Goal: Task Accomplishment & Management: Manage account settings

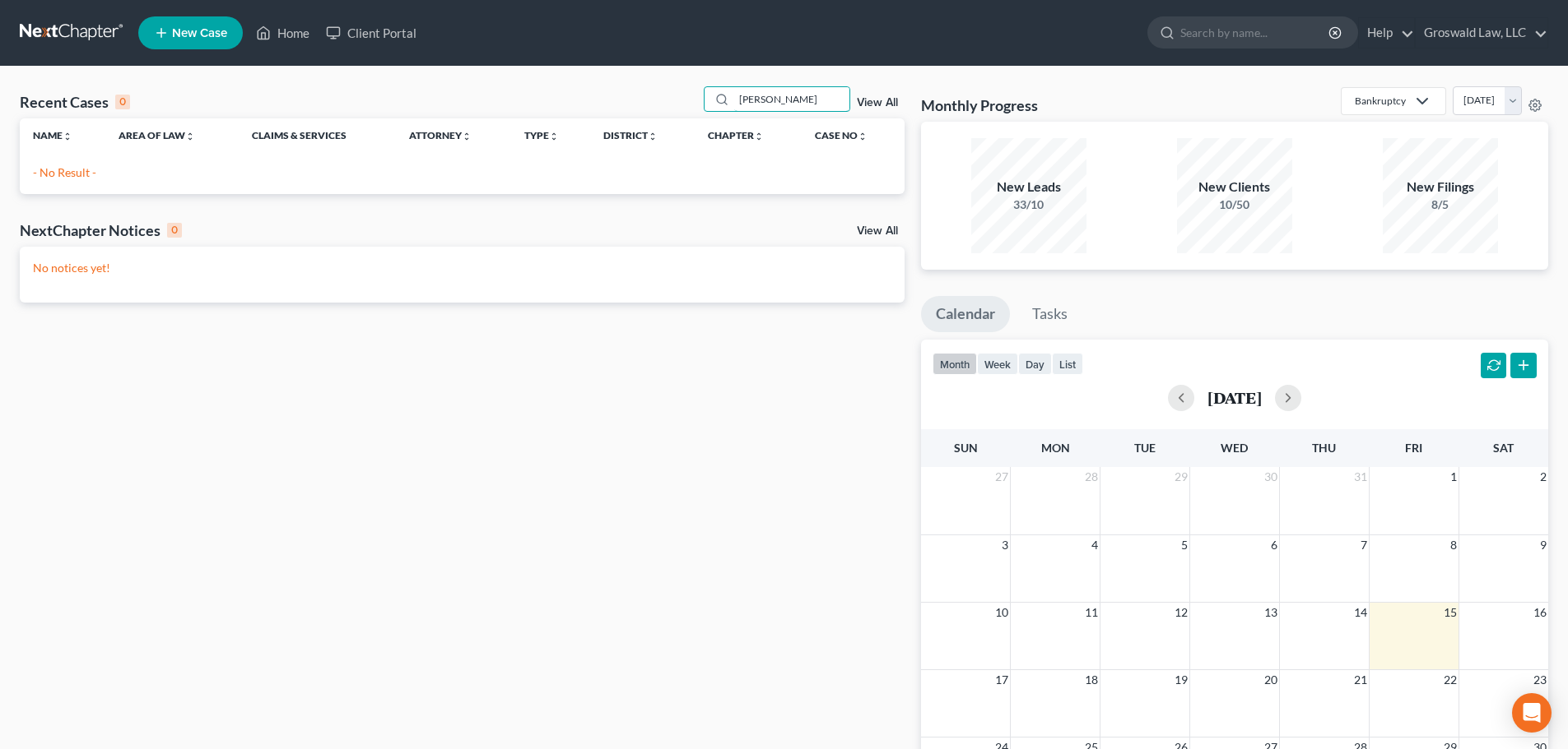
drag, startPoint x: 792, startPoint y: 100, endPoint x: 550, endPoint y: 80, distance: 242.8
click at [550, 80] on div "Recent Cases 0 keisha View All Name unfold_more expand_more expand_less Area of…" at bounding box center [784, 493] width 1568 height 854
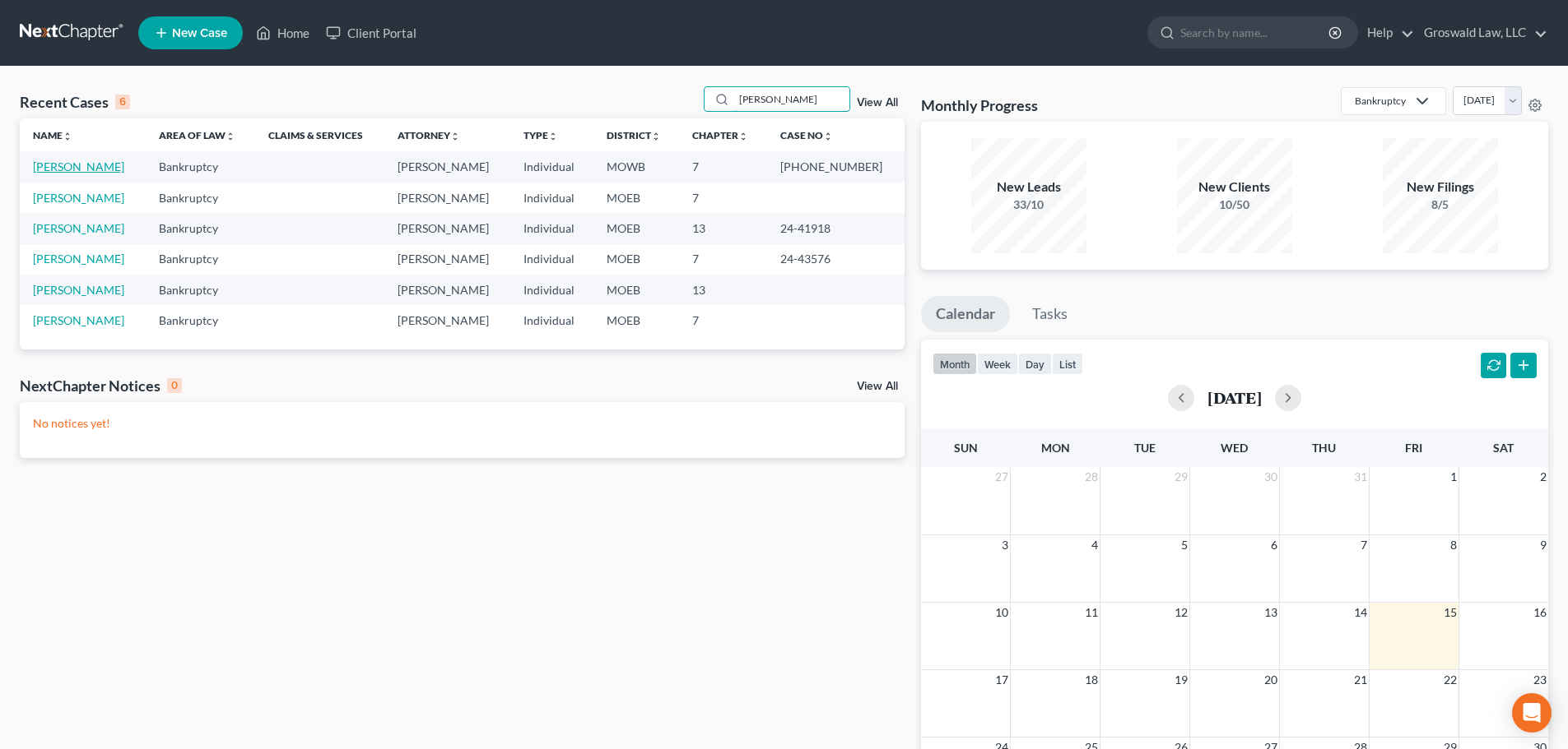
type input "richardson"
click at [111, 160] on link "[PERSON_NAME]" at bounding box center [78, 166] width 91 height 14
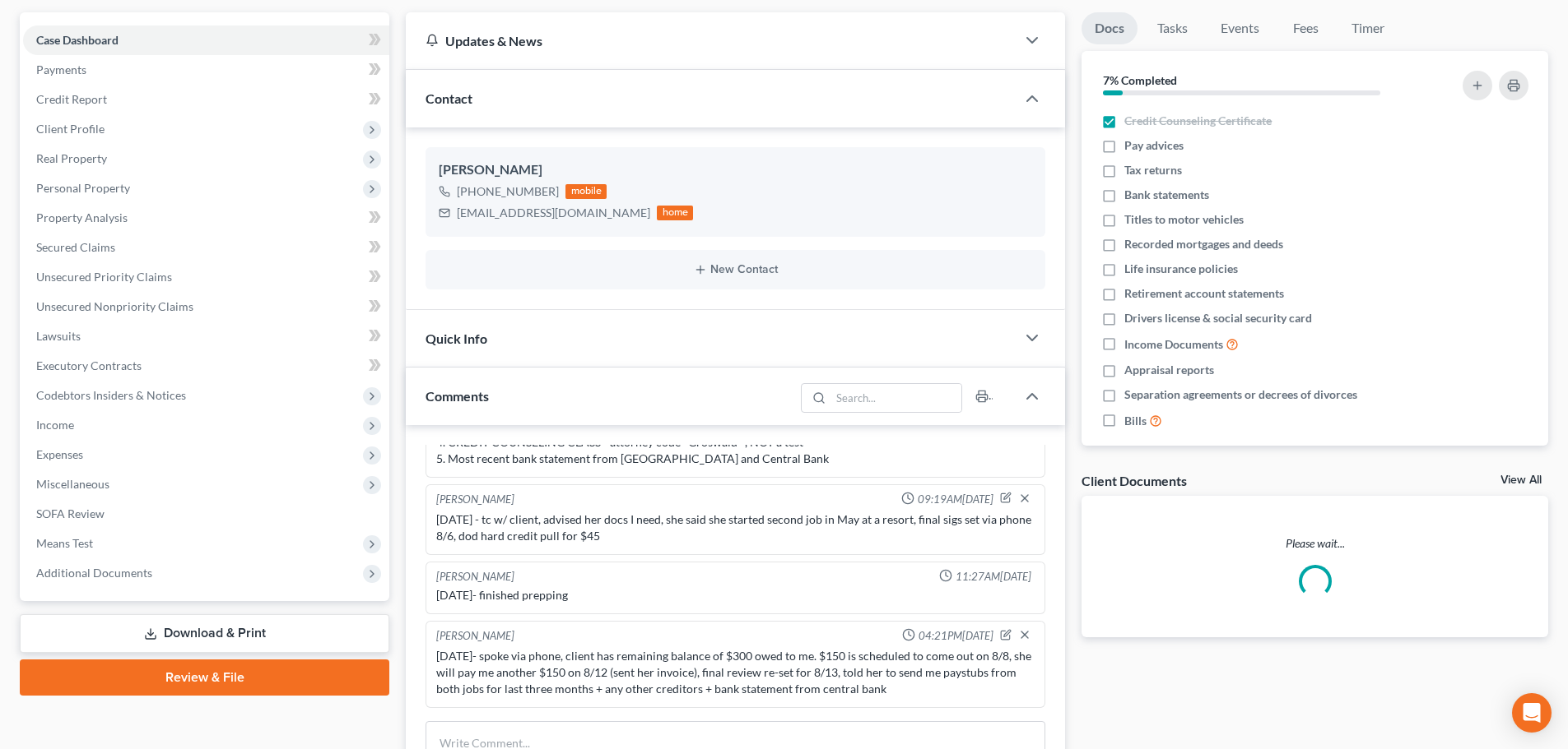
scroll to position [411, 0]
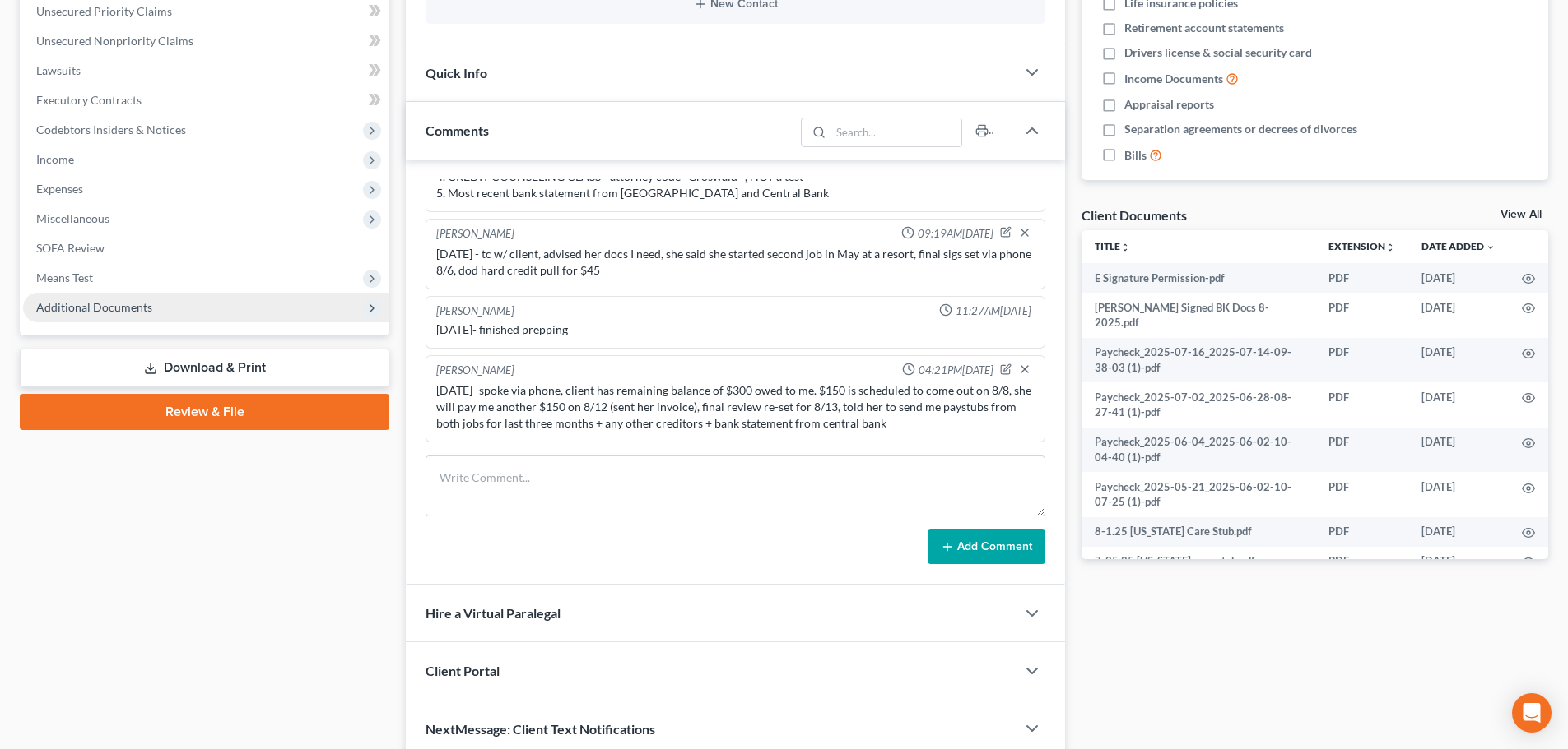
click at [138, 314] on span "Additional Documents" at bounding box center [207, 307] width 366 height 29
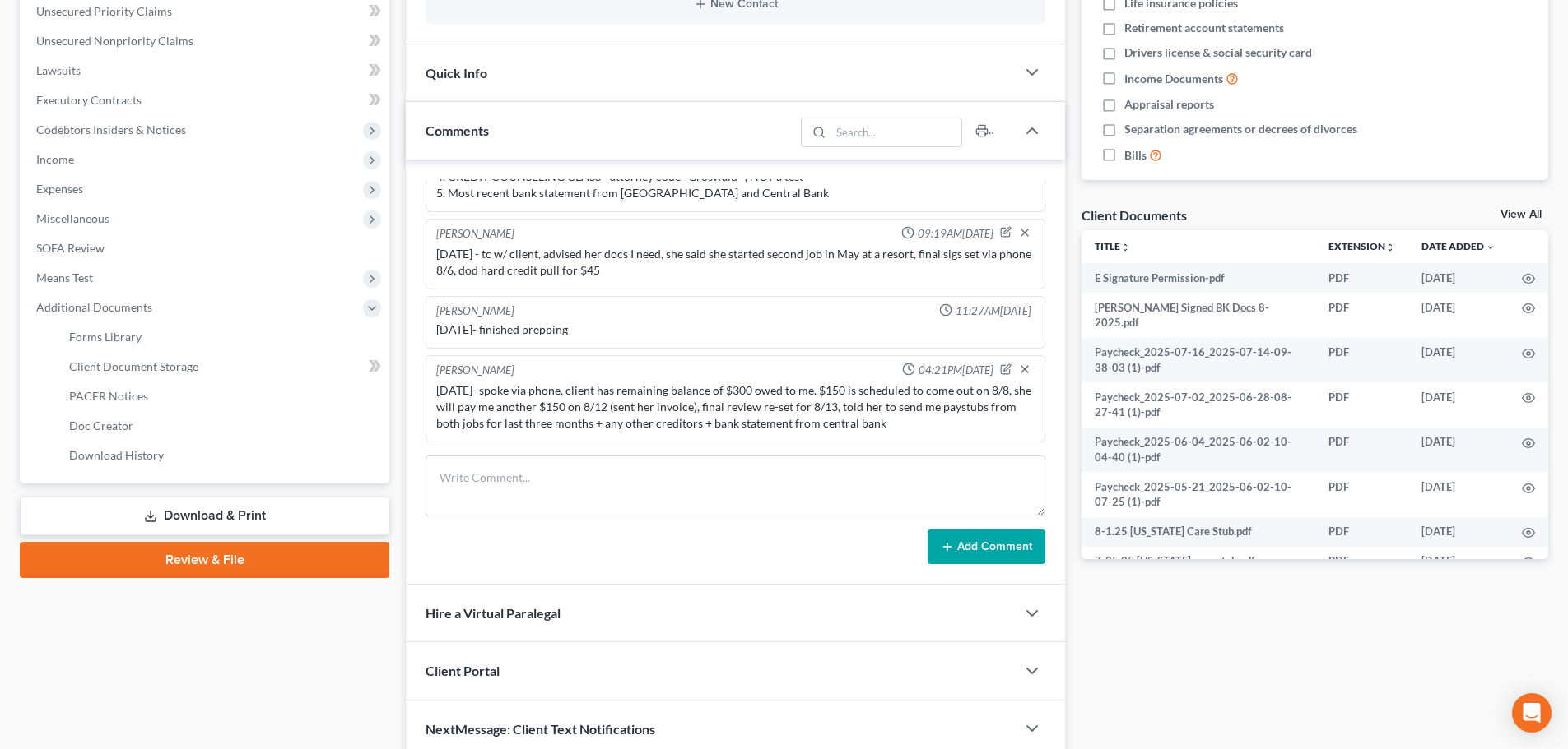
click at [264, 555] on link "Review & File" at bounding box center [204, 560] width 369 height 36
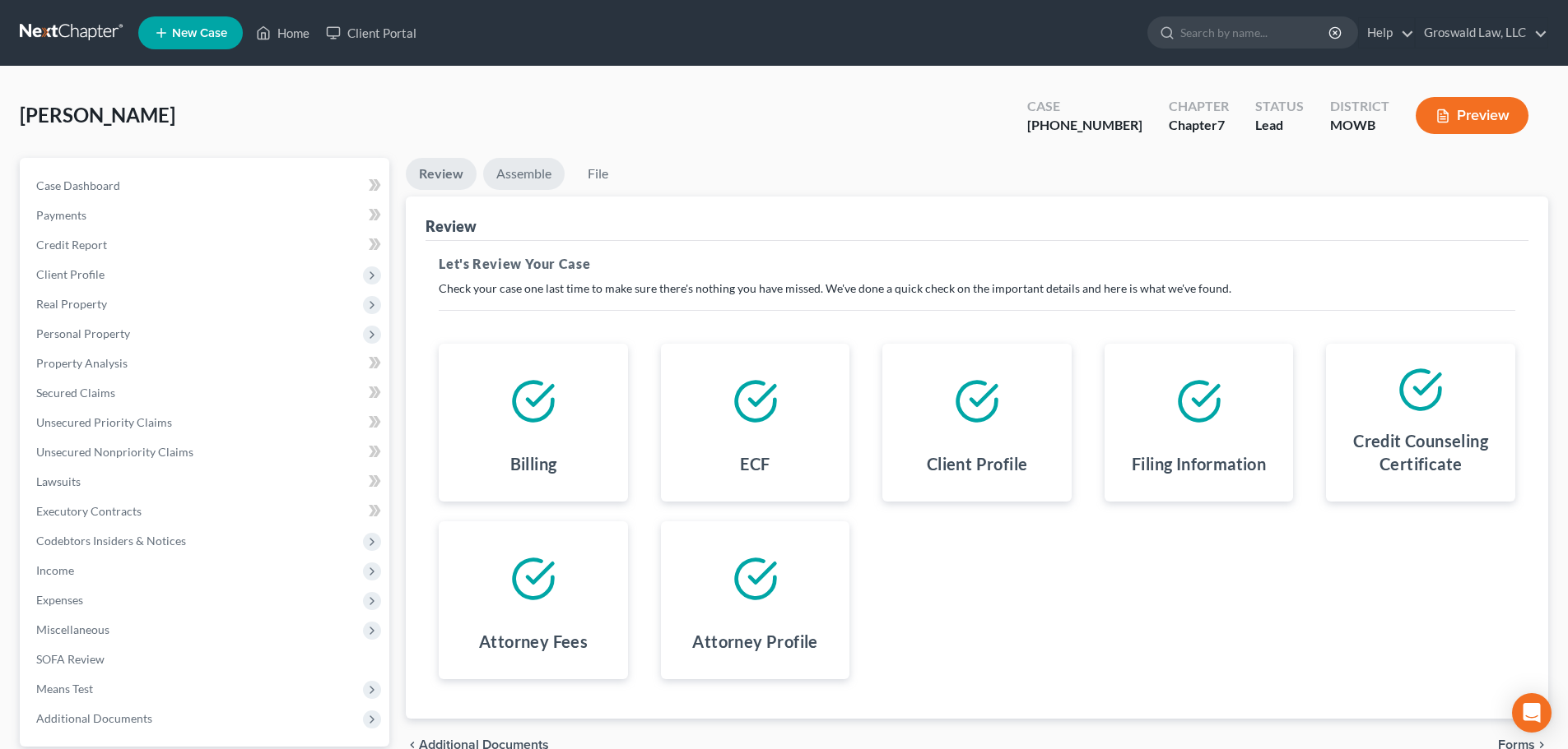
click at [545, 187] on link "Assemble" at bounding box center [523, 173] width 81 height 32
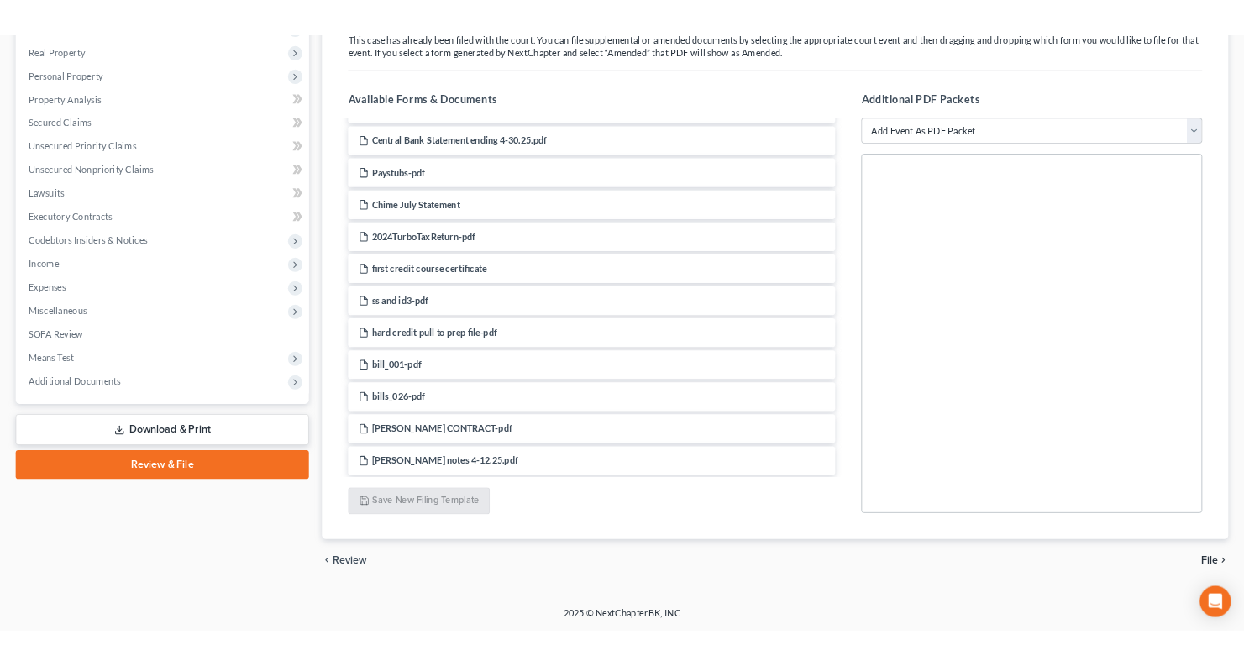
scroll to position [1889, 0]
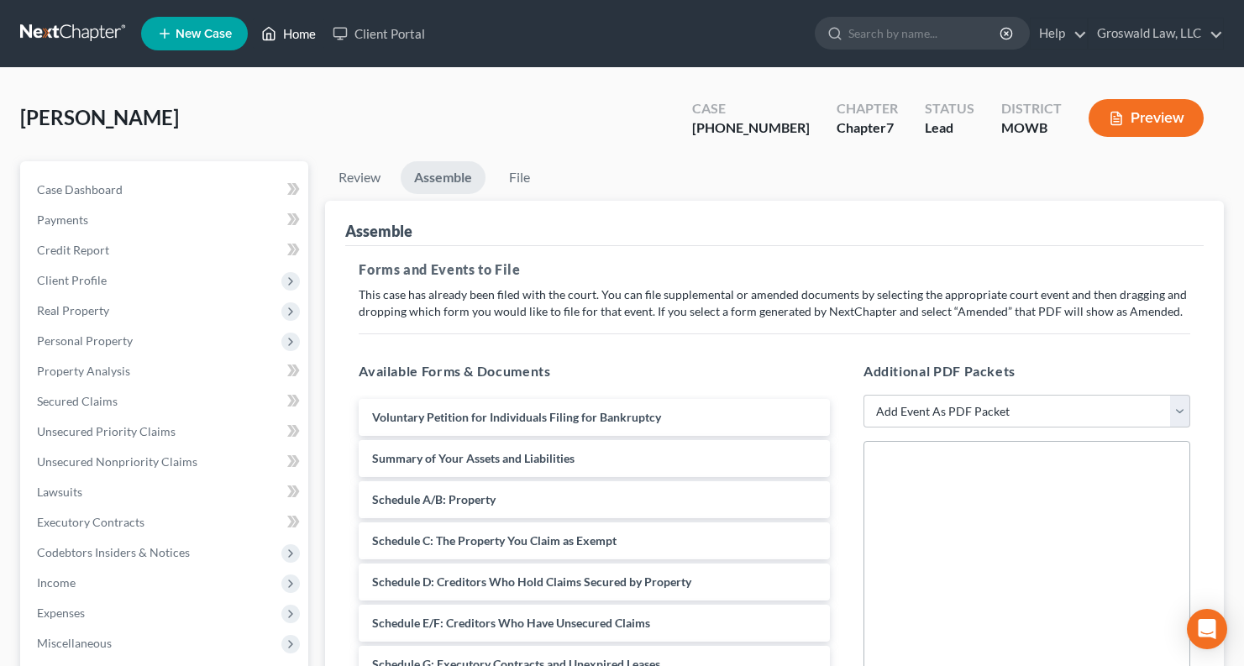
click at [318, 33] on link "Home" at bounding box center [288, 33] width 71 height 30
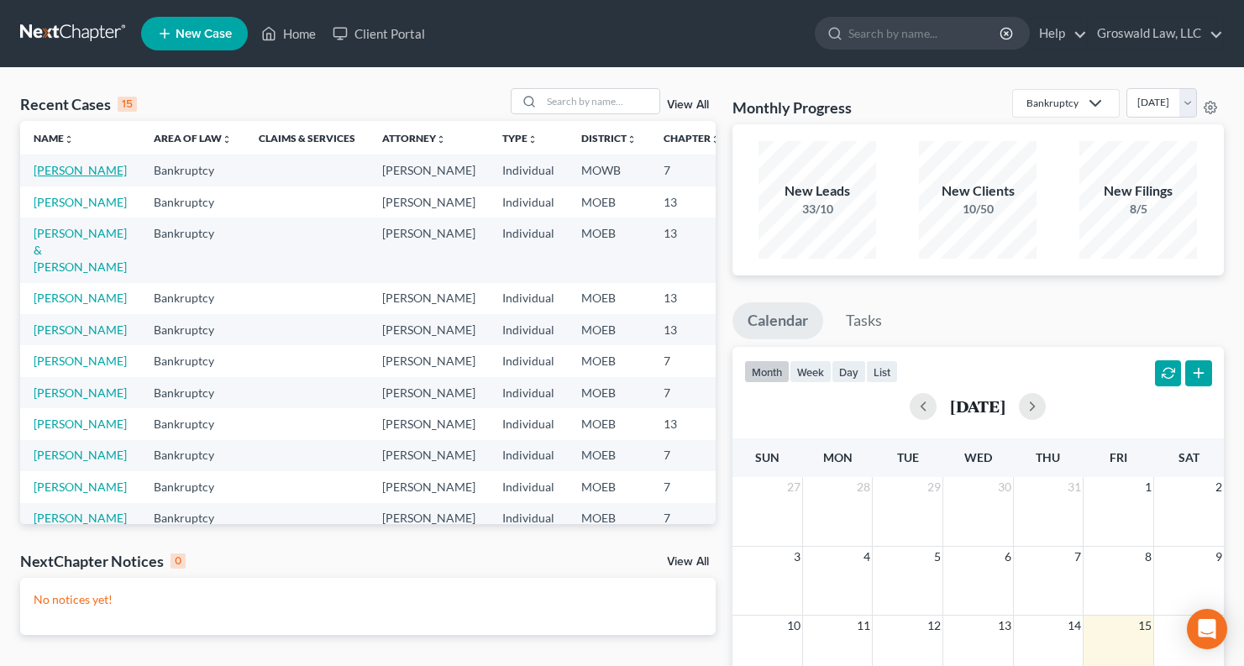
click at [51, 177] on link "[PERSON_NAME]" at bounding box center [80, 170] width 93 height 14
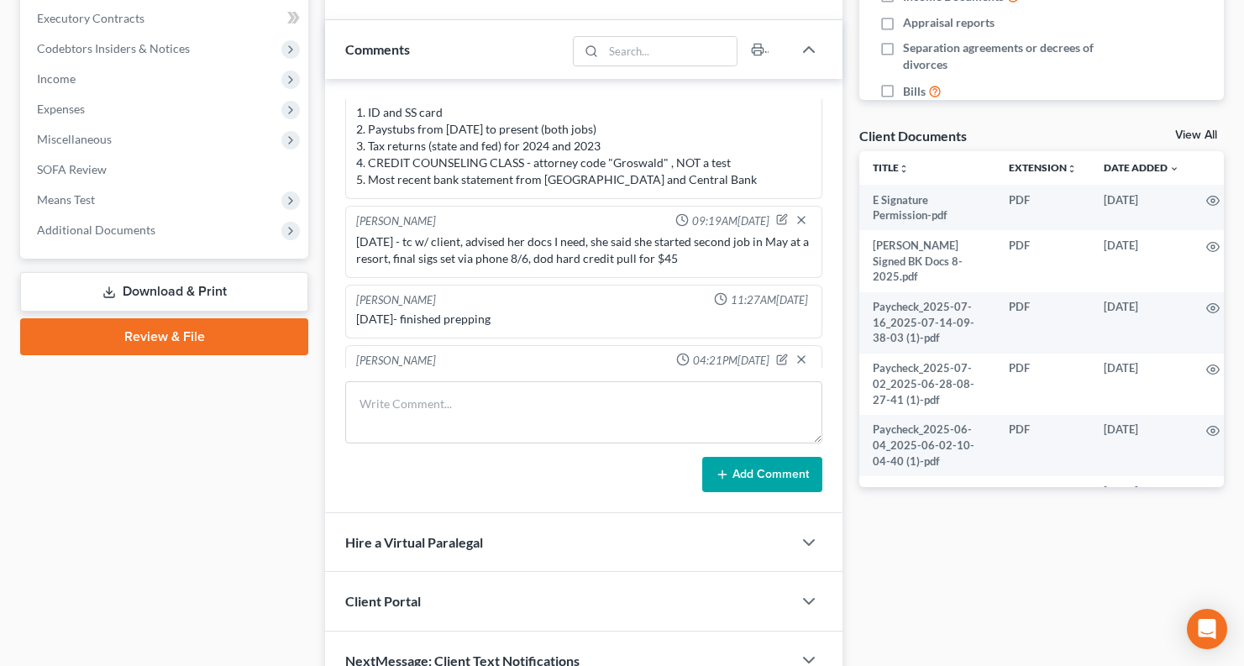
scroll to position [523, 0]
drag, startPoint x: 168, startPoint y: 227, endPoint x: 145, endPoint y: 301, distance: 77.3
click at [168, 227] on span "Additional Documents" at bounding box center [166, 230] width 285 height 30
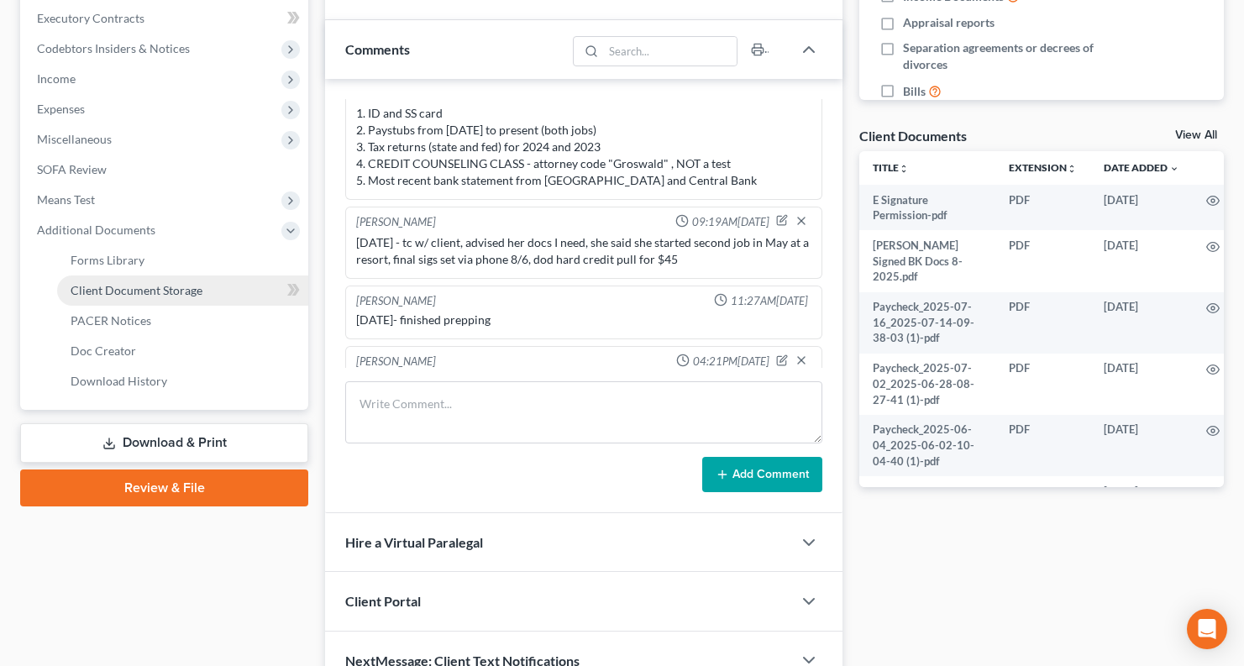
click at [148, 302] on link "Client Document Storage" at bounding box center [182, 291] width 251 height 30
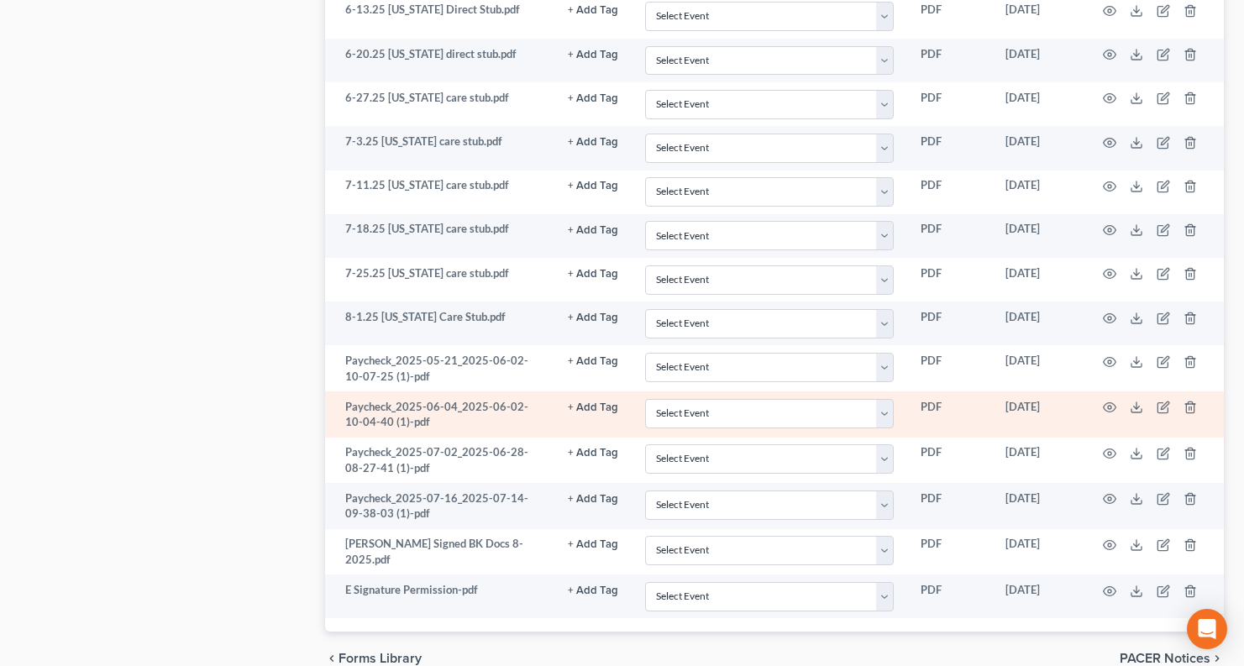
scroll to position [1565, 0]
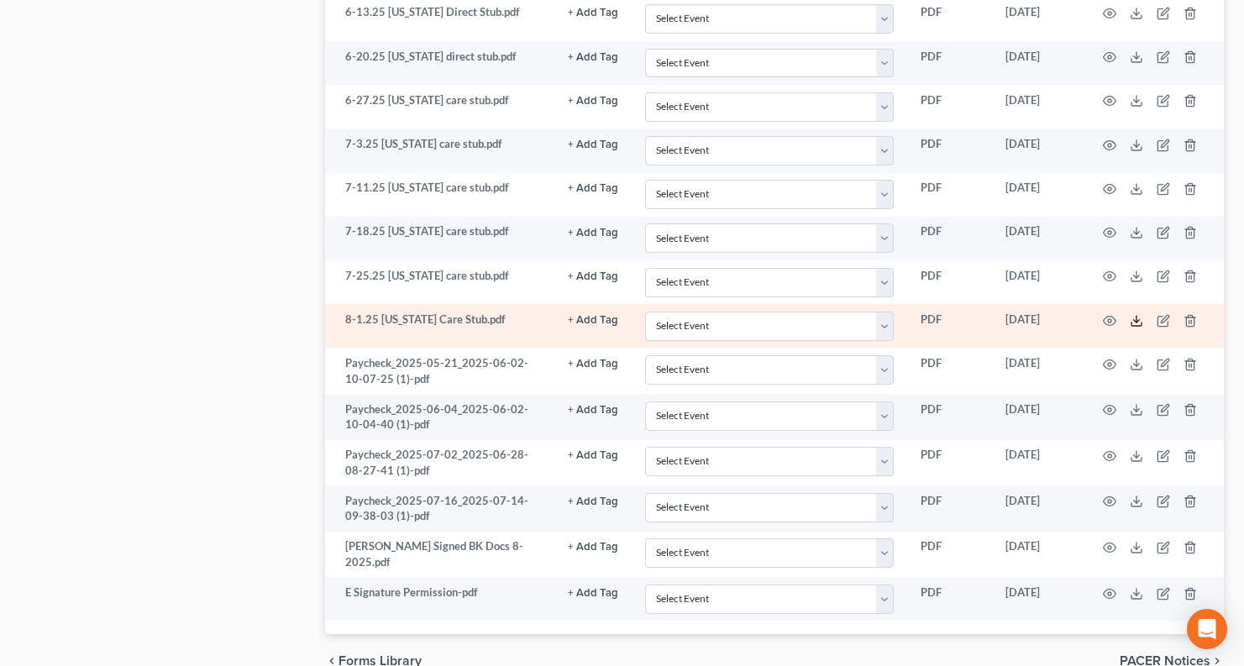
click at [1139, 324] on icon at bounding box center [1136, 320] width 13 height 13
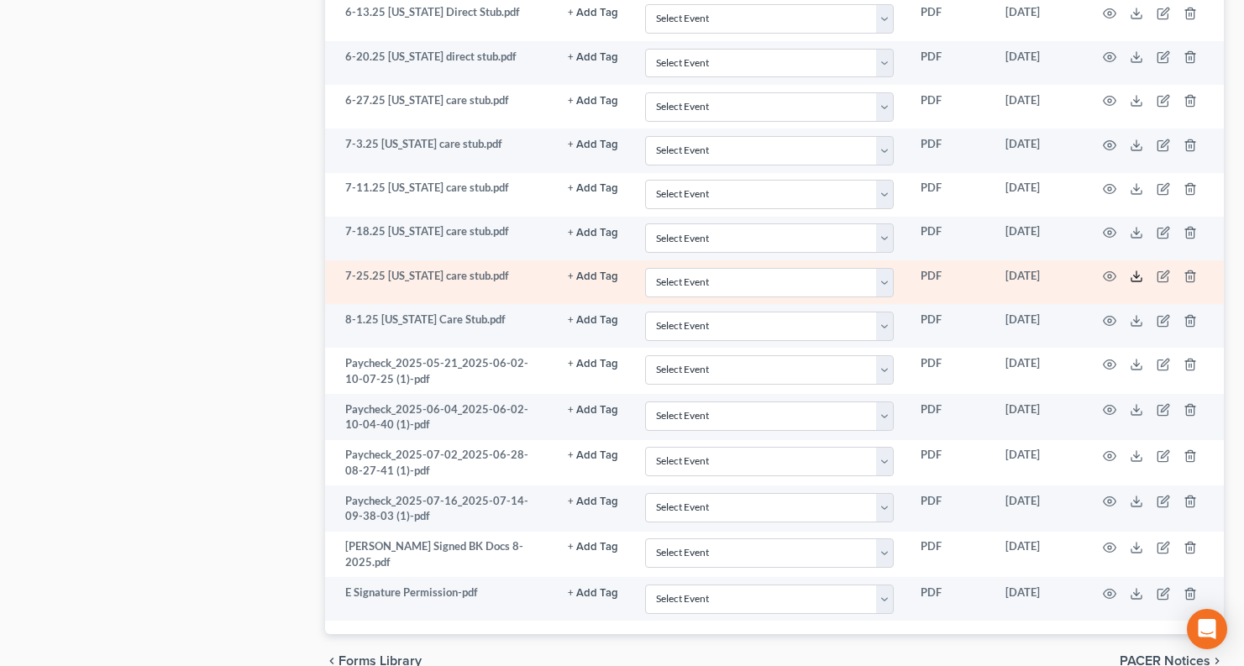
click at [1133, 277] on icon at bounding box center [1136, 276] width 13 height 13
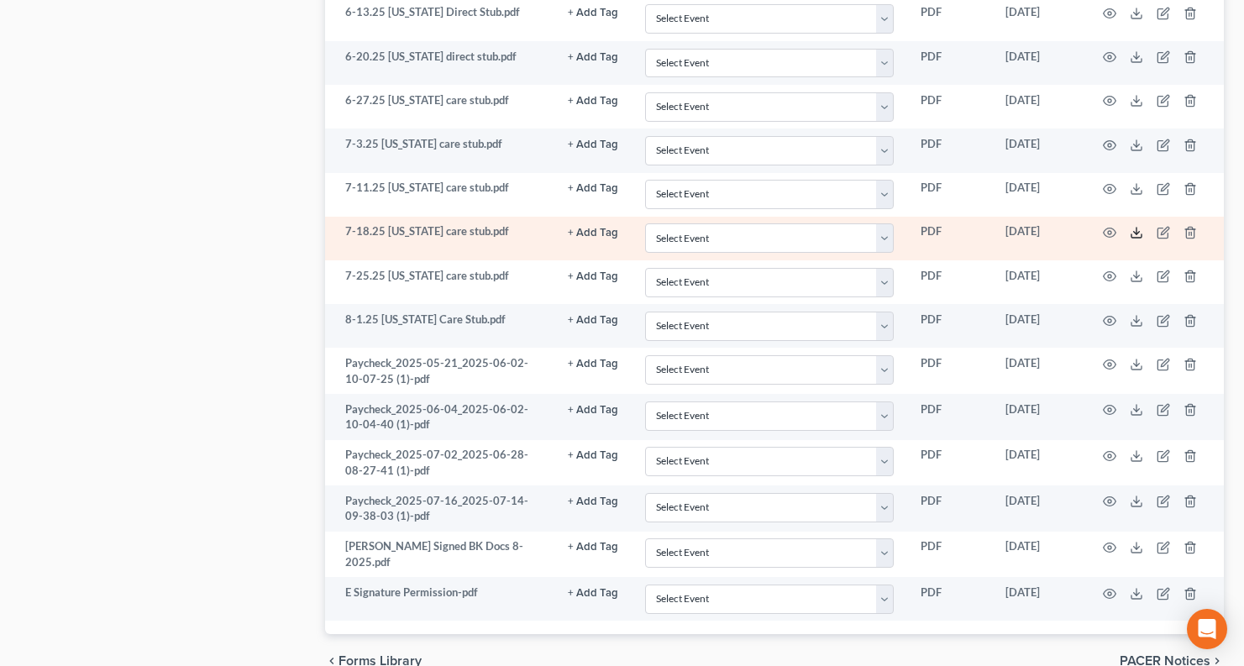
click at [1133, 234] on icon at bounding box center [1136, 232] width 13 height 13
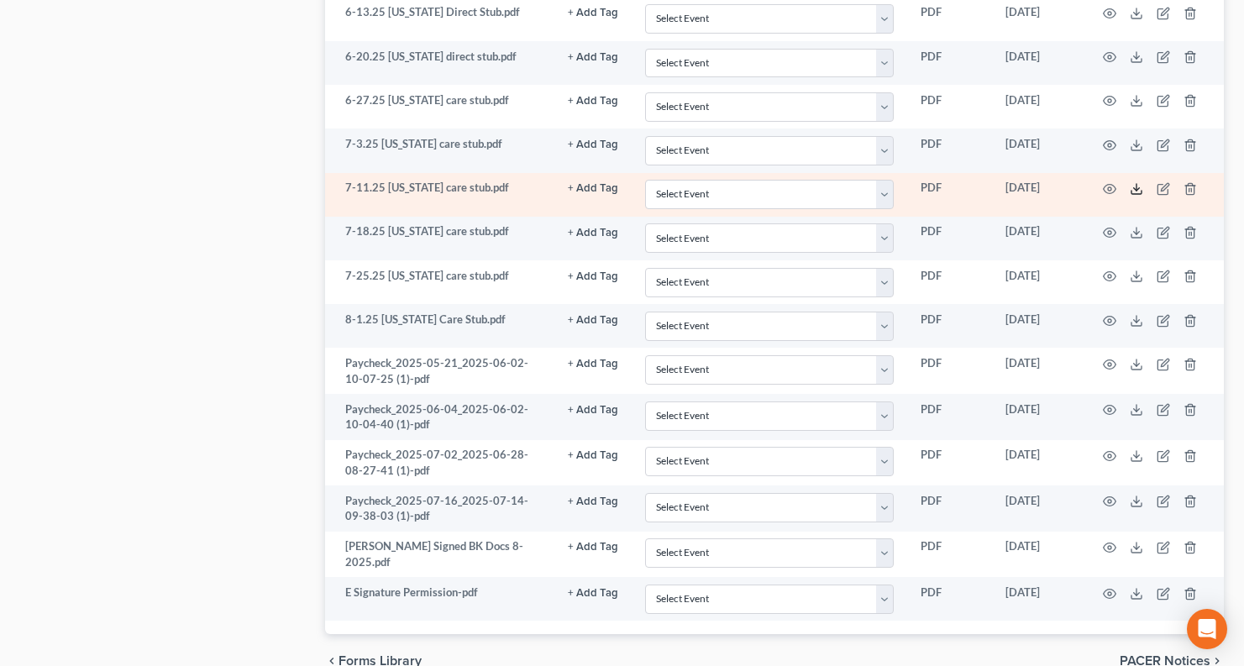
click at [1137, 188] on line at bounding box center [1137, 187] width 0 height 7
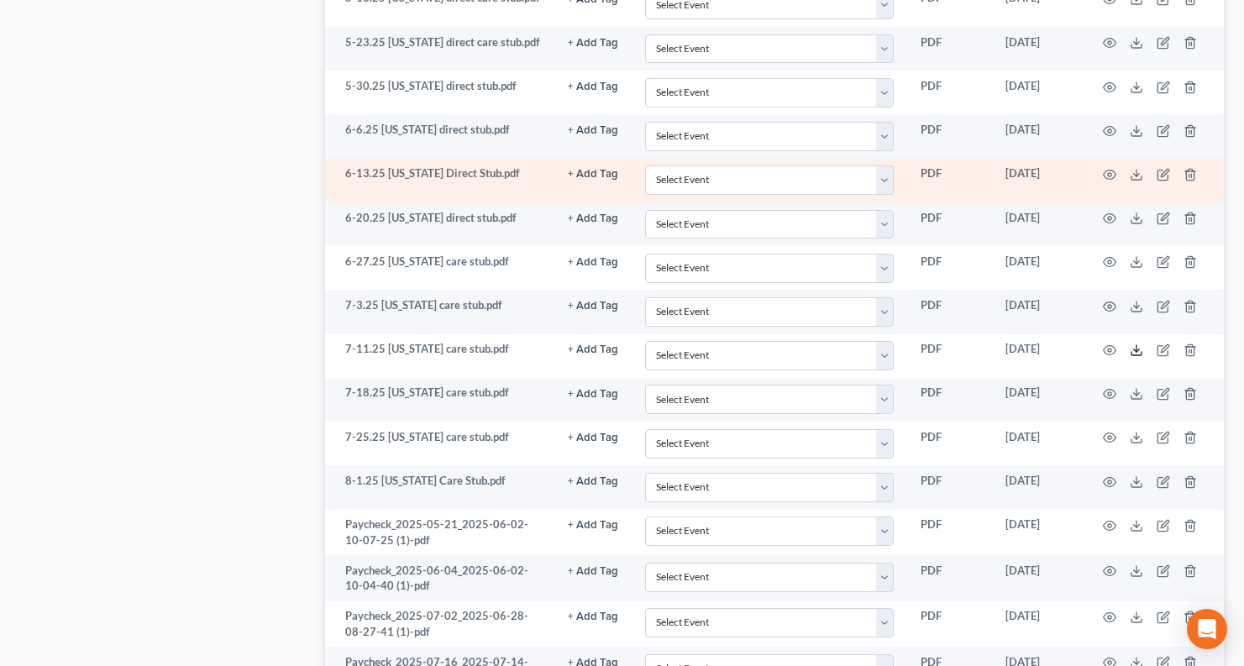
scroll to position [1397, 0]
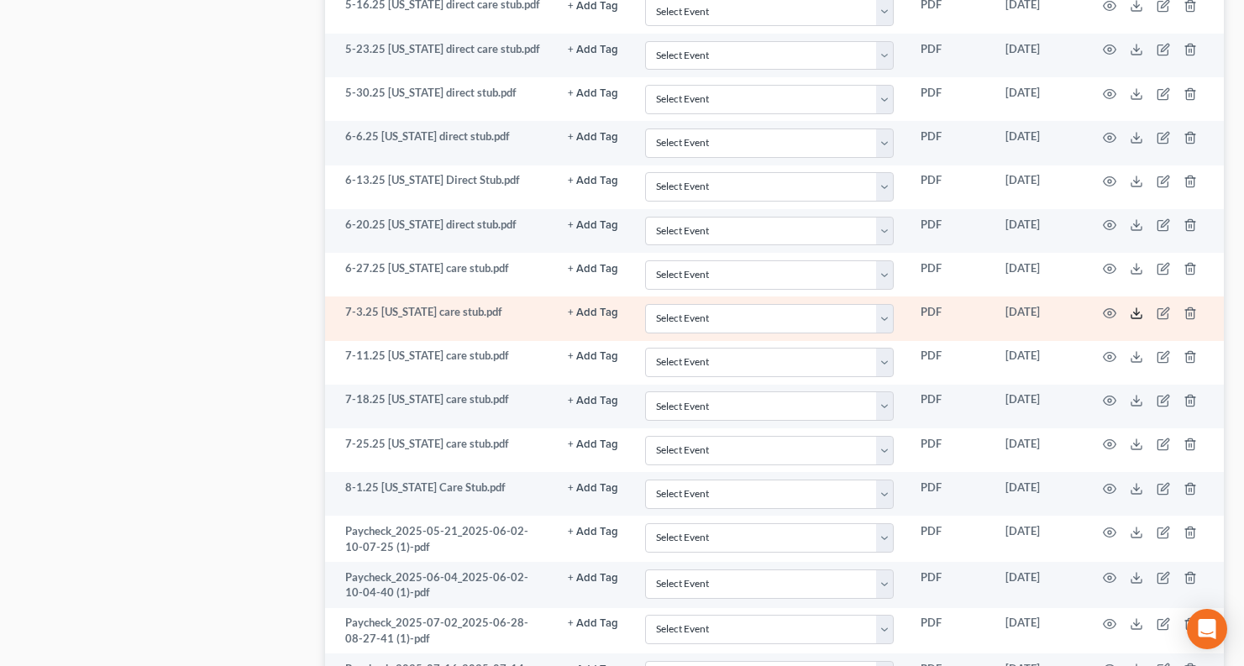
click at [1138, 309] on icon at bounding box center [1136, 313] width 13 height 13
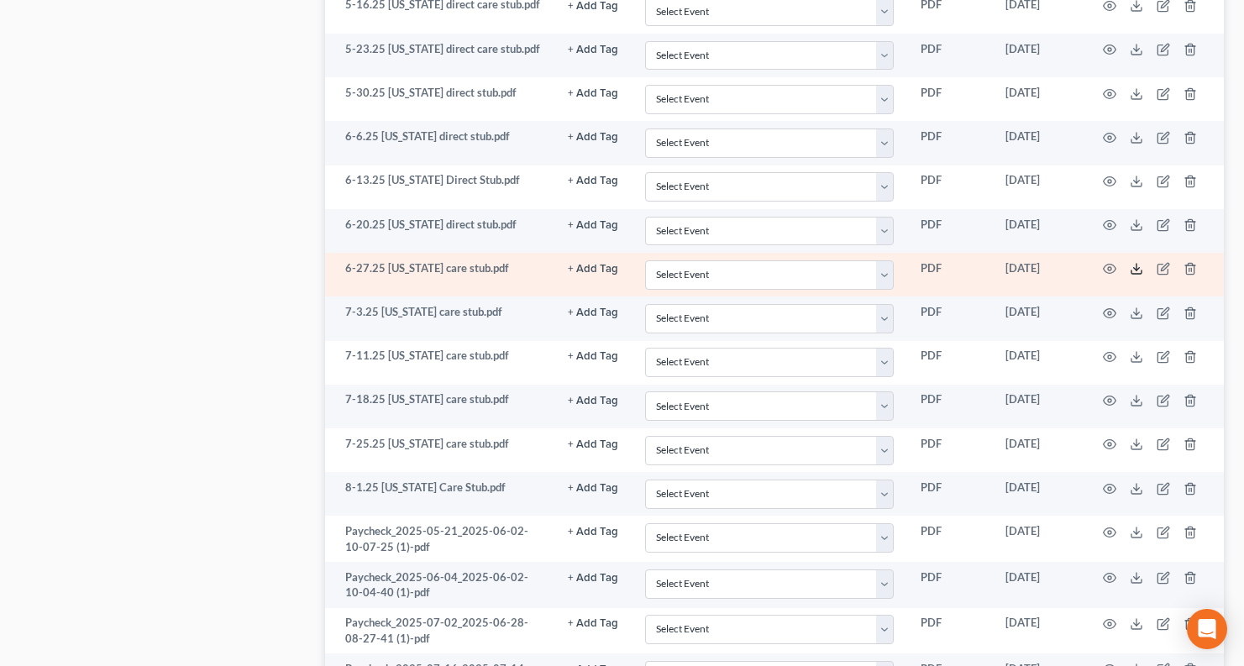
click at [1143, 266] on icon at bounding box center [1136, 268] width 13 height 13
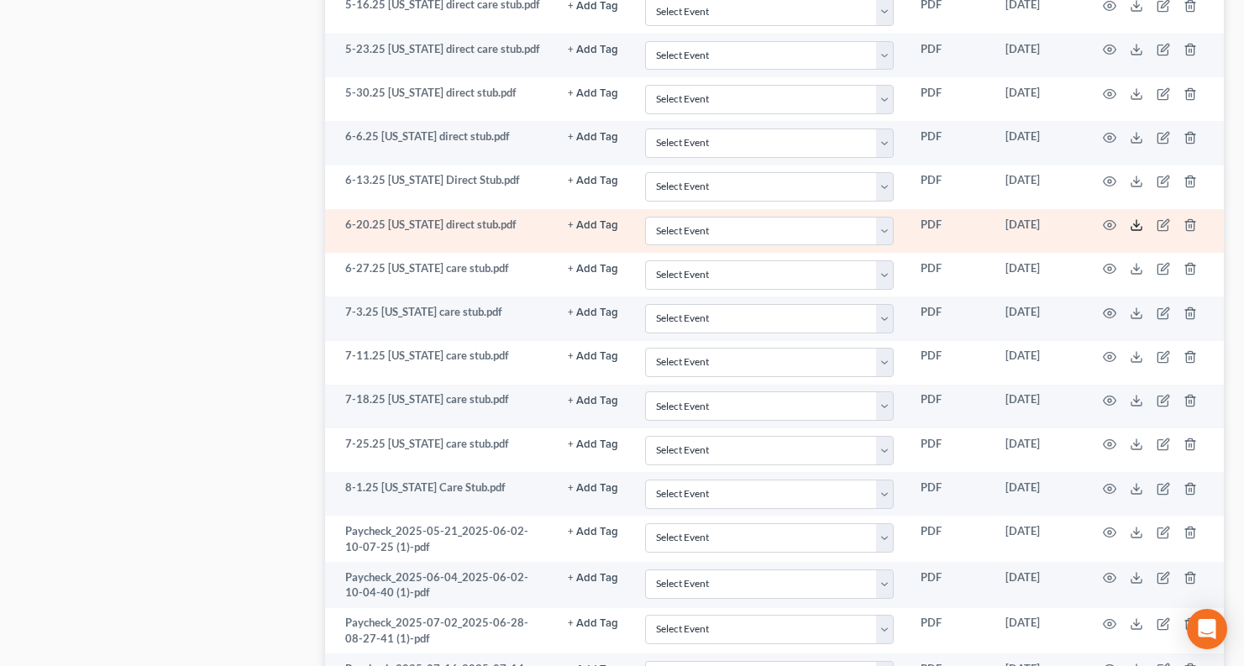
click at [1138, 219] on icon at bounding box center [1136, 224] width 13 height 13
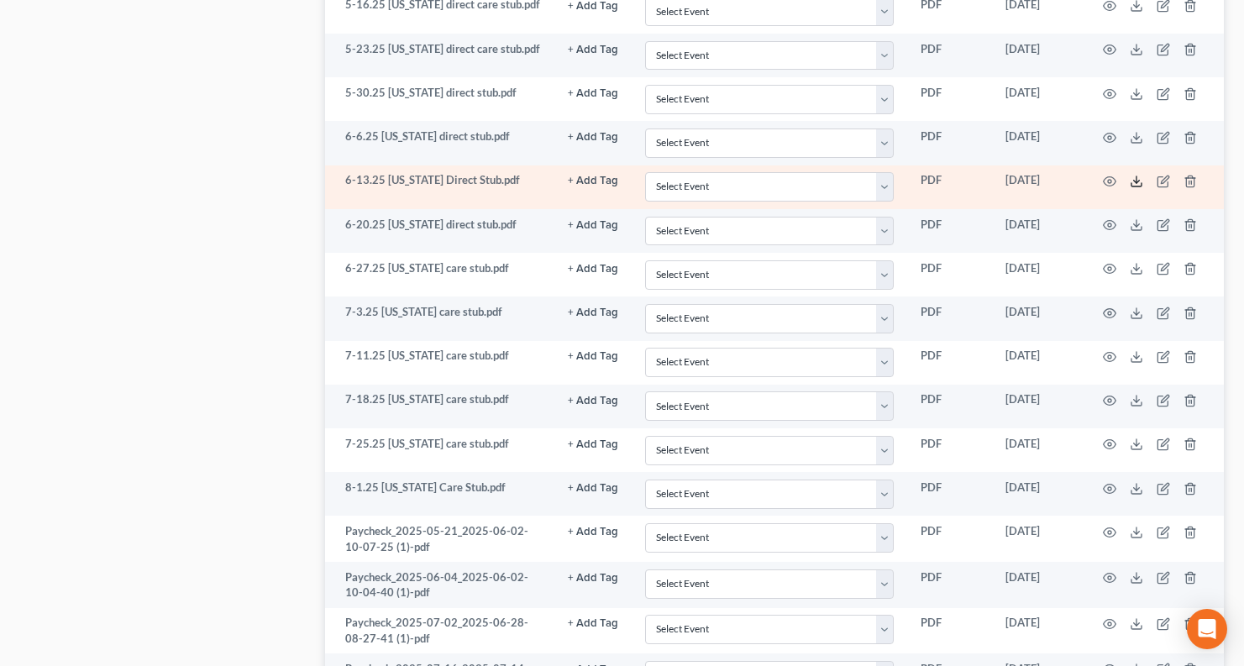
click at [1133, 181] on icon at bounding box center [1136, 181] width 13 height 13
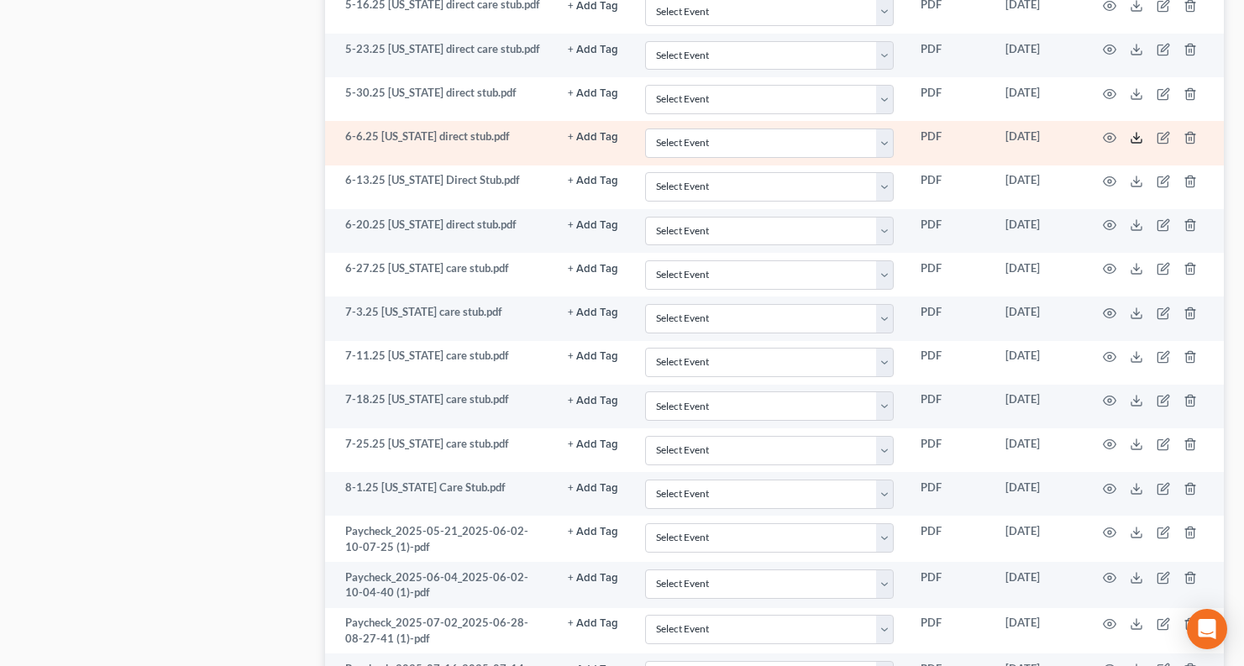
click at [1143, 135] on icon at bounding box center [1136, 137] width 13 height 13
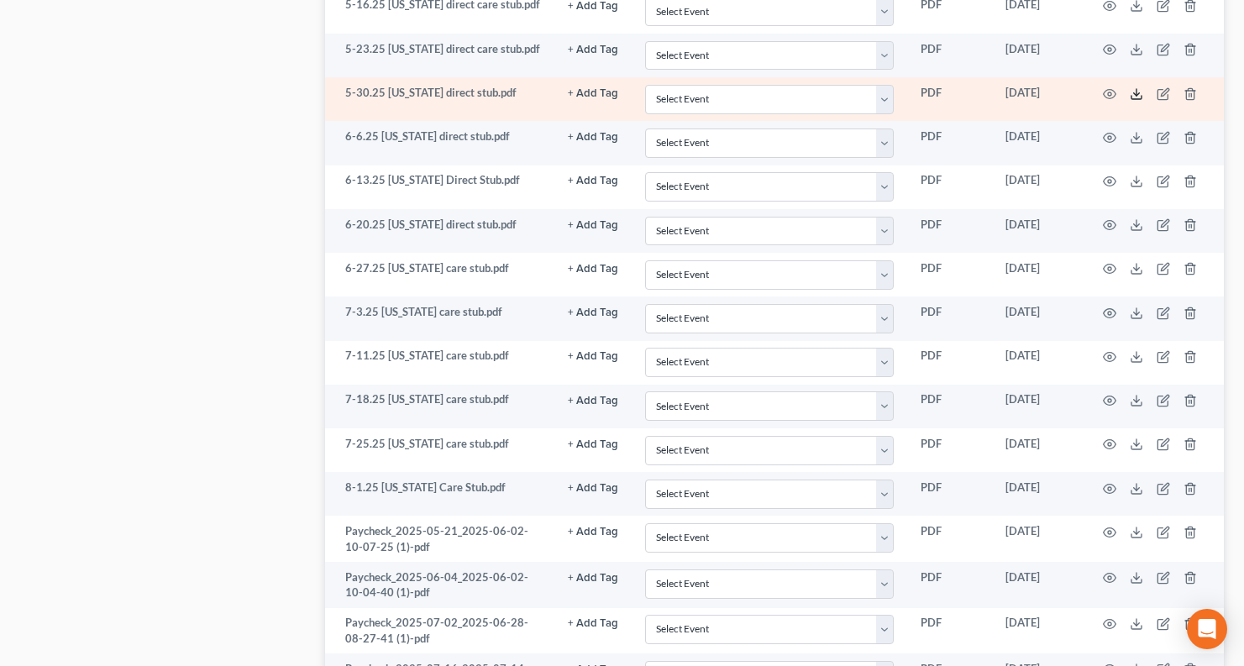
click at [1140, 92] on icon at bounding box center [1136, 93] width 13 height 13
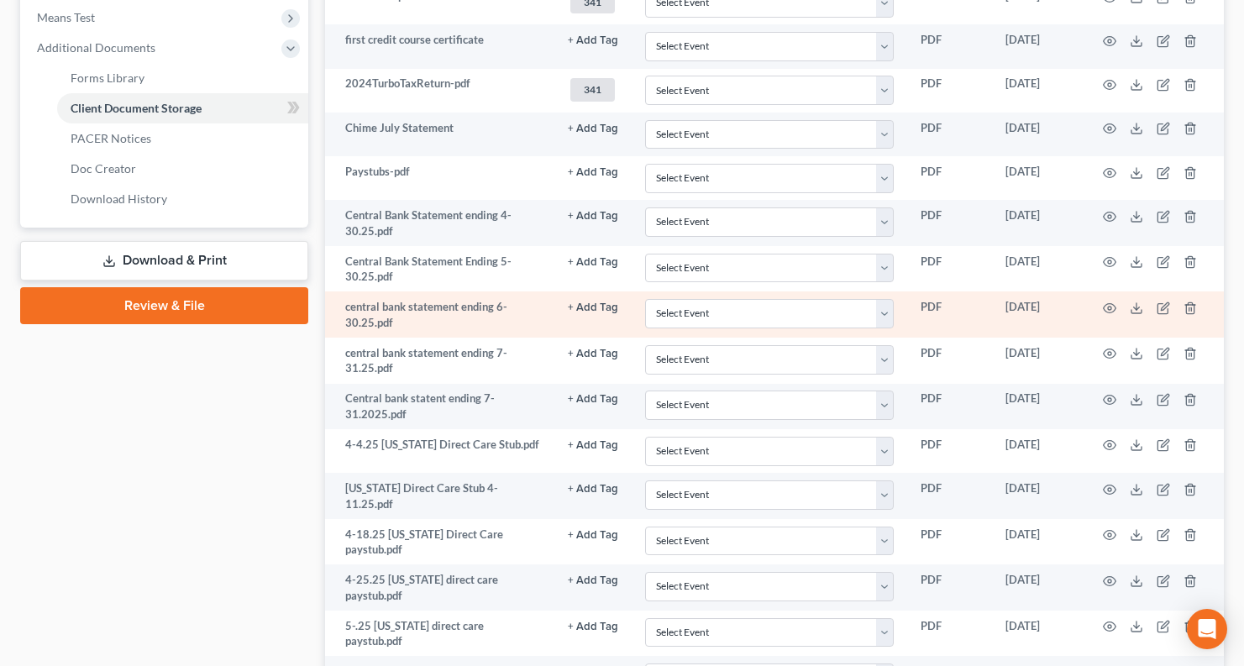
scroll to position [641, 0]
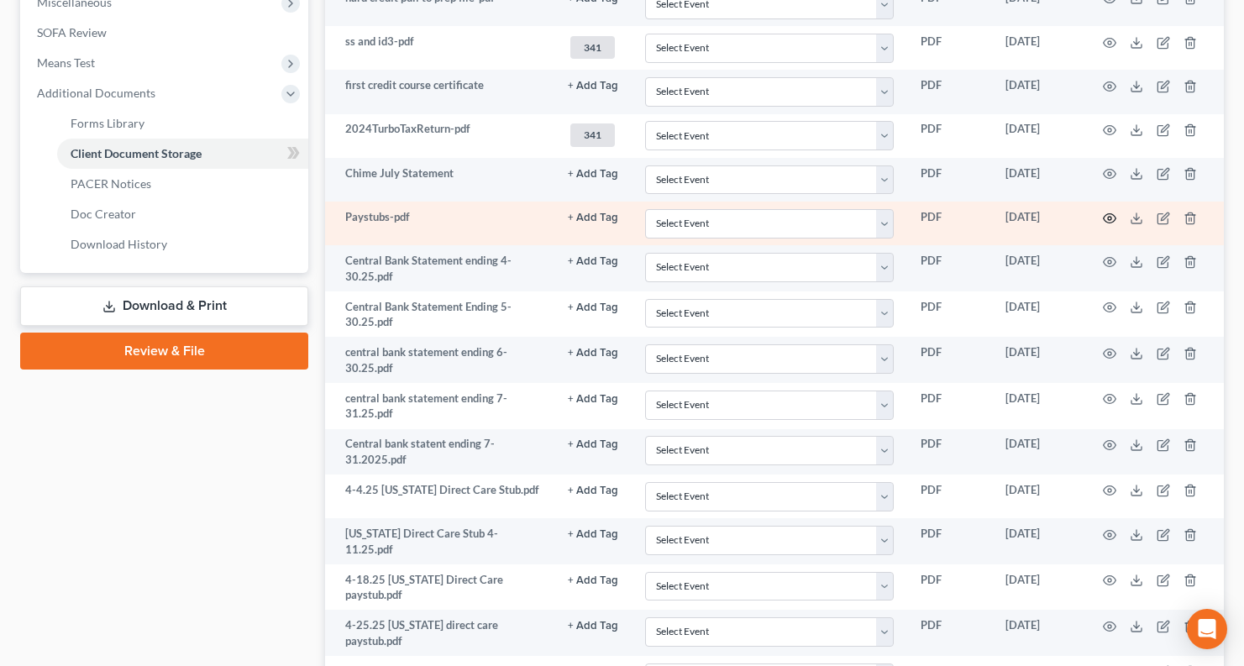
click at [1107, 215] on icon "button" at bounding box center [1109, 218] width 13 height 13
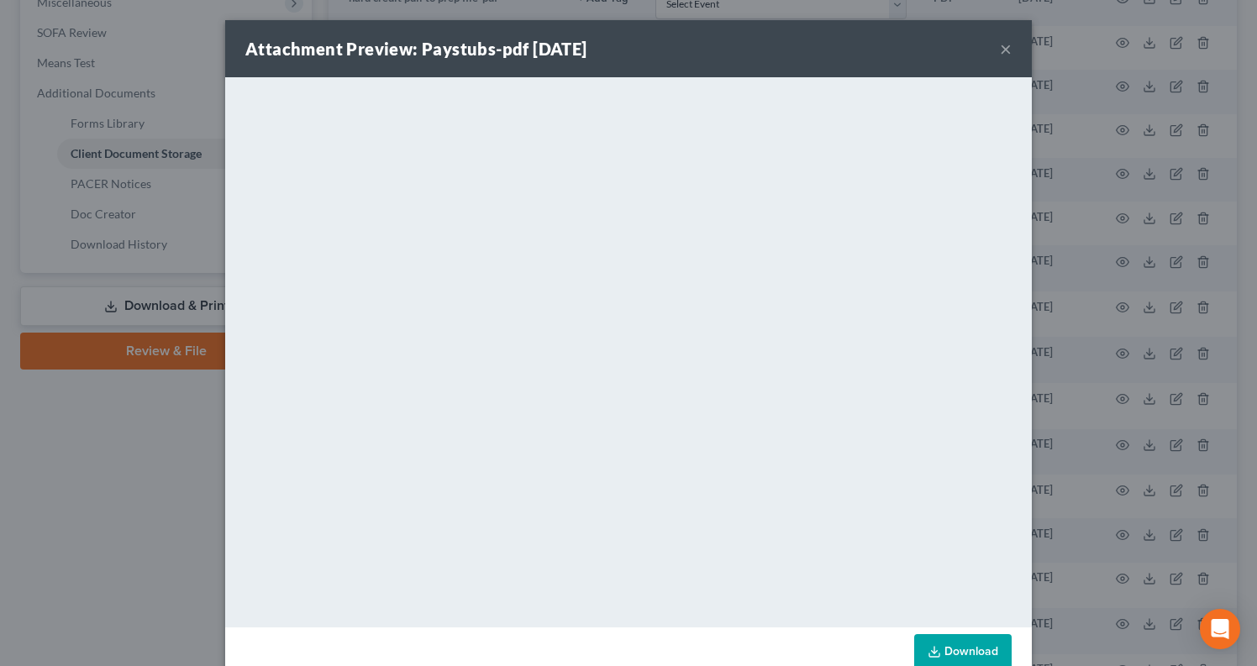
click at [1002, 48] on button "×" at bounding box center [1006, 49] width 12 height 20
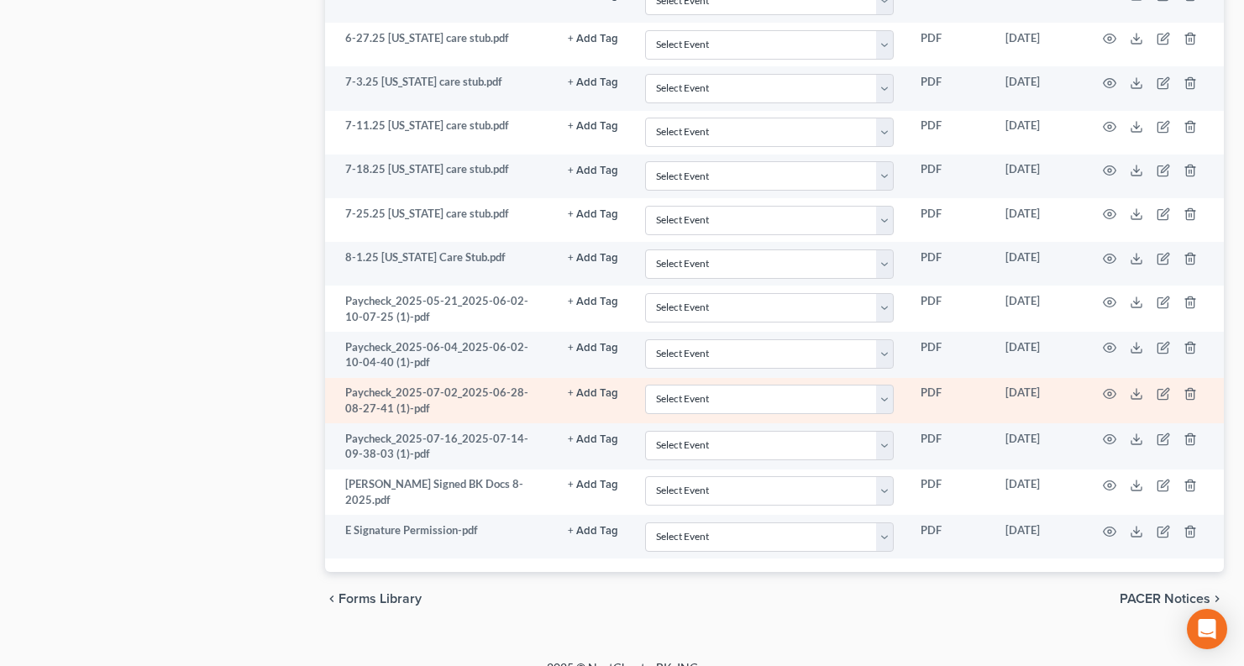
scroll to position [1649, 0]
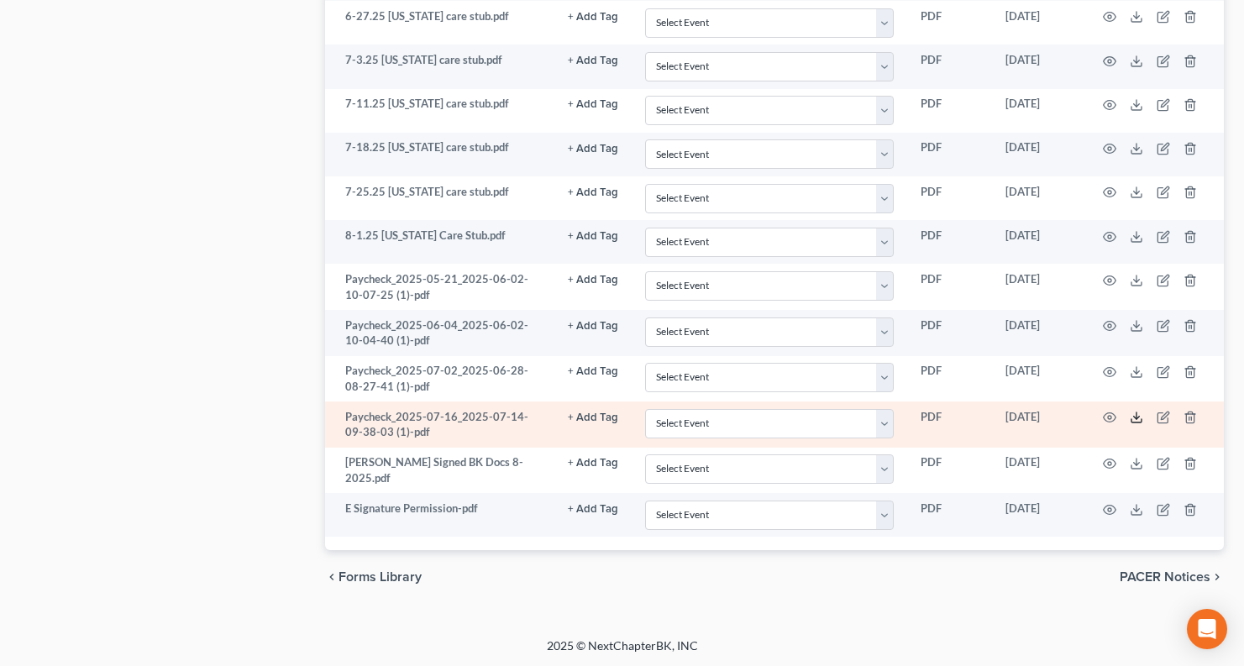
click at [1134, 418] on icon at bounding box center [1136, 417] width 13 height 13
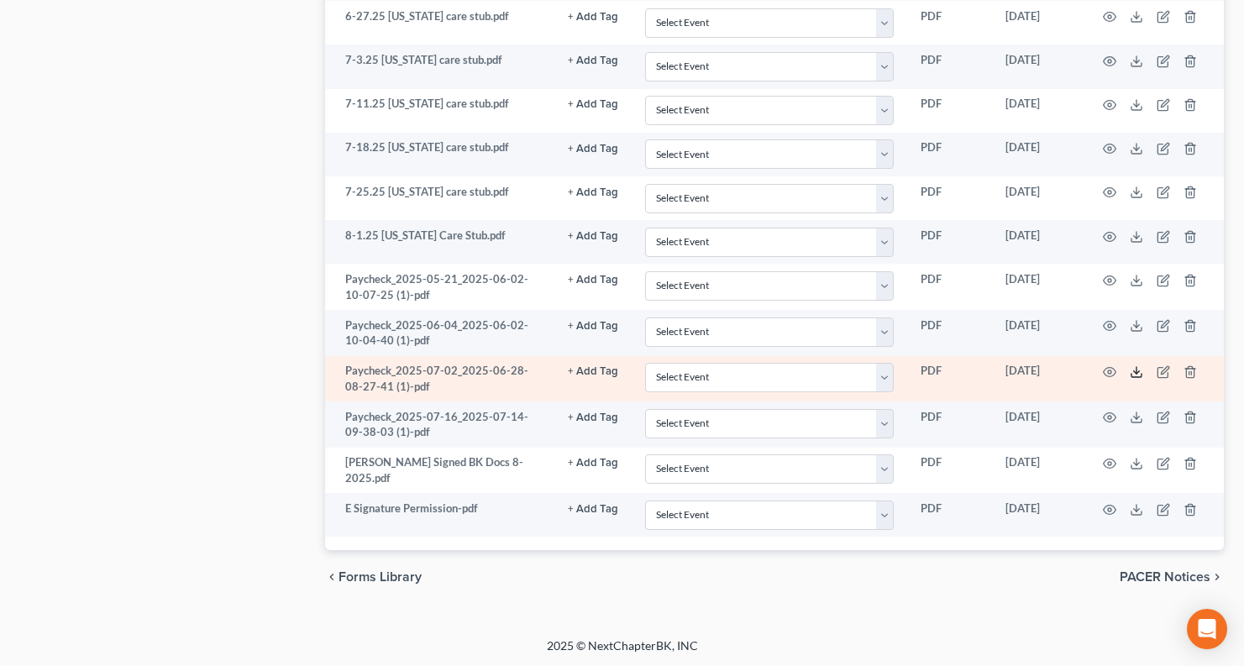
click at [1136, 374] on icon at bounding box center [1136, 371] width 13 height 13
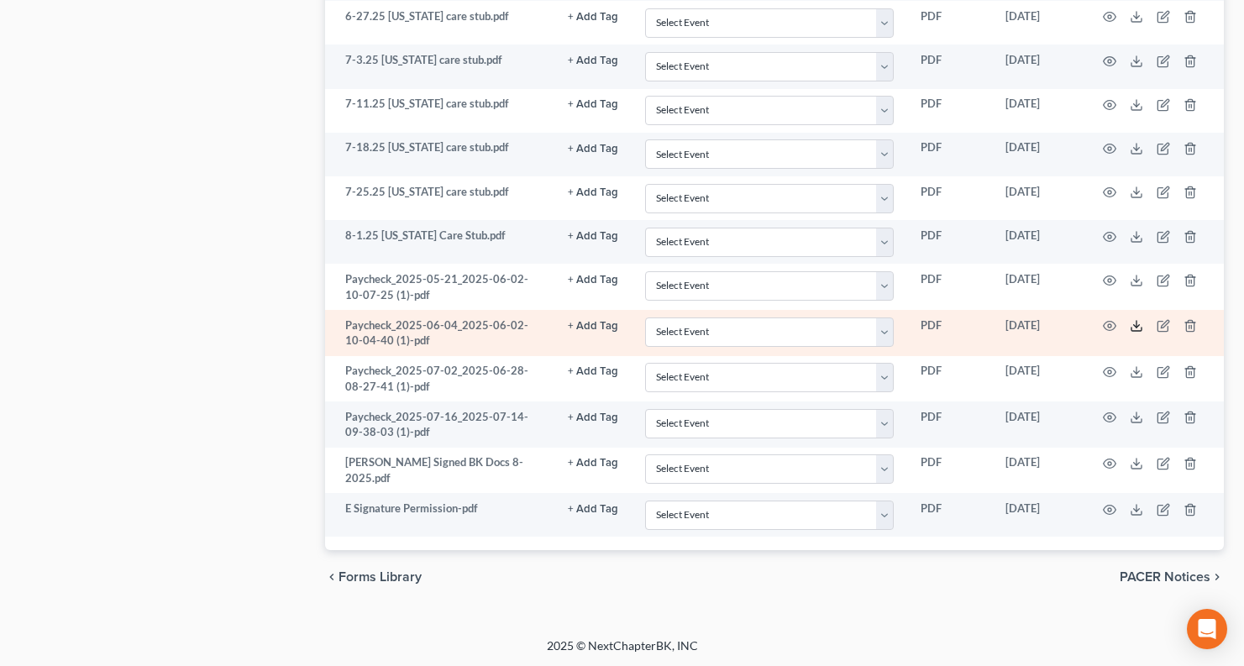
click at [1134, 321] on icon at bounding box center [1136, 325] width 13 height 13
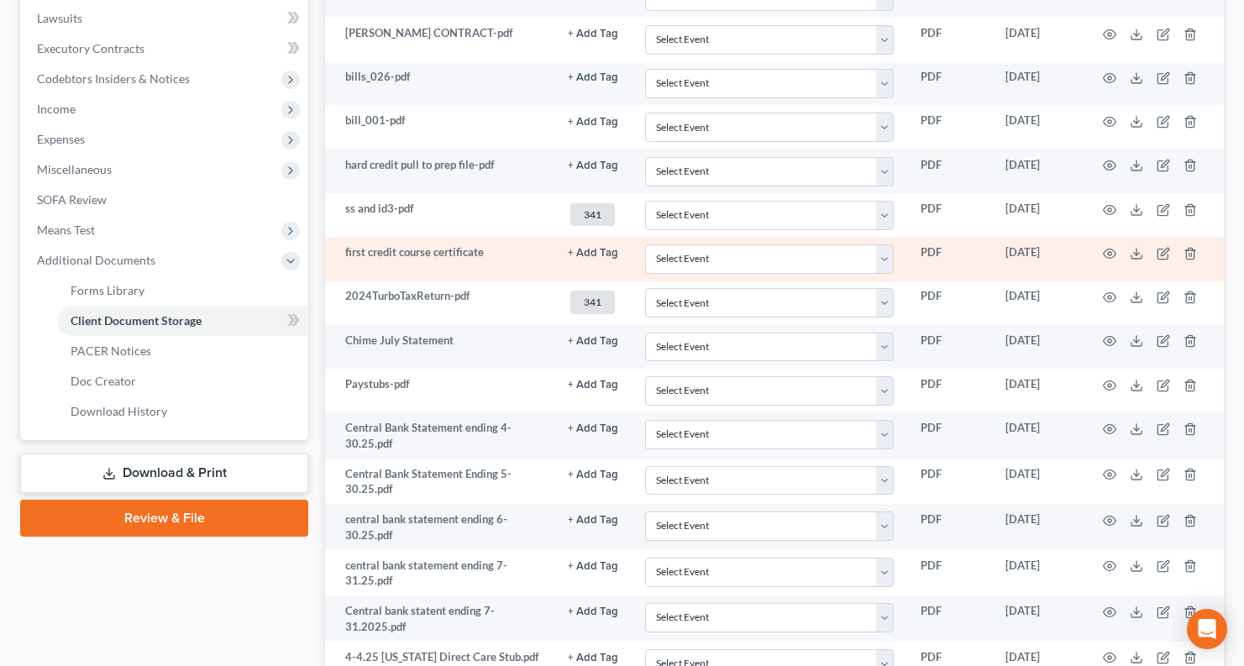
scroll to position [473, 0]
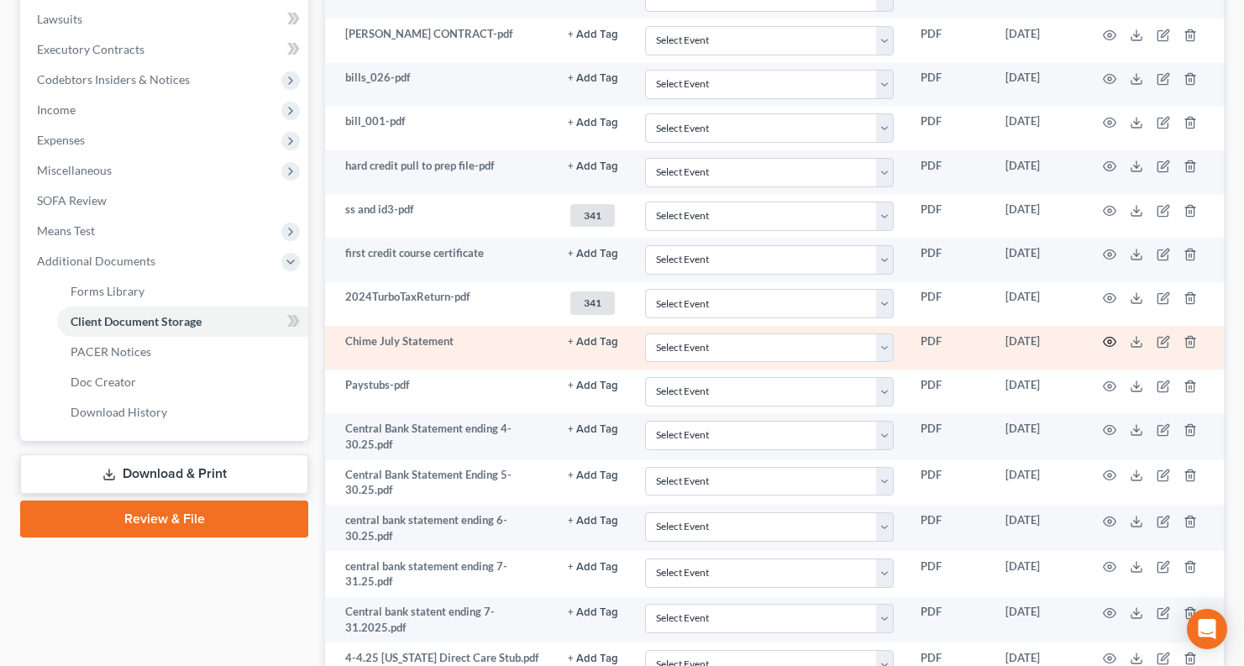
click at [1106, 343] on icon "button" at bounding box center [1109, 341] width 13 height 13
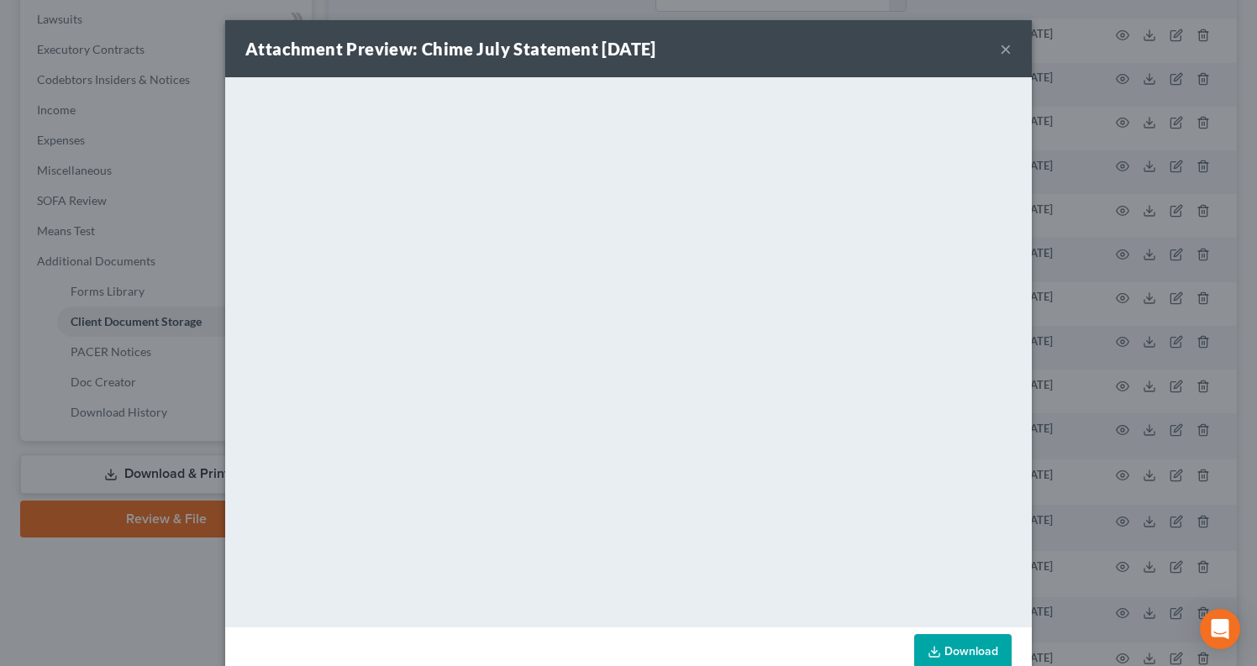
click at [1001, 50] on button "×" at bounding box center [1006, 49] width 12 height 20
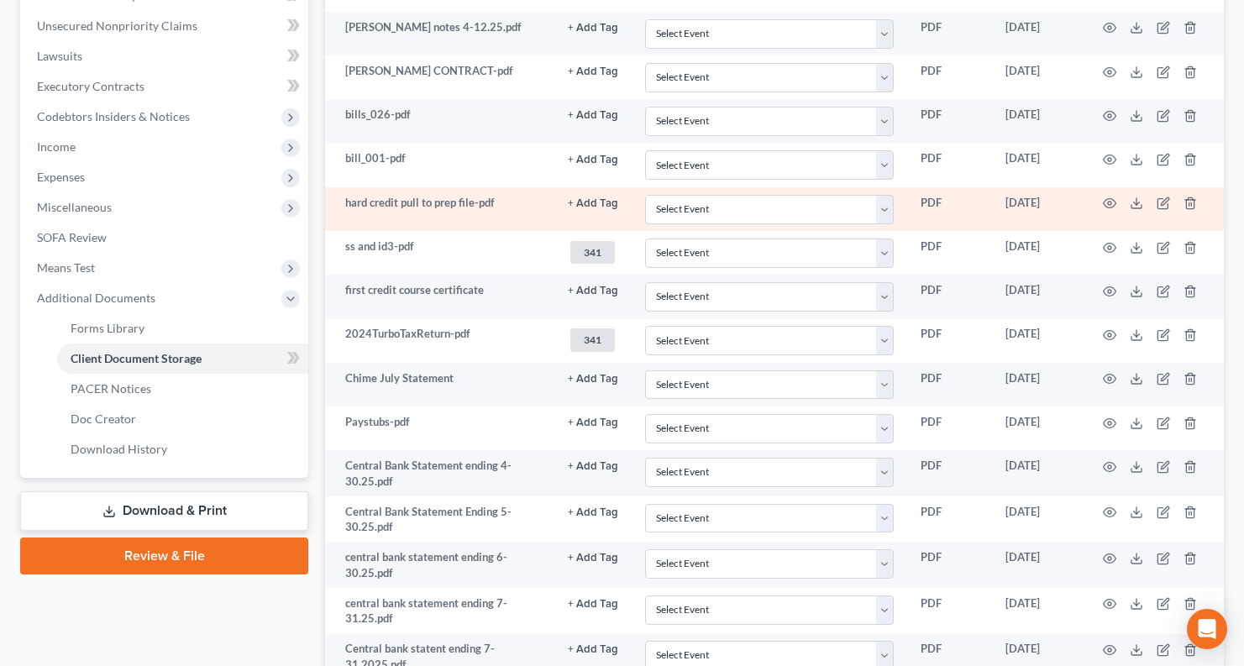
scroll to position [389, 0]
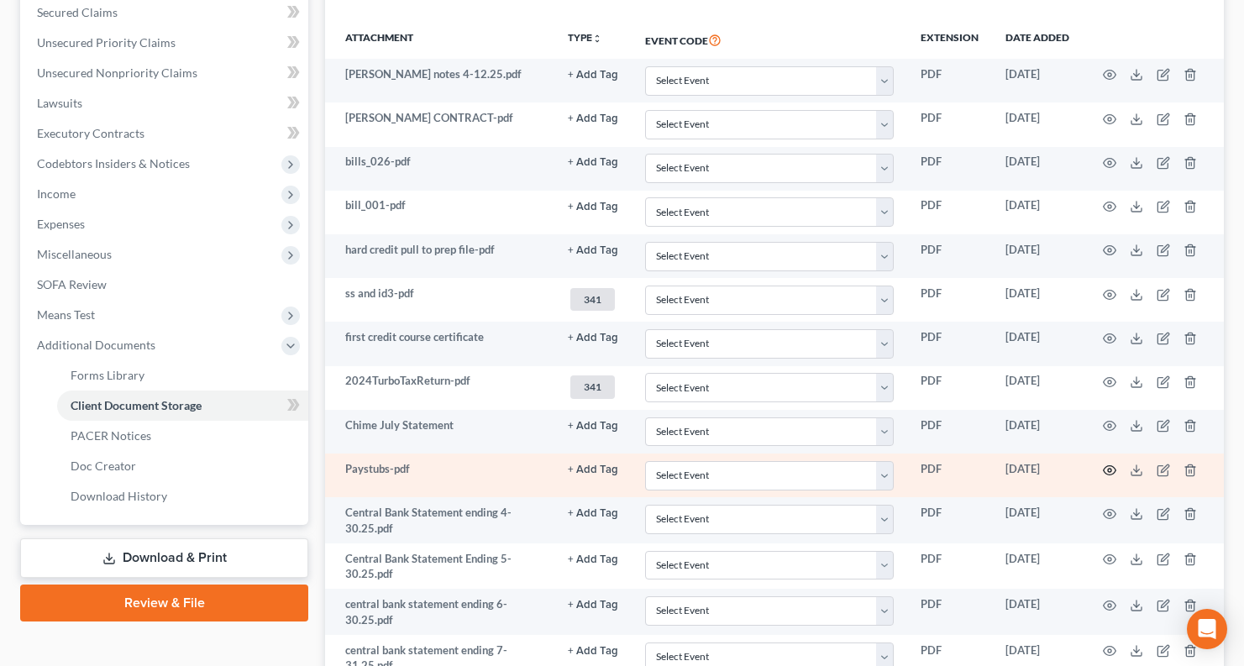
click at [1109, 469] on icon "button" at bounding box center [1109, 470] width 13 height 13
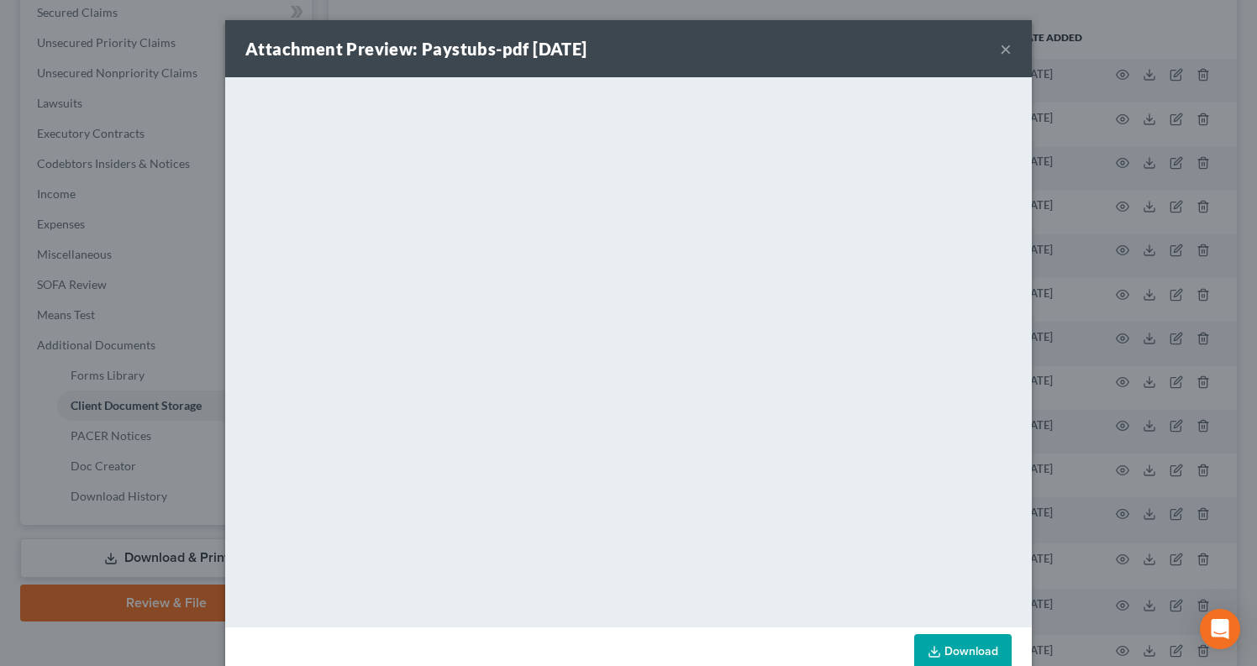
click at [1005, 53] on button "×" at bounding box center [1006, 49] width 12 height 20
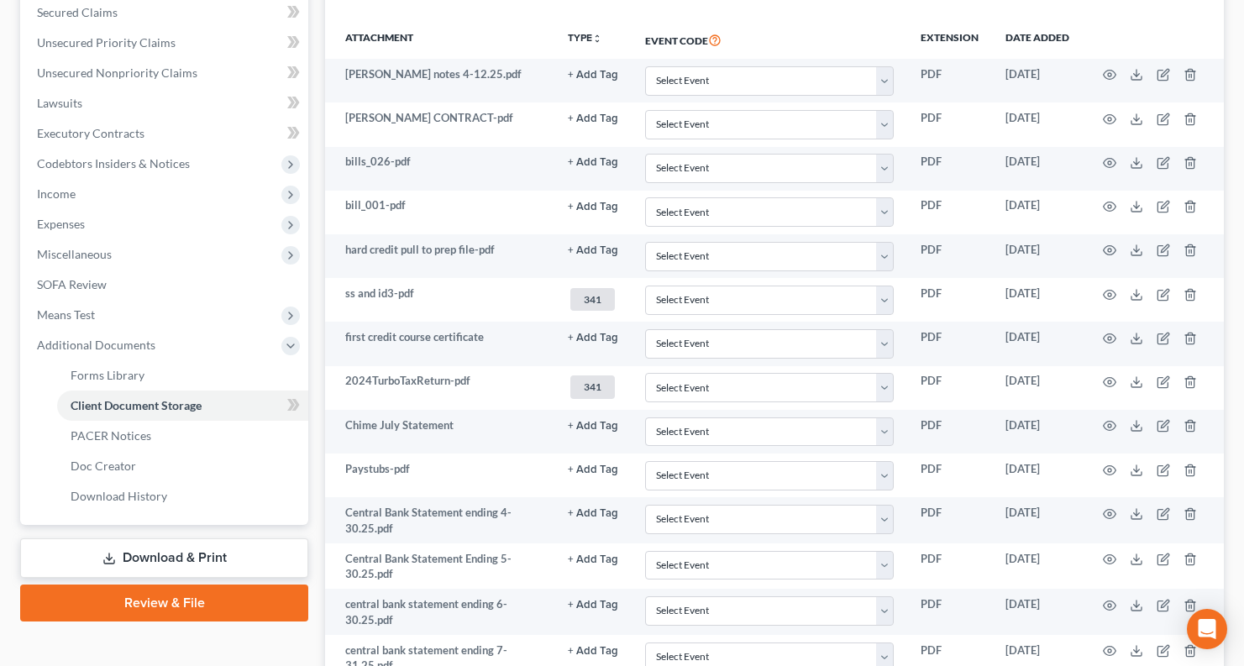
scroll to position [0, 0]
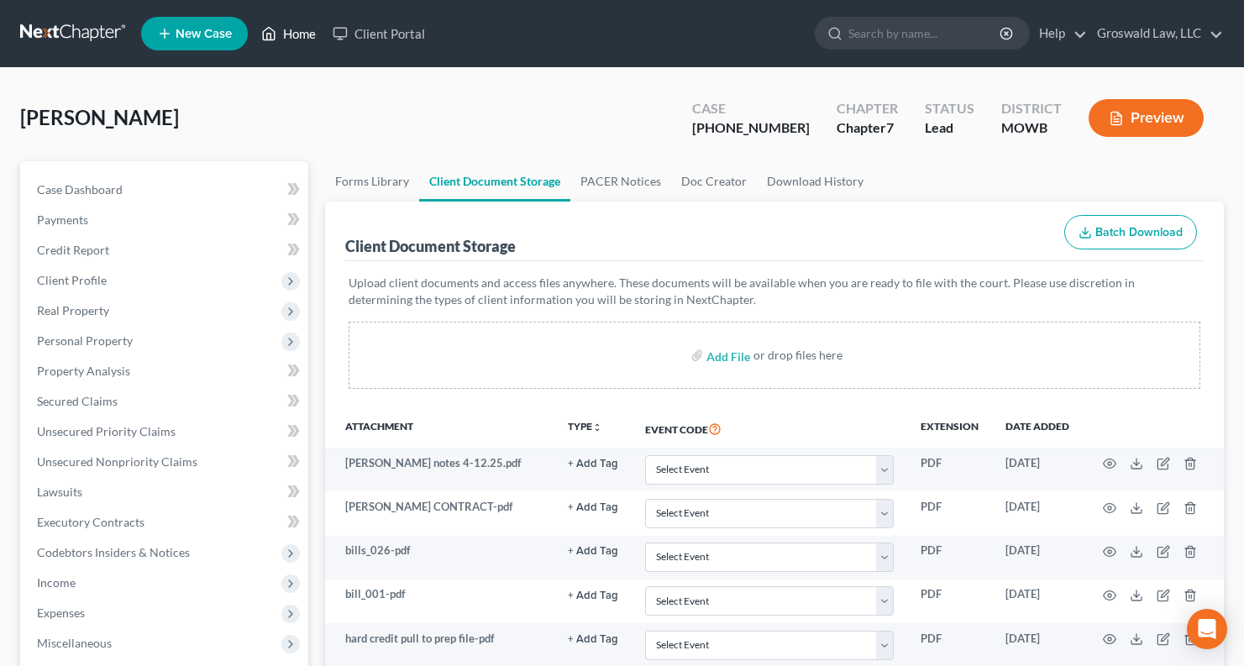
click at [285, 39] on link "Home" at bounding box center [288, 33] width 71 height 30
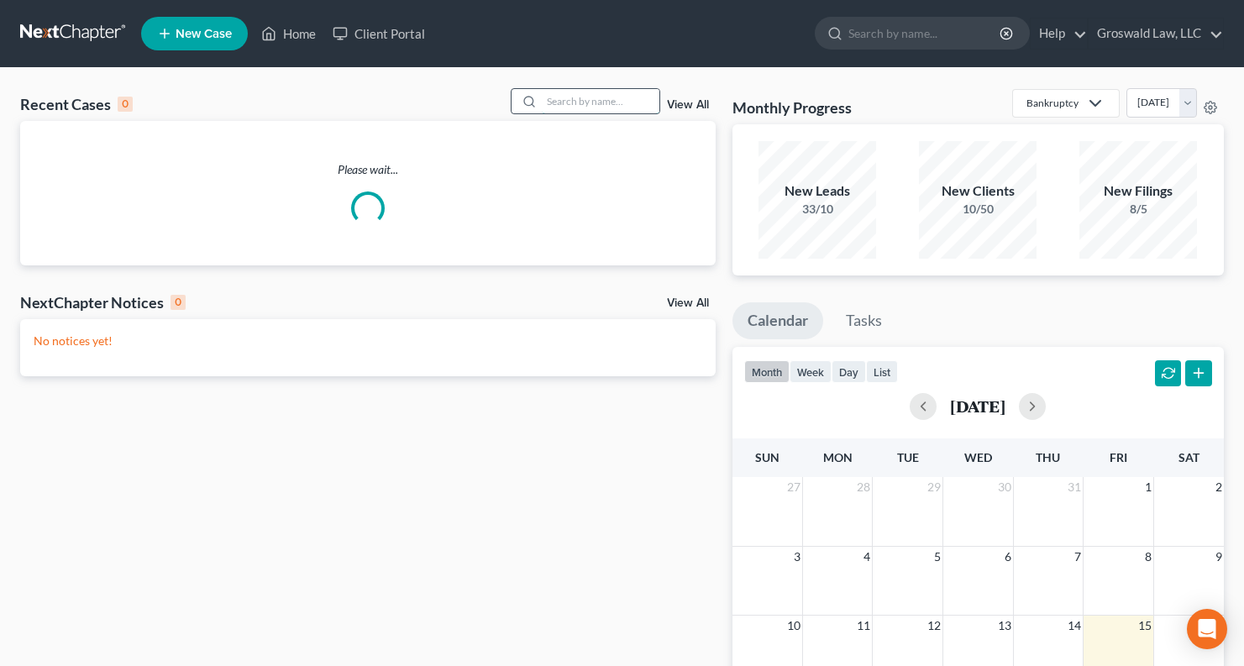
click at [563, 103] on input "search" at bounding box center [601, 101] width 118 height 24
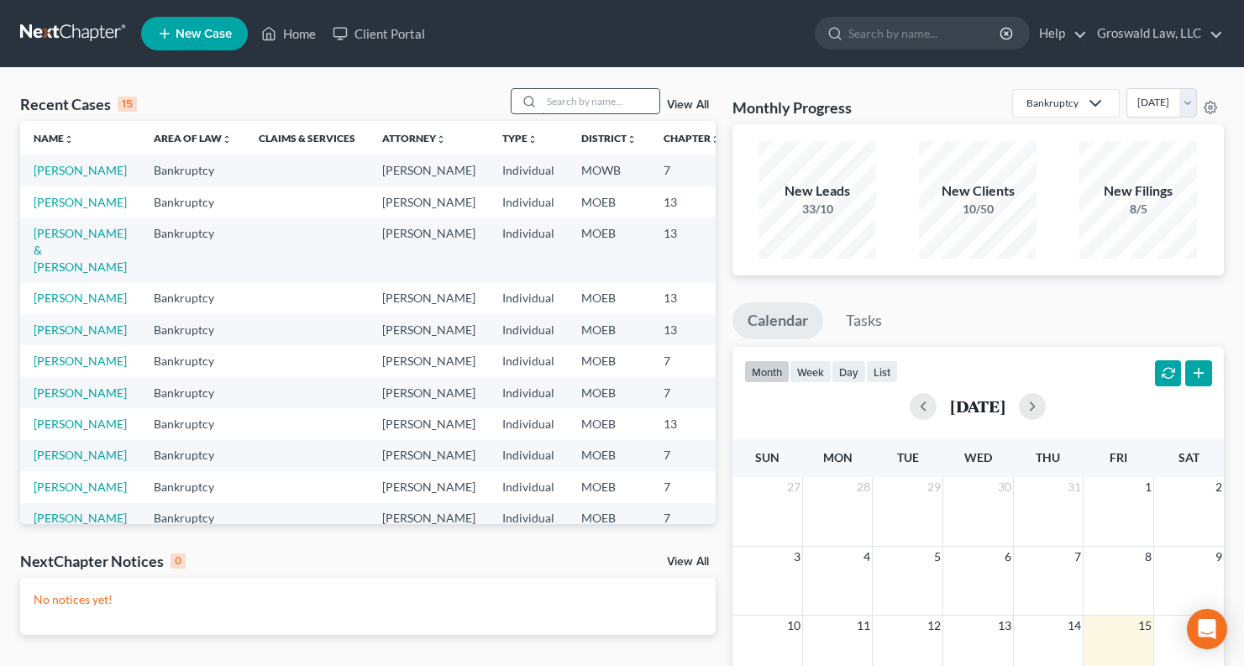
click at [572, 102] on input "search" at bounding box center [601, 101] width 118 height 24
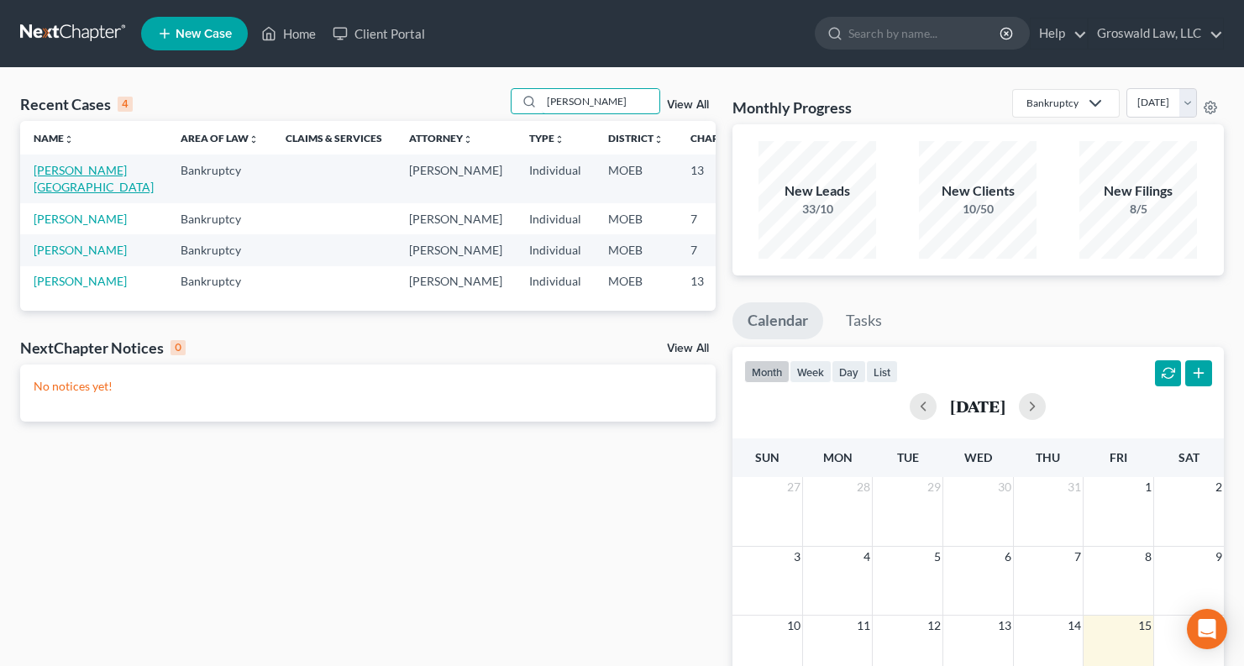
type input "robinson"
click at [56, 187] on link "[PERSON_NAME][GEOGRAPHIC_DATA]" at bounding box center [94, 178] width 120 height 31
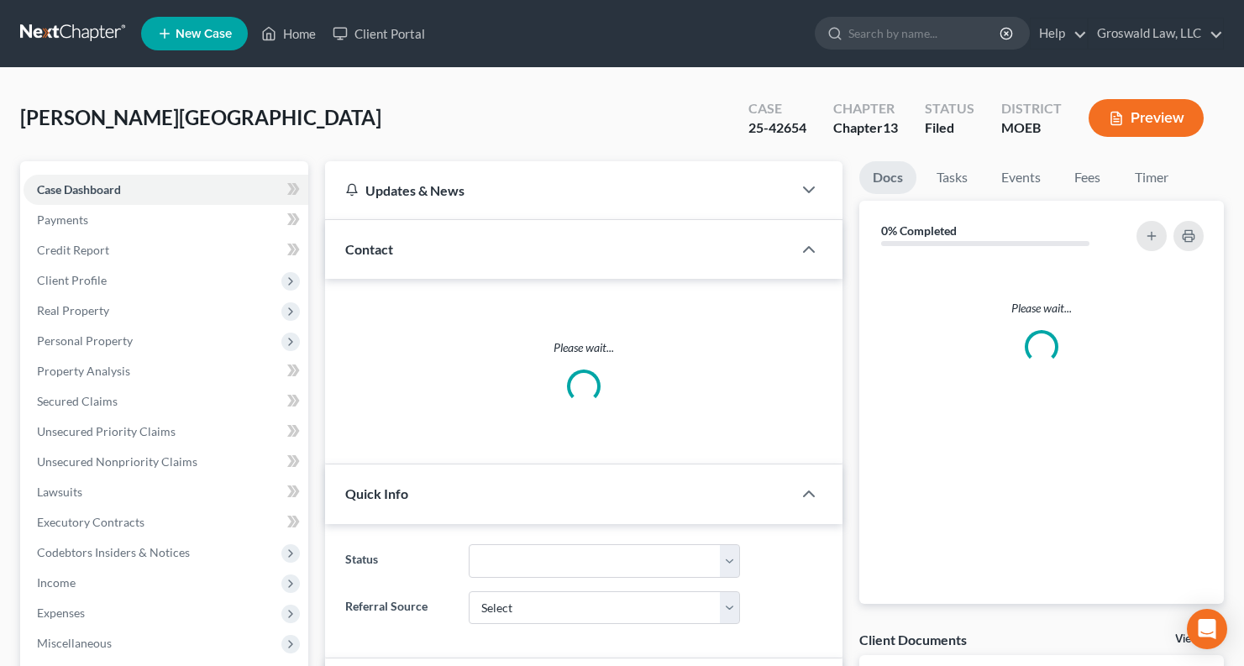
scroll to position [420, 0]
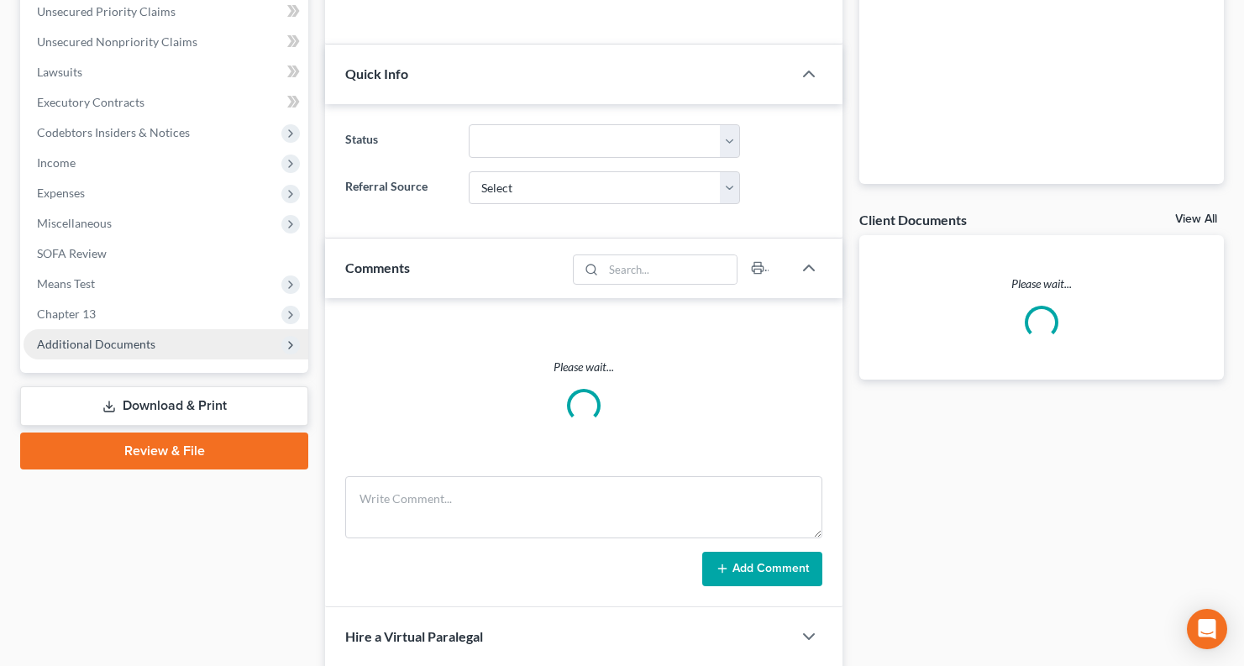
click at [168, 339] on span "Additional Documents" at bounding box center [166, 344] width 285 height 30
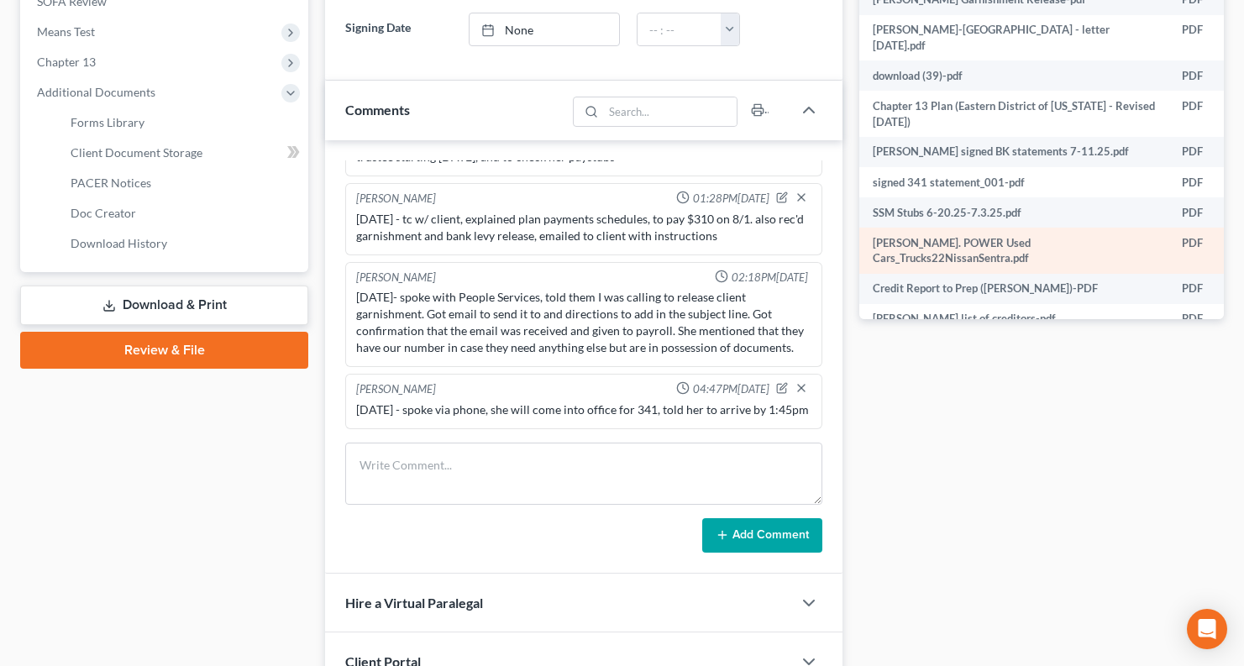
scroll to position [0, 0]
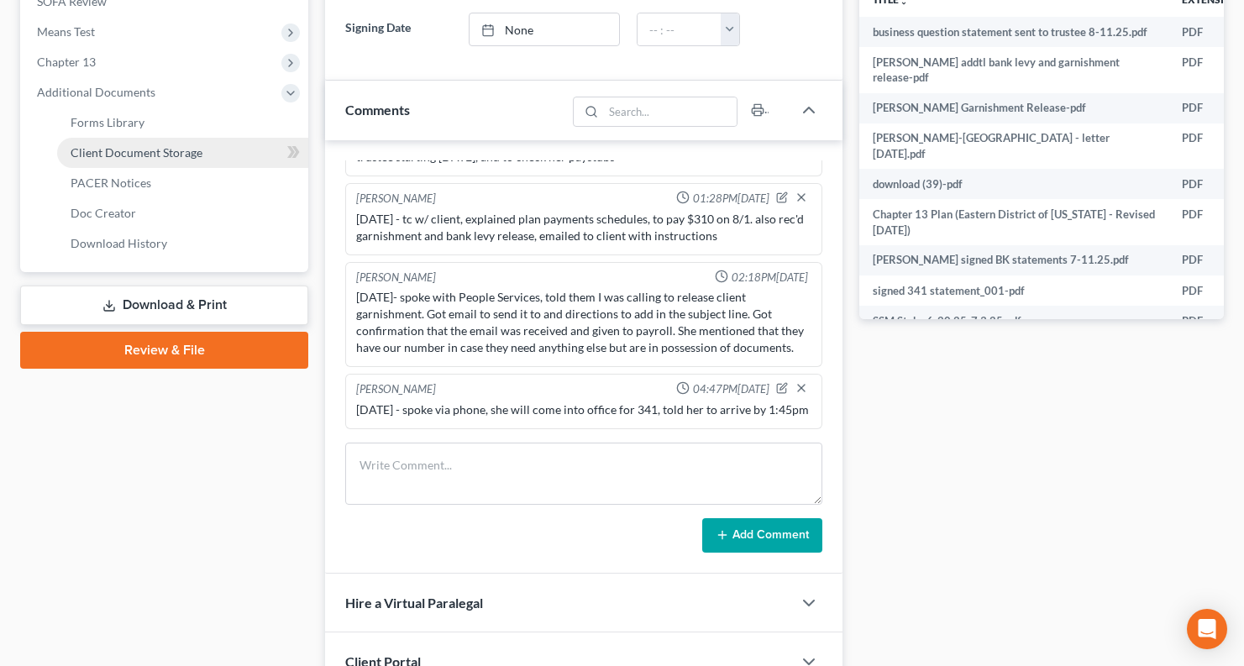
click at [142, 151] on span "Client Document Storage" at bounding box center [137, 152] width 132 height 14
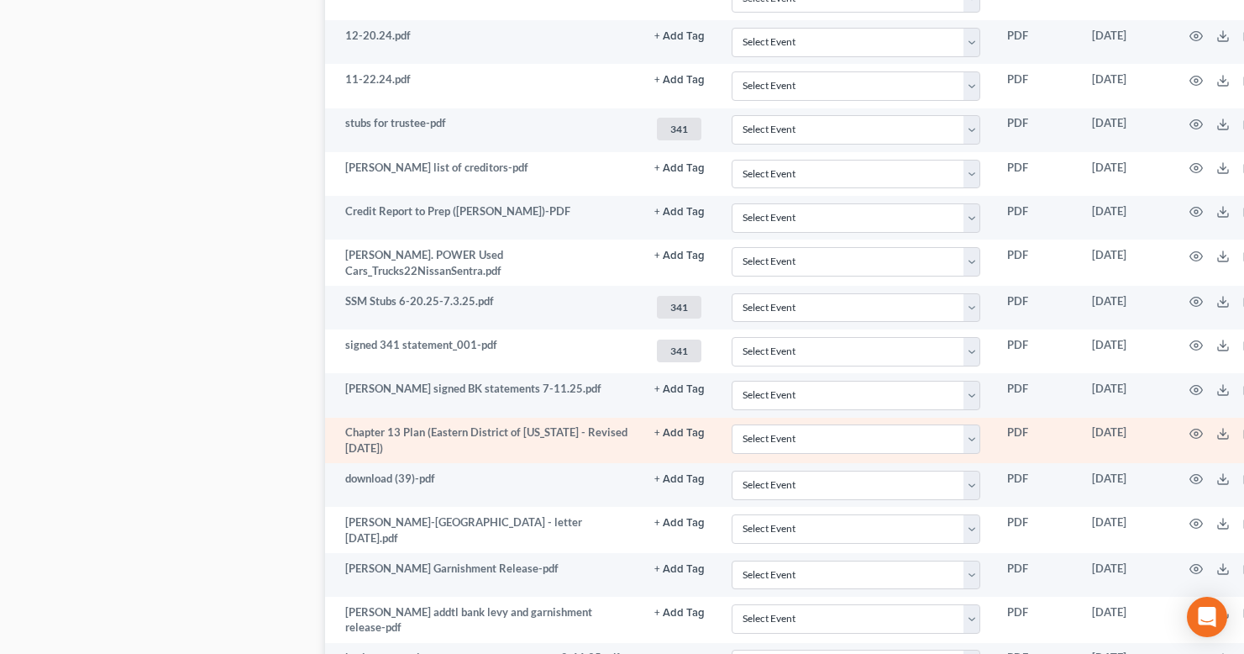
scroll to position [1291, 0]
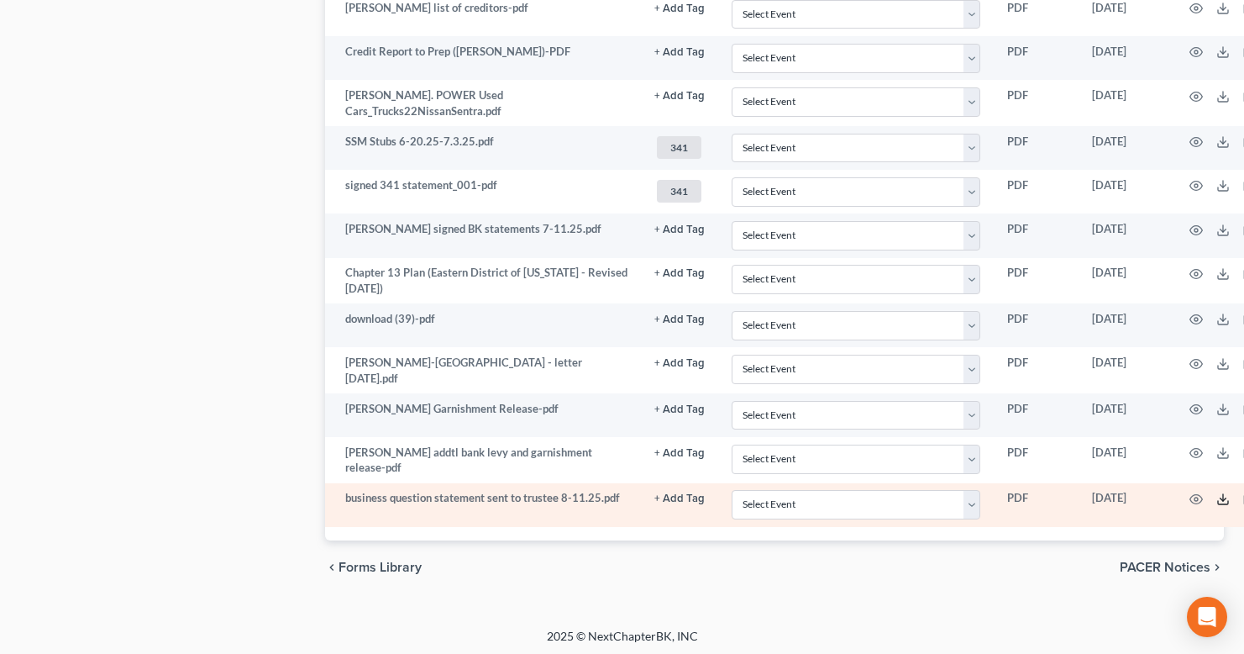
click at [1217, 493] on icon at bounding box center [1223, 498] width 13 height 13
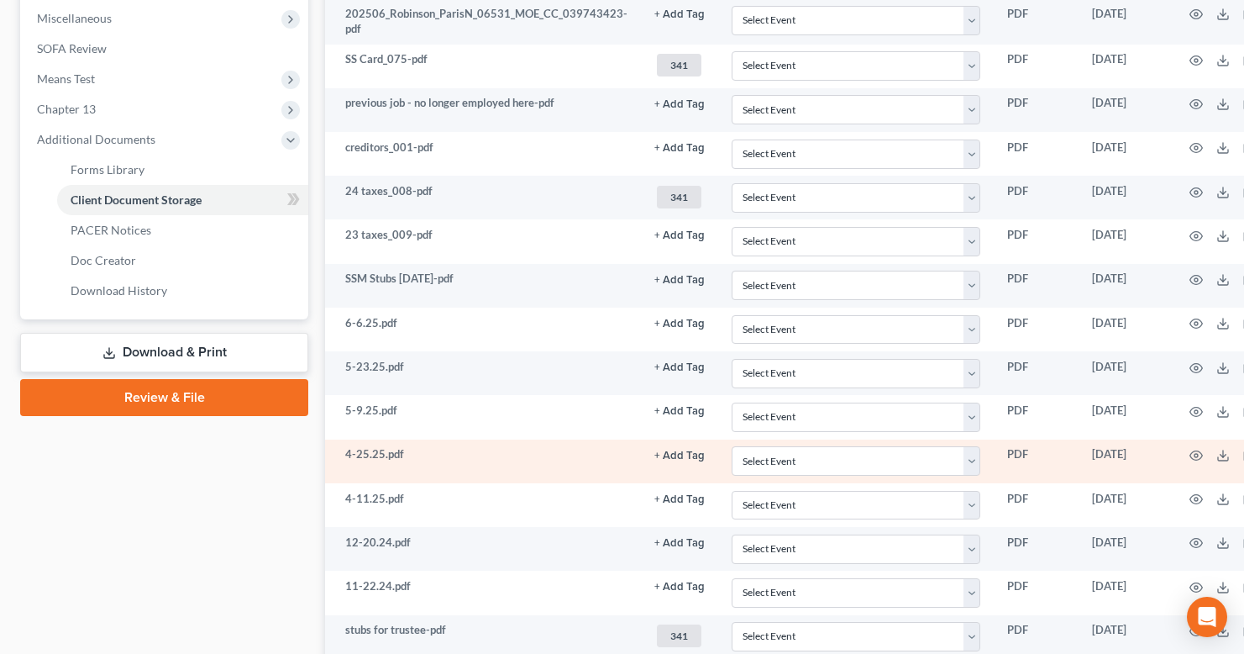
scroll to position [619, 0]
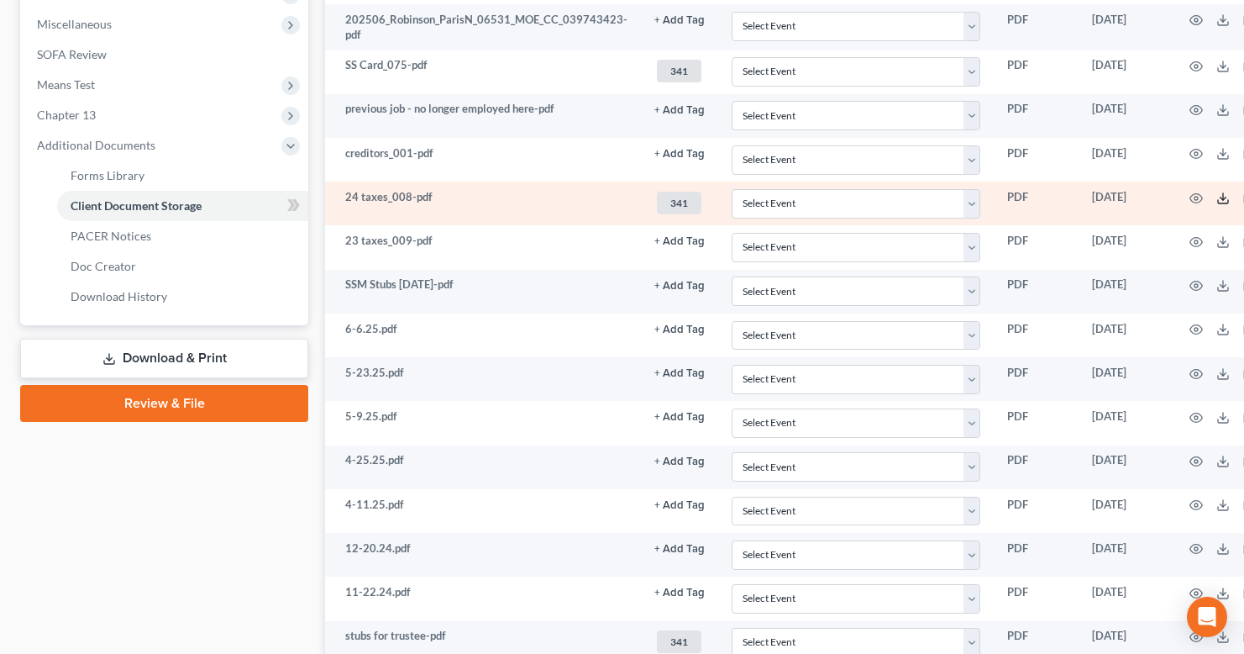
click at [1217, 197] on icon at bounding box center [1223, 198] width 13 height 13
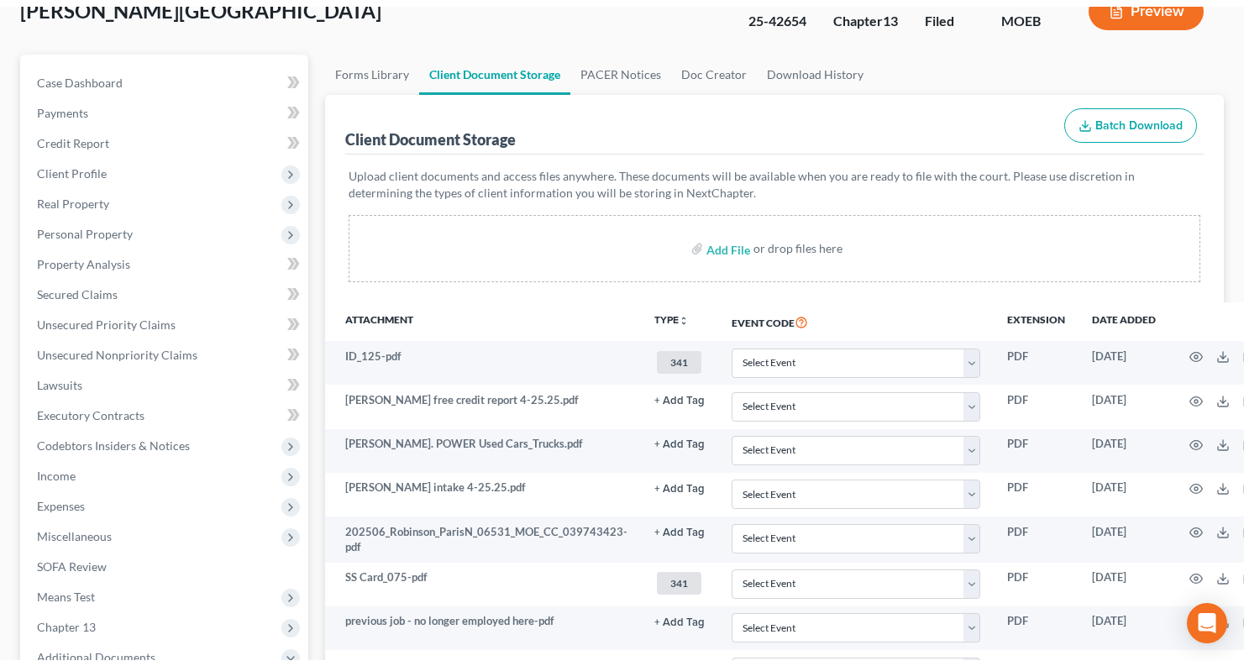
scroll to position [0, 0]
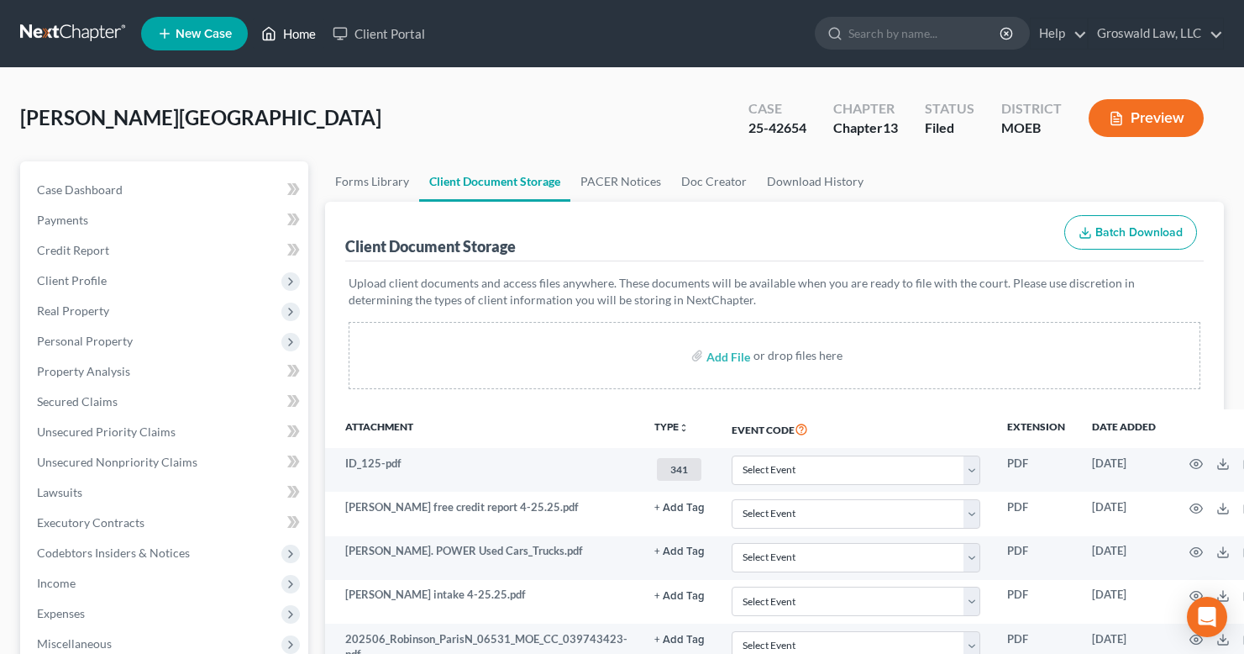
click at [266, 40] on icon at bounding box center [270, 34] width 12 height 13
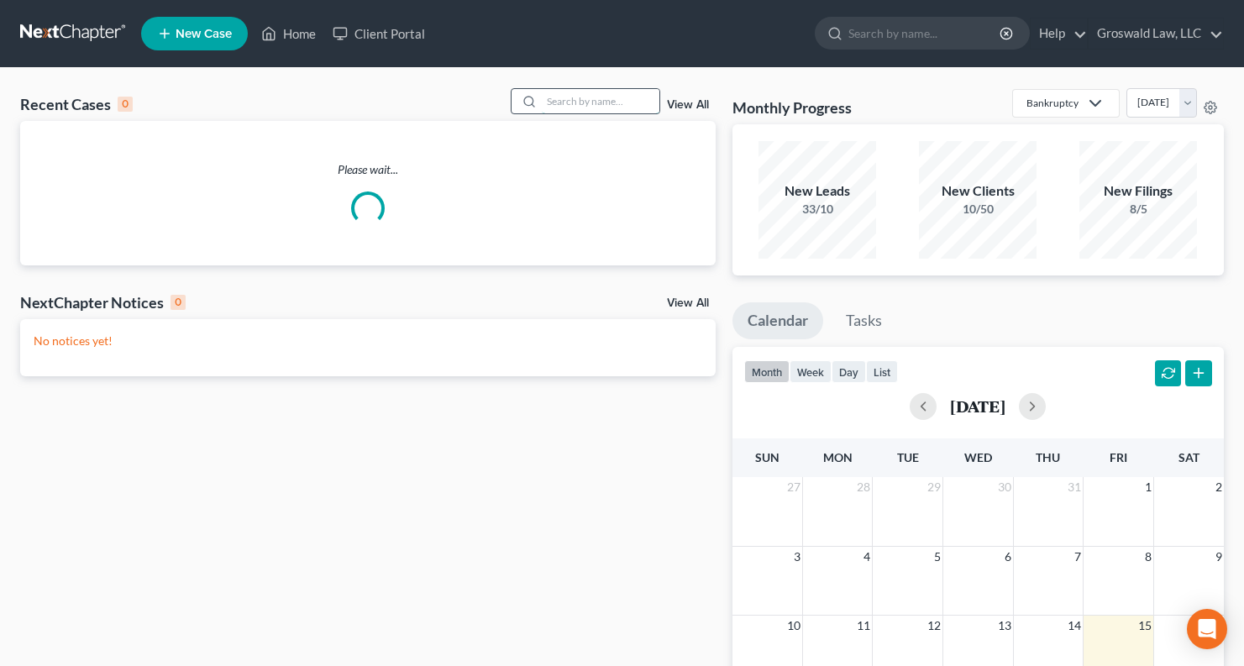
click at [615, 95] on input "search" at bounding box center [601, 101] width 118 height 24
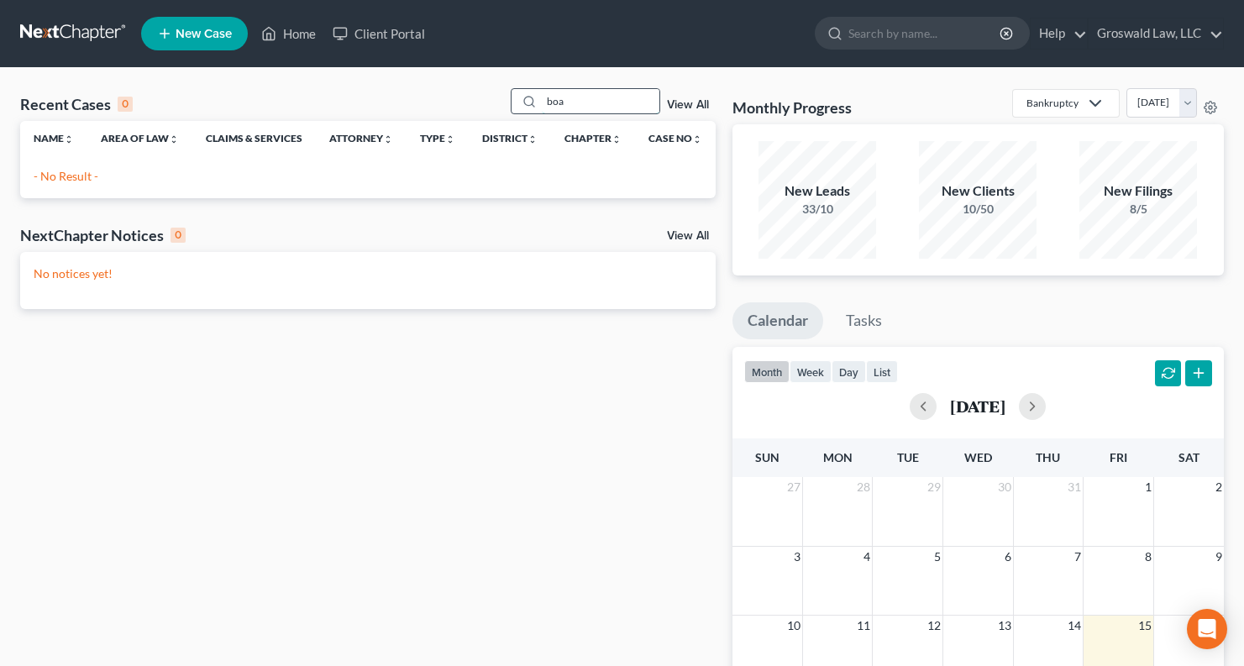
drag, startPoint x: 576, startPoint y: 103, endPoint x: 513, endPoint y: 99, distance: 62.3
click at [514, 101] on div "boa" at bounding box center [586, 101] width 150 height 26
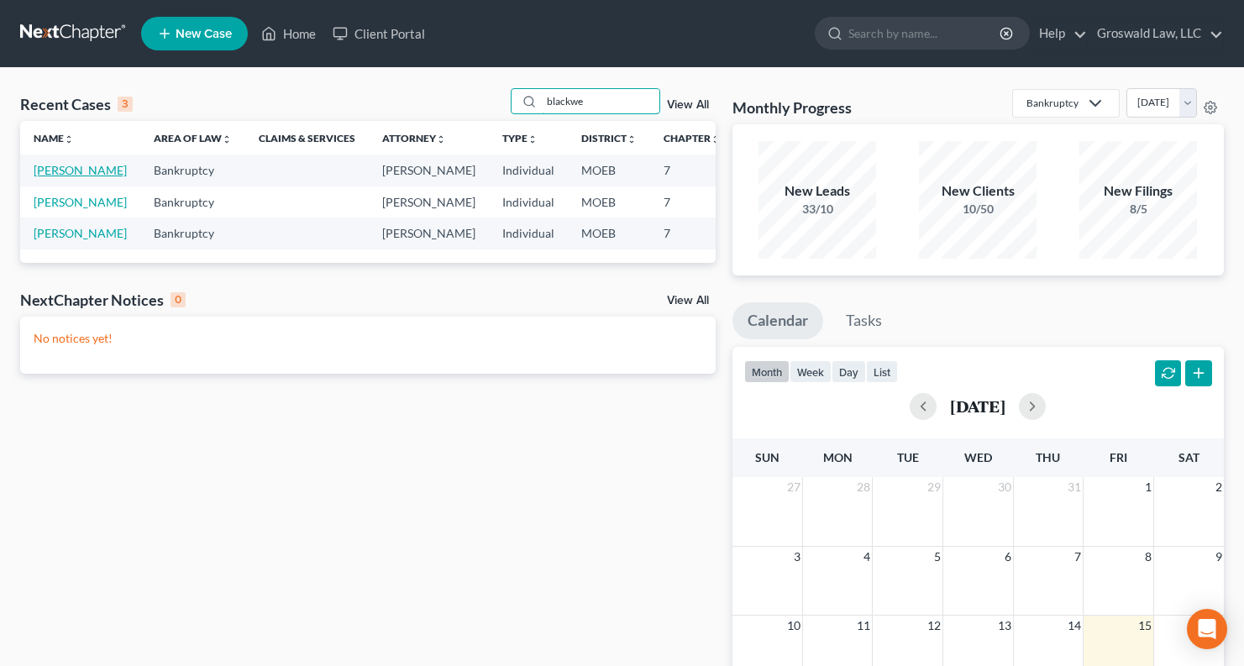
type input "blackwe"
drag, startPoint x: 61, startPoint y: 186, endPoint x: 53, endPoint y: 187, distance: 8.4
click at [61, 177] on link "[PERSON_NAME]" at bounding box center [80, 170] width 93 height 14
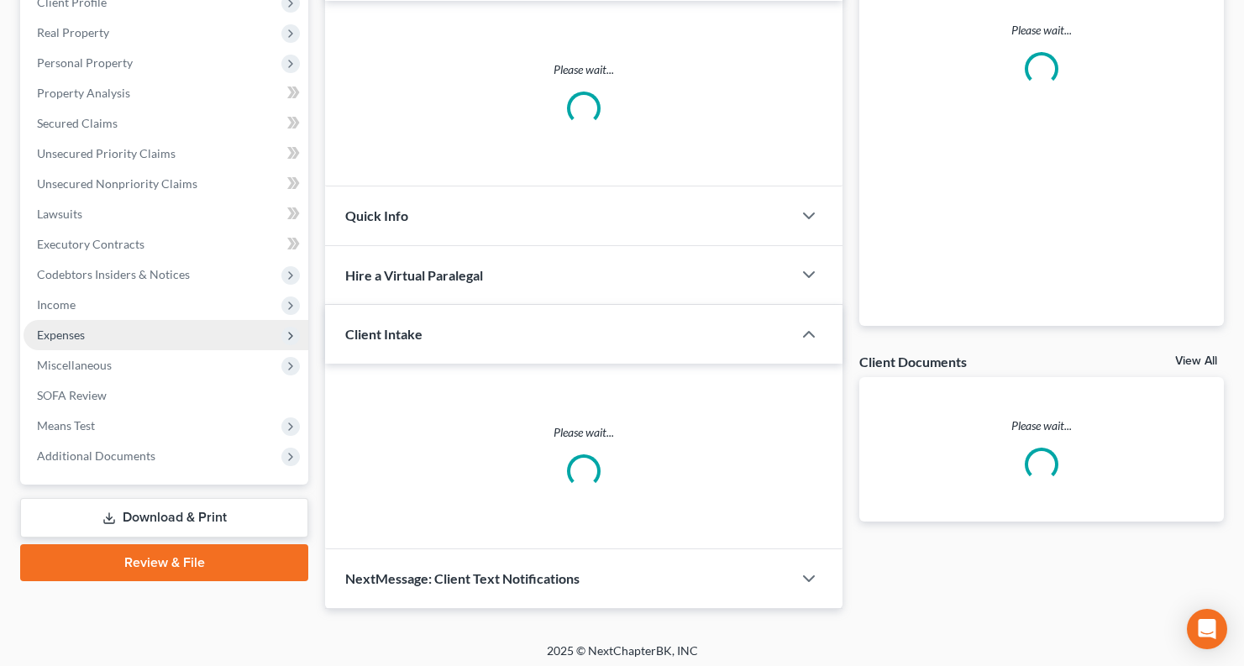
scroll to position [285, 0]
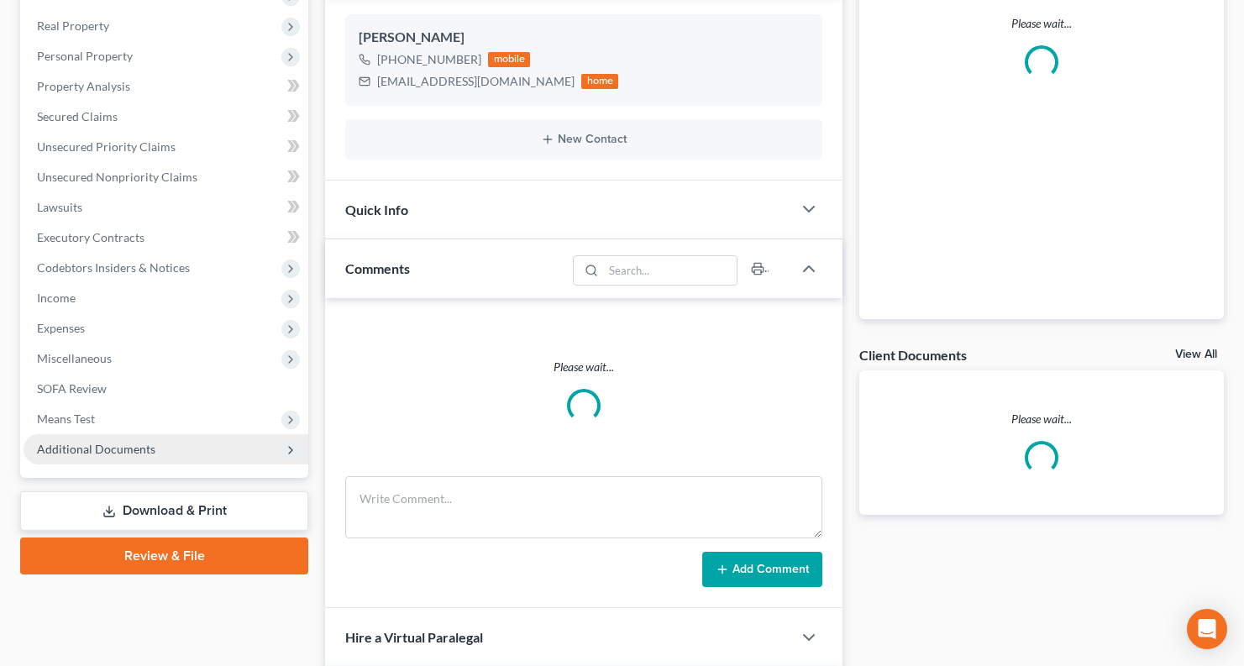
click at [86, 450] on span "Additional Documents" at bounding box center [96, 449] width 118 height 14
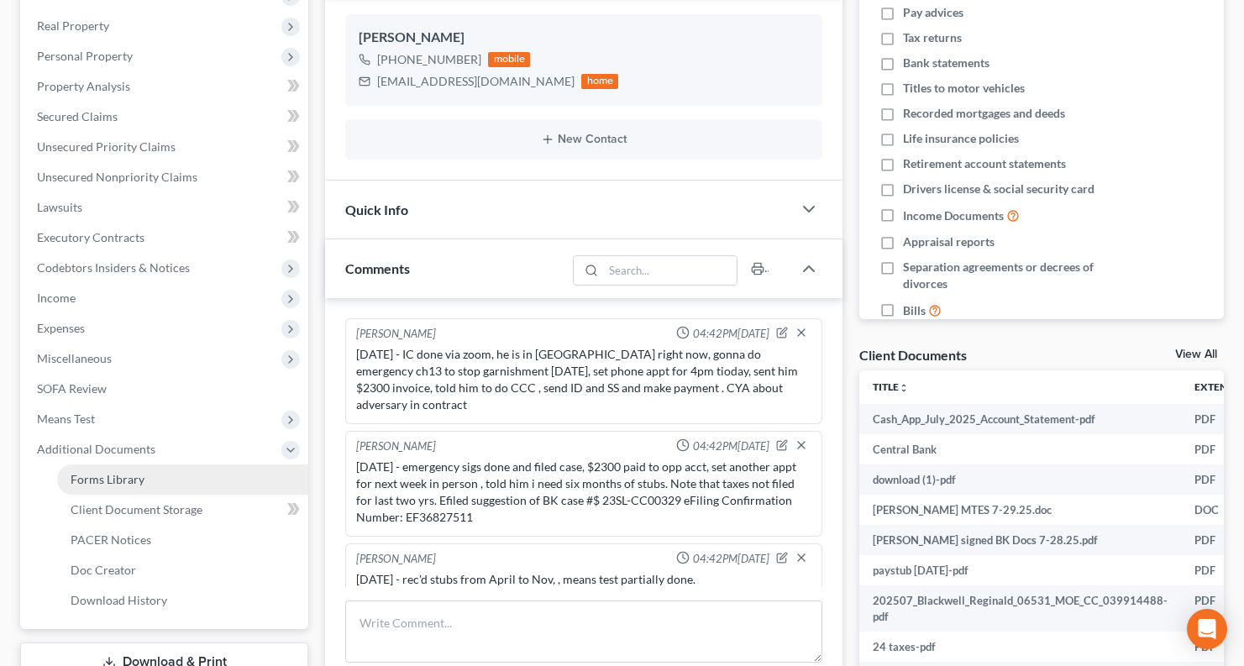
scroll to position [1574, 0]
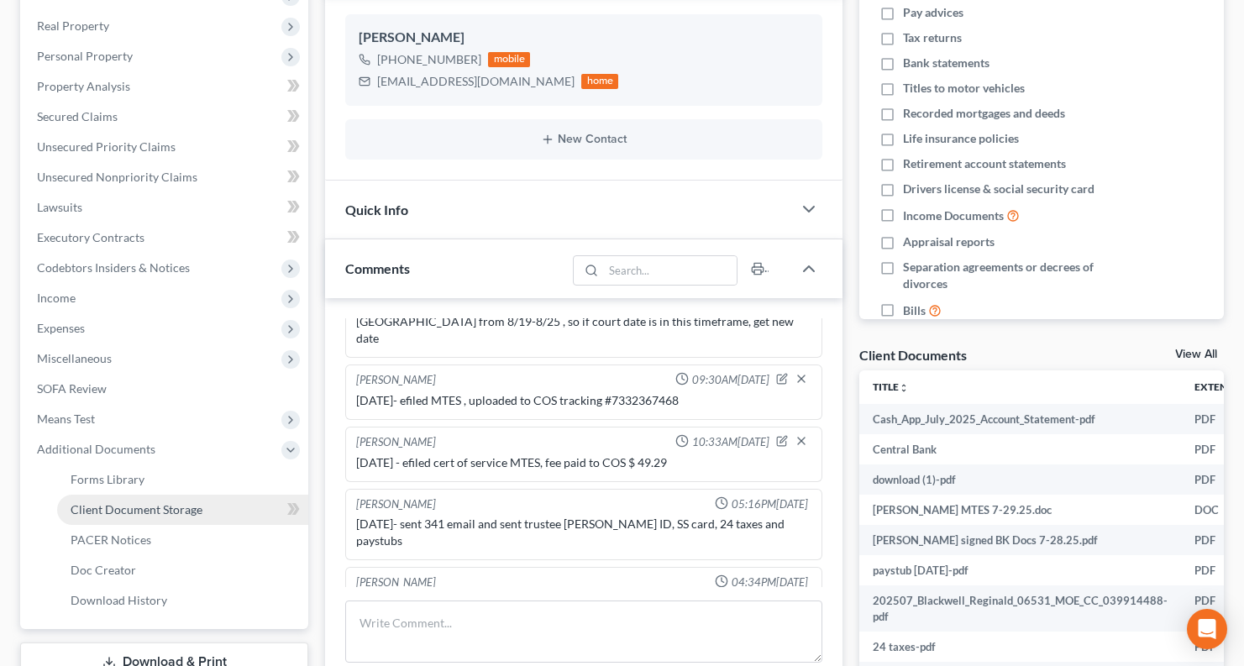
click at [115, 505] on span "Client Document Storage" at bounding box center [137, 509] width 132 height 14
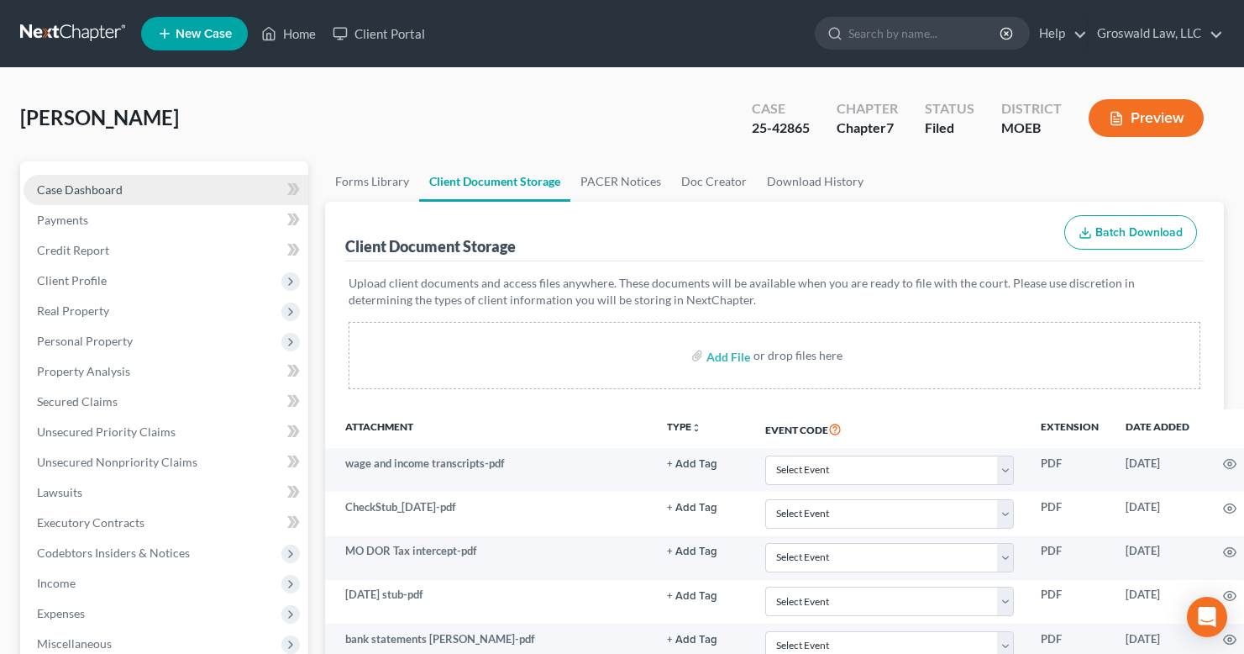
click at [88, 185] on span "Case Dashboard" at bounding box center [80, 189] width 86 height 14
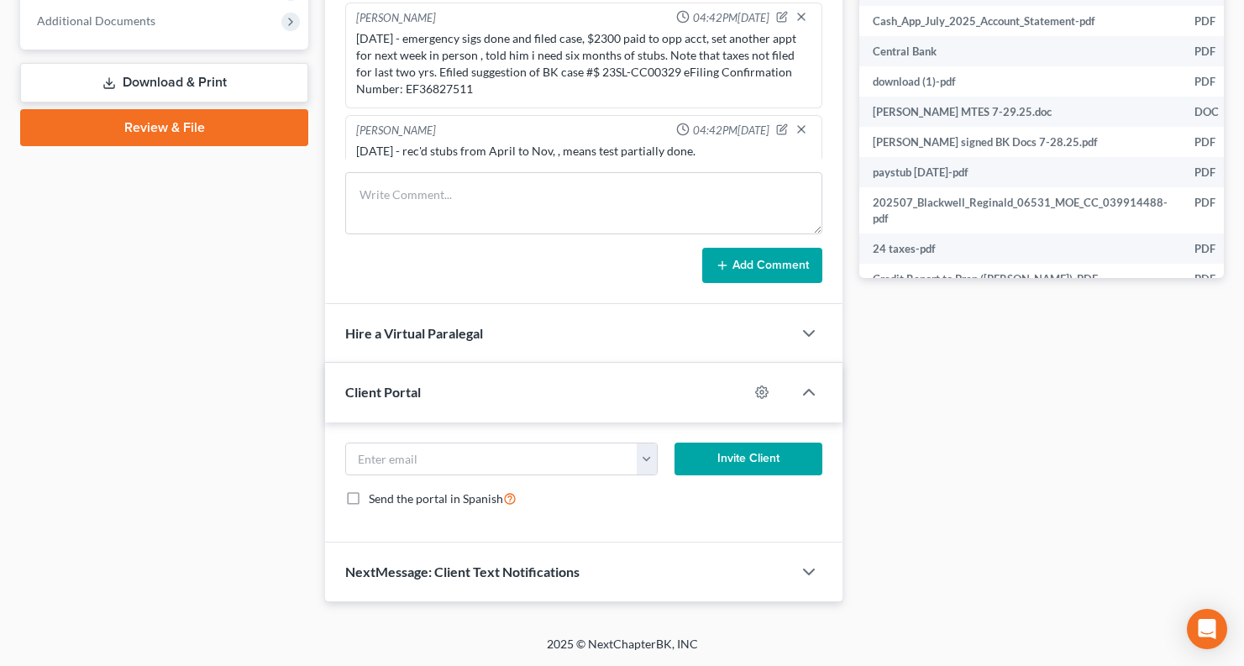
scroll to position [1574, 0]
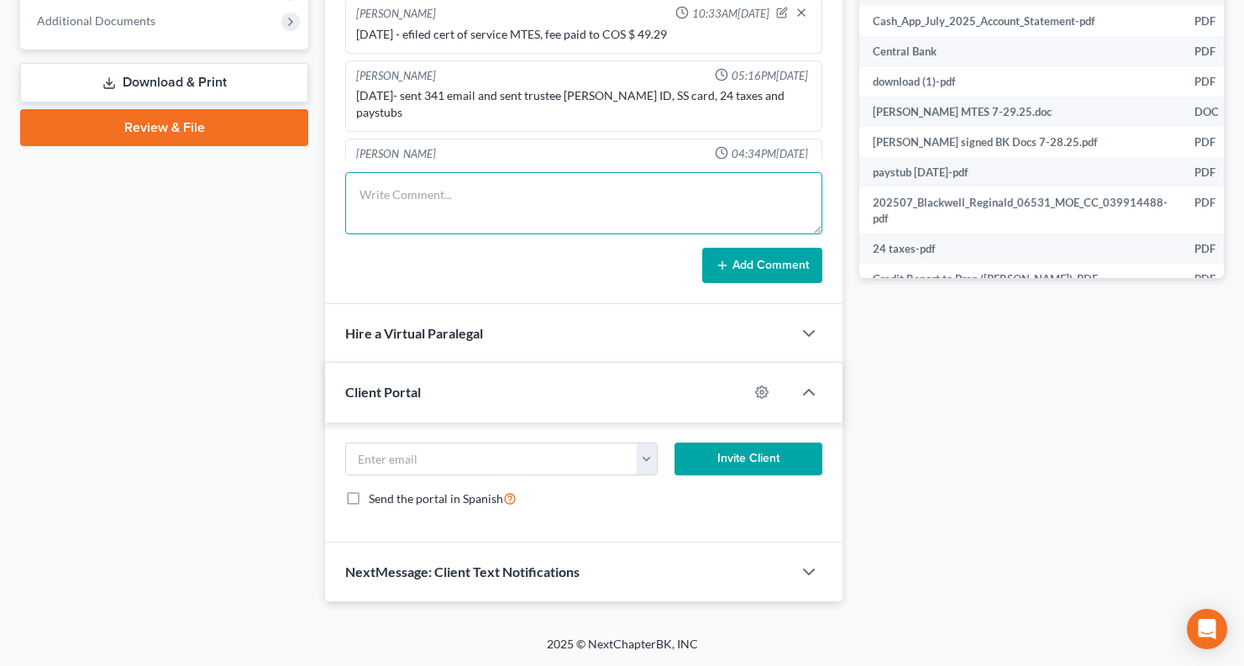
click at [457, 196] on textarea at bounding box center [583, 203] width 477 height 62
type textarea "8/15/25 - sent paypal statement"
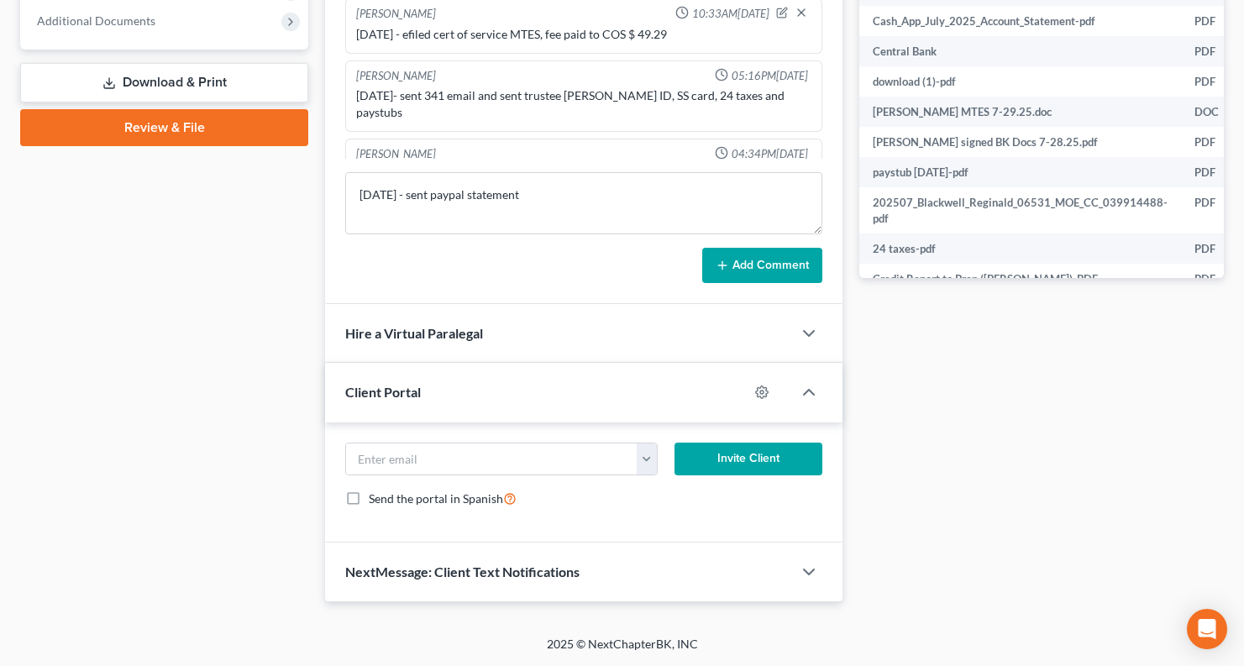
click at [765, 269] on button "Add Comment" at bounding box center [762, 265] width 120 height 35
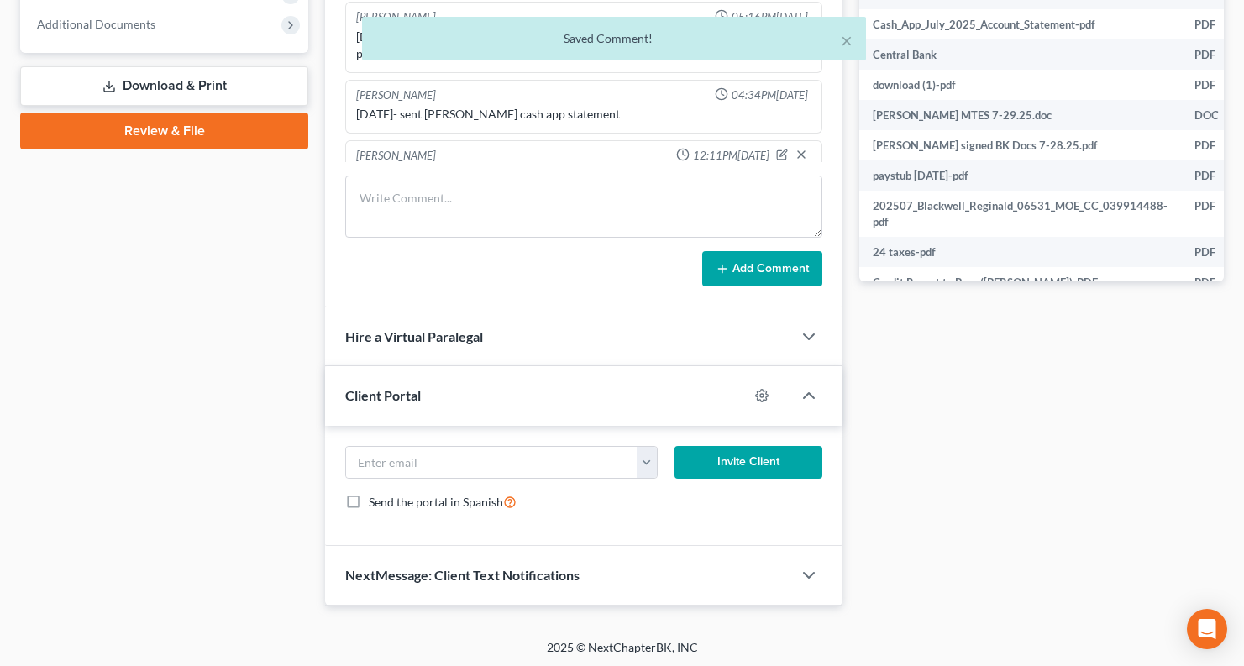
scroll to position [461, 0]
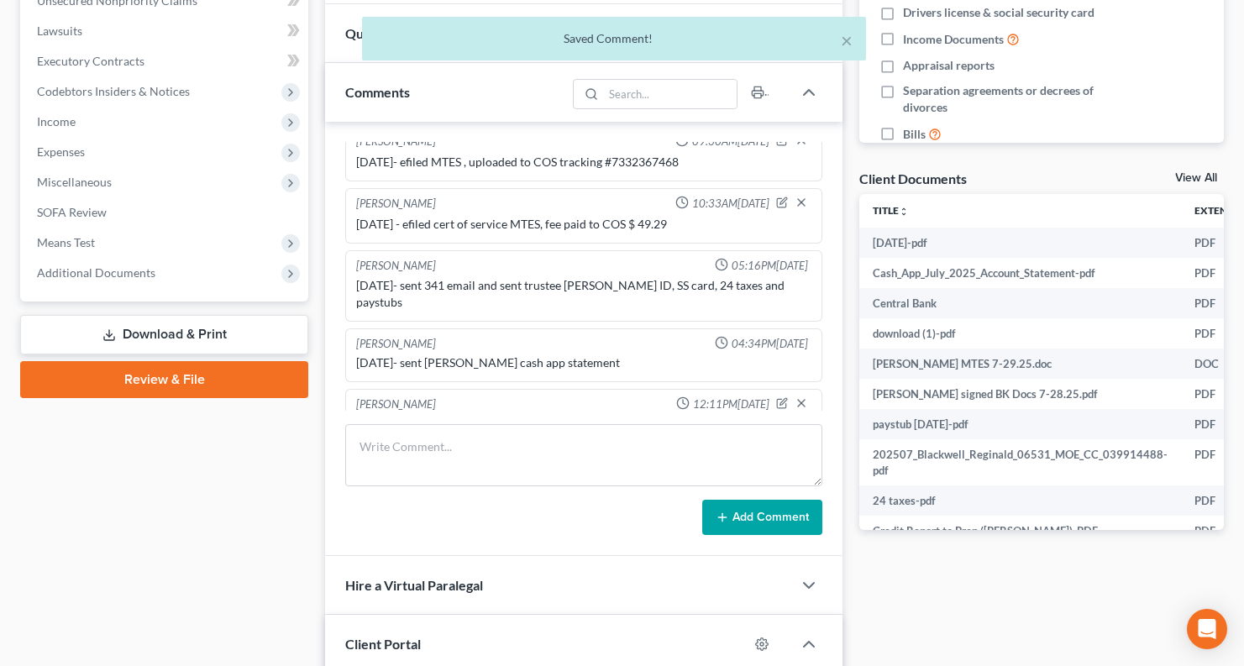
drag, startPoint x: 142, startPoint y: 262, endPoint x: 159, endPoint y: 299, distance: 40.6
click at [143, 263] on span "Additional Documents" at bounding box center [166, 273] width 285 height 30
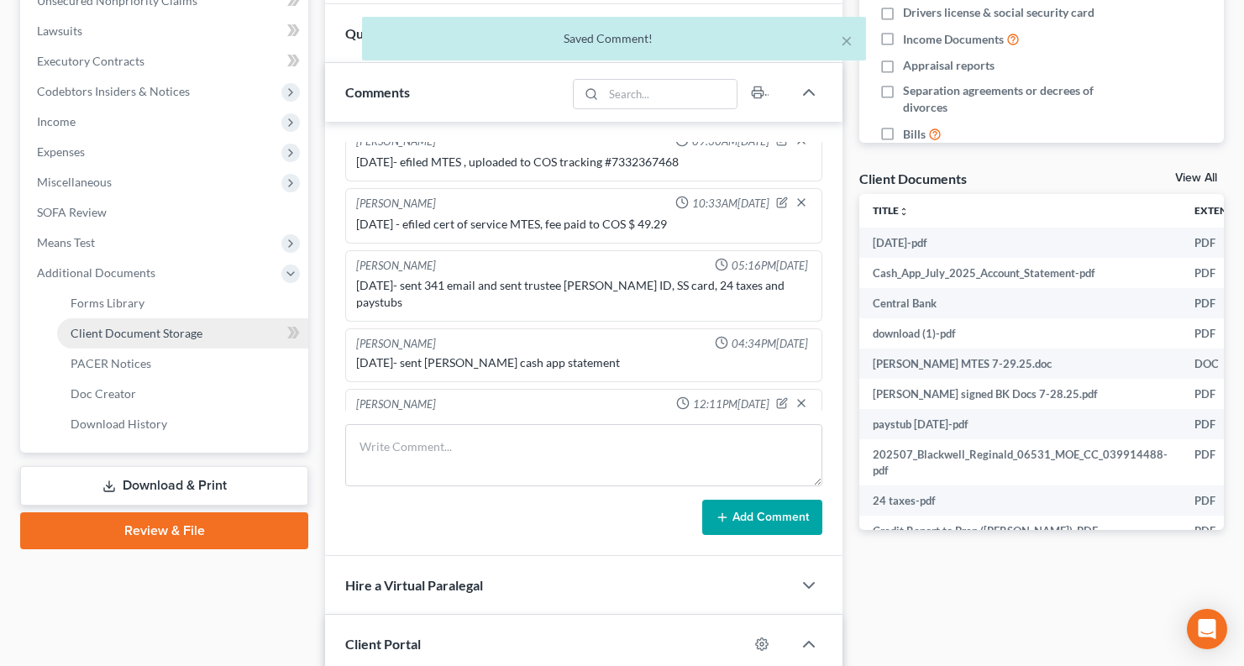
drag, startPoint x: 187, startPoint y: 318, endPoint x: 187, endPoint y: 328, distance: 9.2
click at [186, 318] on link "Client Document Storage" at bounding box center [182, 333] width 251 height 30
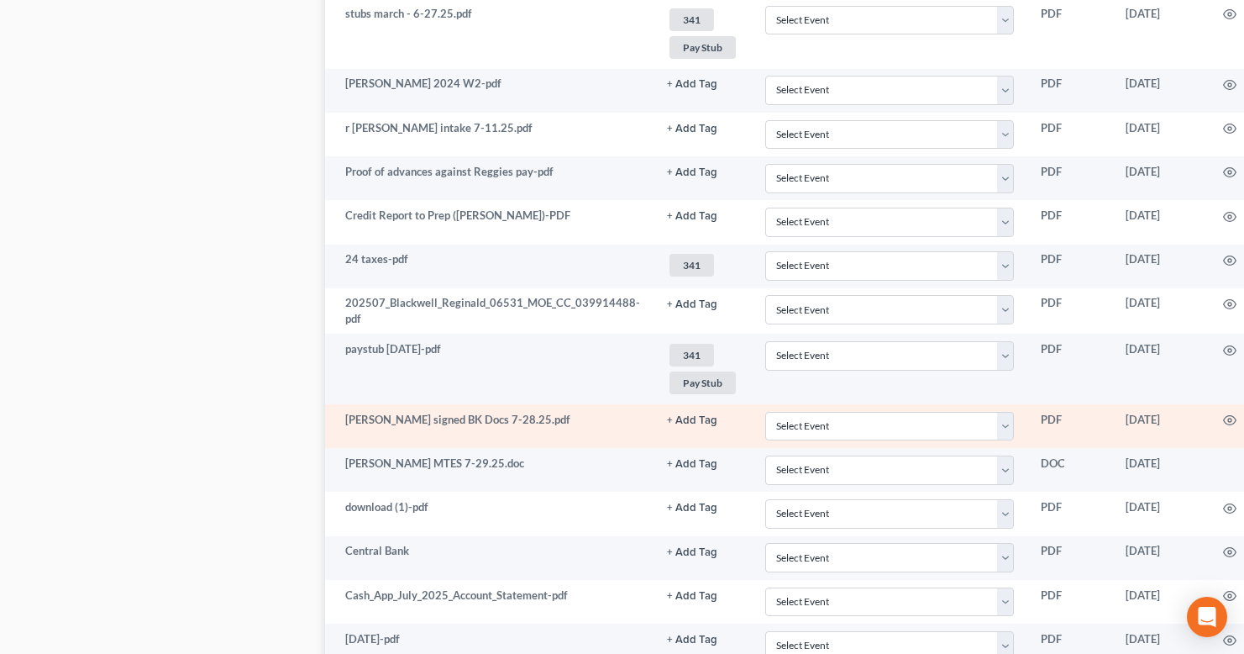
scroll to position [1254, 0]
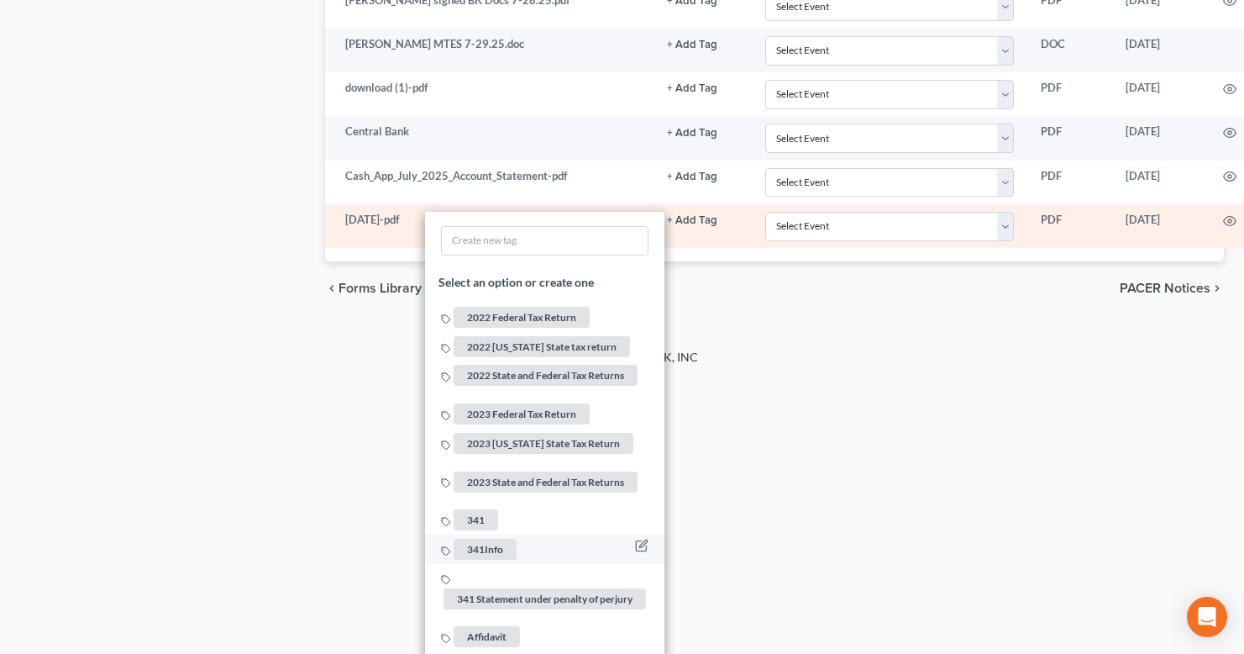
scroll to position [1591, 0]
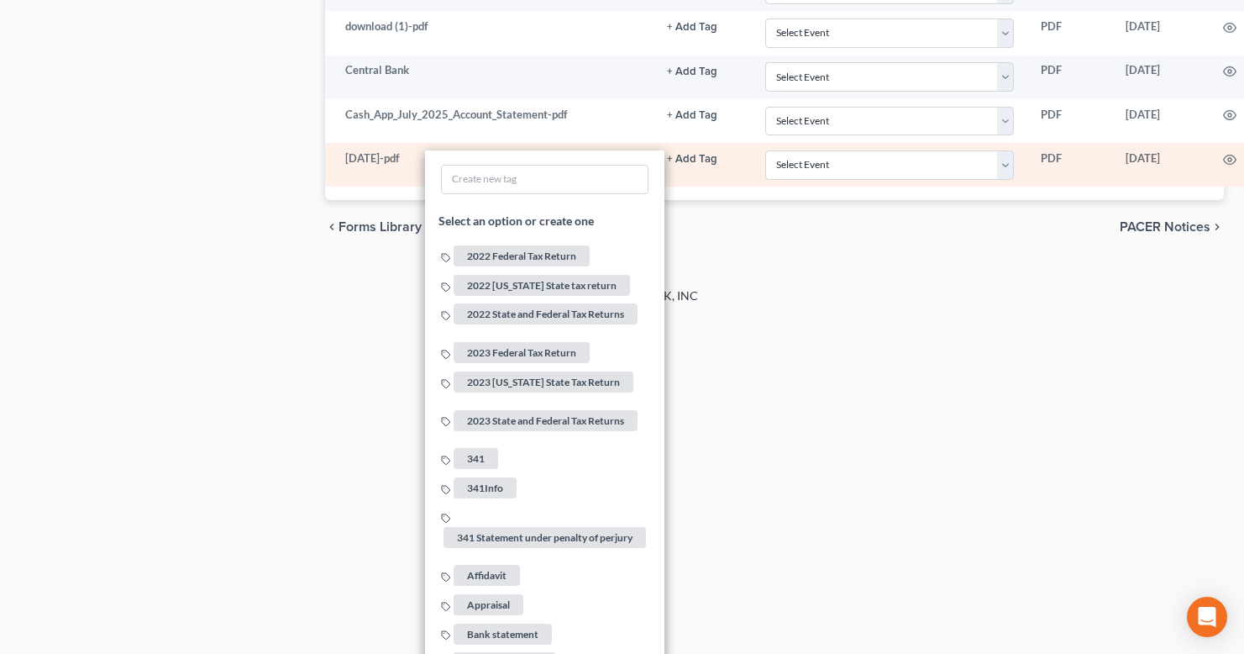
drag, startPoint x: 474, startPoint y: 459, endPoint x: 482, endPoint y: 458, distance: 8.4
click at [474, 458] on span "341" at bounding box center [476, 458] width 45 height 21
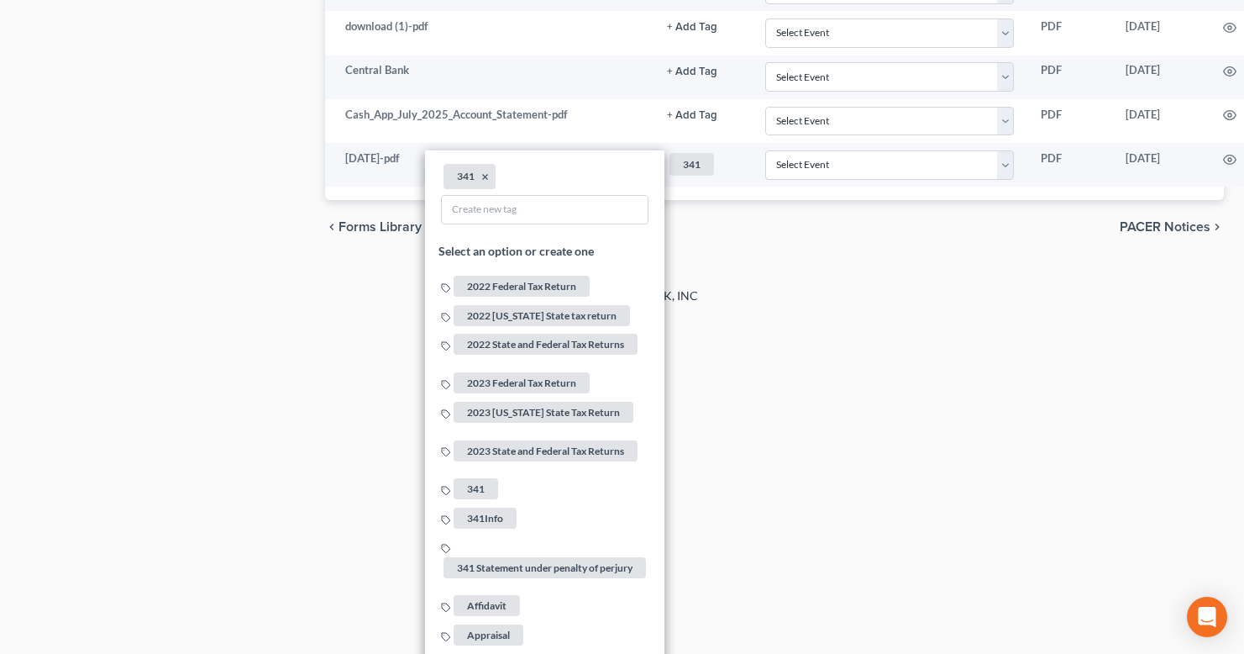
drag, startPoint x: 721, startPoint y: 460, endPoint x: 690, endPoint y: 198, distance: 263.1
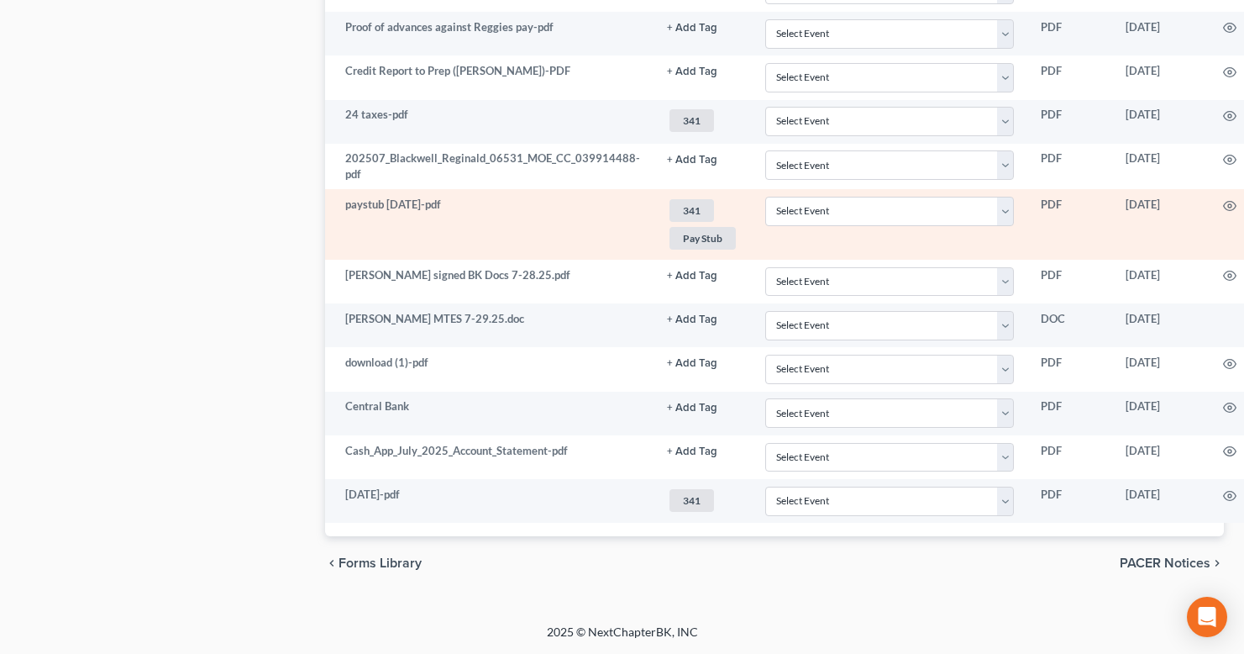
scroll to position [1254, 0]
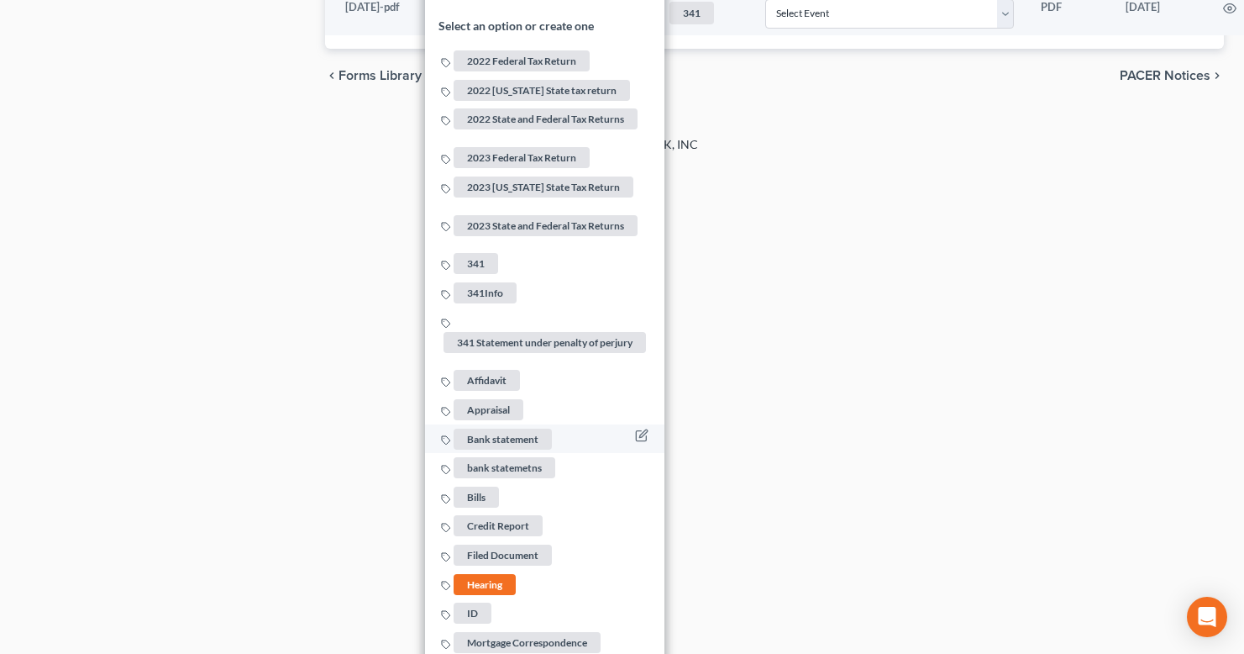
scroll to position [1759, 0]
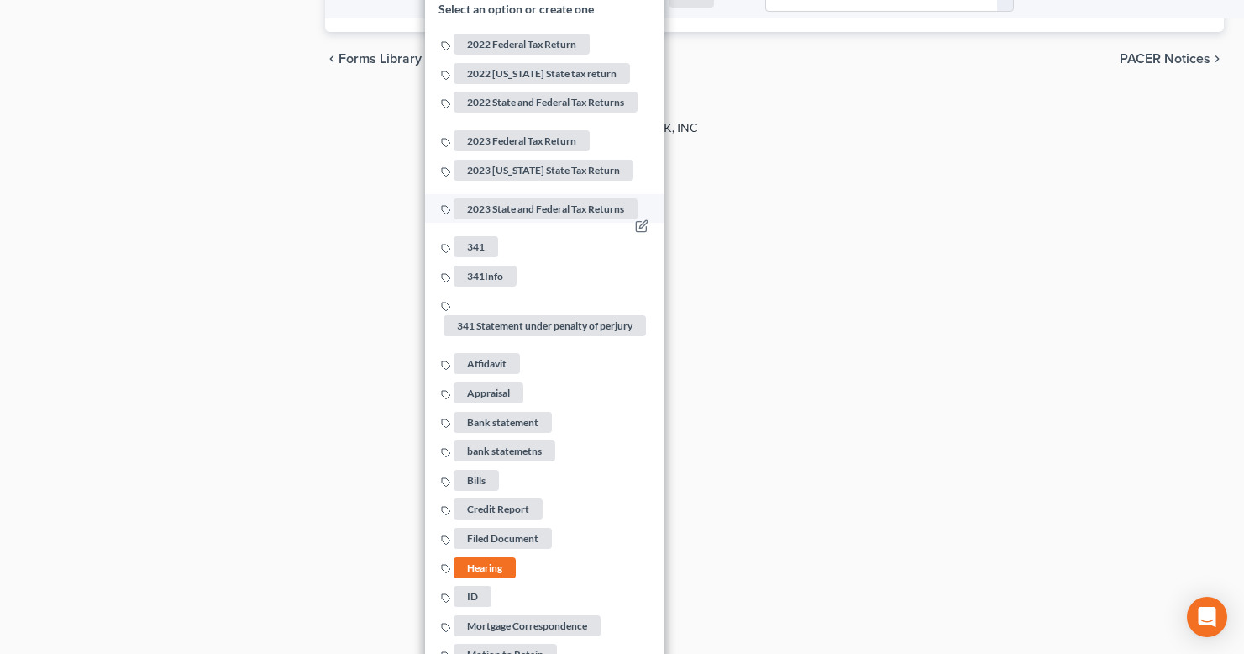
drag, startPoint x: 473, startPoint y: 232, endPoint x: 502, endPoint y: 234, distance: 29.5
click at [473, 236] on span "341" at bounding box center [476, 246] width 45 height 21
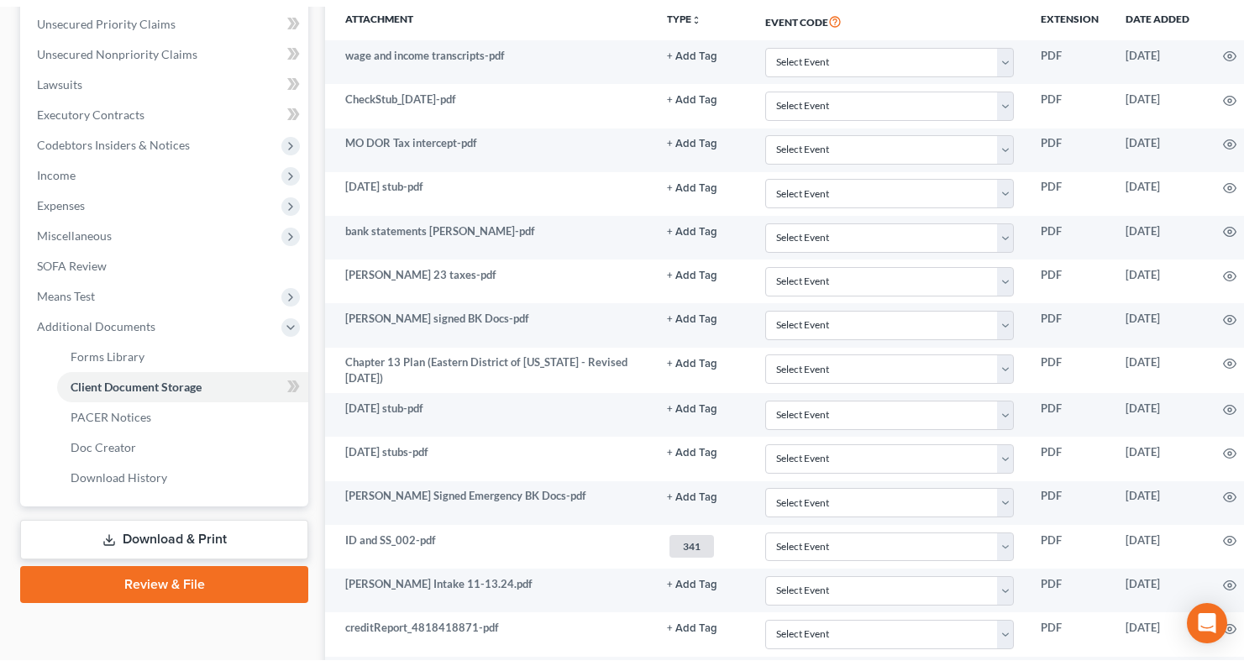
scroll to position [0, 0]
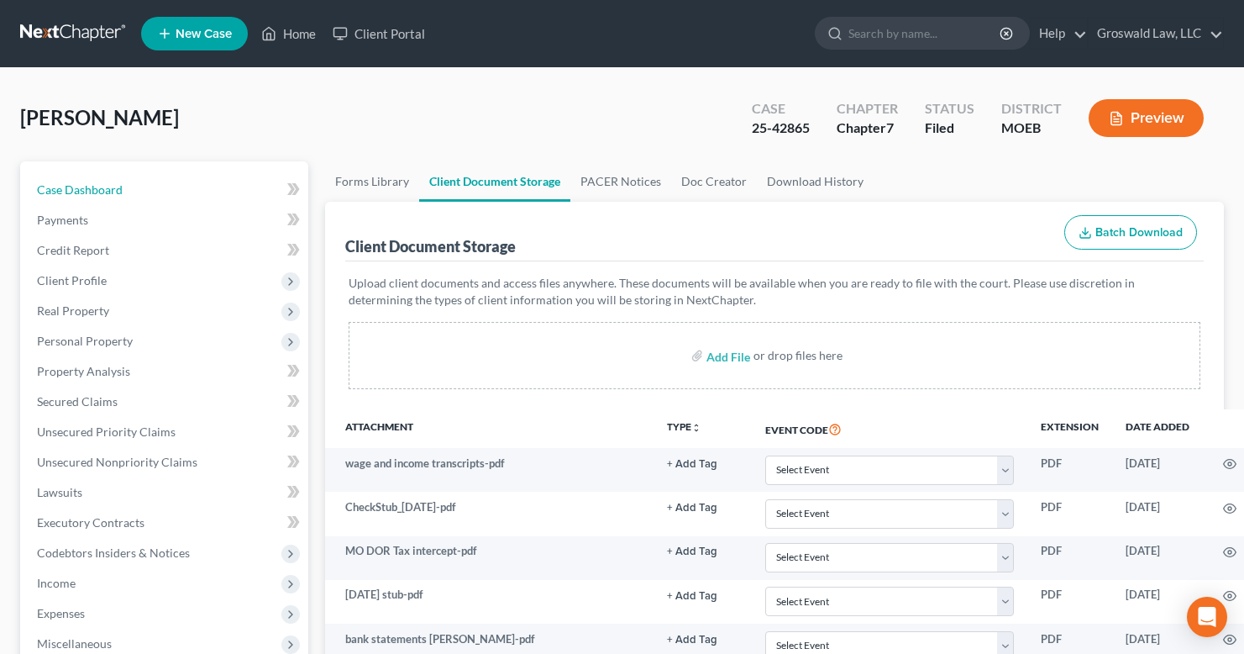
click at [124, 181] on link "Case Dashboard" at bounding box center [166, 190] width 285 height 30
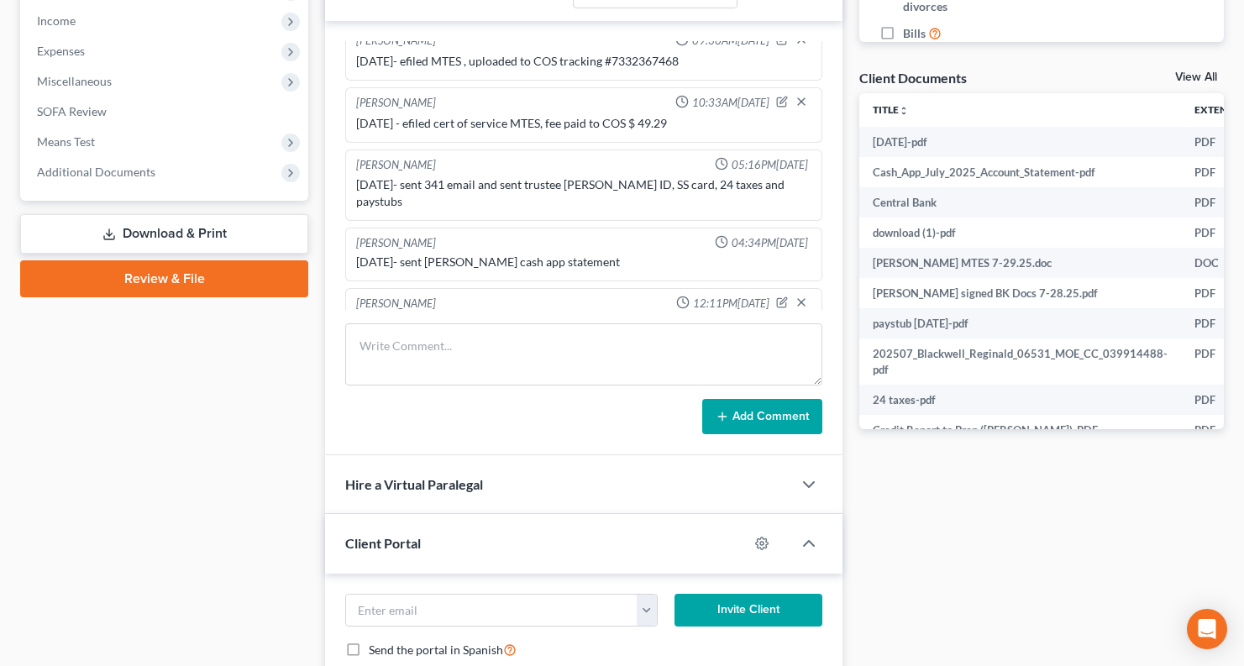
scroll to position [713, 0]
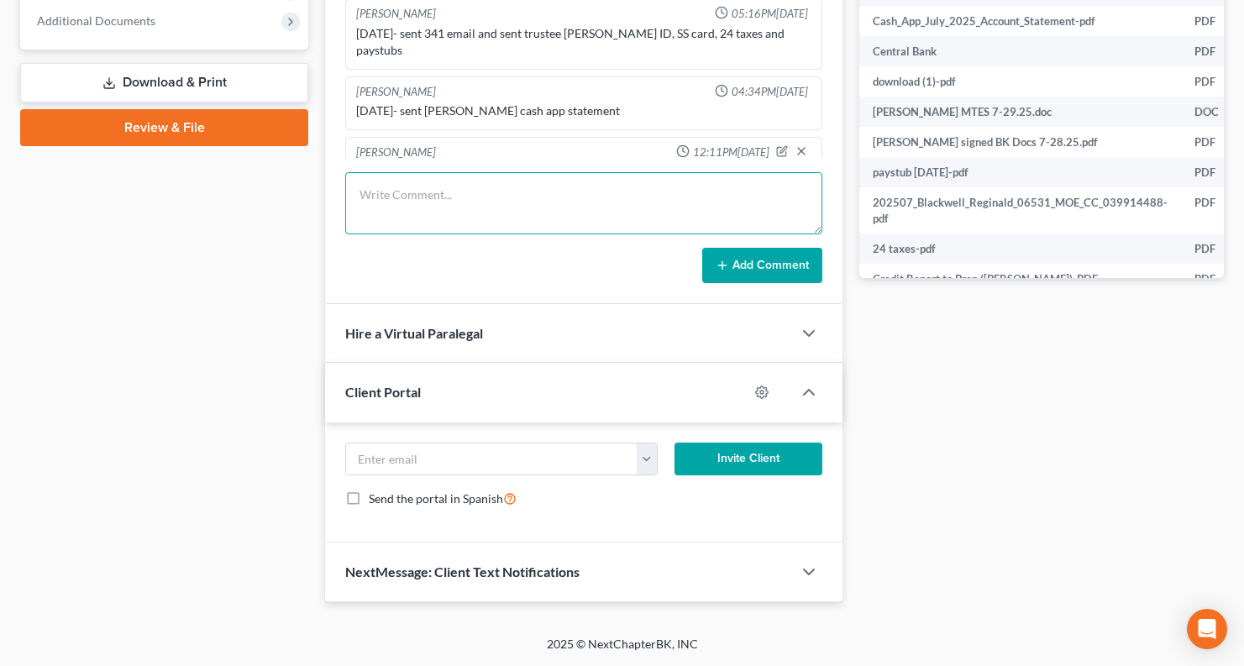
click at [475, 200] on textarea at bounding box center [583, 203] width 477 height 62
type textarea "8/15/25 EFILED 2ND CCC"
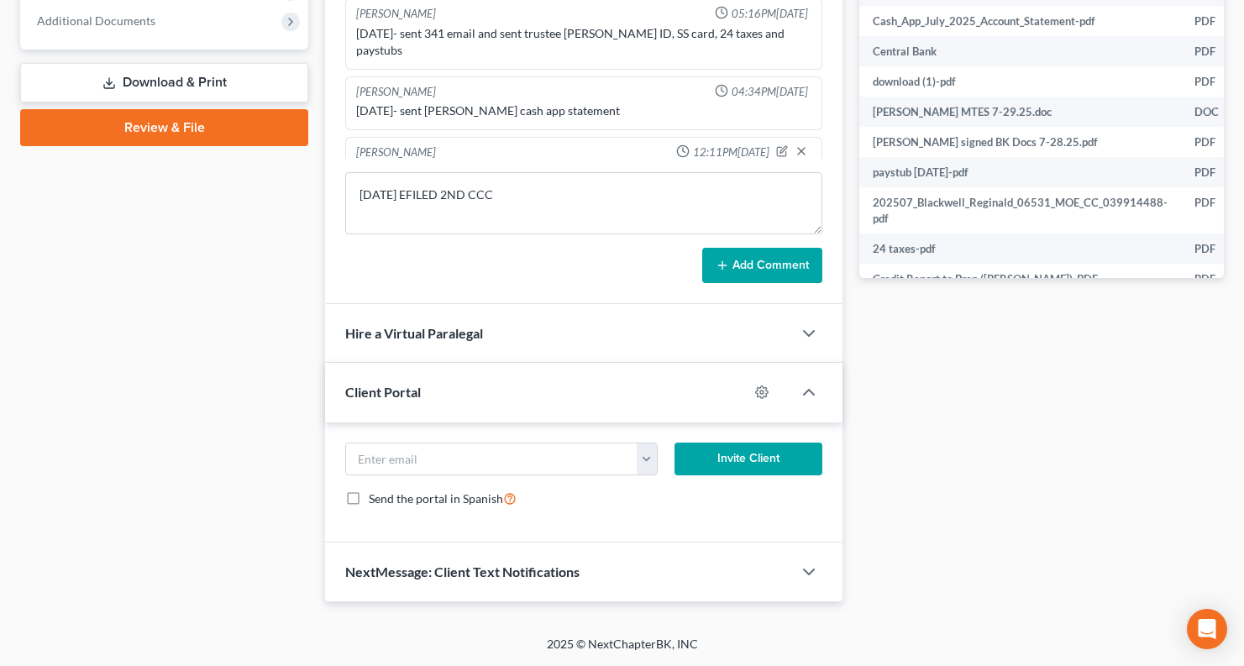
click at [784, 255] on button "Add Comment" at bounding box center [762, 265] width 120 height 35
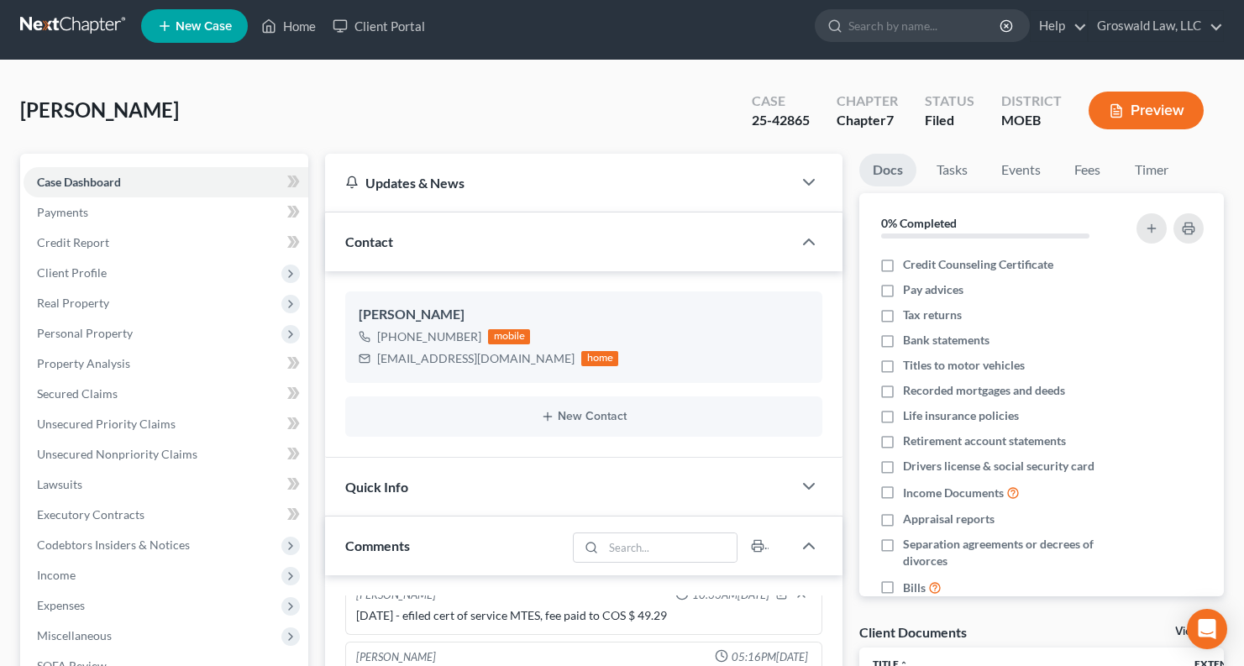
scroll to position [0, 0]
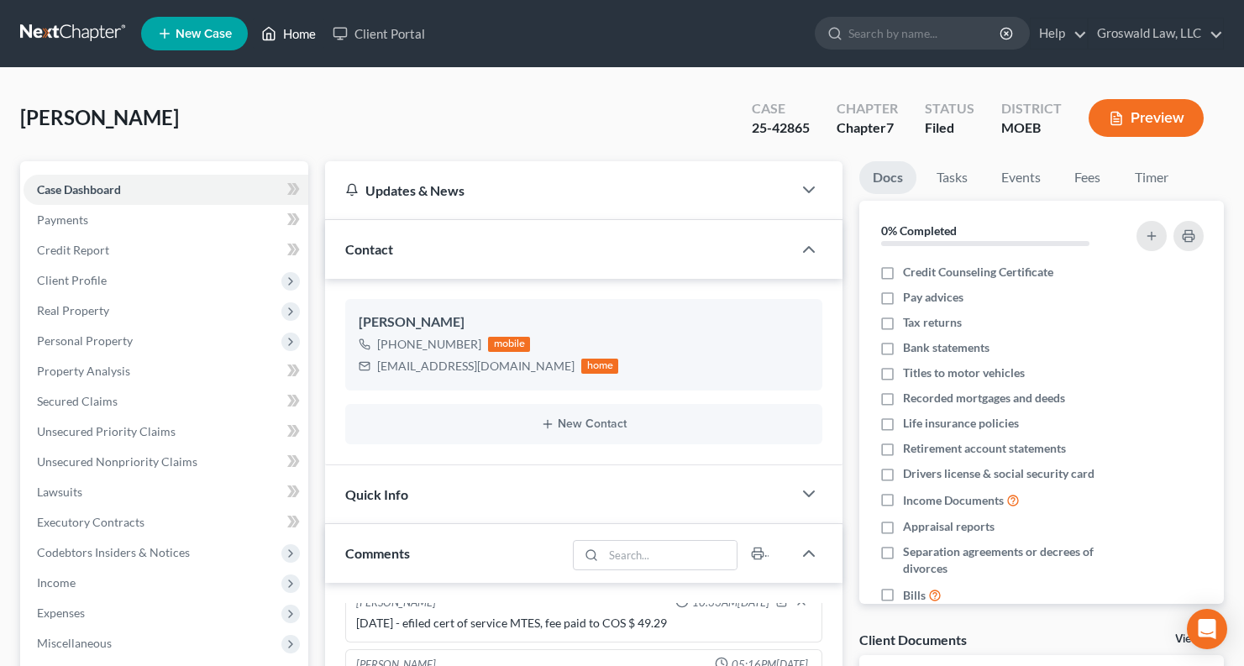
click at [306, 31] on link "Home" at bounding box center [288, 33] width 71 height 30
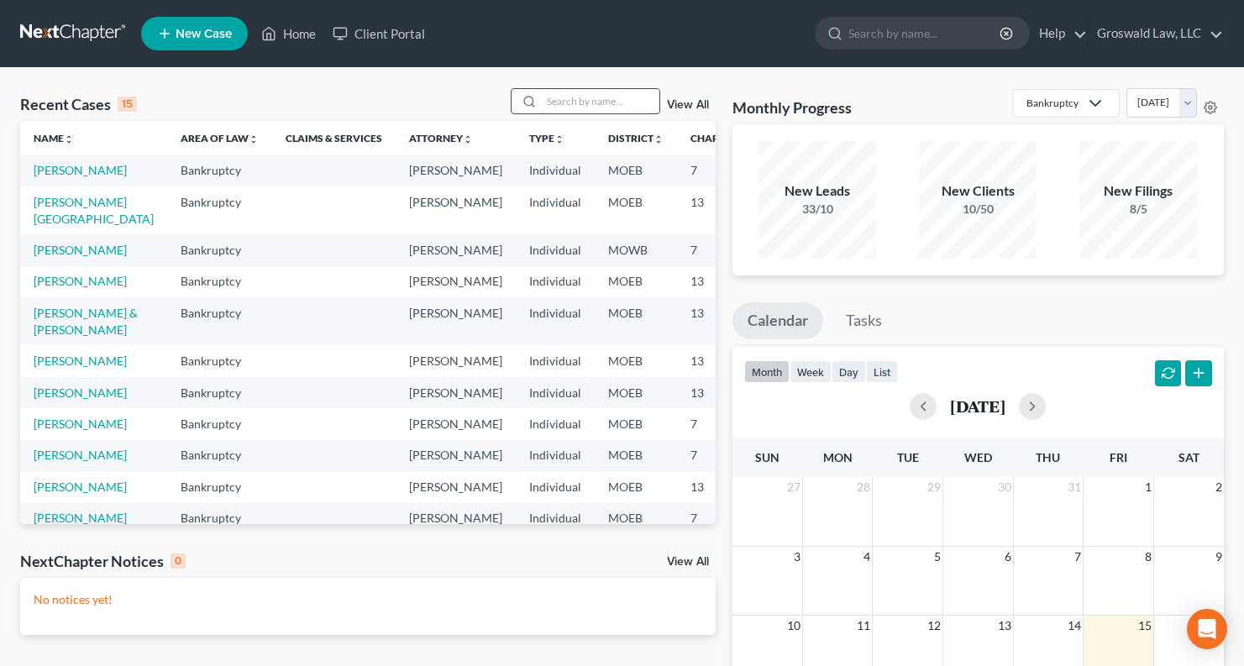
click at [573, 108] on input "search" at bounding box center [601, 101] width 118 height 24
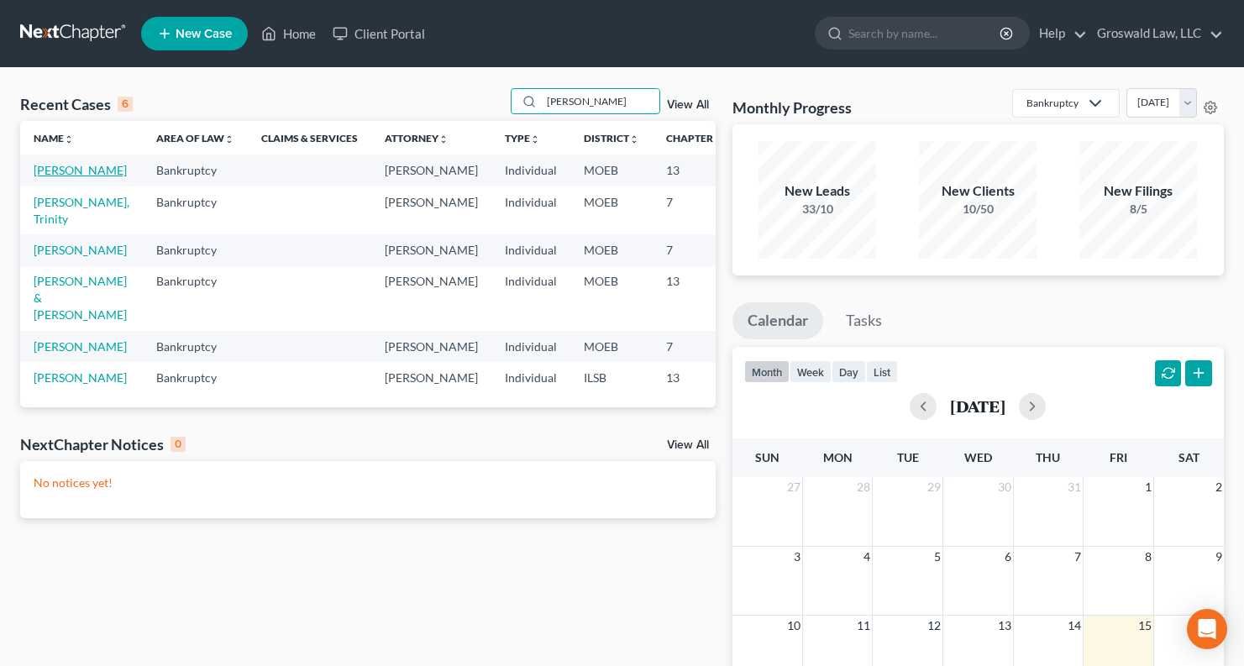
type input "willis"
click at [57, 177] on link "[PERSON_NAME]" at bounding box center [80, 170] width 93 height 14
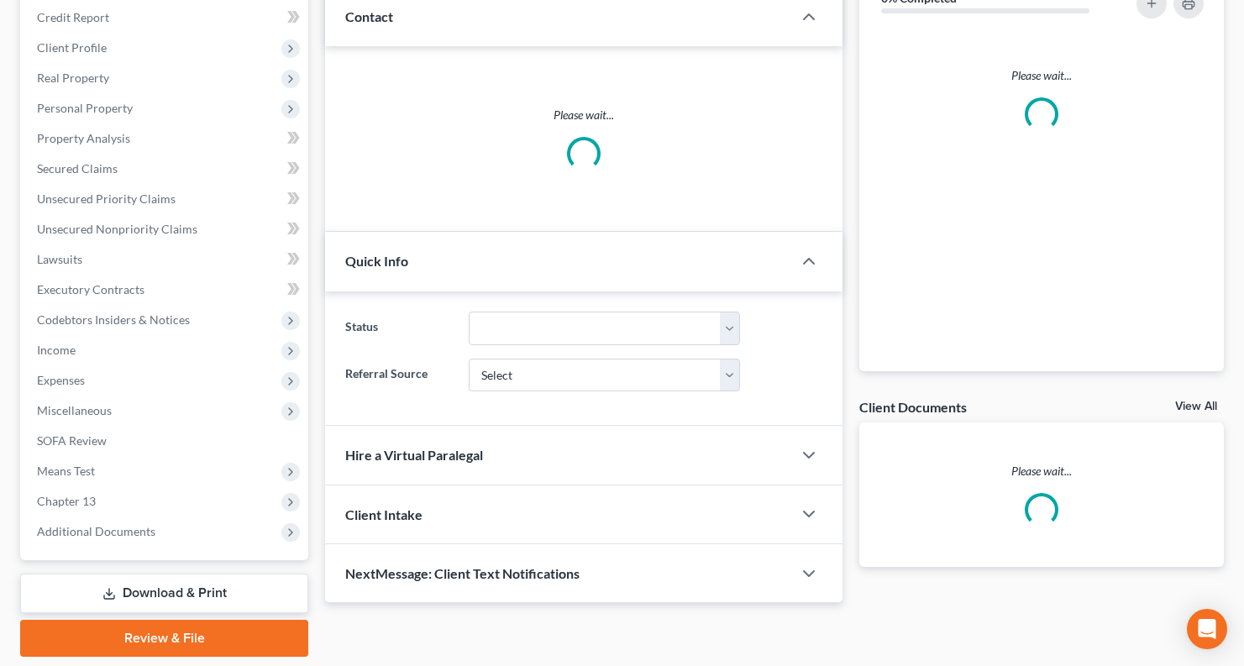
scroll to position [287, 0]
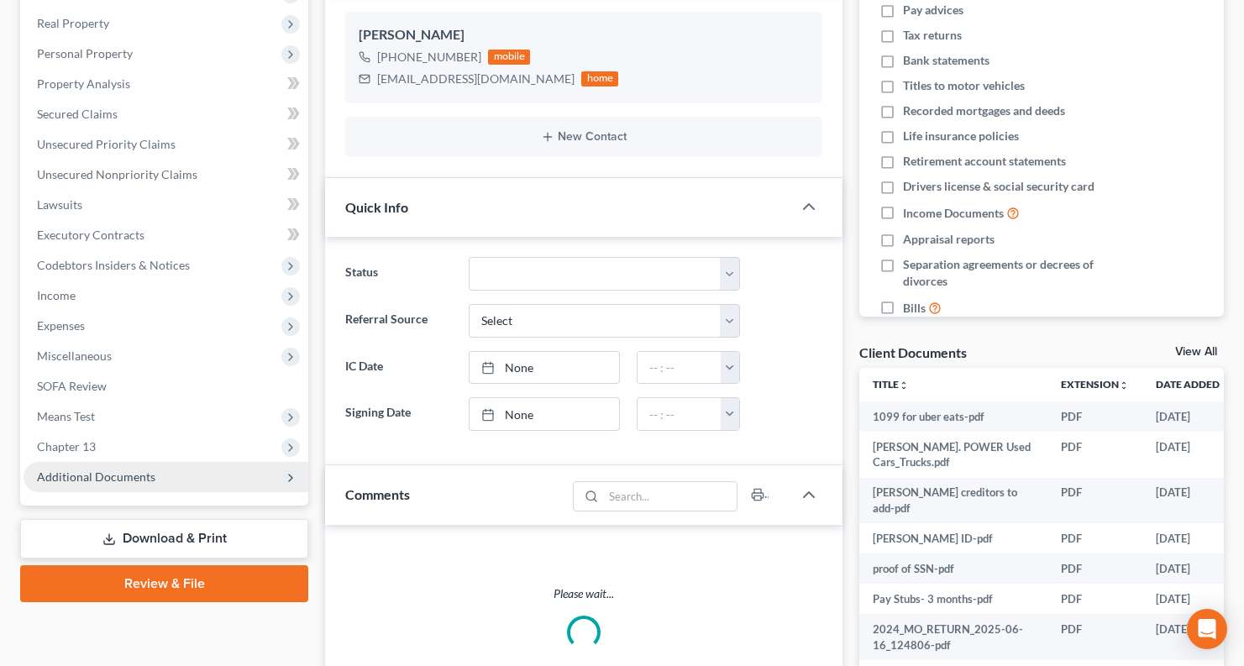
click at [152, 476] on span "Additional Documents" at bounding box center [96, 477] width 118 height 14
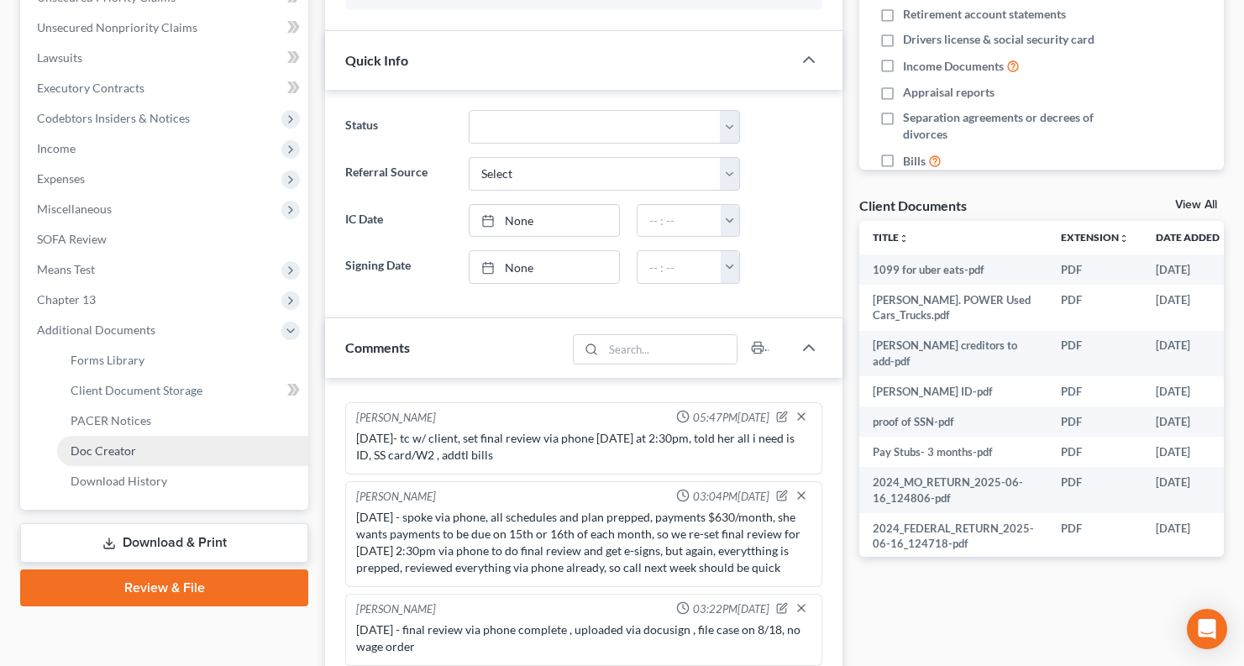
scroll to position [455, 0]
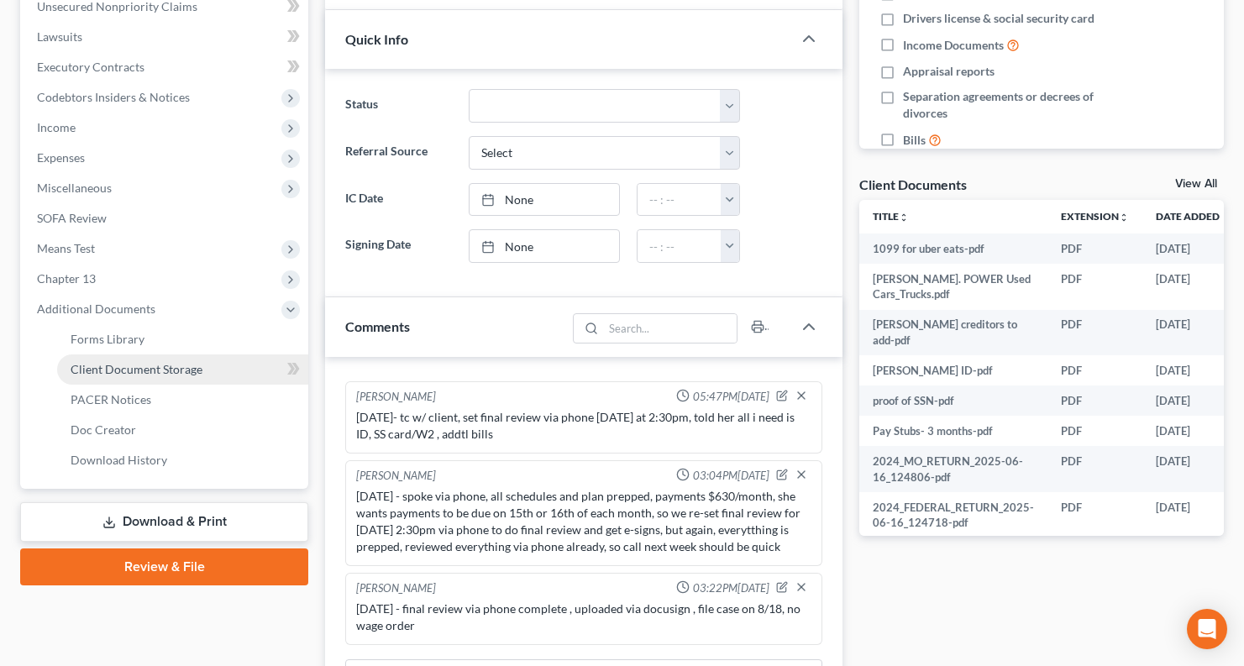
click at [155, 360] on link "Client Document Storage" at bounding box center [182, 370] width 251 height 30
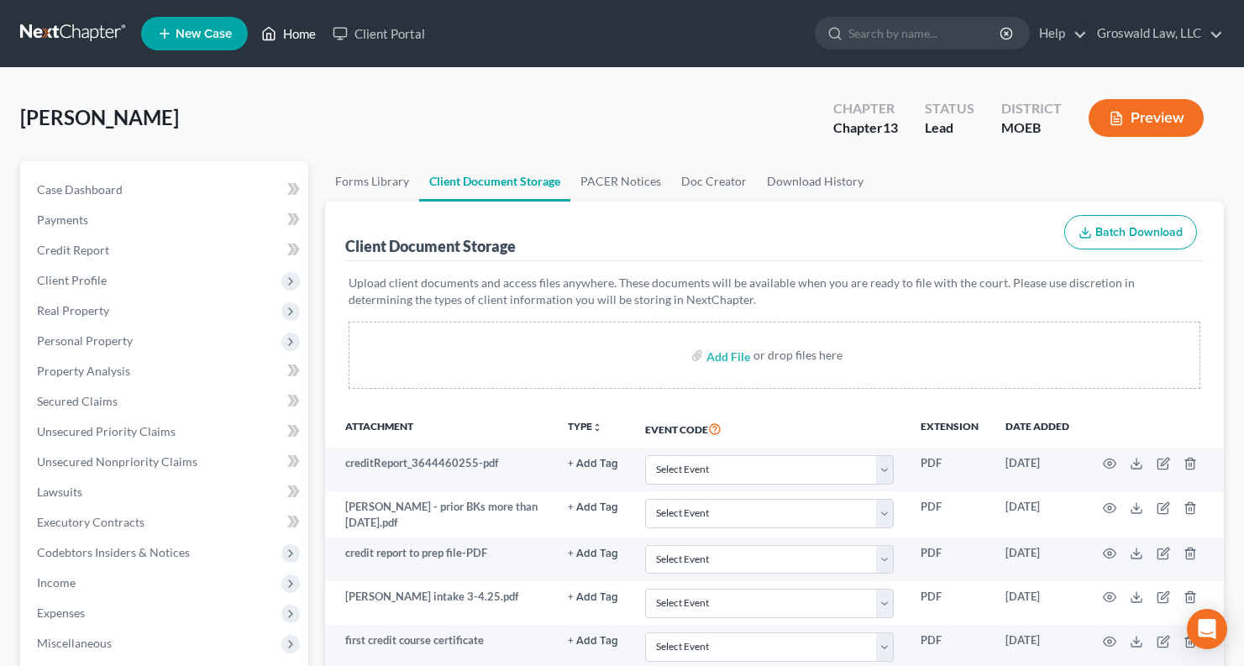
click at [306, 29] on link "Home" at bounding box center [288, 33] width 71 height 30
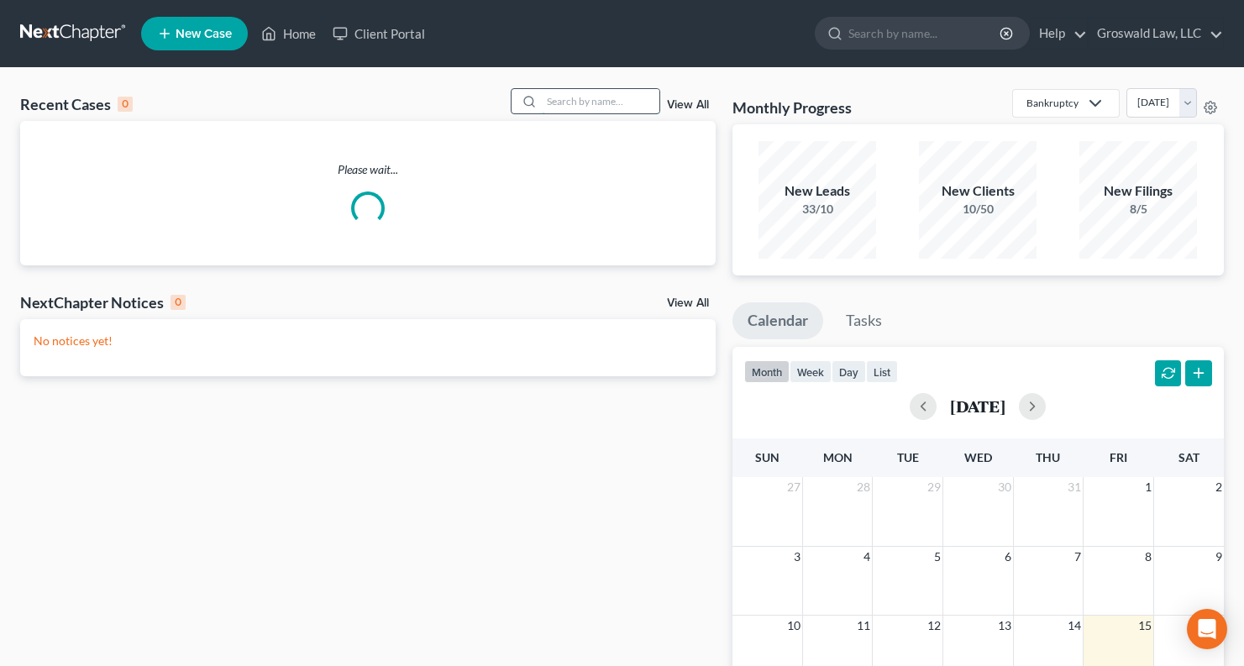
click at [560, 98] on input "search" at bounding box center [601, 101] width 118 height 24
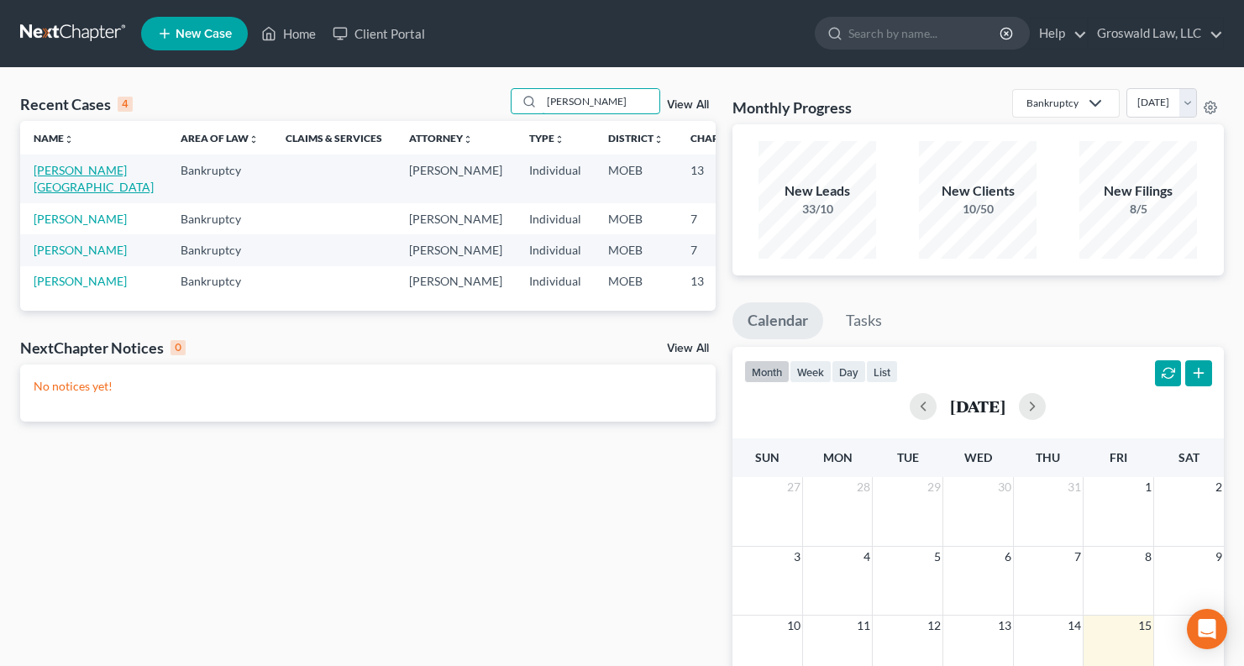
type input "robinson"
click at [62, 172] on link "[PERSON_NAME][GEOGRAPHIC_DATA]" at bounding box center [94, 178] width 120 height 31
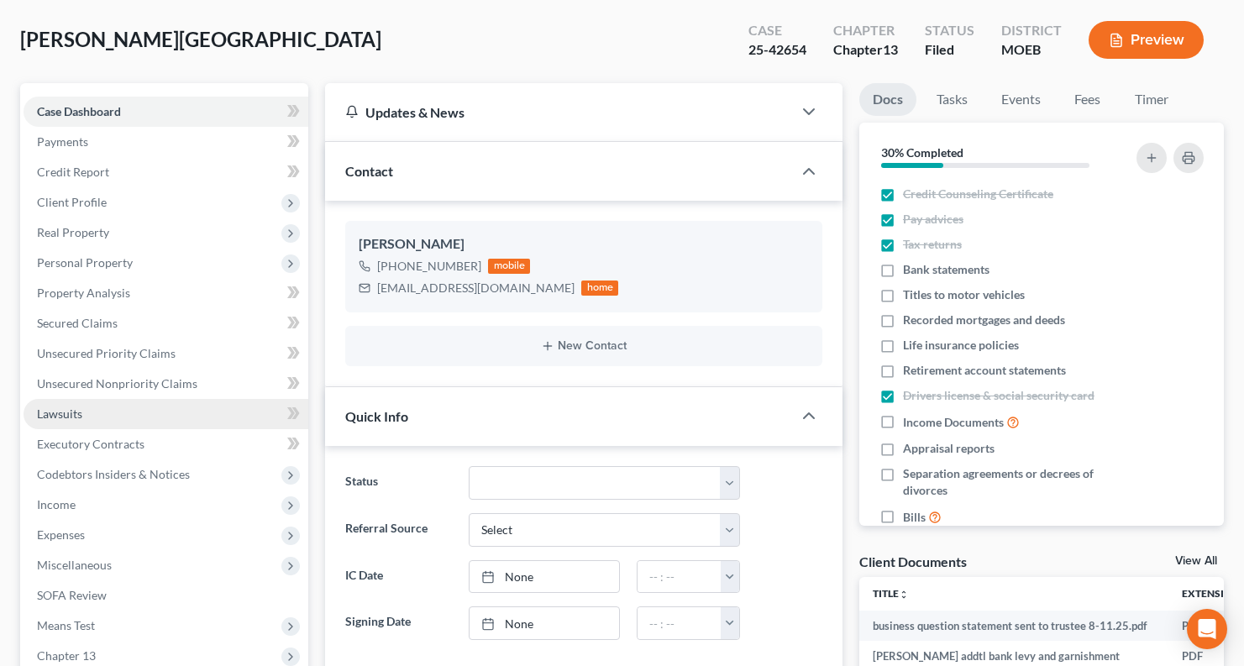
scroll to position [168, 0]
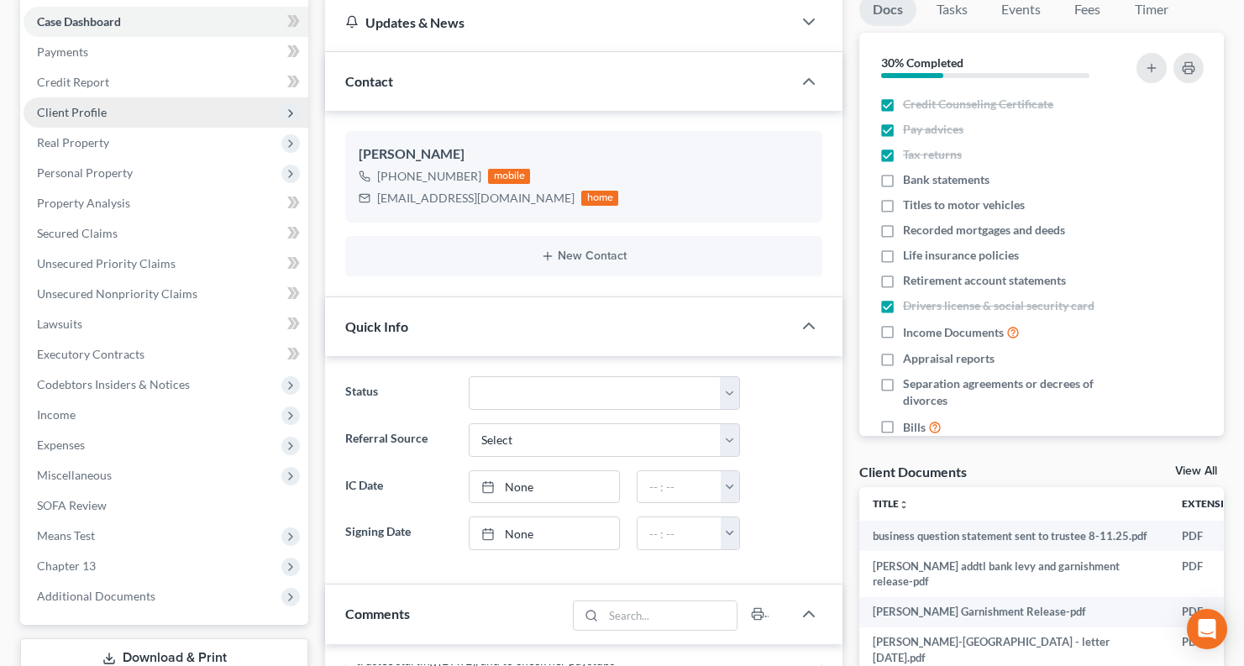
click at [47, 109] on span "Client Profile" at bounding box center [72, 112] width 70 height 14
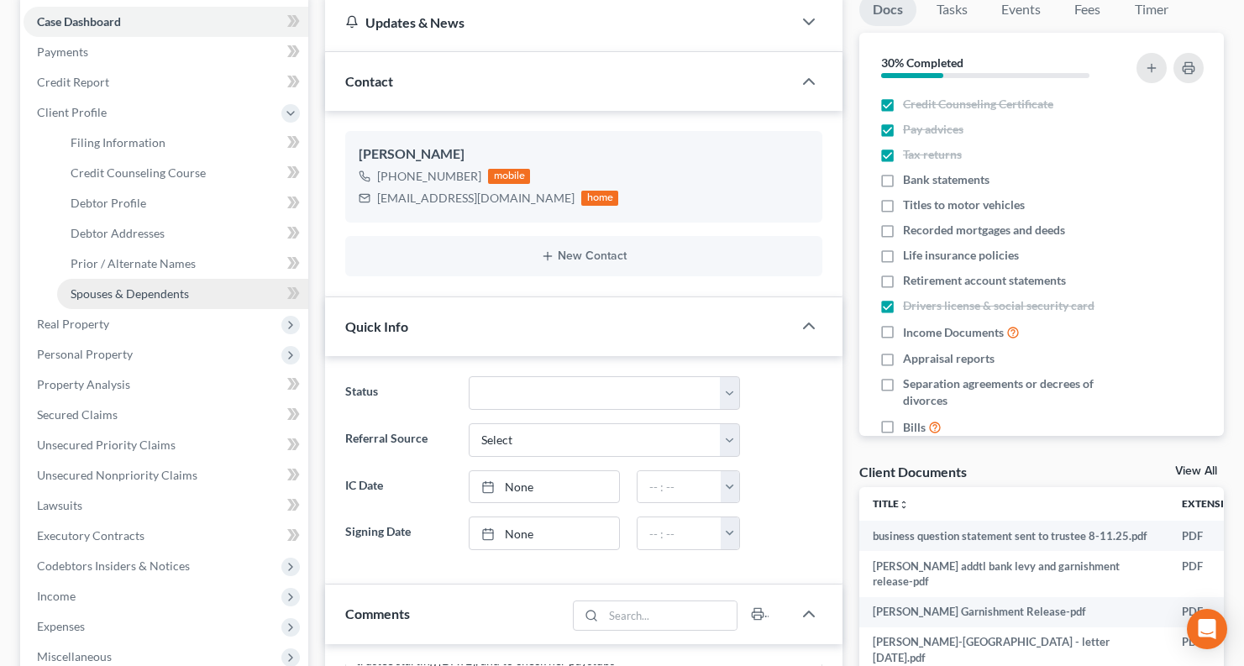
click at [115, 287] on span "Spouses & Dependents" at bounding box center [130, 294] width 118 height 14
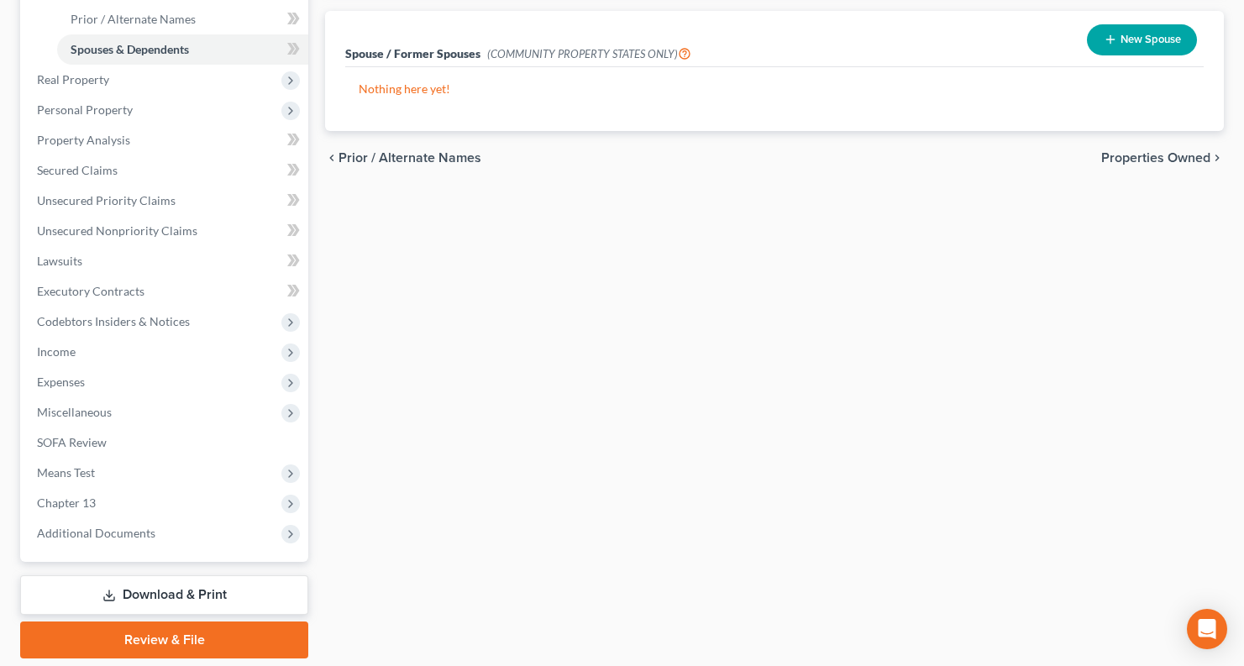
scroll to position [469, 0]
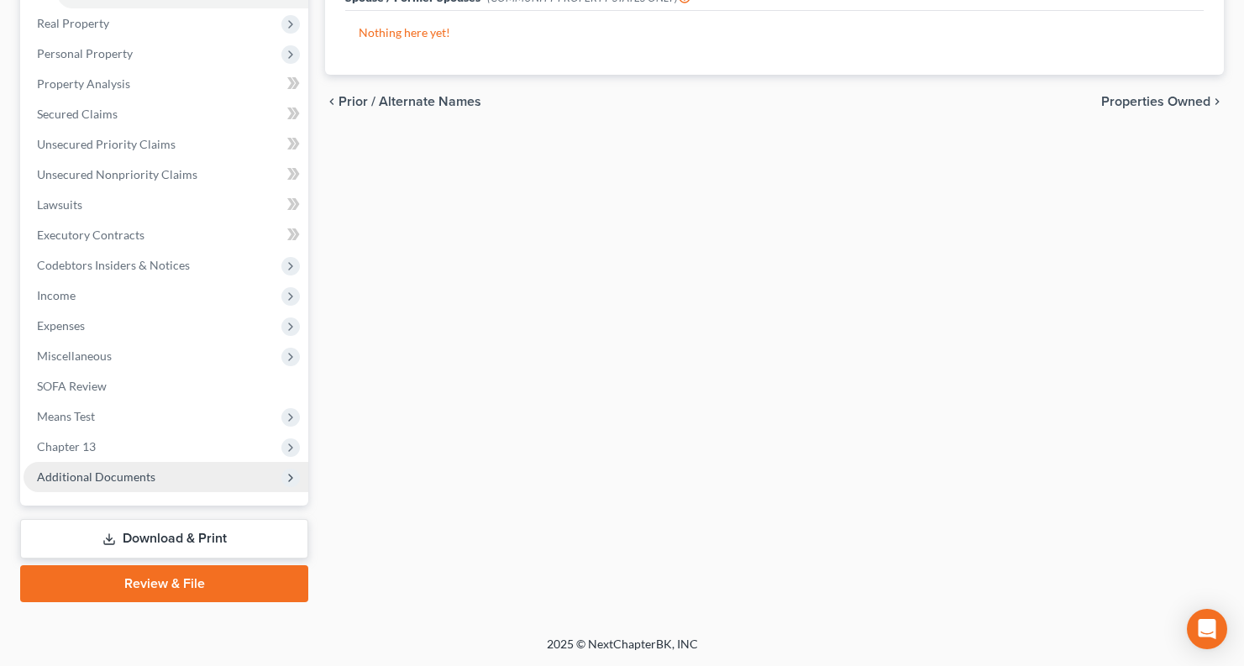
click at [69, 476] on span "Additional Documents" at bounding box center [96, 477] width 118 height 14
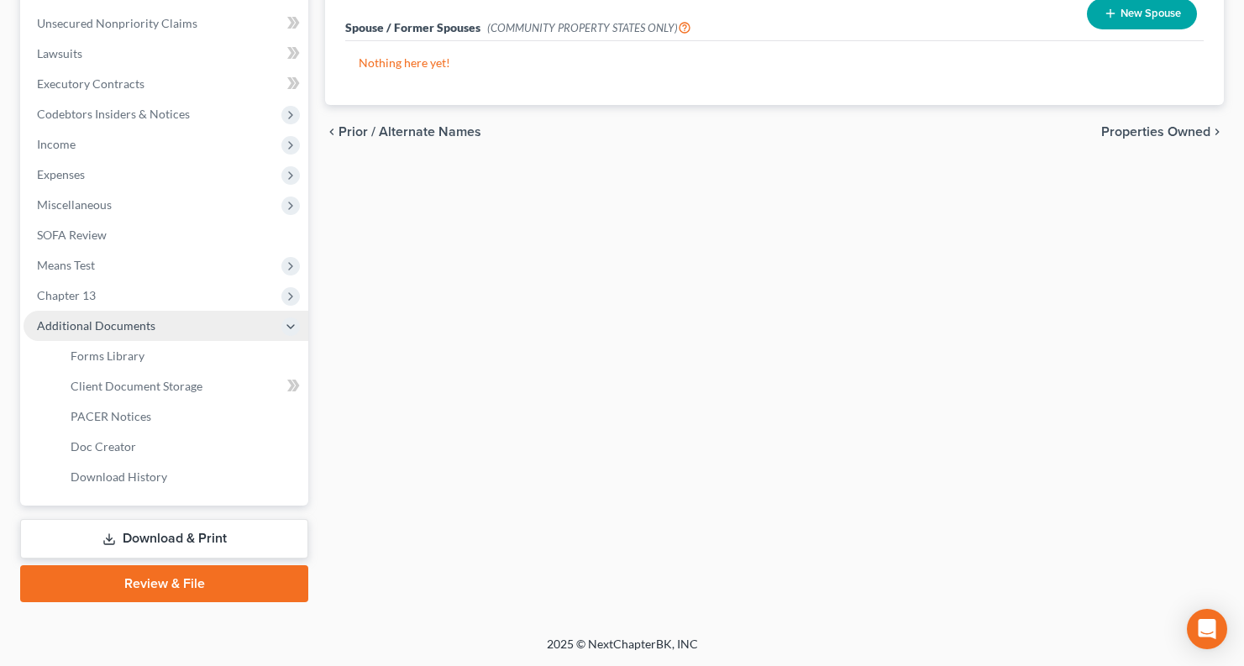
scroll to position [439, 0]
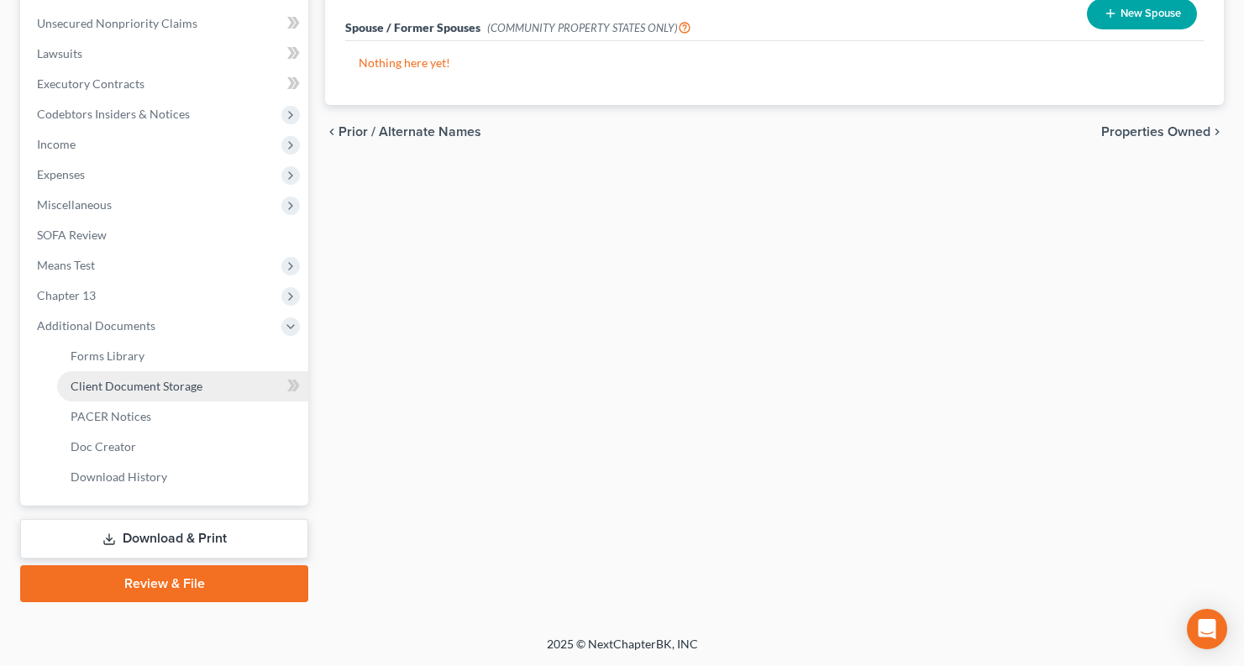
click at [174, 383] on span "Client Document Storage" at bounding box center [137, 386] width 132 height 14
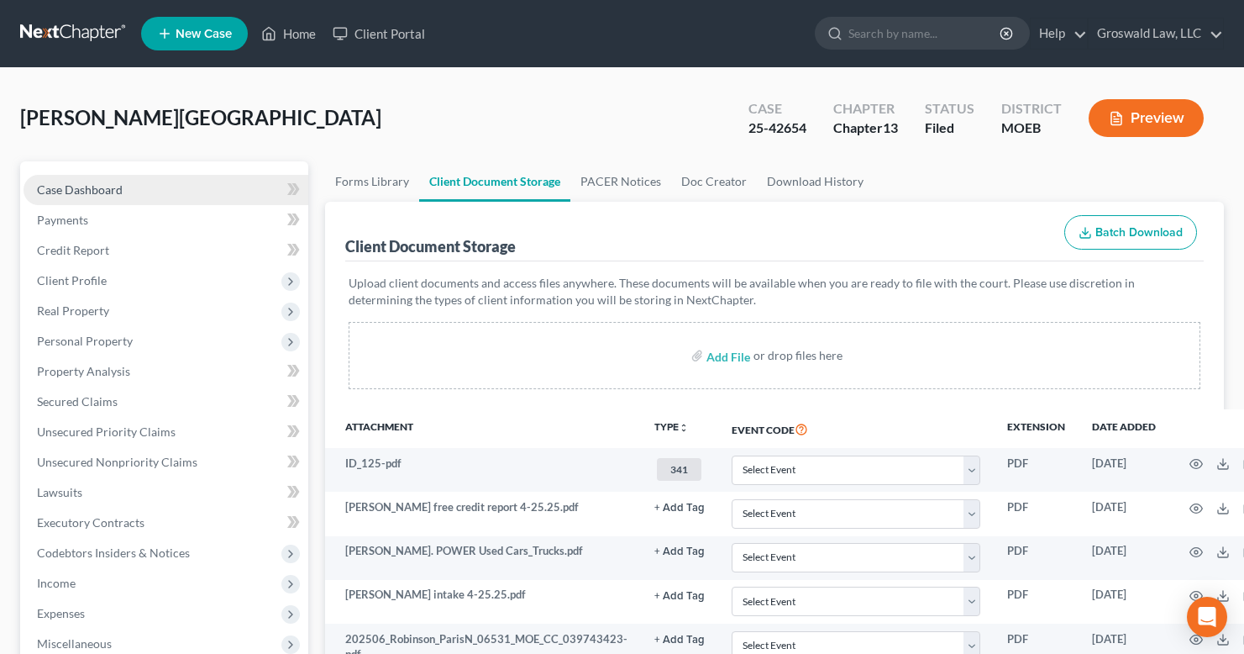
click at [171, 194] on link "Case Dashboard" at bounding box center [166, 190] width 285 height 30
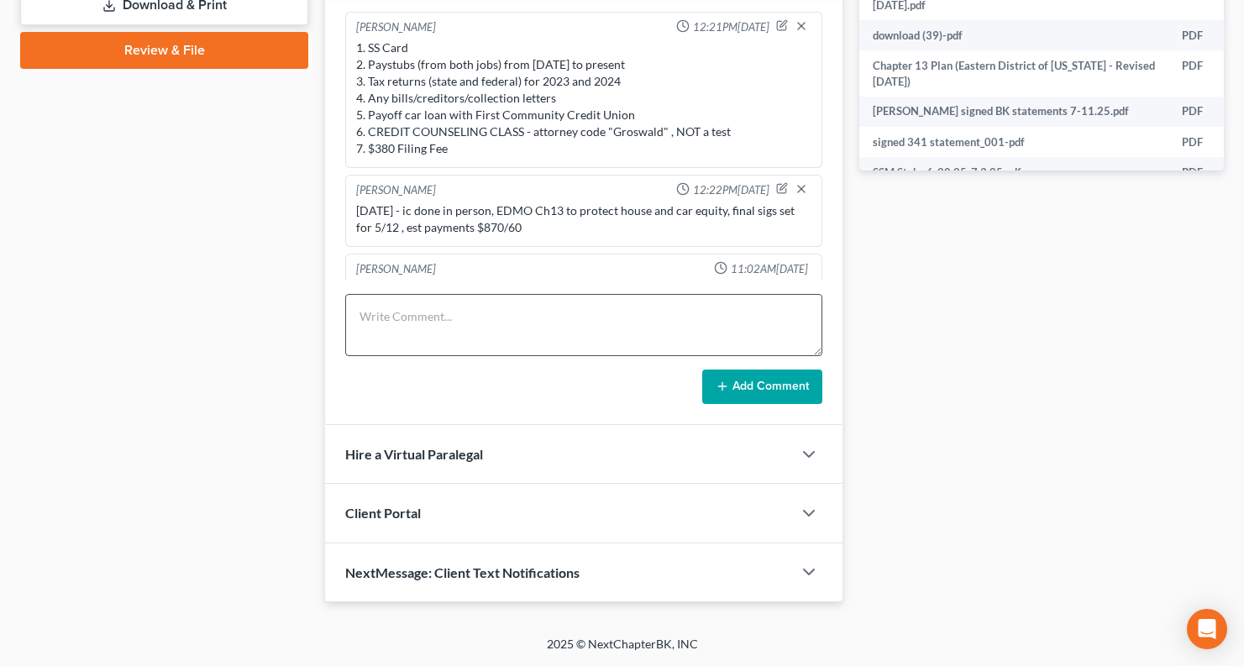
scroll to position [1578, 0]
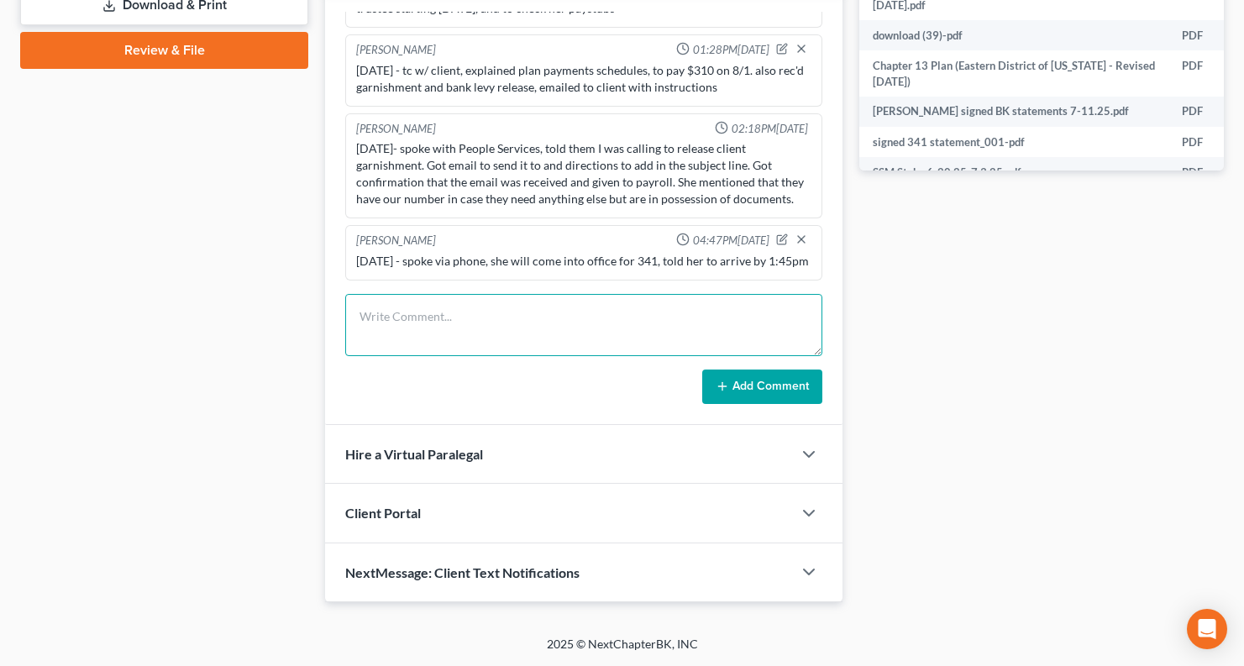
click at [485, 329] on textarea at bounding box center [583, 325] width 477 height 62
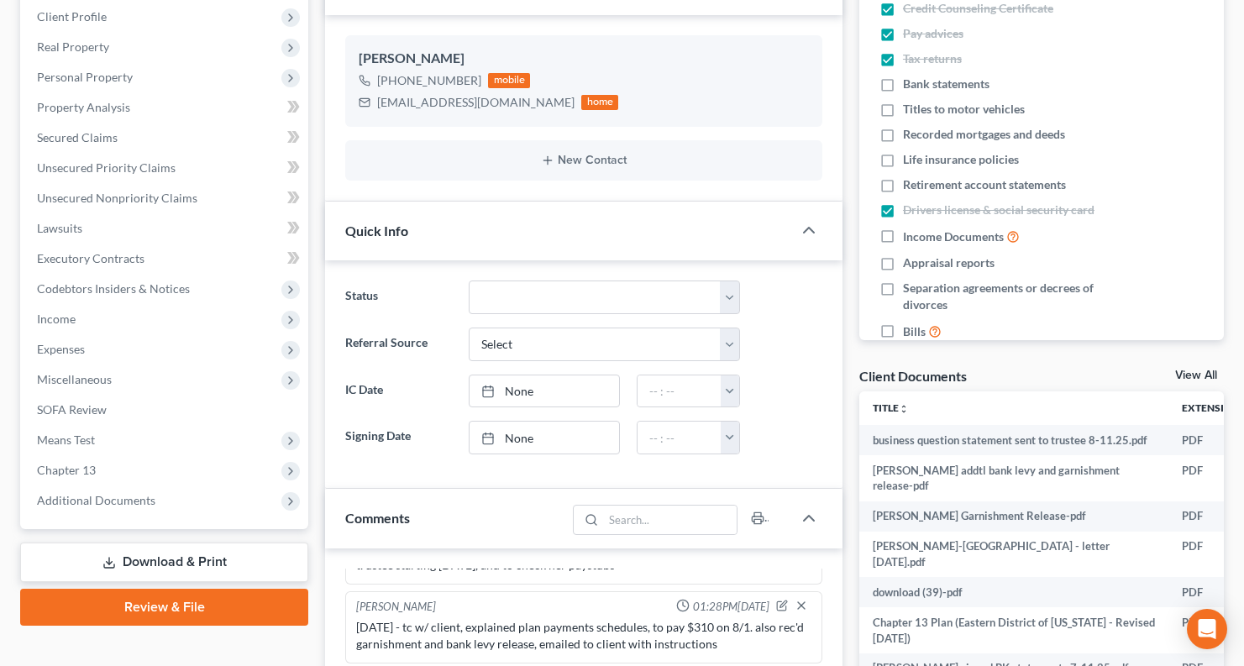
scroll to position [756, 0]
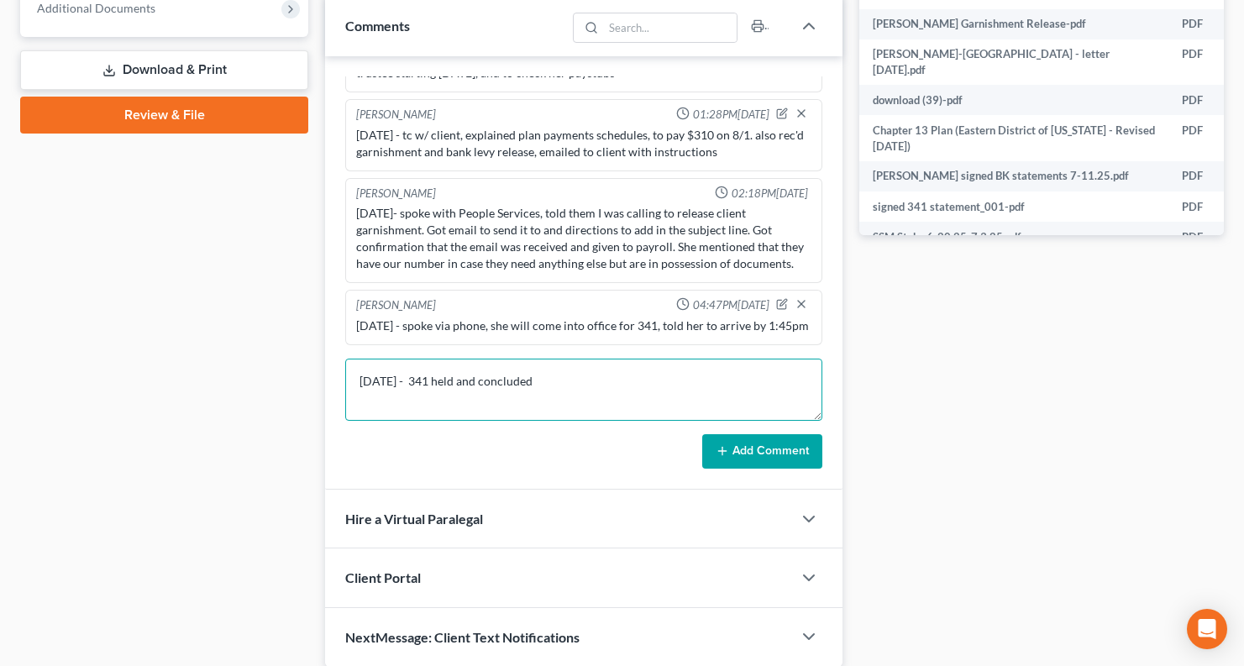
type textarea "8/15/25 - 341 held and concluded"
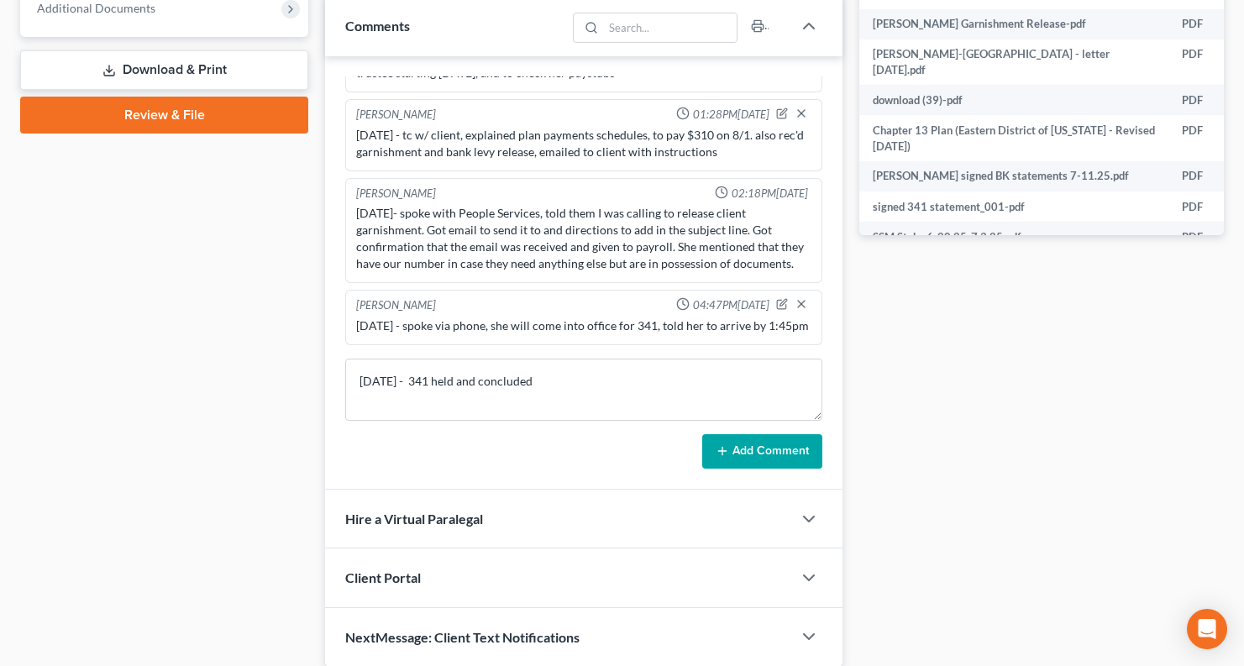
click at [788, 442] on button "Add Comment" at bounding box center [762, 451] width 120 height 35
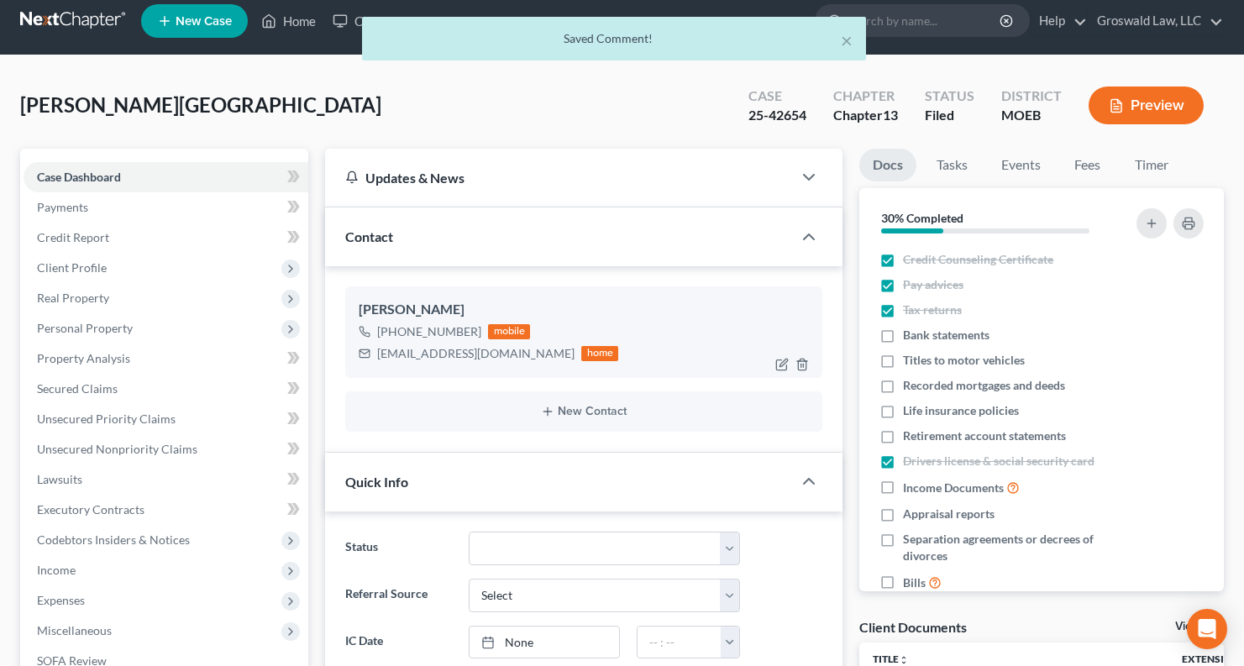
scroll to position [0, 0]
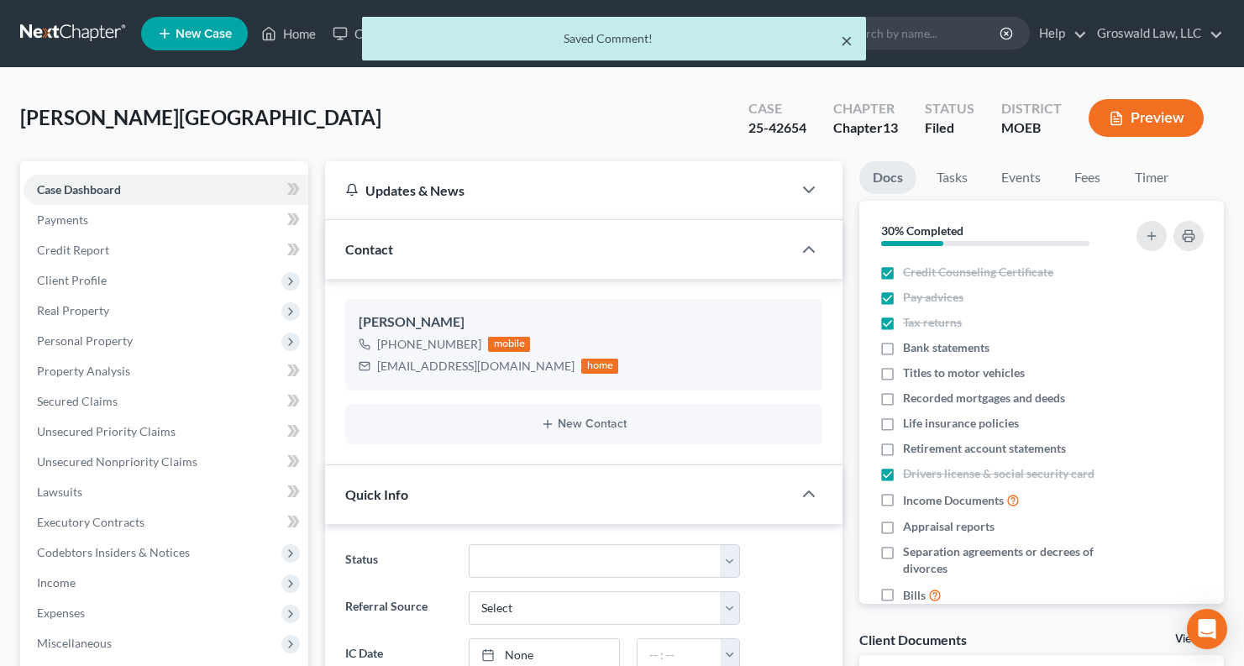
click at [844, 39] on button "×" at bounding box center [847, 40] width 12 height 20
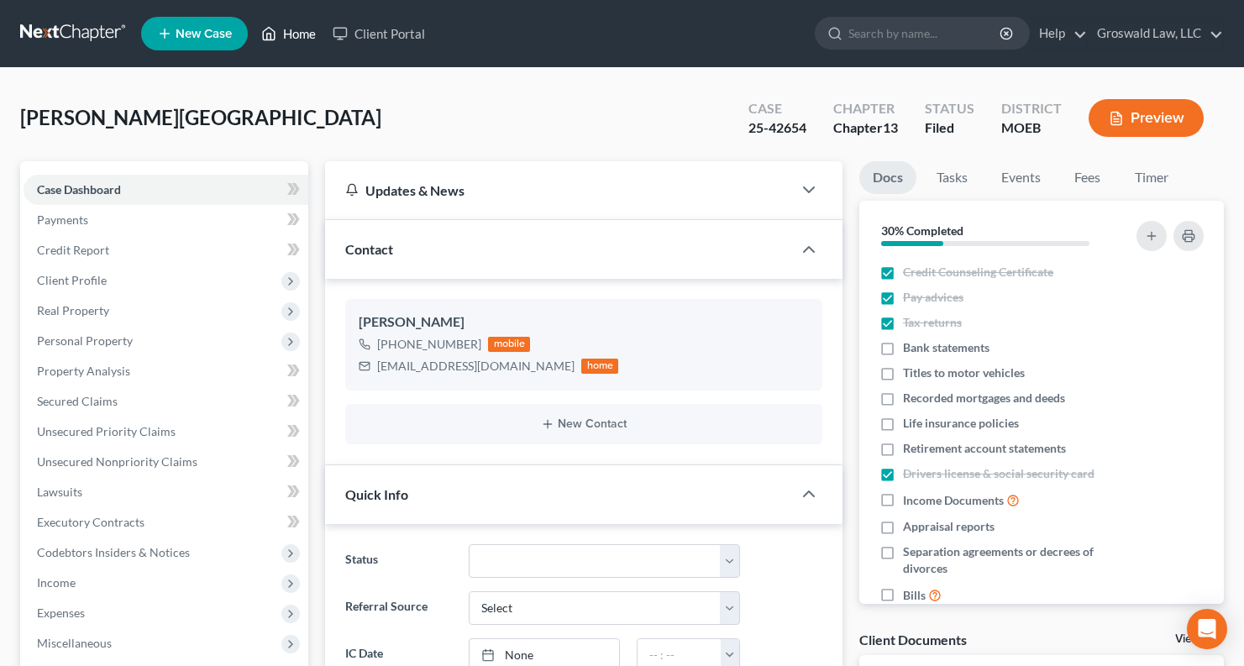
click at [288, 34] on link "Home" at bounding box center [288, 33] width 71 height 30
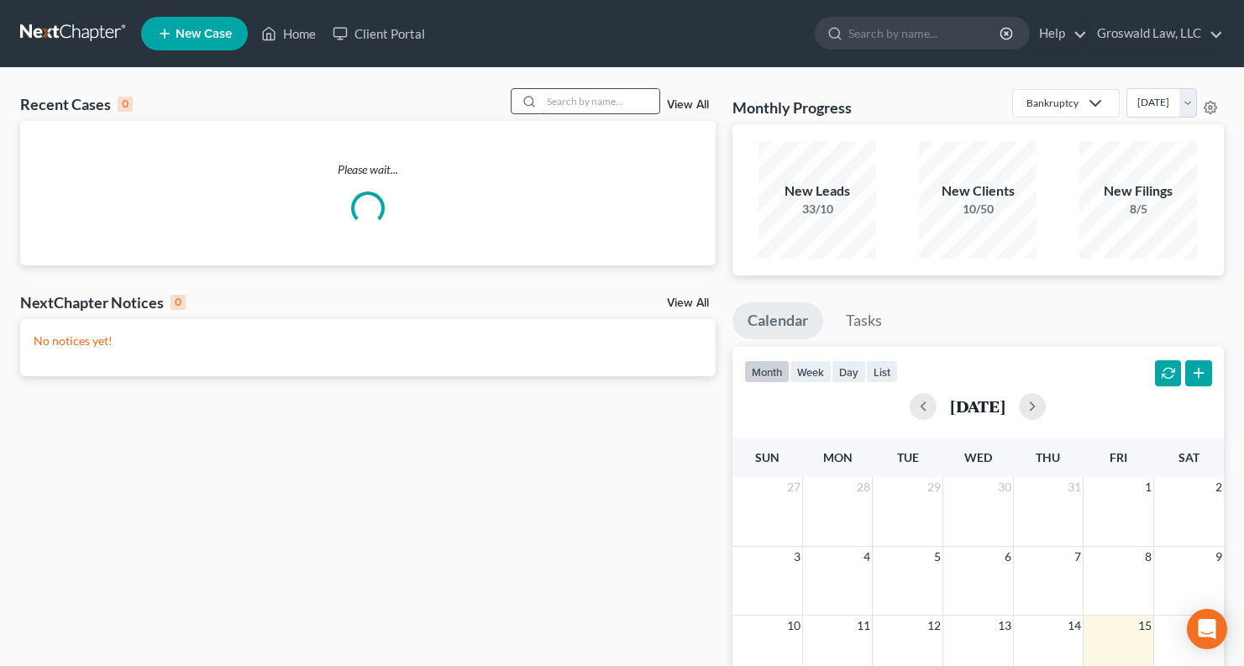
click at [587, 104] on input "search" at bounding box center [601, 101] width 118 height 24
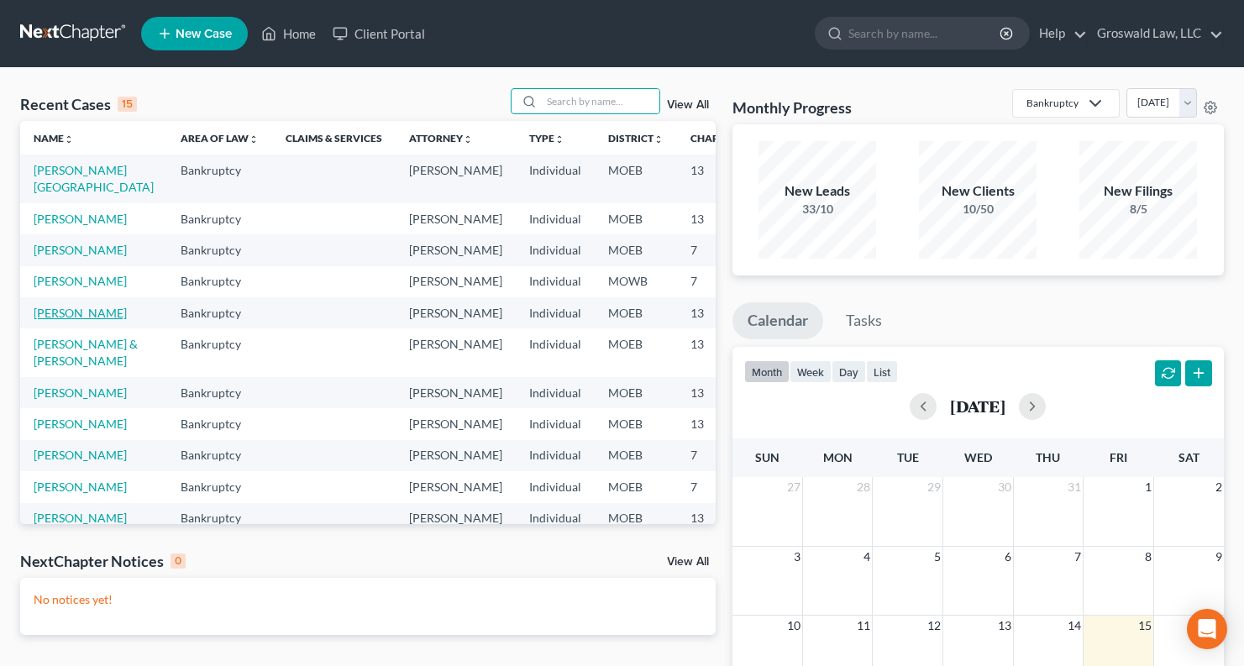
click at [50, 320] on link "[PERSON_NAME]" at bounding box center [80, 313] width 93 height 14
select select "6"
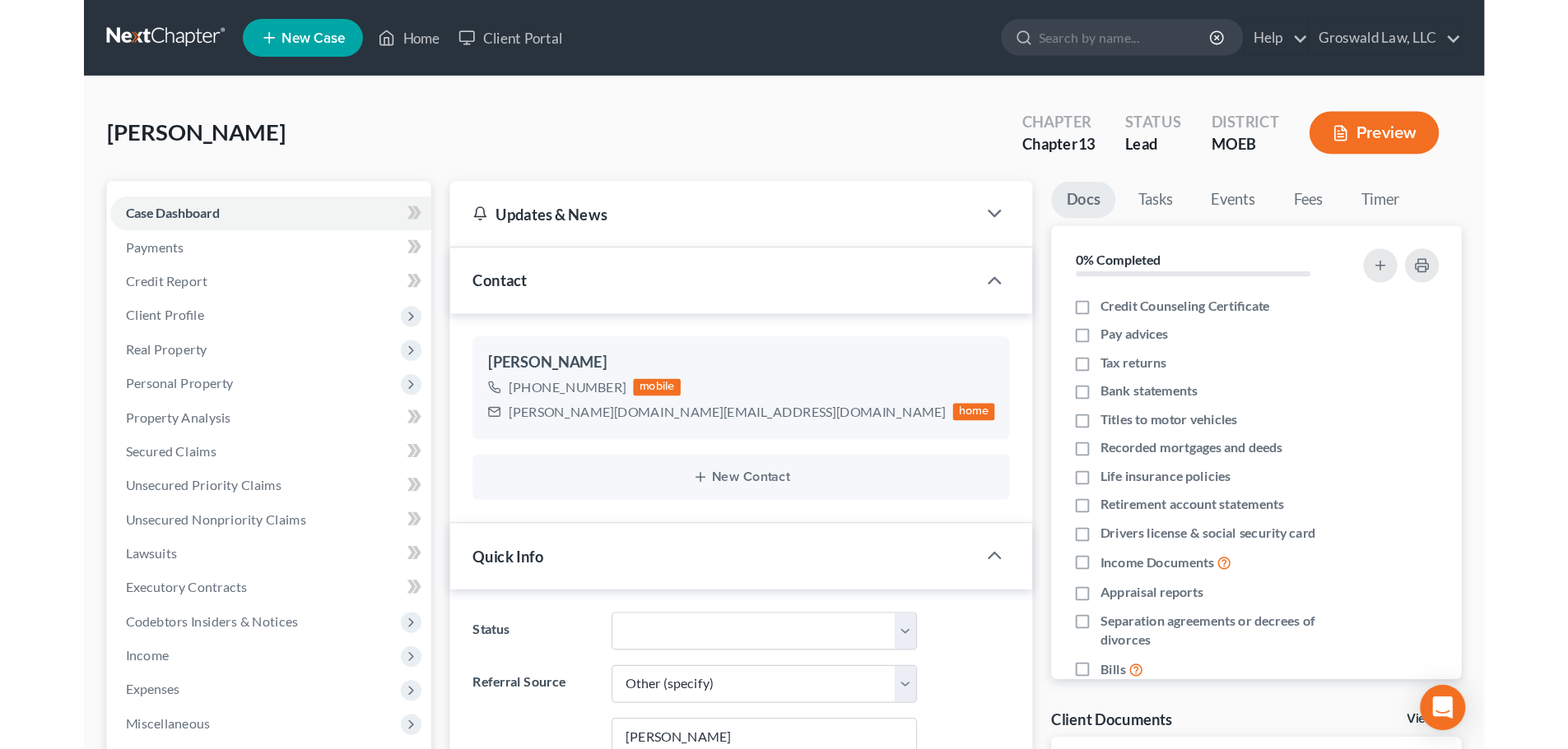
scroll to position [232, 0]
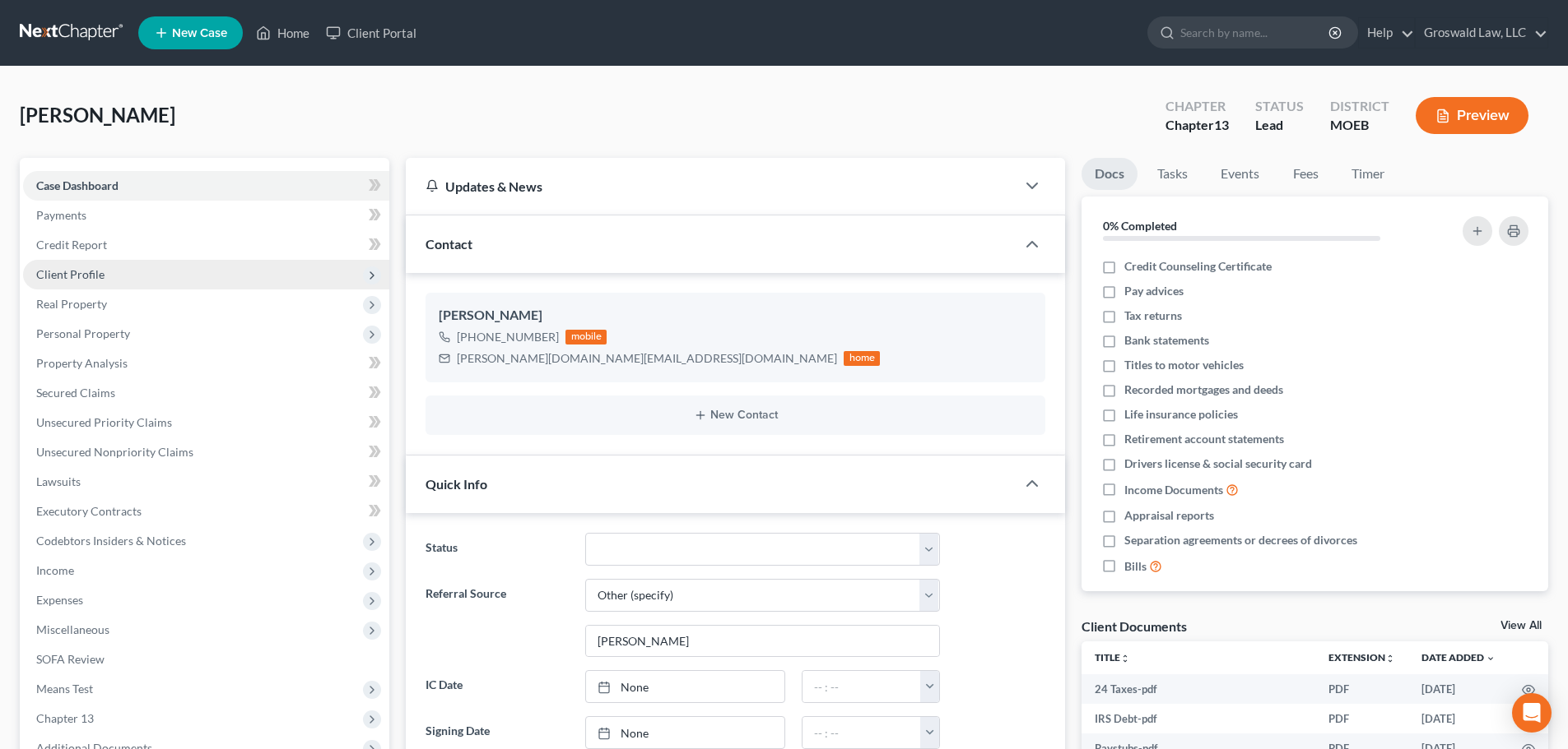
click at [92, 281] on span "Client Profile" at bounding box center [207, 275] width 366 height 29
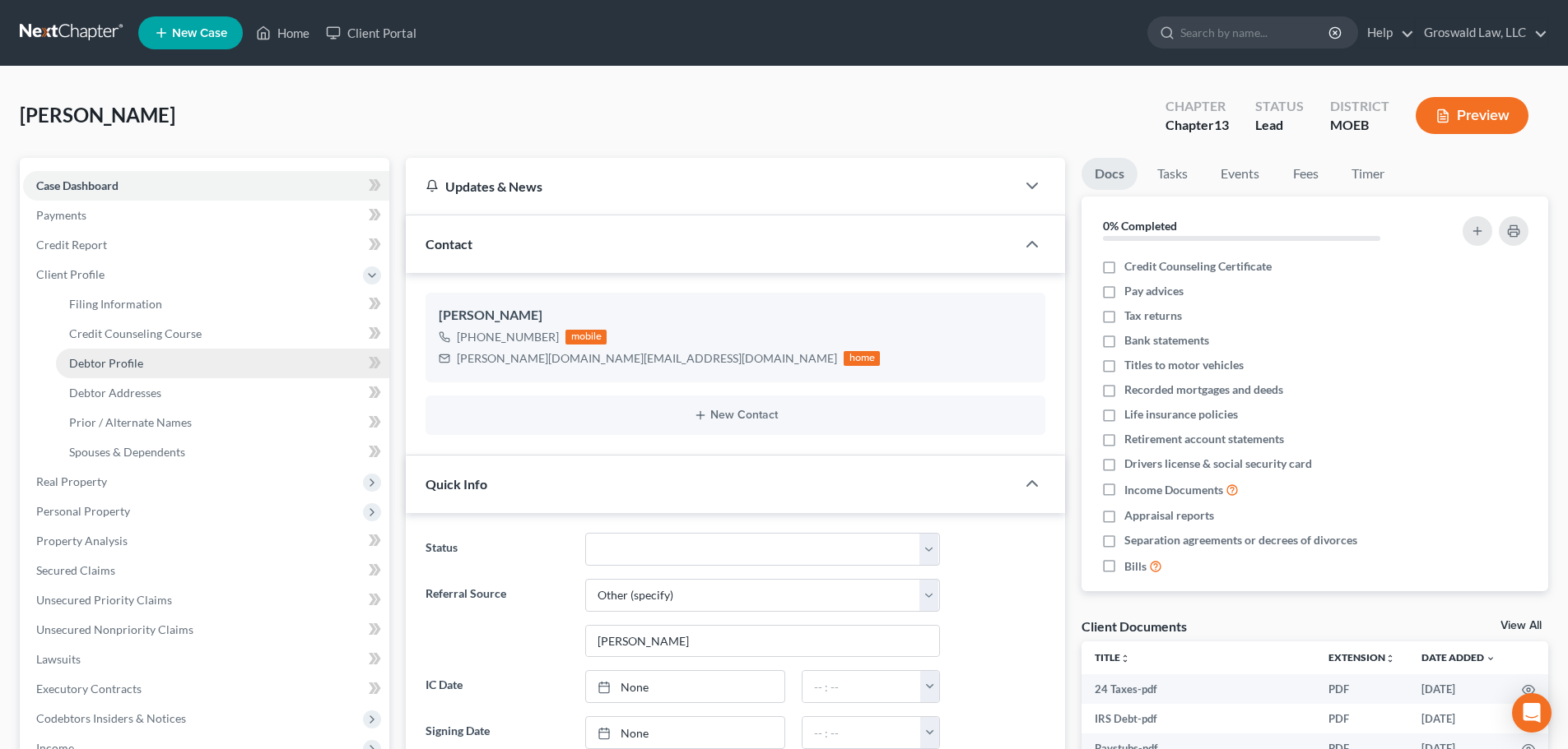
click at [125, 367] on span "Debtor Profile" at bounding box center [107, 363] width 74 height 14
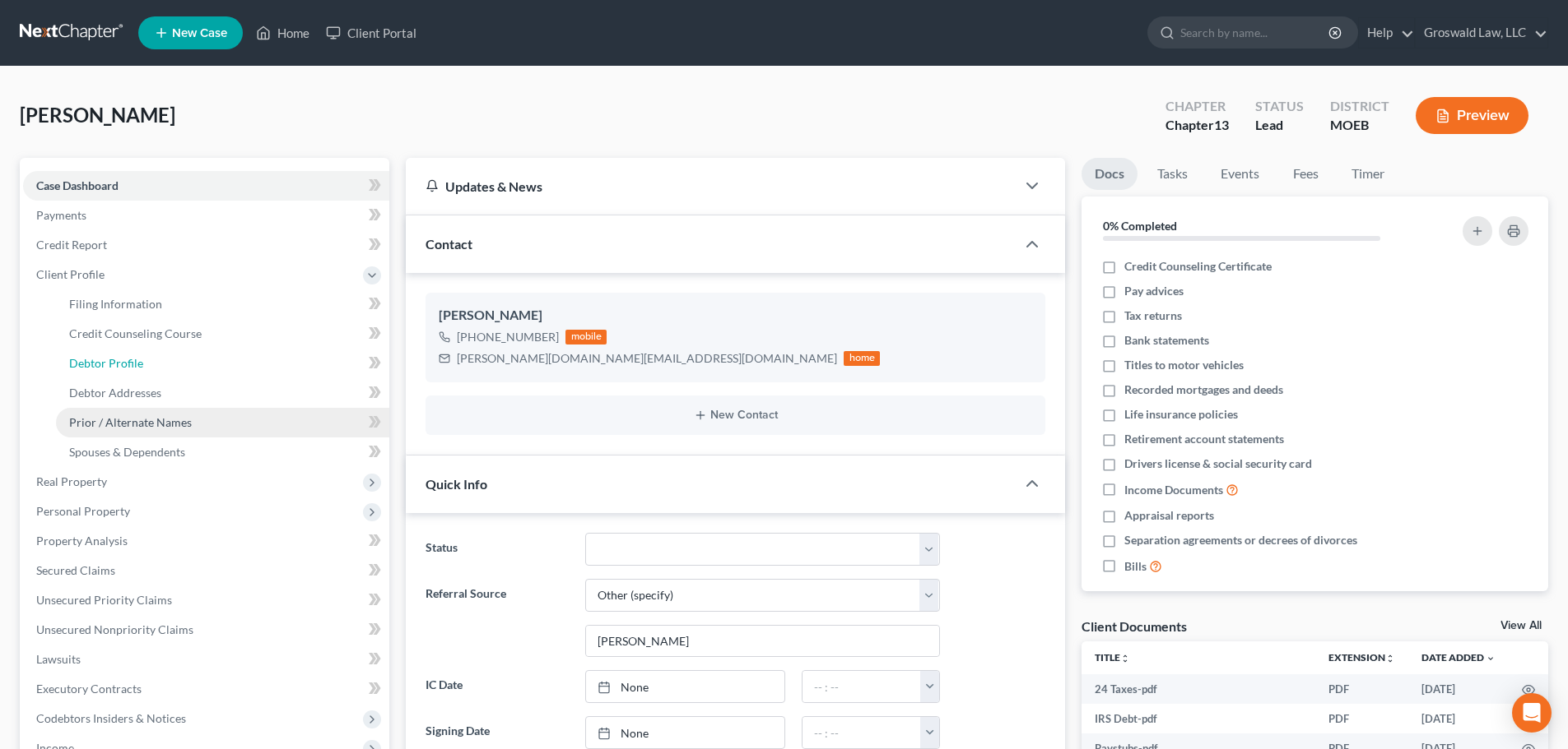
select select "0"
select select "3"
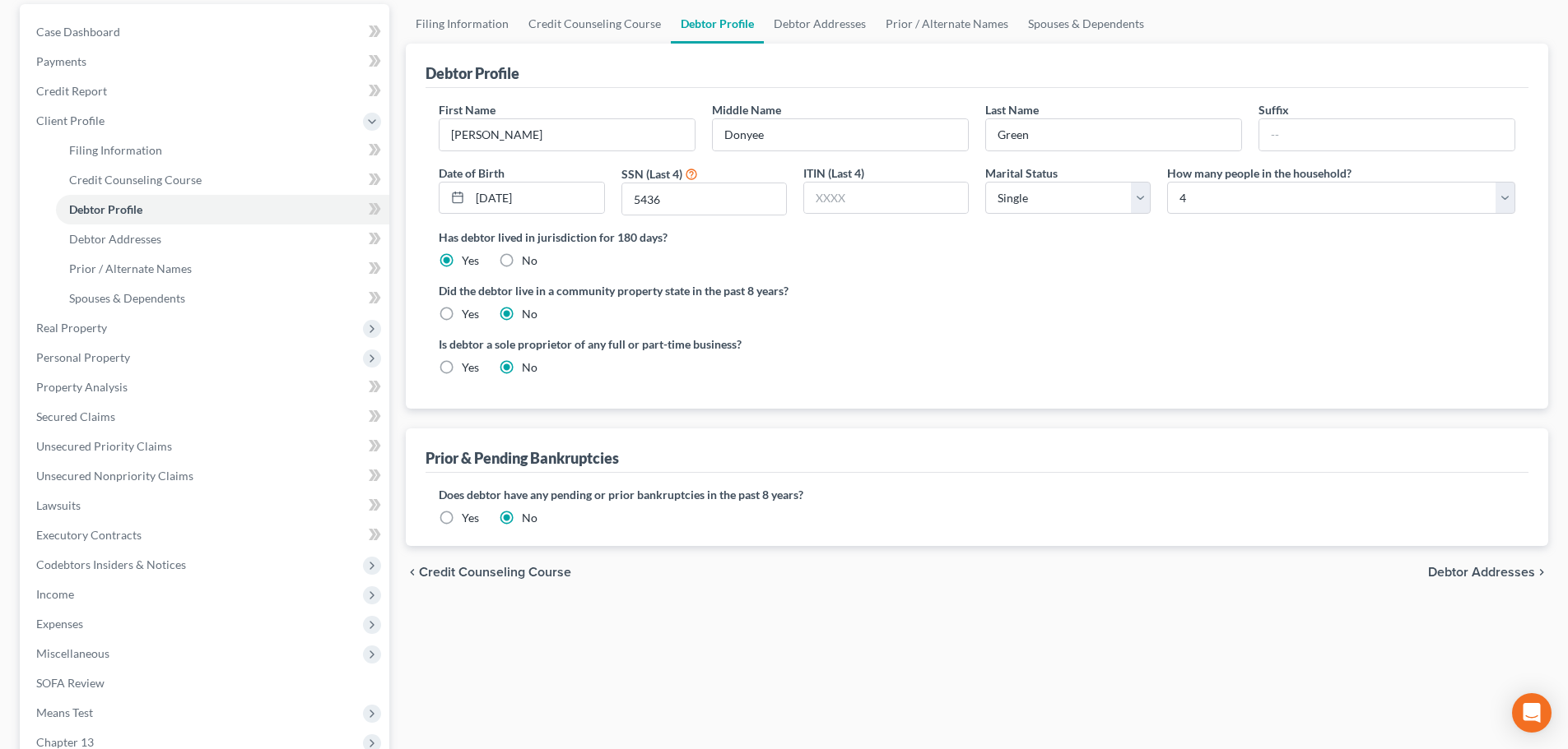
scroll to position [362, 0]
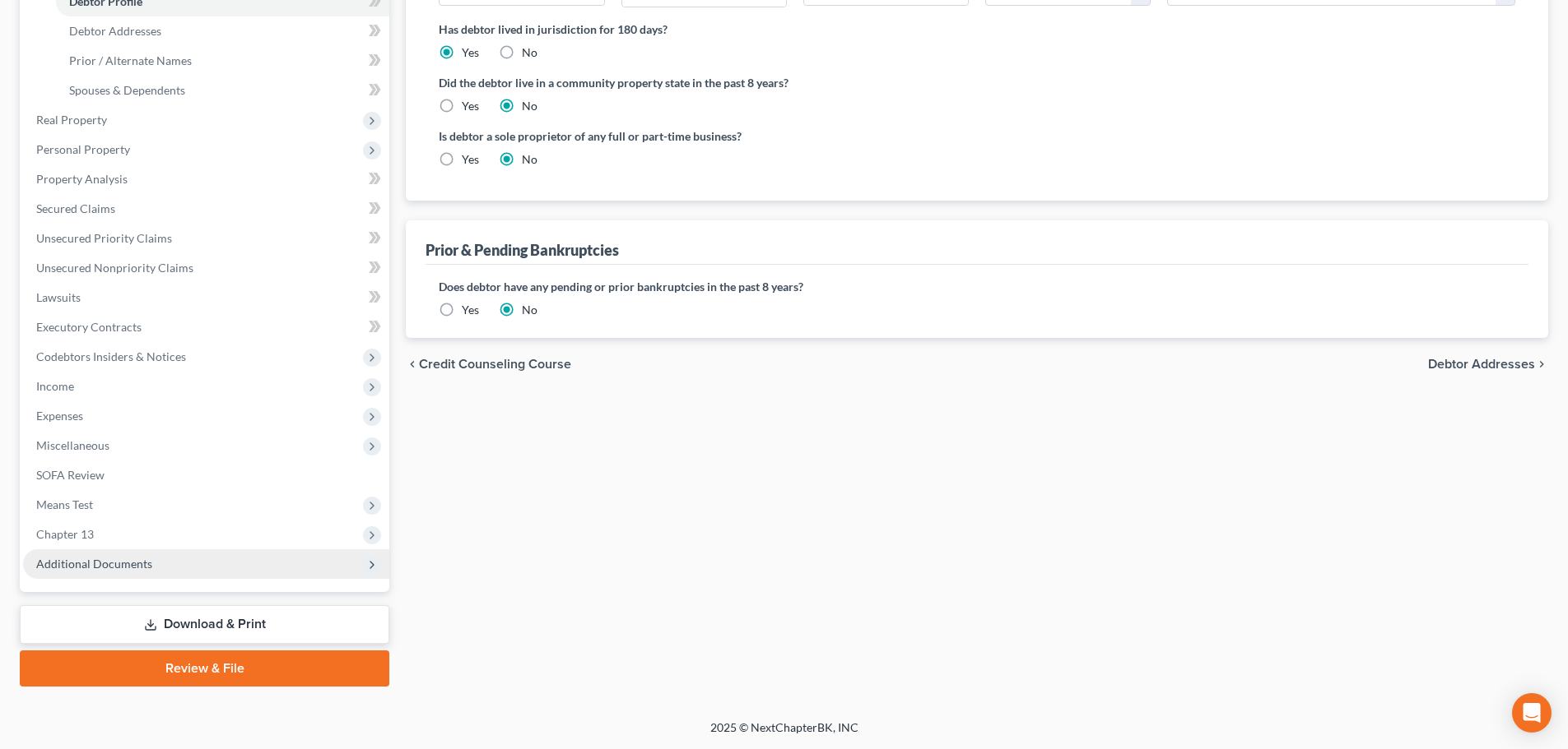
click at [167, 573] on span "Additional Documents" at bounding box center [207, 564] width 366 height 29
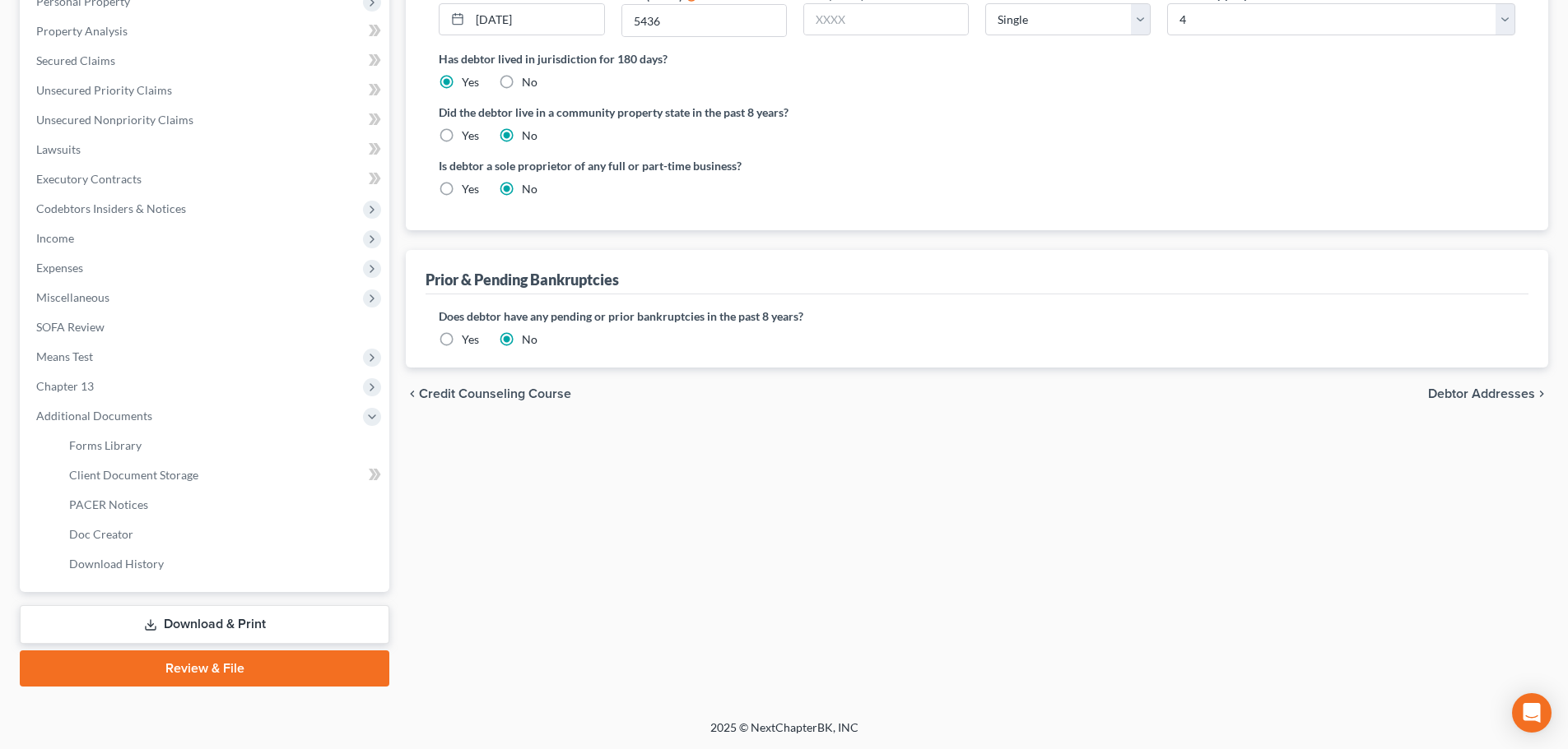
scroll to position [332, 0]
click at [263, 477] on link "Client Document Storage" at bounding box center [222, 476] width 333 height 29
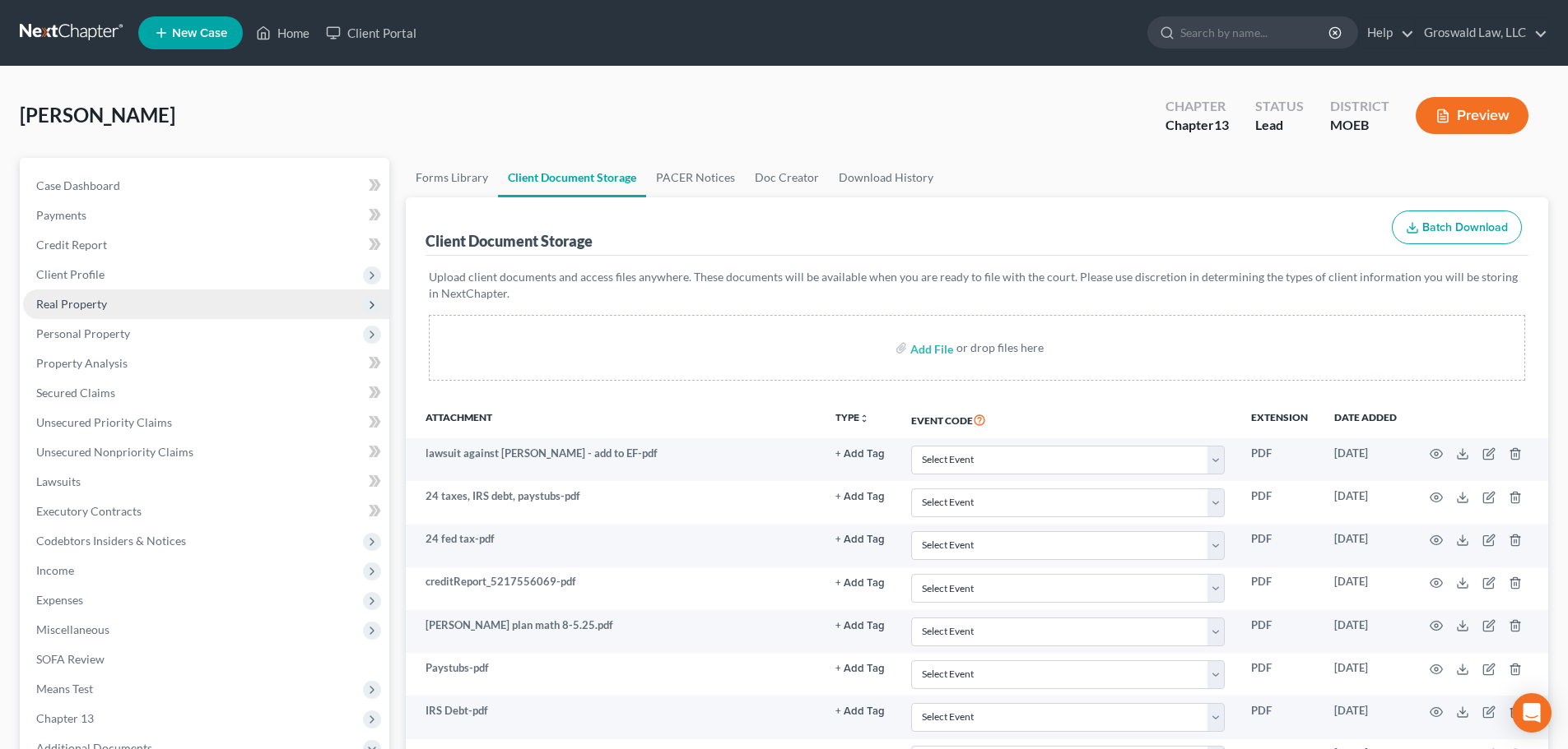
drag, startPoint x: 111, startPoint y: 281, endPoint x: 116, endPoint y: 300, distance: 19.6
click at [111, 281] on span "Client Profile" at bounding box center [207, 275] width 366 height 29
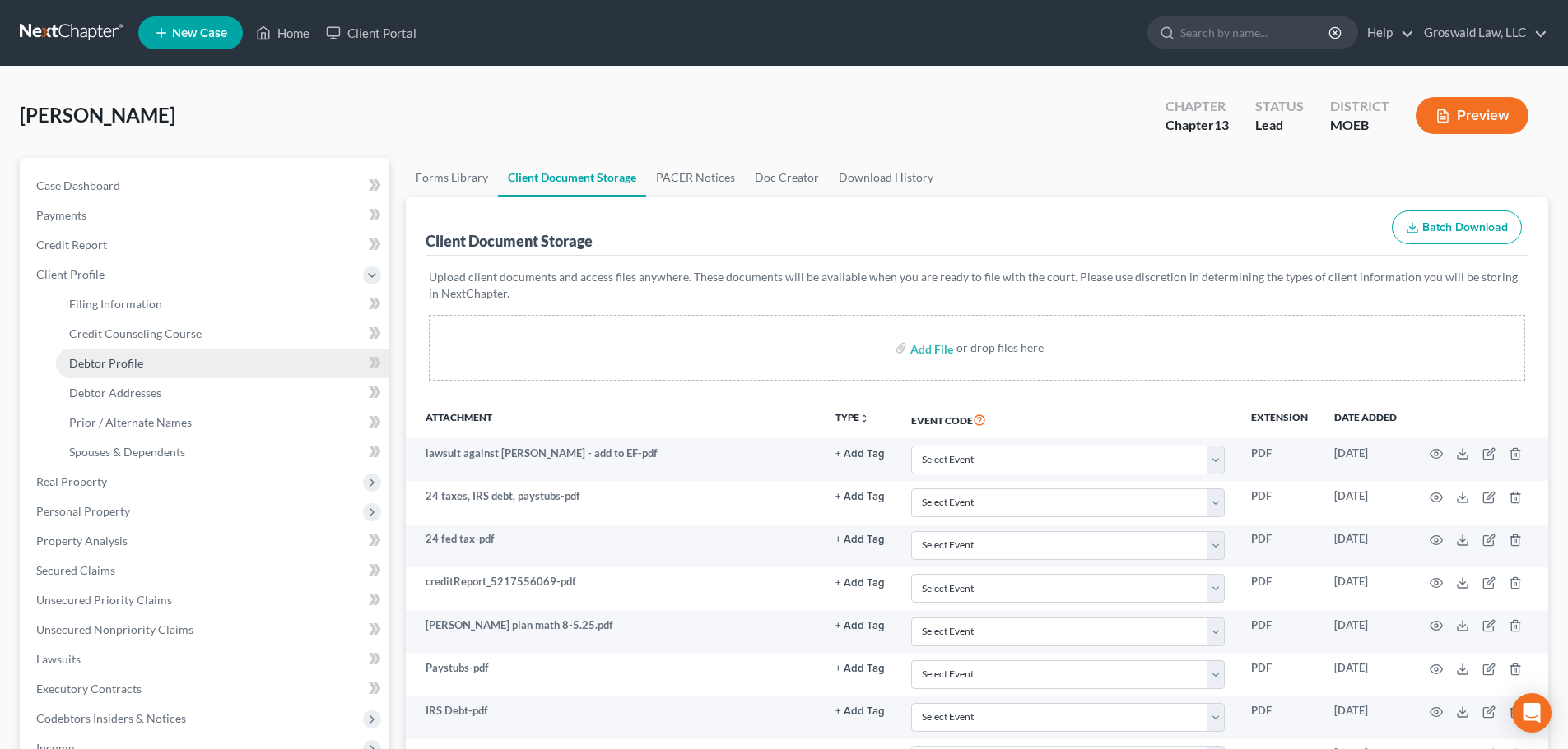
click at [109, 361] on span "Debtor Profile" at bounding box center [107, 363] width 74 height 14
select select "0"
select select "3"
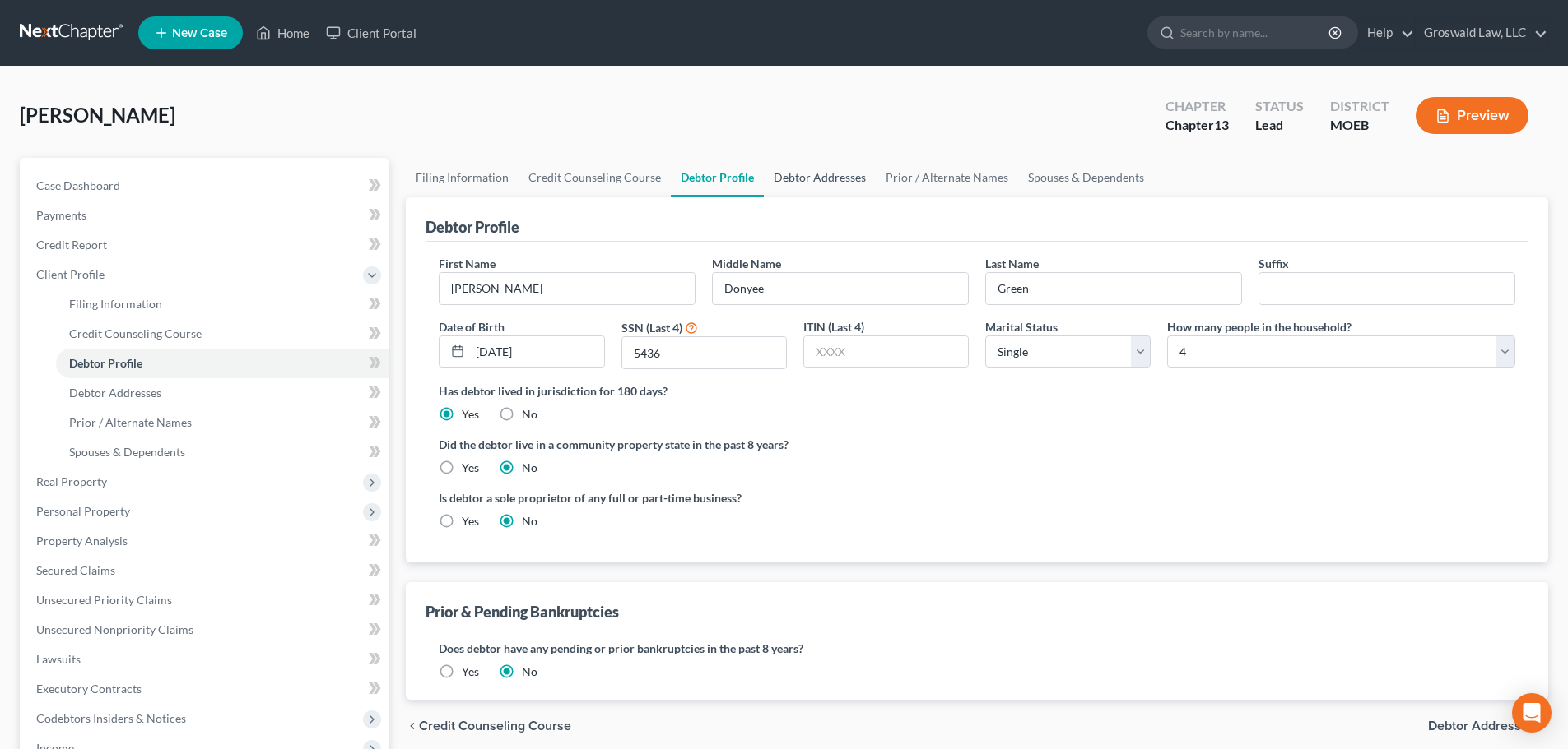
click at [798, 172] on link "Debtor Addresses" at bounding box center [820, 177] width 112 height 39
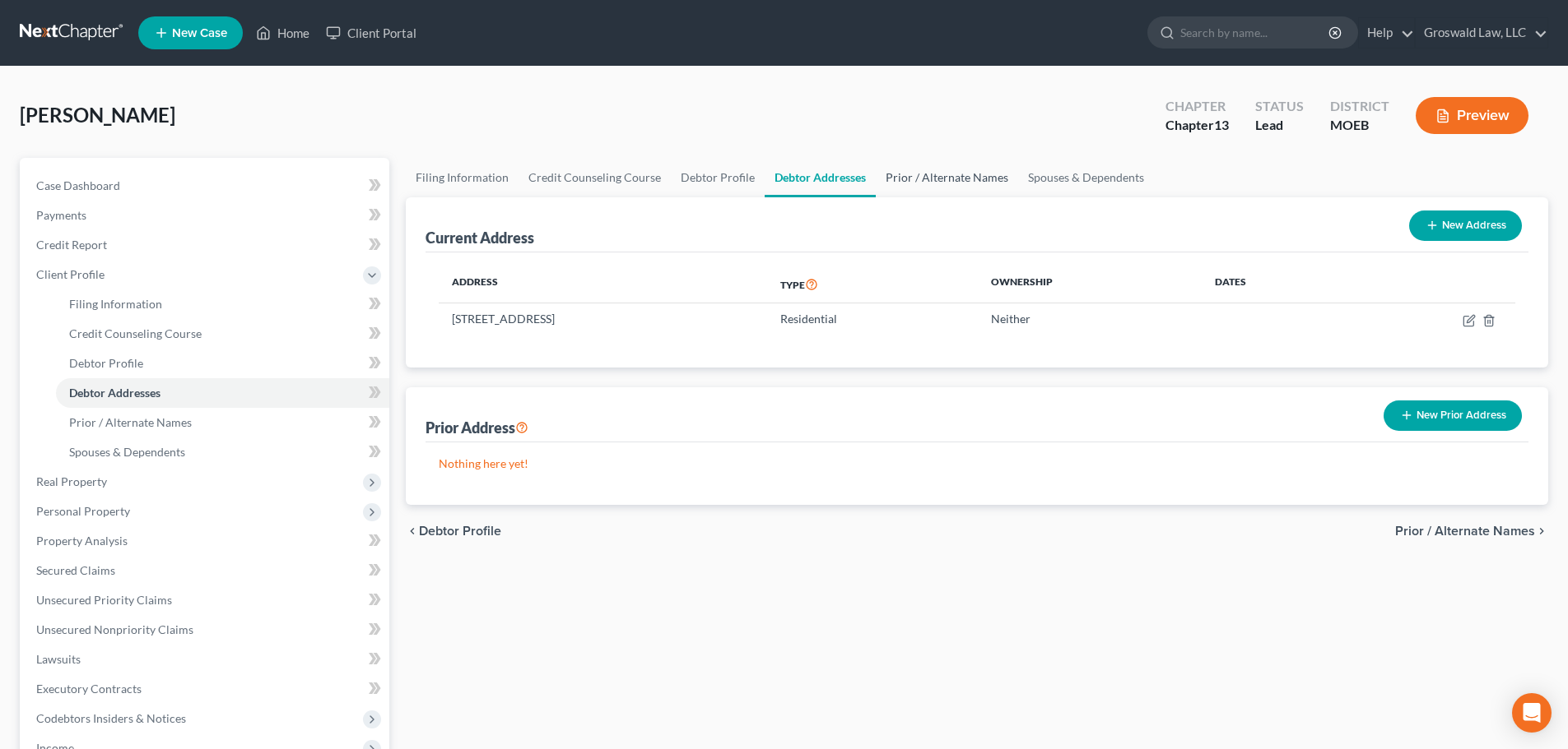
click at [905, 186] on link "Prior / Alternate Names" at bounding box center [946, 177] width 142 height 39
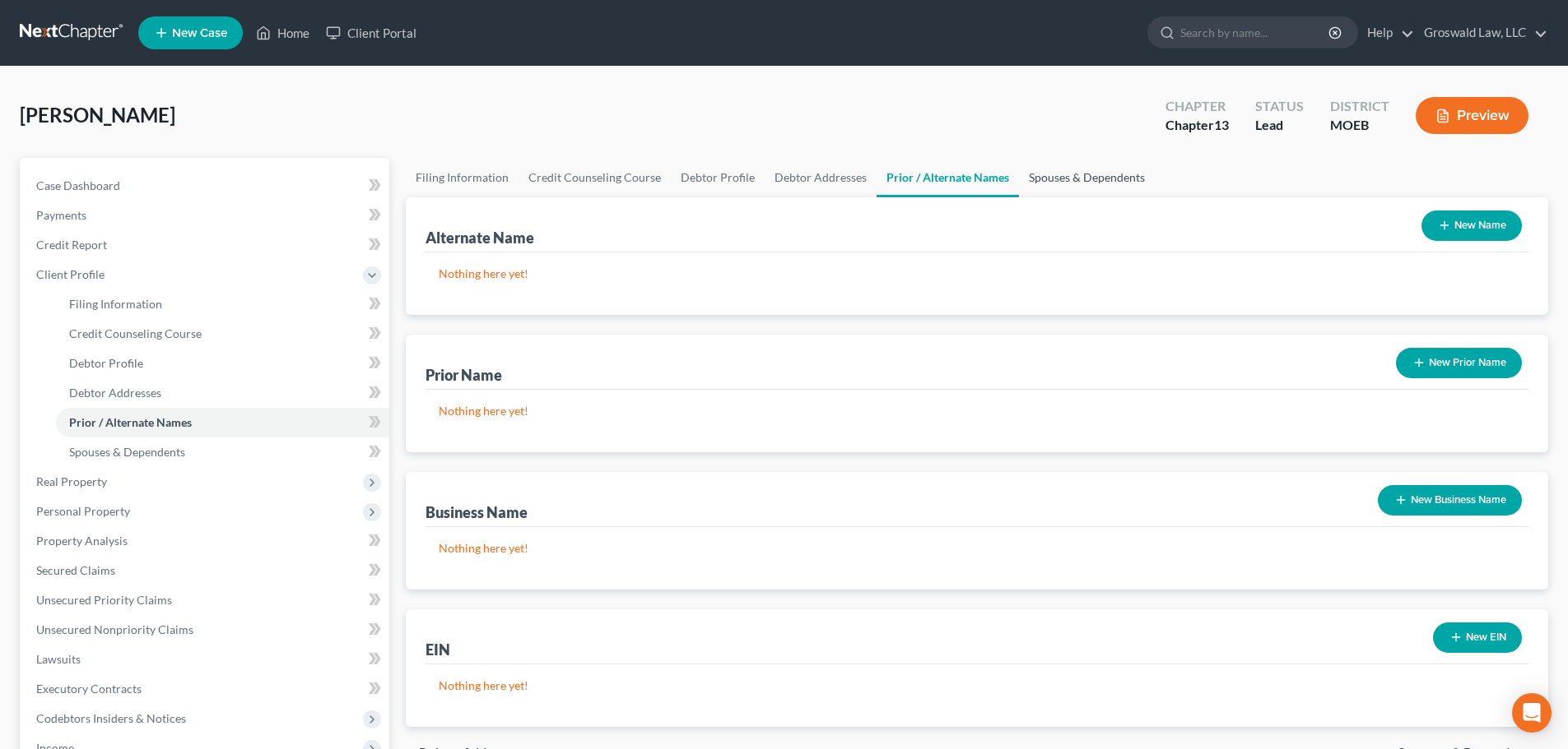
click at [1048, 187] on link "Spouses & Dependents" at bounding box center [1086, 177] width 136 height 39
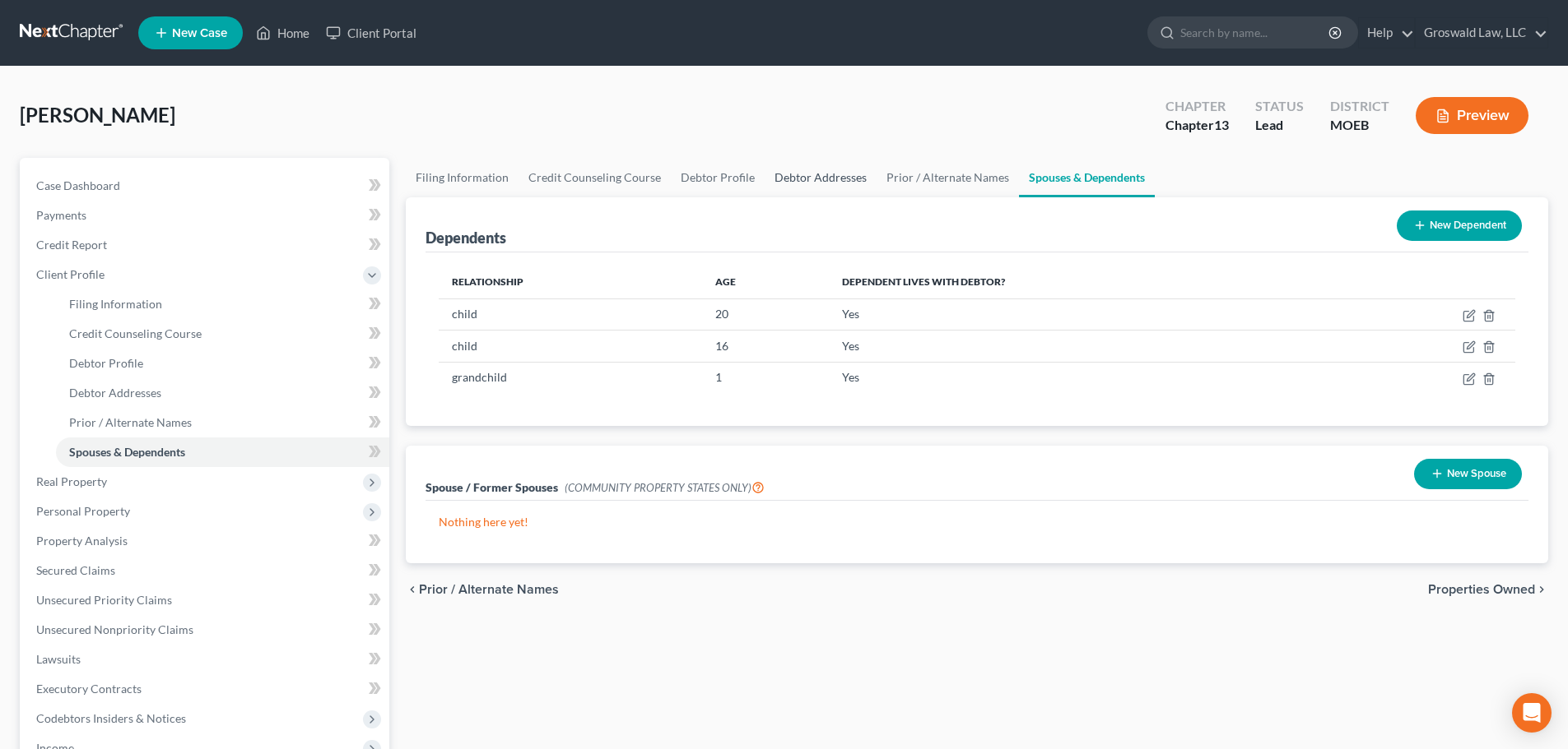
click at [827, 180] on link "Debtor Addresses" at bounding box center [821, 177] width 112 height 39
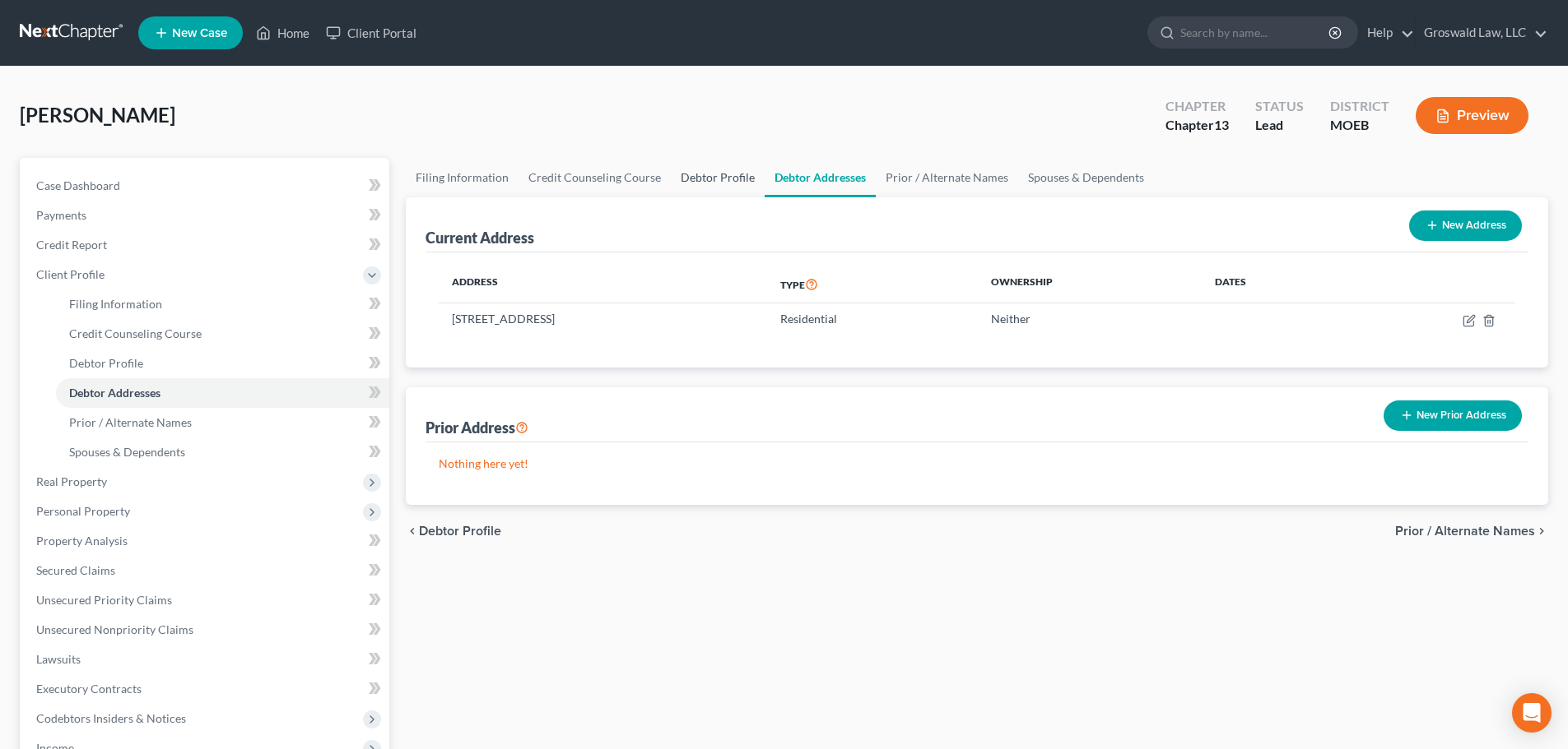
click at [732, 179] on link "Debtor Profile" at bounding box center [718, 177] width 94 height 39
select select "0"
select select "3"
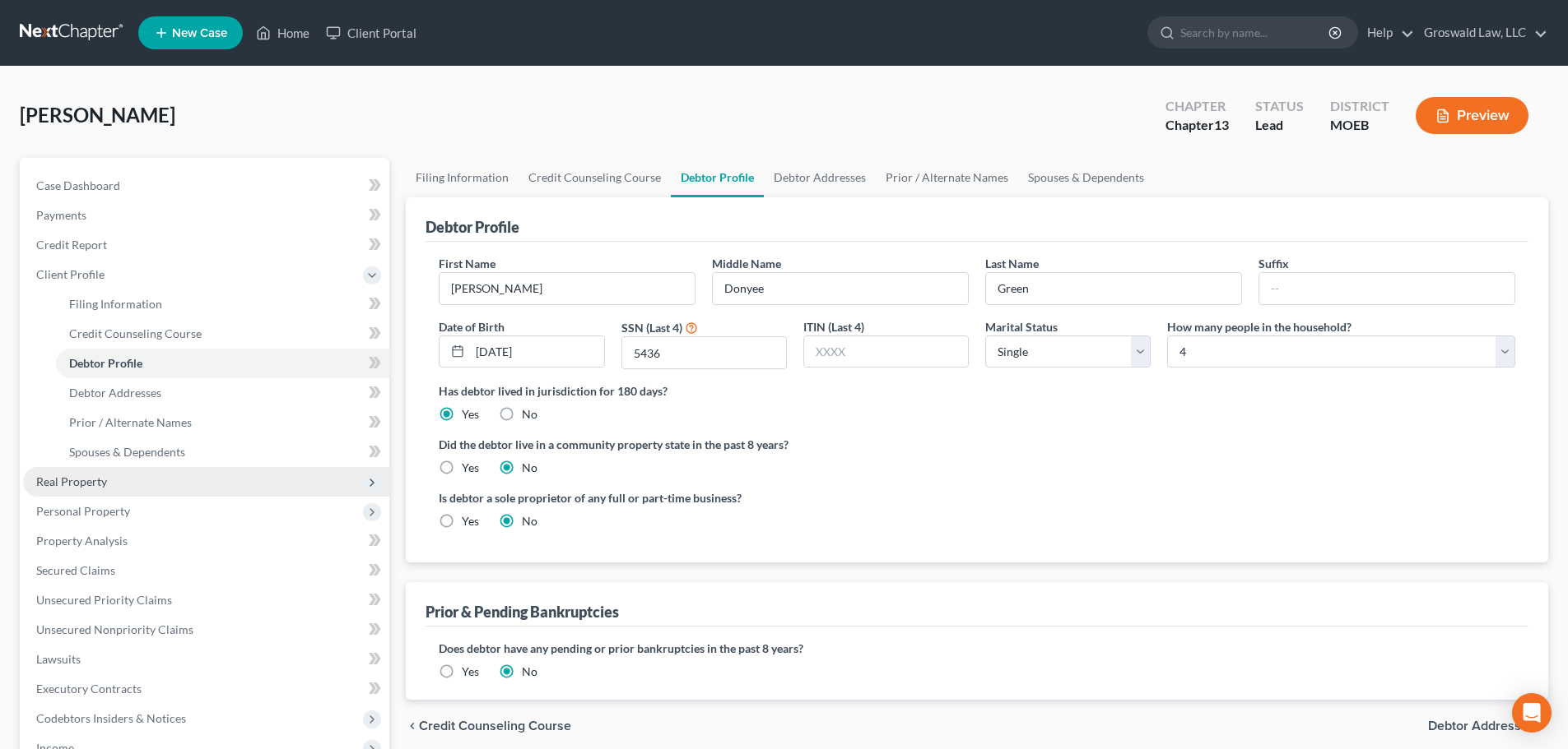
click at [80, 478] on span "Real Property" at bounding box center [71, 482] width 71 height 14
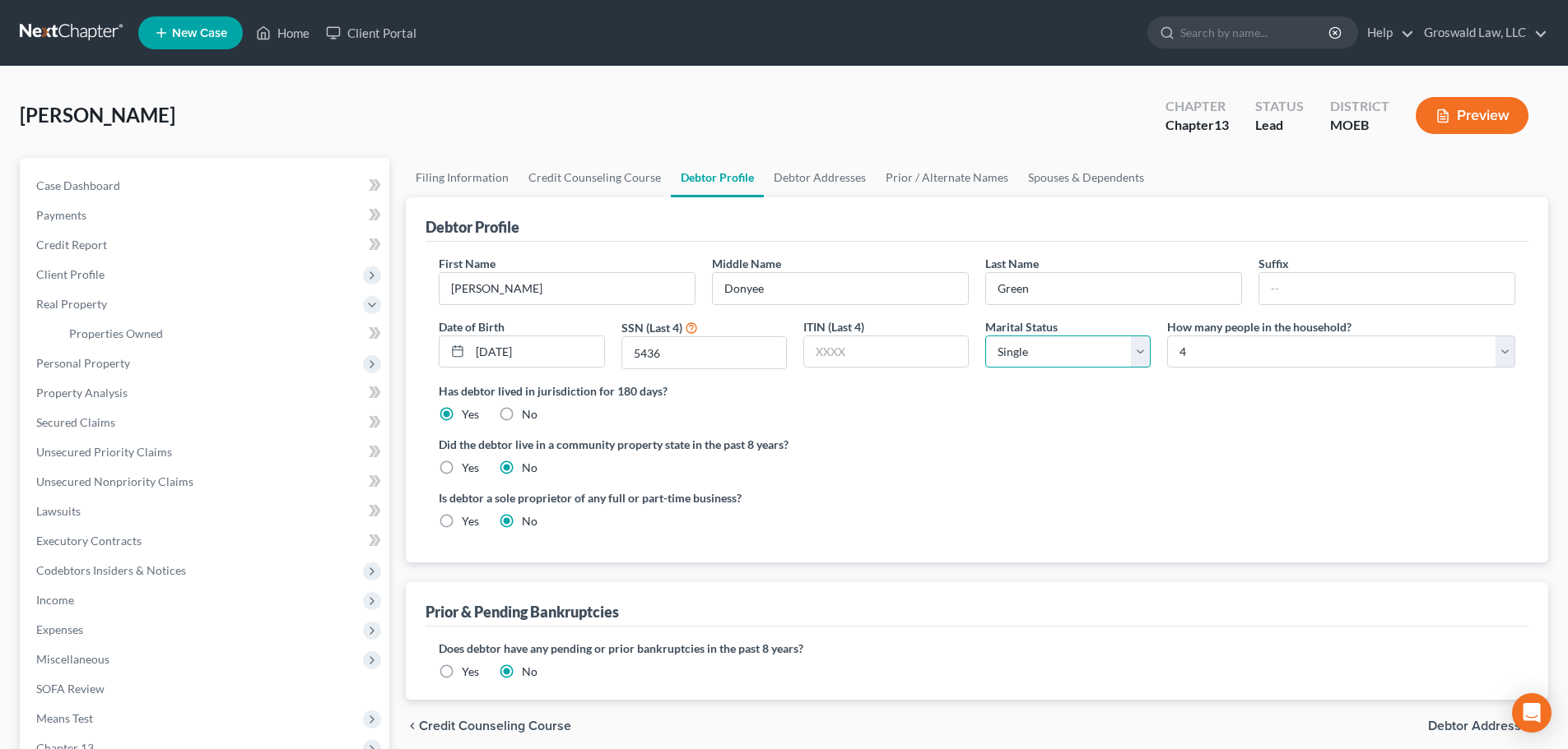
click at [1032, 357] on select "Select Single Married Separated Divorced Widowed" at bounding box center [1068, 352] width 166 height 33
select select "2"
click at [985, 336] on select "Select Single Married Separated Divorced Widowed" at bounding box center [1068, 352] width 166 height 33
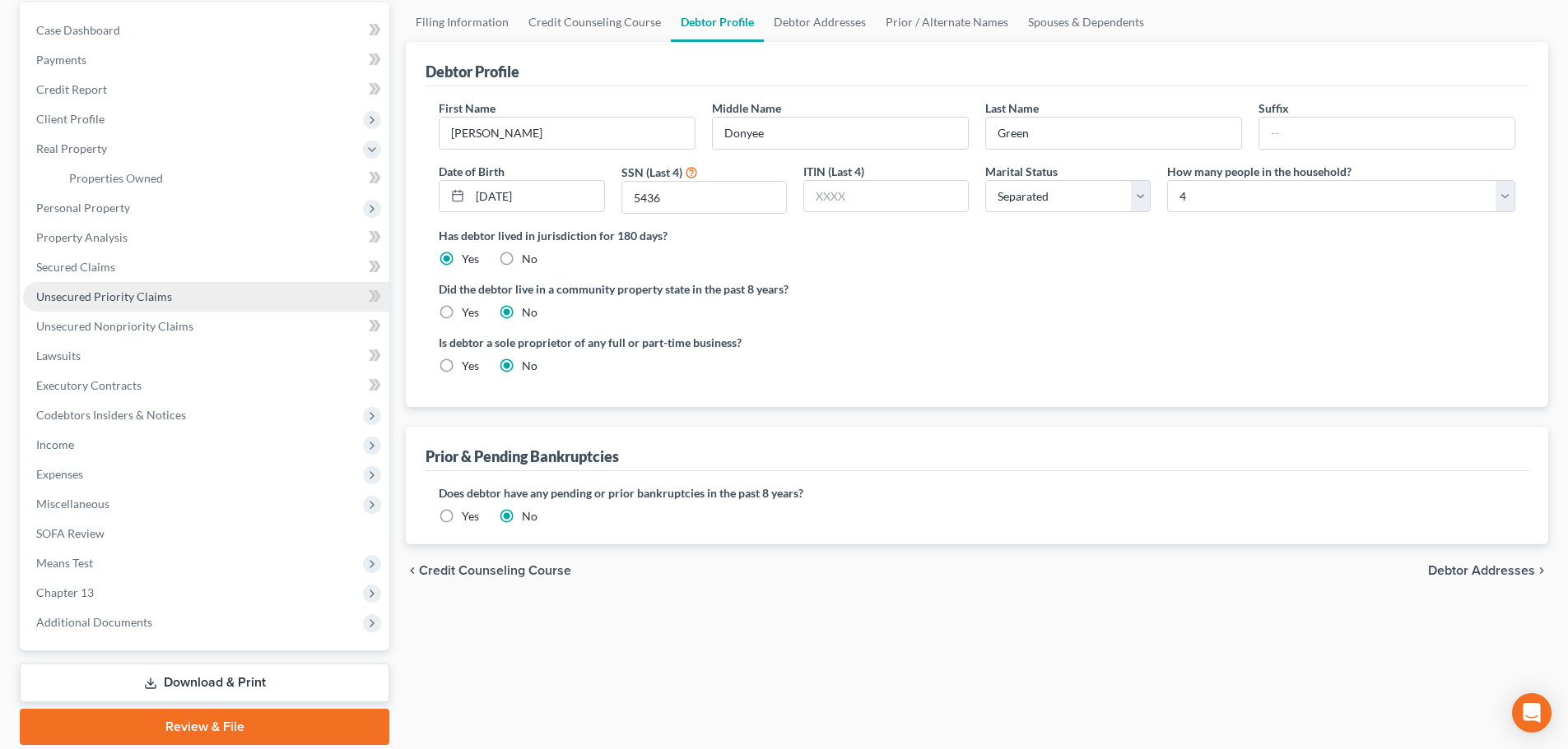
scroll to position [164, 0]
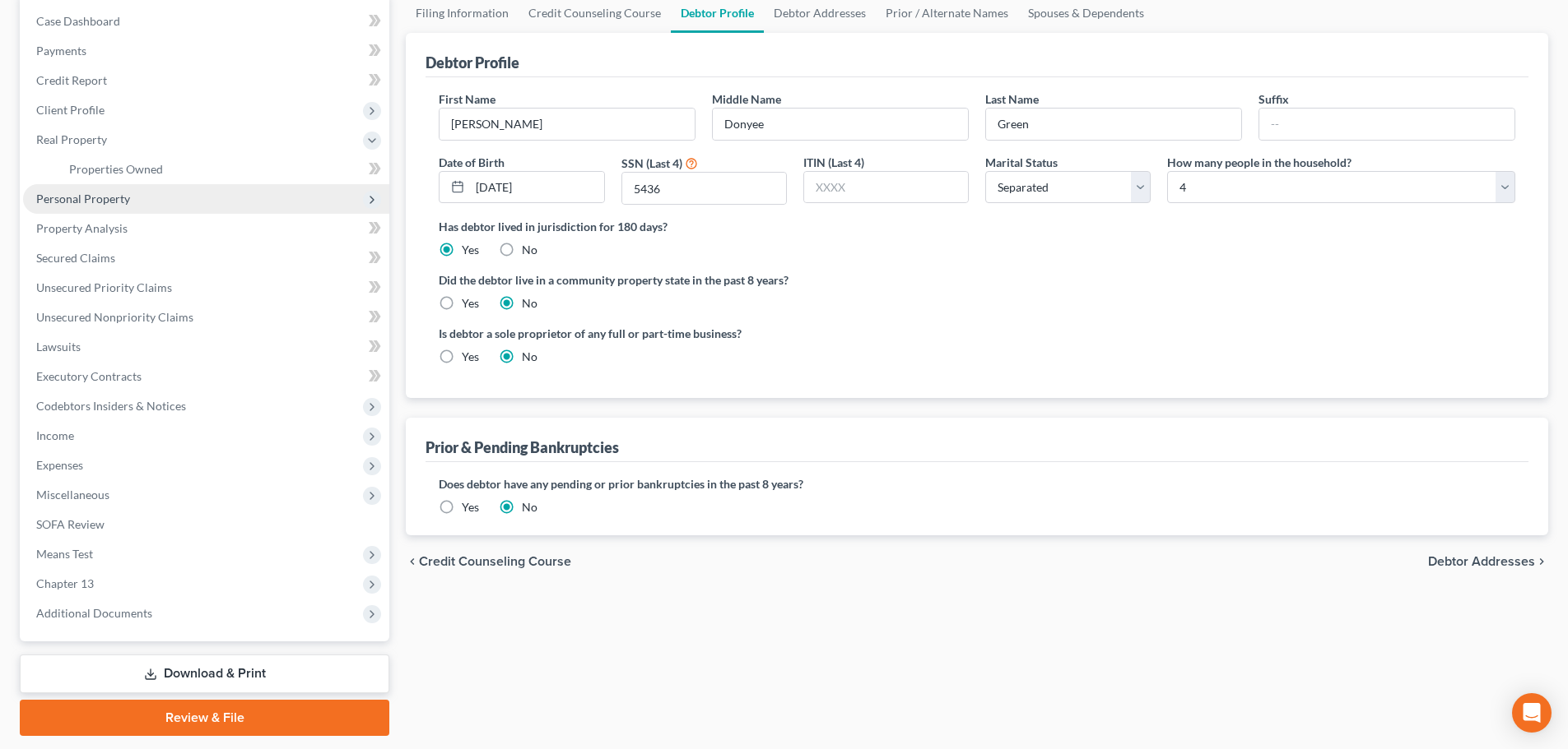
drag, startPoint x: 113, startPoint y: 193, endPoint x: 112, endPoint y: 206, distance: 13.0
click at [114, 193] on span "Personal Property" at bounding box center [83, 199] width 94 height 14
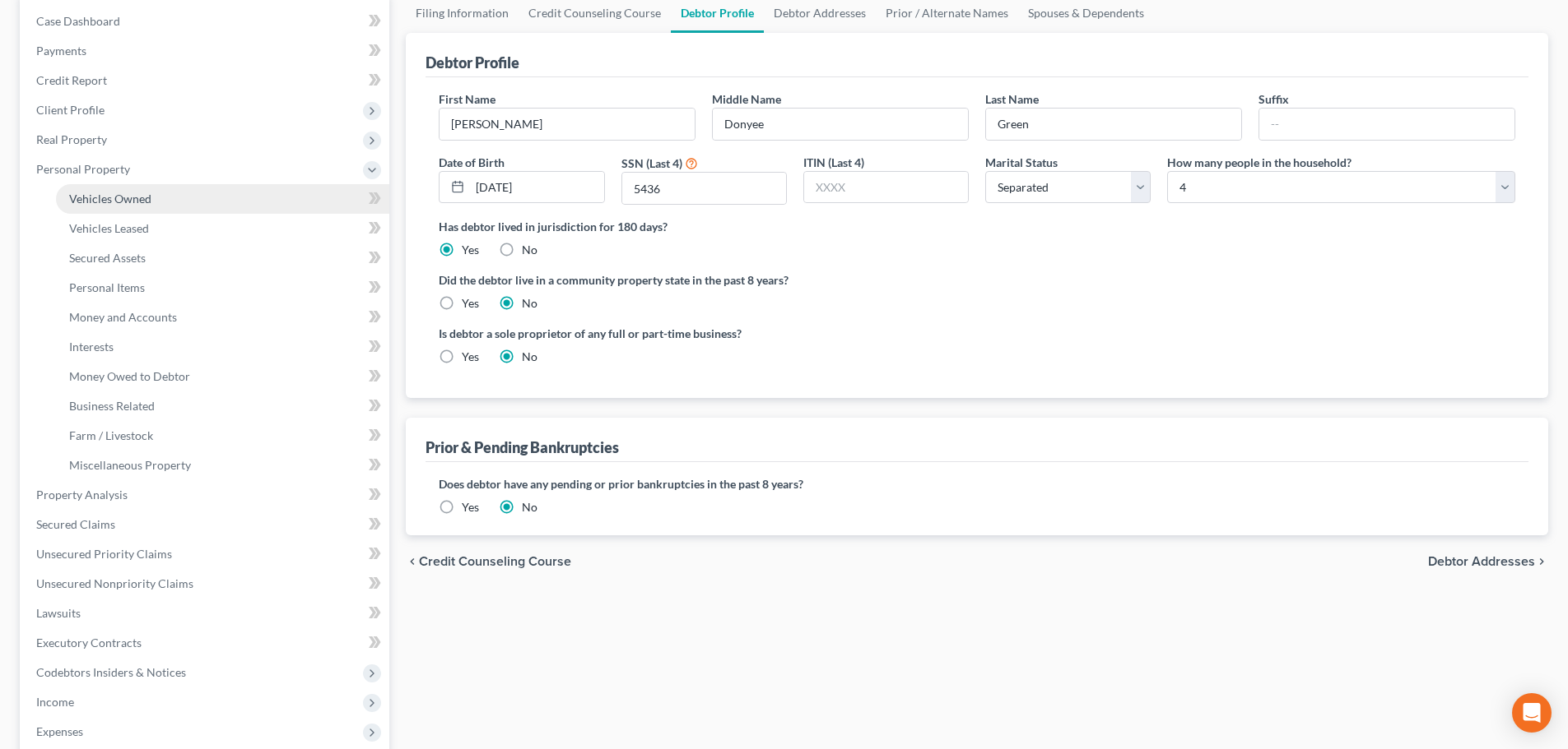
click at [115, 206] on link "Vehicles Owned" at bounding box center [222, 199] width 333 height 29
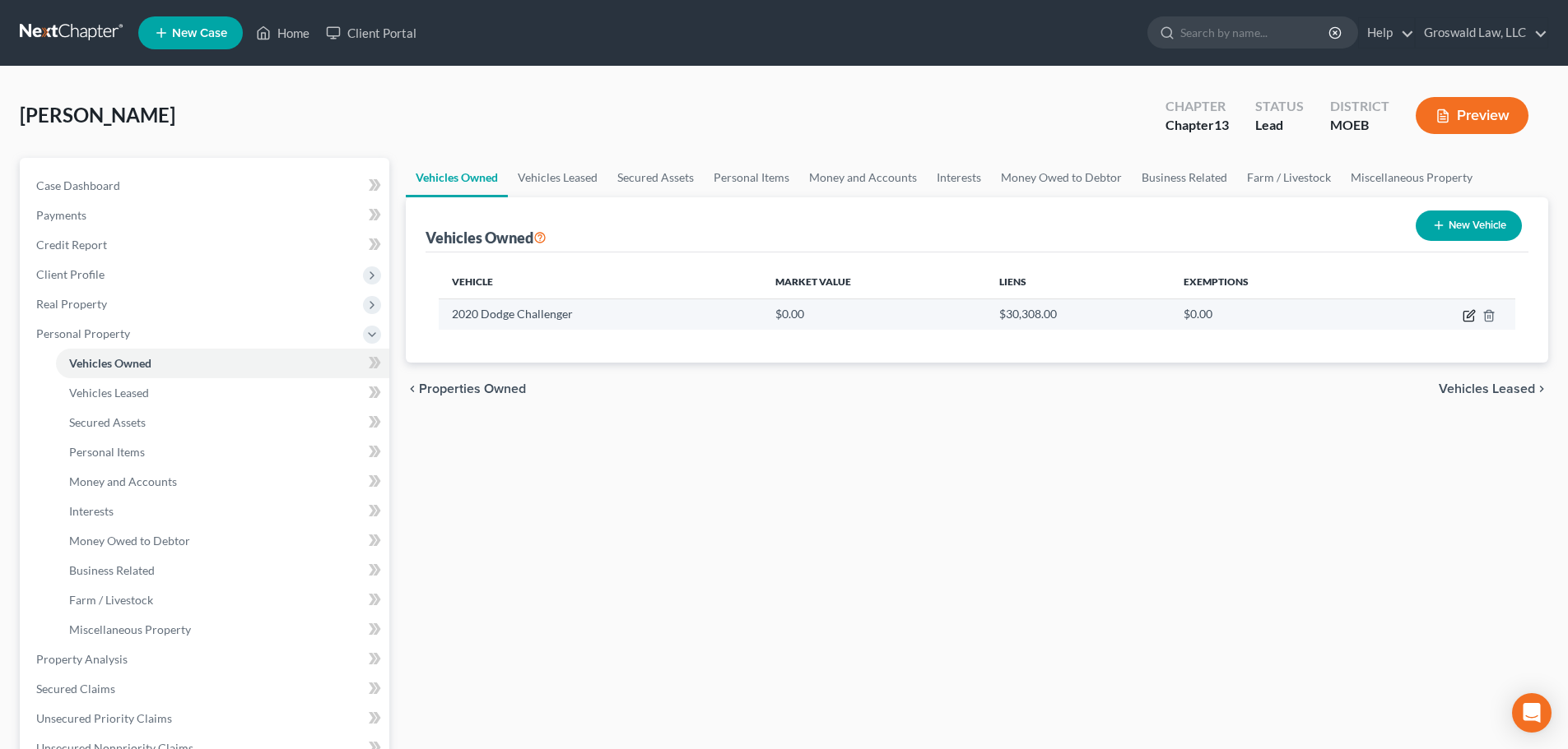
click at [1469, 311] on icon "button" at bounding box center [1468, 315] width 13 height 13
select select "0"
select select "6"
select select "0"
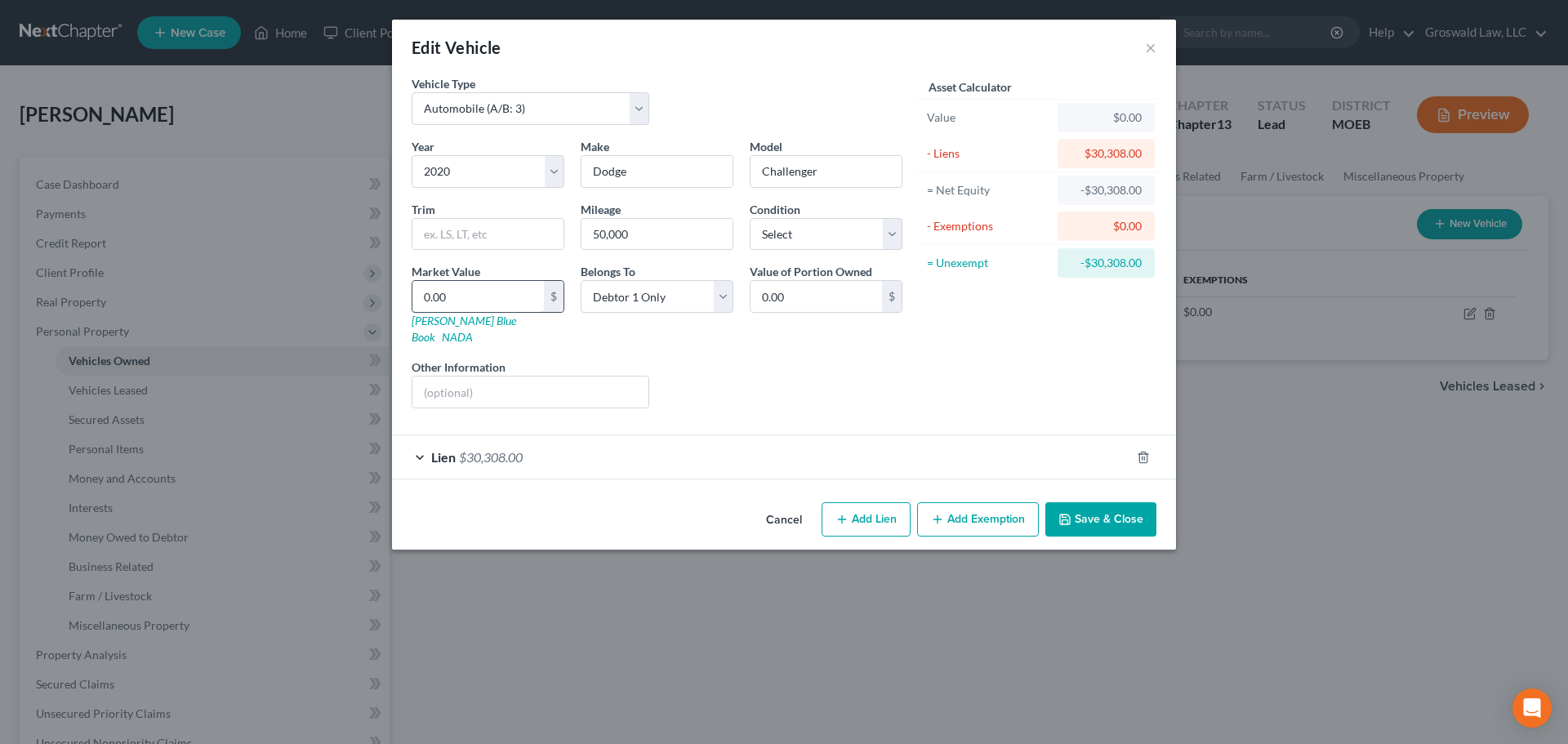
click at [476, 298] on input "0.00" at bounding box center [477, 297] width 131 height 31
type input "2"
type input "2.00"
type input "20"
type input "20.00"
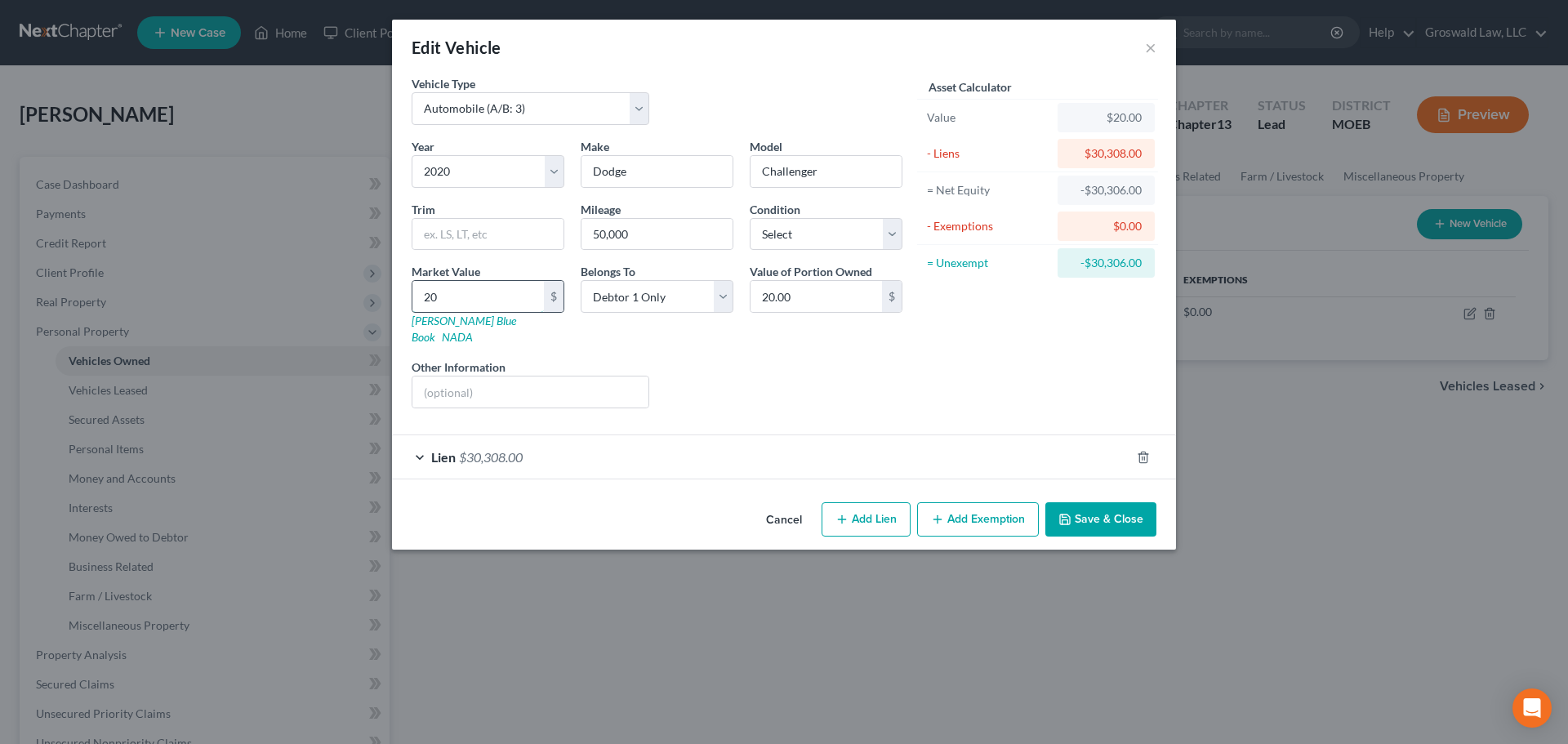
type input "200"
type input "200.00"
type input "2000"
type input "2,000.00"
type input "2,0000"
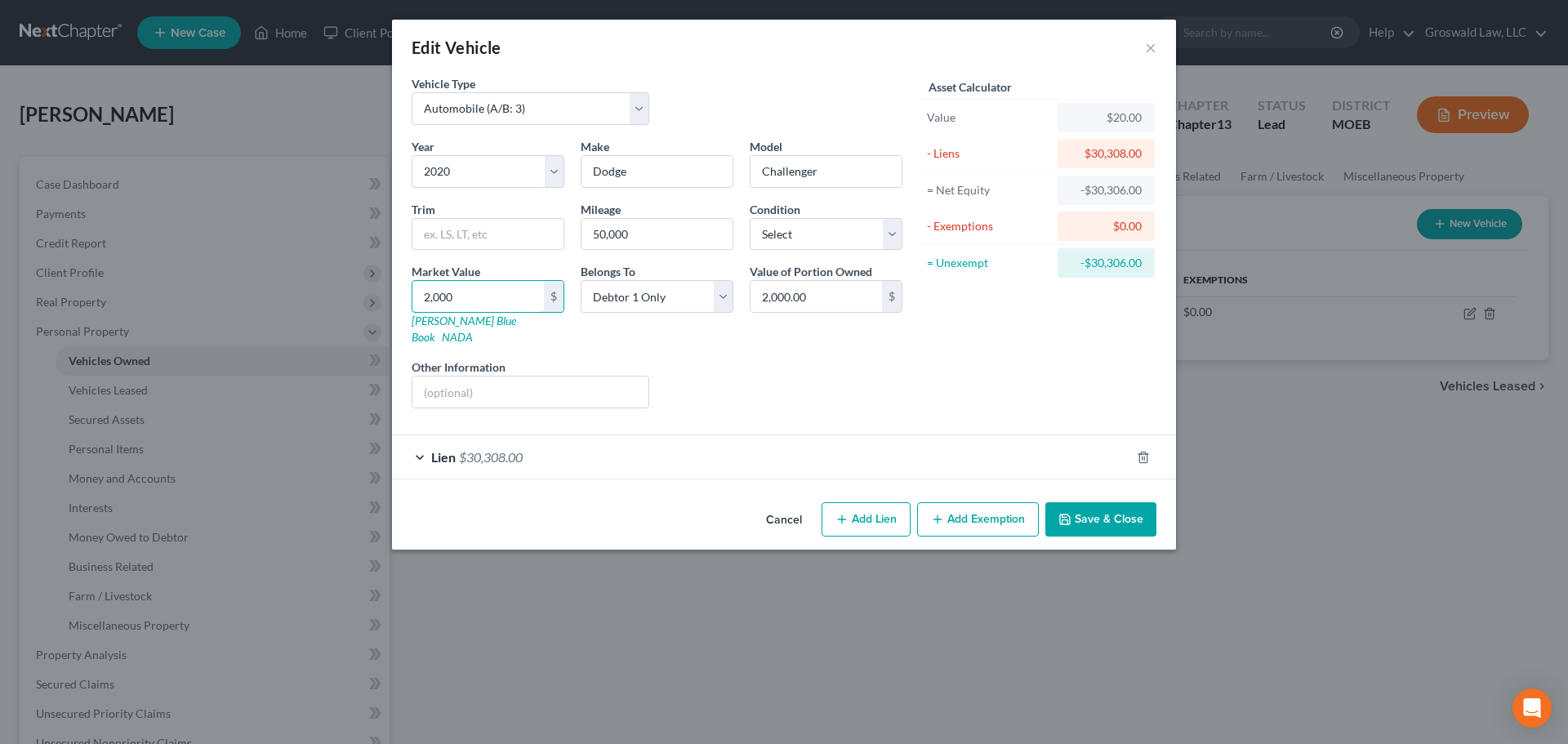
type input "20,000.00"
type input "20,000"
click at [970, 503] on button "Add Exemption" at bounding box center [978, 519] width 122 height 34
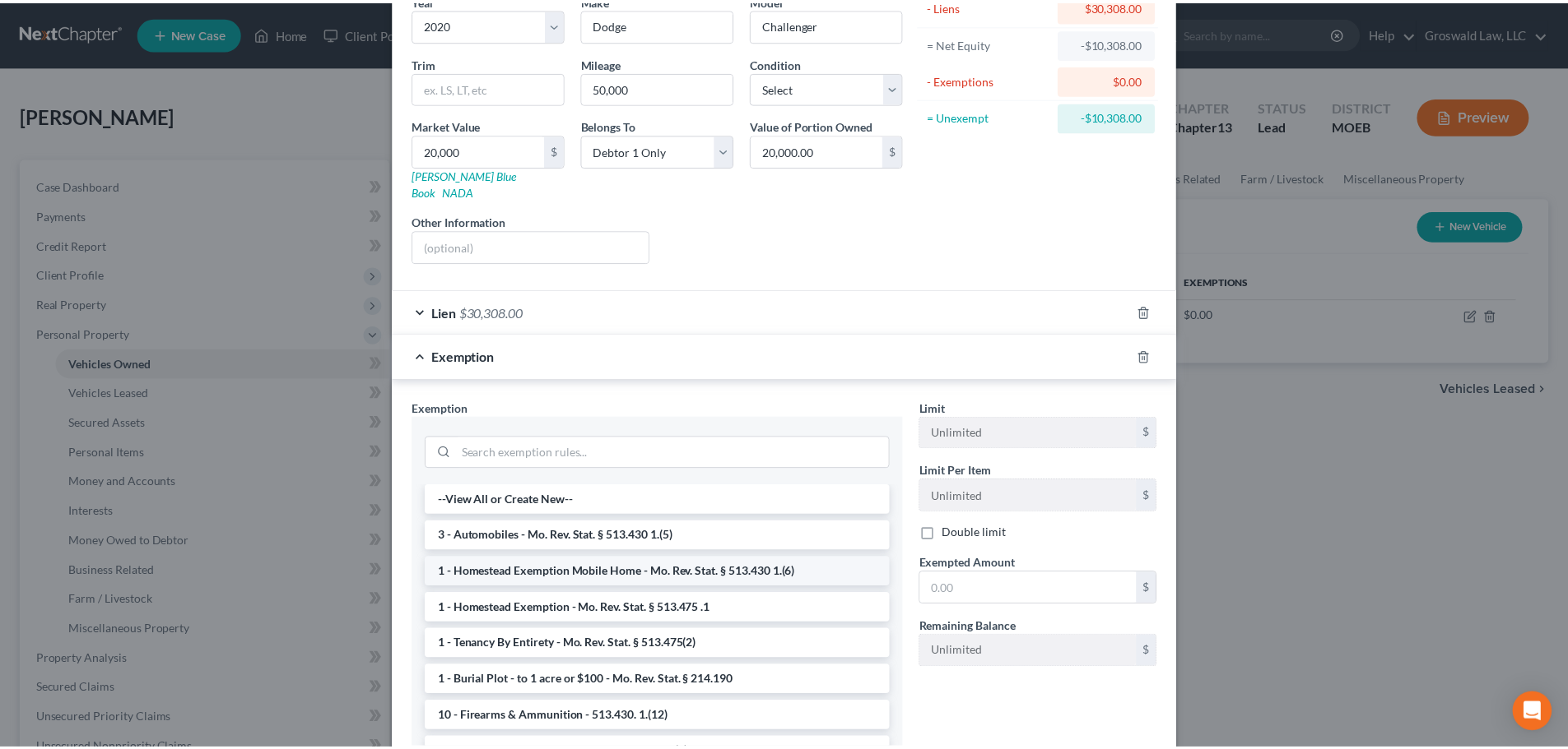
scroll to position [164, 0]
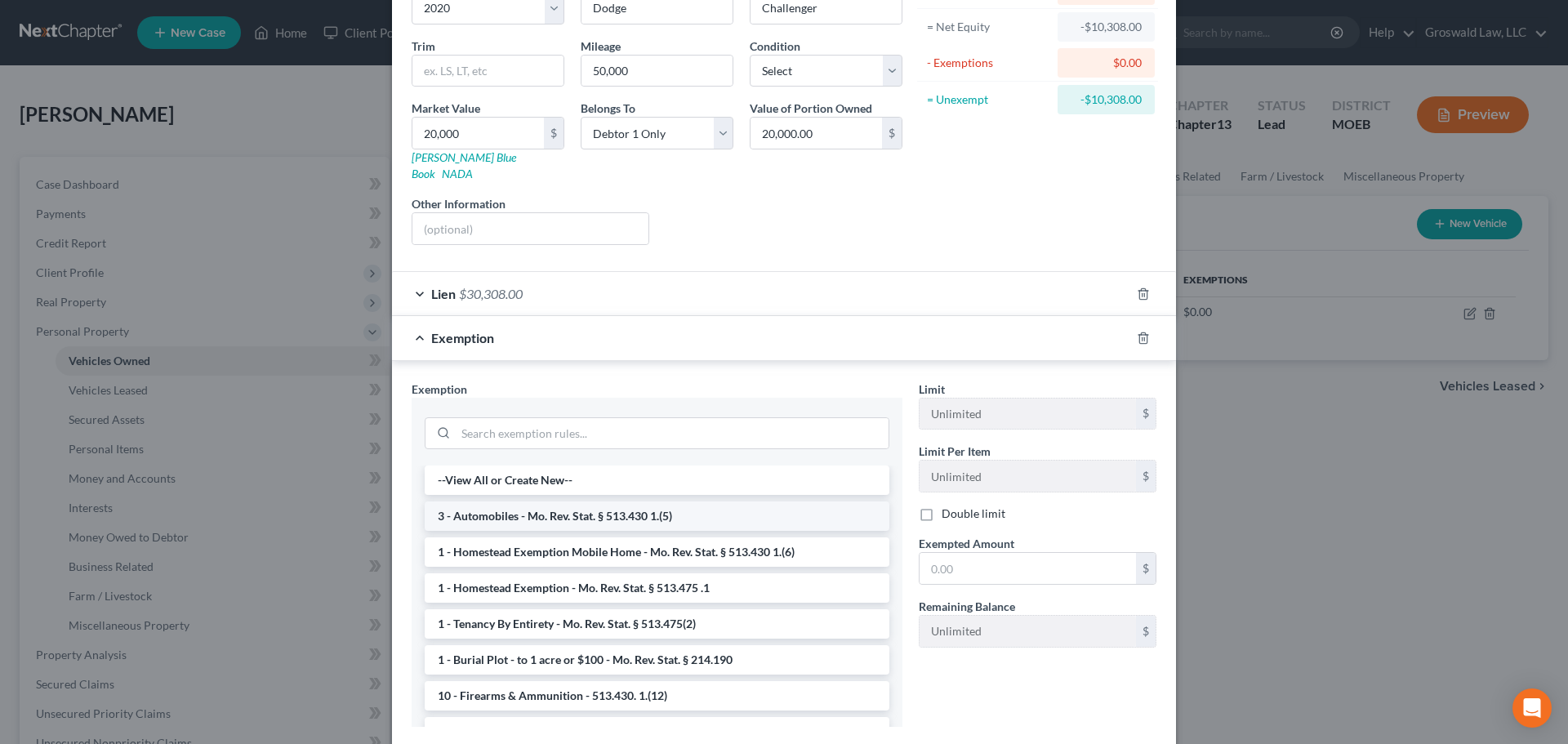
click at [575, 502] on li "3 - Automobiles - Mo. Rev. Stat. § 513.430 1.(5)" at bounding box center [657, 516] width 465 height 29
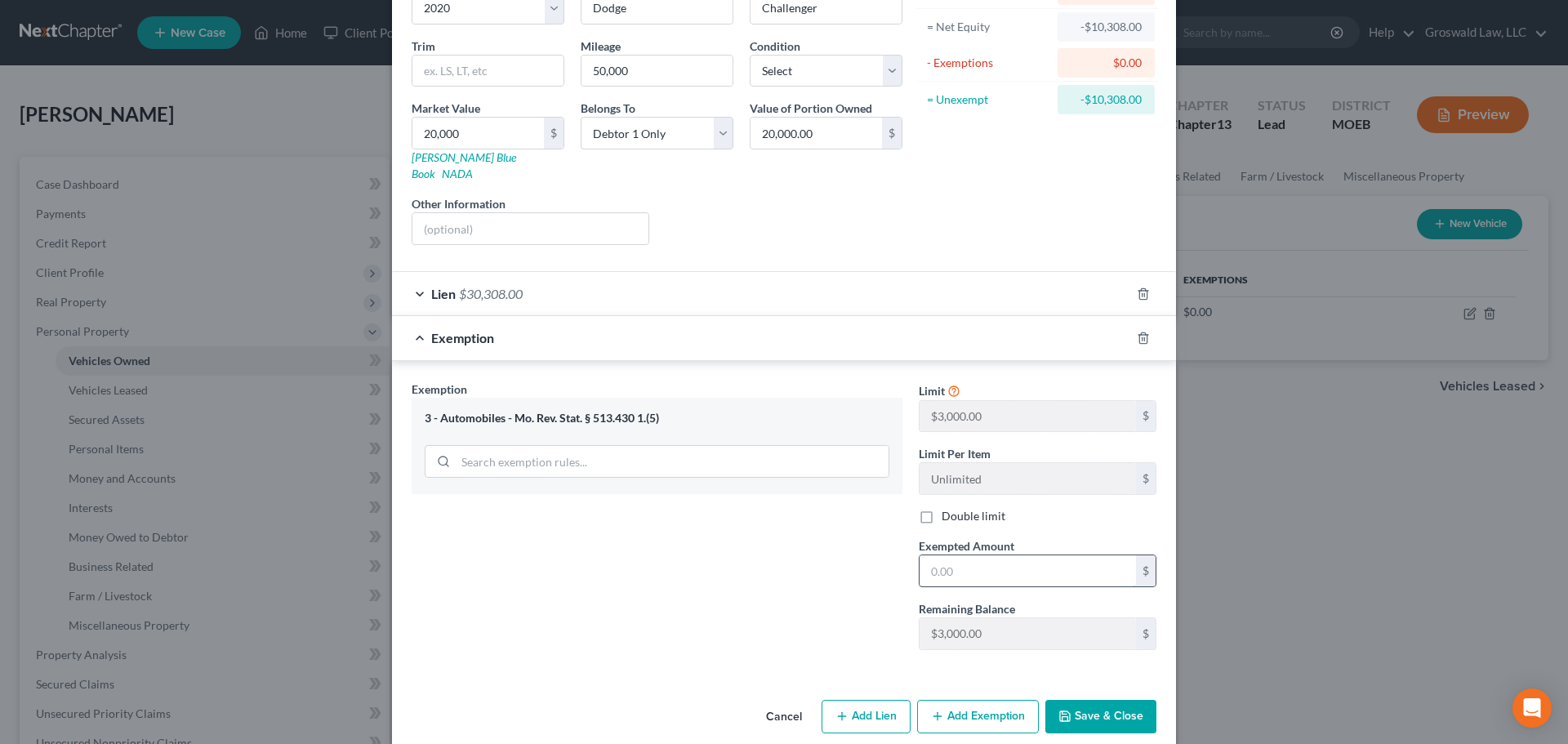
click at [1019, 555] on input "text" at bounding box center [1028, 571] width 217 height 31
type input "3,000"
click at [802, 547] on div "Exemption Set must be selected for CA. Exemption * 3 - Automobiles - Mo. Rev. S…" at bounding box center [657, 522] width 507 height 283
click at [1119, 700] on button "Save & Close" at bounding box center [1100, 717] width 111 height 34
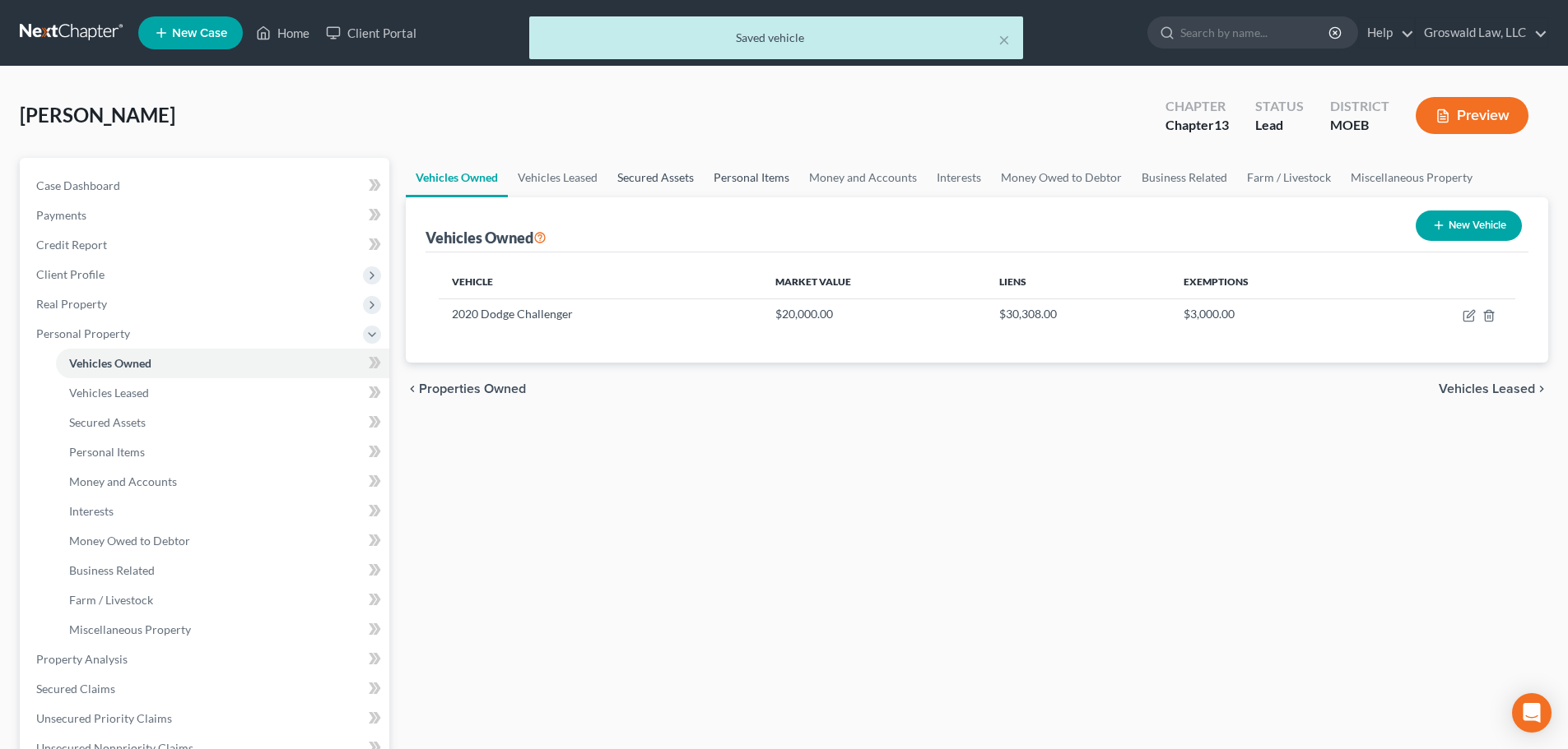
drag, startPoint x: 615, startPoint y: 181, endPoint x: 732, endPoint y: 180, distance: 117.0
click at [615, 181] on link "Secured Assets" at bounding box center [655, 177] width 96 height 39
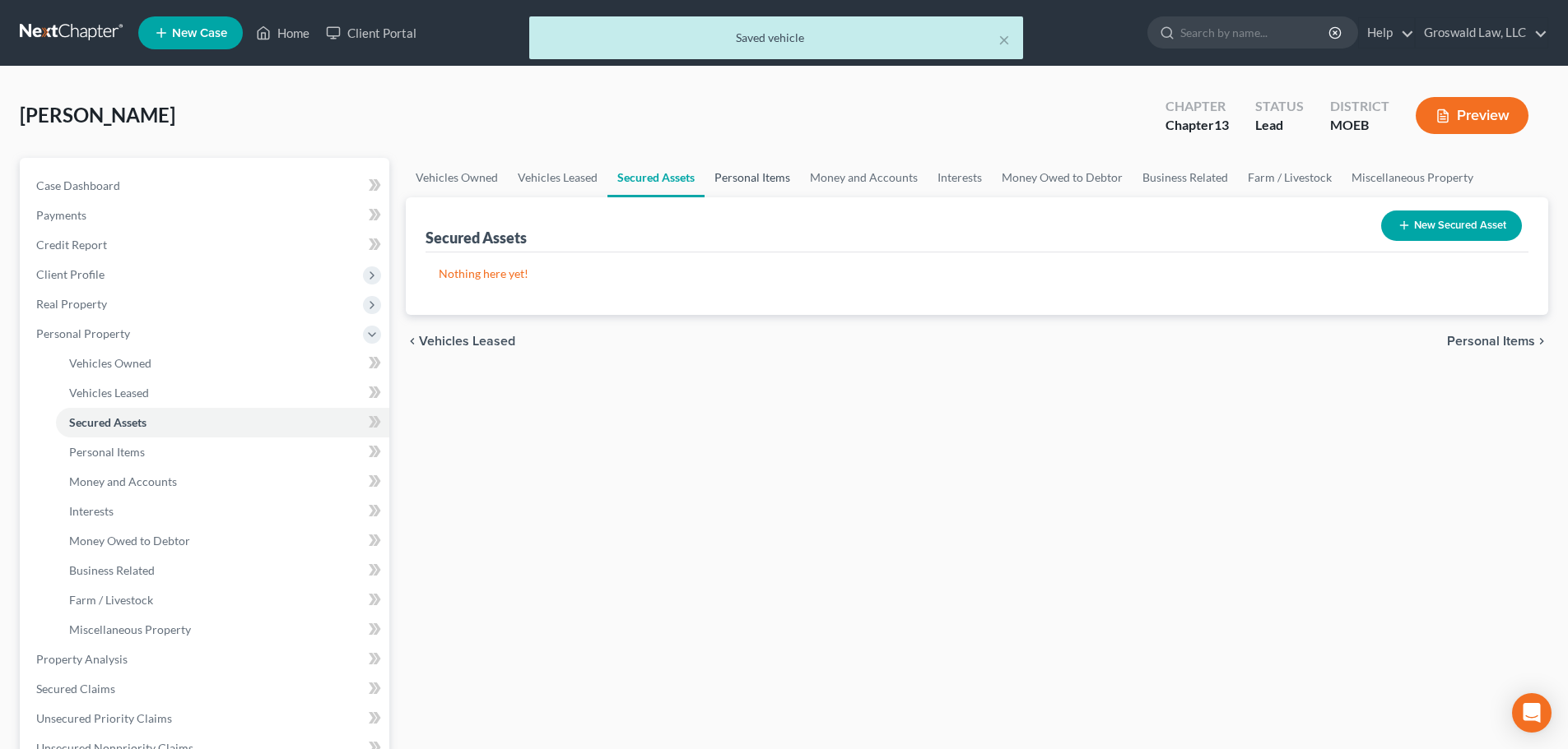
click at [755, 179] on link "Personal Items" at bounding box center [751, 177] width 95 height 39
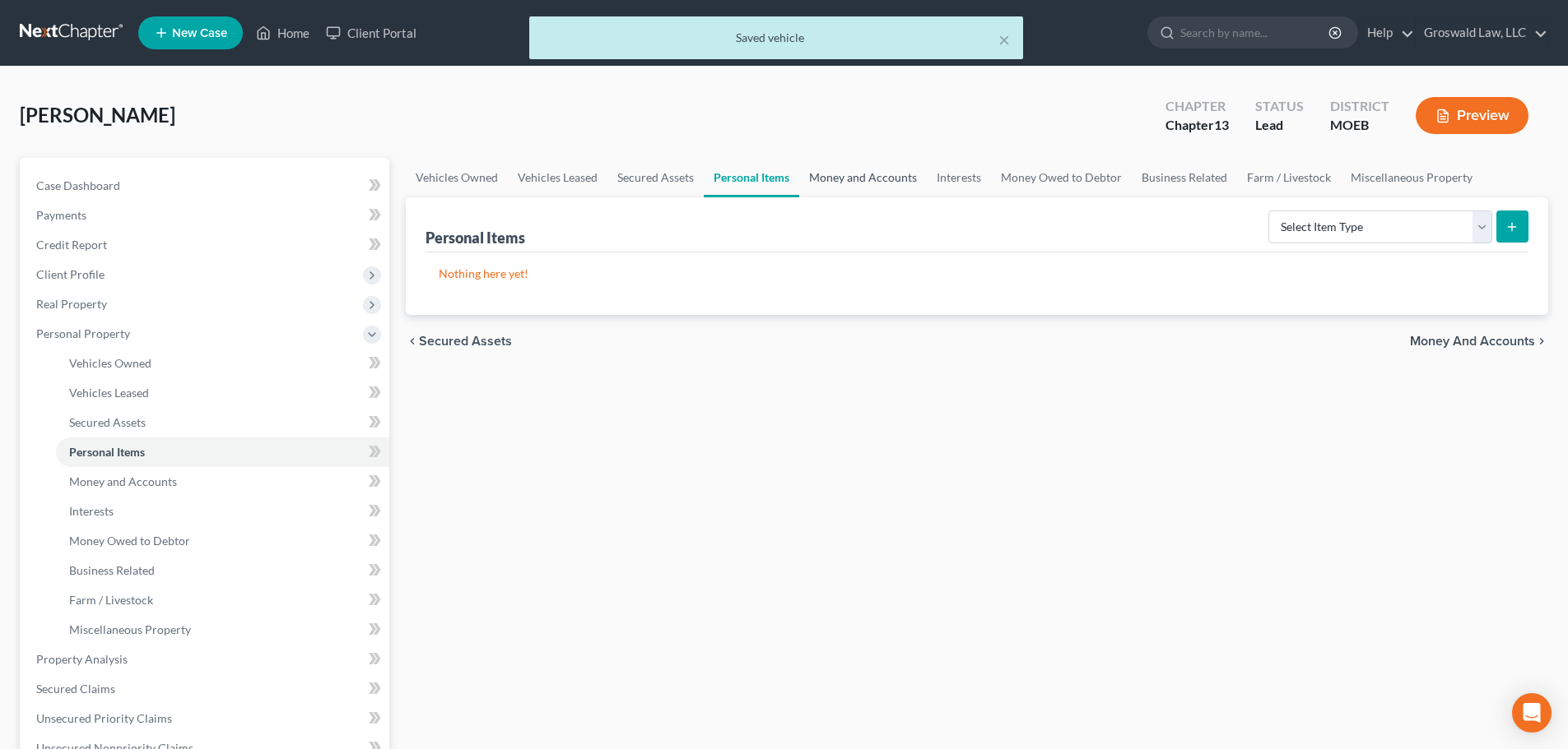
click at [882, 182] on link "Money and Accounts" at bounding box center [863, 177] width 127 height 39
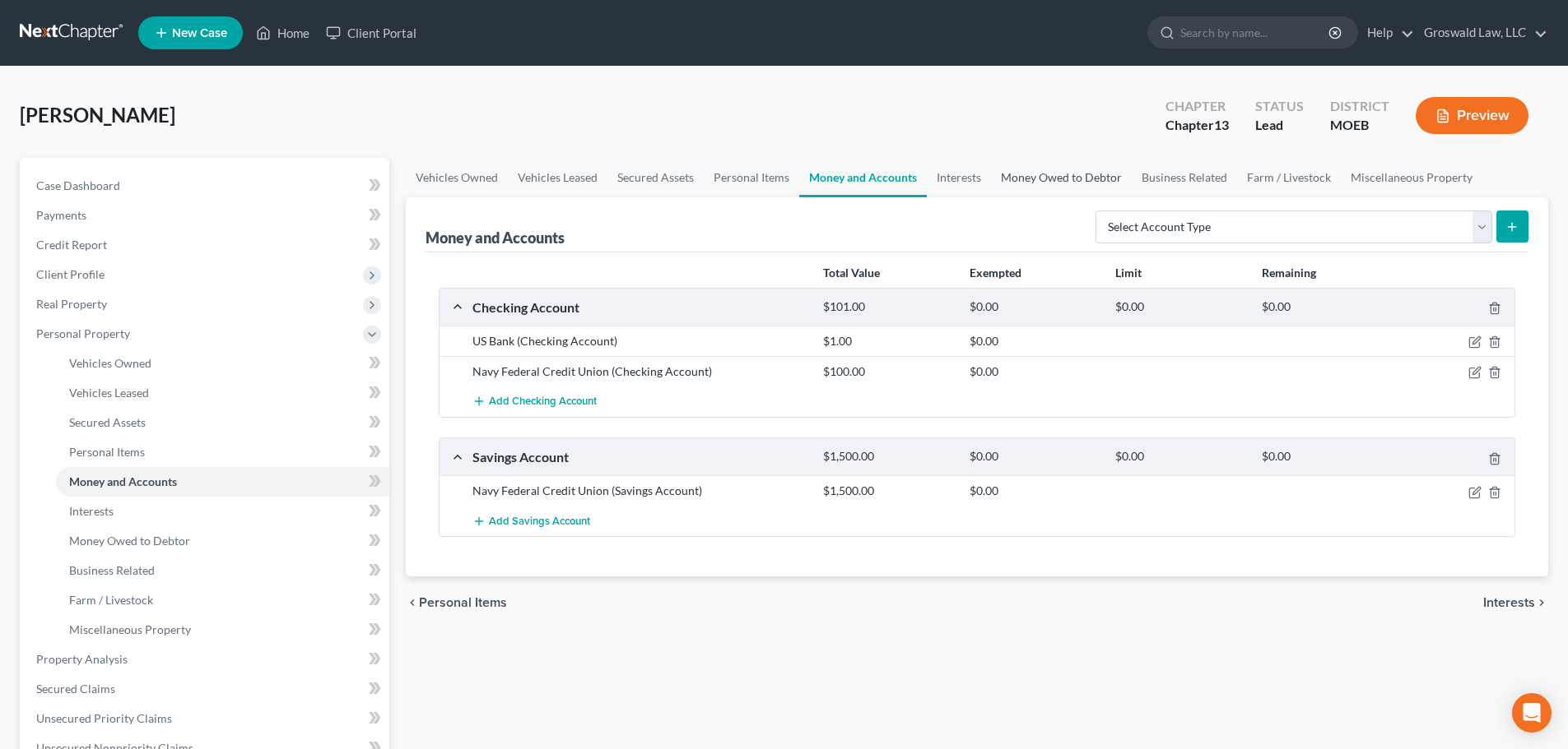
click at [1062, 174] on link "Money Owed to Debtor" at bounding box center [1062, 177] width 141 height 39
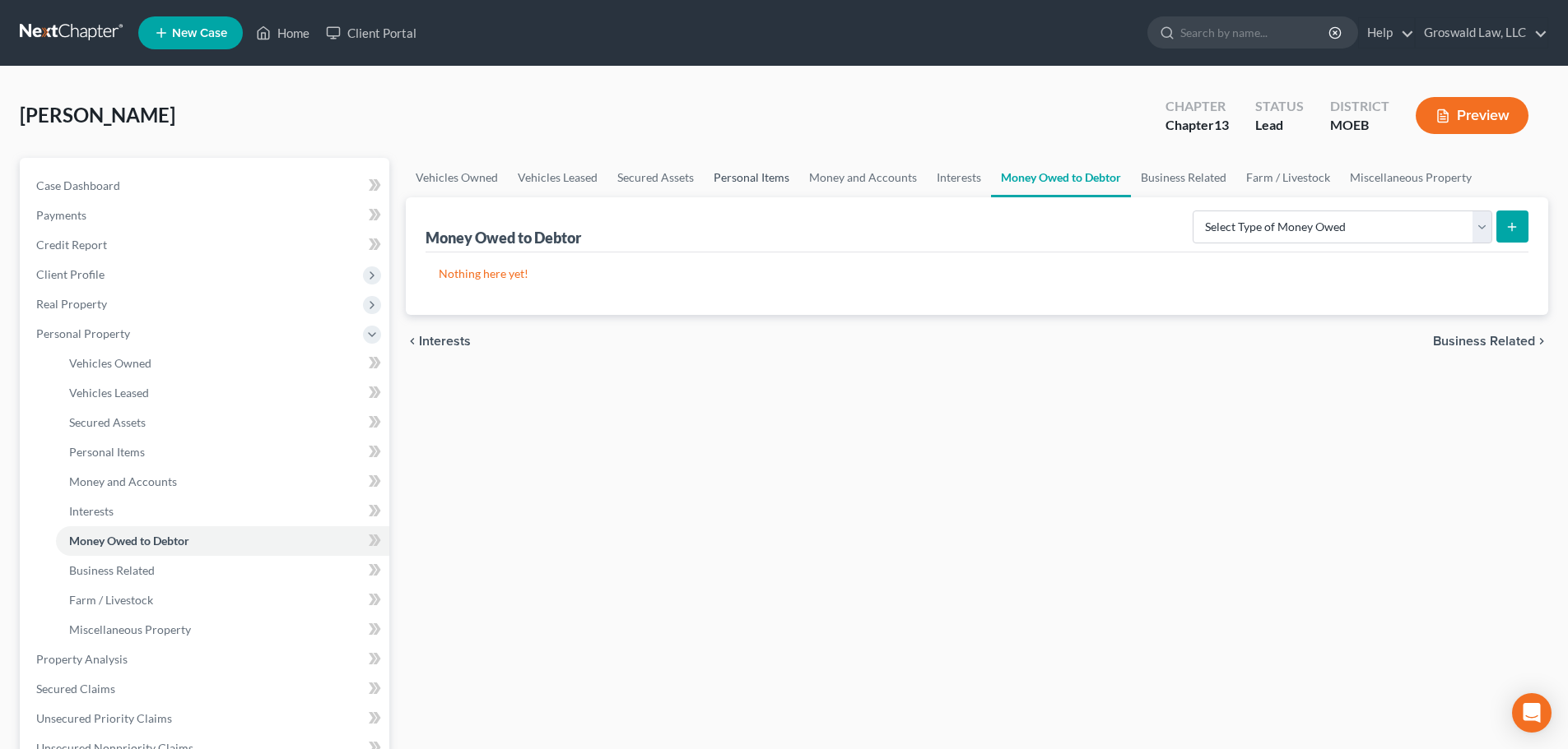
click at [748, 175] on link "Personal Items" at bounding box center [750, 177] width 95 height 39
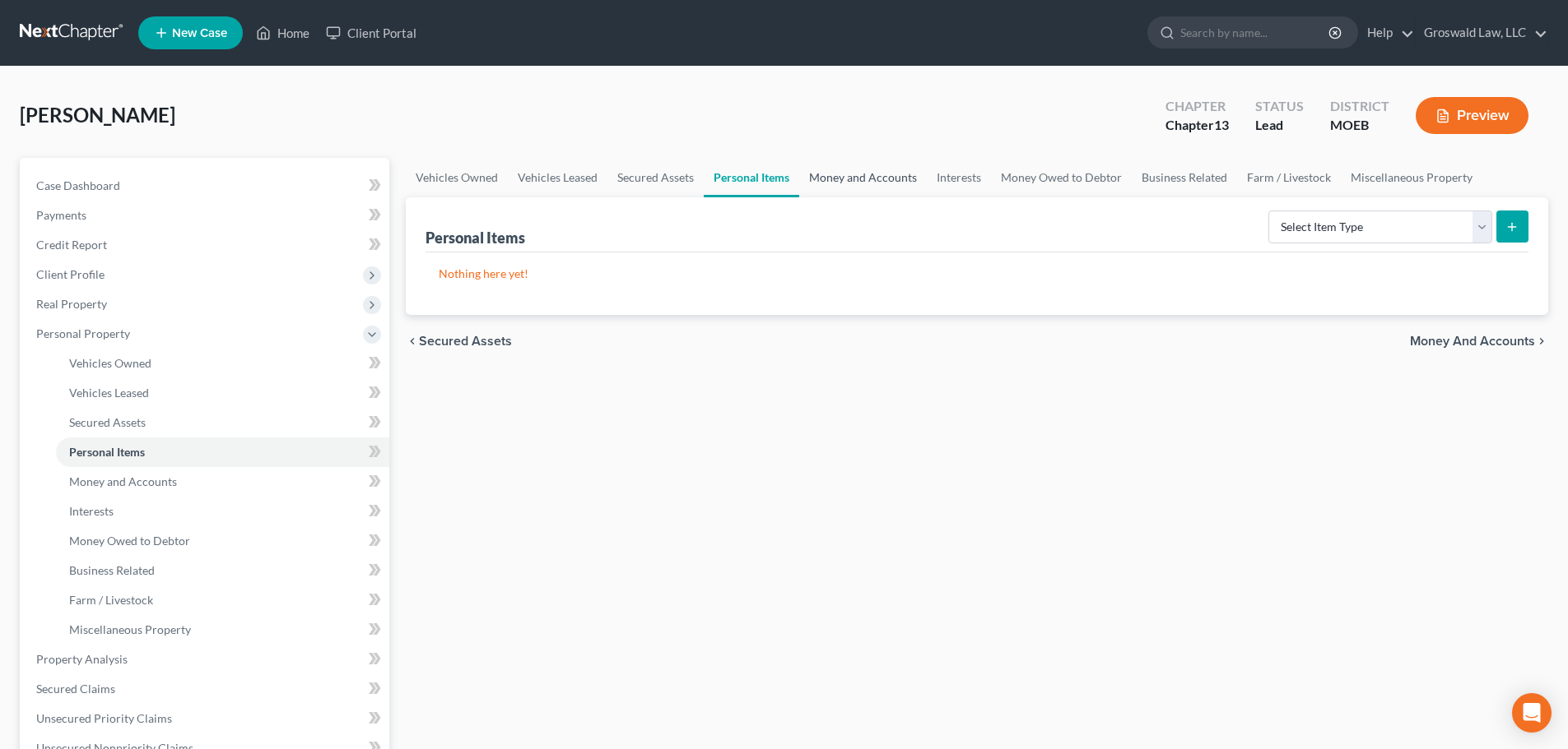
click at [888, 181] on link "Money and Accounts" at bounding box center [863, 177] width 127 height 39
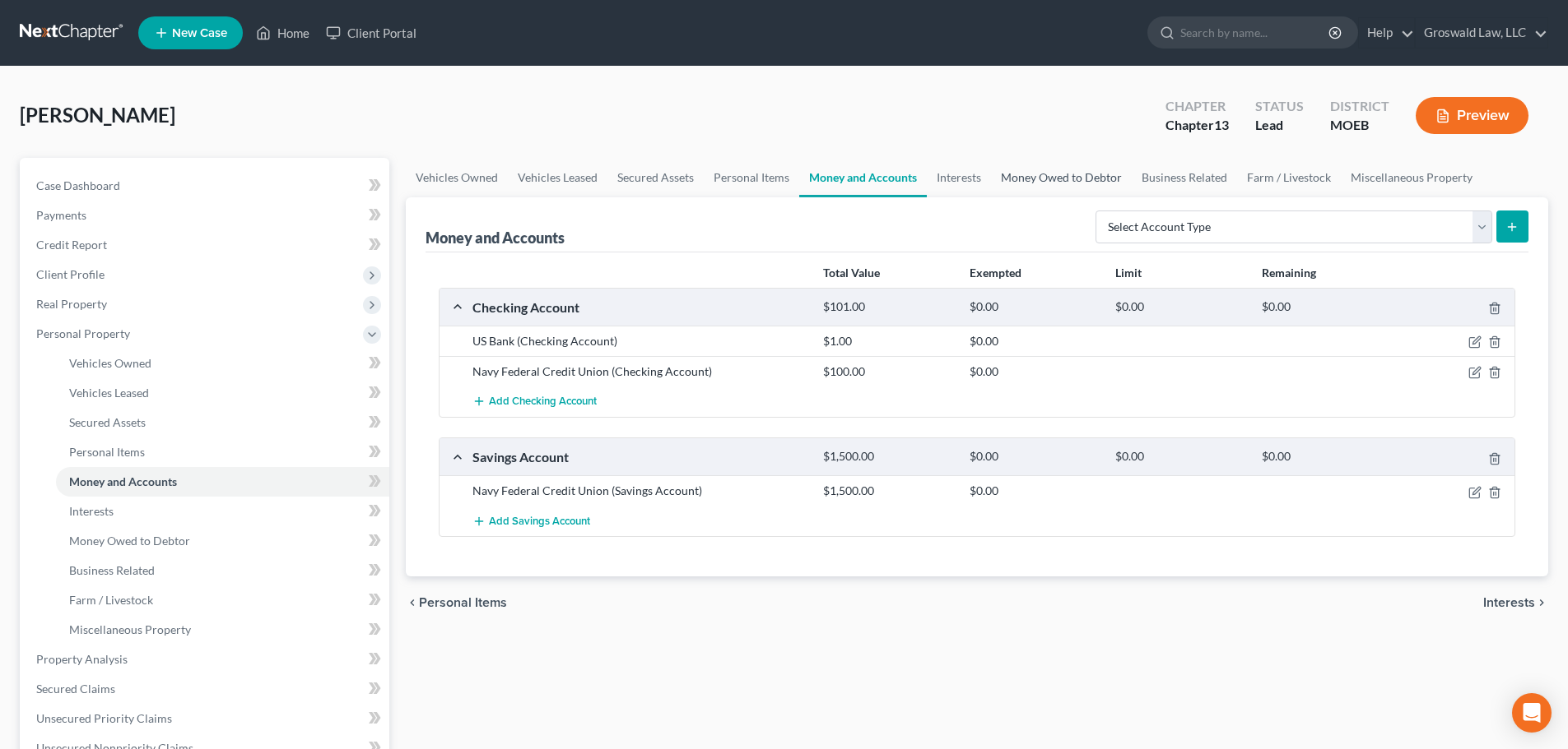
click at [1094, 177] on link "Money Owed to Debtor" at bounding box center [1062, 177] width 141 height 39
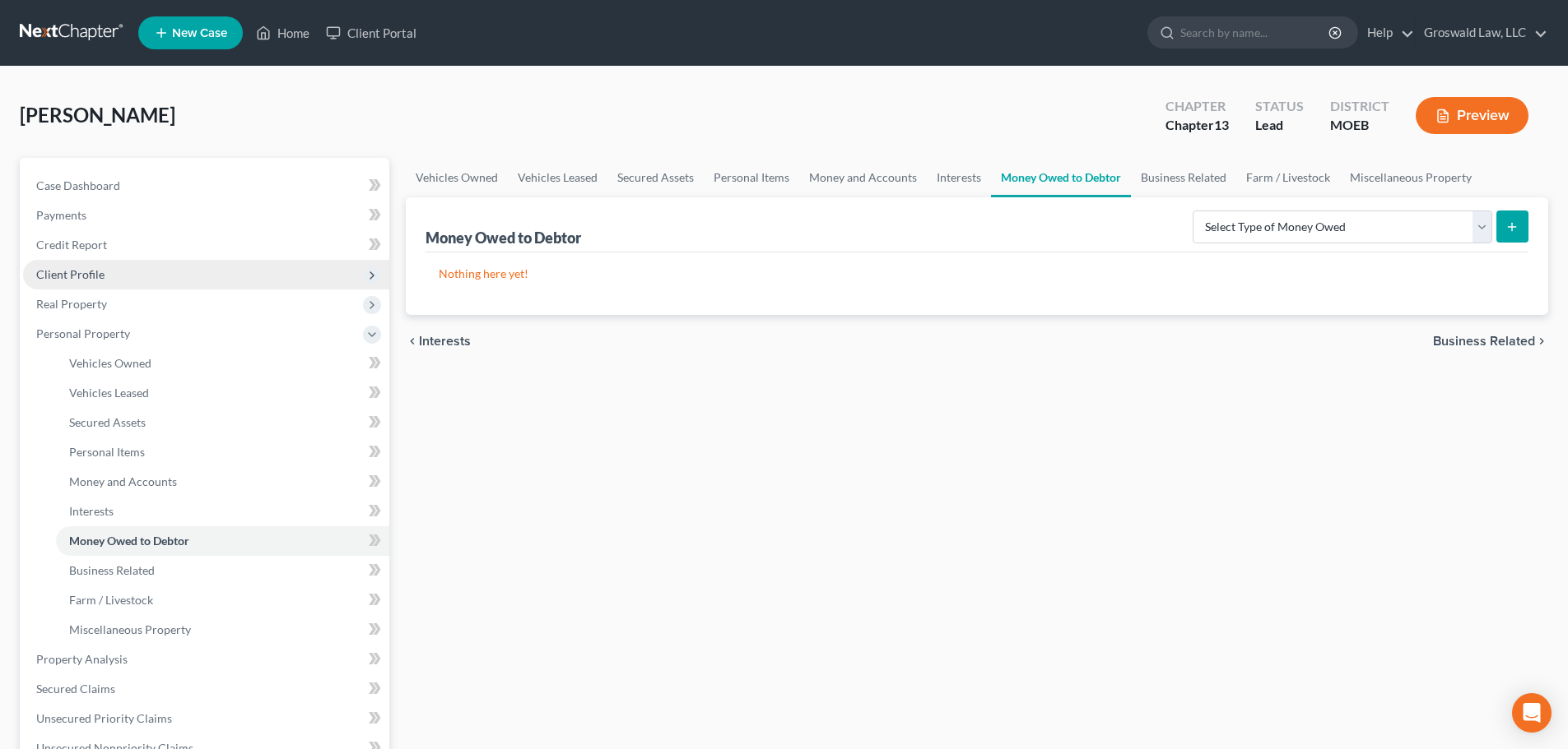
click at [66, 278] on span "Client Profile" at bounding box center [71, 274] width 69 height 14
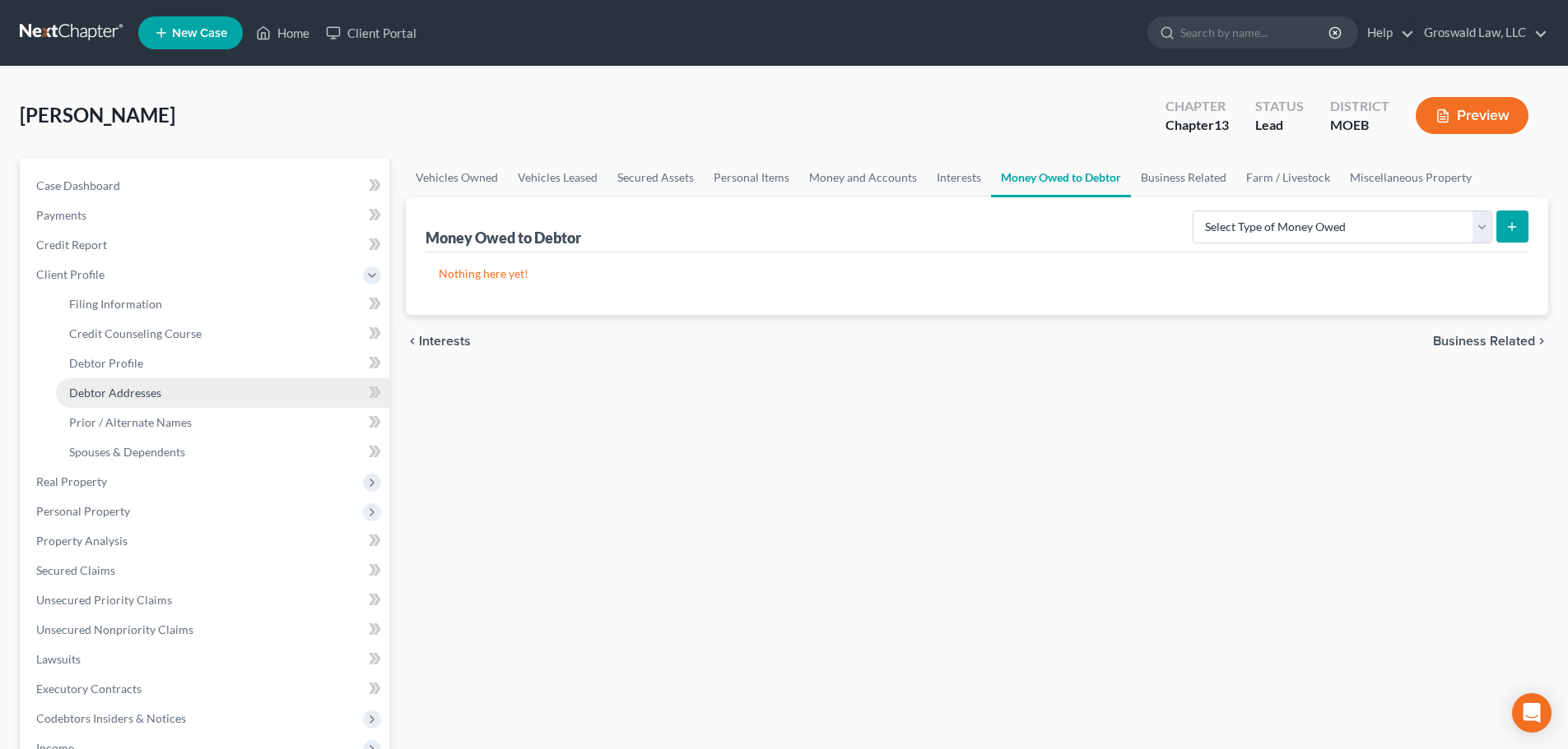
click at [124, 391] on span "Debtor Addresses" at bounding box center [116, 393] width 92 height 14
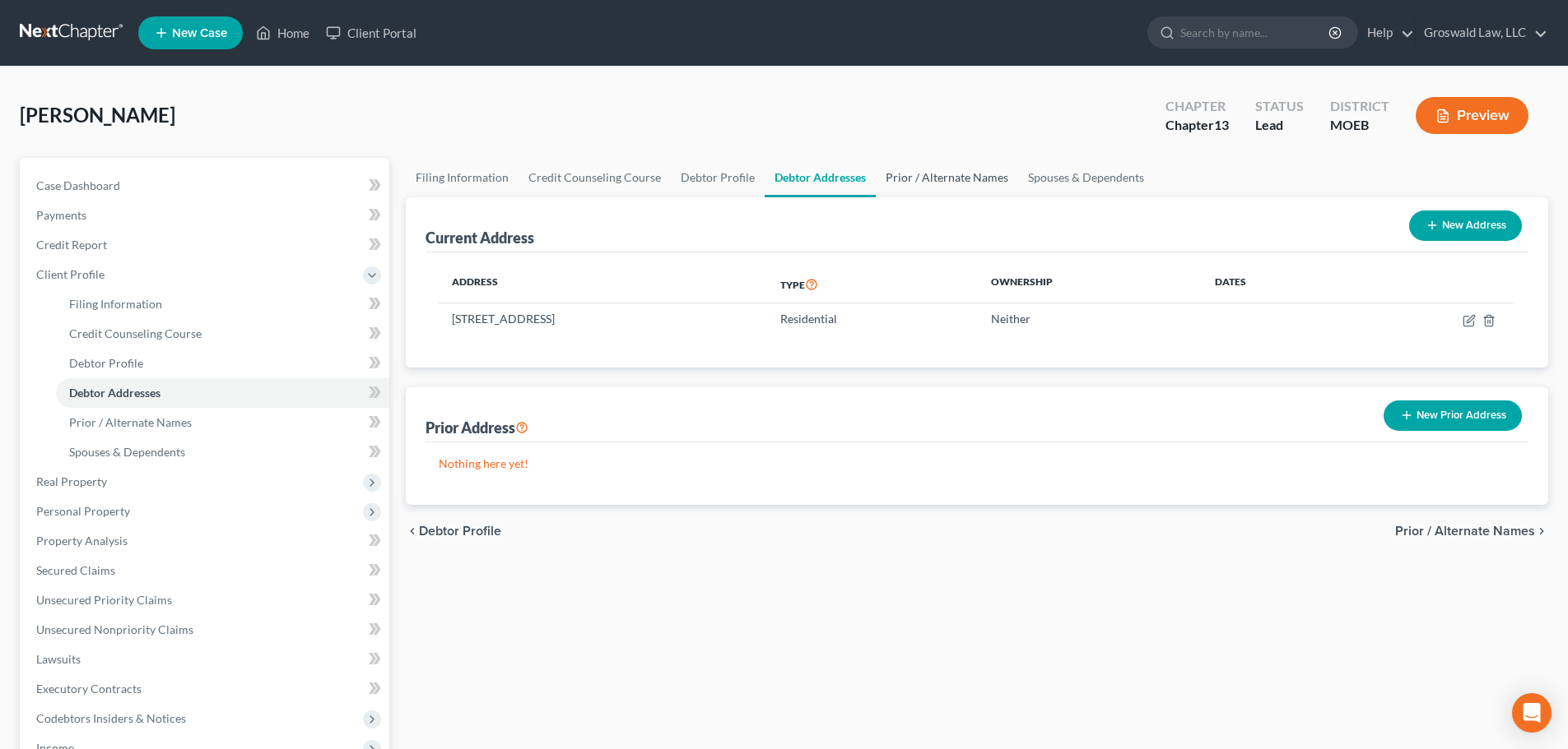
click at [948, 173] on link "Prior / Alternate Names" at bounding box center [946, 177] width 142 height 39
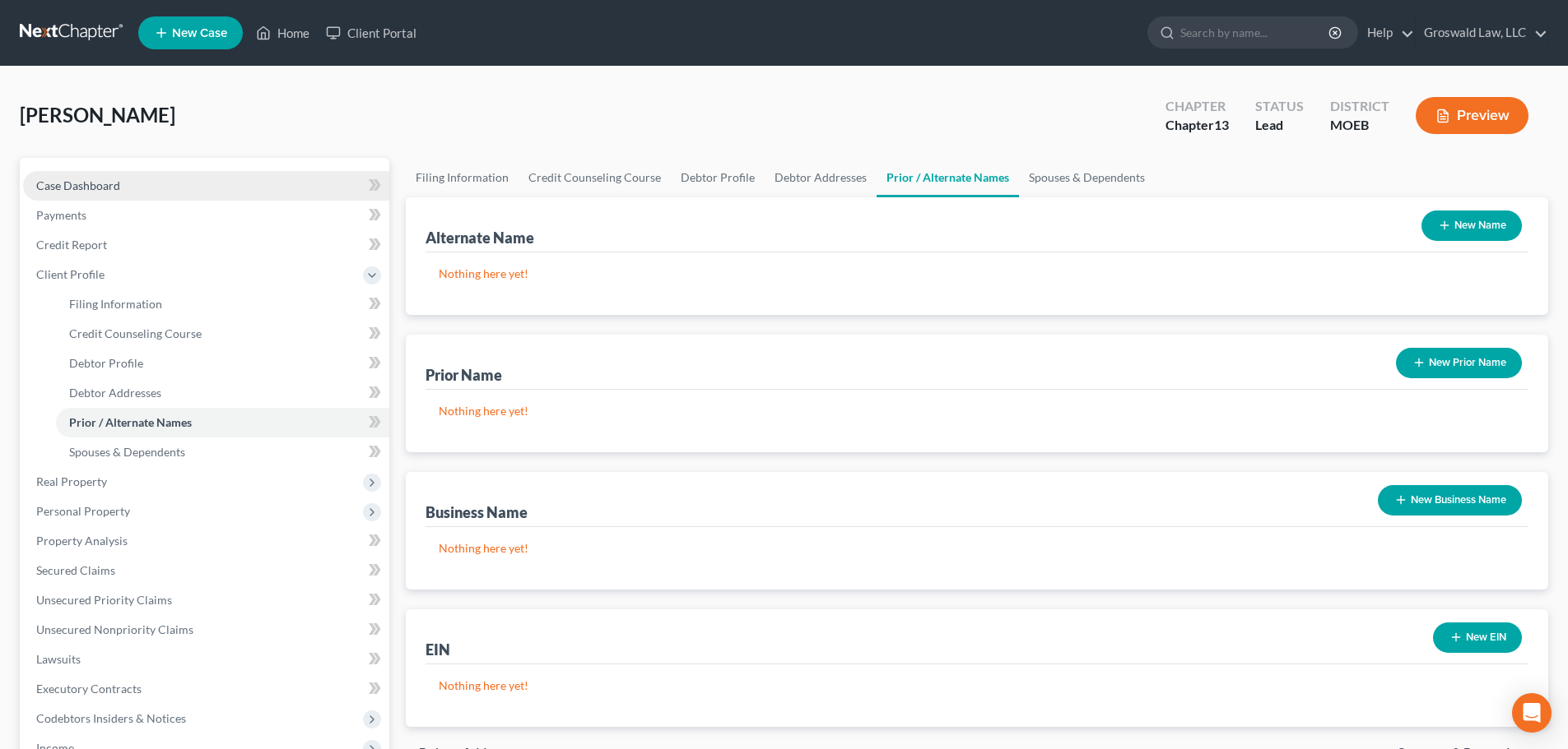
click at [101, 175] on link "Case Dashboard" at bounding box center [207, 186] width 366 height 29
select select "6"
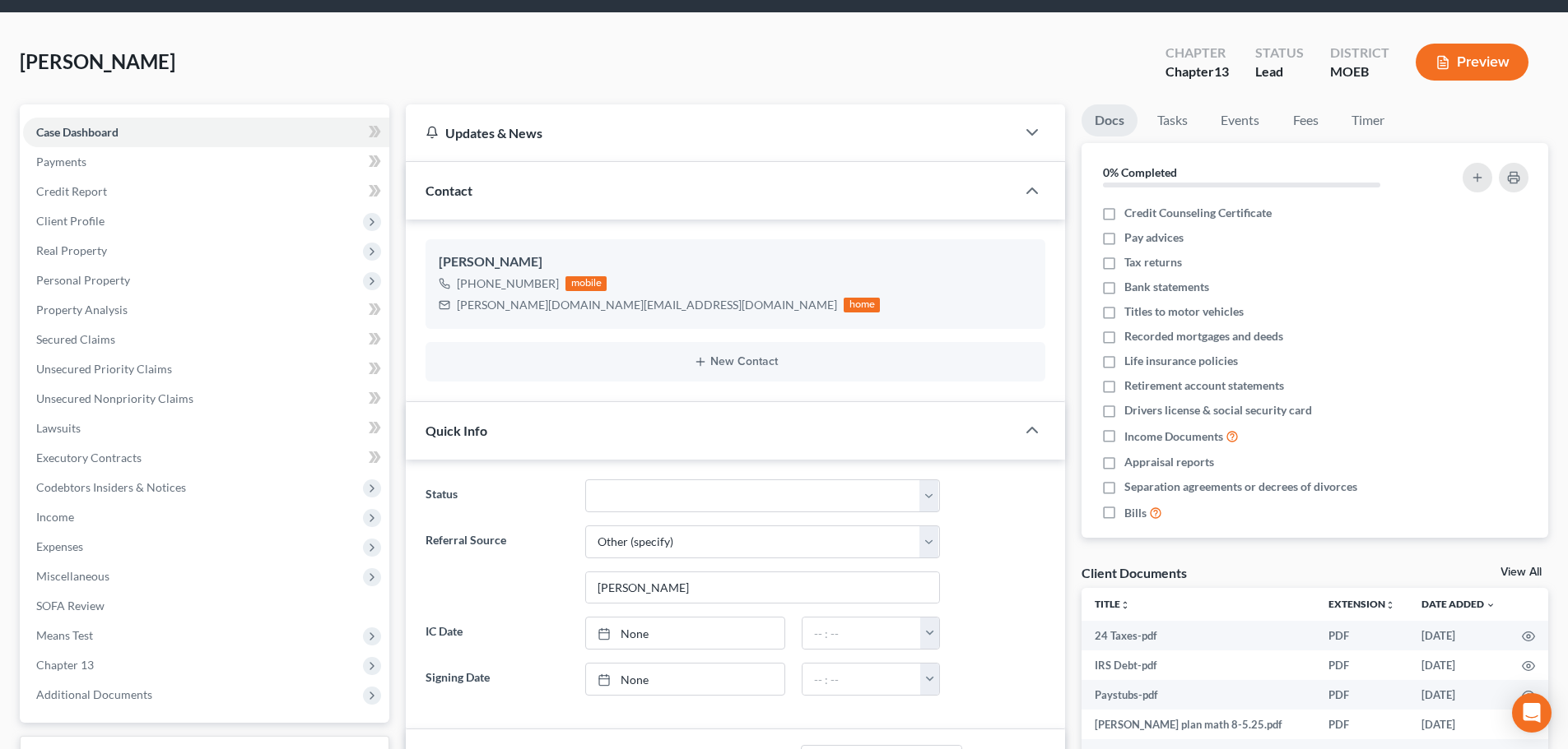
scroll to position [23, 0]
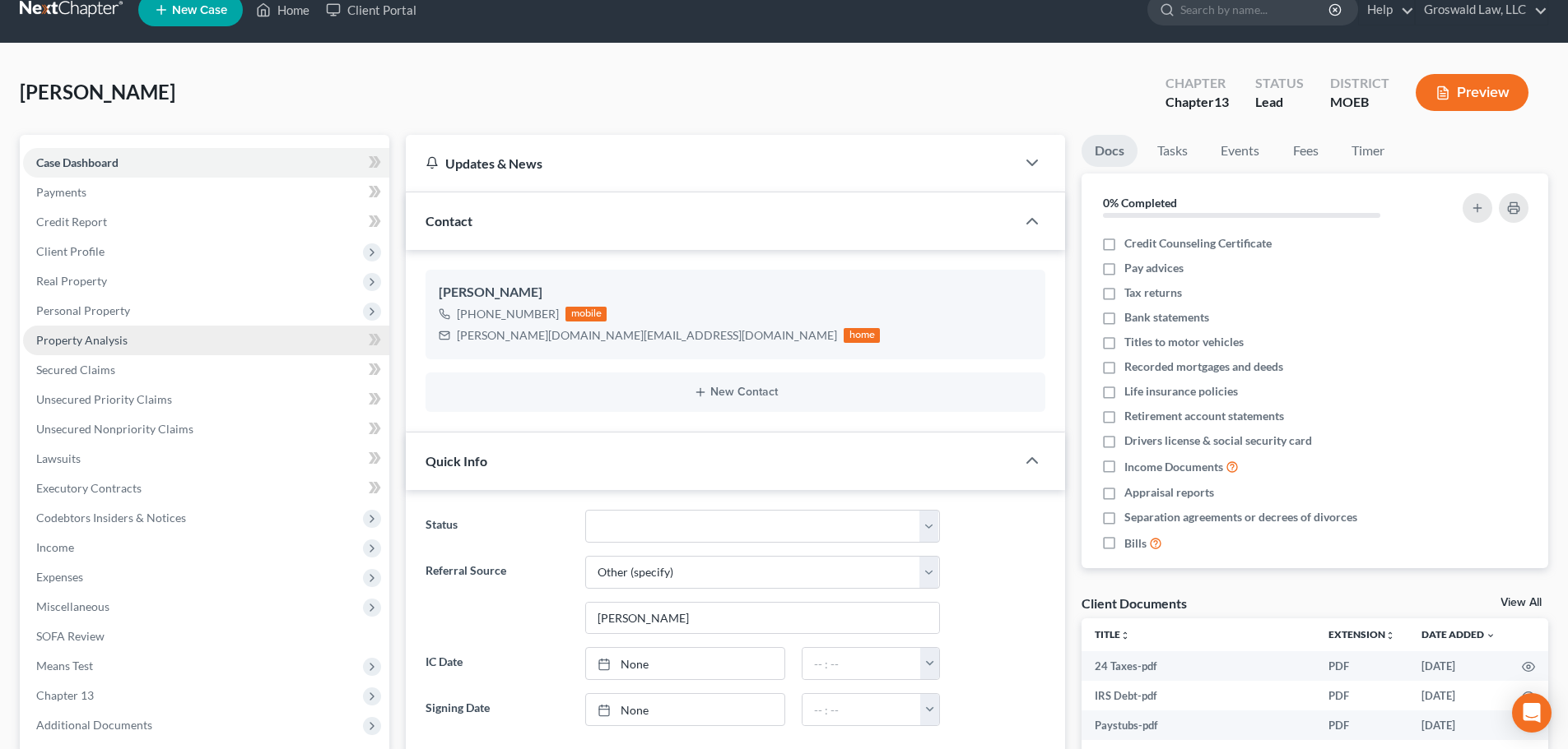
click at [92, 334] on span "Property Analysis" at bounding box center [81, 340] width 91 height 14
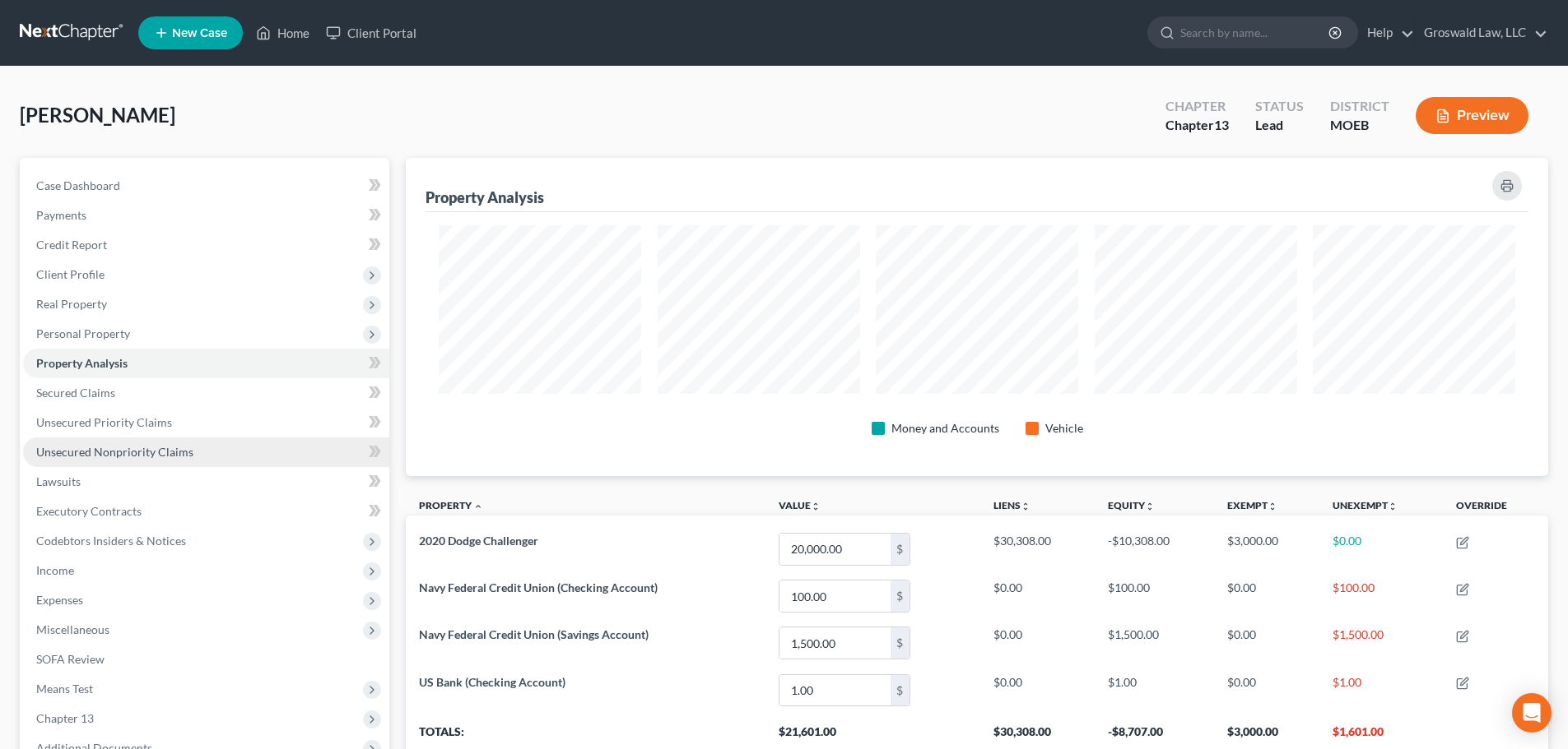
click at [110, 453] on span "Unsecured Nonpriority Claims" at bounding box center [115, 452] width 157 height 14
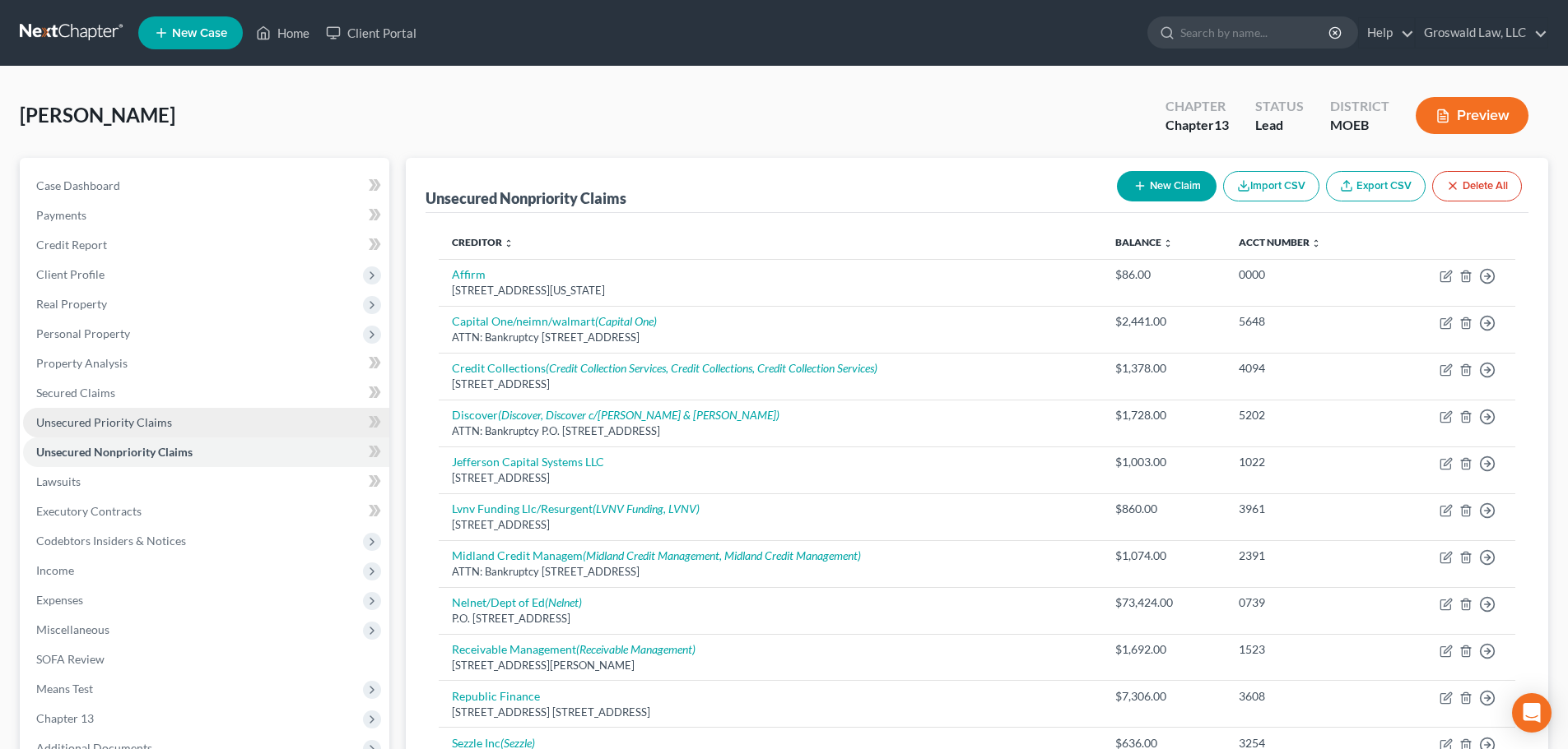
click at [179, 424] on link "Unsecured Priority Claims" at bounding box center [207, 423] width 366 height 29
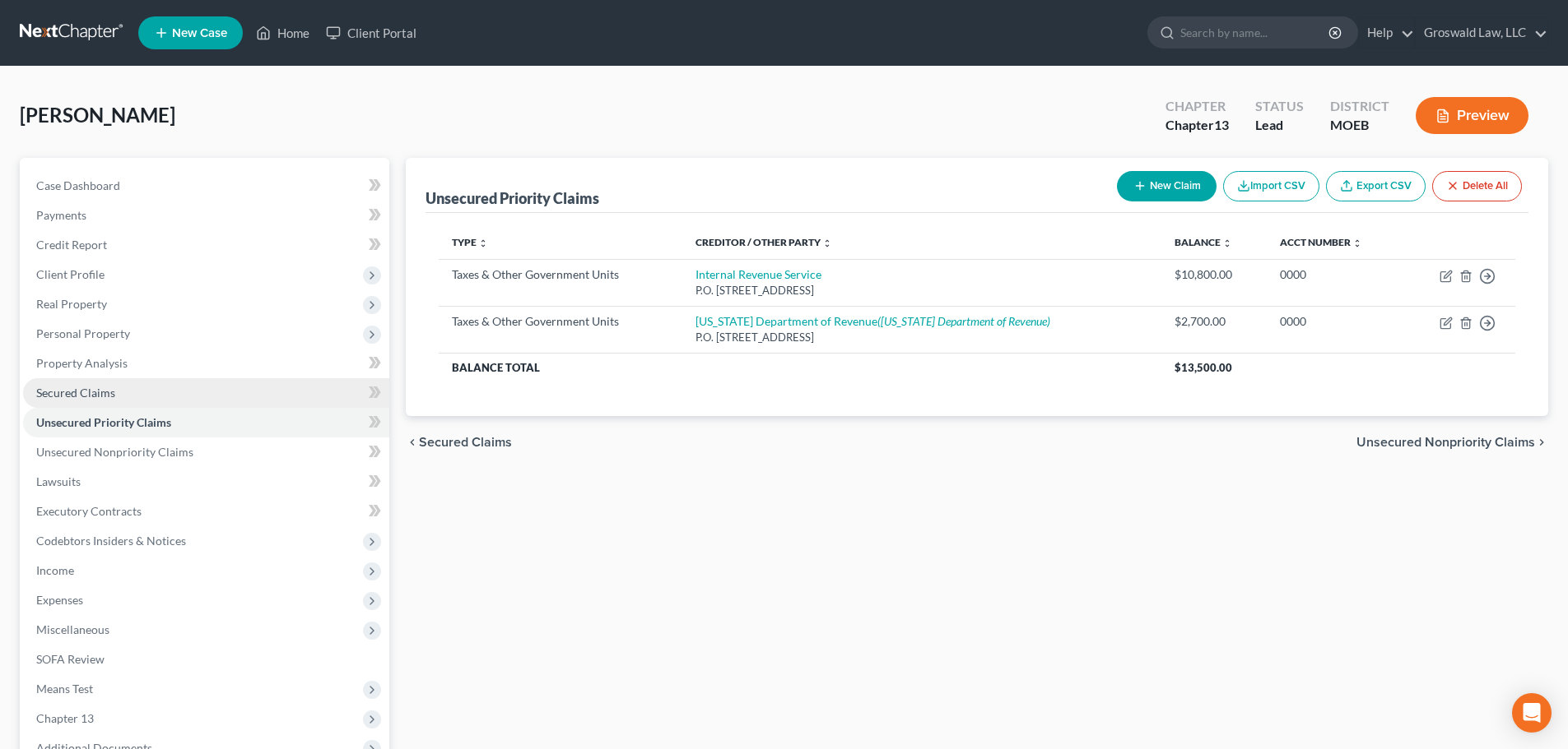
click at [137, 395] on link "Secured Claims" at bounding box center [207, 393] width 366 height 29
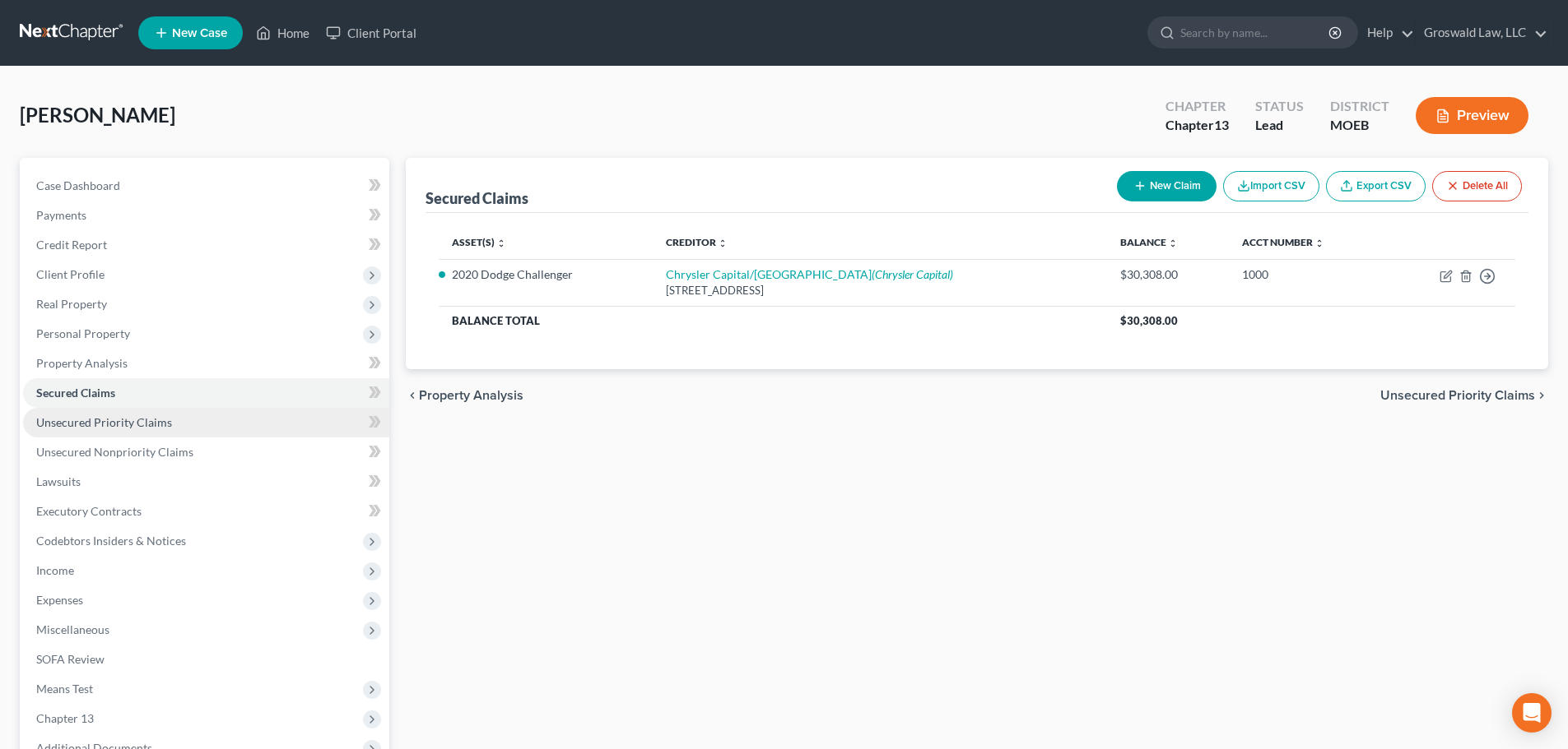
click at [182, 425] on link "Unsecured Priority Claims" at bounding box center [207, 423] width 366 height 29
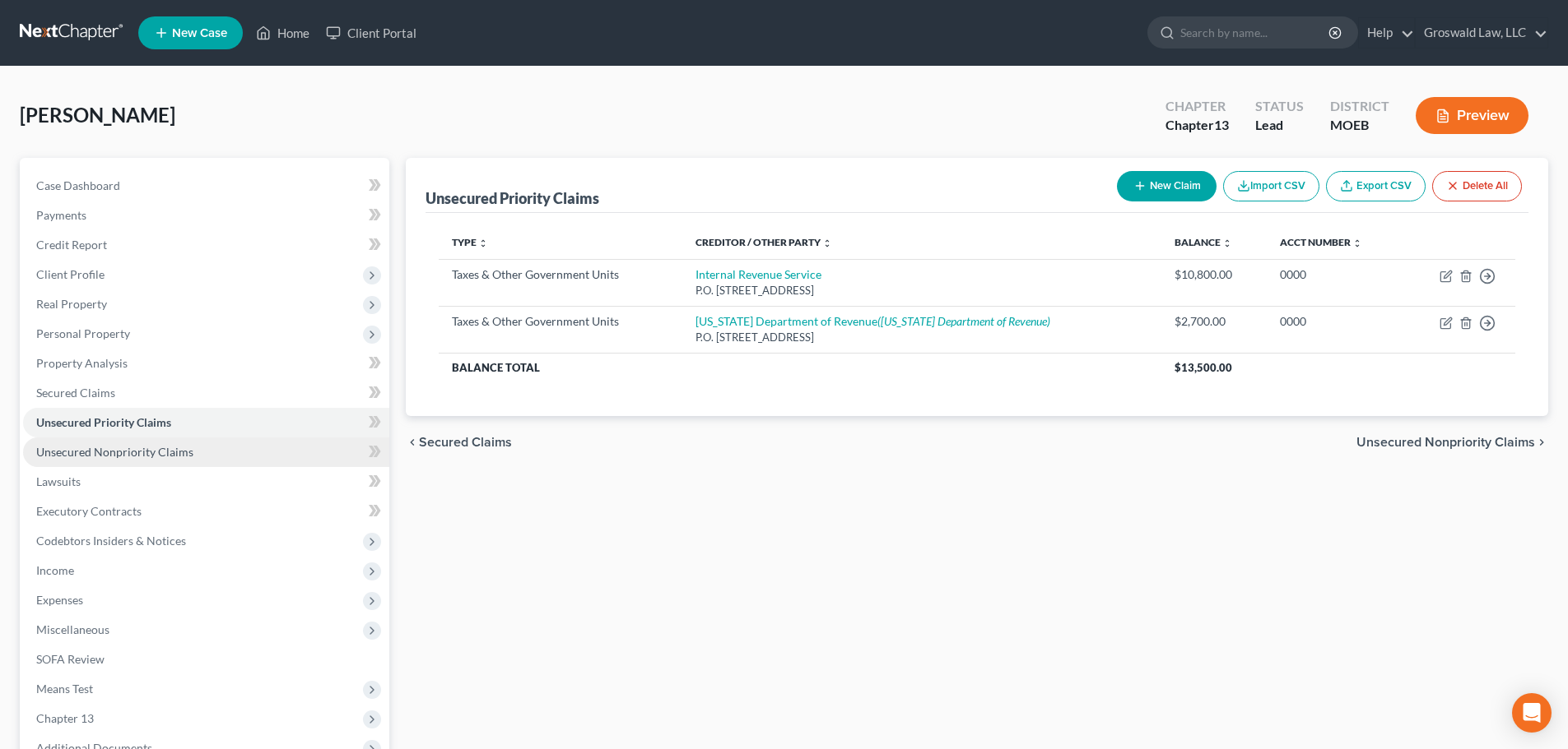
click at [215, 459] on link "Unsecured Nonpriority Claims" at bounding box center [207, 452] width 366 height 29
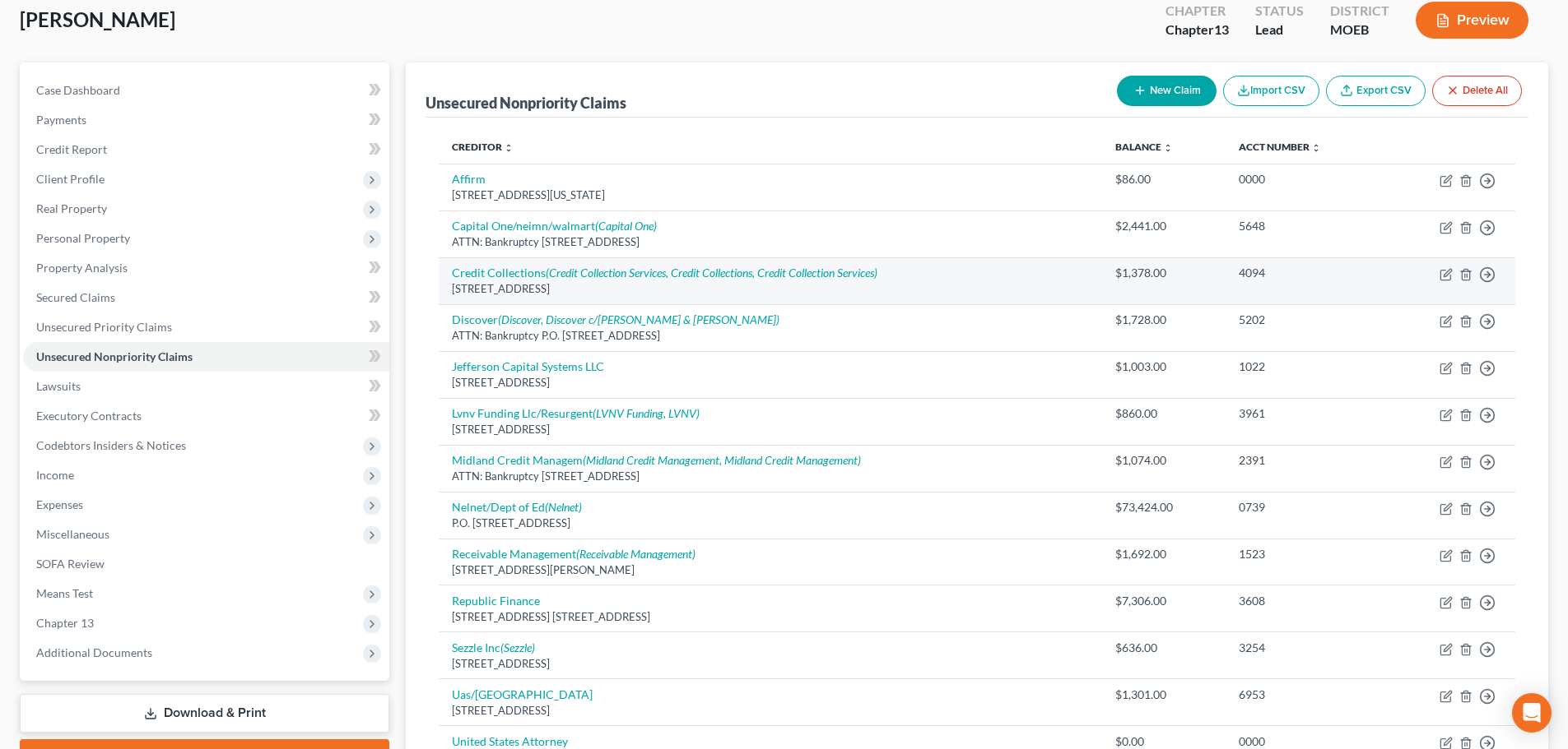
scroll to position [50, 0]
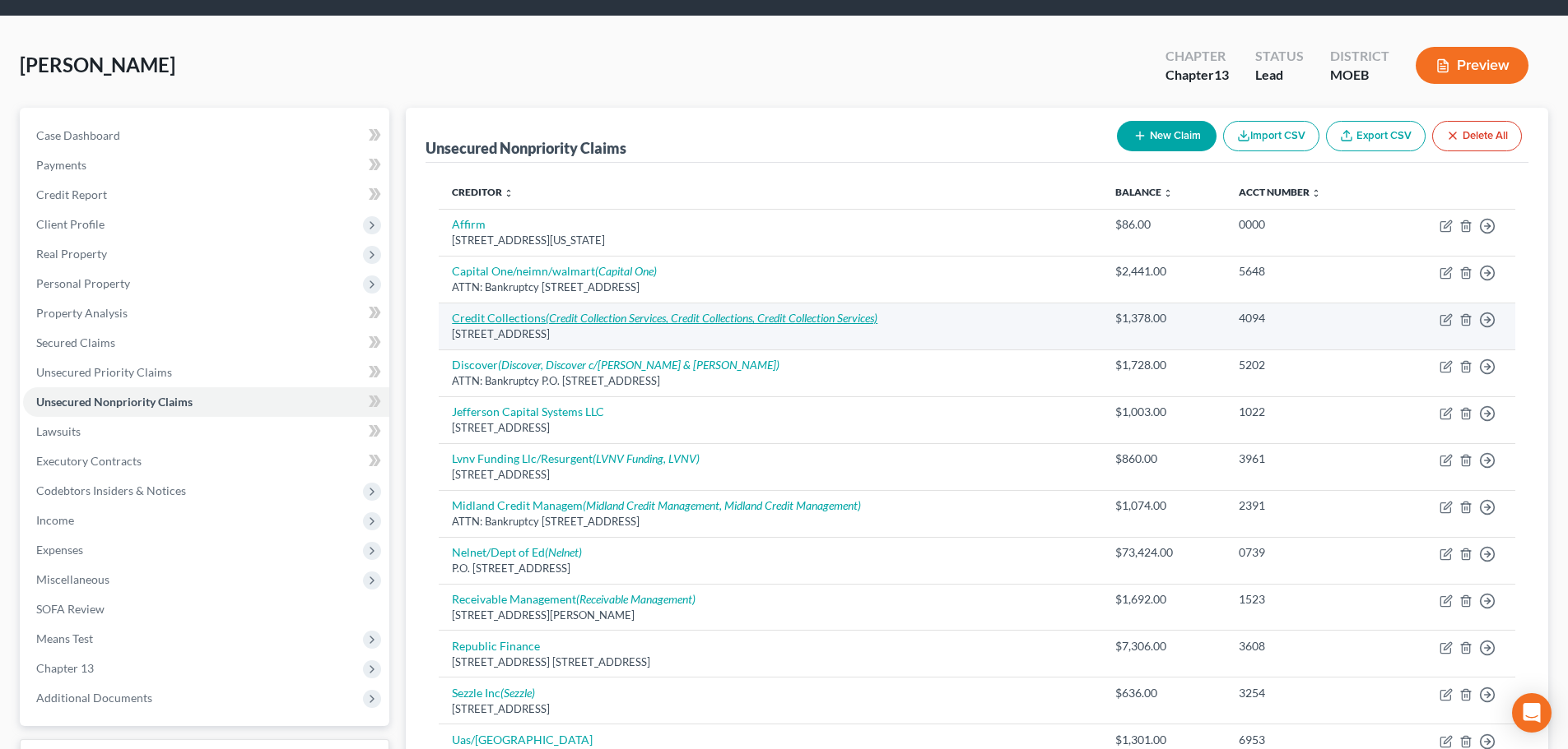
click at [589, 316] on icon "(Credit Collection Services, Credit Collections, Credit Collection Services)" at bounding box center [711, 318] width 332 height 14
select select "22"
select select "14"
select select "0"
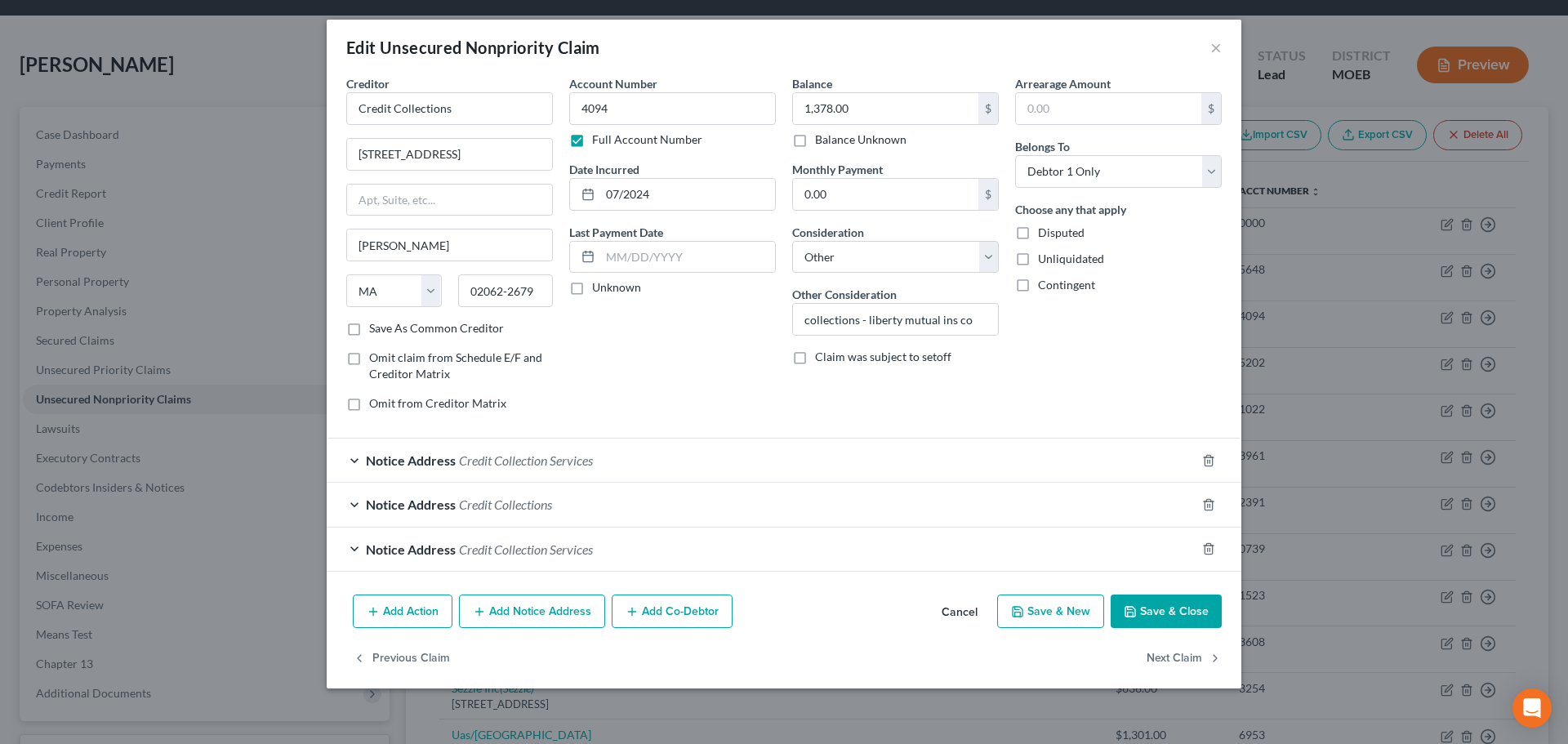
click at [958, 607] on button "Cancel" at bounding box center [959, 613] width 62 height 33
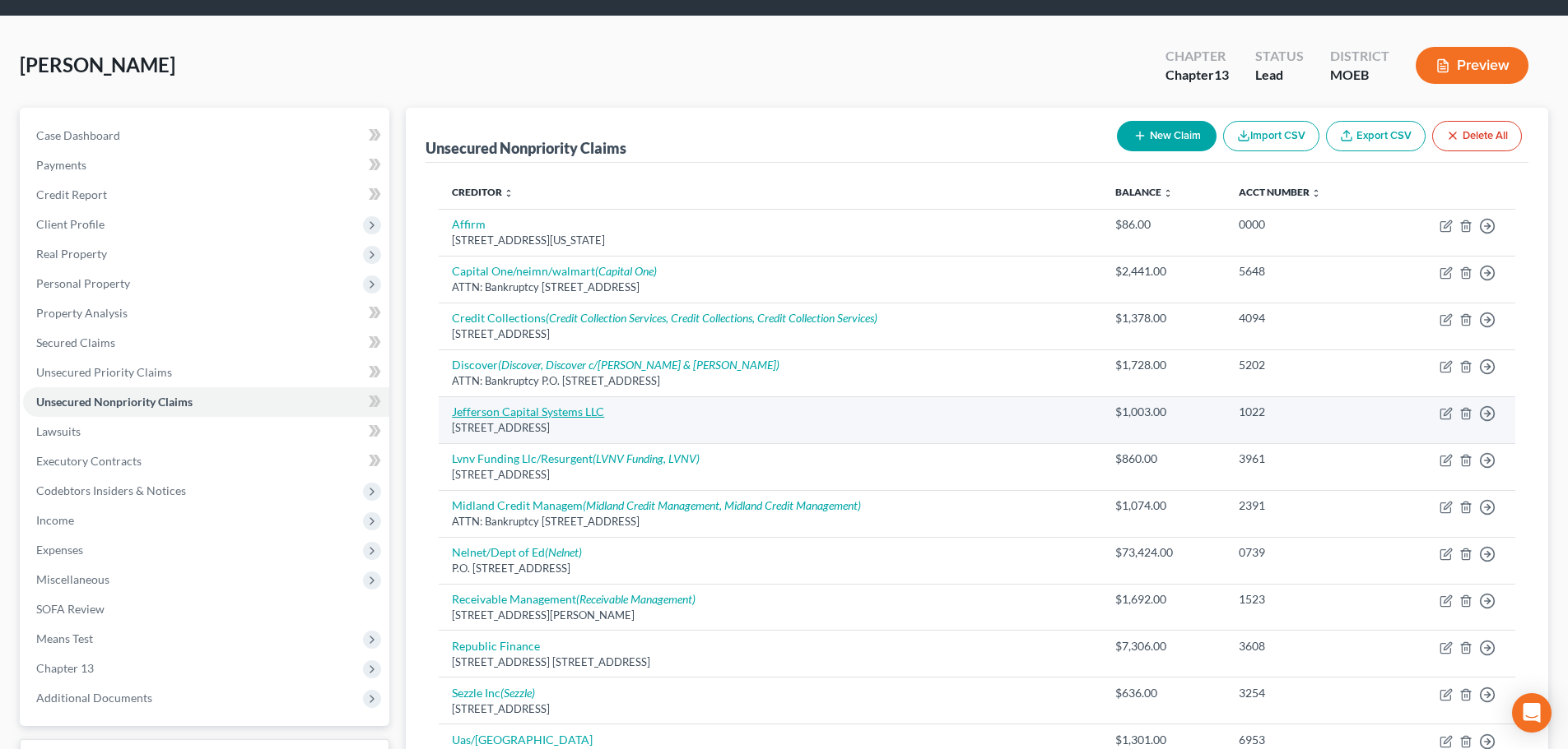
click at [533, 411] on link "Jefferson Capital Systems LLC" at bounding box center [527, 411] width 152 height 14
select select "24"
select select "14"
select select "0"
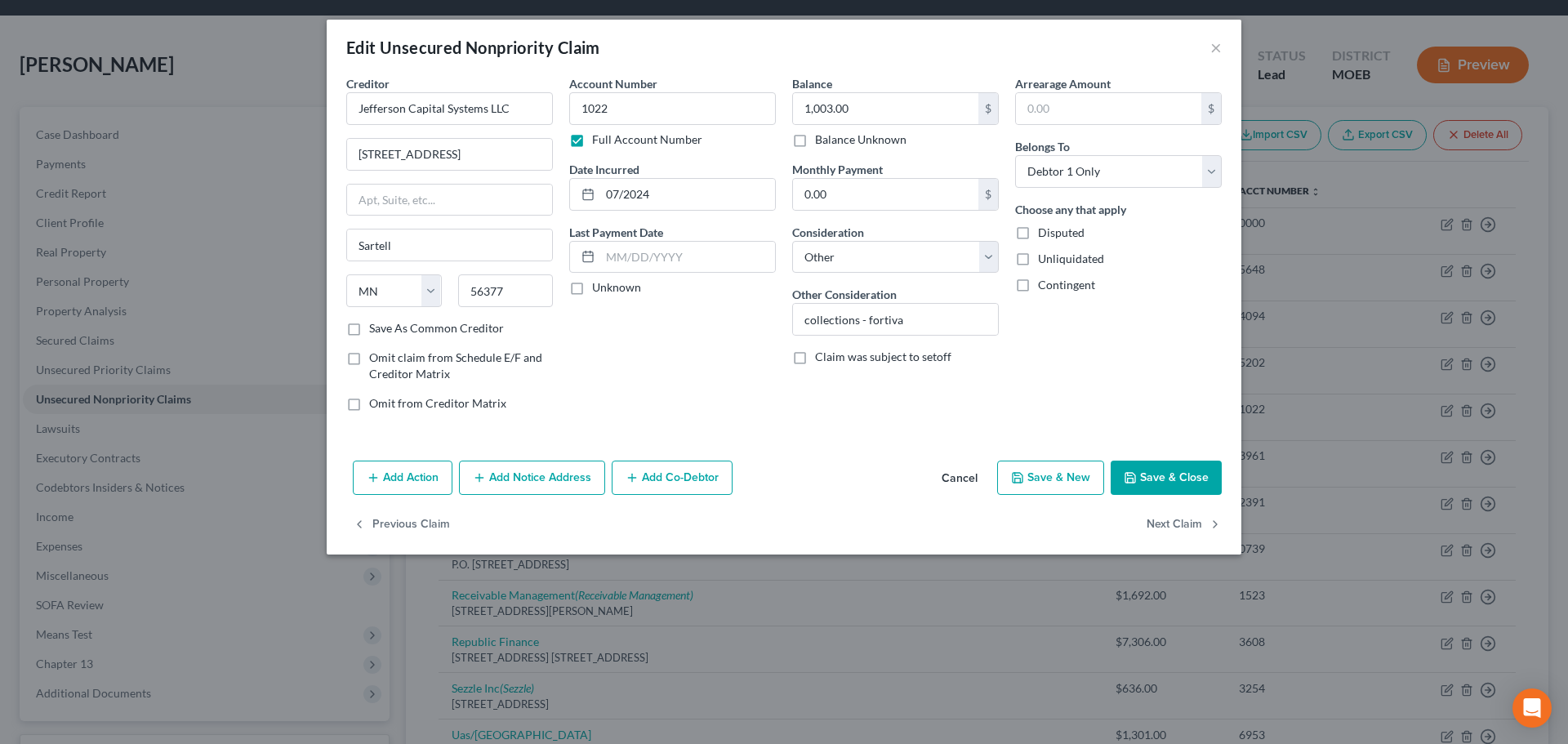
click at [963, 478] on button "Cancel" at bounding box center [959, 479] width 62 height 33
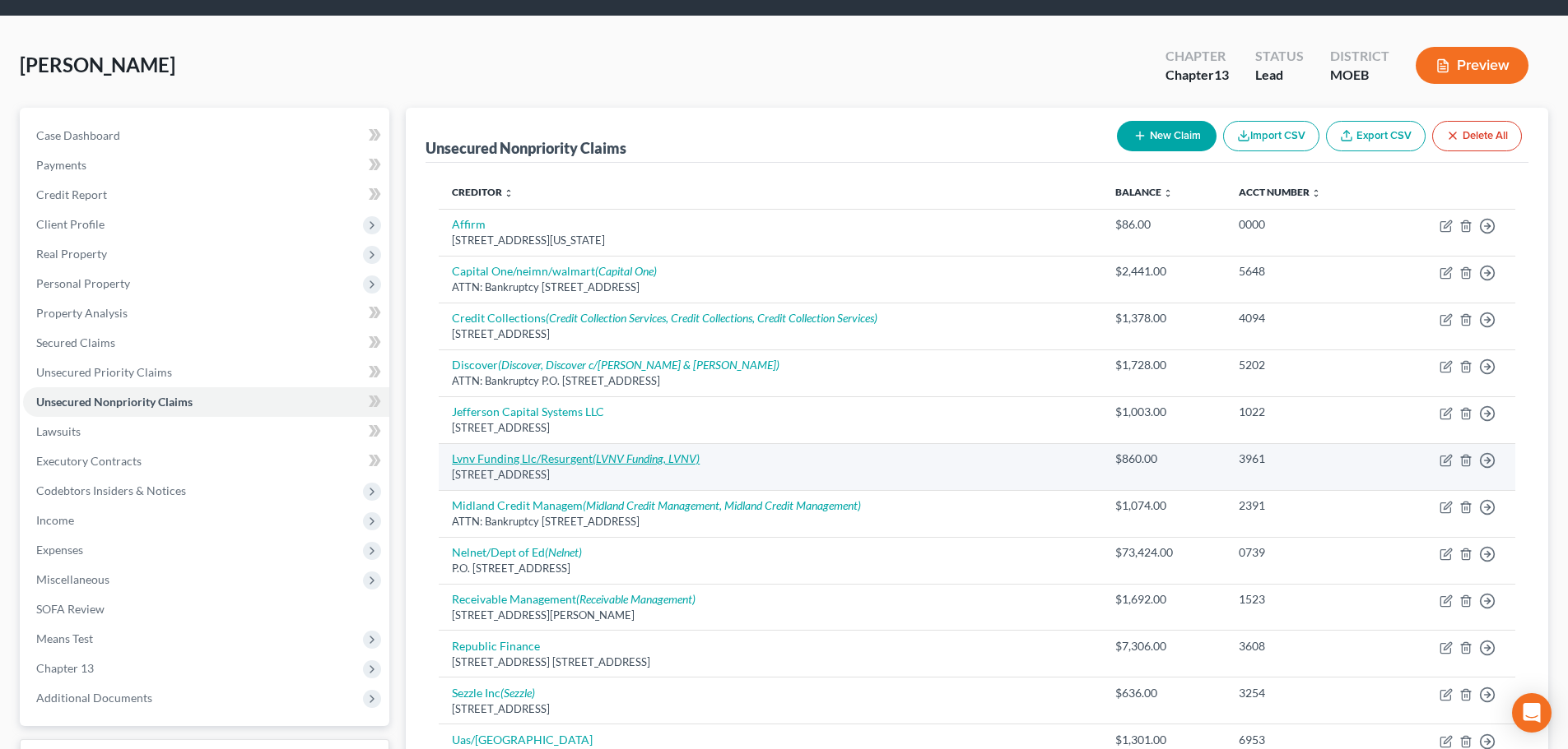
click at [502, 463] on link "Lvnv Funding Llc/Resurgent (LVNV Funding, LVNV)" at bounding box center [575, 458] width 248 height 14
select select "42"
select select "14"
select select "0"
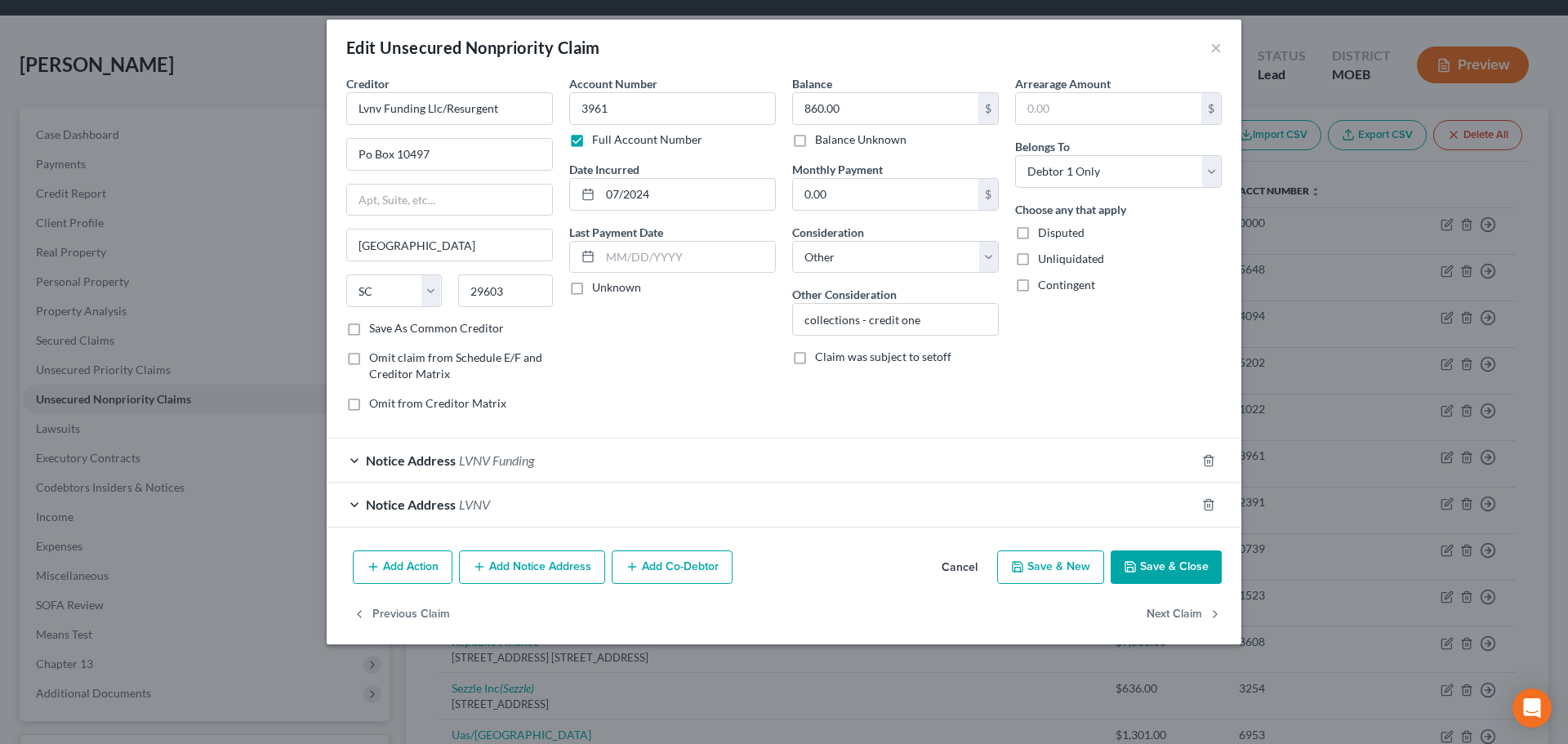
click at [968, 567] on button "Cancel" at bounding box center [959, 569] width 62 height 33
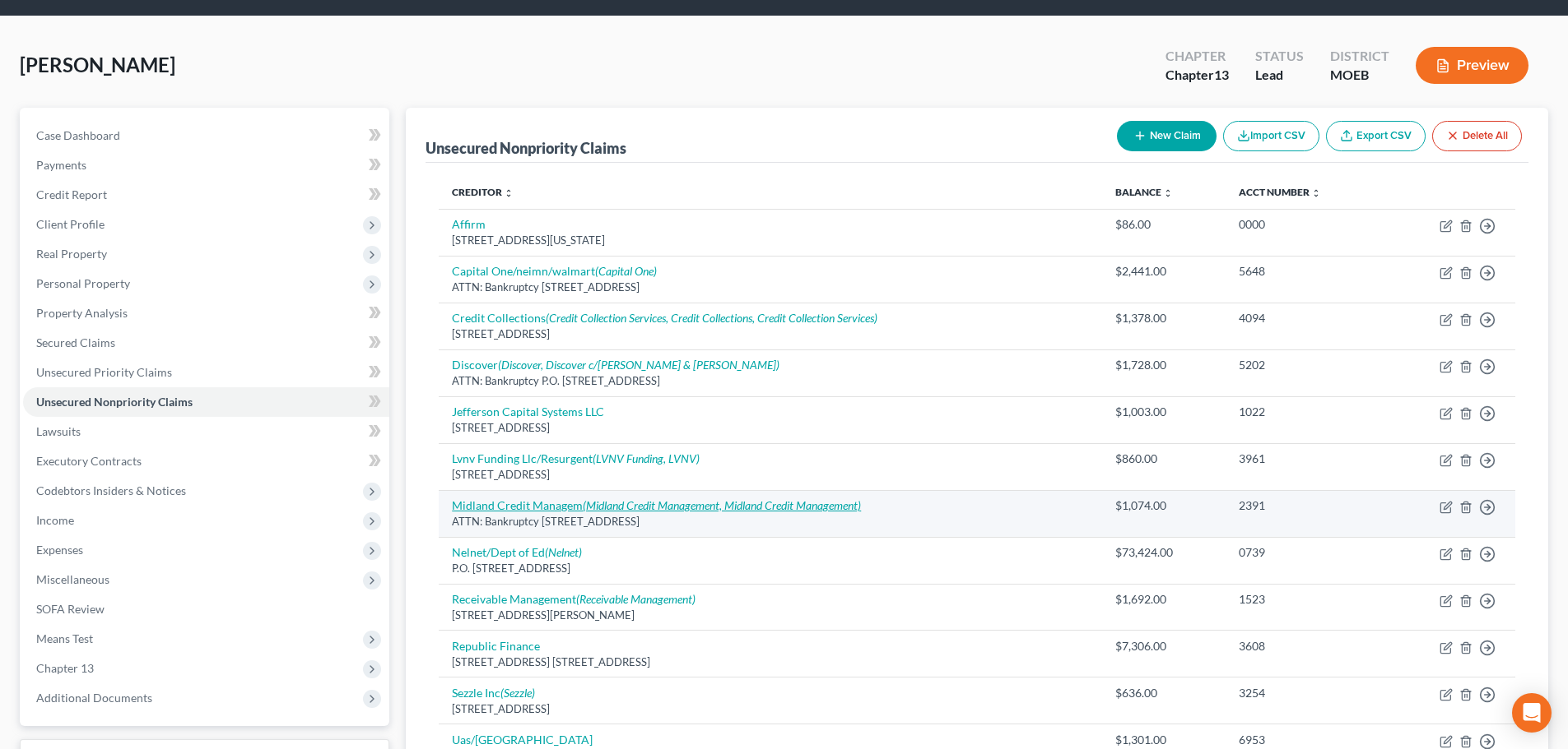
click at [611, 506] on icon "(Midland Credit Management, Midland Credit Management)" at bounding box center [722, 505] width 278 height 14
select select "4"
select select "14"
select select "0"
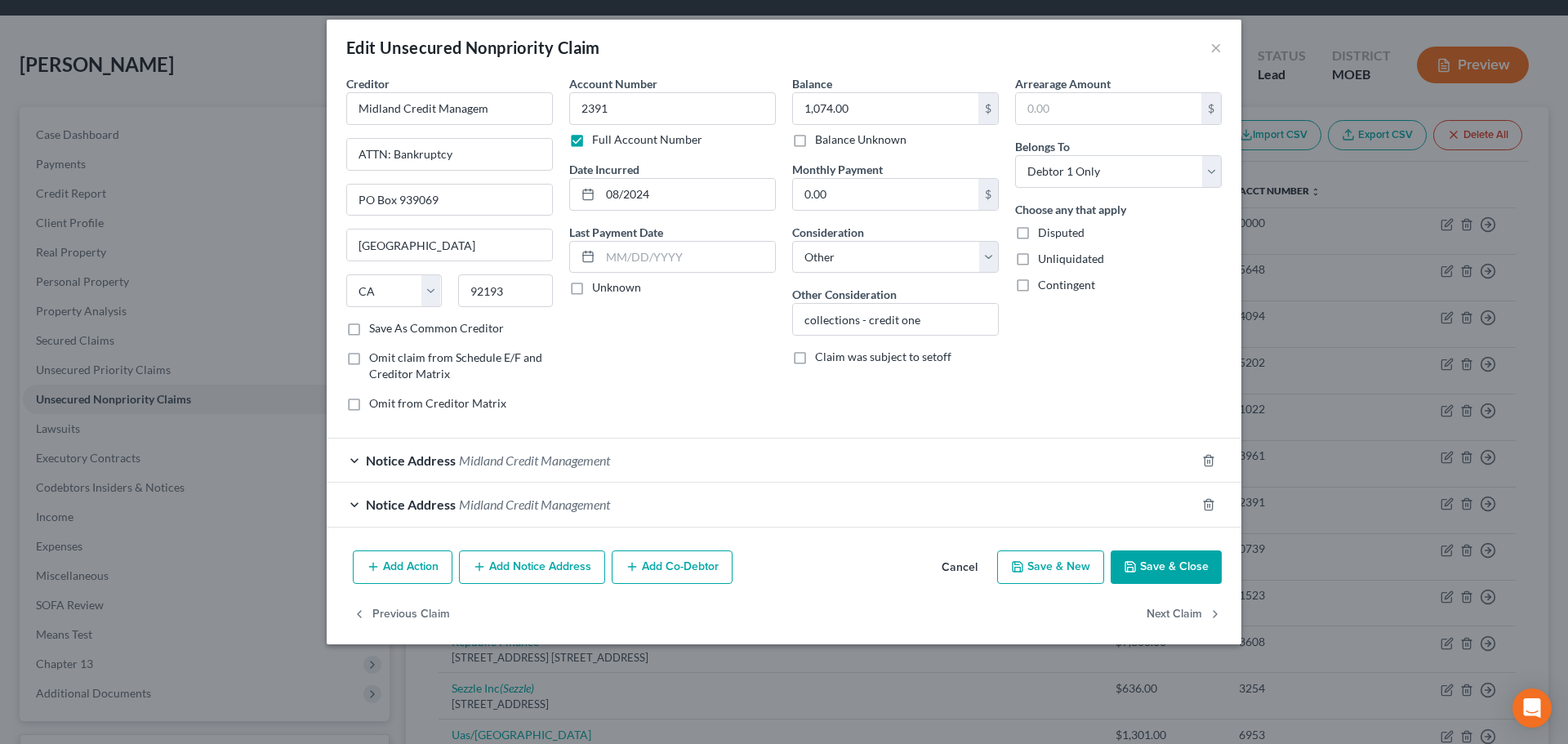
click at [966, 565] on button "Cancel" at bounding box center [959, 569] width 62 height 33
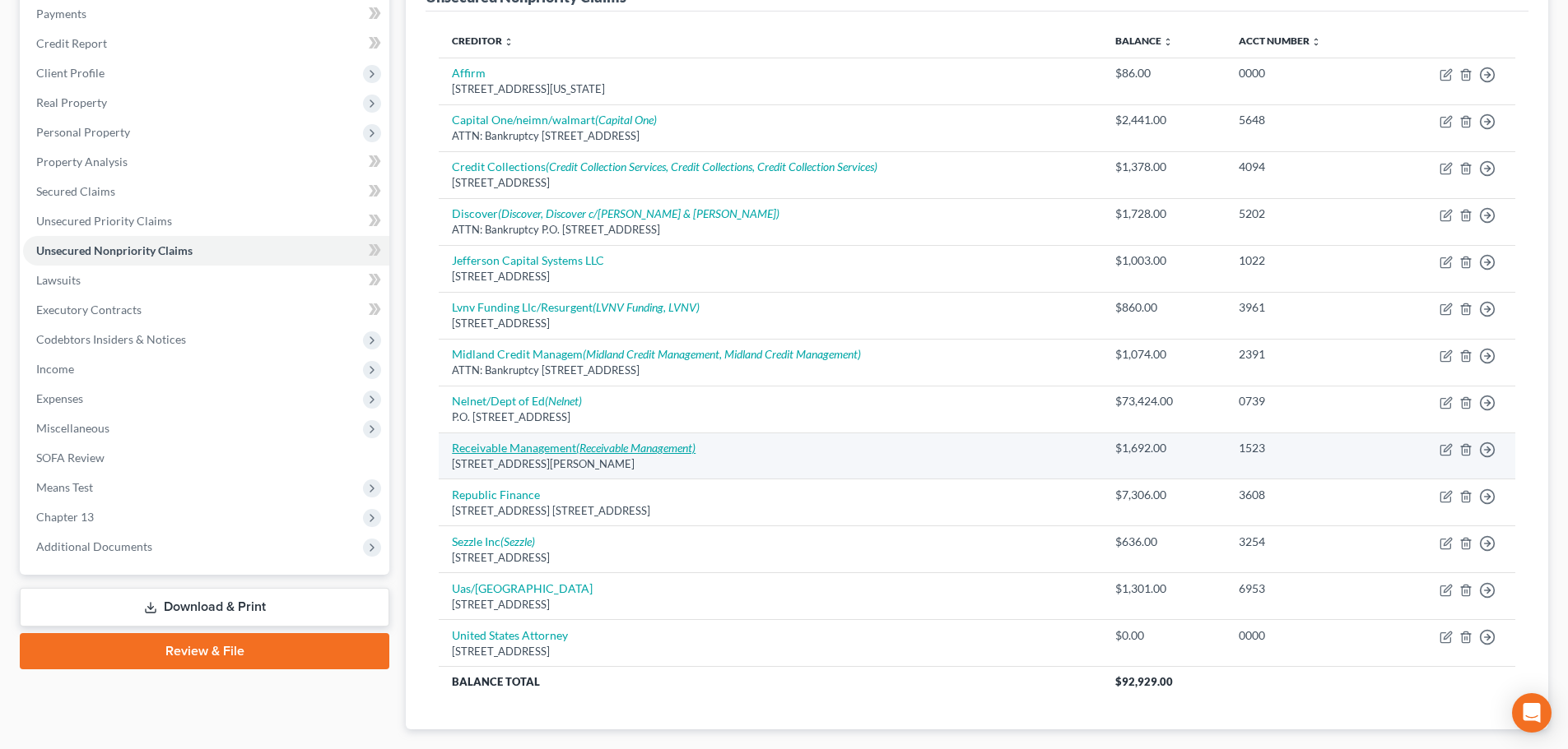
scroll to position [247, 0]
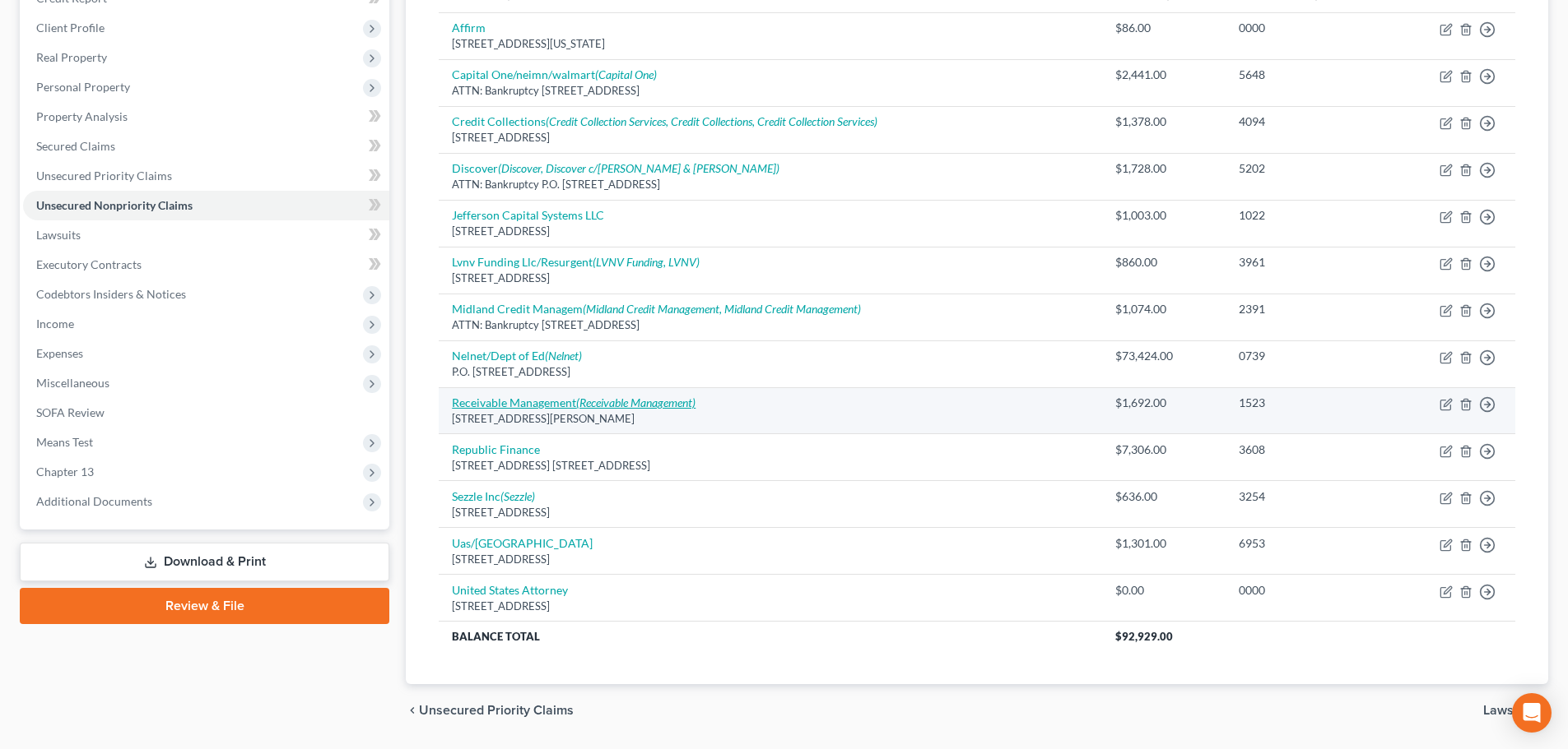
click at [530, 402] on link "Receivable Management (Receivable Management)" at bounding box center [573, 402] width 244 height 14
select select "39"
select select "14"
select select "0"
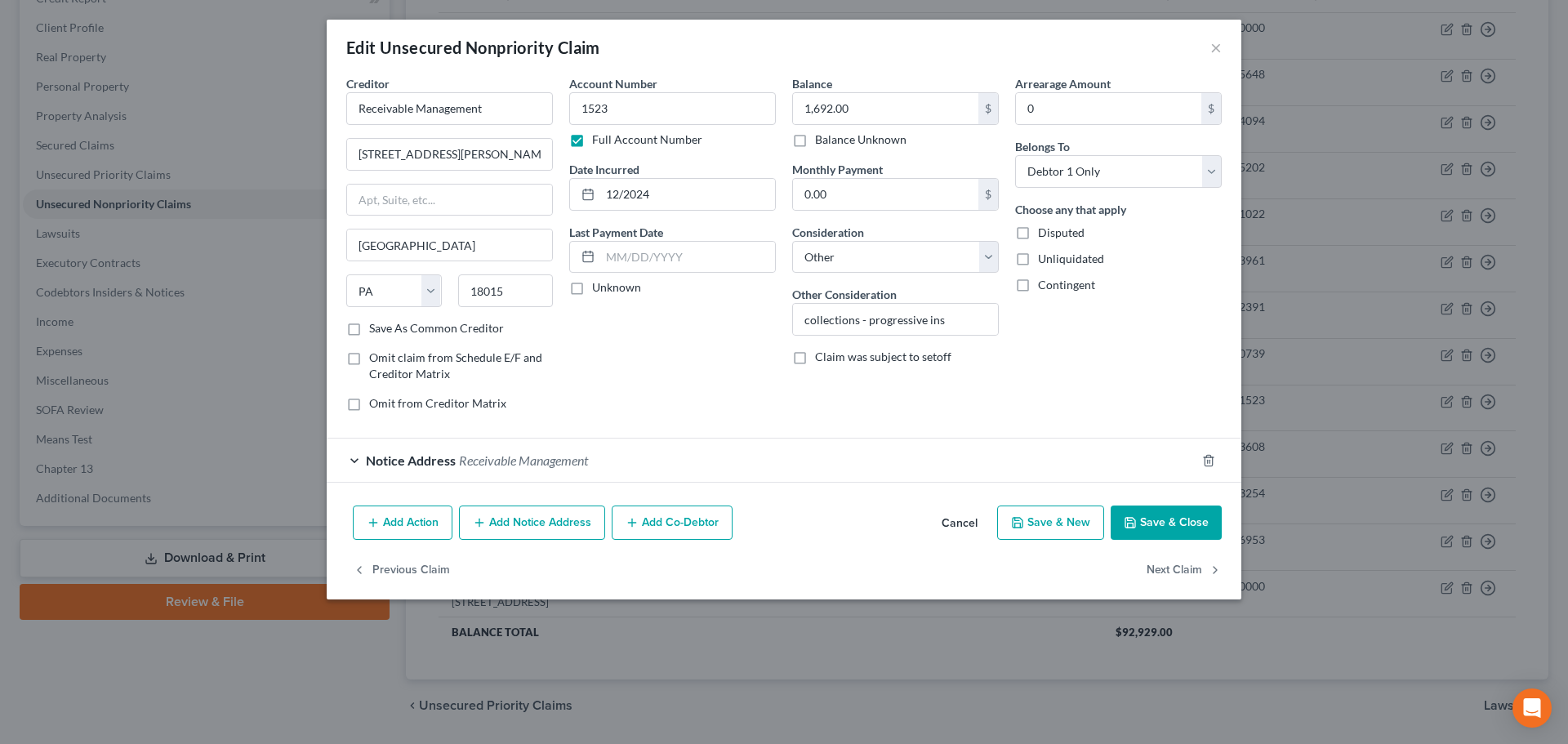
drag, startPoint x: 960, startPoint y: 517, endPoint x: 918, endPoint y: 509, distance: 42.8
click at [961, 517] on button "Cancel" at bounding box center [959, 524] width 62 height 33
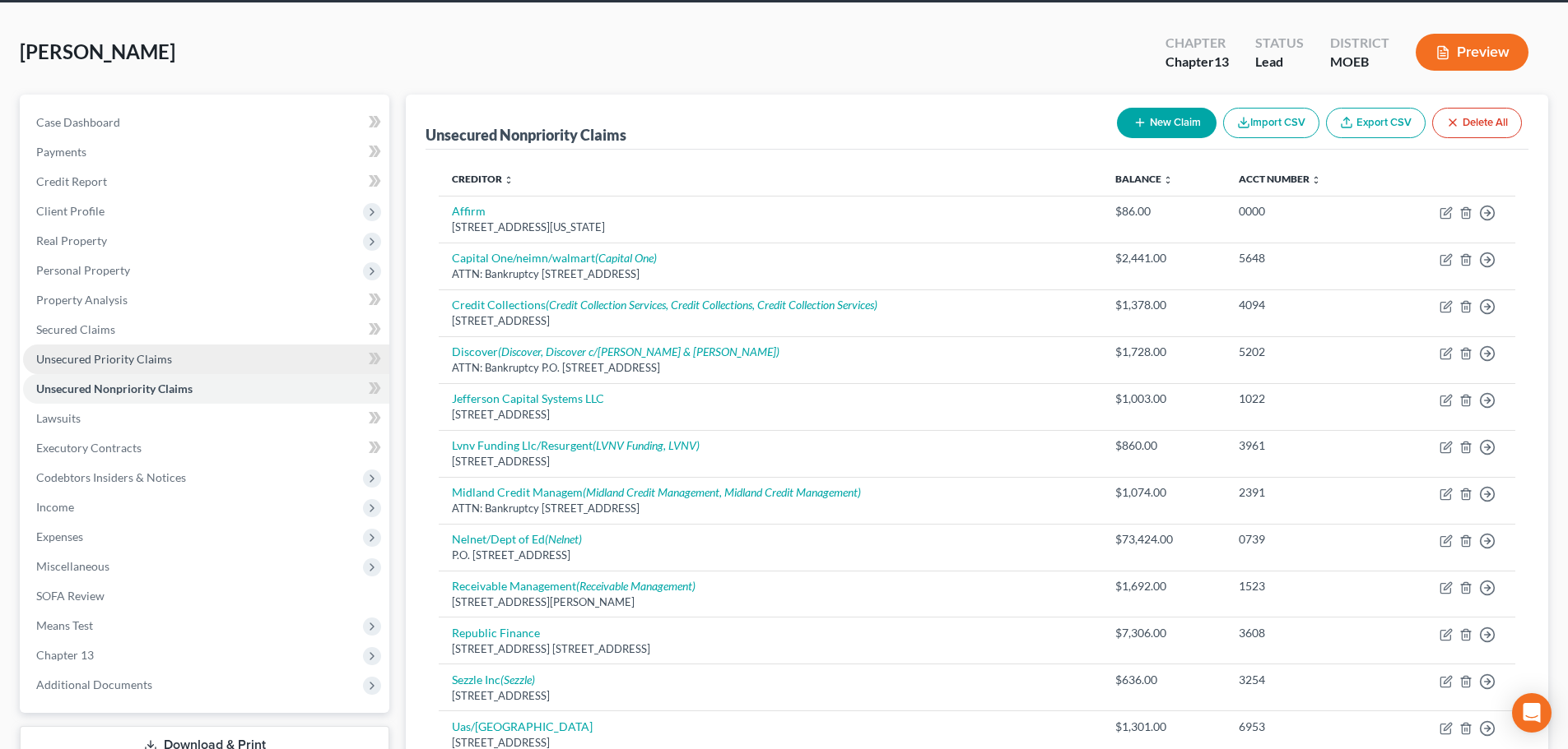
scroll to position [0, 0]
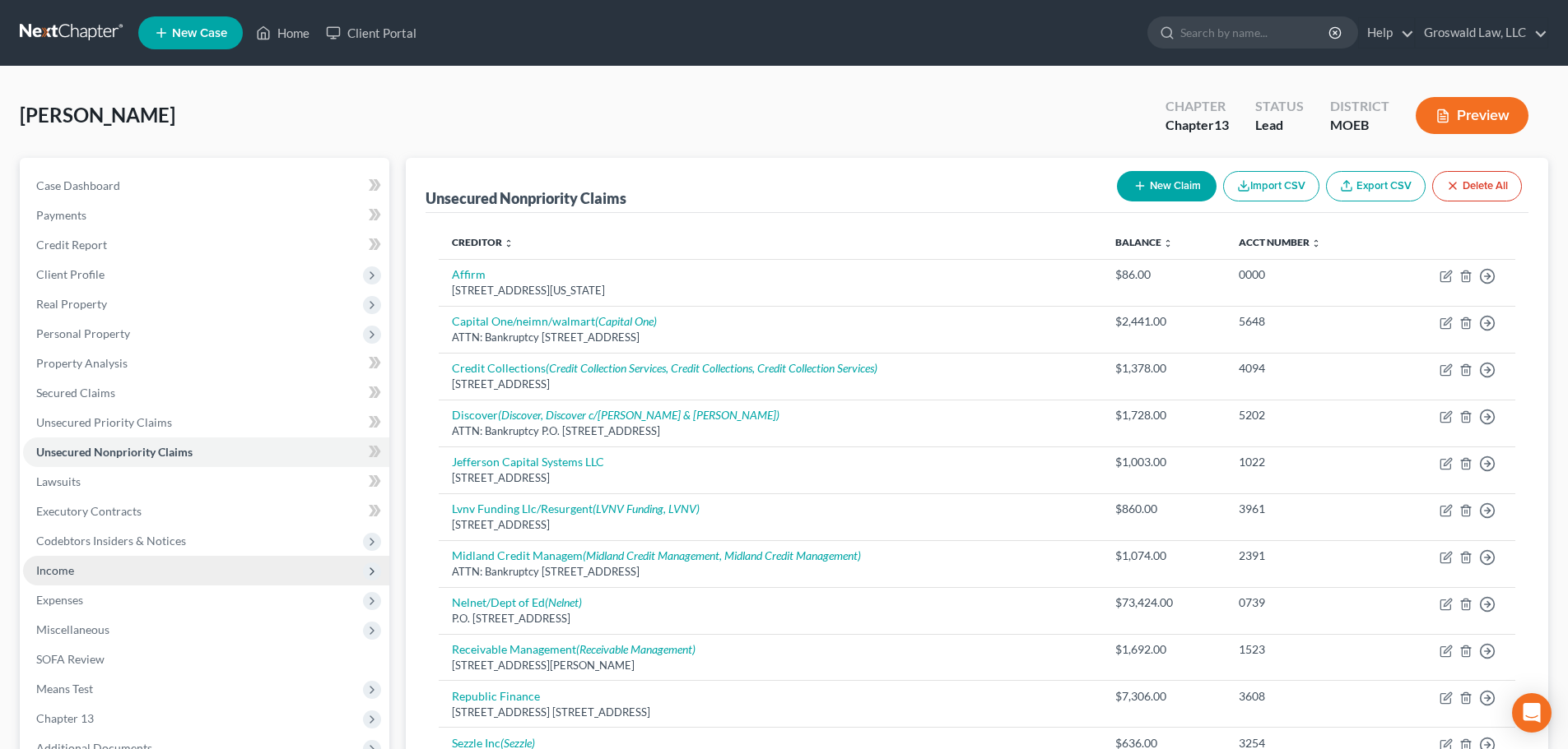
click at [80, 579] on span "Income" at bounding box center [207, 571] width 366 height 29
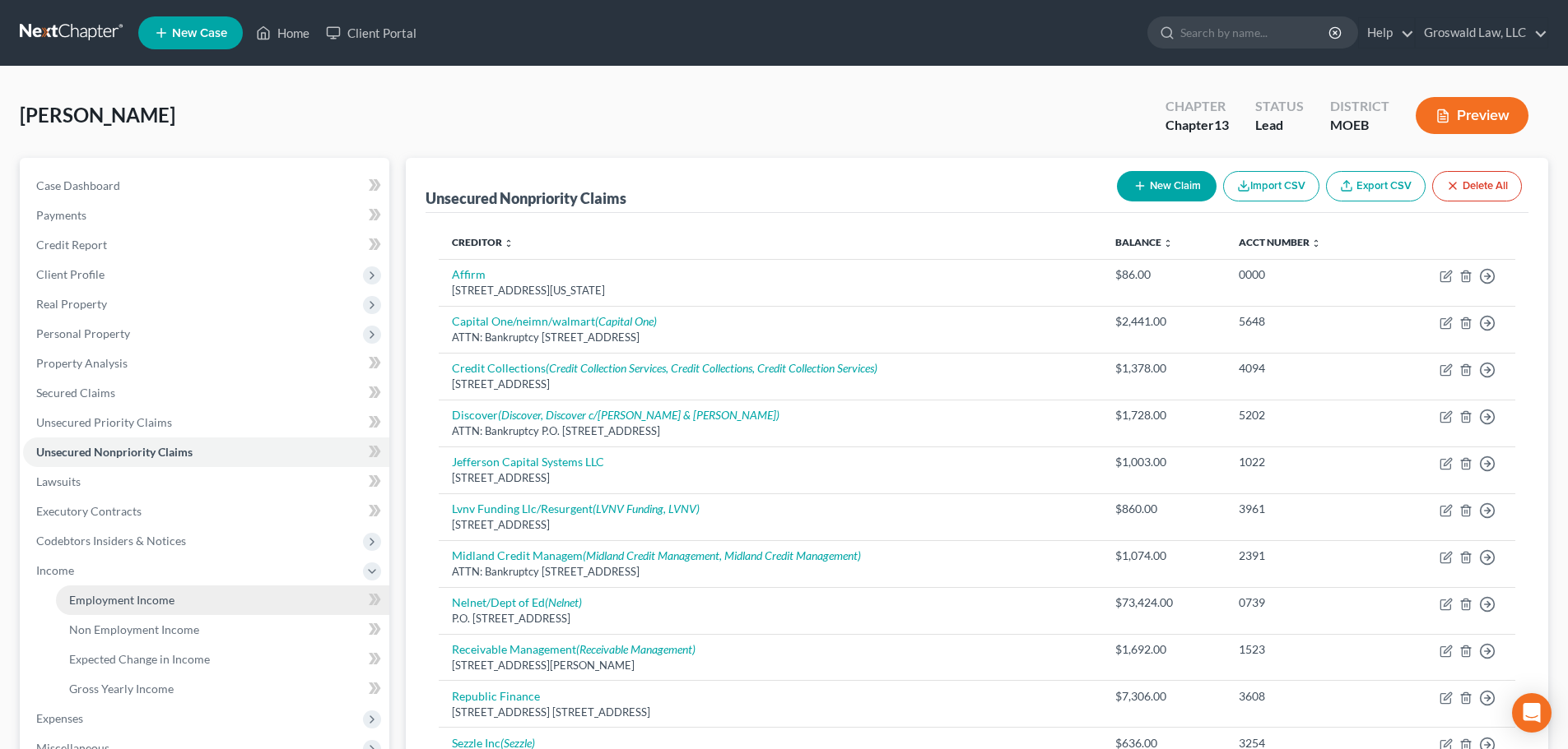
click at [178, 606] on link "Employment Income" at bounding box center [222, 600] width 333 height 29
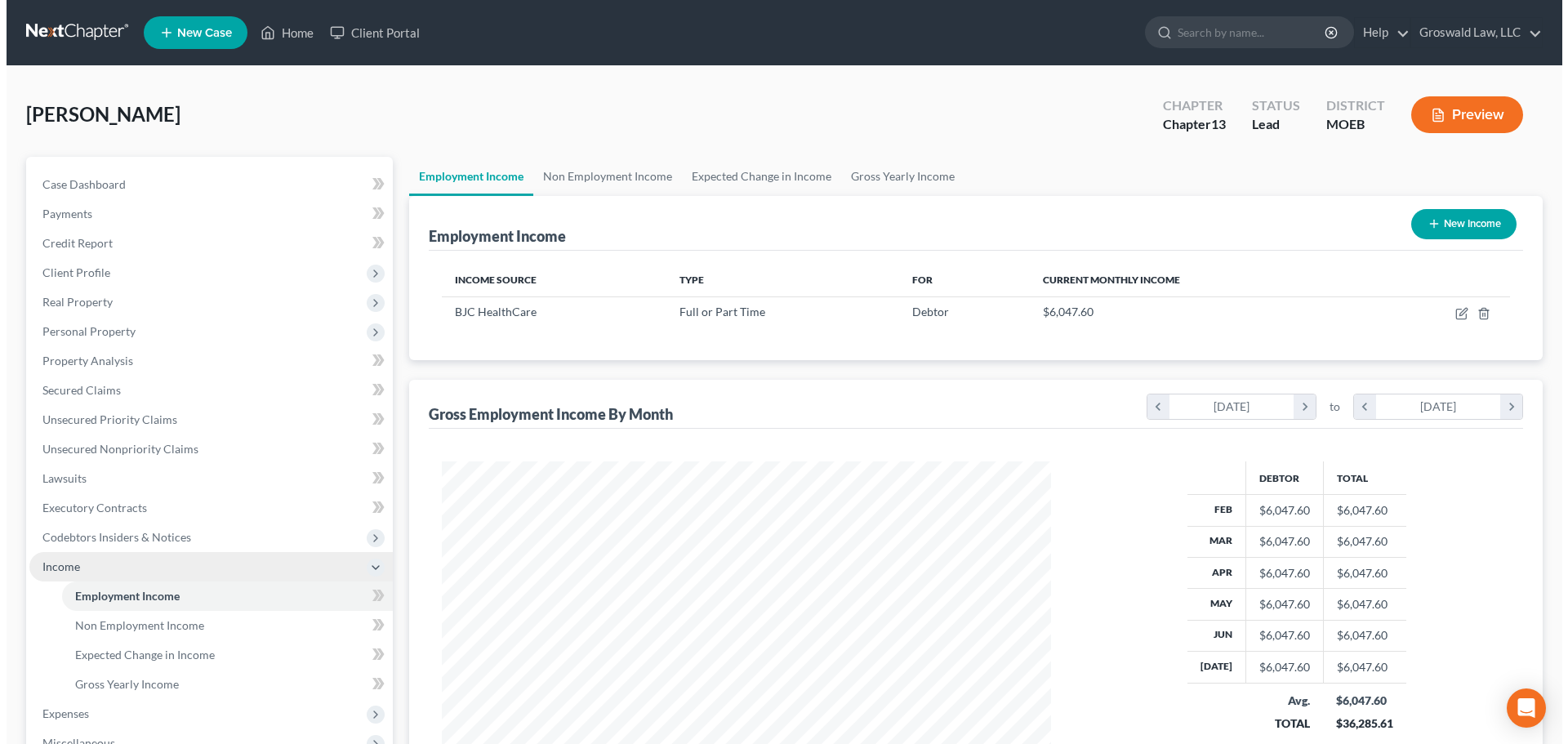
scroll to position [304, 642]
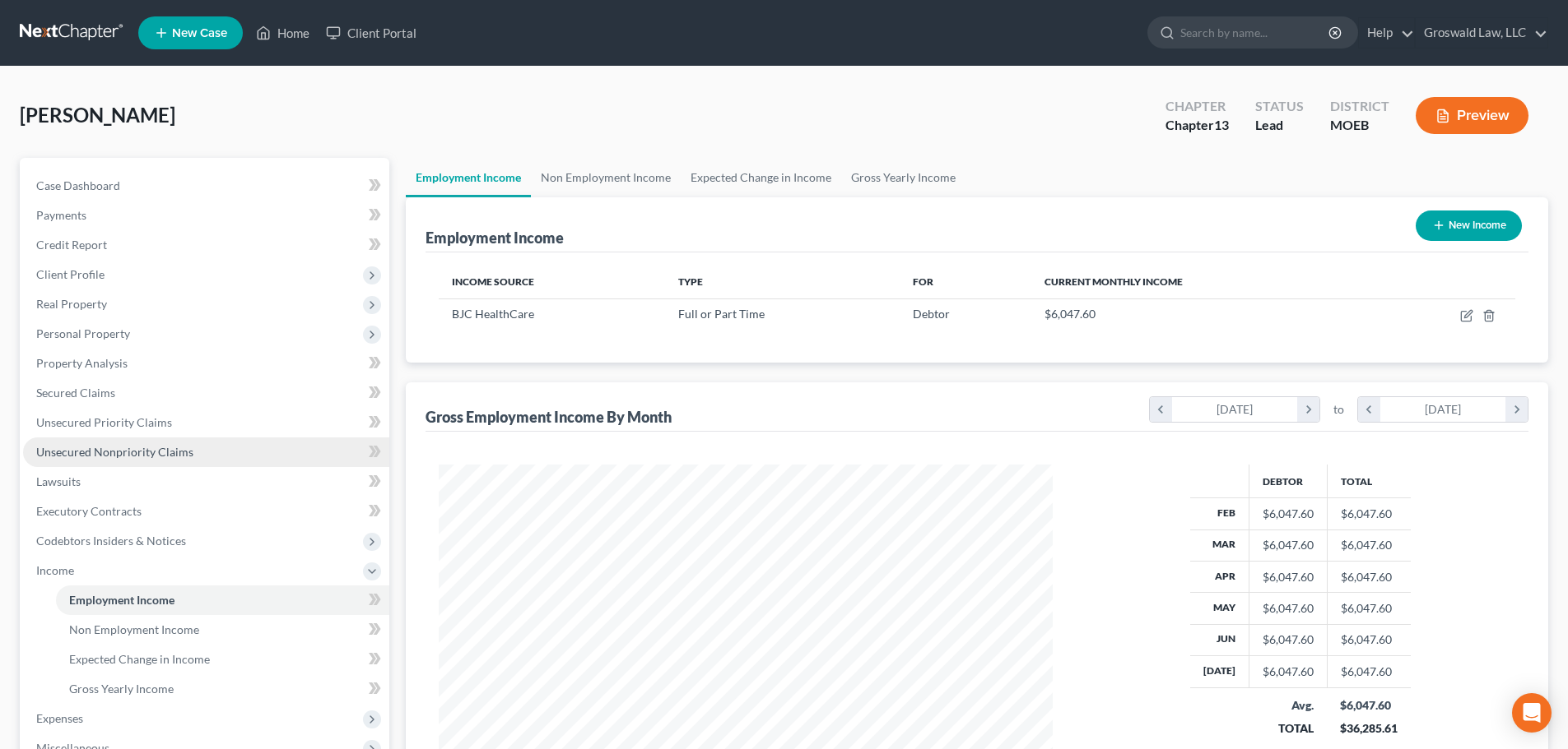
click at [120, 450] on span "Unsecured Nonpriority Claims" at bounding box center [115, 452] width 157 height 14
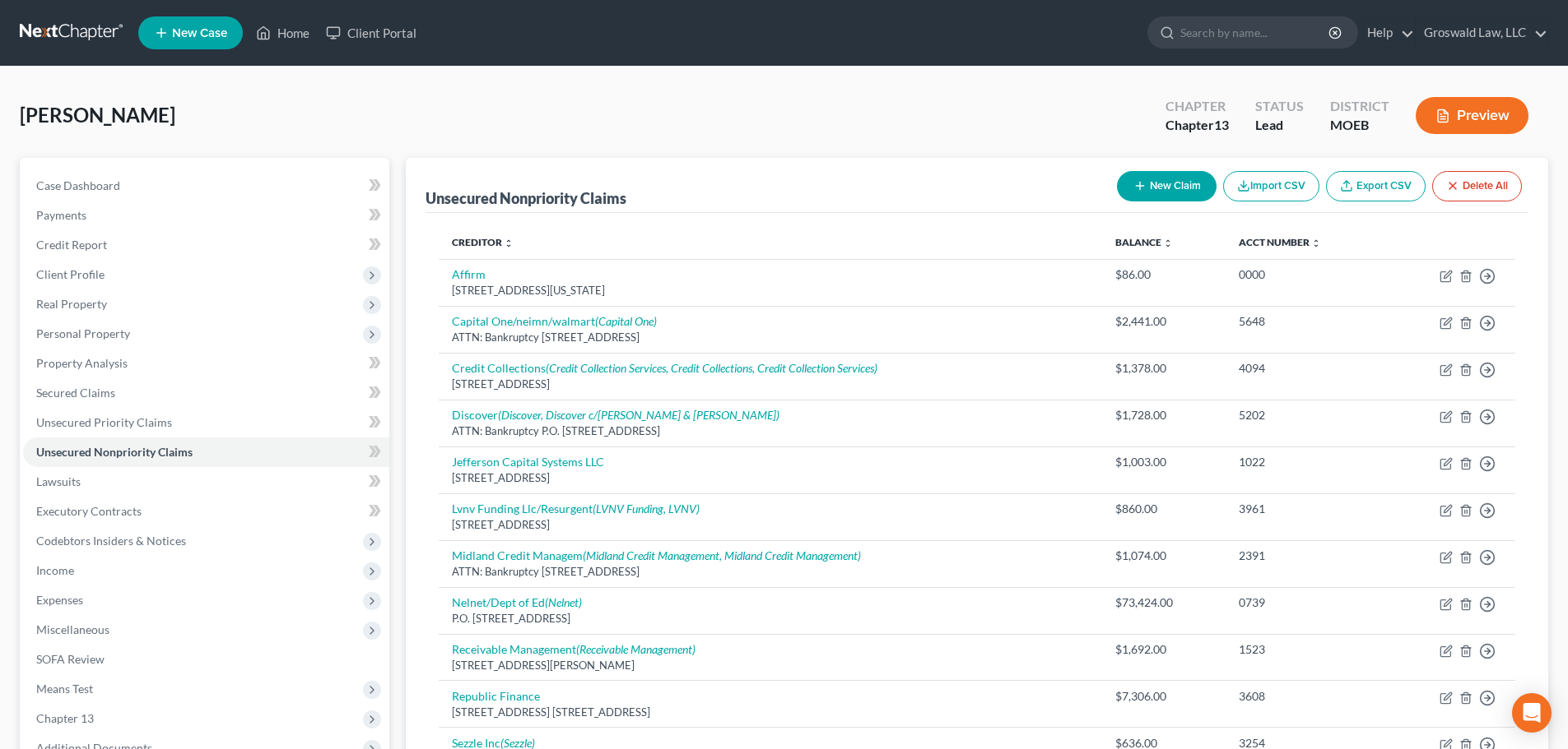
click at [1167, 194] on button "New Claim" at bounding box center [1166, 186] width 100 height 30
select select "0"
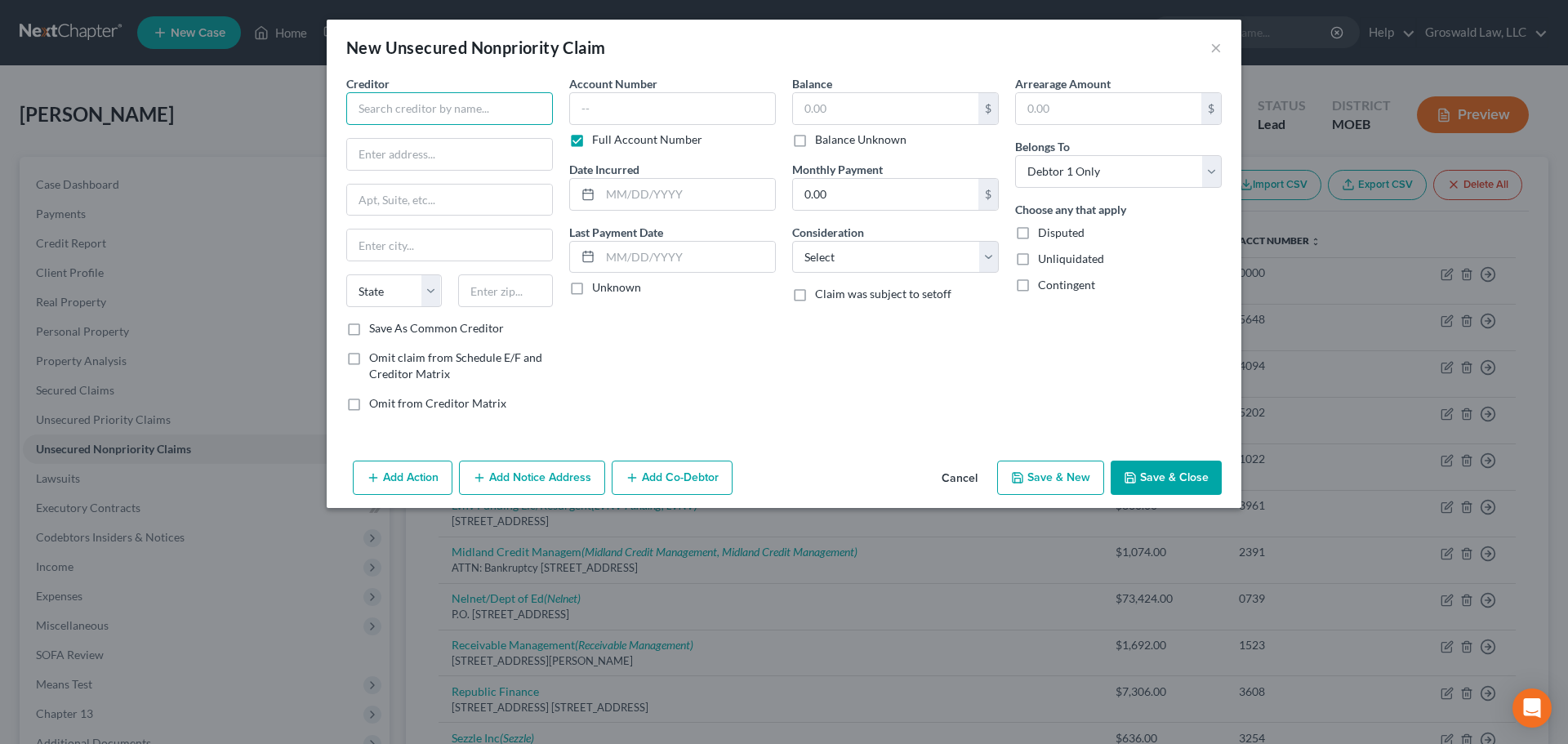
click at [427, 107] on input "text" at bounding box center [449, 109] width 207 height 33
click at [430, 91] on div "Creditor * ARS" at bounding box center [449, 99] width 207 height 50
drag, startPoint x: 430, startPoint y: 104, endPoint x: 10, endPoint y: 83, distance: 420.5
click at [10, 83] on div "New Unsecured Nonpriority Claim × Creditor * ARS State AL AK AR AZ CA CO CT DE …" at bounding box center [784, 372] width 1568 height 744
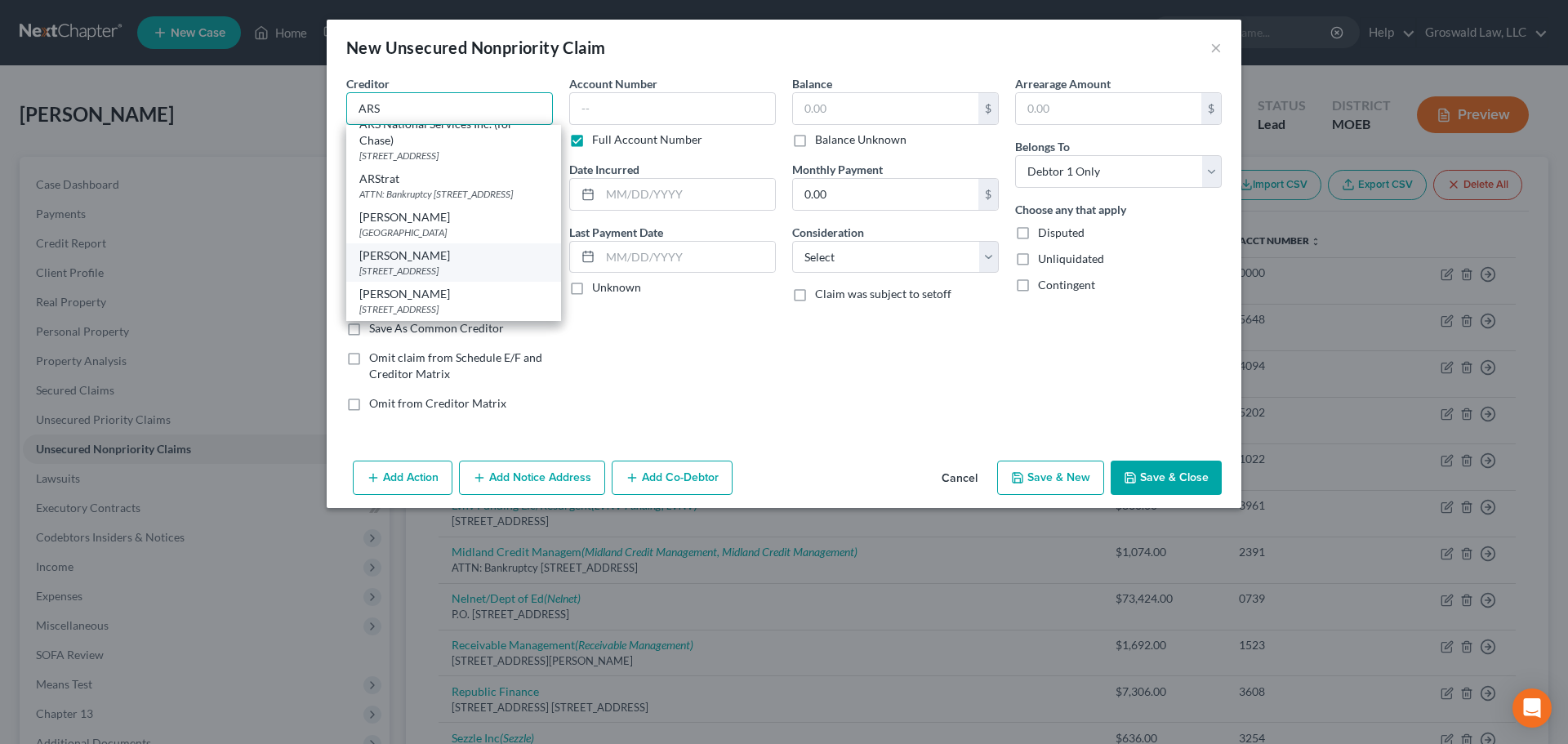
scroll to position [156, 0]
click at [503, 147] on div "PO Box 469100, Escondido, CA 92046" at bounding box center [454, 140] width 189 height 14
type input "ARS National Services Inc."
type input "PO Box 469100"
type input "Escondido"
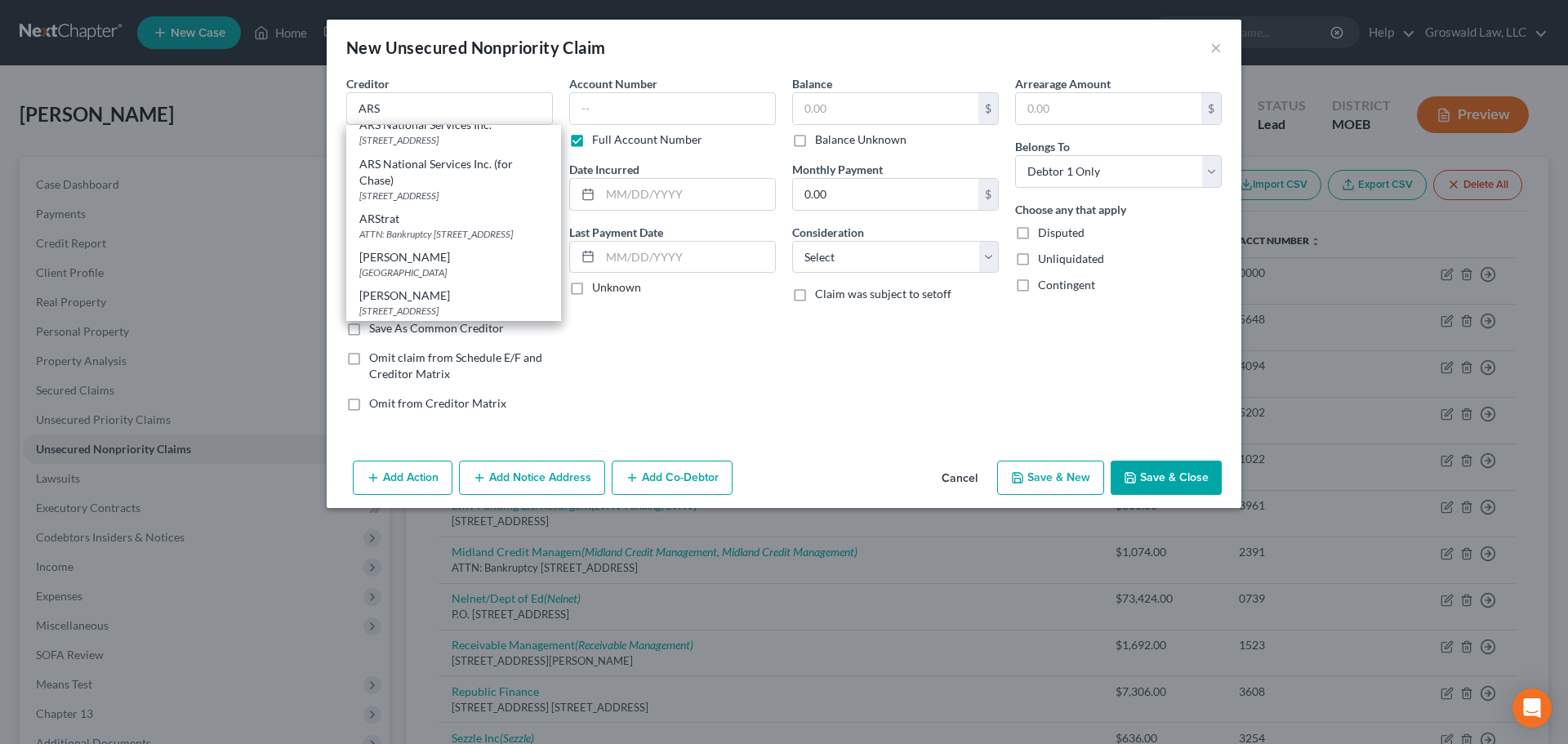
select select "4"
type input "92046"
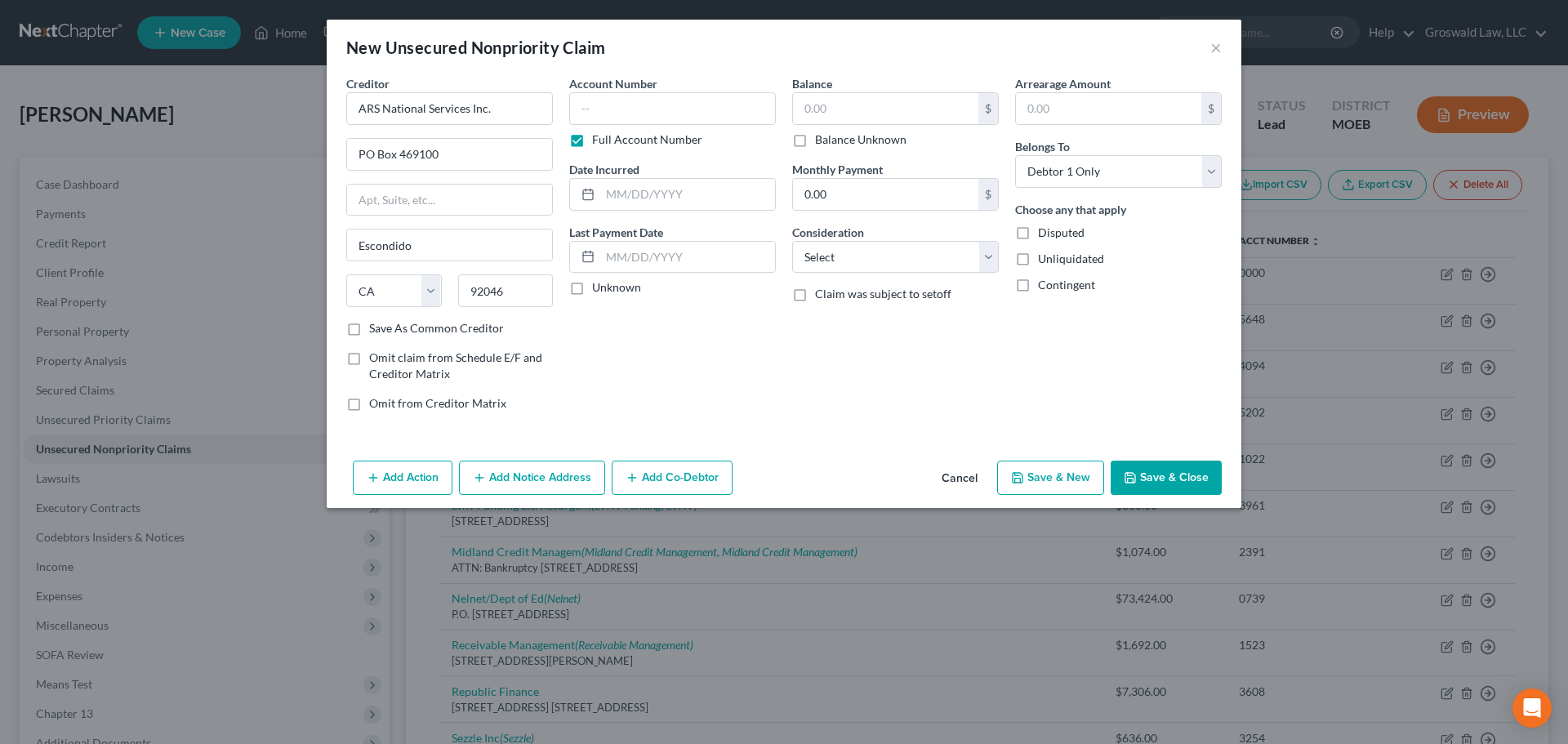
scroll to position [0, 0]
click at [512, 475] on button "Add Notice Address" at bounding box center [532, 478] width 146 height 34
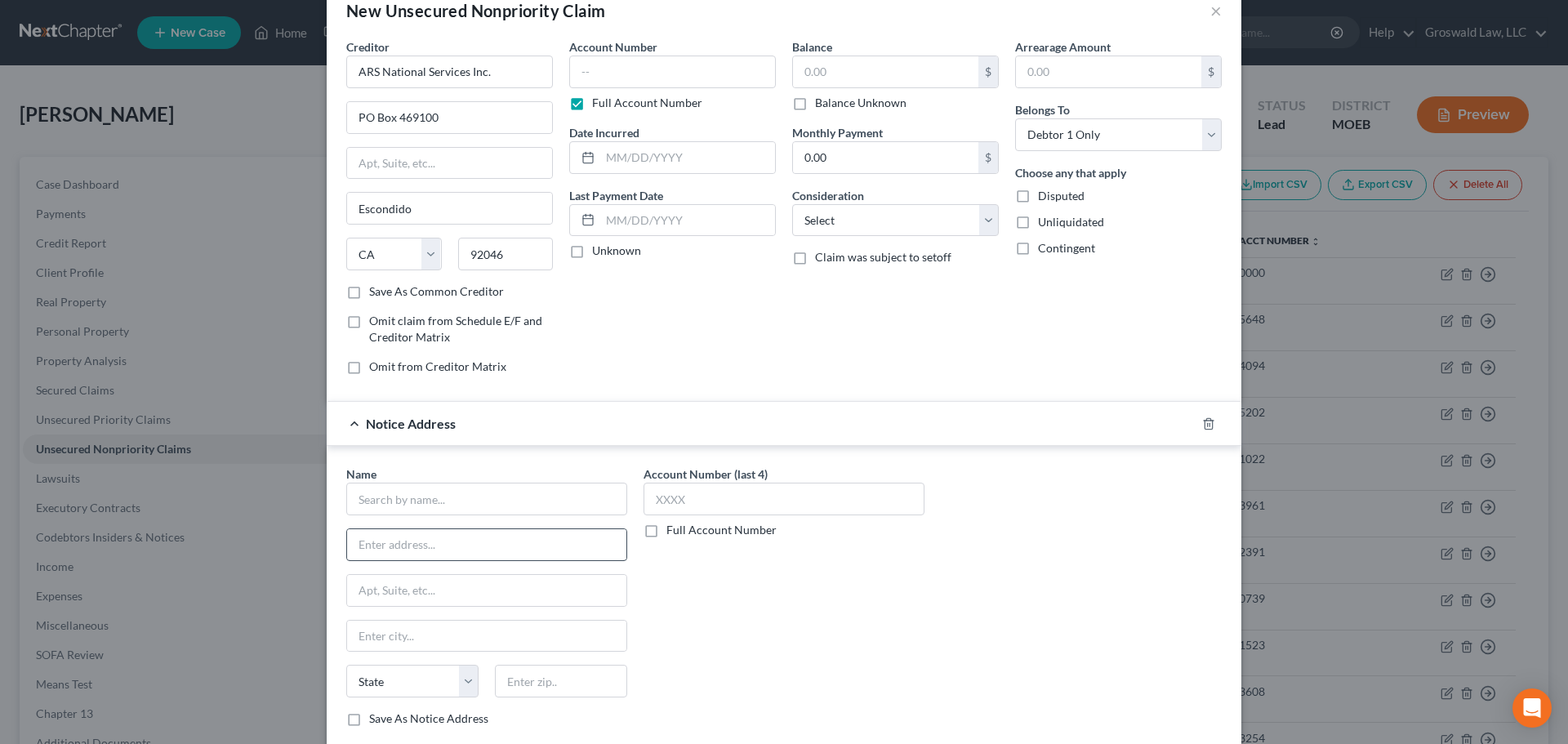
scroll to position [82, 0]
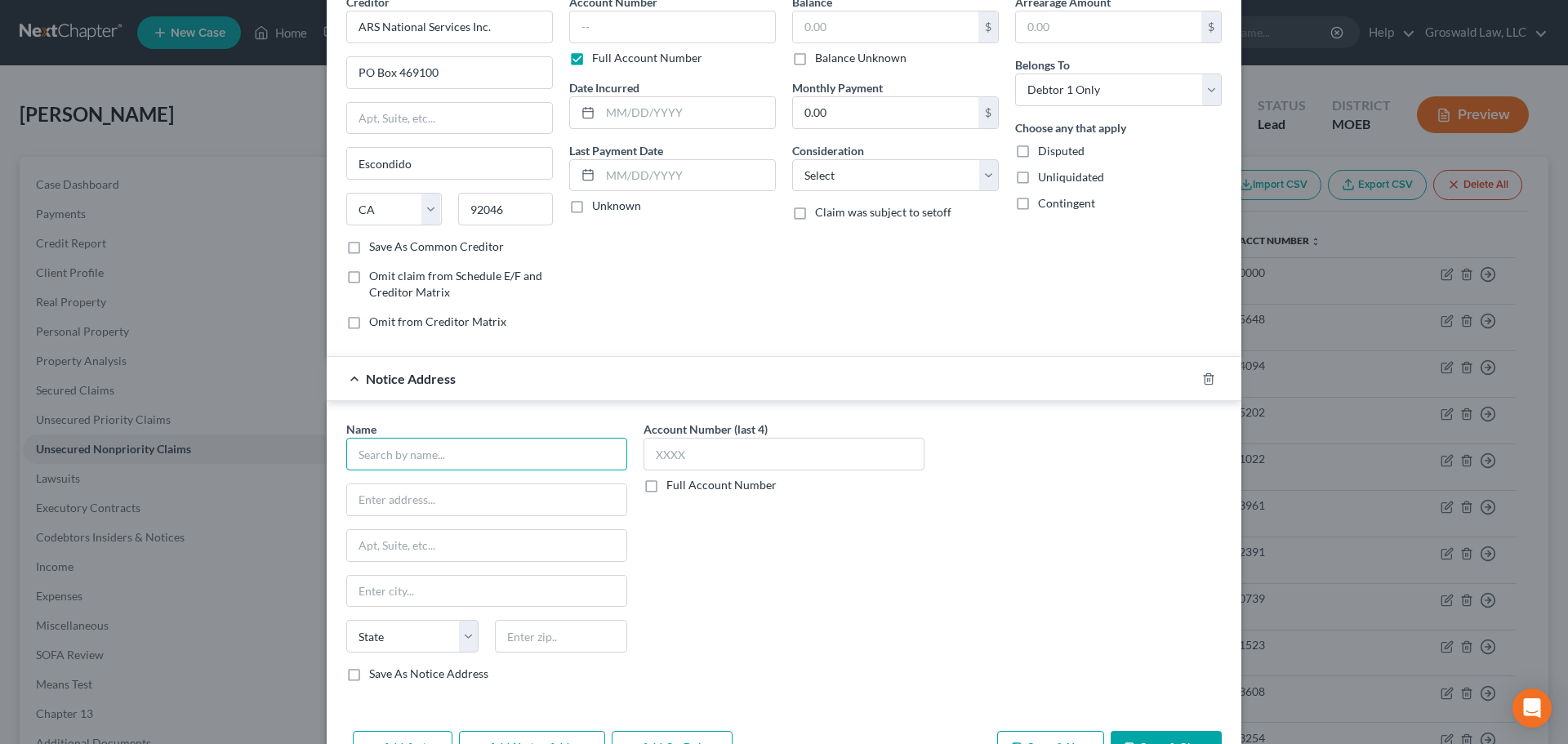
click at [494, 456] on input "text" at bounding box center [486, 454] width 281 height 33
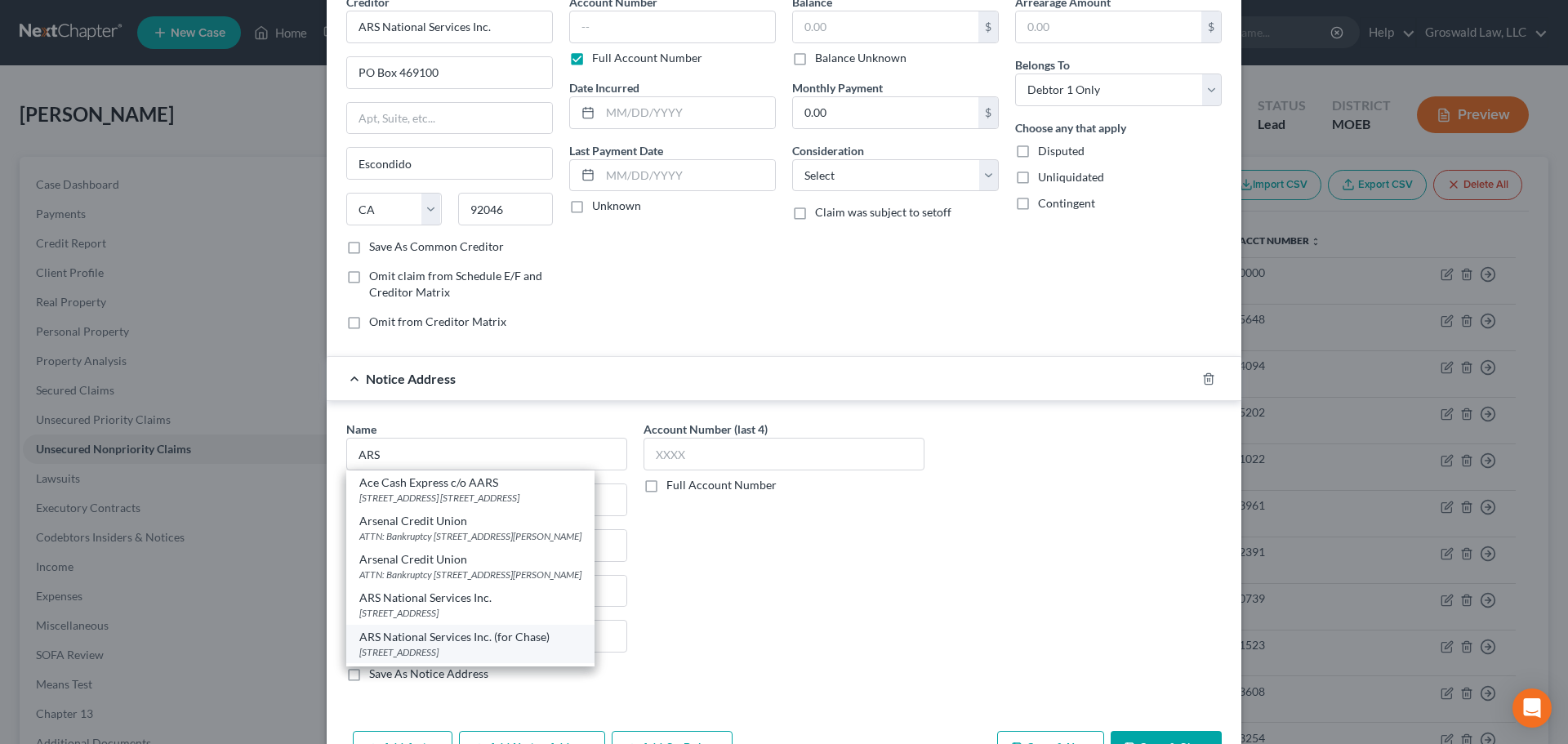
click at [442, 648] on div "PO Box 469046, Escondido, CA 92046" at bounding box center [470, 653] width 223 height 14
type input "ARS National Services Inc. (for Chase)"
type input "PO Box 469046"
type input "Escondido"
select select "4"
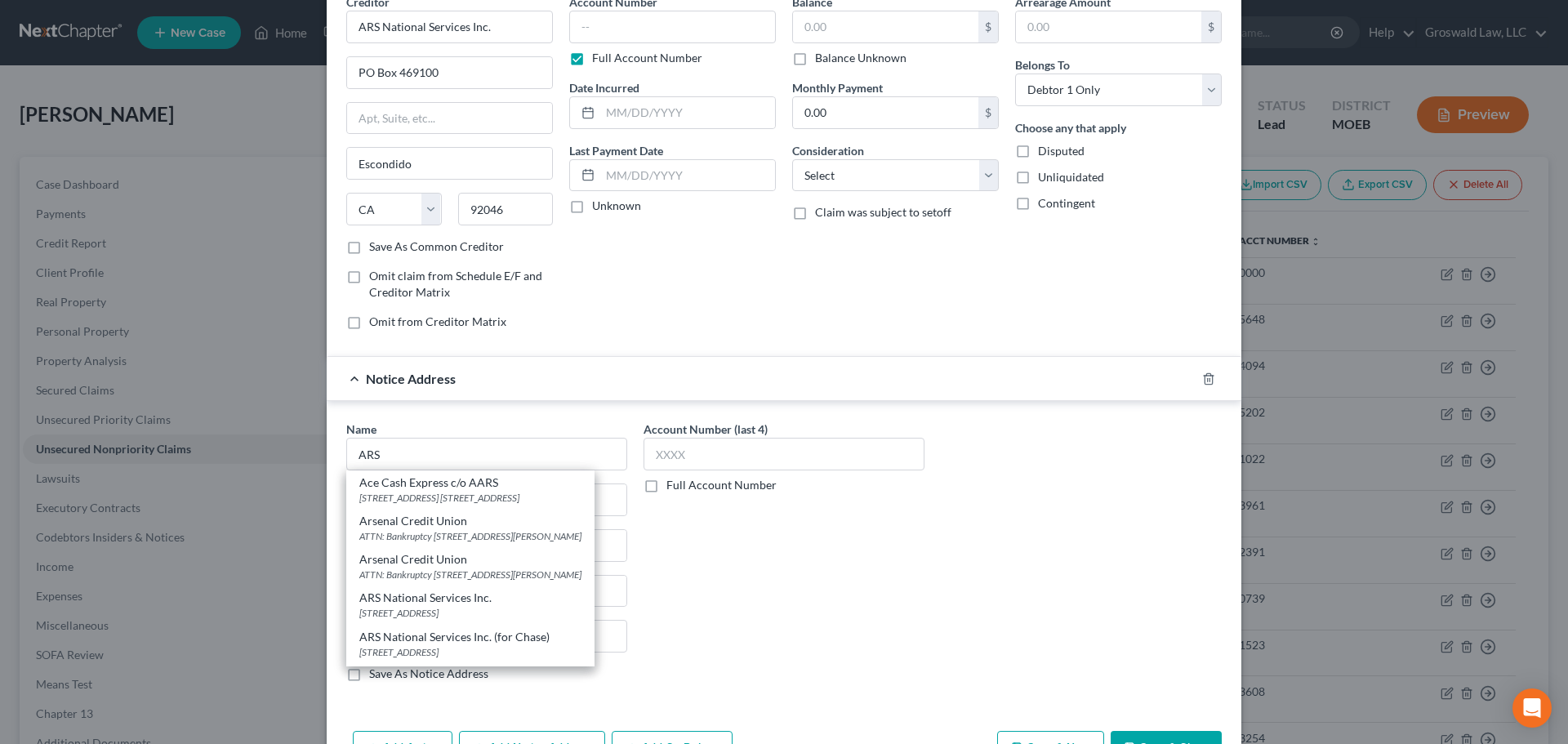
type input "92046"
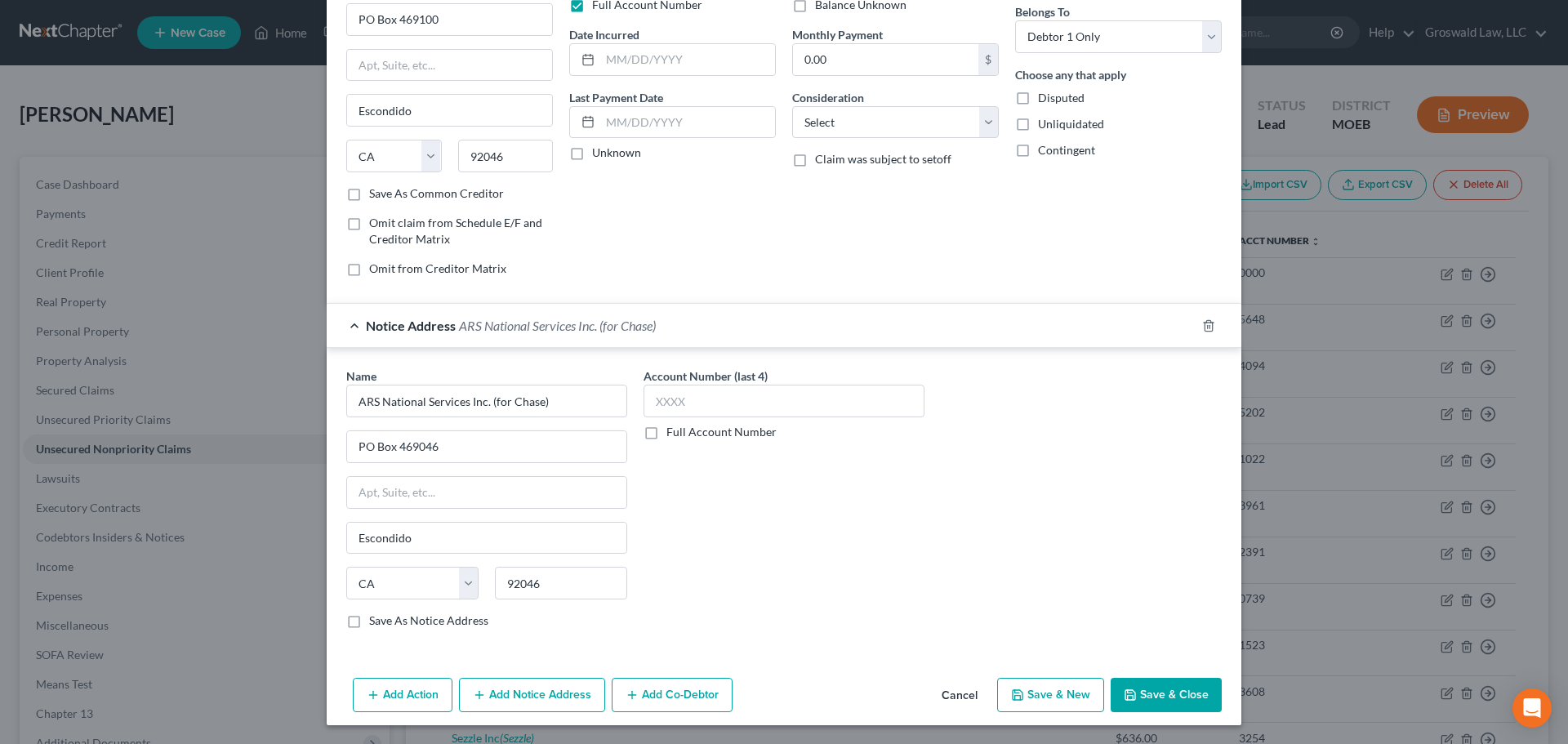
scroll to position [135, 0]
drag, startPoint x: 523, startPoint y: 402, endPoint x: 478, endPoint y: 402, distance: 45.0
click at [478, 402] on input "ARS National Services Inc. (for Chase)" at bounding box center [486, 401] width 281 height 33
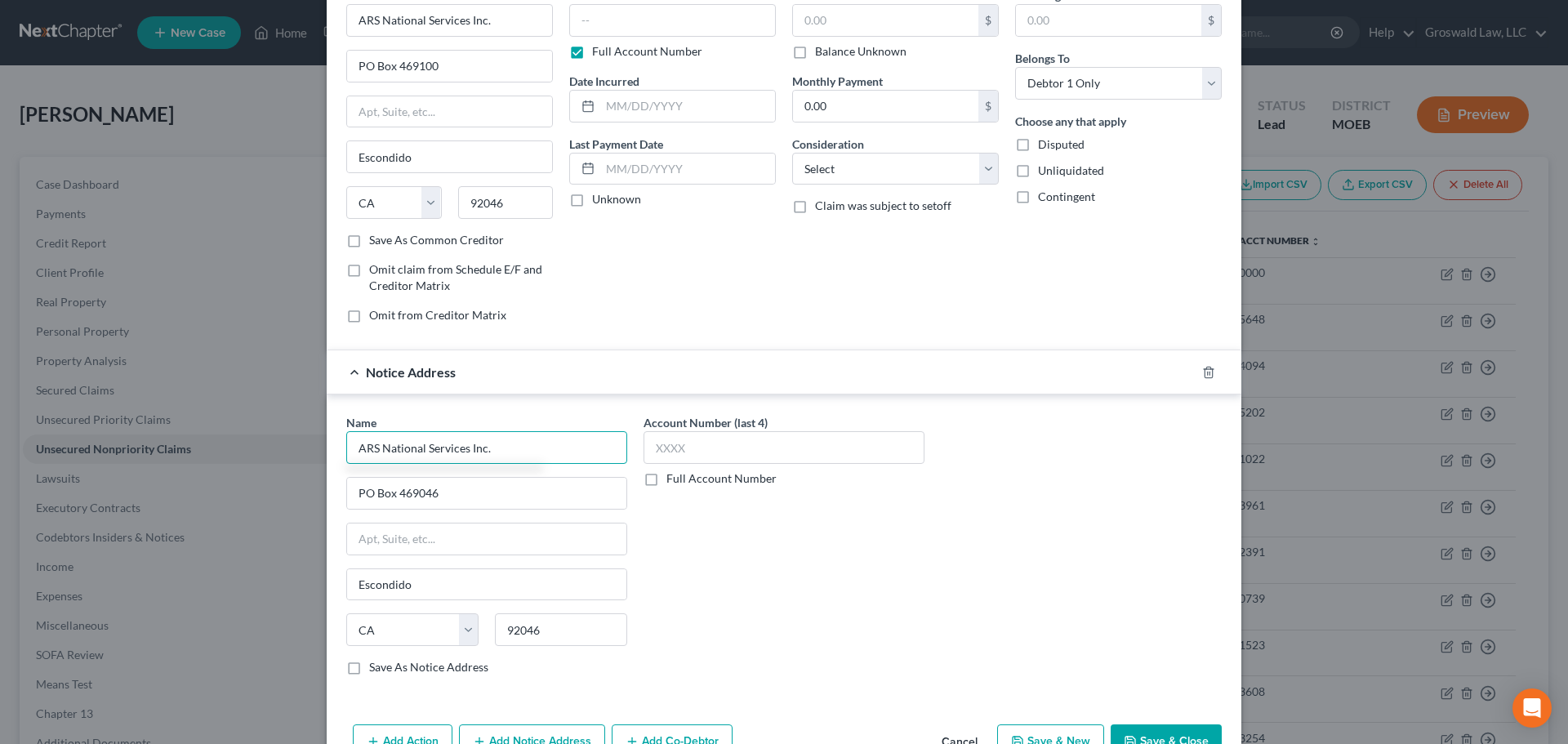
scroll to position [0, 0]
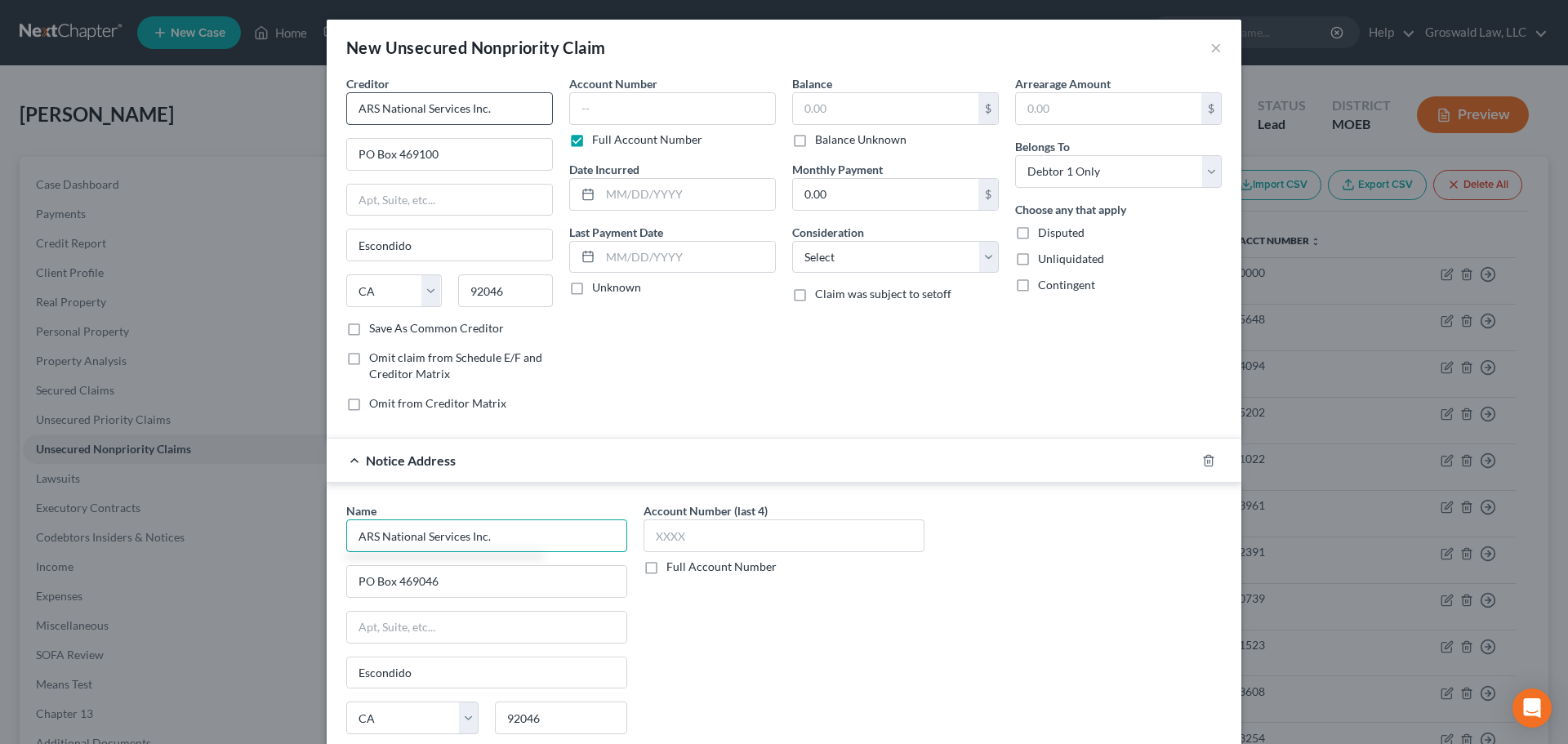
type input "ARS National Services Inc."
drag, startPoint x: 499, startPoint y: 100, endPoint x: 253, endPoint y: 158, distance: 252.7
click at [59, 52] on div "New Unsecured Nonpriority Claim × Creditor * ARS National Services Inc. PO Box …" at bounding box center [784, 372] width 1568 height 744
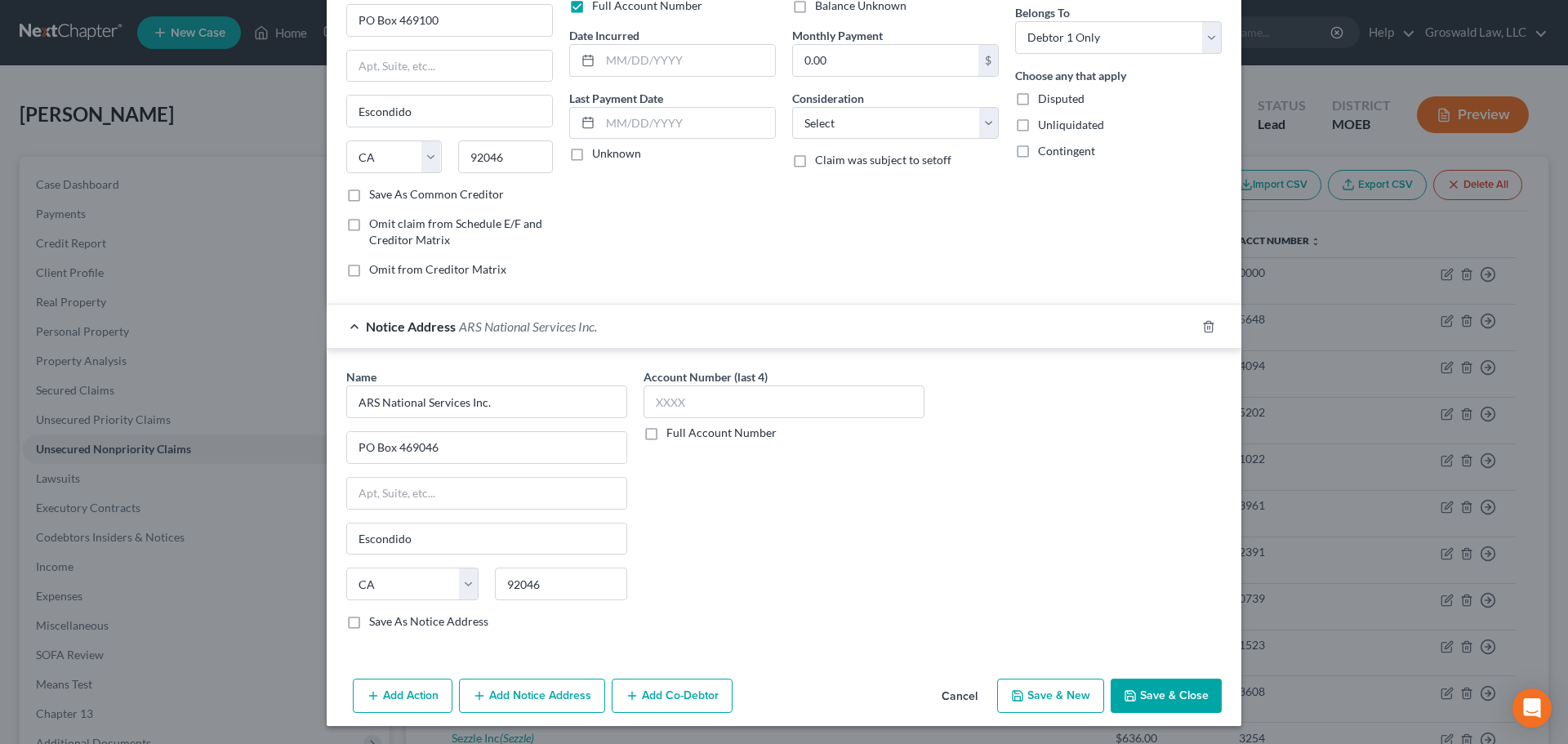
scroll to position [135, 0]
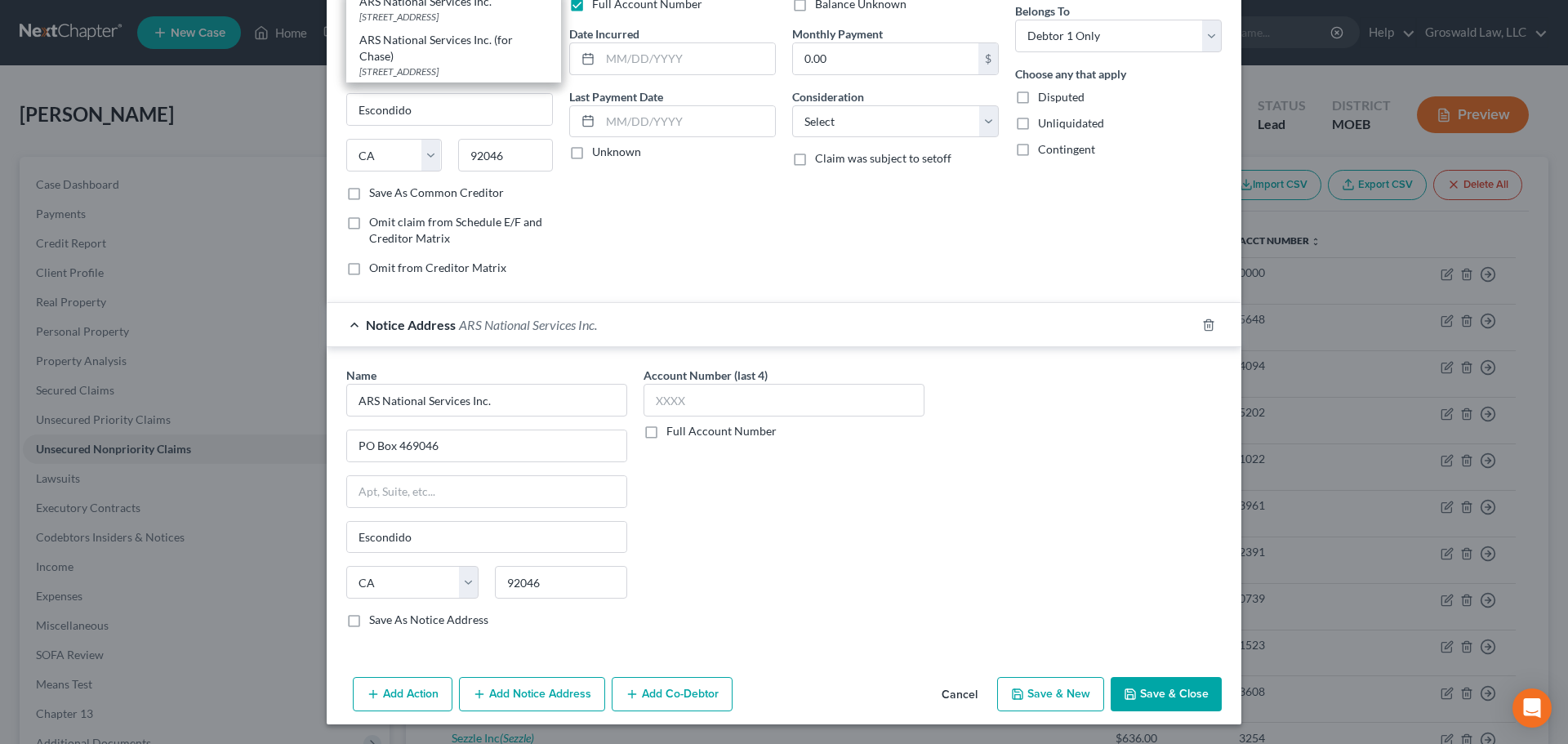
click at [488, 692] on button "Add Notice Address" at bounding box center [532, 694] width 146 height 34
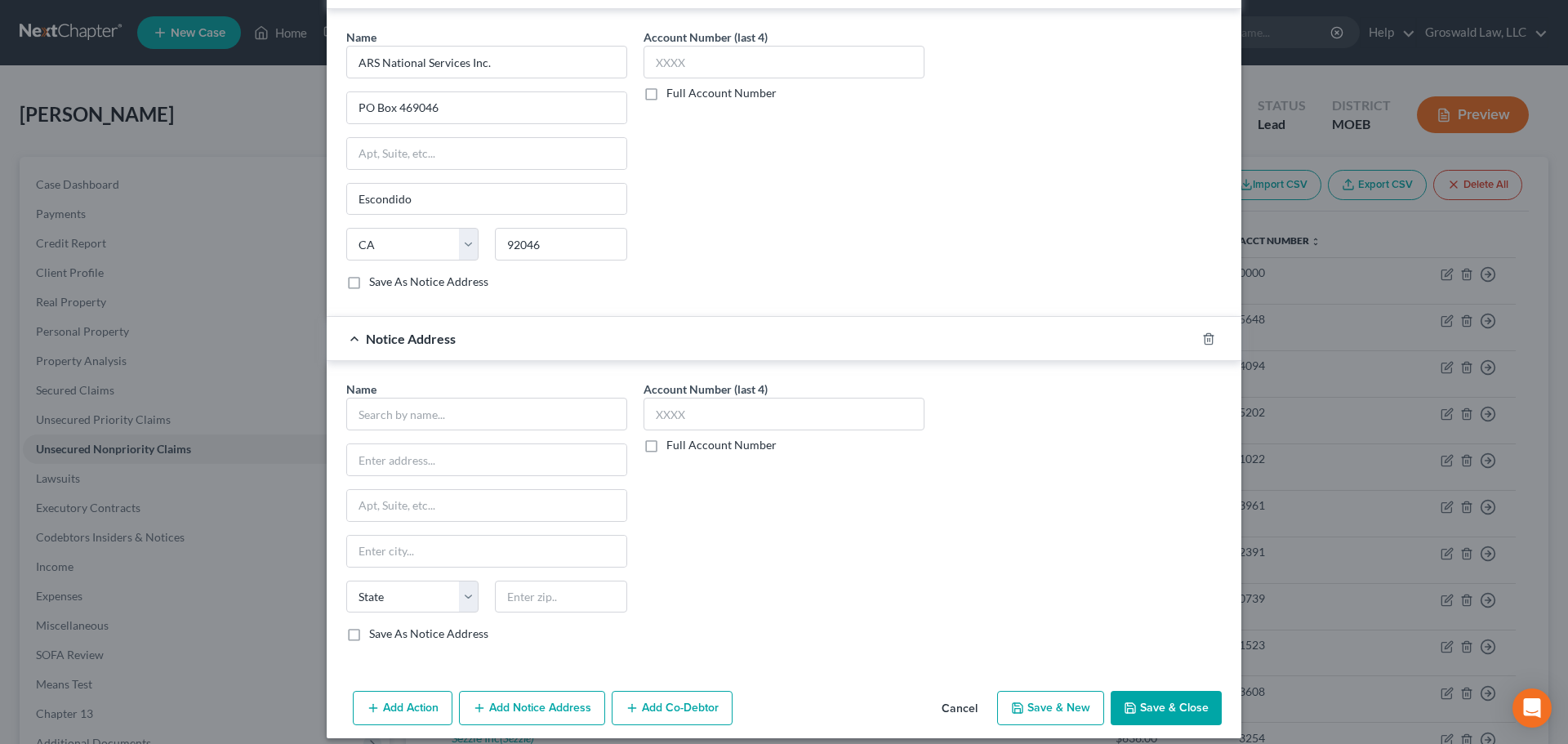
scroll to position [488, 0]
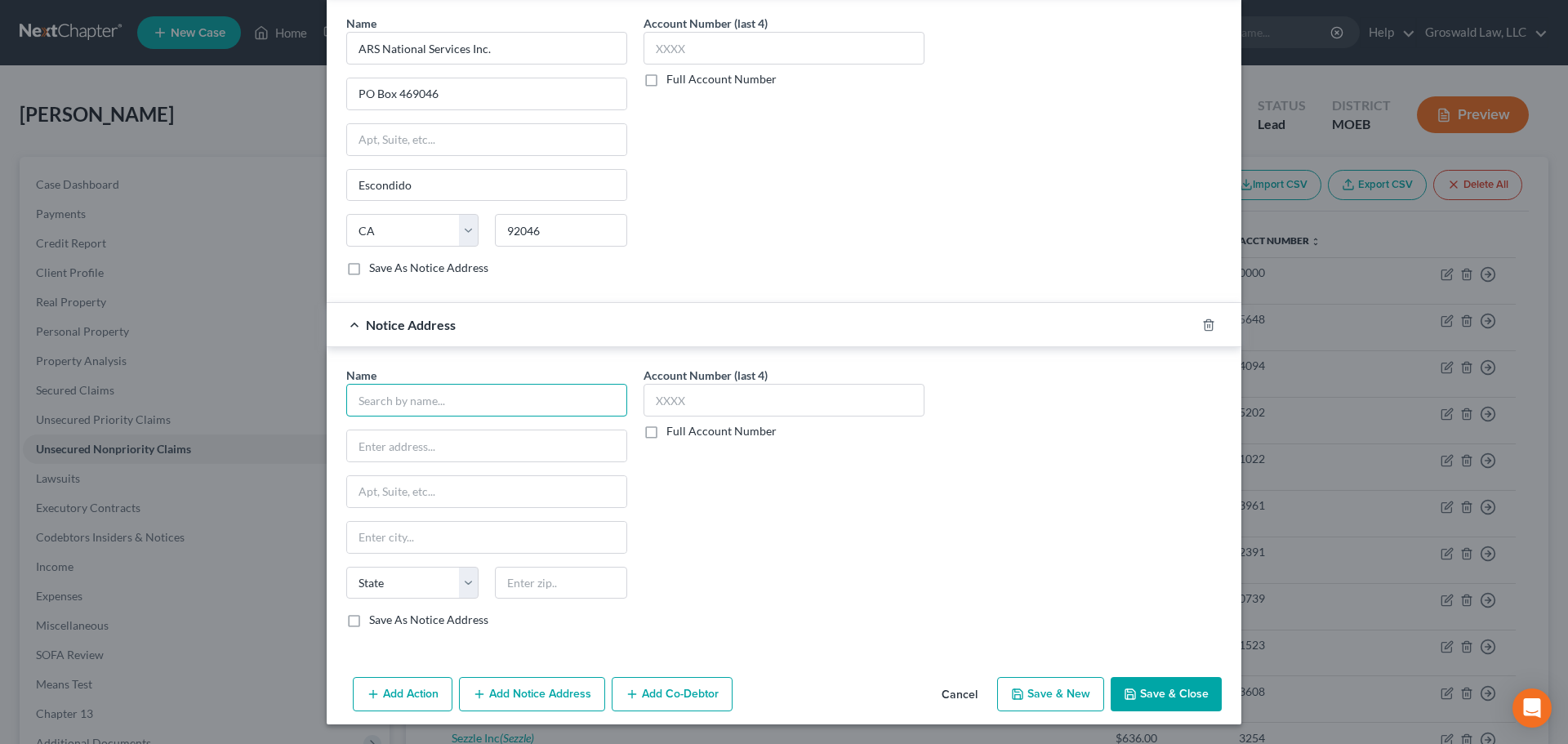
click at [478, 388] on input "text" at bounding box center [486, 401] width 281 height 33
paste input "ARS National Services Inc."
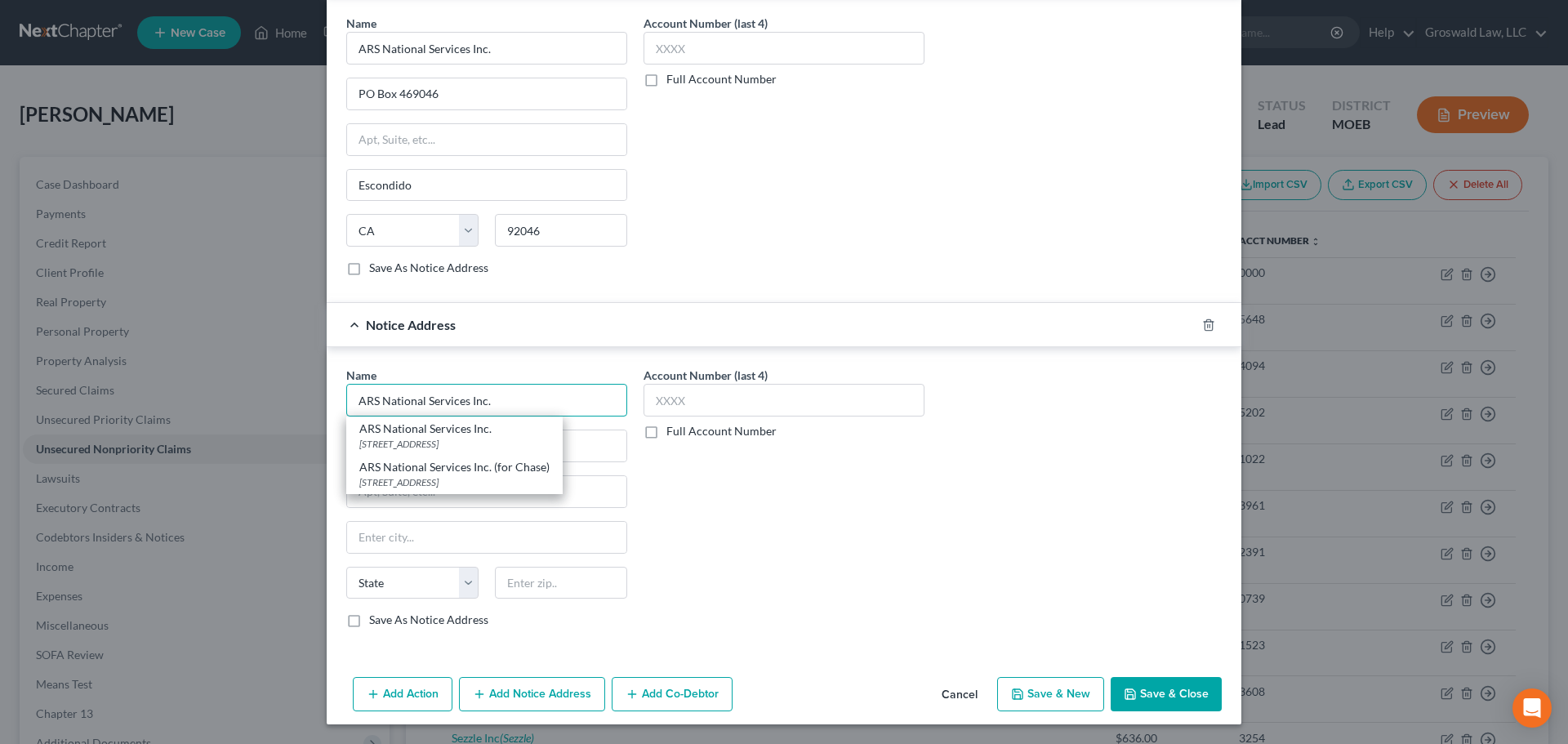
type input "ARS National Services Inc."
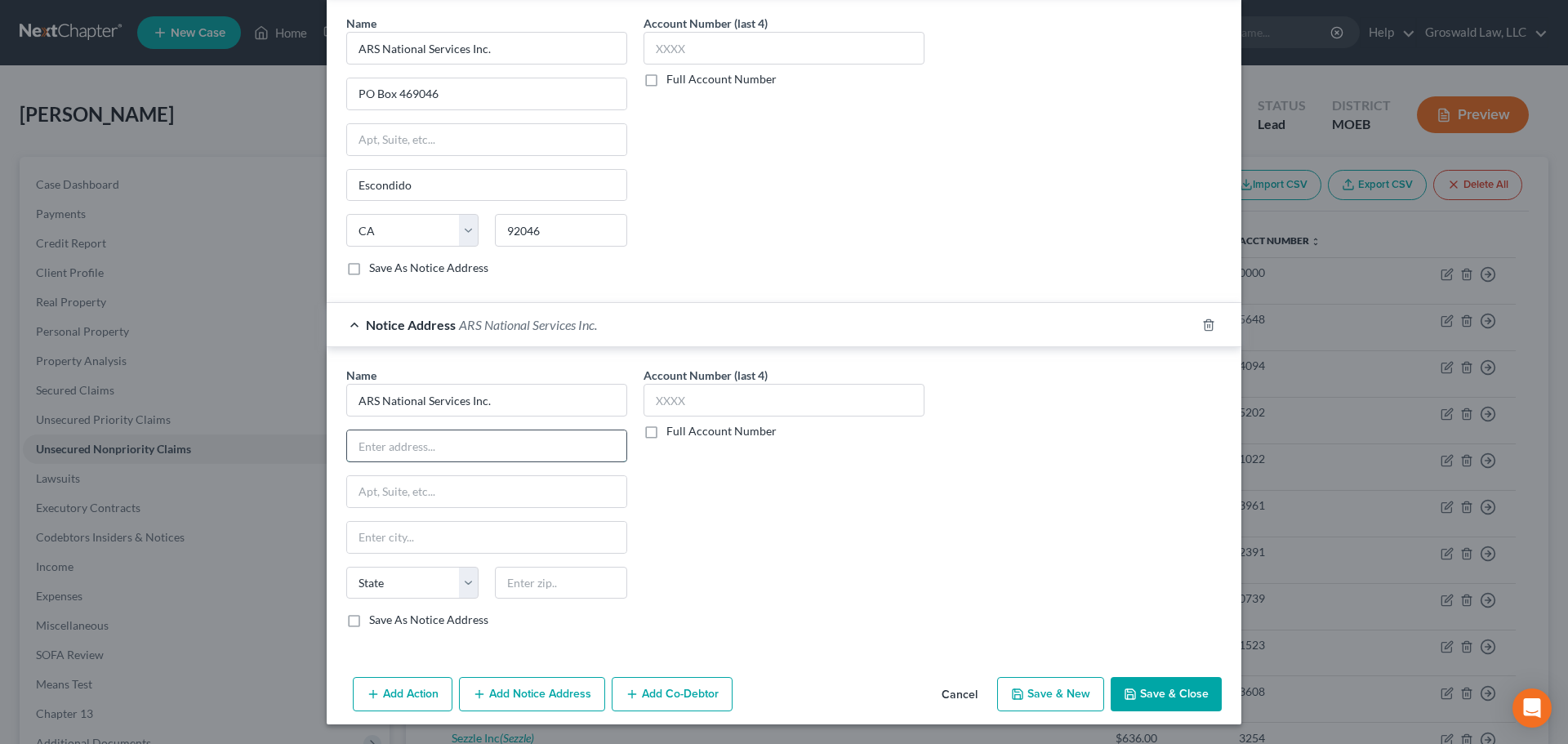
click at [583, 443] on input "text" at bounding box center [486, 446] width 279 height 31
paste input "80 Garden Cente"
type input "80 Garden Center"
type input "80020"
type input "Broomfield"
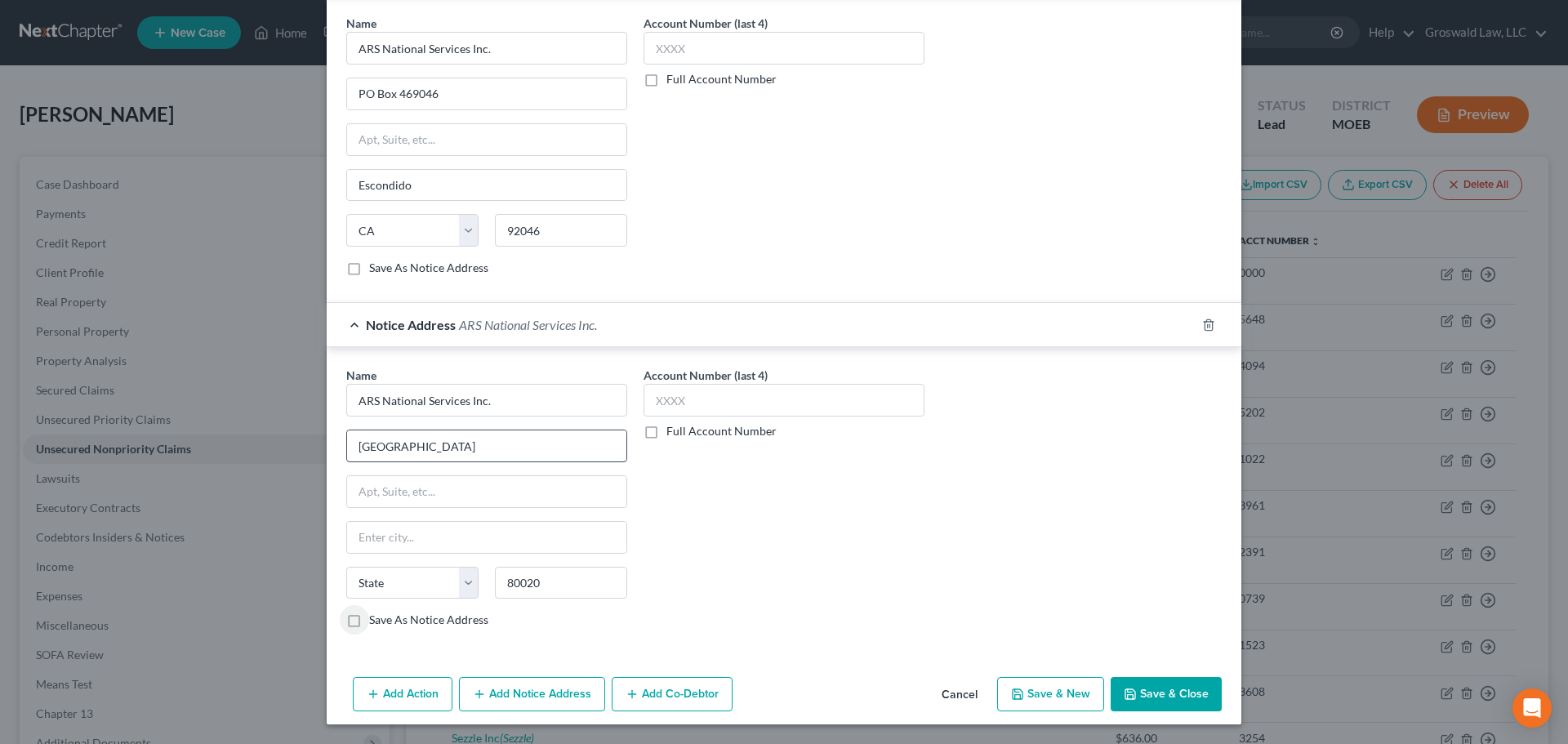
select select "5"
click at [530, 708] on button "Add Notice Address" at bounding box center [532, 694] width 146 height 34
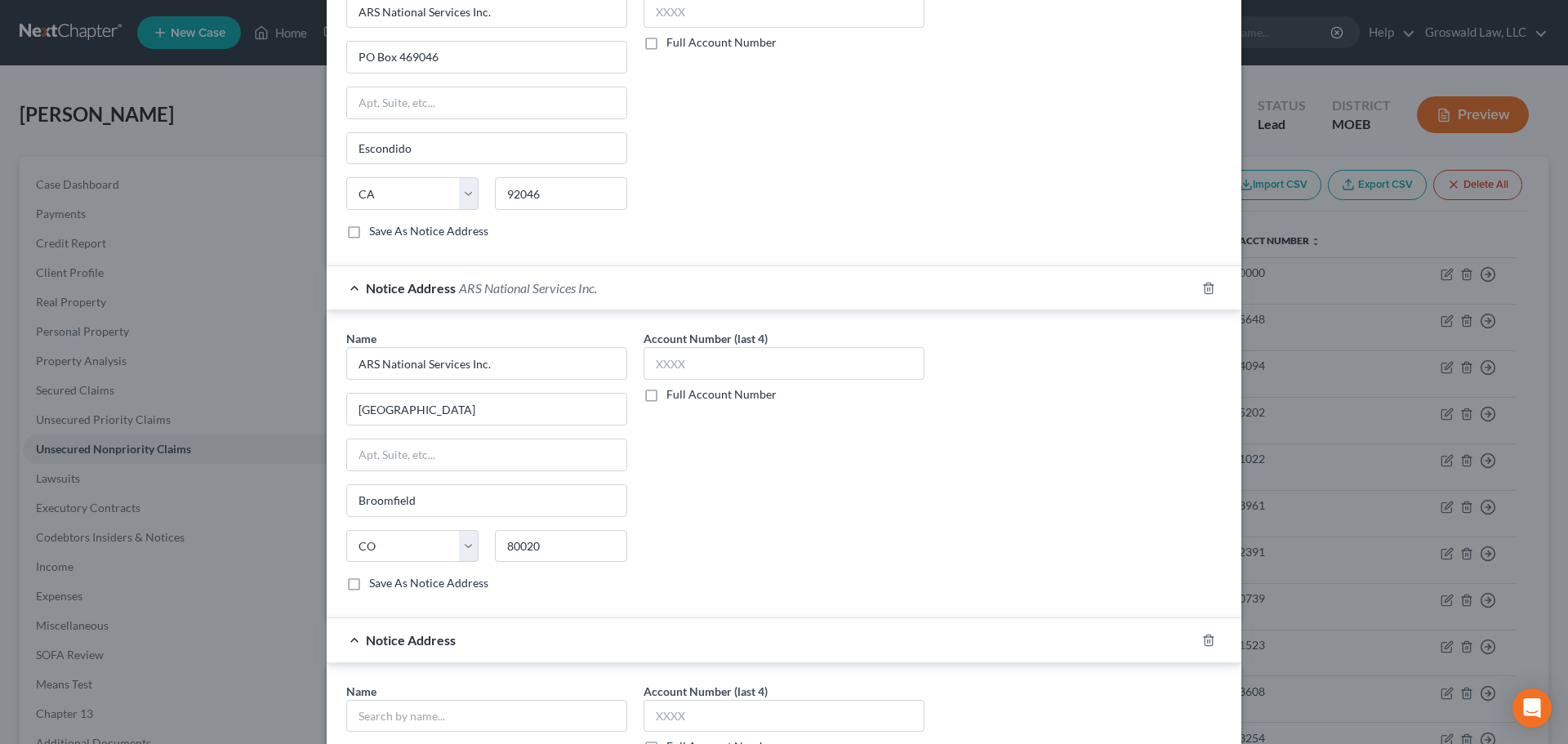
scroll to position [570, 0]
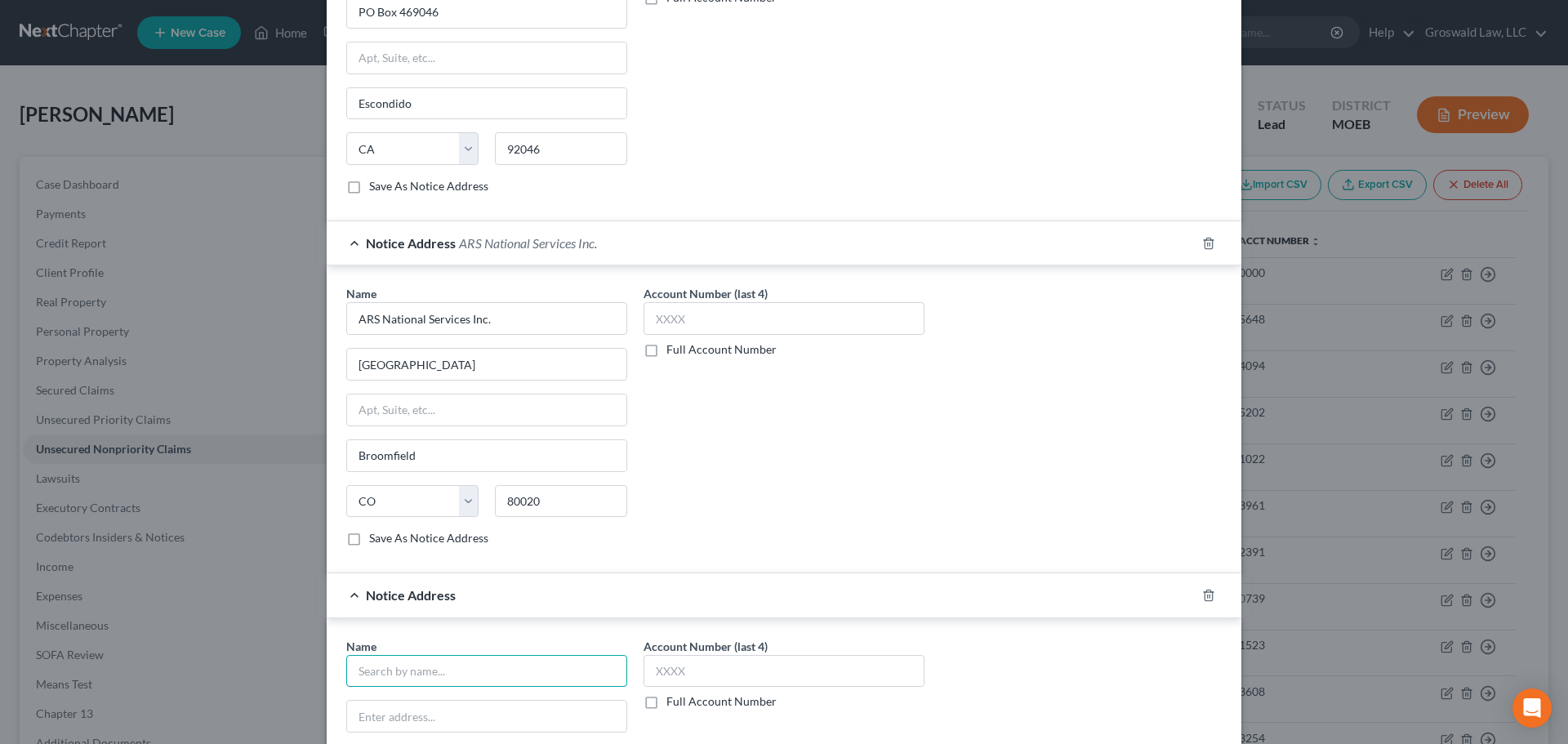
click at [419, 681] on input "text" at bounding box center [486, 672] width 281 height 33
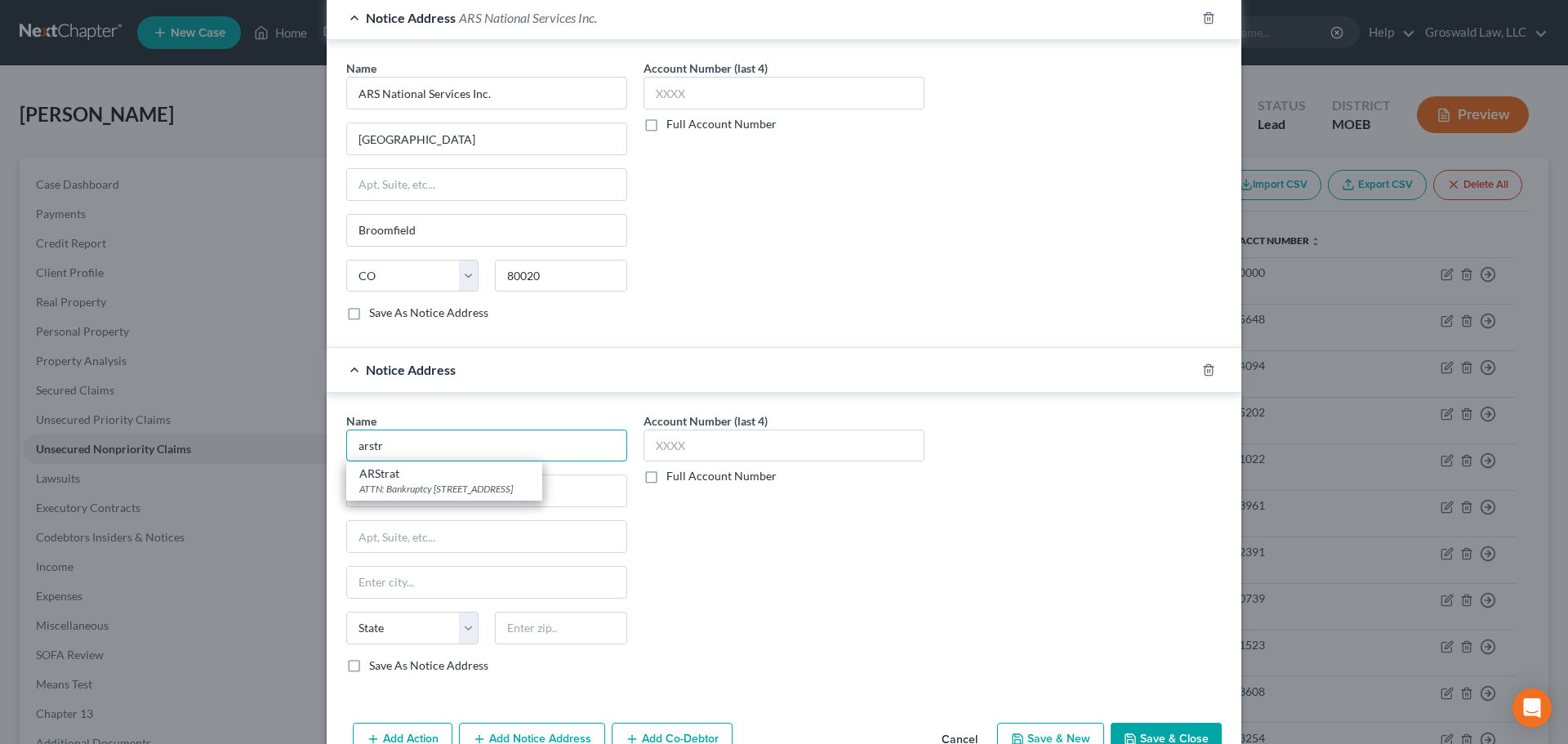
scroll to position [815, 0]
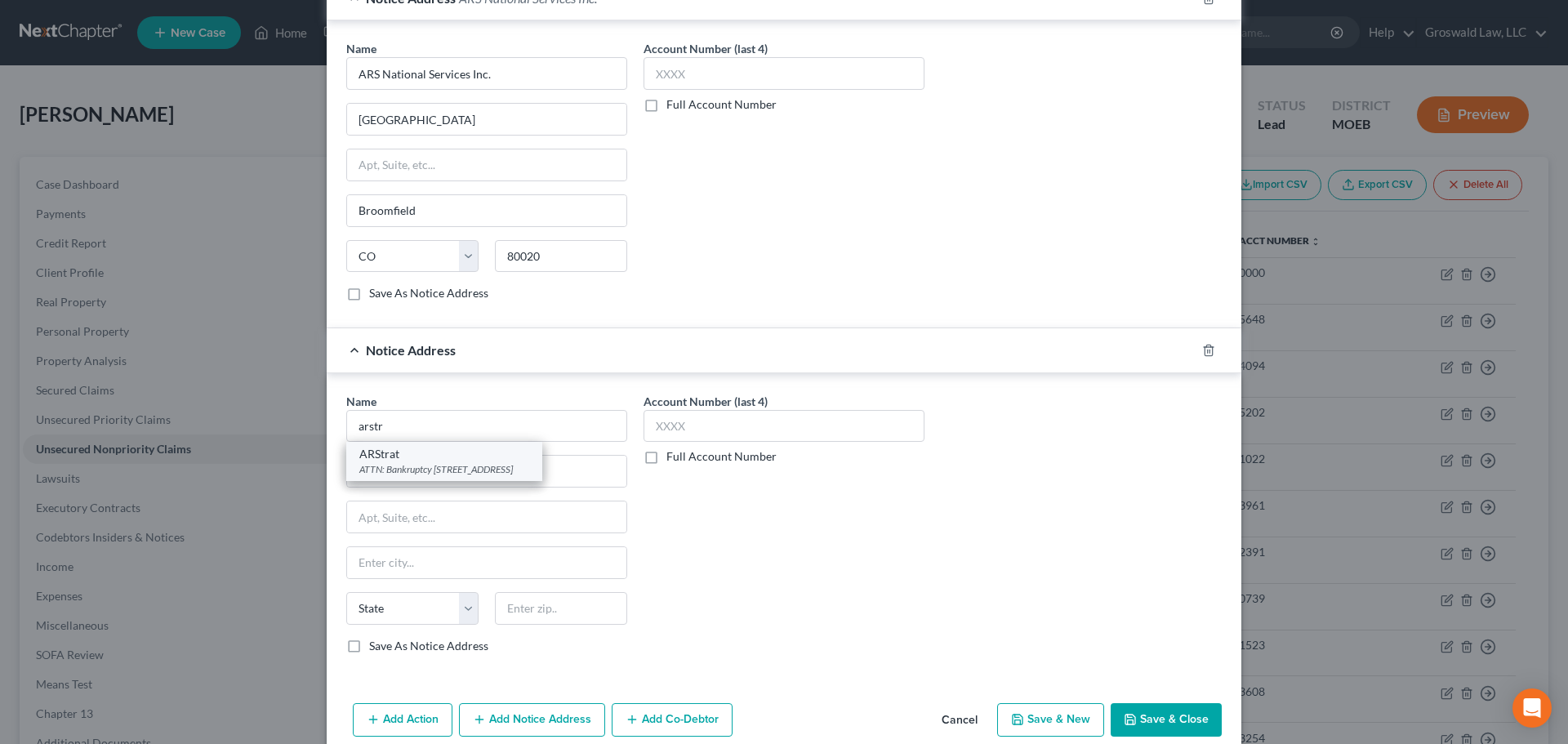
click at [448, 472] on div "ATTN: Bankruptcy 14141 Southwest FWY, Ste. 300, Sugar Land, TX 77478" at bounding box center [444, 470] width 170 height 14
type input "ARStrat"
type input "ATTN: Bankruptcy"
type input "14141 Southwest FWY, Ste. 300"
type input "Sugar Land"
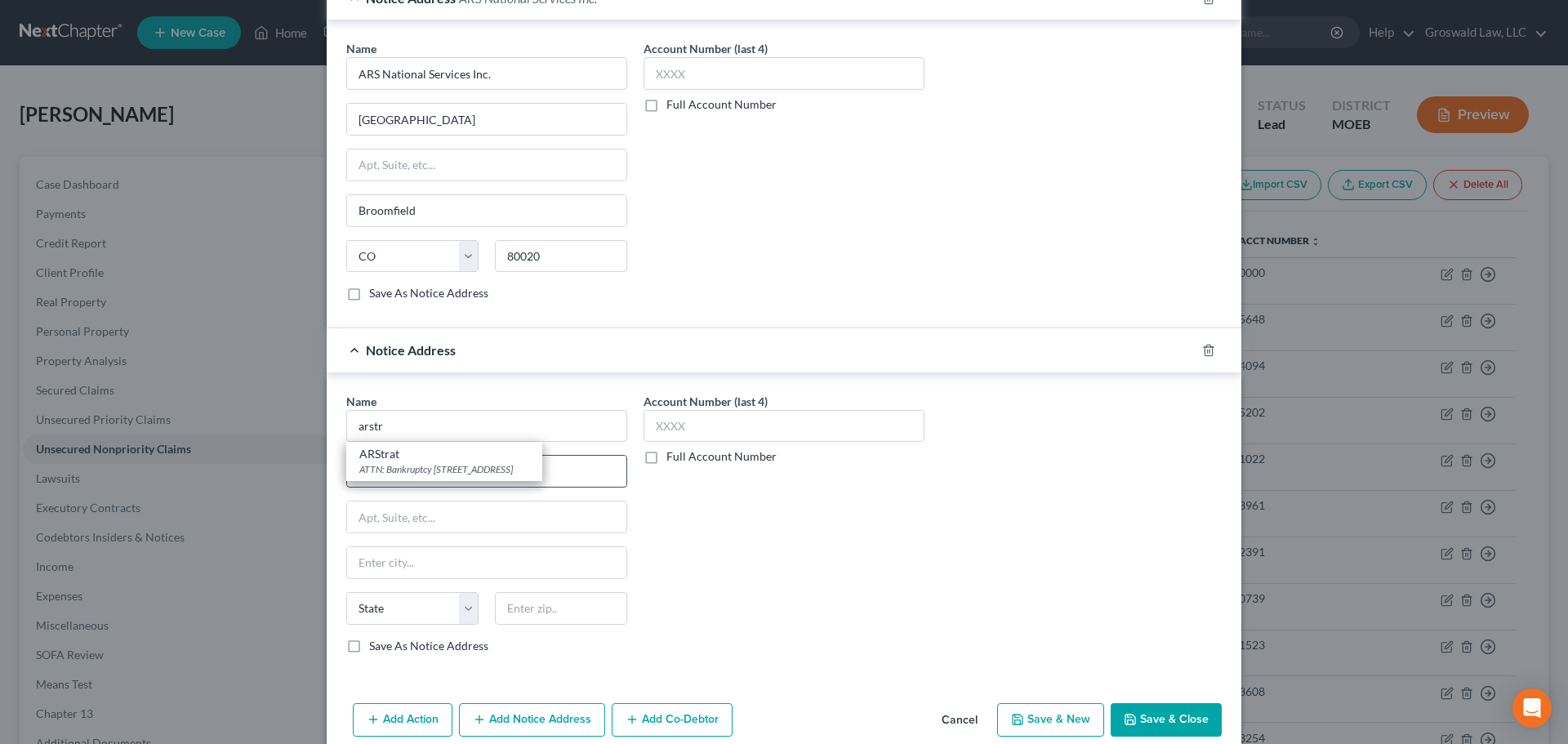
select select "45"
type input "77478"
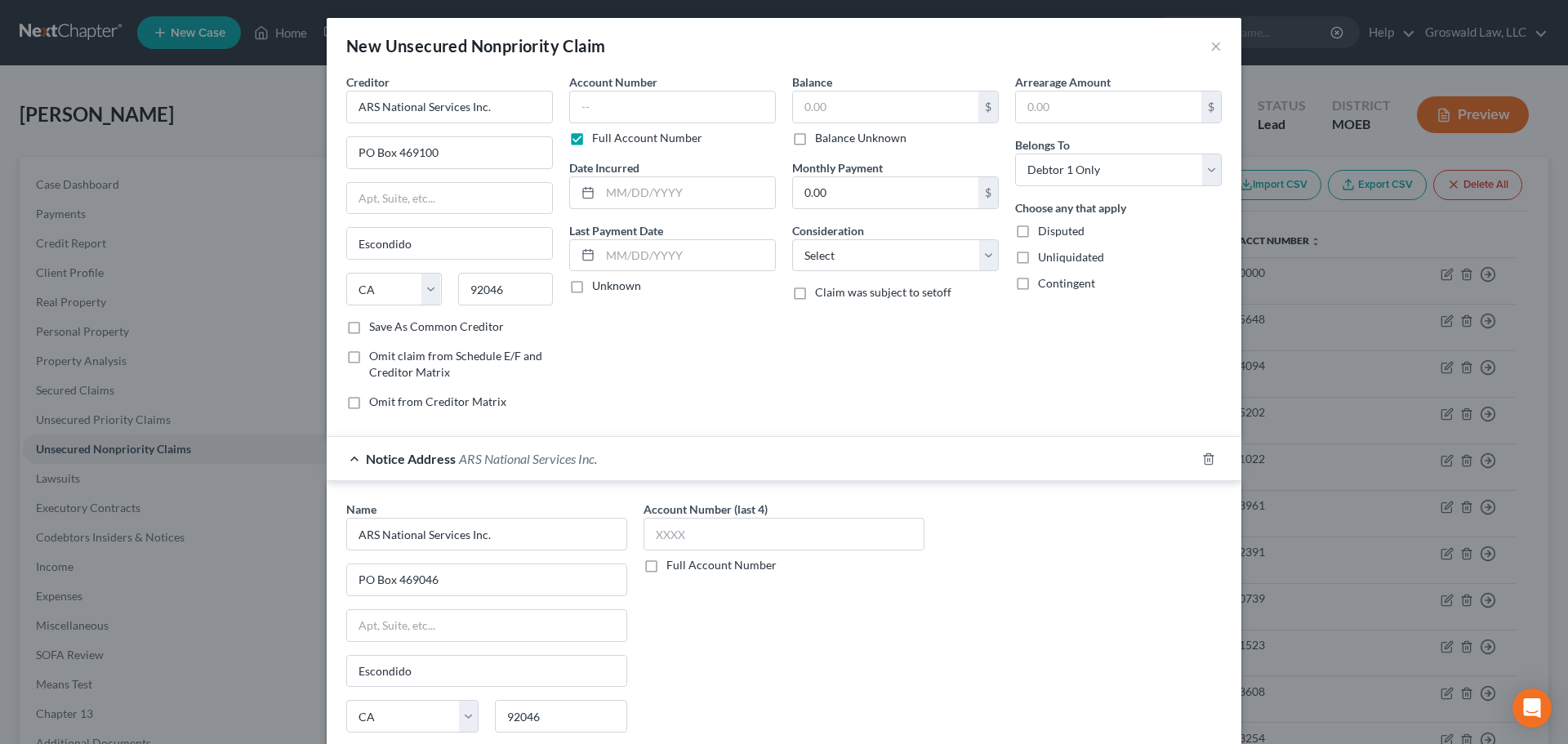
scroll to position [0, 0]
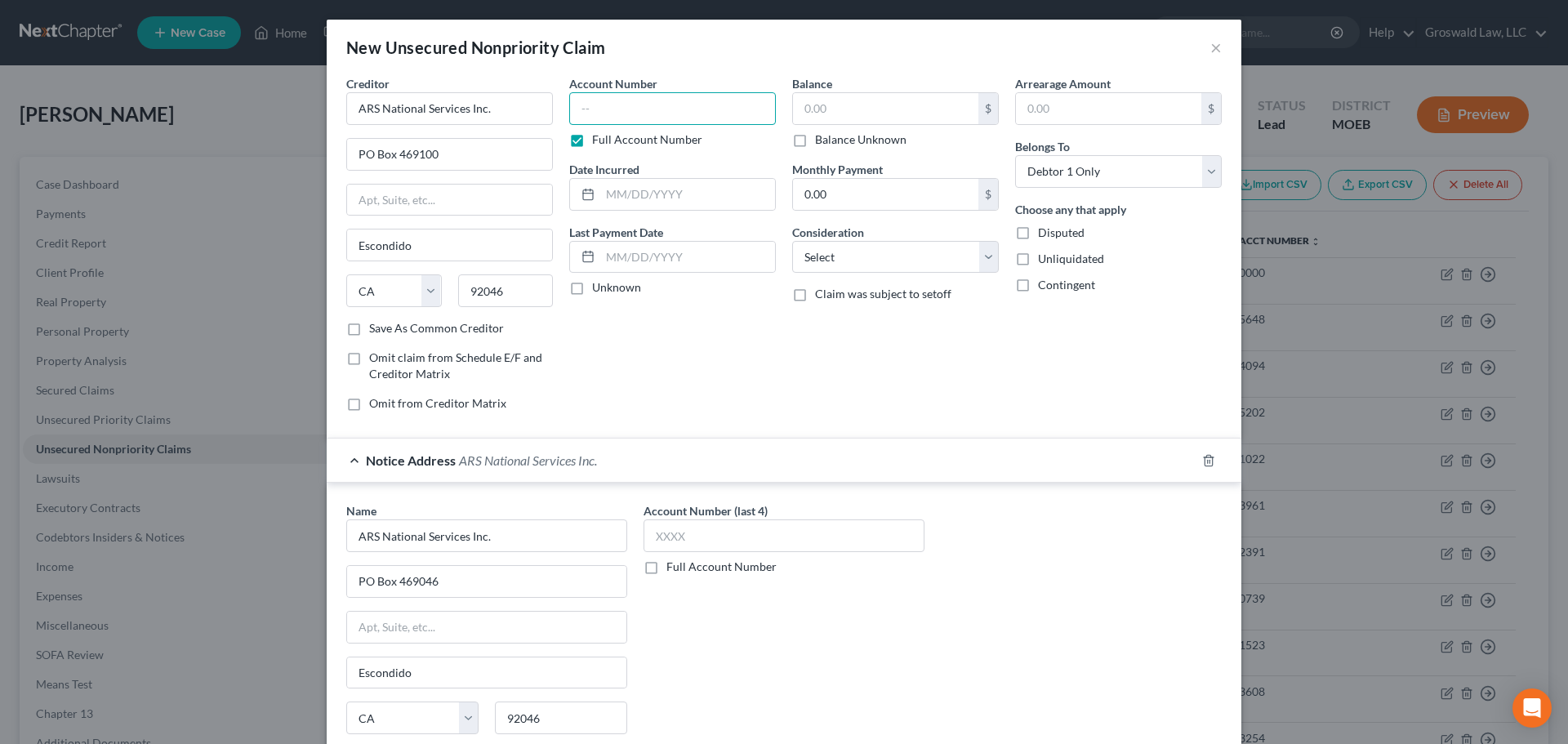
click at [641, 102] on input "text" at bounding box center [673, 109] width 207 height 33
type input "0000"
type input "2024"
type input "500"
select select "14"
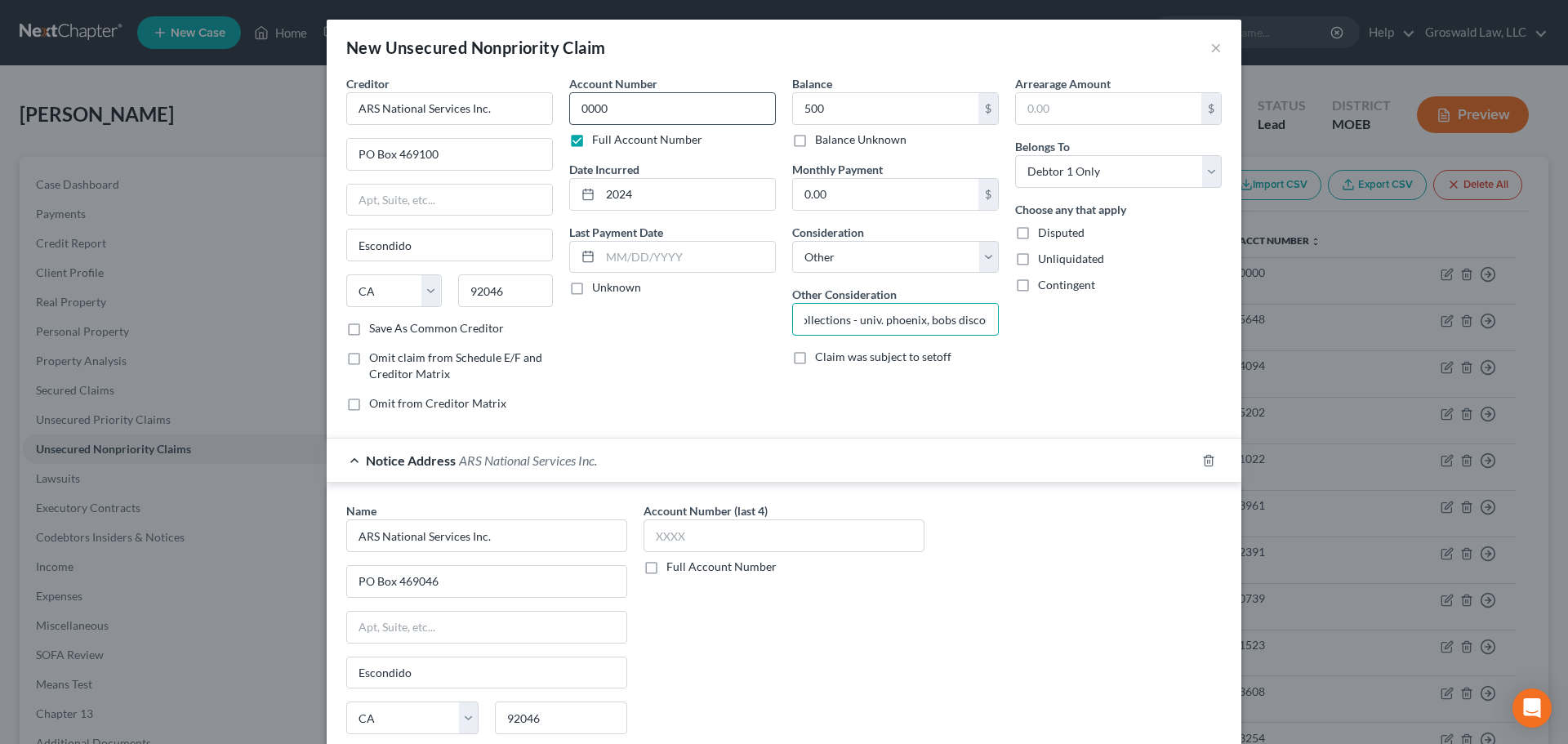
scroll to position [0, 19]
type input "collections - univ. phoenix, bobs discount"
click at [893, 111] on input "500" at bounding box center [886, 109] width 186 height 31
drag, startPoint x: 861, startPoint y: 109, endPoint x: 781, endPoint y: 103, distance: 80.2
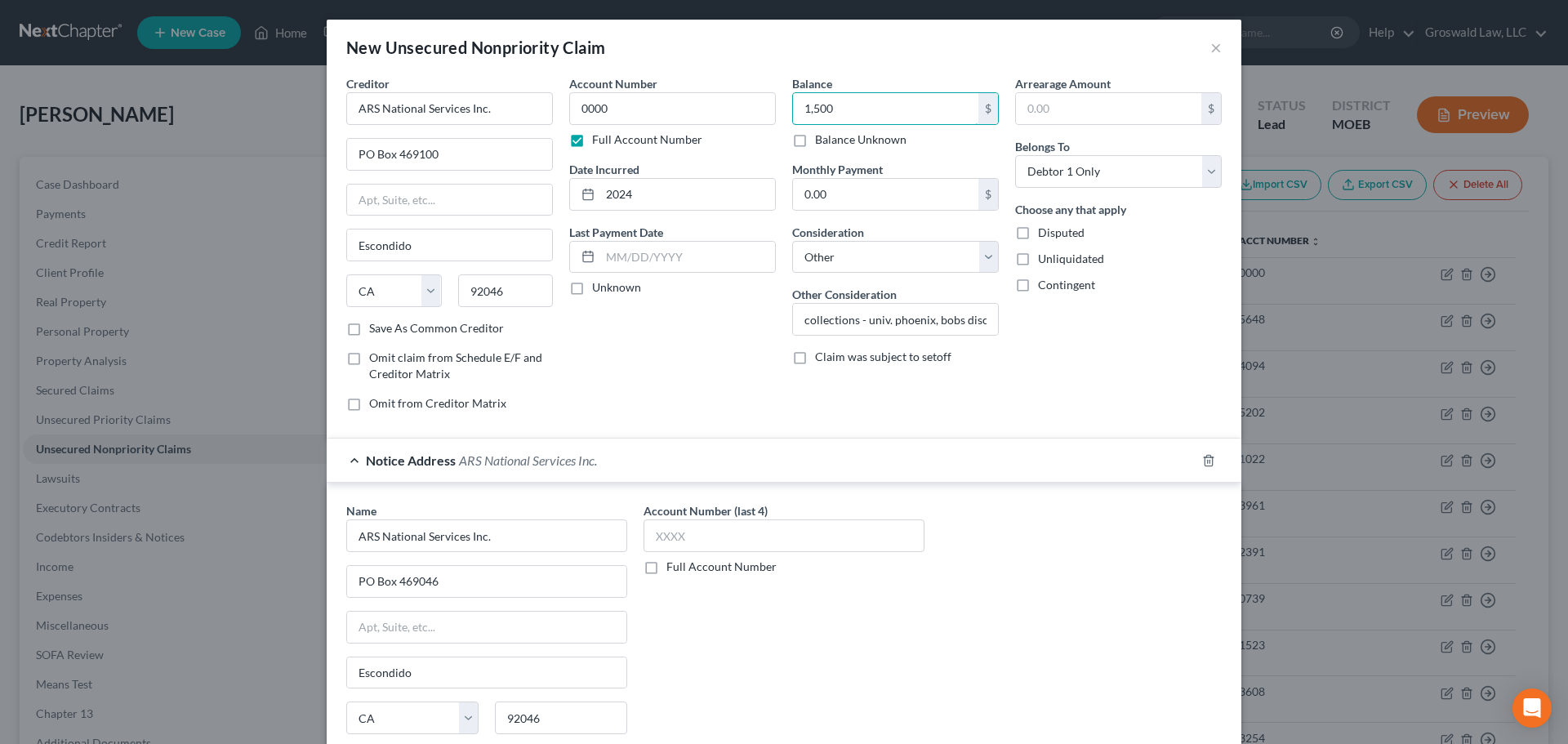
click at [784, 103] on div "Balance 1,500.00 $ Balance Unknown Balance Undetermined 1,500 $ Balance Unknown…" at bounding box center [895, 250] width 223 height 350
type input "2,257.47"
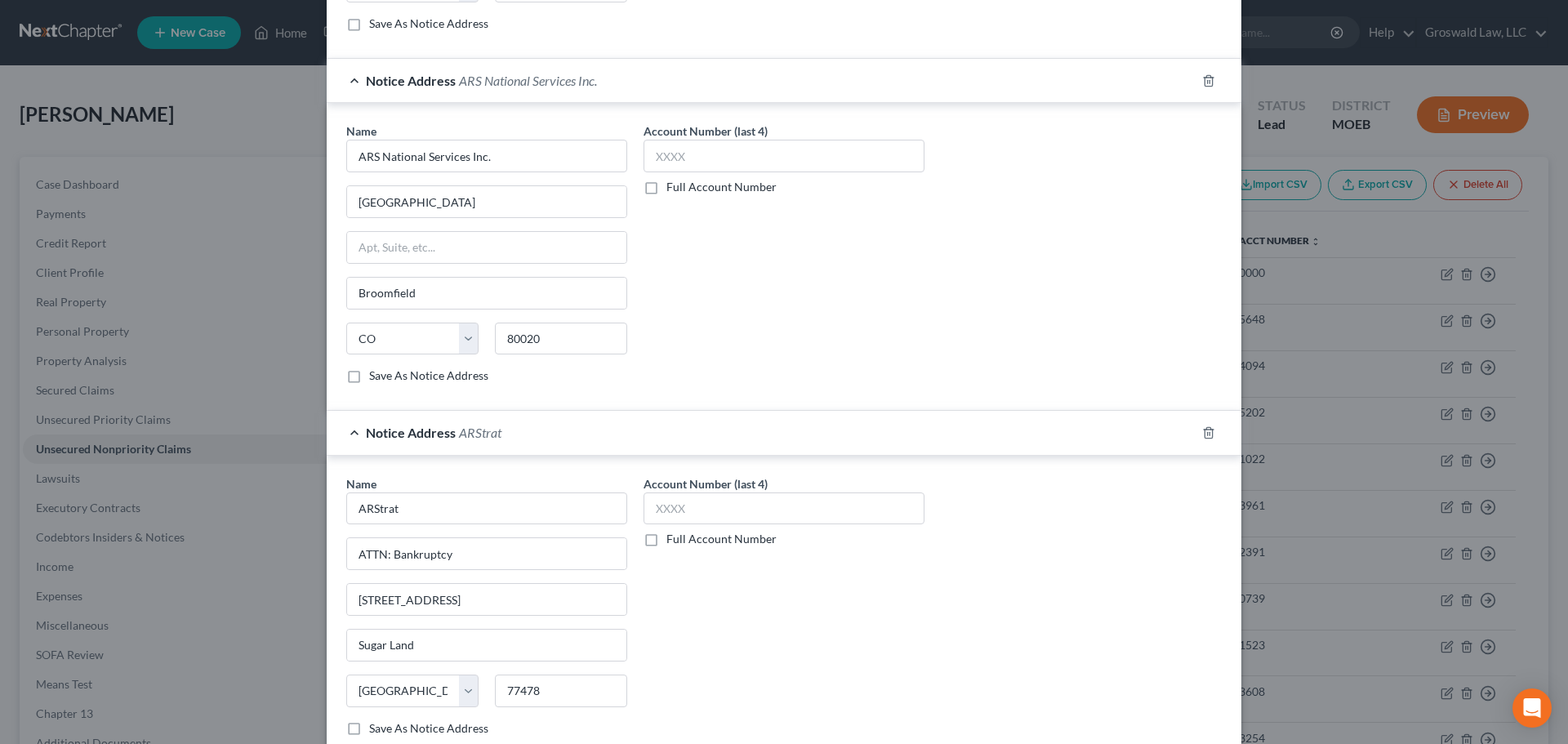
scroll to position [840, 0]
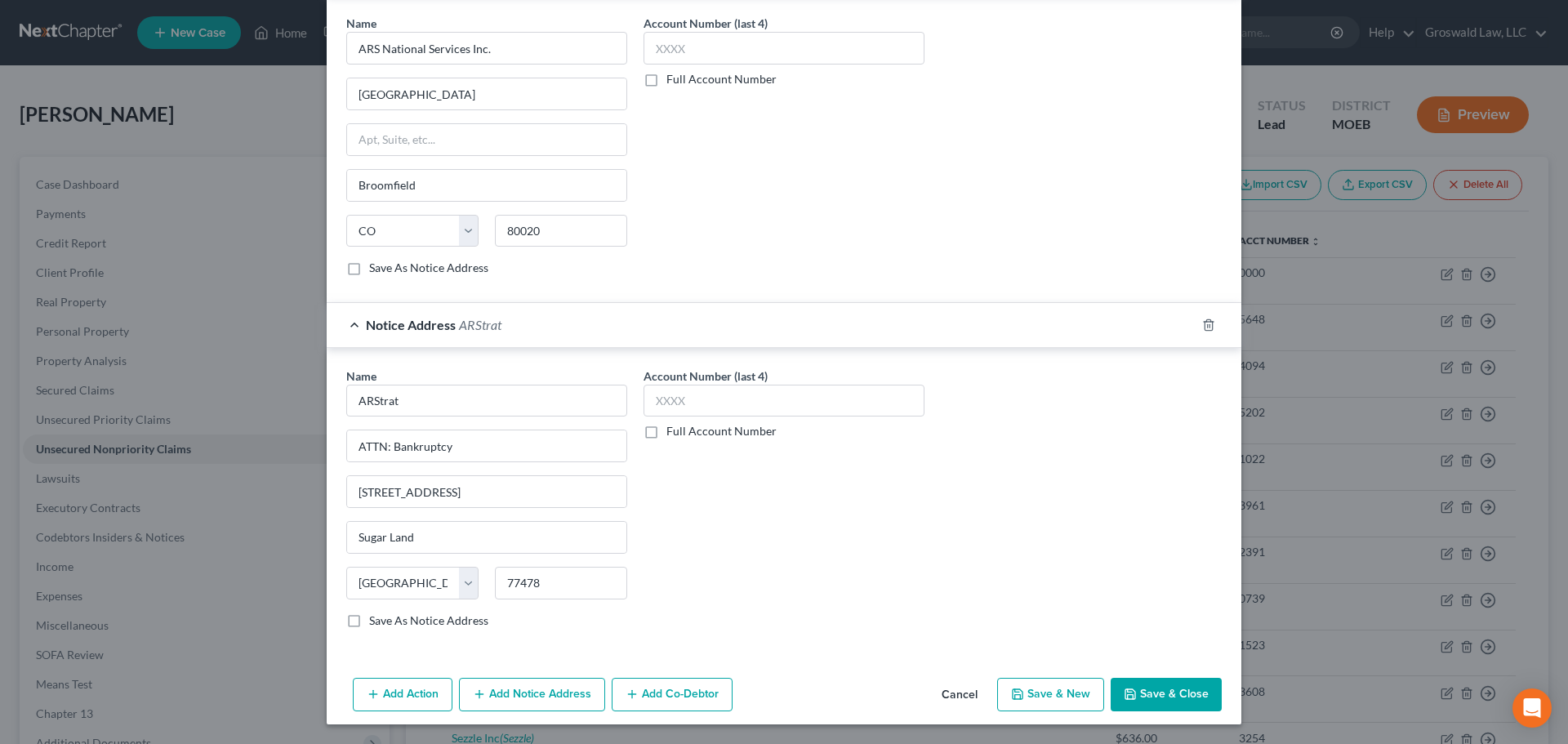
click at [526, 692] on button "Add Notice Address" at bounding box center [532, 694] width 146 height 34
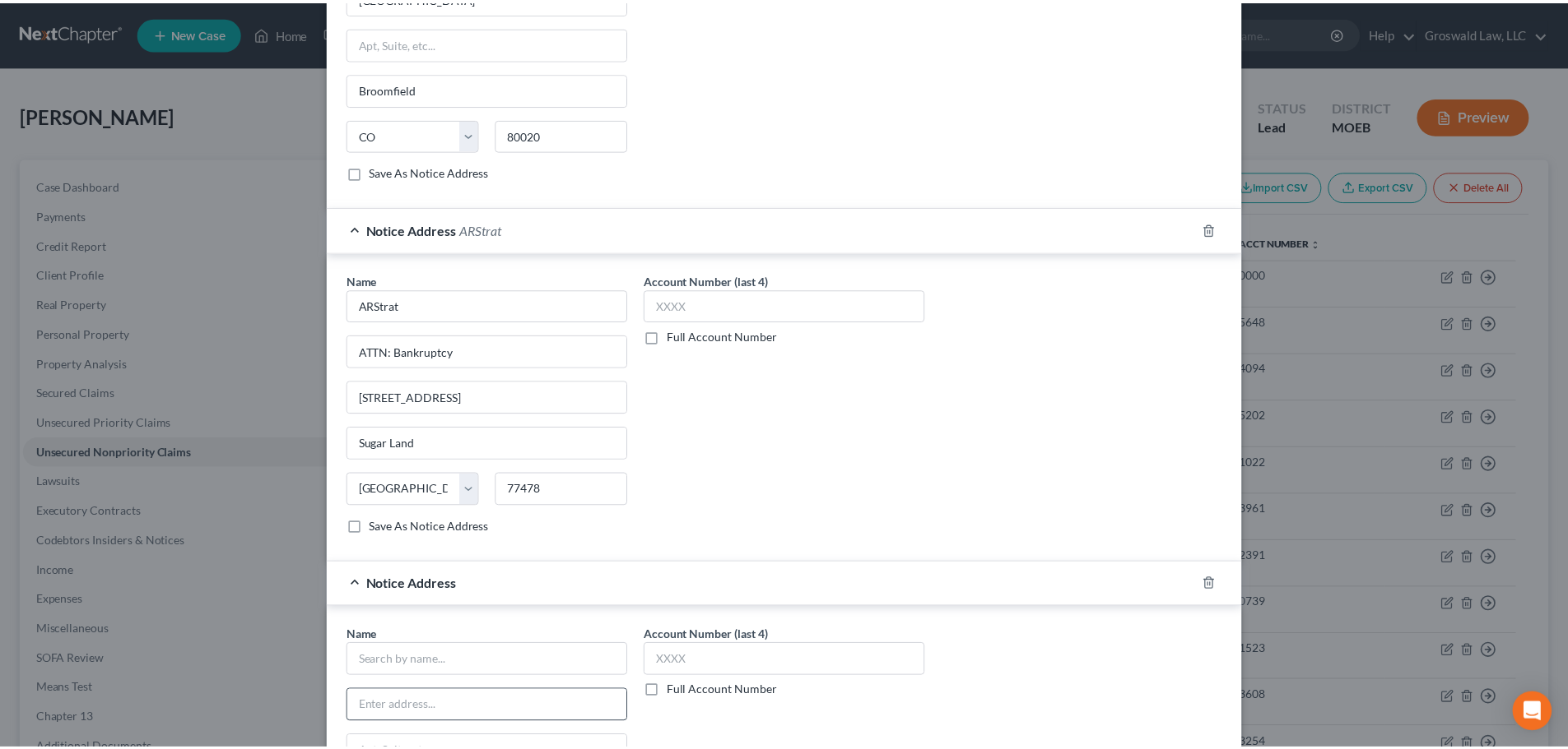
scroll to position [1200, 0]
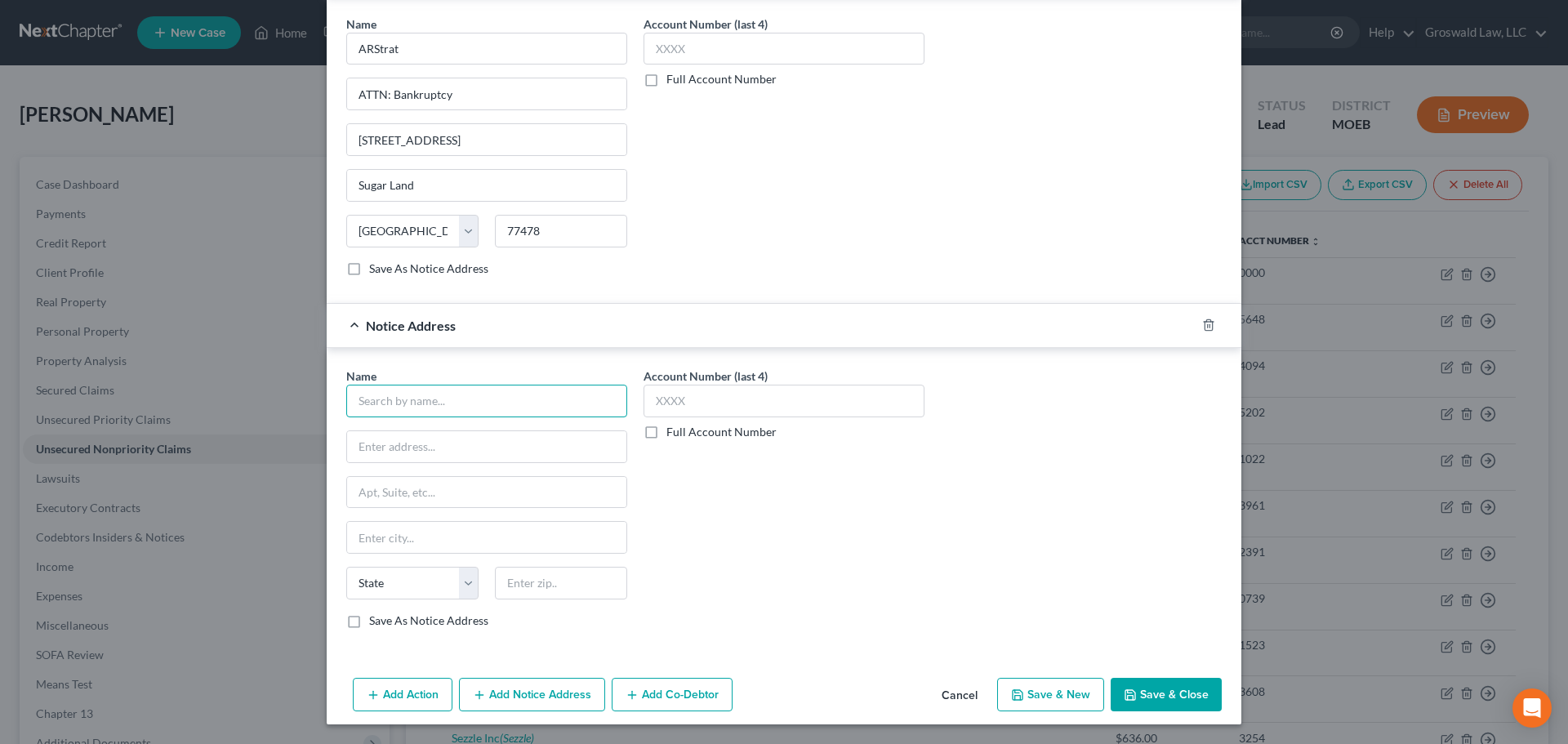
drag, startPoint x: 481, startPoint y: 406, endPoint x: 22, endPoint y: 435, distance: 459.9
click at [481, 405] on input "text" at bounding box center [486, 402] width 281 height 33
paste input "Advanced Recovery Systems Inc."
type input "Advanced Recovery Systems Inc."
drag, startPoint x: 483, startPoint y: 452, endPoint x: 43, endPoint y: 476, distance: 440.7
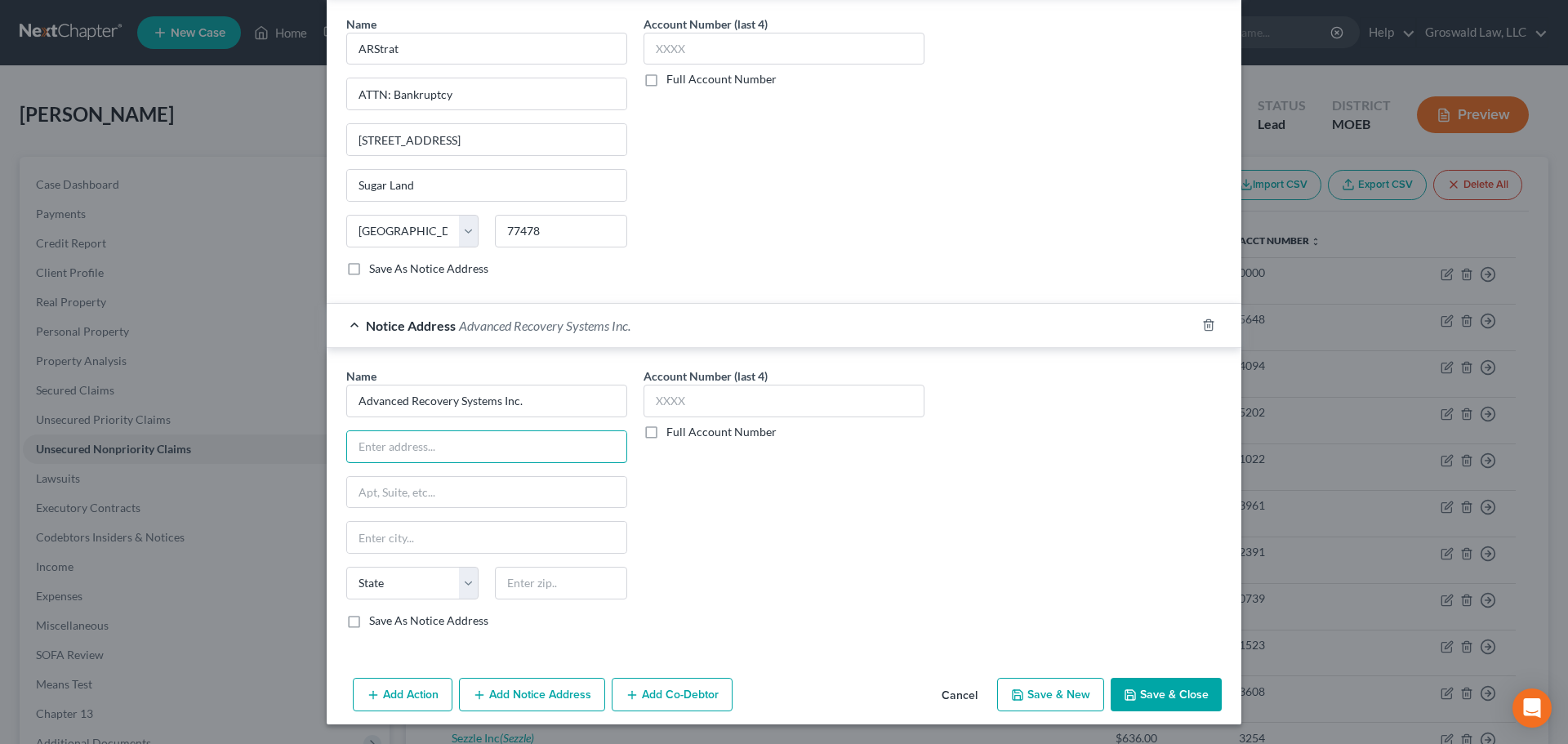
click at [483, 452] on input "text" at bounding box center [486, 447] width 279 height 31
paste input "219 Katherine Drive"
type input "219 Katherine Drive"
click at [436, 492] on input "text" at bounding box center [486, 493] width 279 height 31
paste input "P.O. Box 321472"
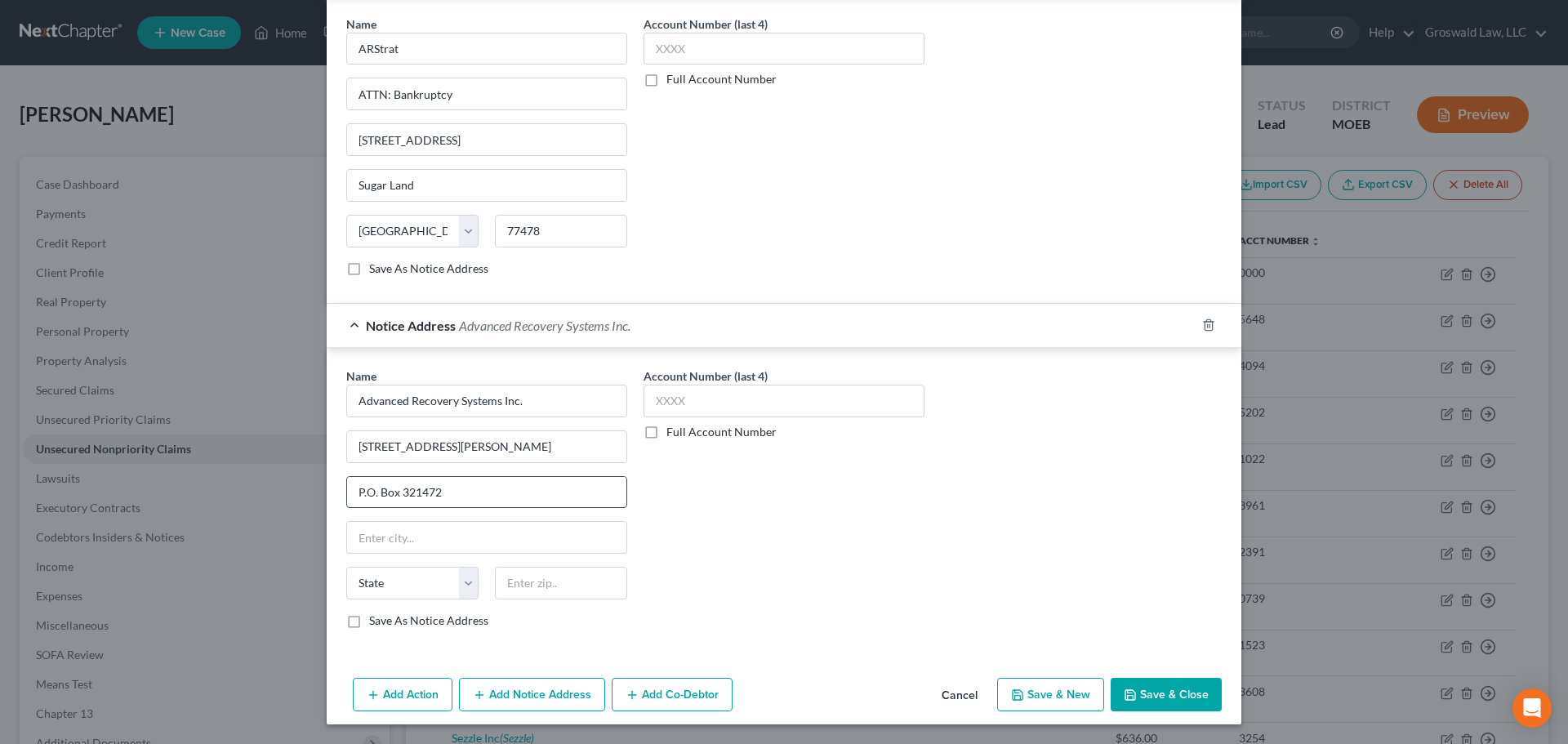
type input "P.O. Box 321472"
type input "39232"
type input "Jackson"
select select "25"
click at [1178, 685] on button "Save & Close" at bounding box center [1167, 694] width 111 height 34
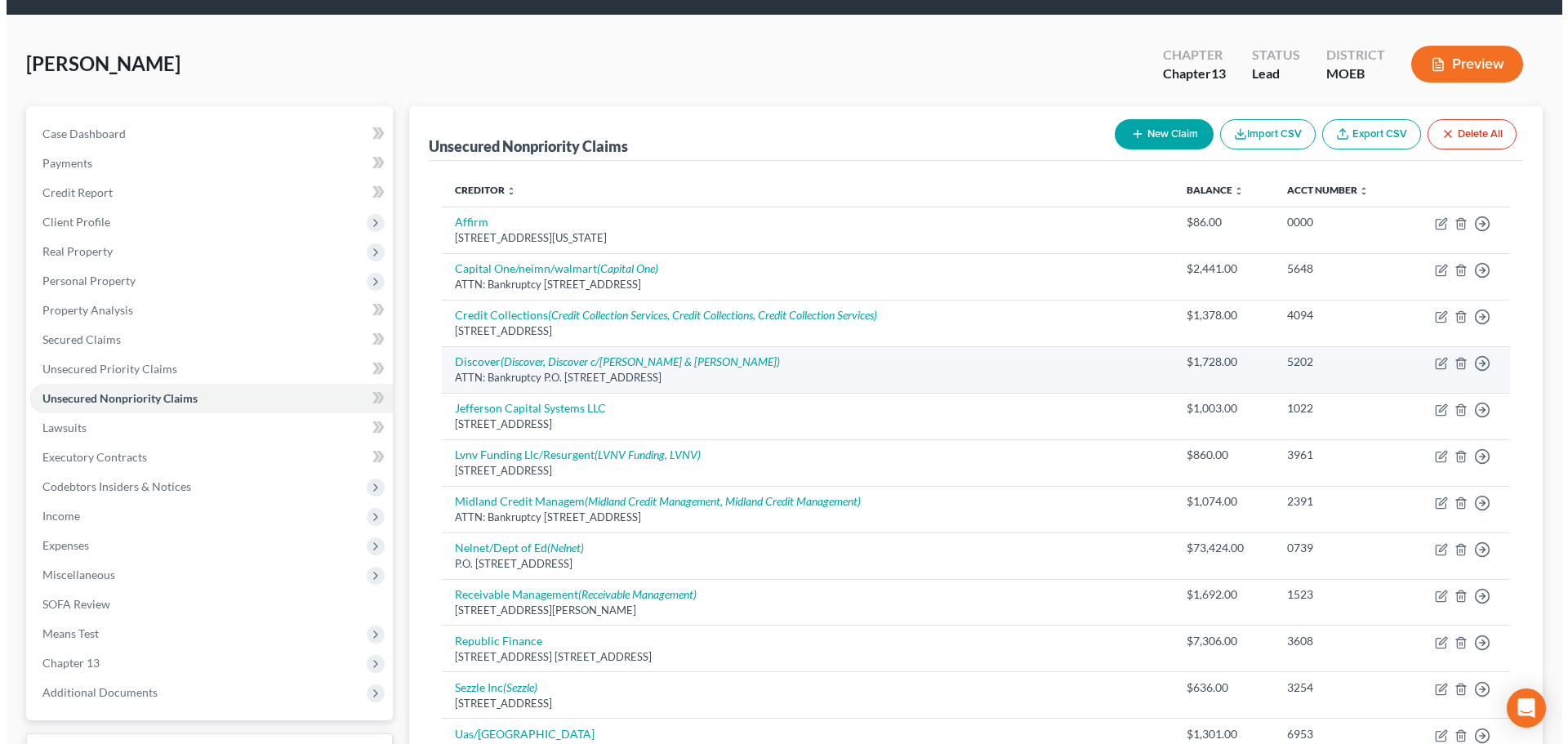
scroll to position [327, 0]
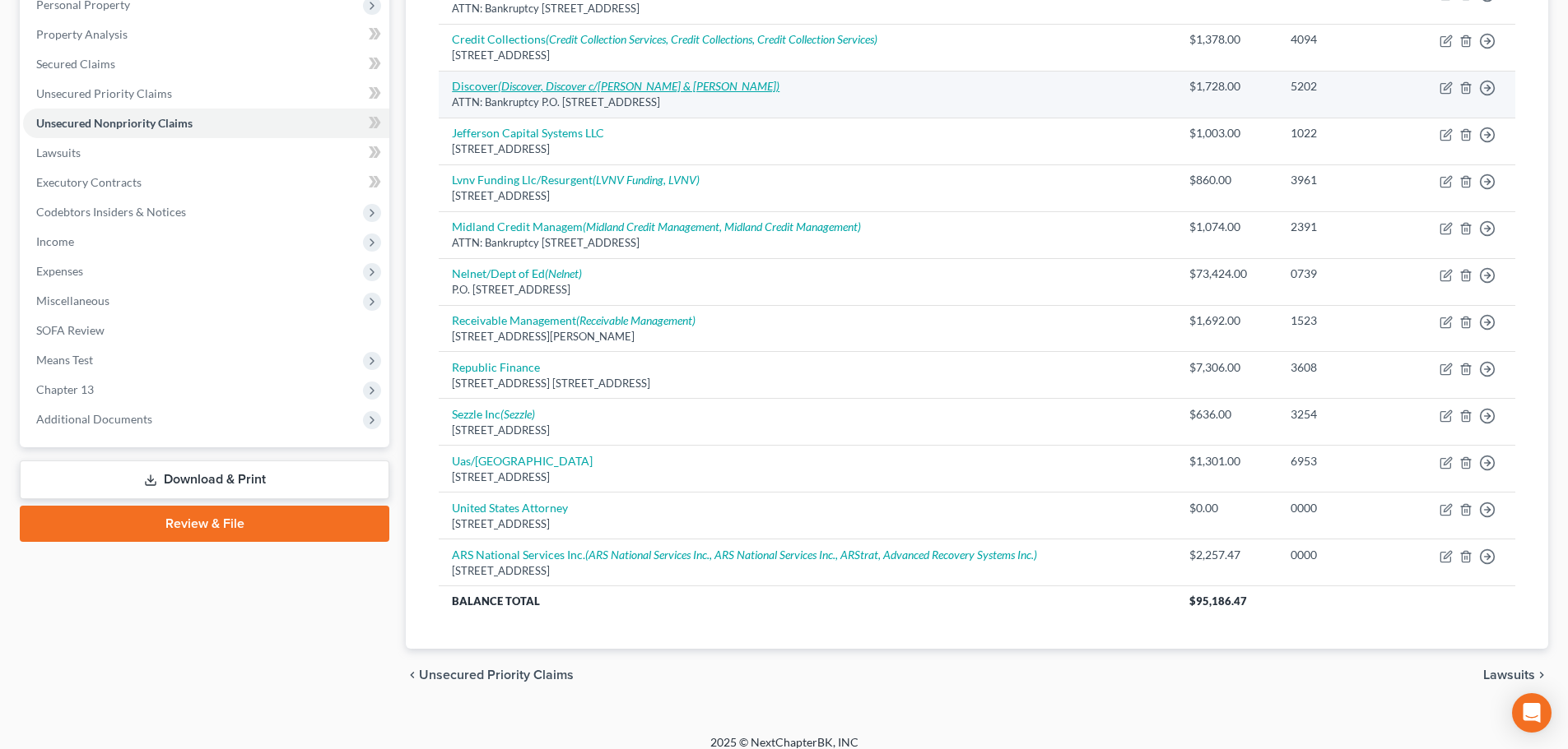
click at [607, 83] on icon "(Discover, Discover c/o Allen & Withrow)" at bounding box center [638, 86] width 281 height 14
select select "46"
select select "2"
select select "0"
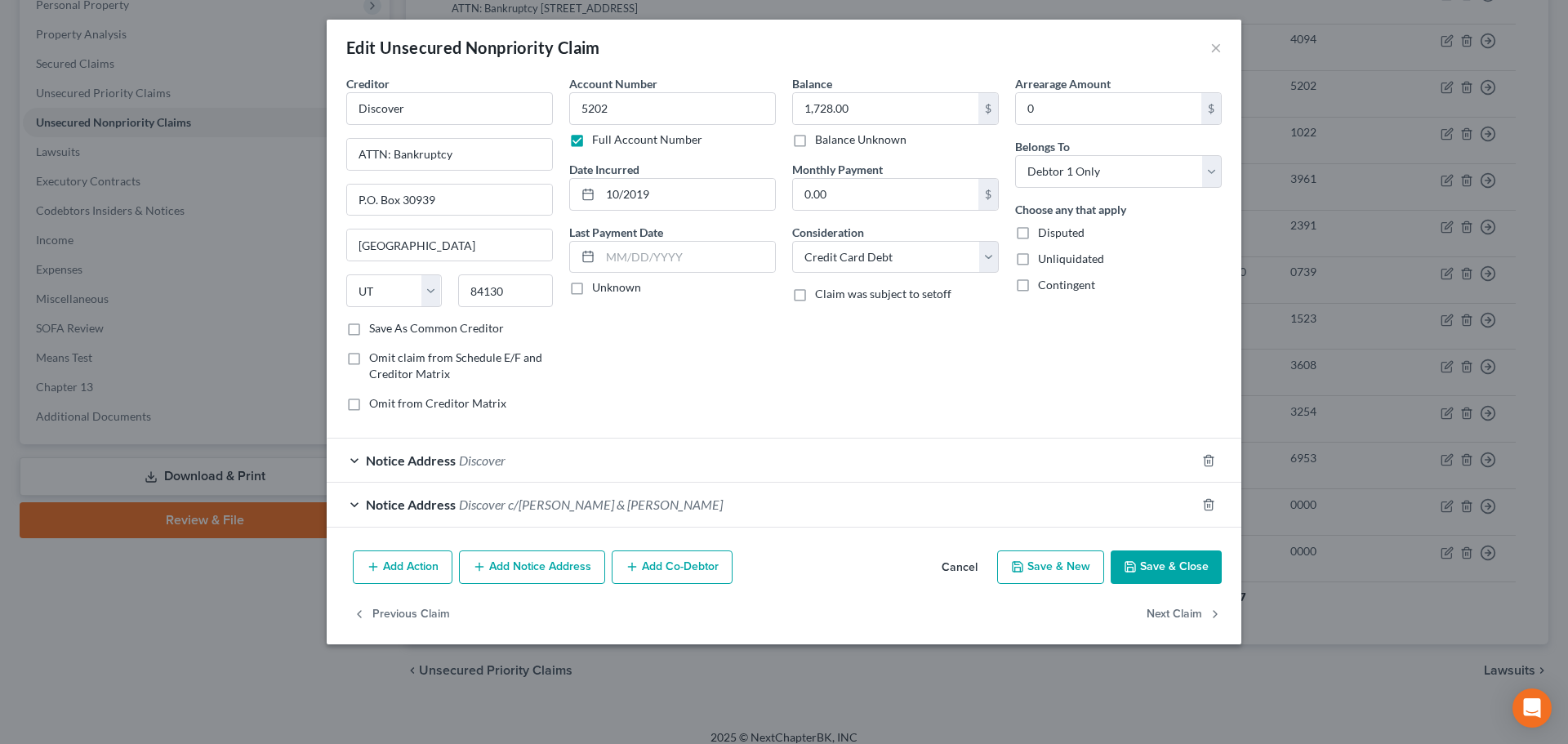
click at [594, 516] on div "Notice Address Discover c/o Allen & Withrow" at bounding box center [761, 505] width 869 height 44
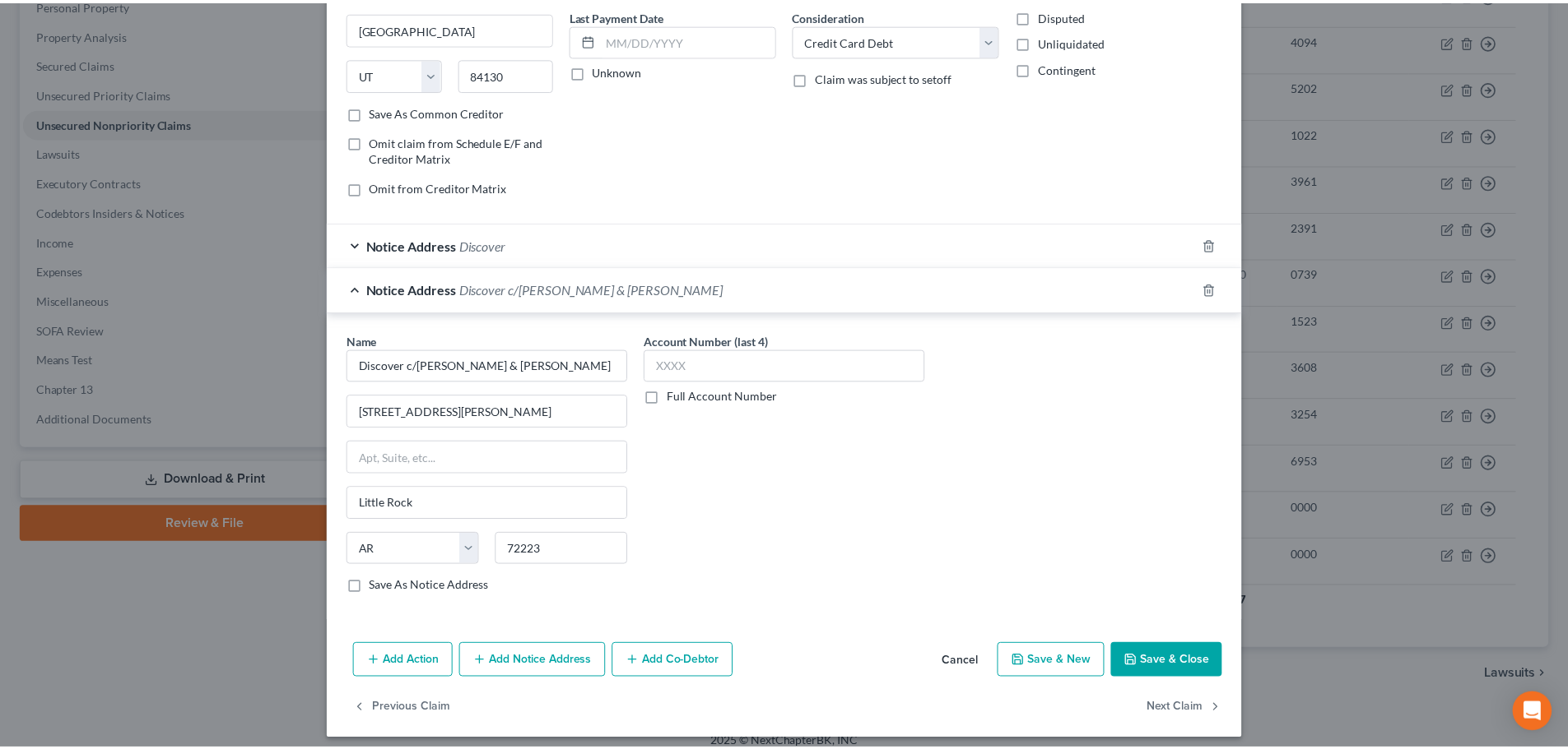
scroll to position [229, 0]
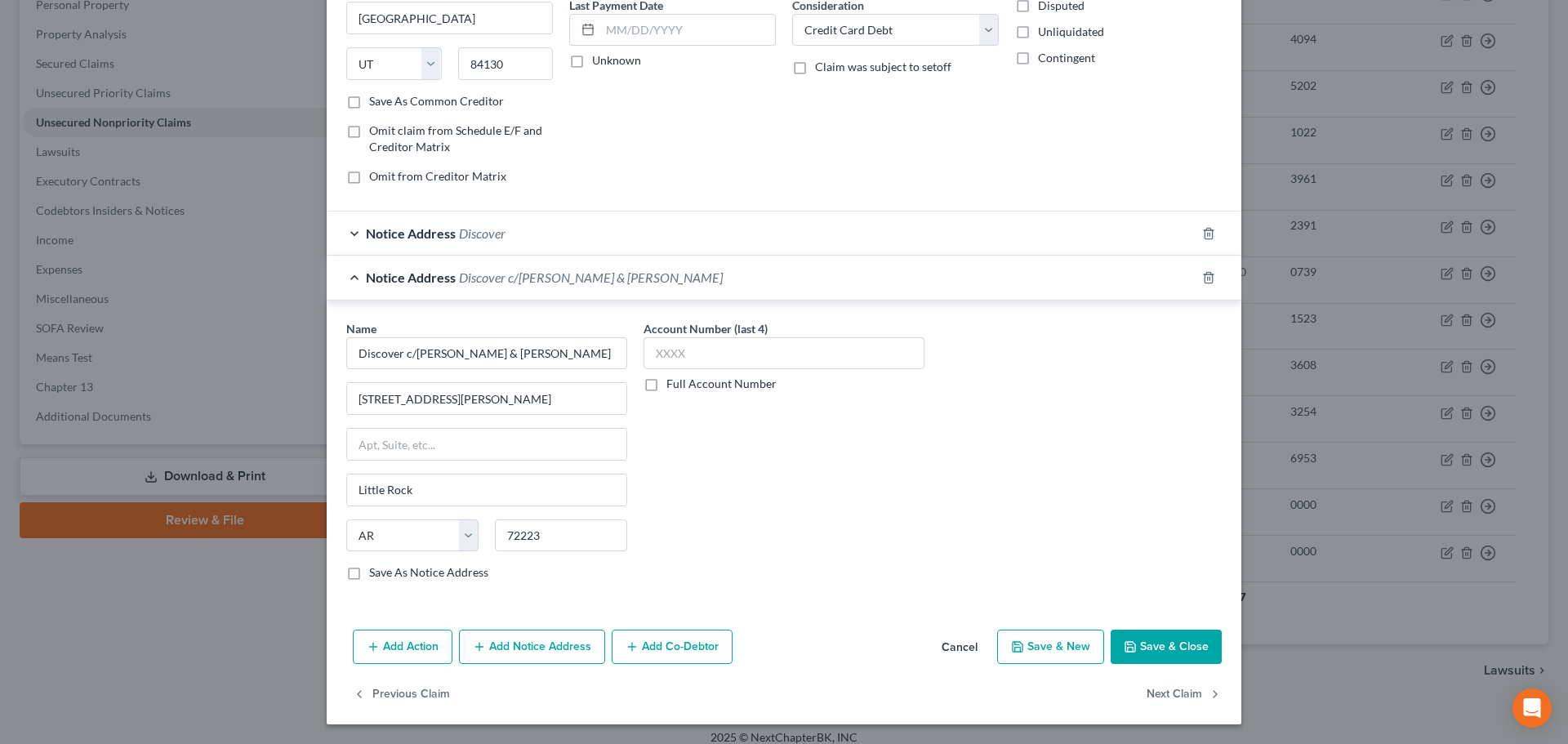
click at [1132, 649] on icon "button" at bounding box center [1130, 647] width 13 height 13
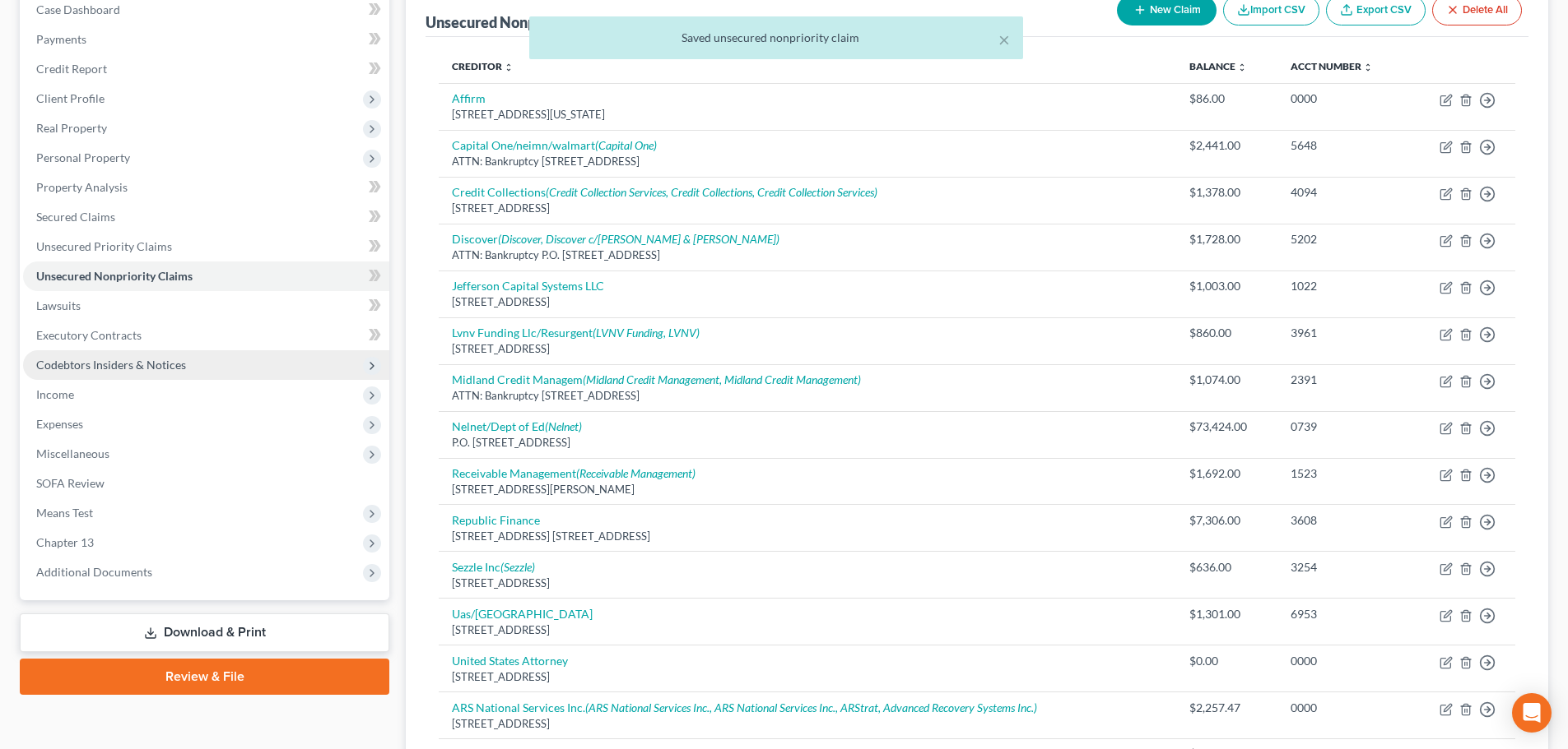
scroll to position [164, 0]
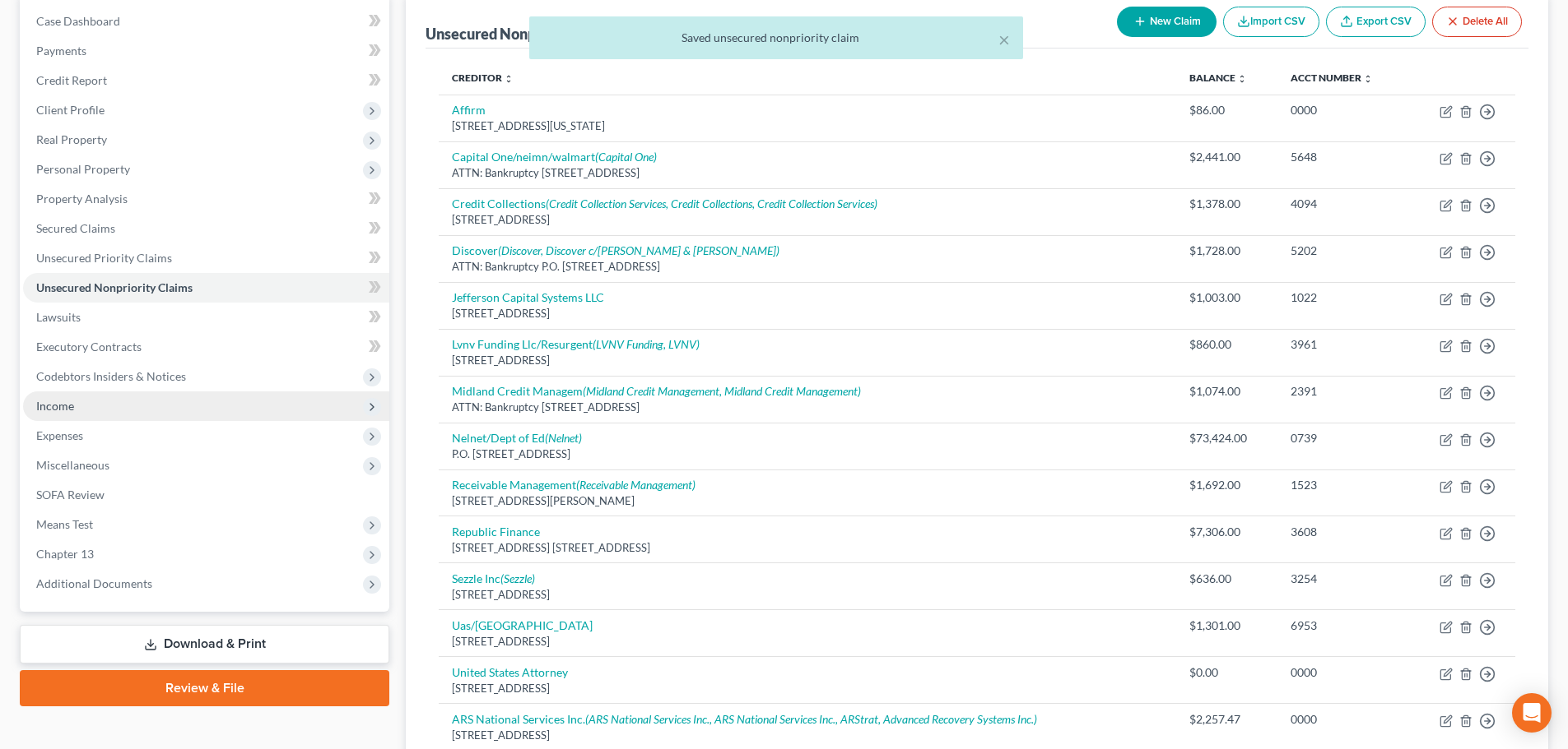
click at [70, 399] on span "Income" at bounding box center [55, 406] width 38 height 14
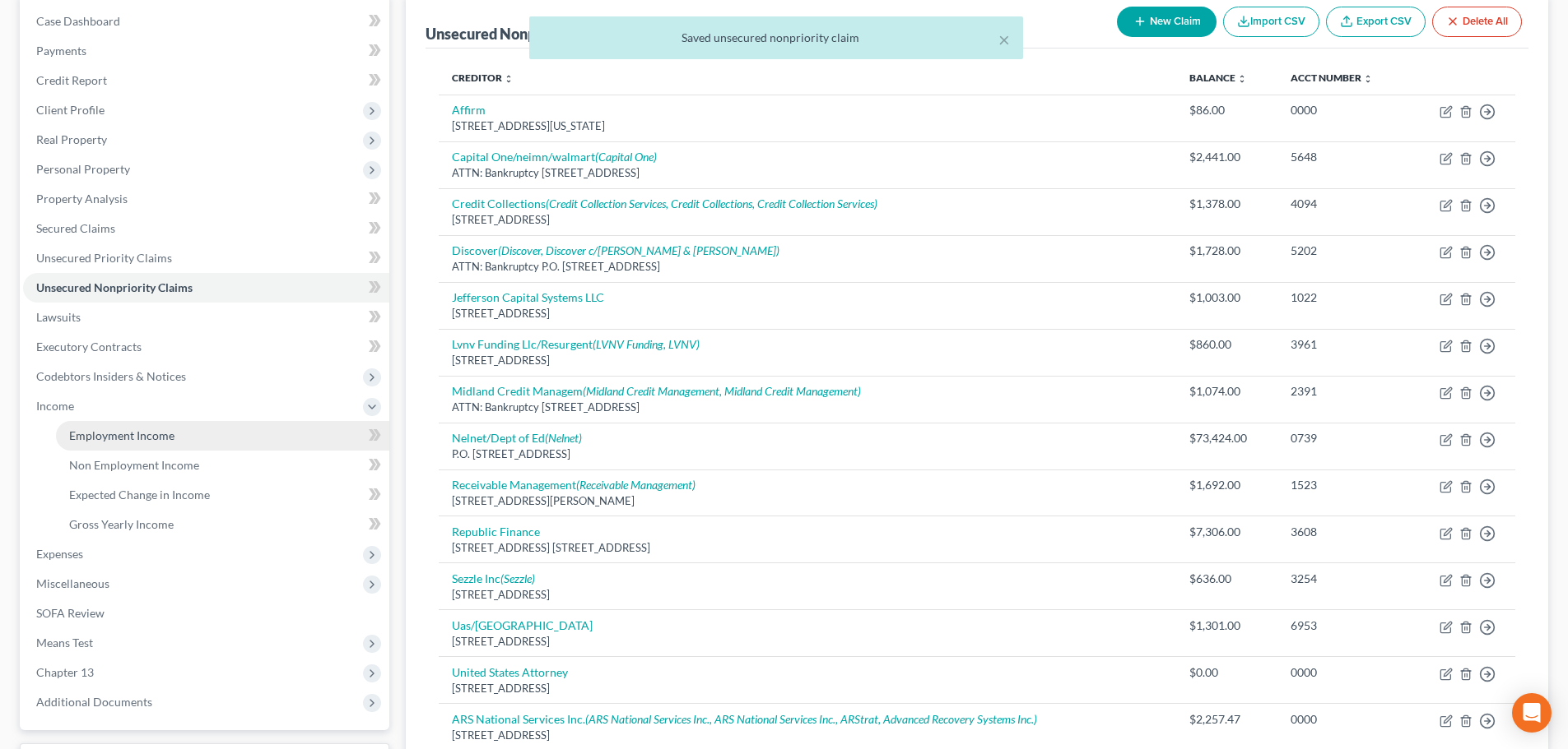
click at [126, 444] on link "Employment Income" at bounding box center [222, 436] width 333 height 29
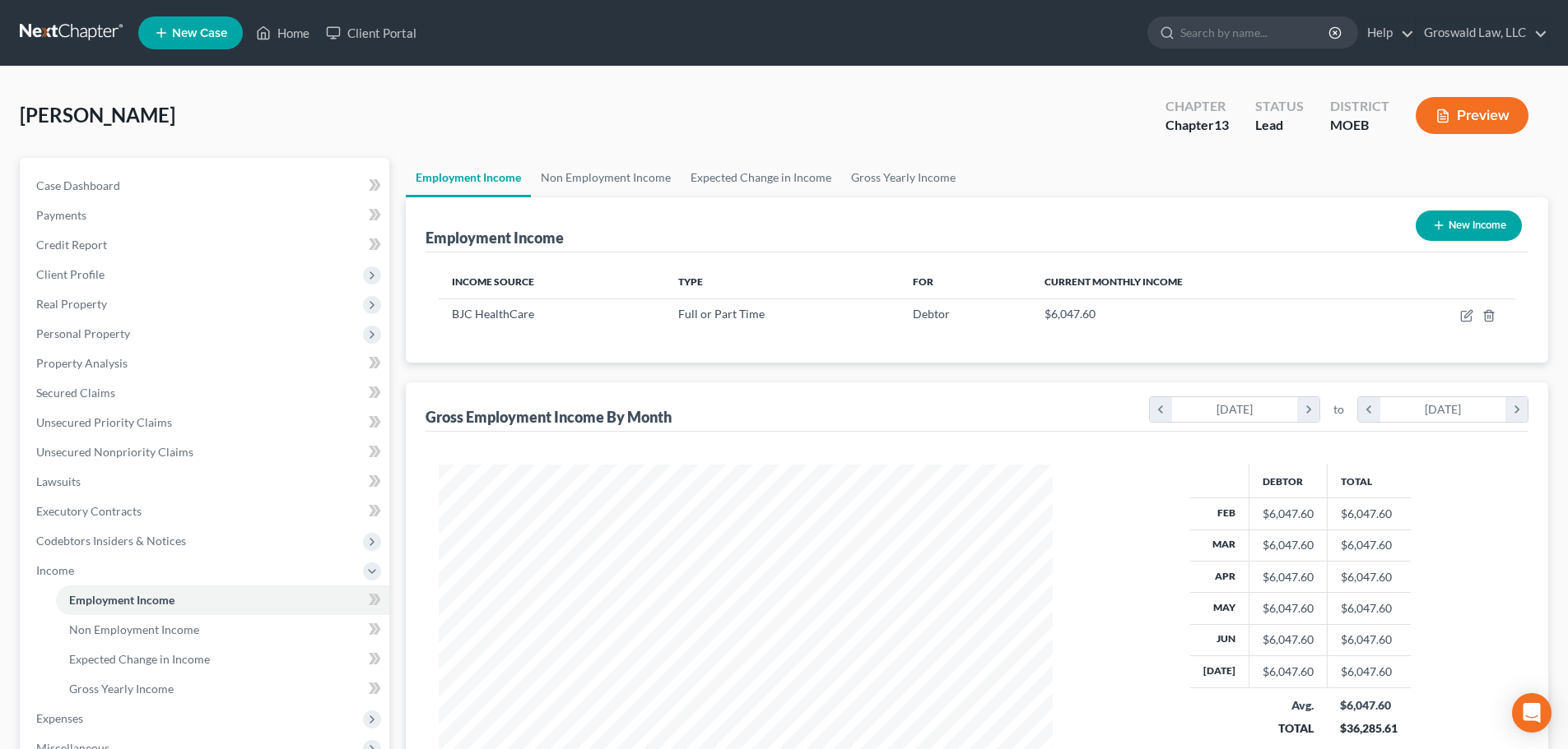
scroll to position [306, 646]
click at [651, 174] on link "Non Employment Income" at bounding box center [605, 177] width 150 height 39
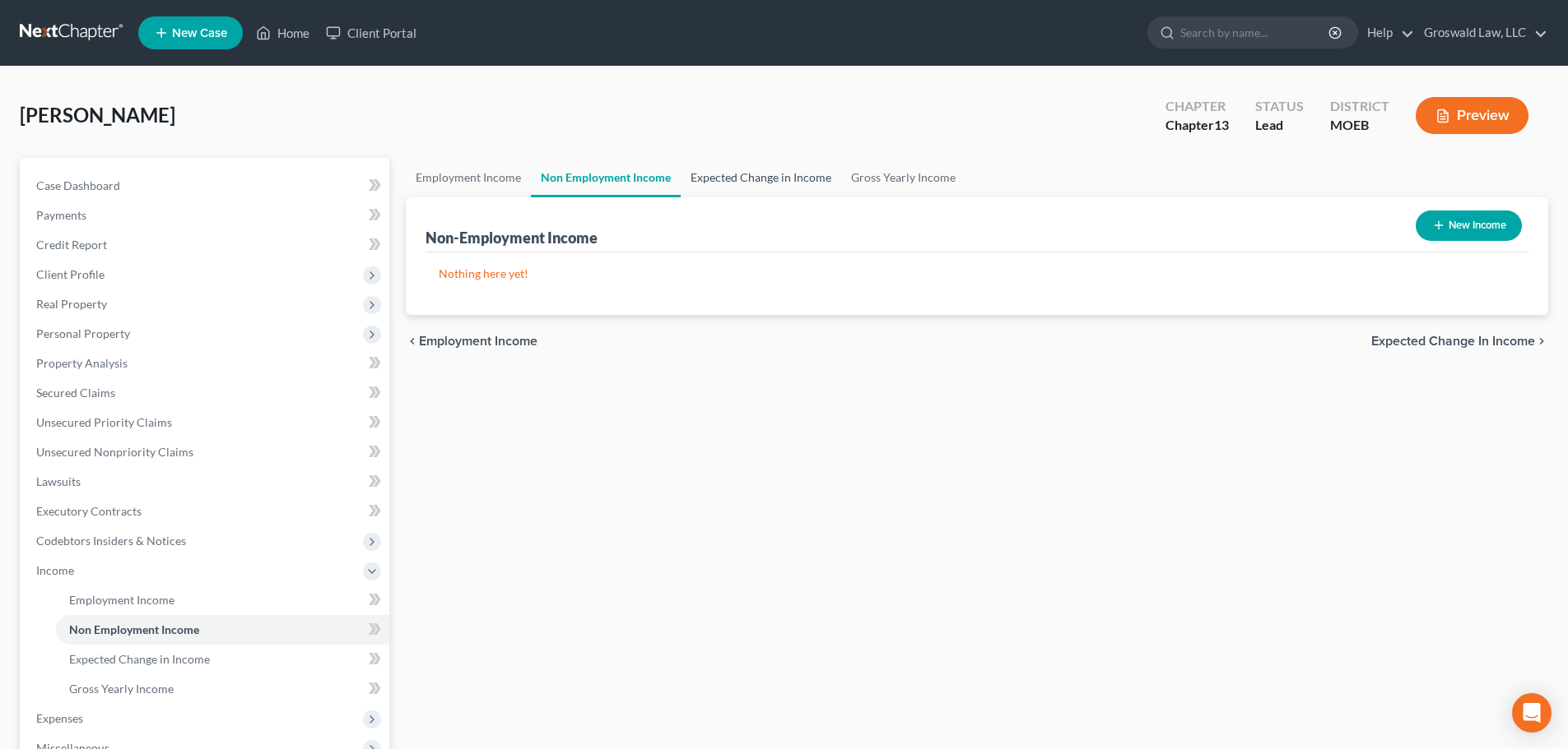
click at [734, 183] on link "Expected Change in Income" at bounding box center [761, 177] width 161 height 39
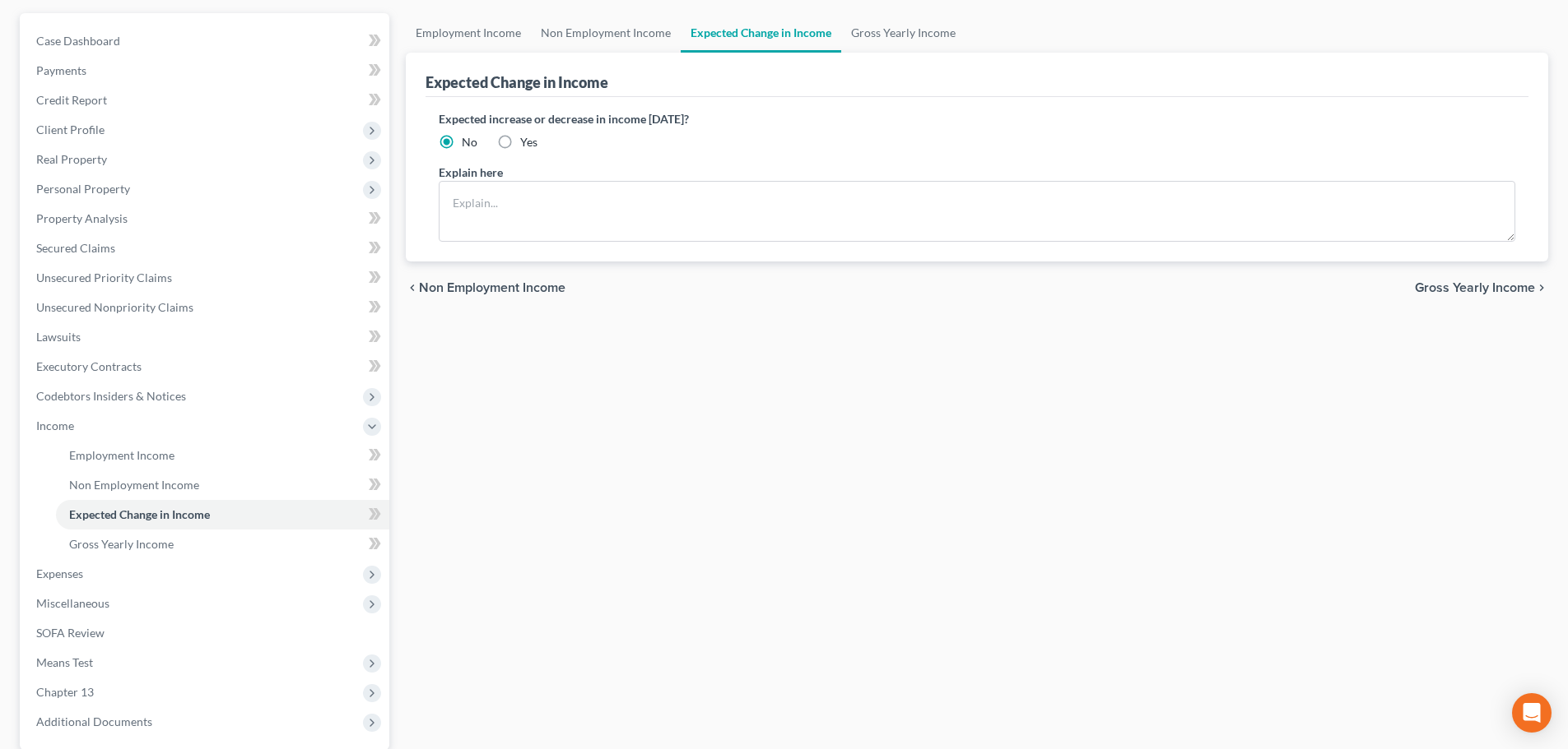
scroll to position [247, 0]
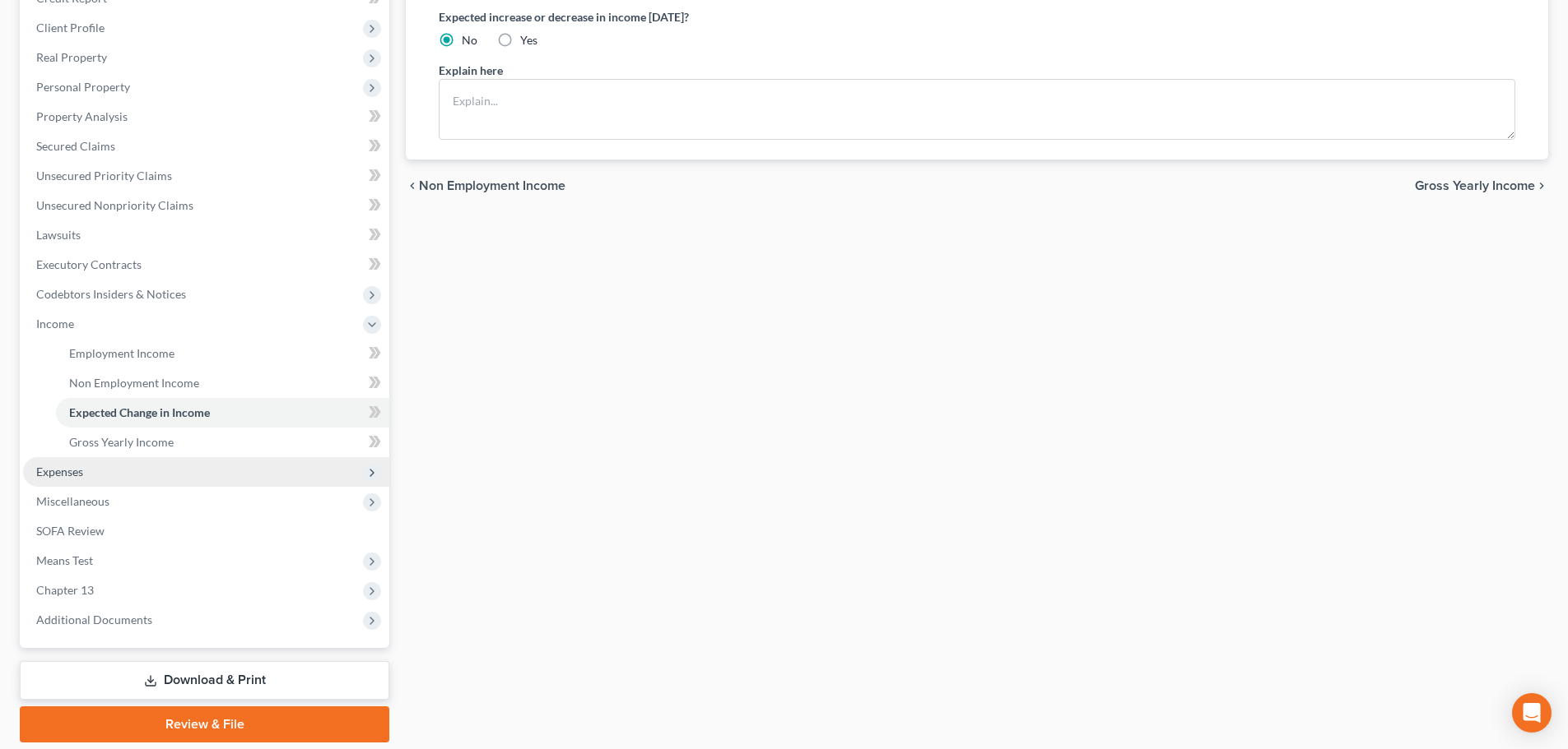
click at [124, 471] on span "Expenses" at bounding box center [207, 472] width 366 height 29
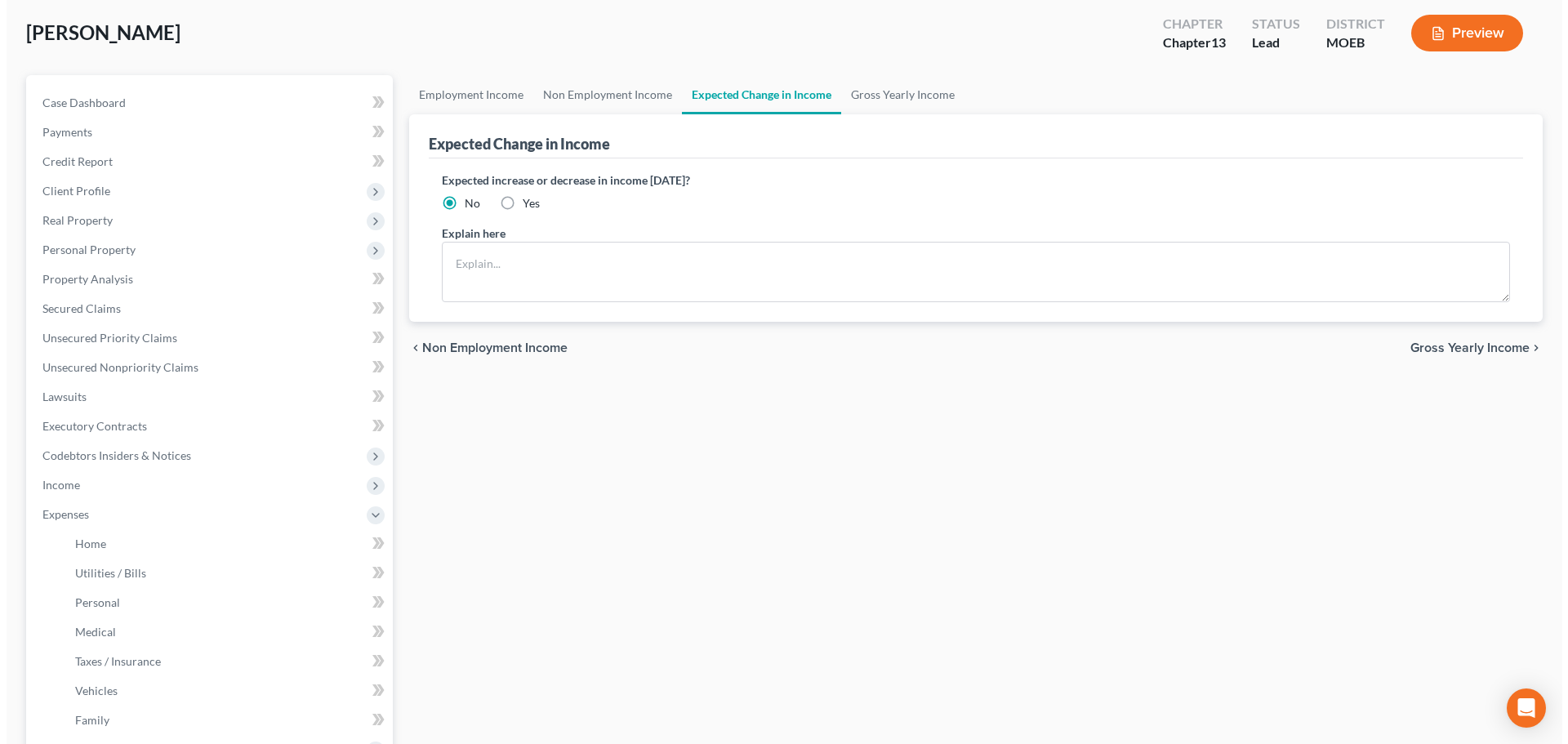
scroll to position [0, 0]
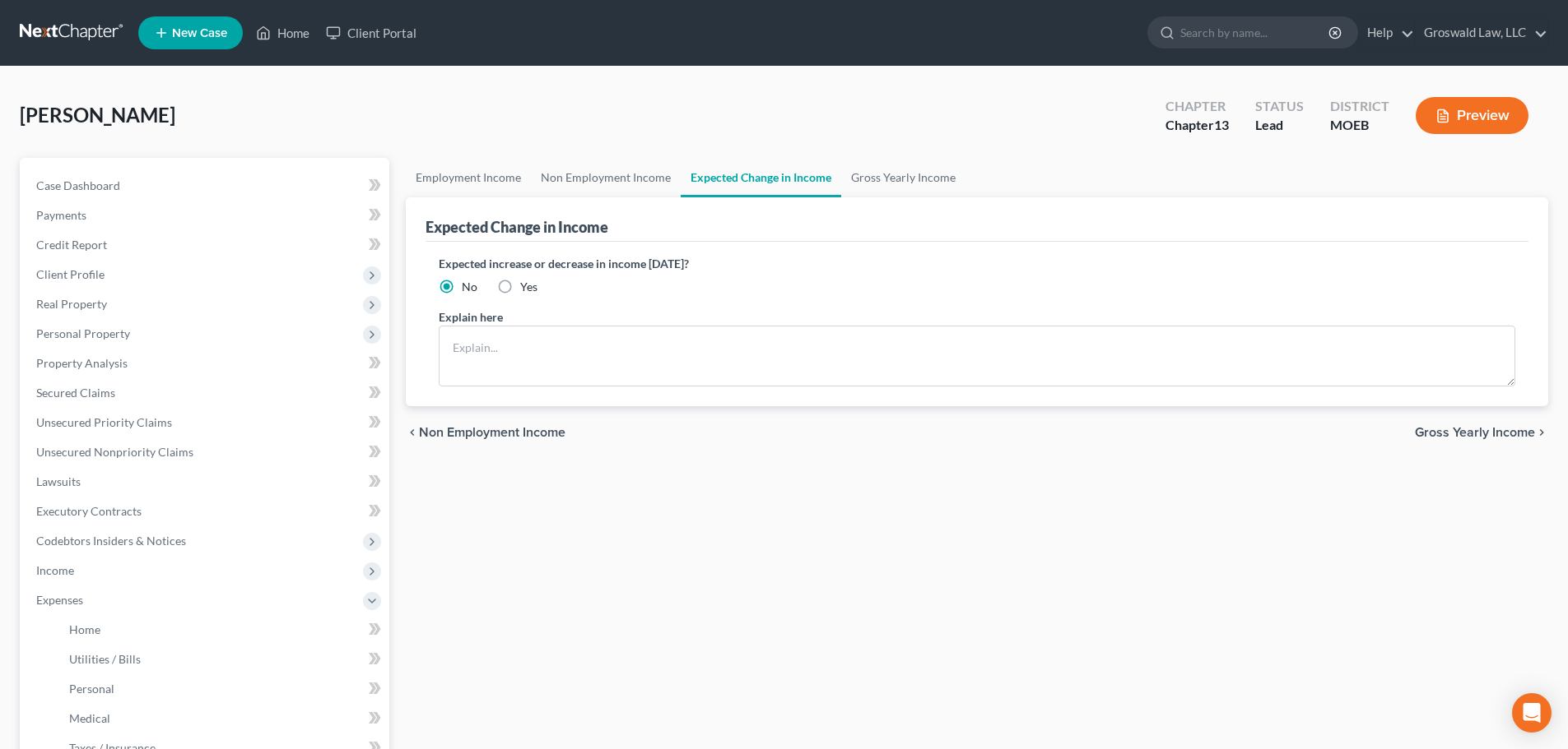
click at [1450, 118] on button "Preview" at bounding box center [1471, 116] width 113 height 37
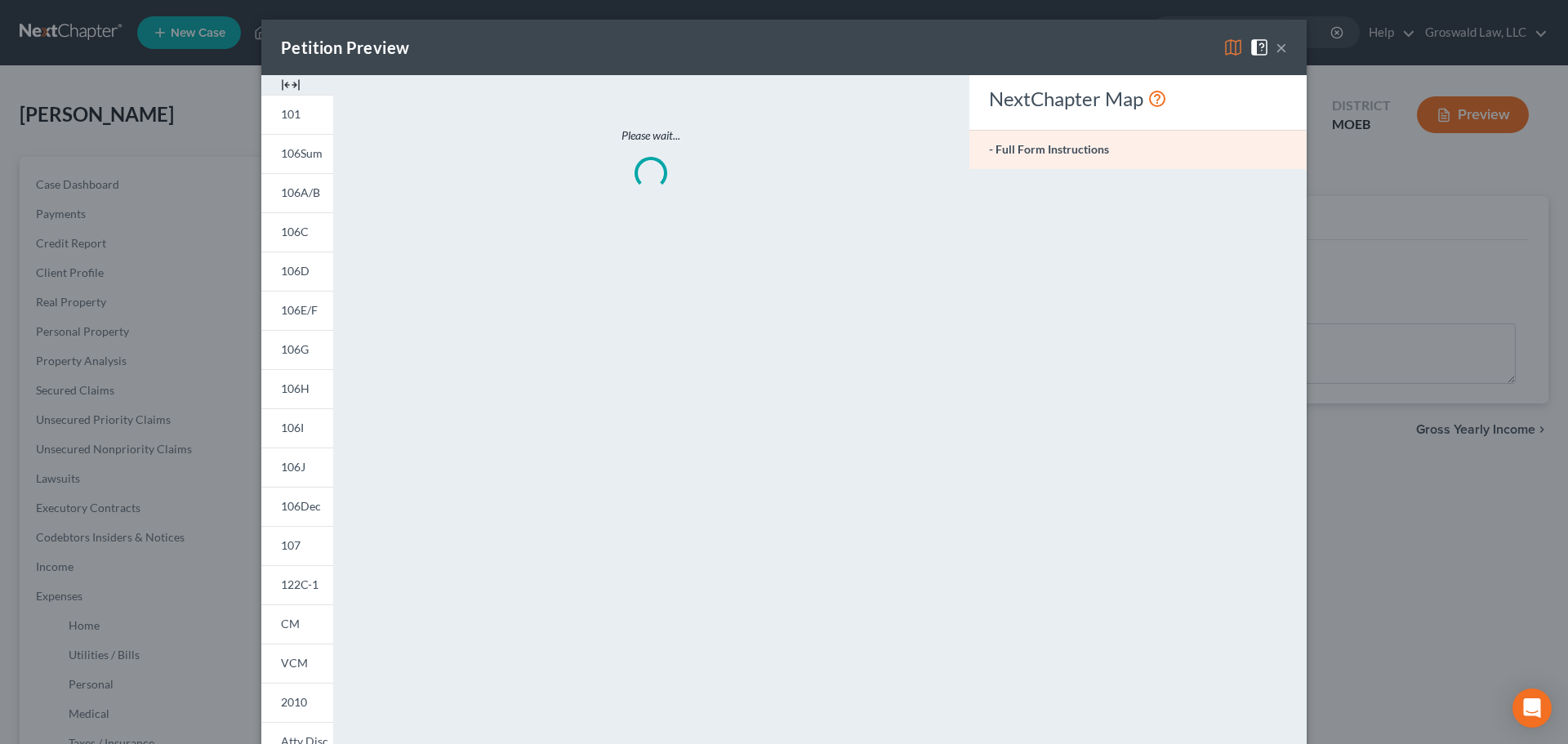
click at [273, 87] on div at bounding box center [297, 85] width 72 height 19
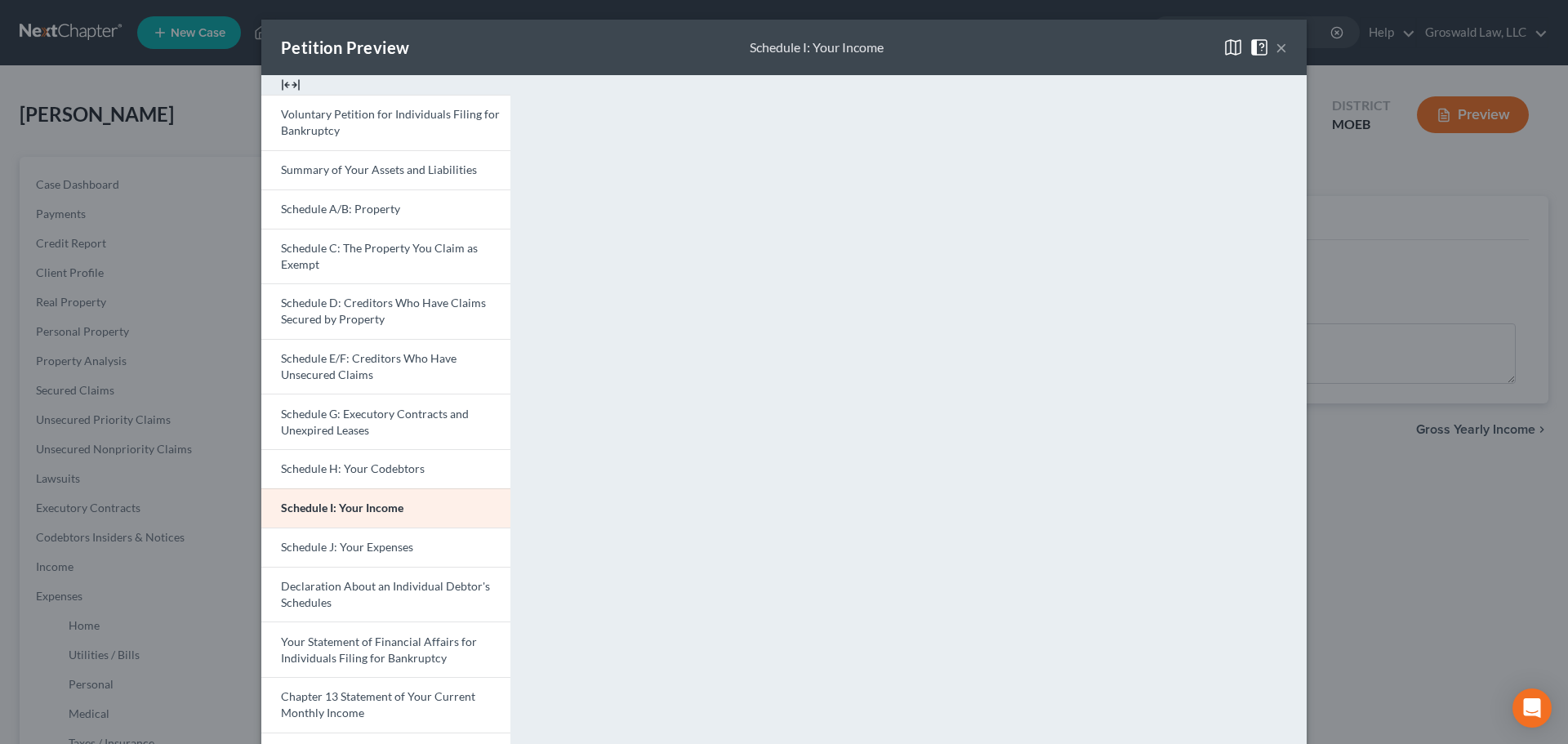
drag, startPoint x: 1273, startPoint y: 37, endPoint x: 1273, endPoint y: 48, distance: 11.0
click at [1275, 39] on button "×" at bounding box center [1281, 48] width 12 height 19
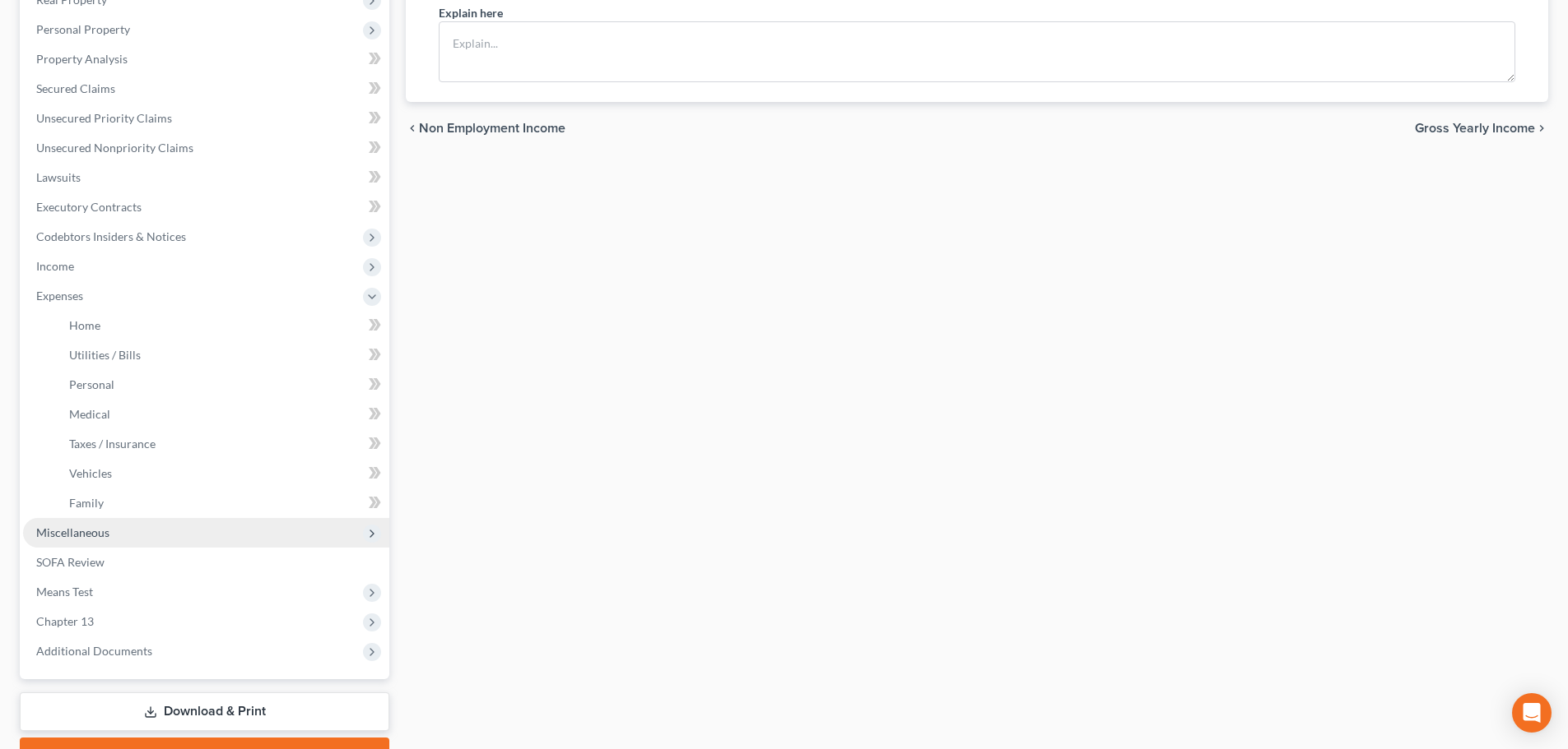
scroll to position [329, 0]
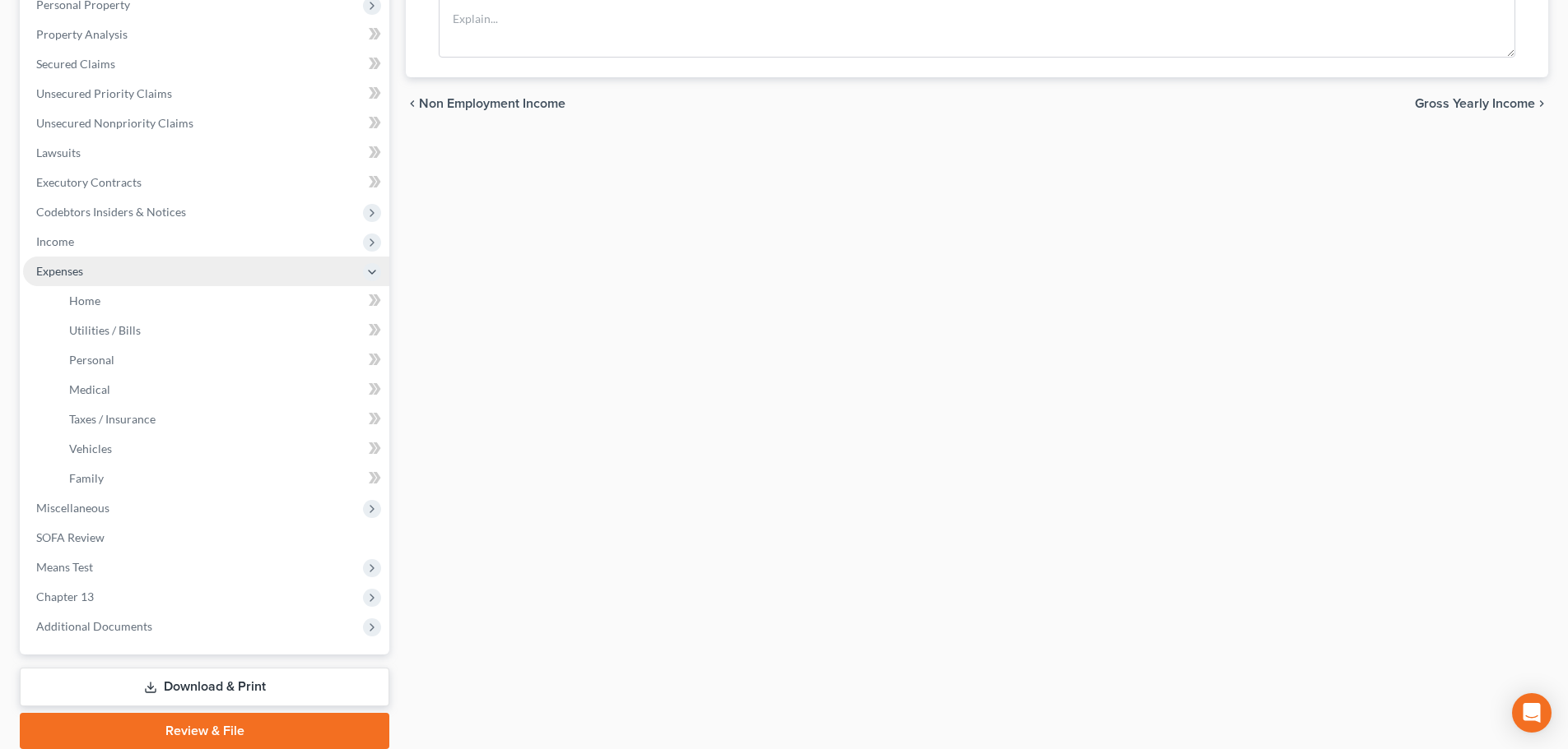
click at [82, 270] on span "Expenses" at bounding box center [60, 271] width 47 height 14
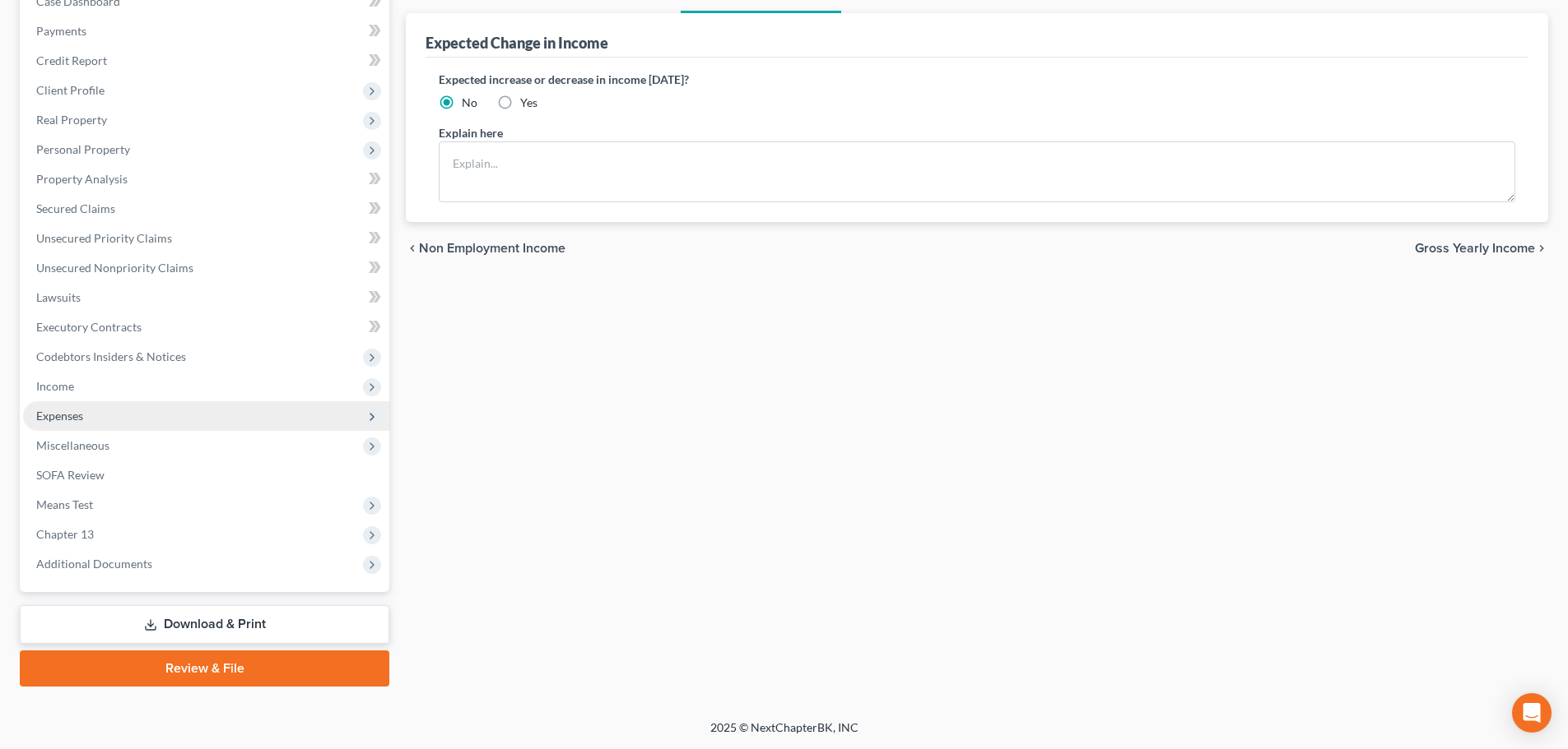
scroll to position [184, 0]
click at [66, 425] on span "Expenses" at bounding box center [207, 416] width 366 height 29
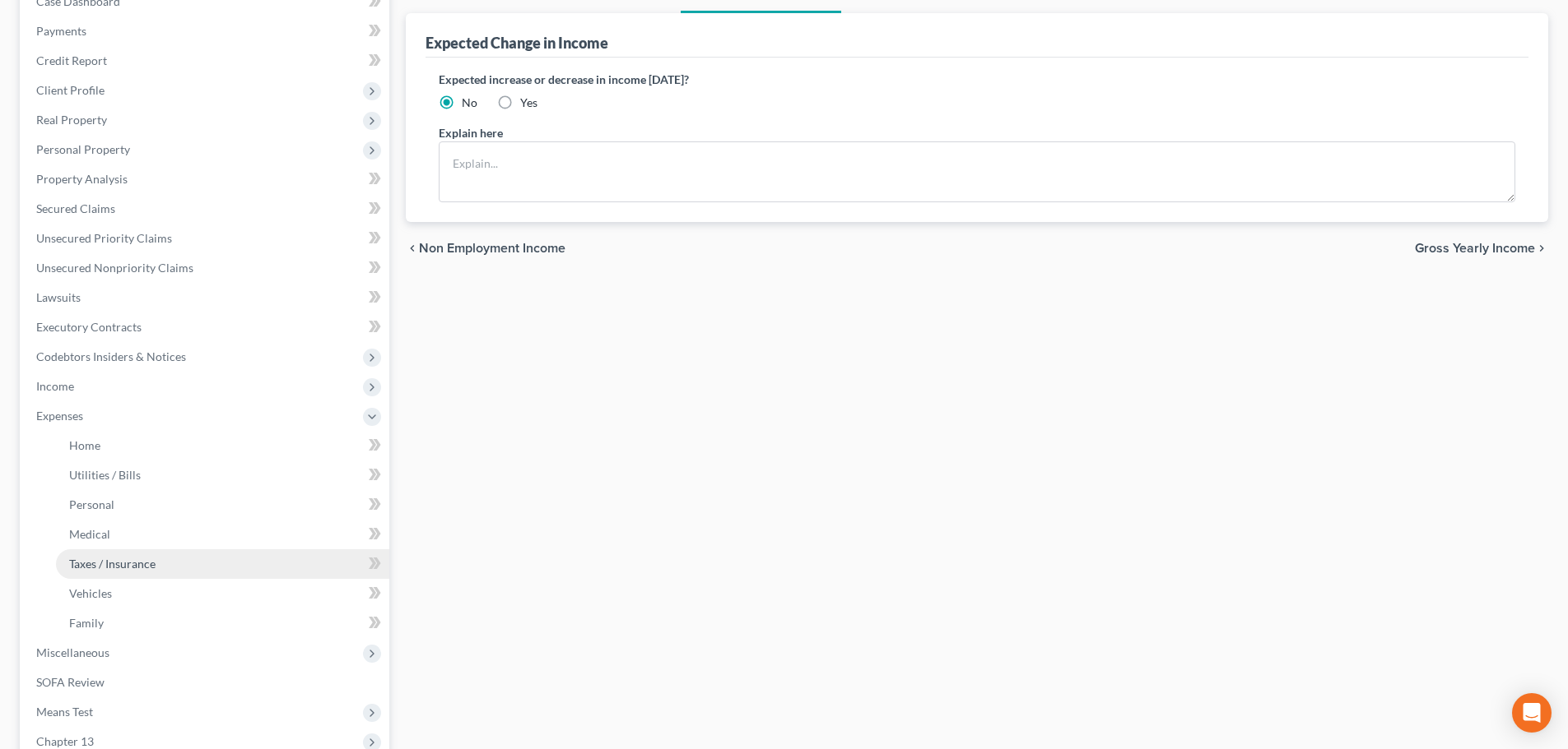
scroll to position [329, 0]
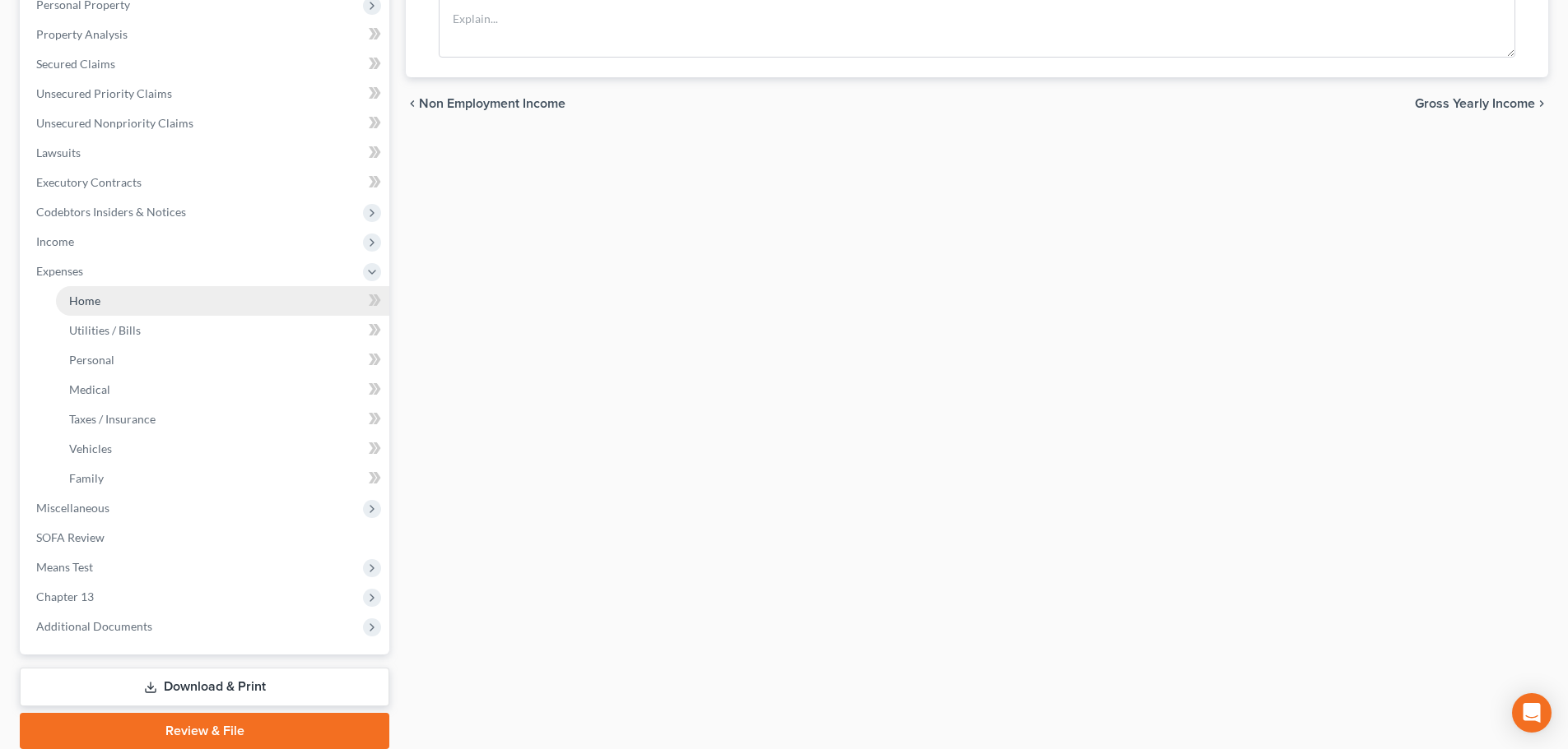
click at [126, 302] on link "Home" at bounding box center [222, 301] width 333 height 29
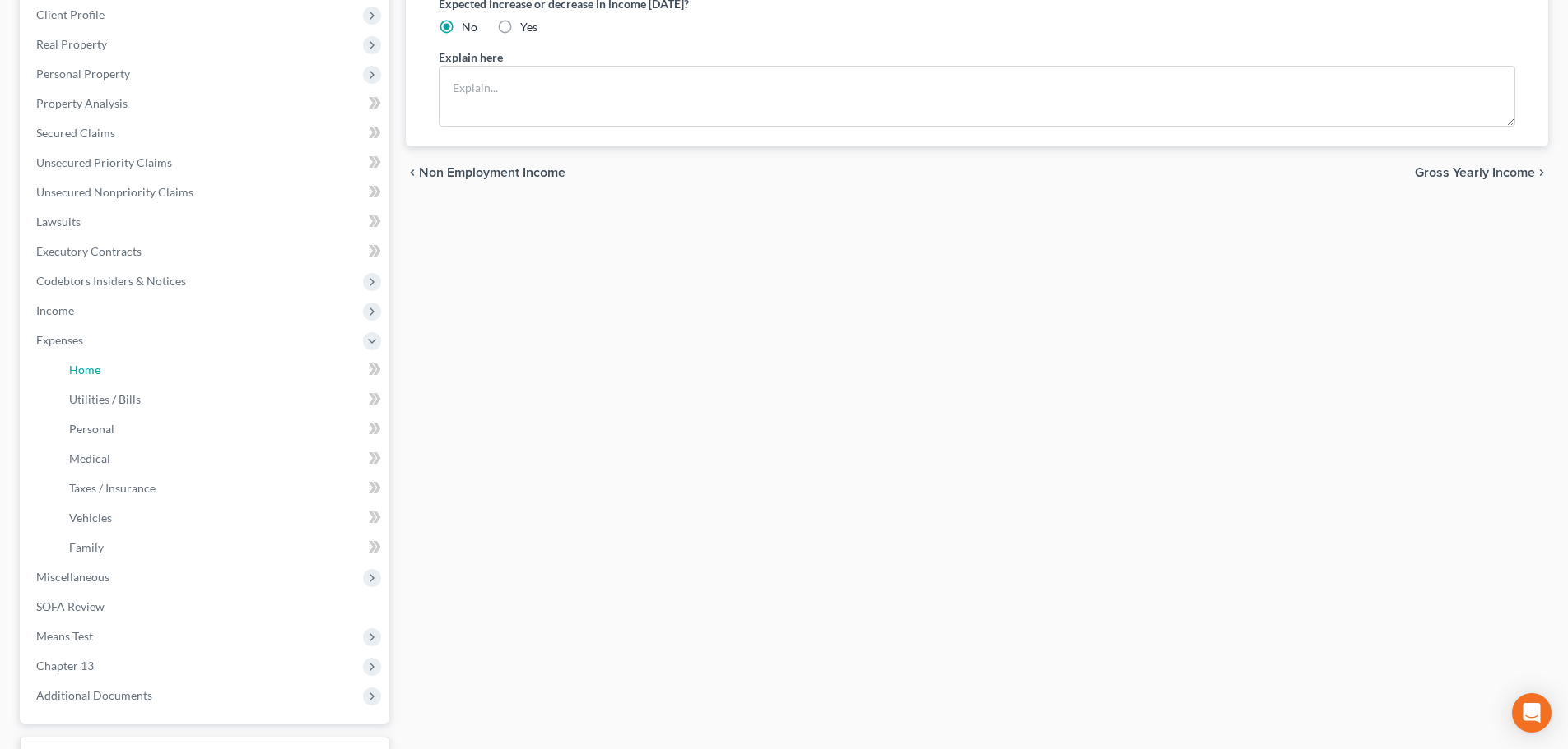
scroll to position [0, 0]
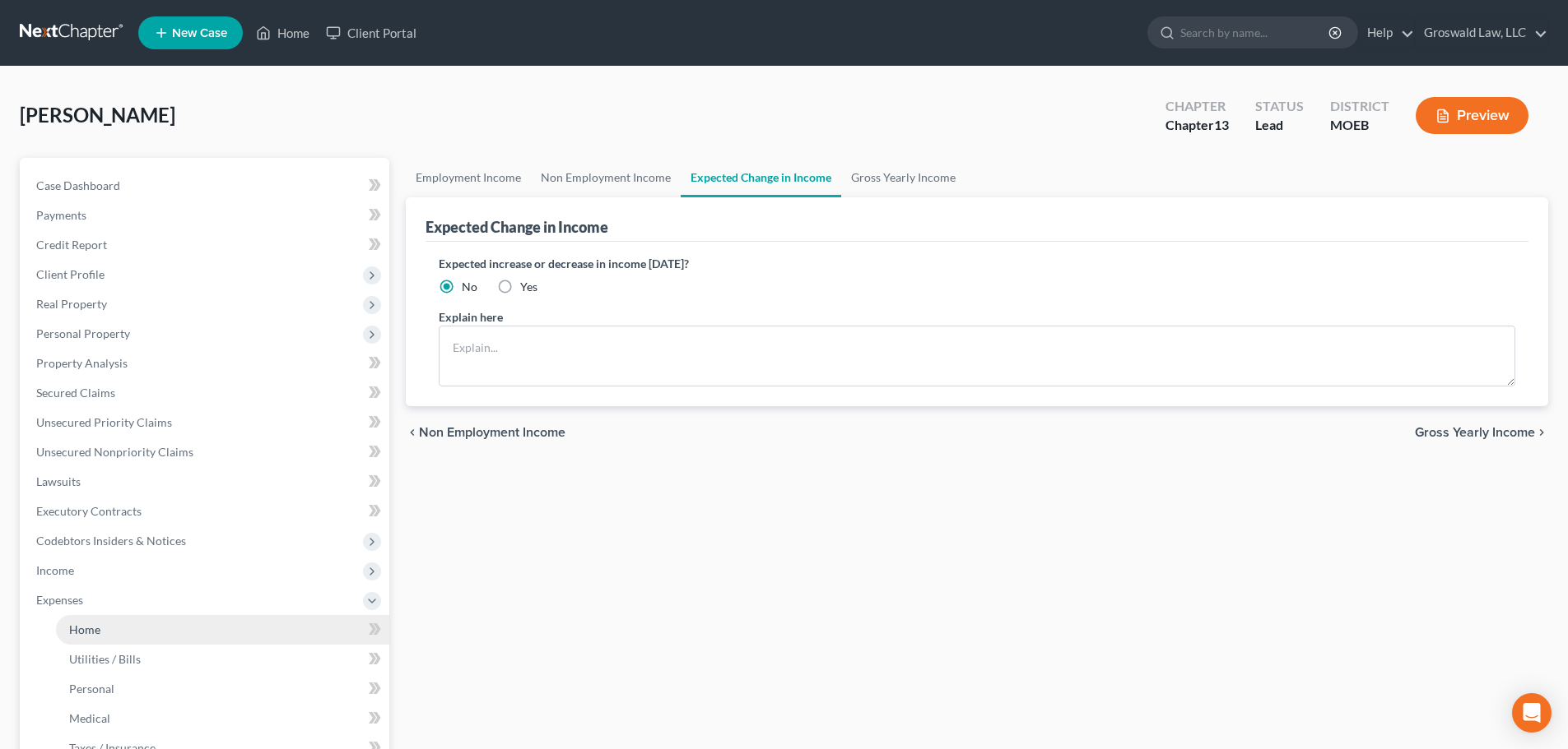
click at [95, 629] on span "Home" at bounding box center [85, 630] width 31 height 14
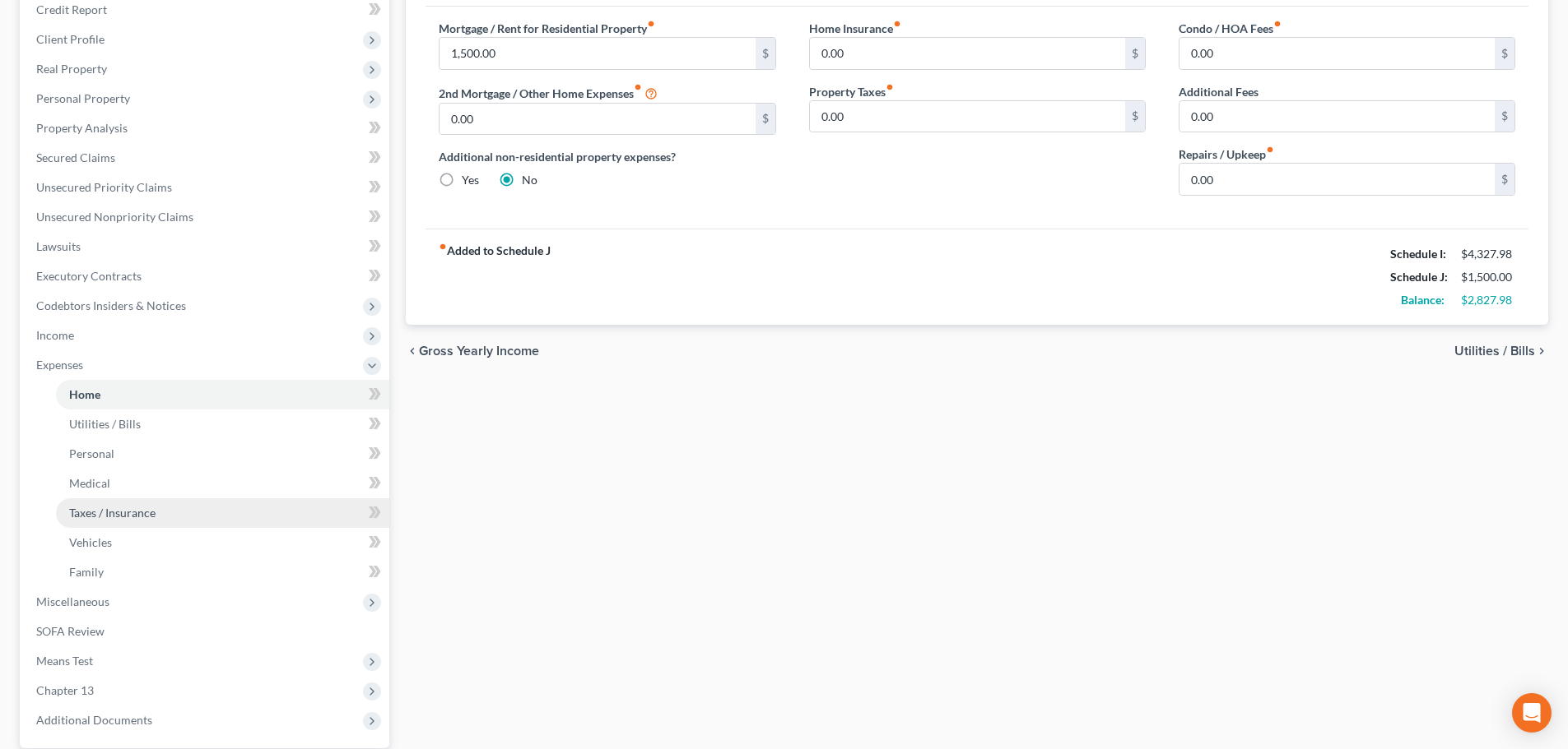
scroll to position [227, 0]
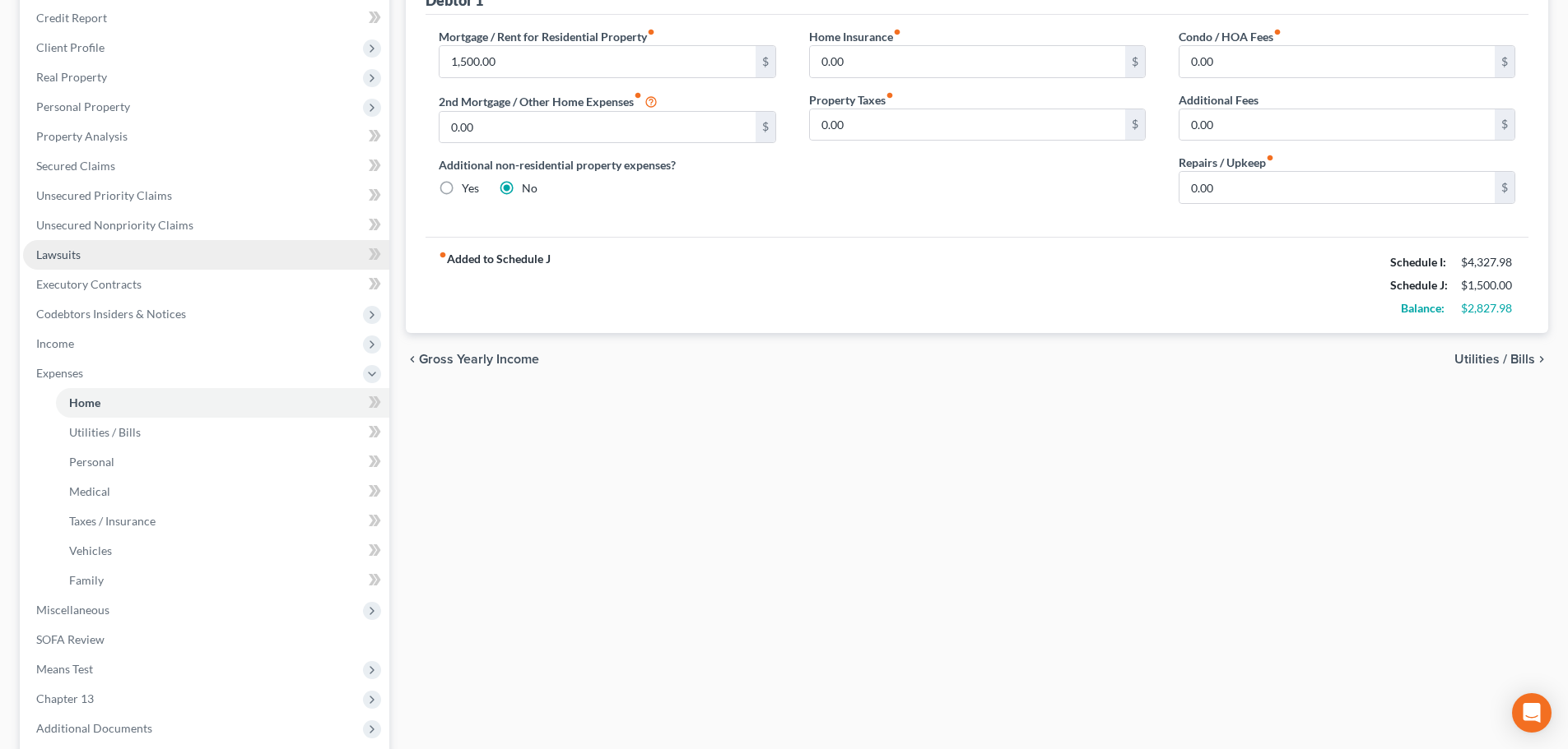
click at [90, 255] on link "Lawsuits" at bounding box center [207, 255] width 366 height 29
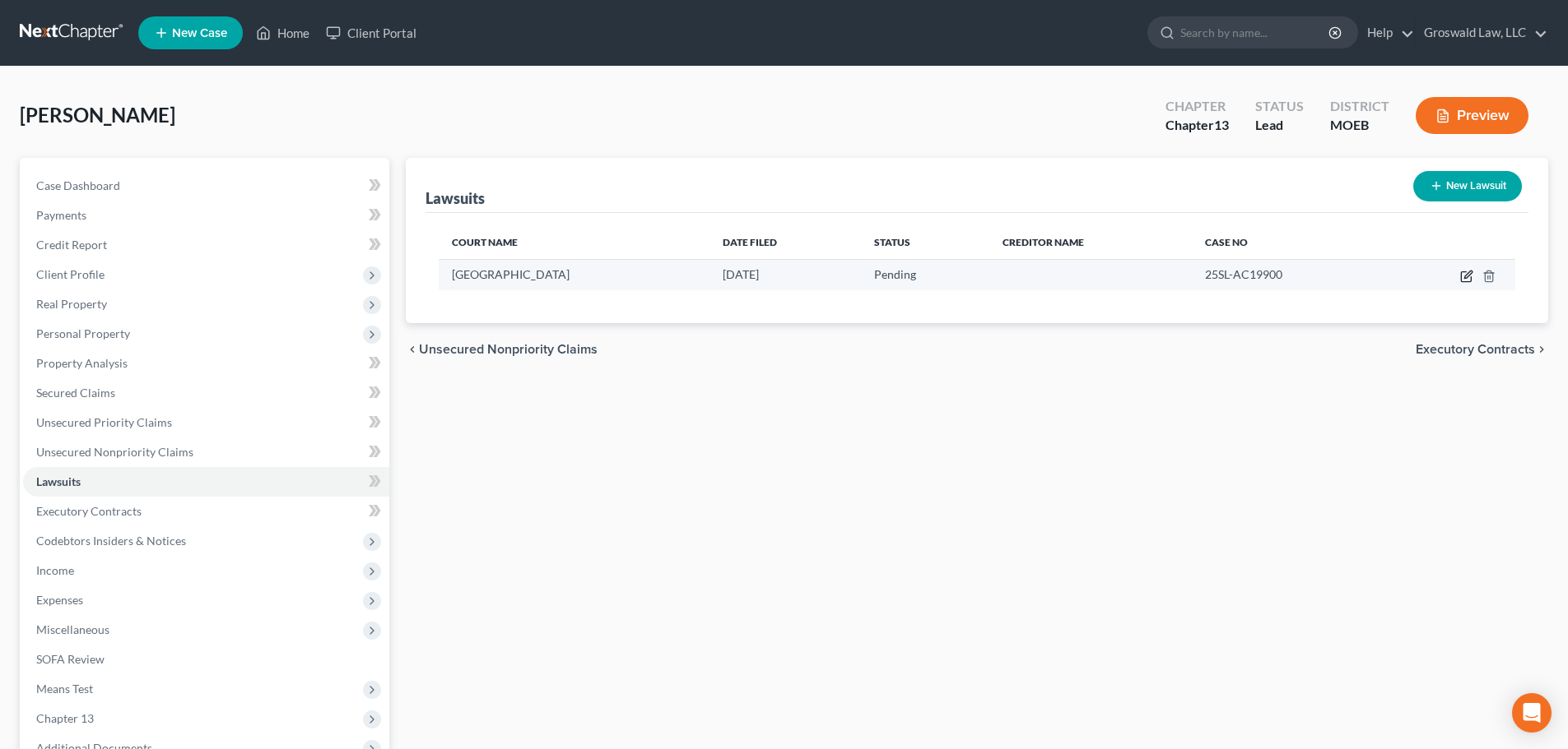
click at [1465, 283] on td at bounding box center [1450, 275] width 128 height 31
click at [1463, 277] on icon "button" at bounding box center [1466, 276] width 13 height 13
select select "26"
select select "0"
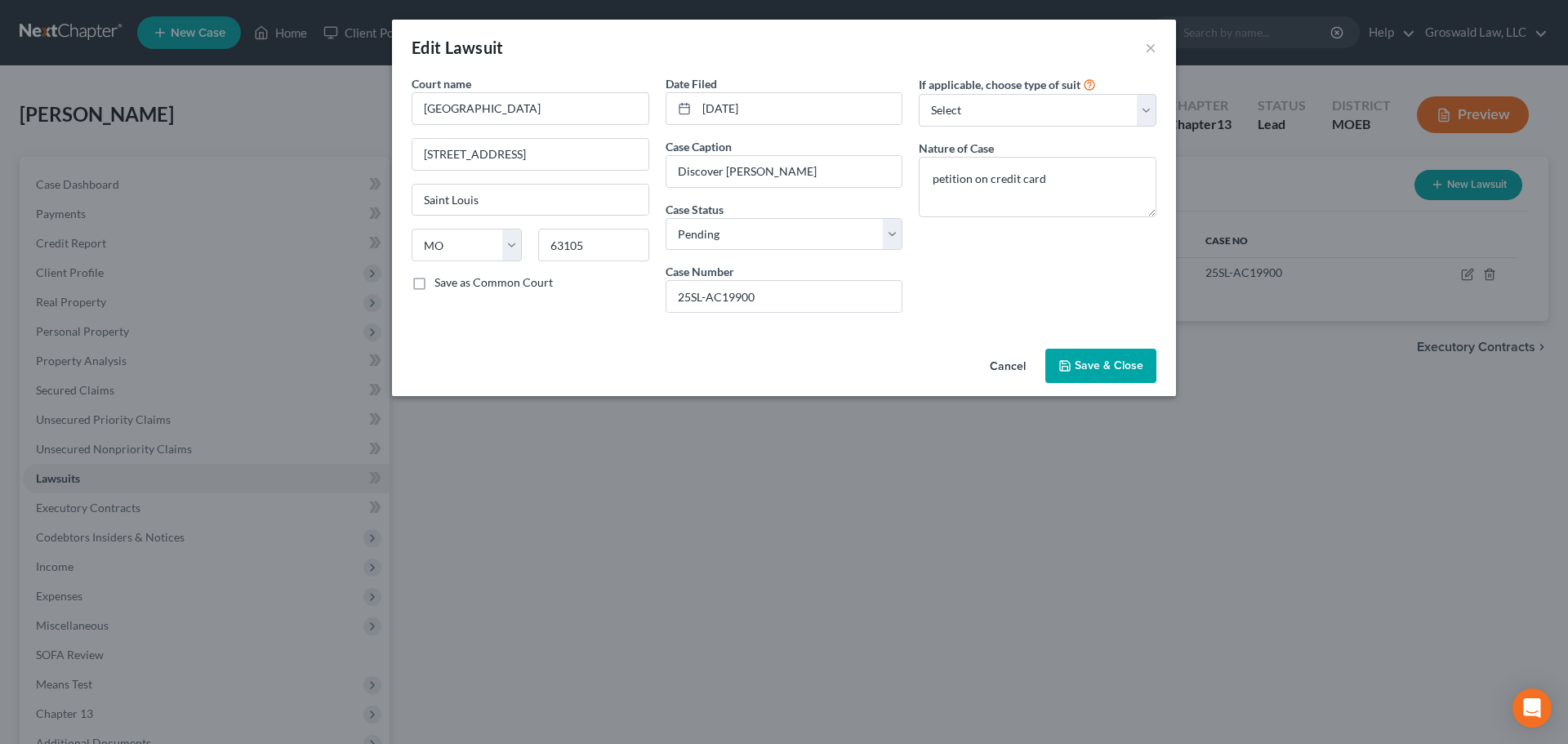
click at [1006, 367] on button "Cancel" at bounding box center [1008, 367] width 62 height 33
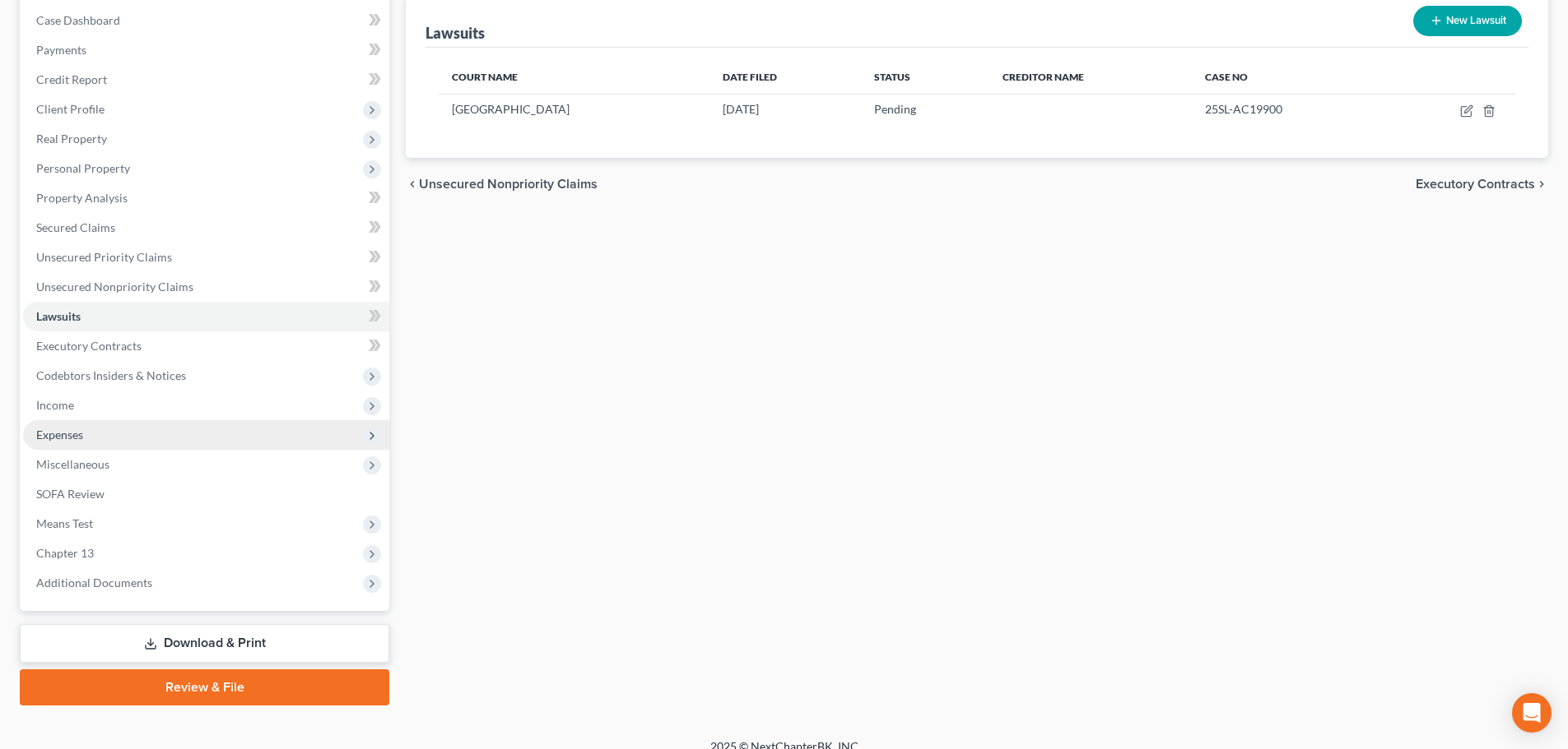
scroll to position [184, 0]
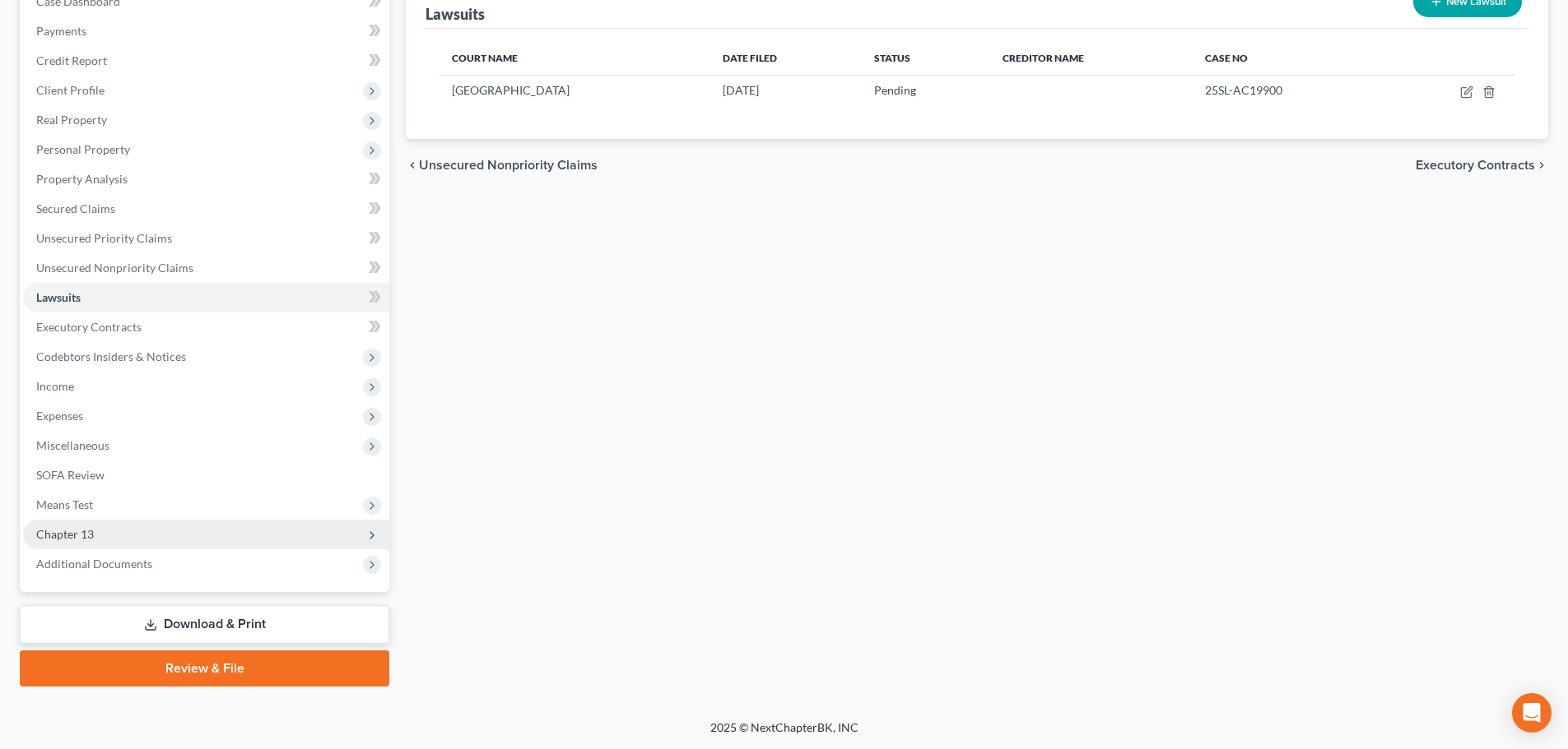
click at [74, 538] on span "Chapter 13" at bounding box center [65, 535] width 58 height 14
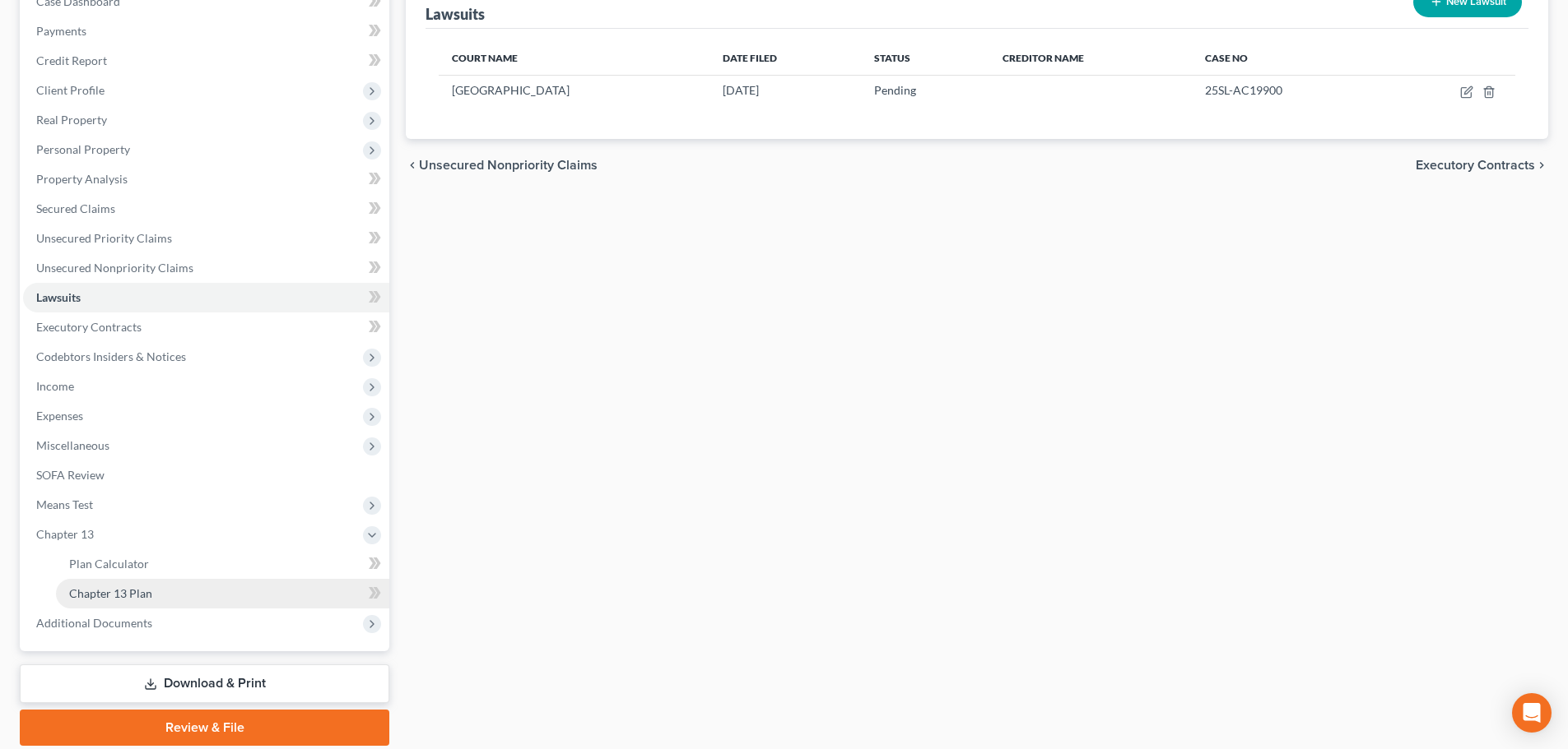
click at [120, 587] on span "Chapter 13 Plan" at bounding box center [111, 593] width 83 height 14
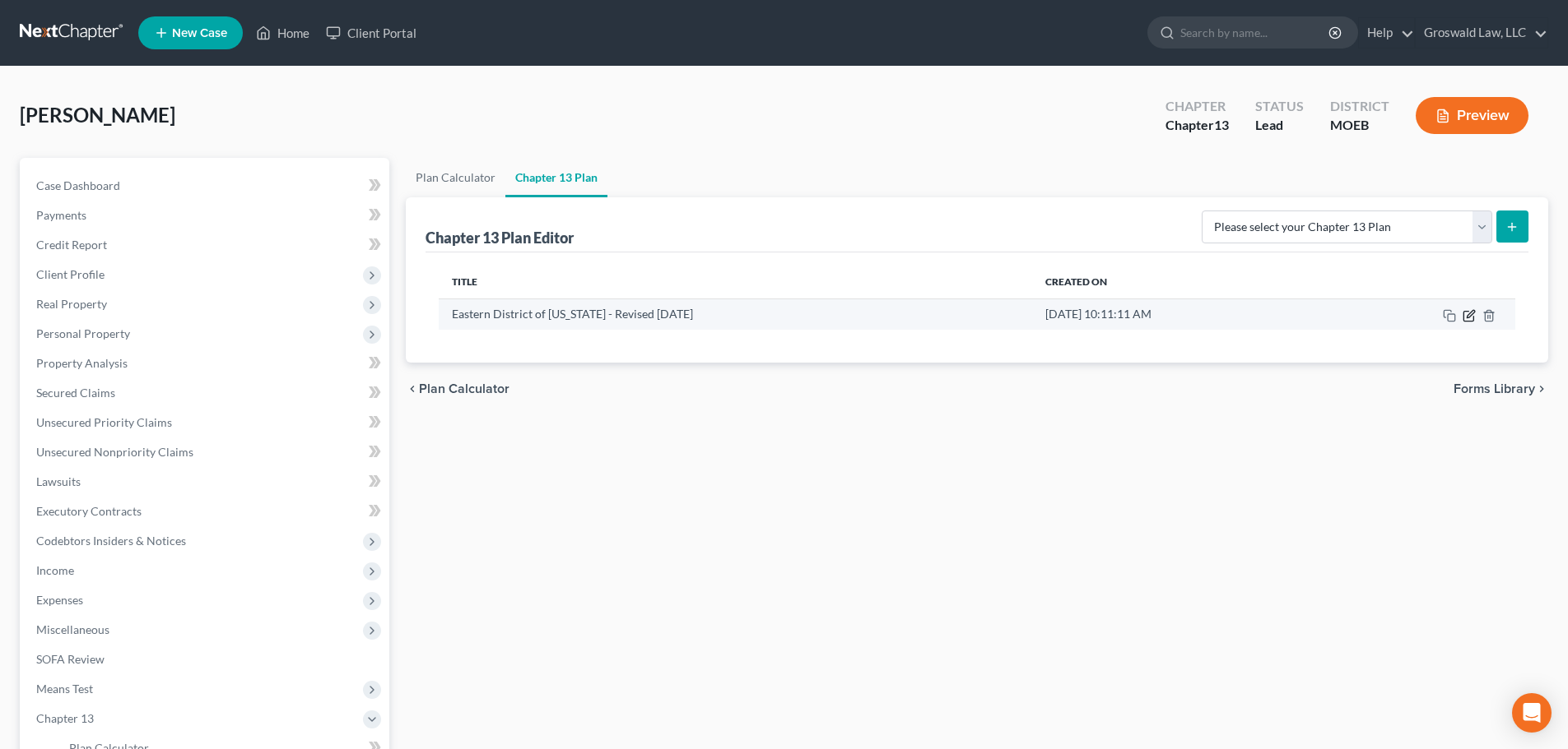
click at [1471, 315] on icon "button" at bounding box center [1470, 314] width 8 height 8
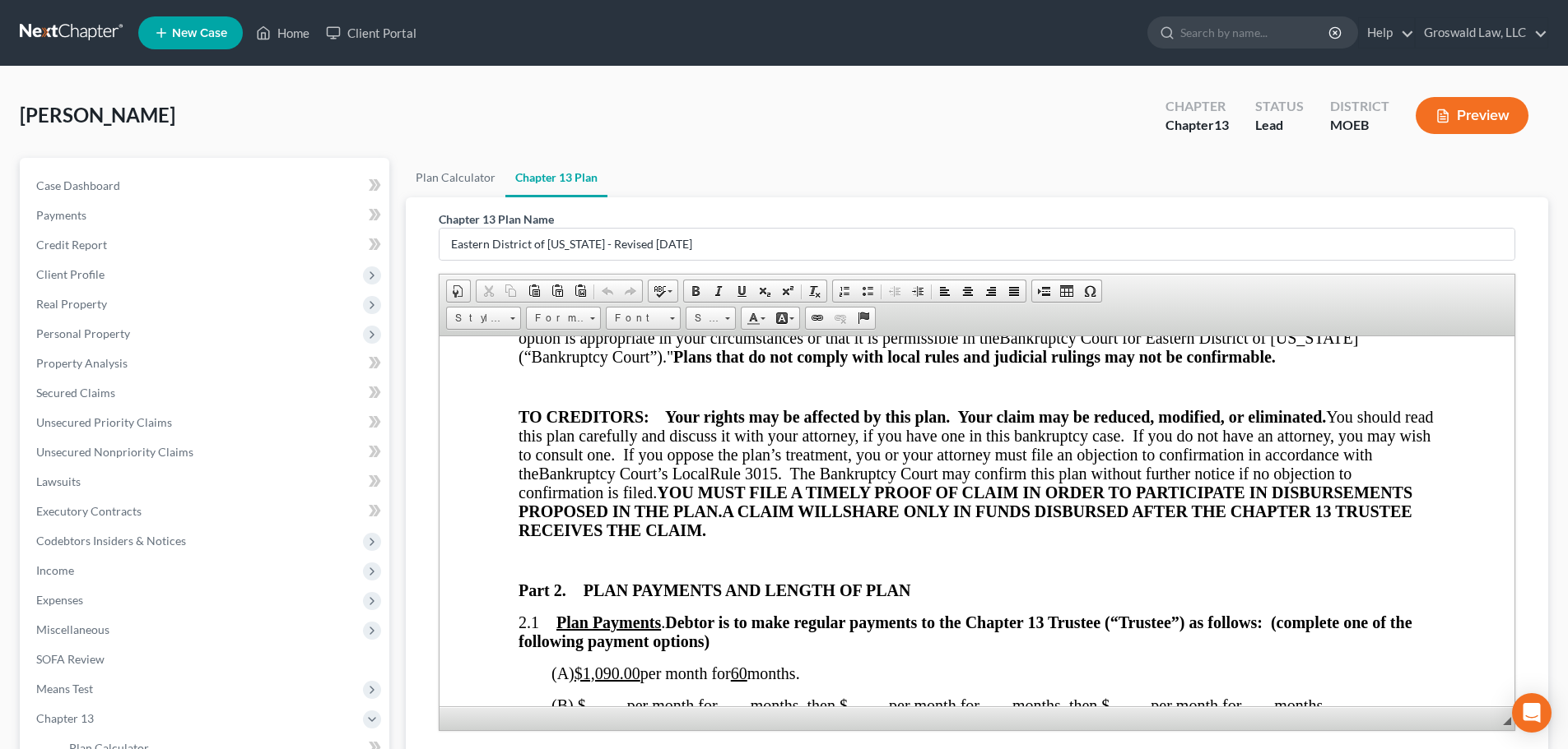
scroll to position [740, 0]
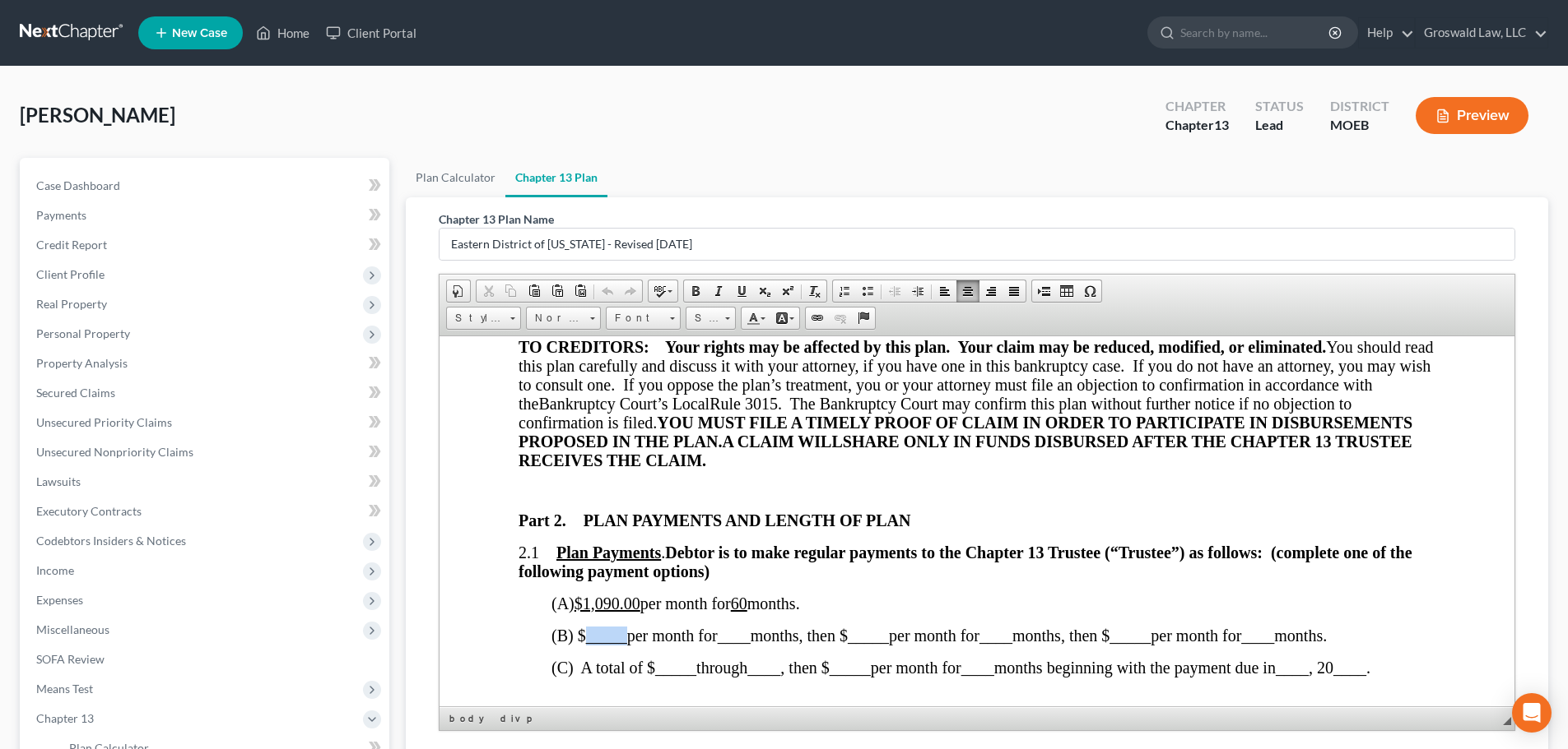
drag, startPoint x: 625, startPoint y: 634, endPoint x: 586, endPoint y: 628, distance: 39.5
click at [586, 628] on span "_____" at bounding box center [606, 634] width 41 height 18
drag, startPoint x: 760, startPoint y: 635, endPoint x: 729, endPoint y: 628, distance: 31.8
click at [729, 631] on span "____" at bounding box center [738, 634] width 33 height 18
drag, startPoint x: 872, startPoint y: 636, endPoint x: 835, endPoint y: 632, distance: 37.2
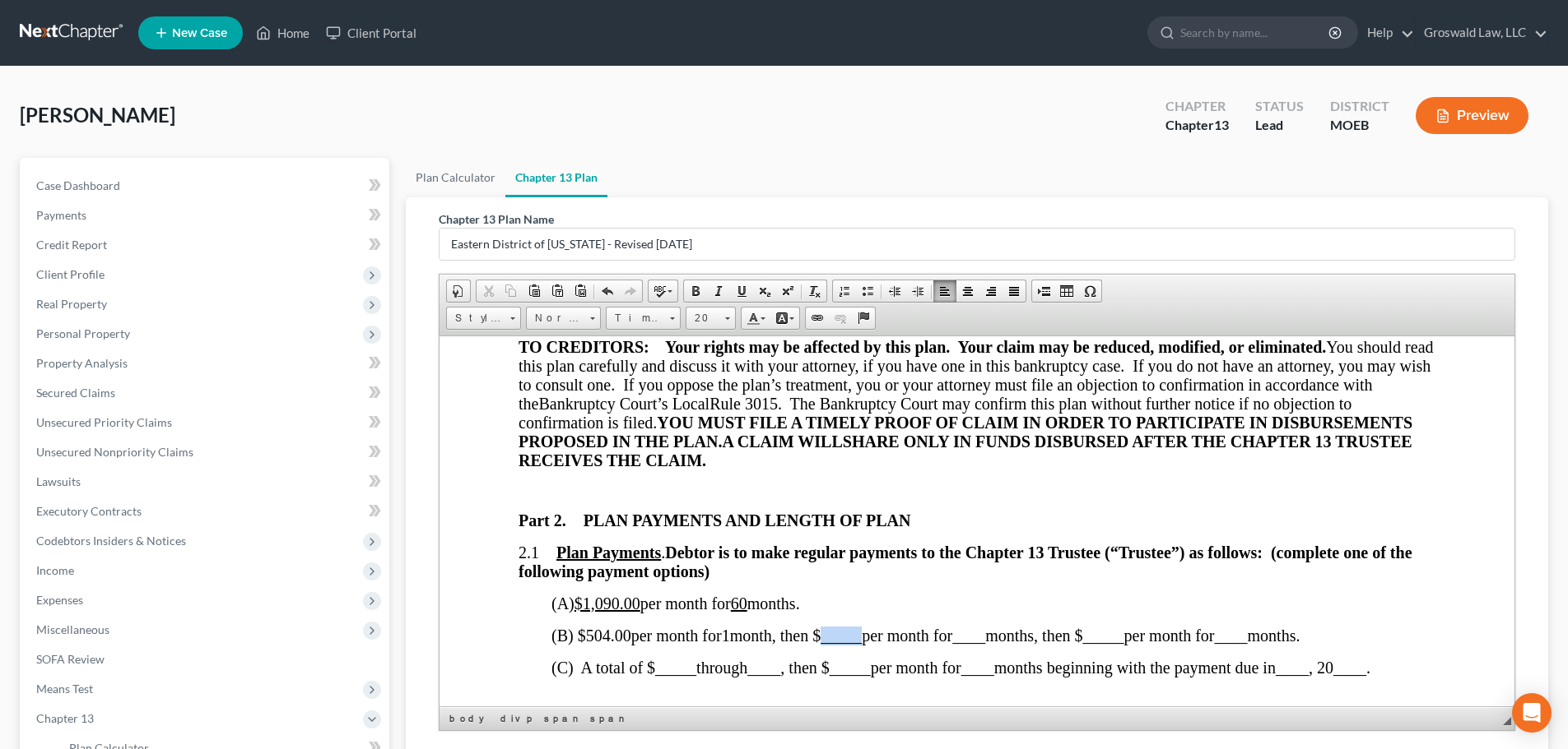
click at [835, 632] on span "_____" at bounding box center [841, 634] width 41 height 18
drag, startPoint x: 1021, startPoint y: 631, endPoint x: 988, endPoint y: 629, distance: 33.1
click at [988, 629] on span "____" at bounding box center [985, 634] width 33 height 18
drag, startPoint x: 1331, startPoint y: 636, endPoint x: 1052, endPoint y: 626, distance: 279.2
click at [1052, 626] on span "(B) $ 504.00 per month for 1 month , then $ 1,090.00 per month for 59 months, t…" at bounding box center [926, 634] width 748 height 18
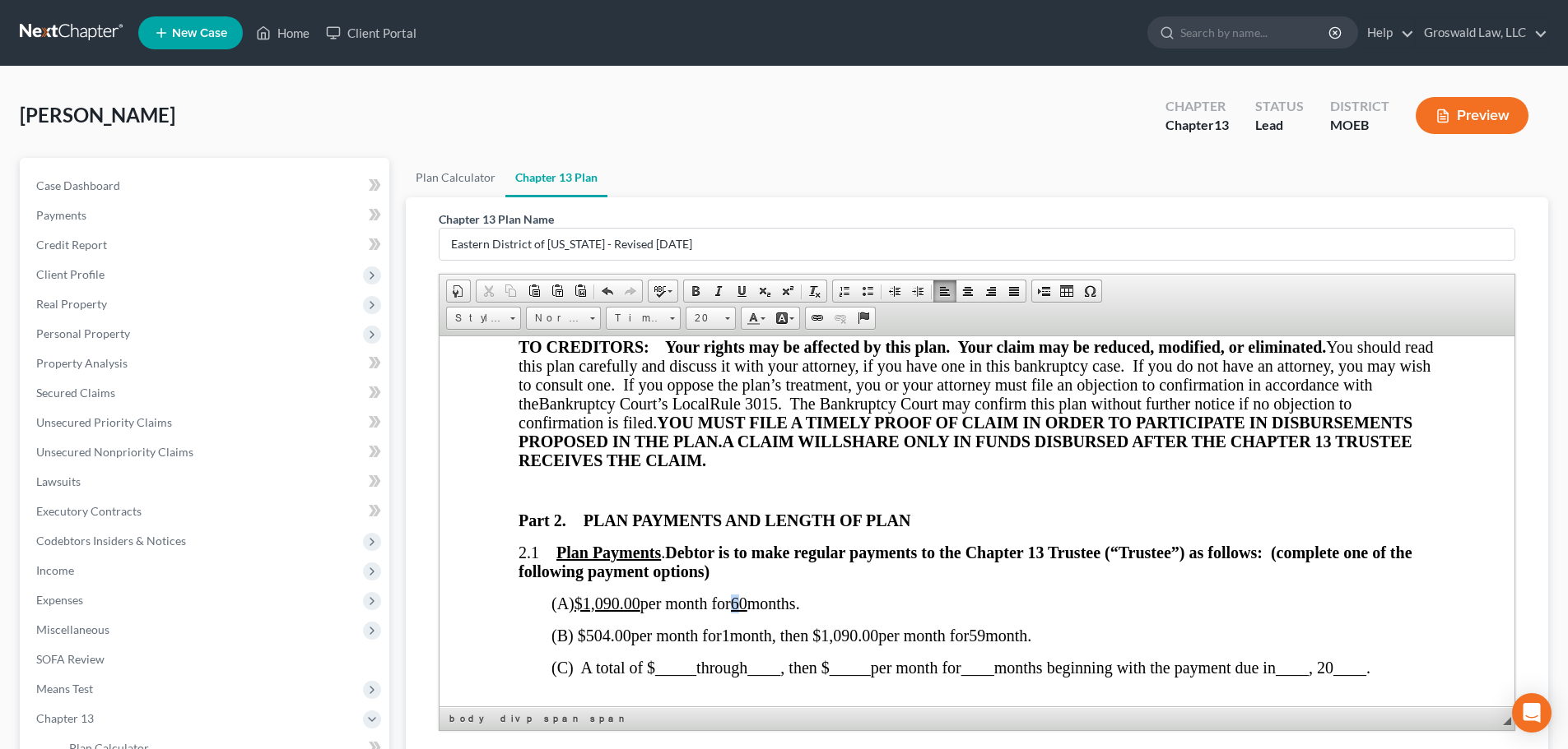
drag, startPoint x: 758, startPoint y: 602, endPoint x: 748, endPoint y: 601, distance: 10.0
click at [747, 601] on u "60" at bounding box center [738, 603] width 17 height 18
click at [747, 602] on u "60" at bounding box center [738, 603] width 17 height 18
drag, startPoint x: 761, startPoint y: 602, endPoint x: 749, endPoint y: 602, distance: 12.0
click at [747, 602] on u "60" at bounding box center [738, 603] width 17 height 18
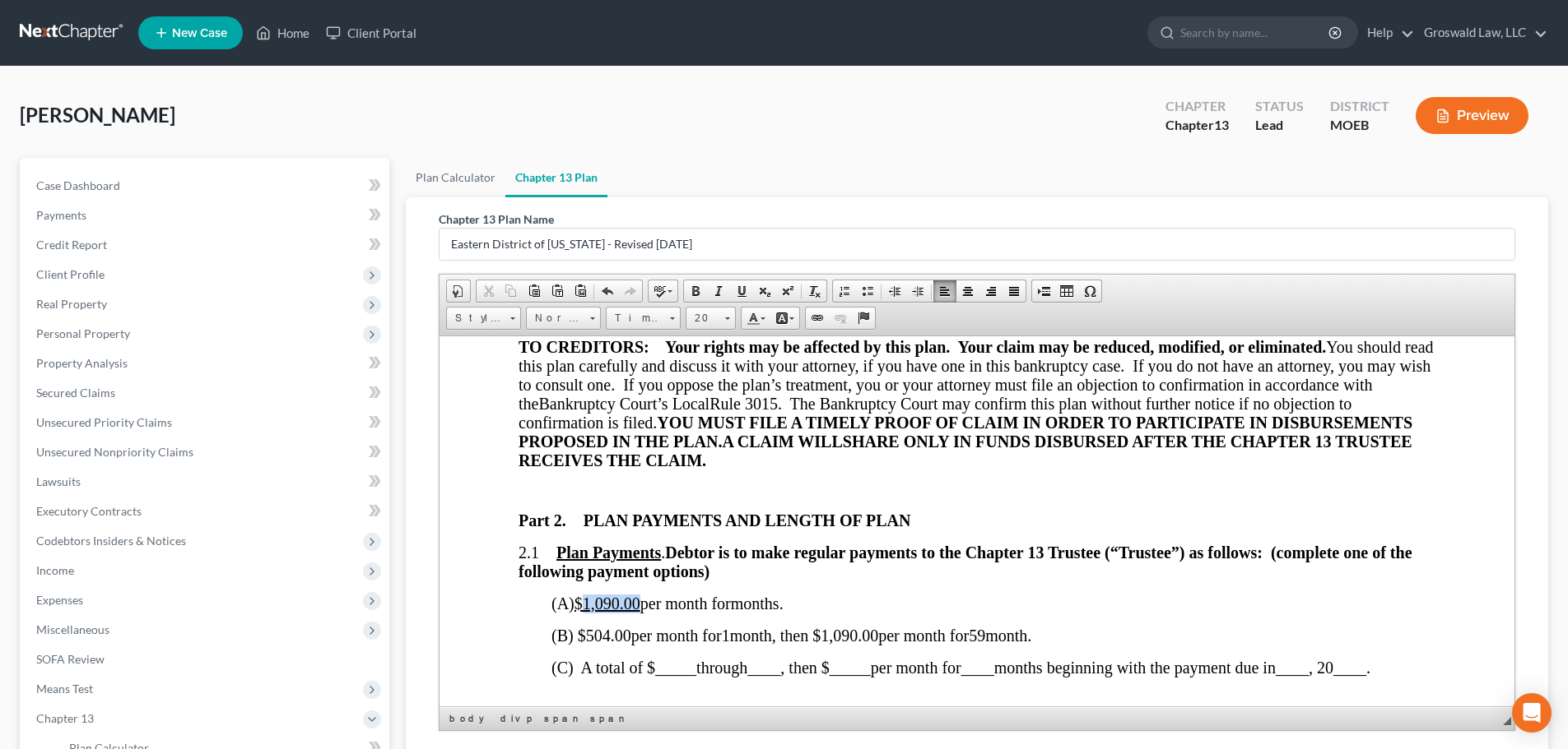
drag, startPoint x: 646, startPoint y: 605, endPoint x: 593, endPoint y: 602, distance: 53.1
click at [593, 602] on u "$1,090.00" at bounding box center [606, 603] width 66 height 18
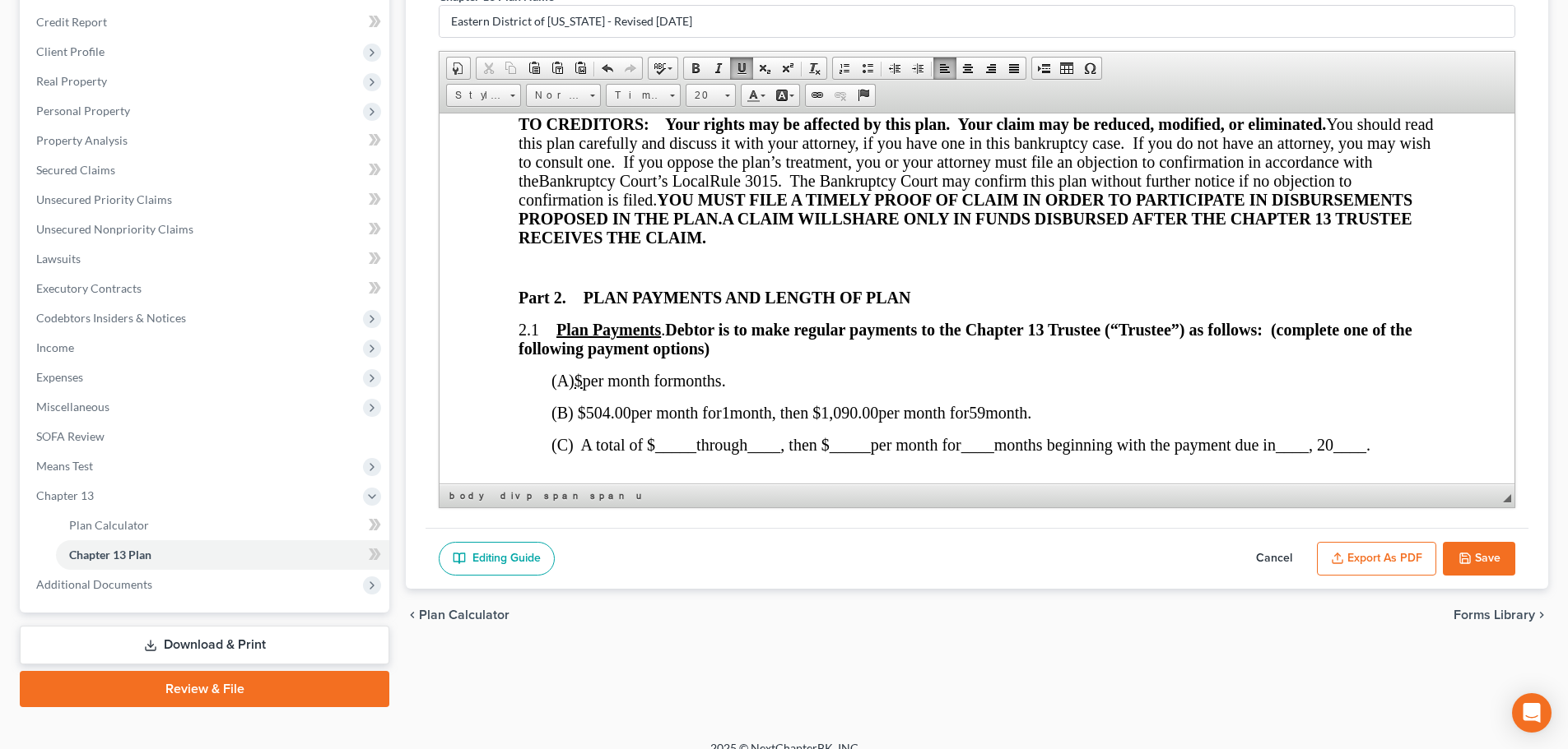
scroll to position [244, 0]
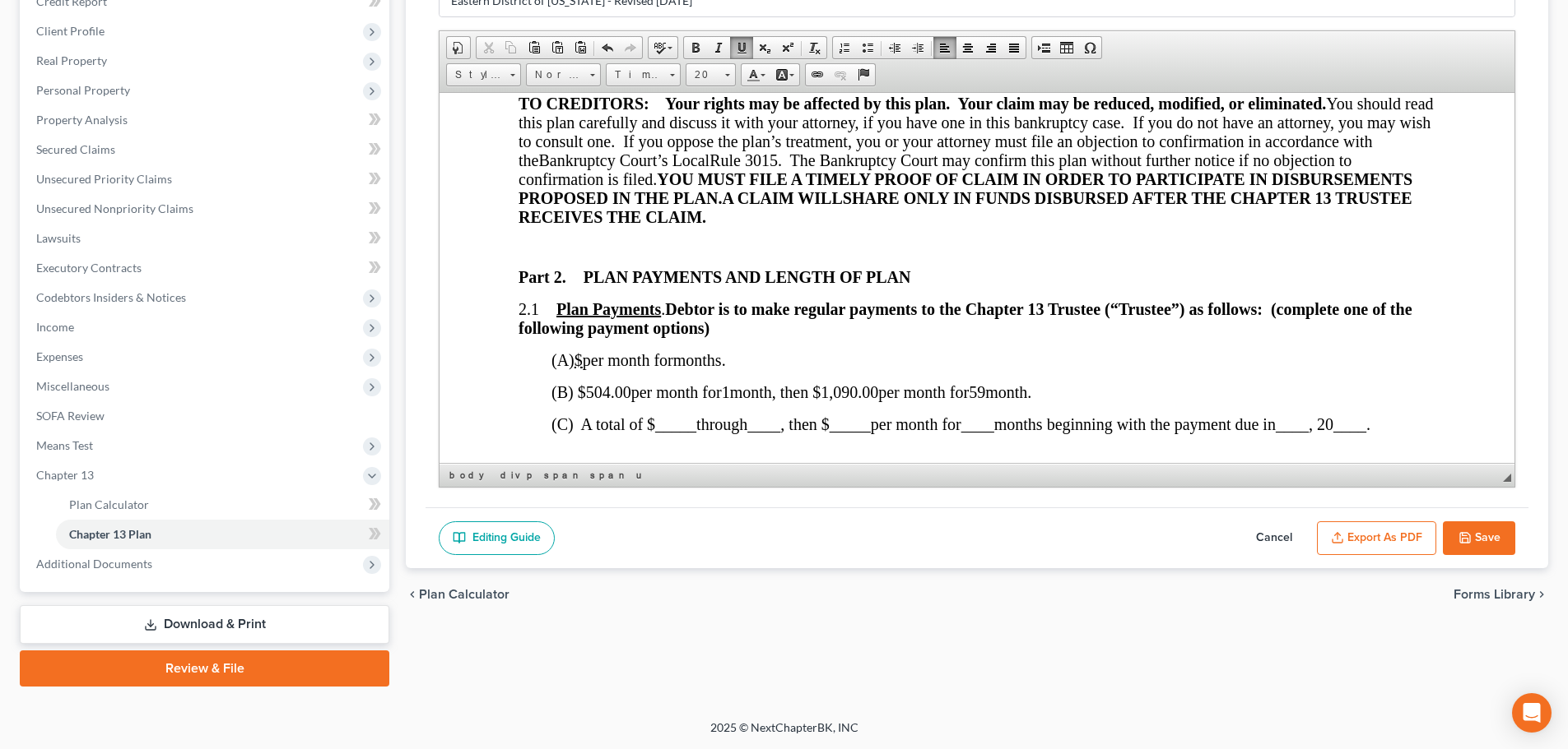
click at [1496, 528] on button "Save" at bounding box center [1479, 538] width 72 height 34
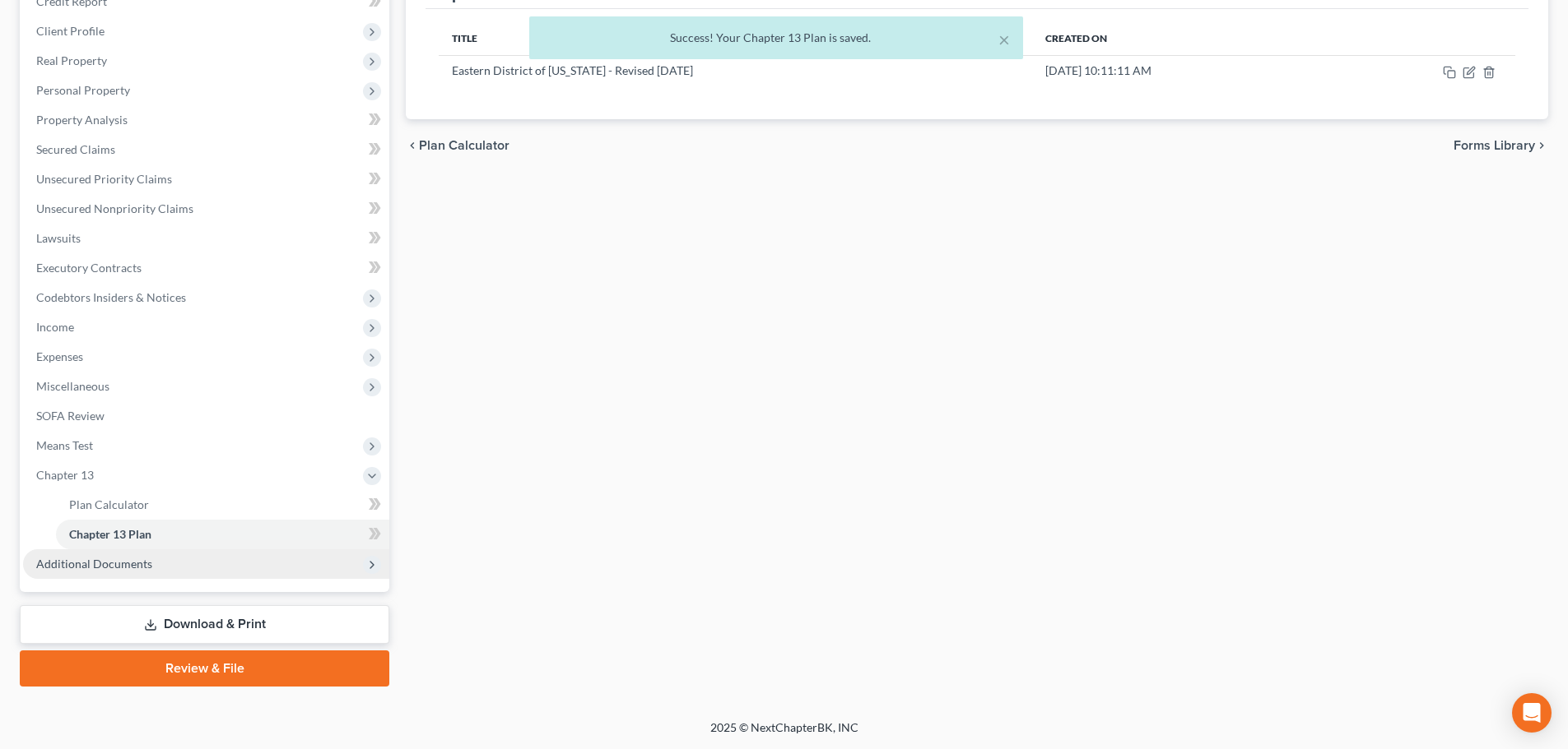
click at [113, 569] on span "Additional Documents" at bounding box center [94, 564] width 116 height 14
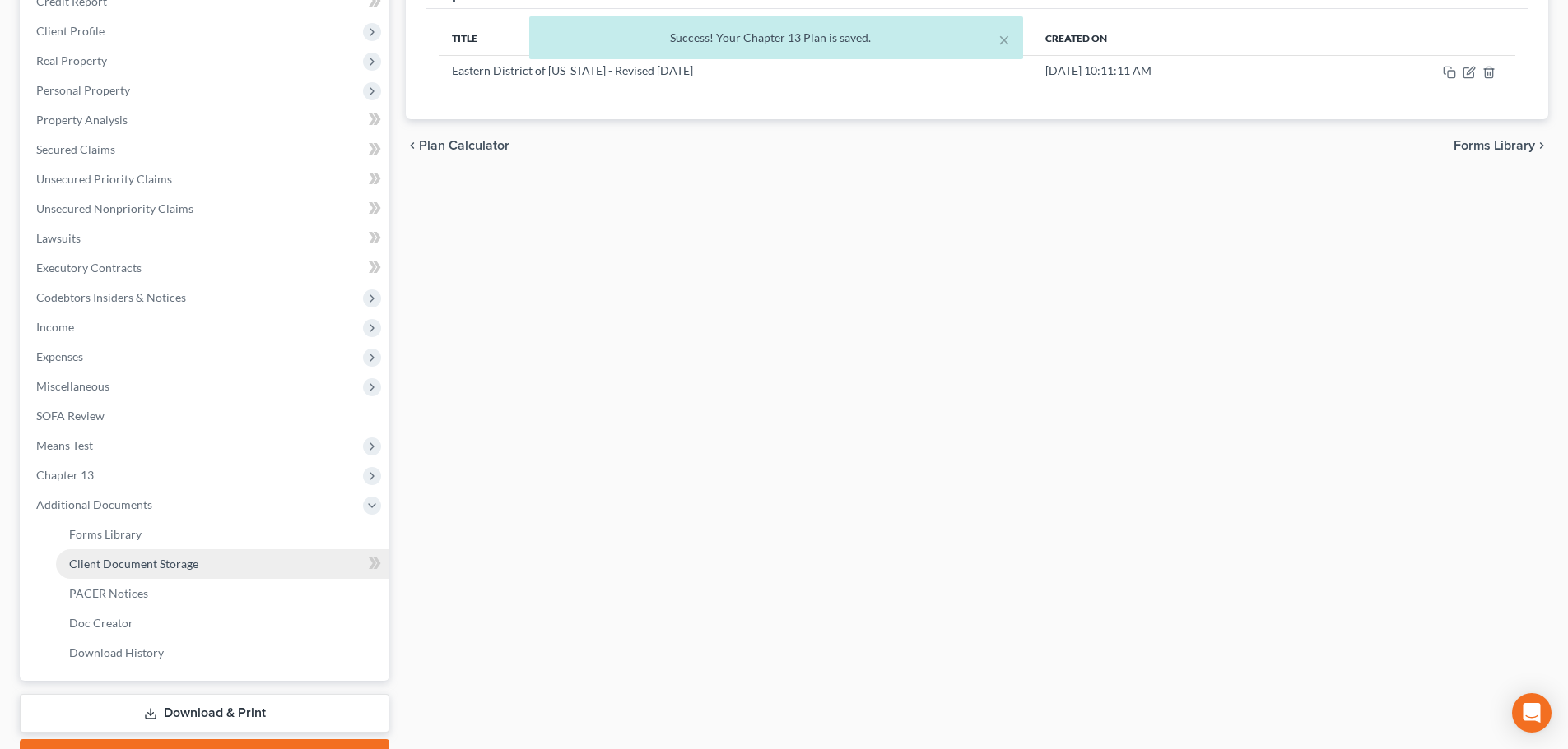
click at [153, 560] on span "Client Document Storage" at bounding box center [134, 564] width 129 height 14
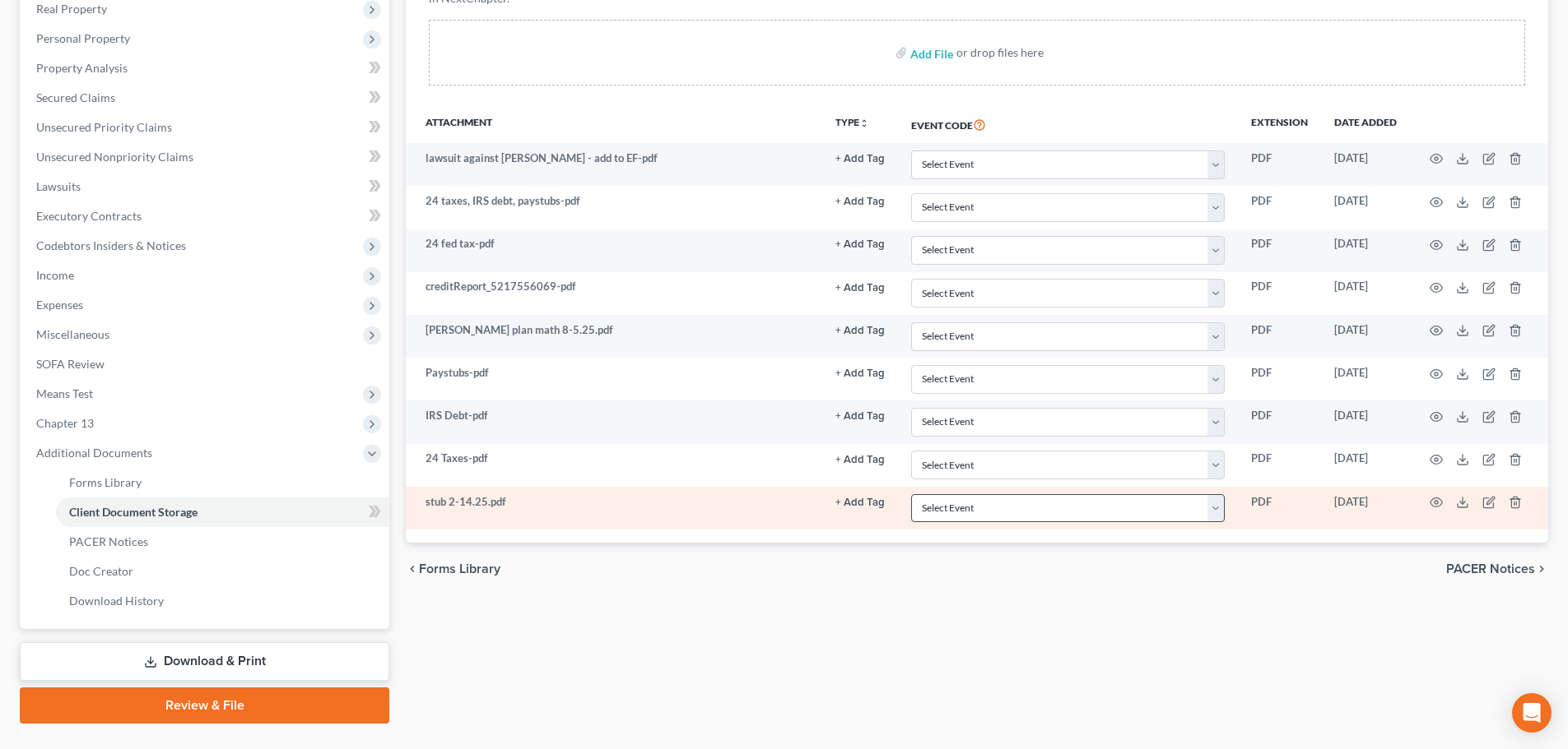
scroll to position [332, 0]
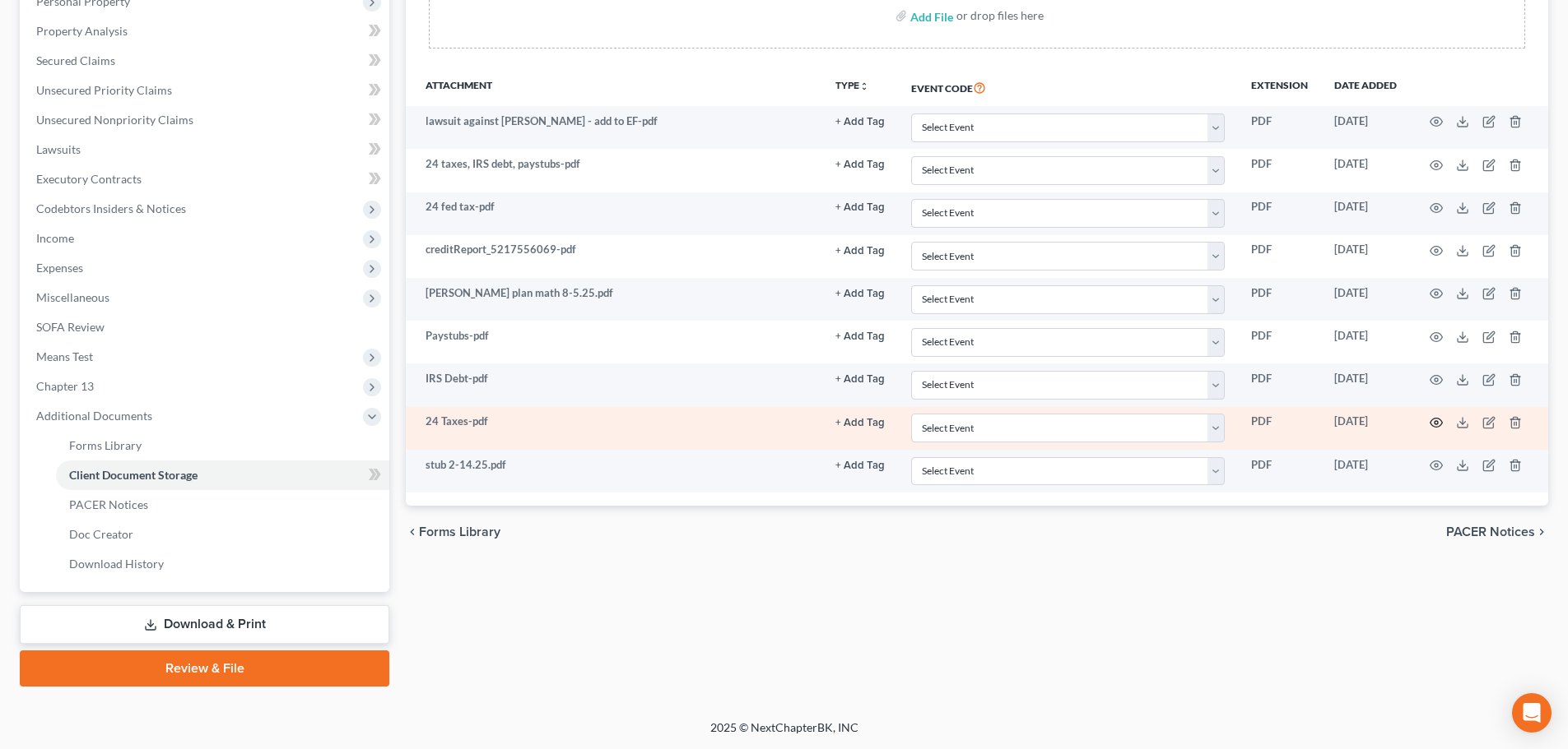
click at [1439, 422] on icon "button" at bounding box center [1435, 422] width 13 height 13
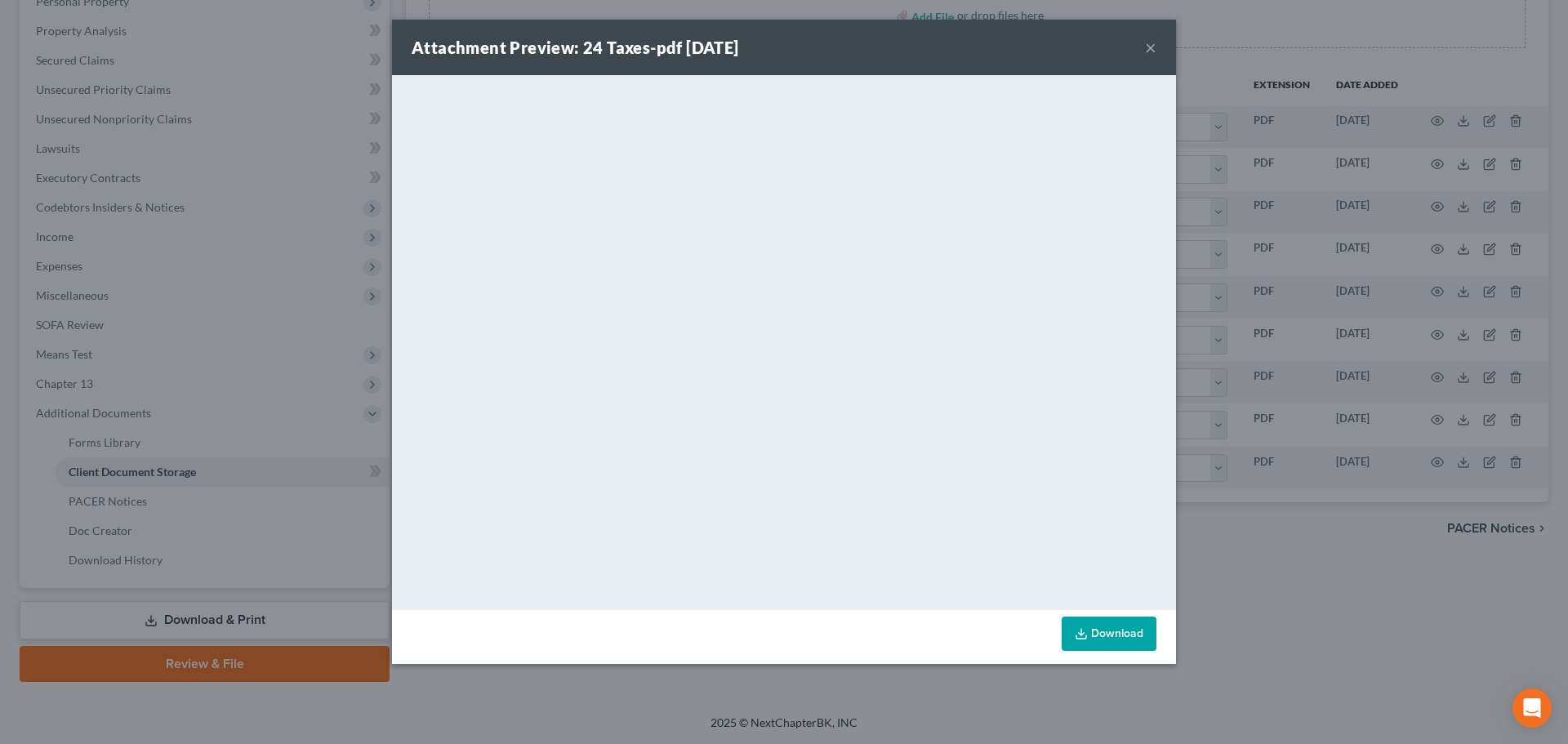
click at [1148, 49] on button "×" at bounding box center [1151, 48] width 12 height 19
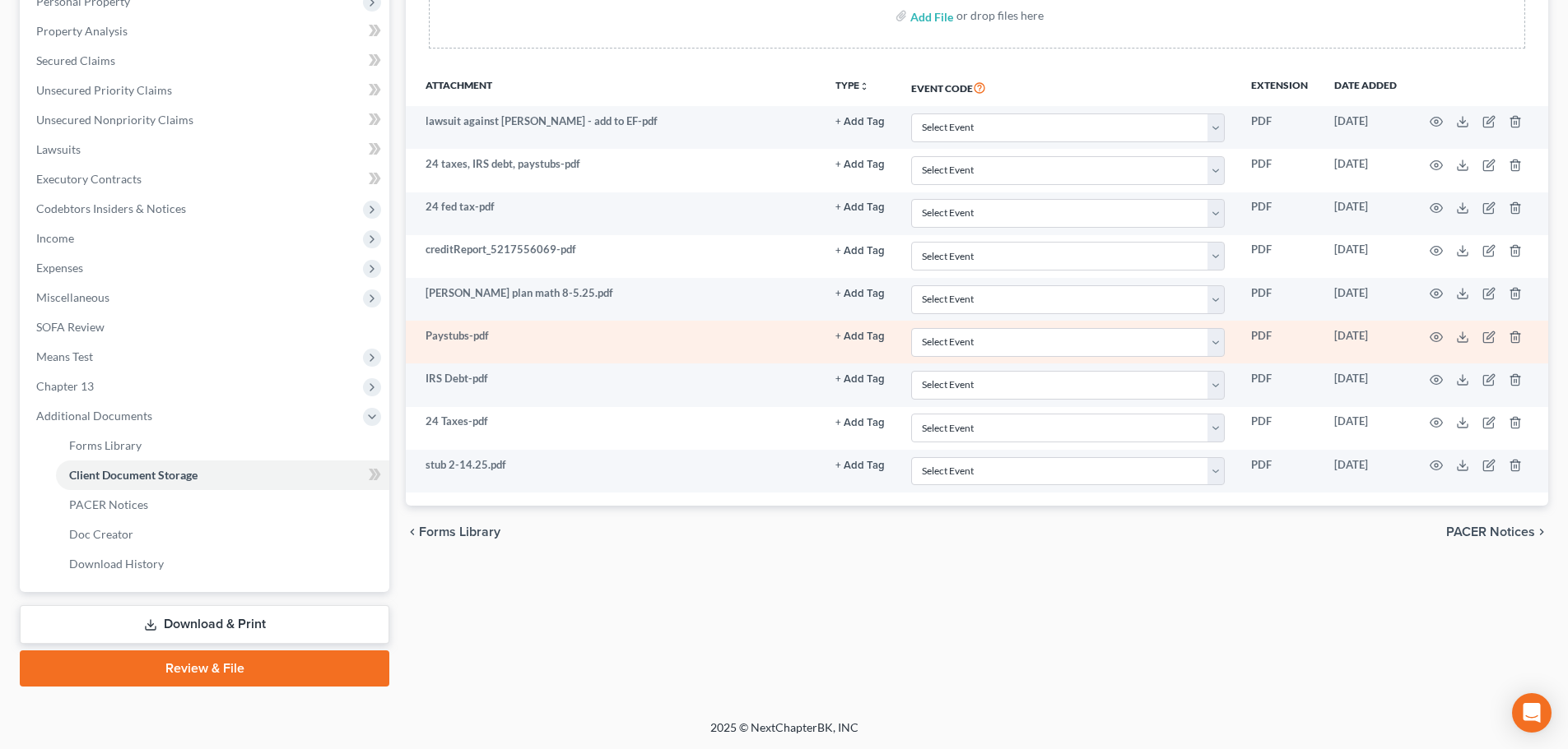
click at [869, 127] on button "+ Add Tag" at bounding box center [860, 121] width 49 height 11
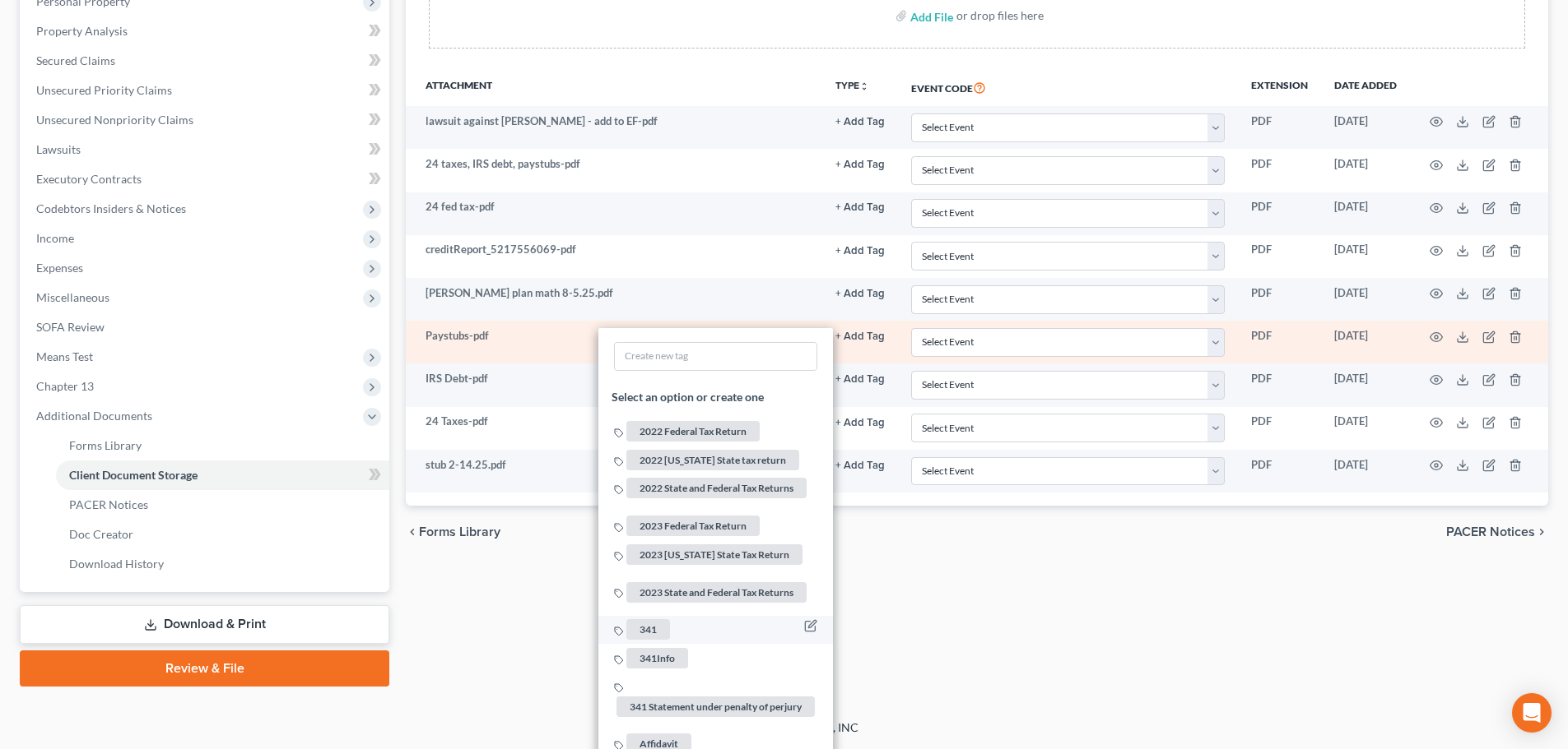
click at [640, 620] on span "341" at bounding box center [647, 630] width 44 height 21
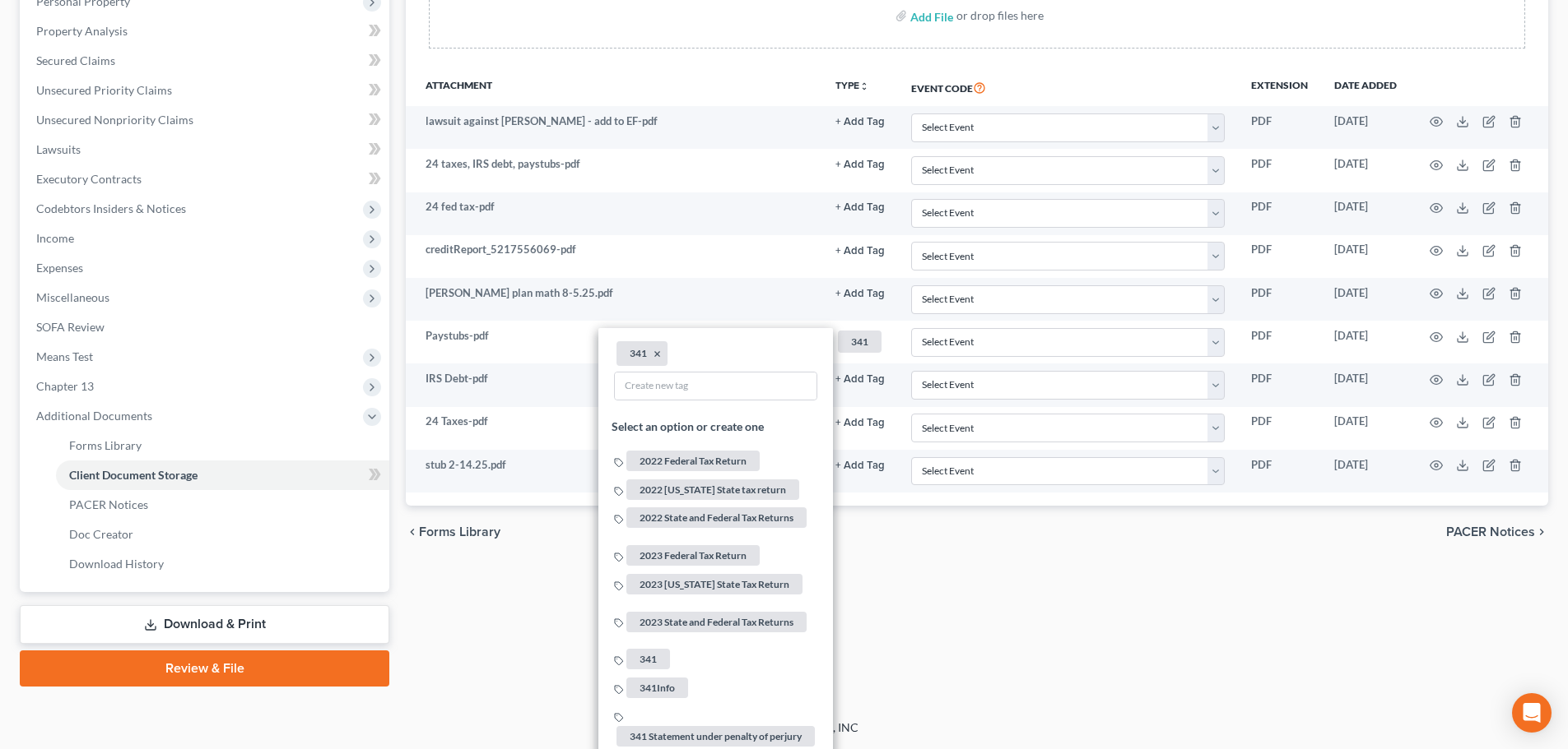
click at [1058, 626] on div "Forms Library Client Document Storage PACER Notices Doc Creator Download Histor…" at bounding box center [976, 257] width 1159 height 862
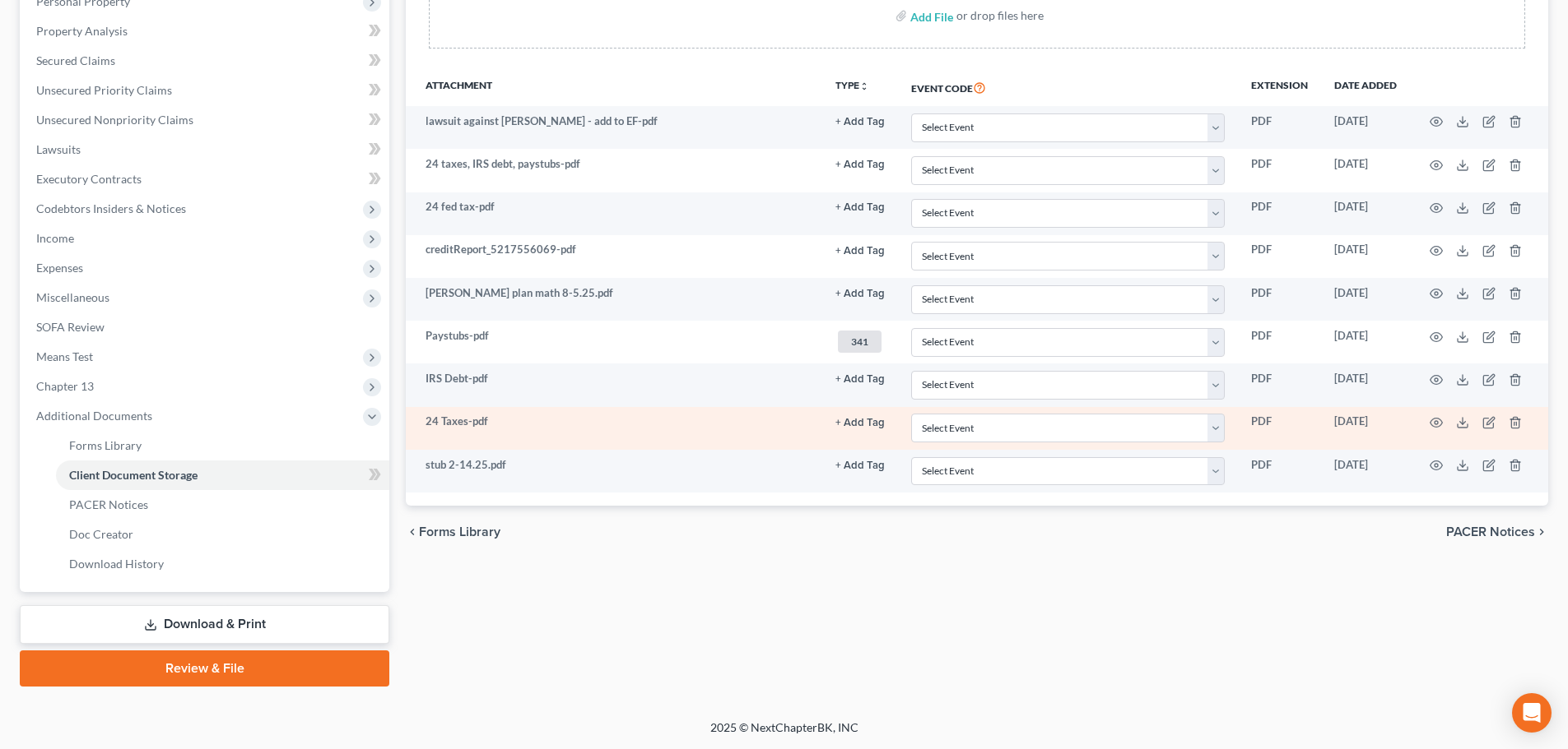
click at [869, 127] on button "+ Add Tag" at bounding box center [860, 121] width 49 height 11
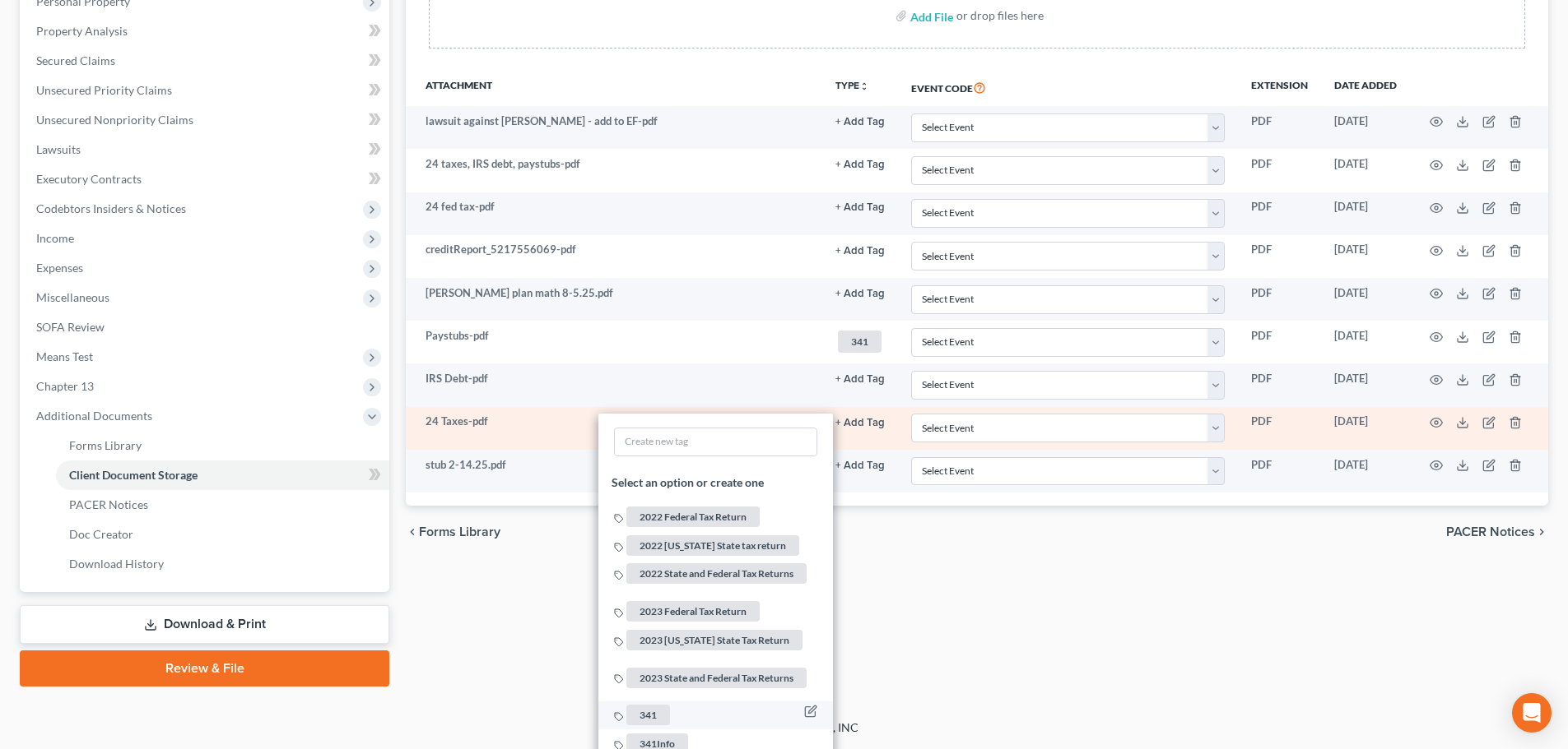
click at [641, 706] on span "341" at bounding box center [647, 716] width 44 height 21
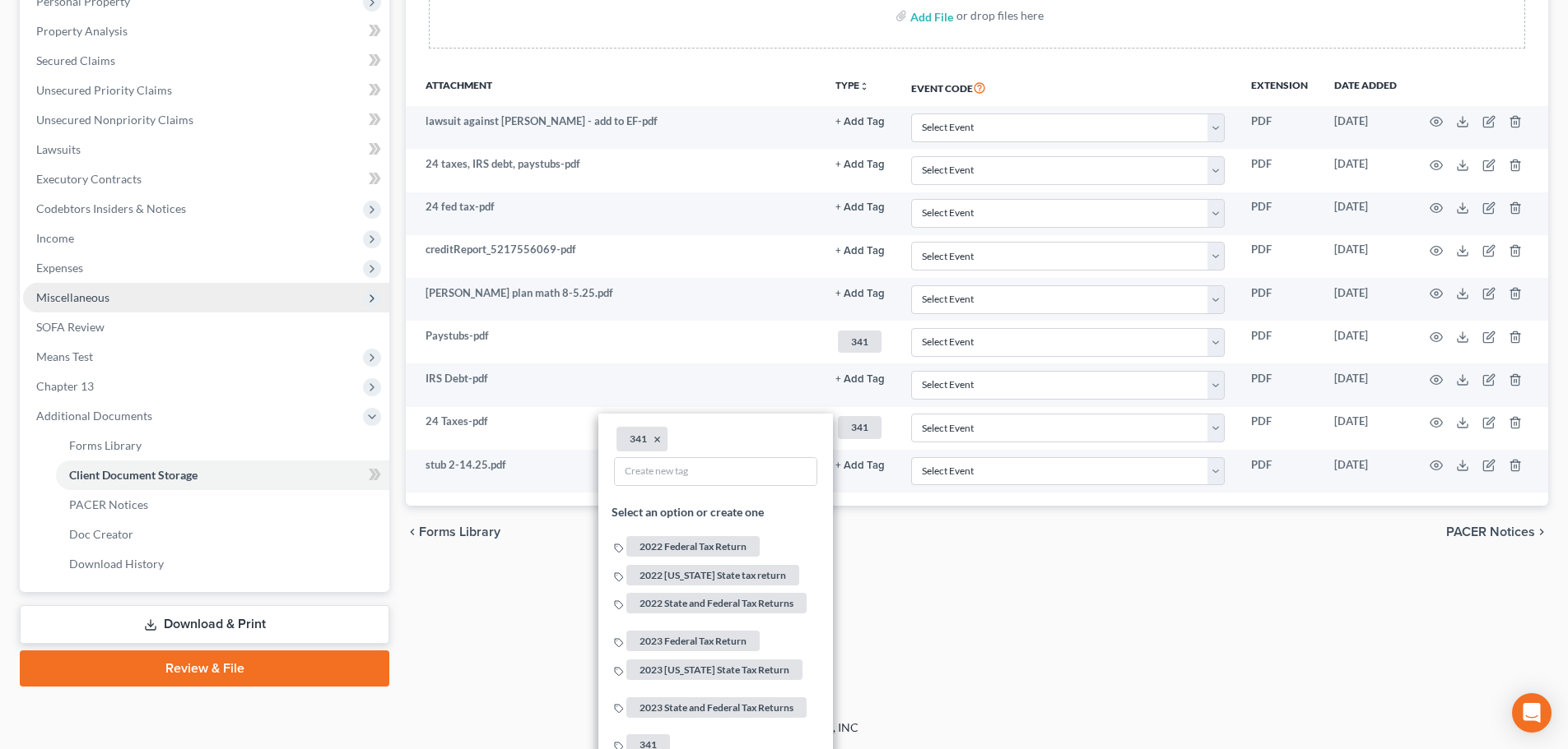
drag, startPoint x: 1008, startPoint y: 654, endPoint x: 367, endPoint y: 301, distance: 731.8
click at [1009, 654] on div "Forms Library Client Document Storage PACER Notices Doc Creator Download Histor…" at bounding box center [976, 257] width 1159 height 862
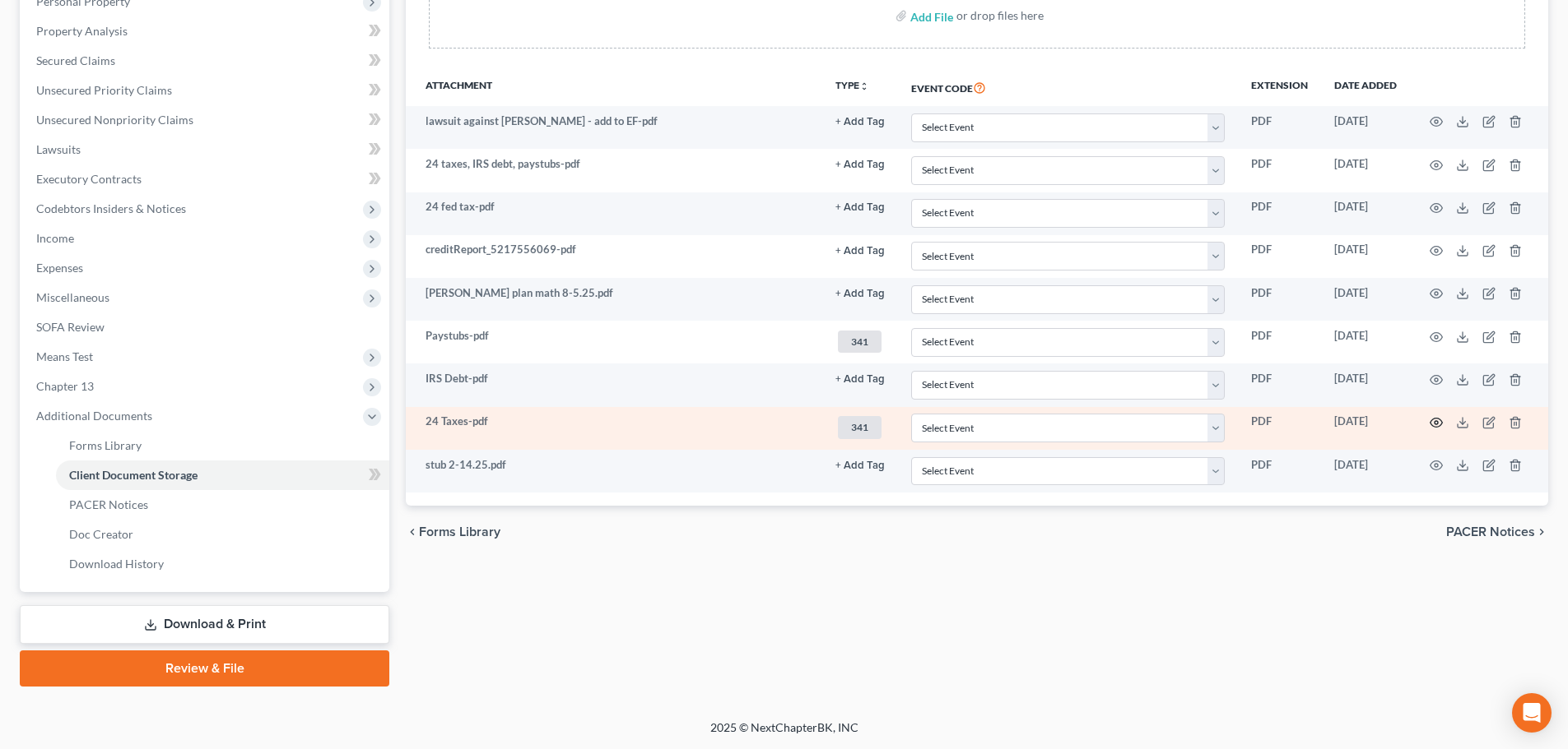
click at [1437, 424] on circle "button" at bounding box center [1435, 422] width 3 height 3
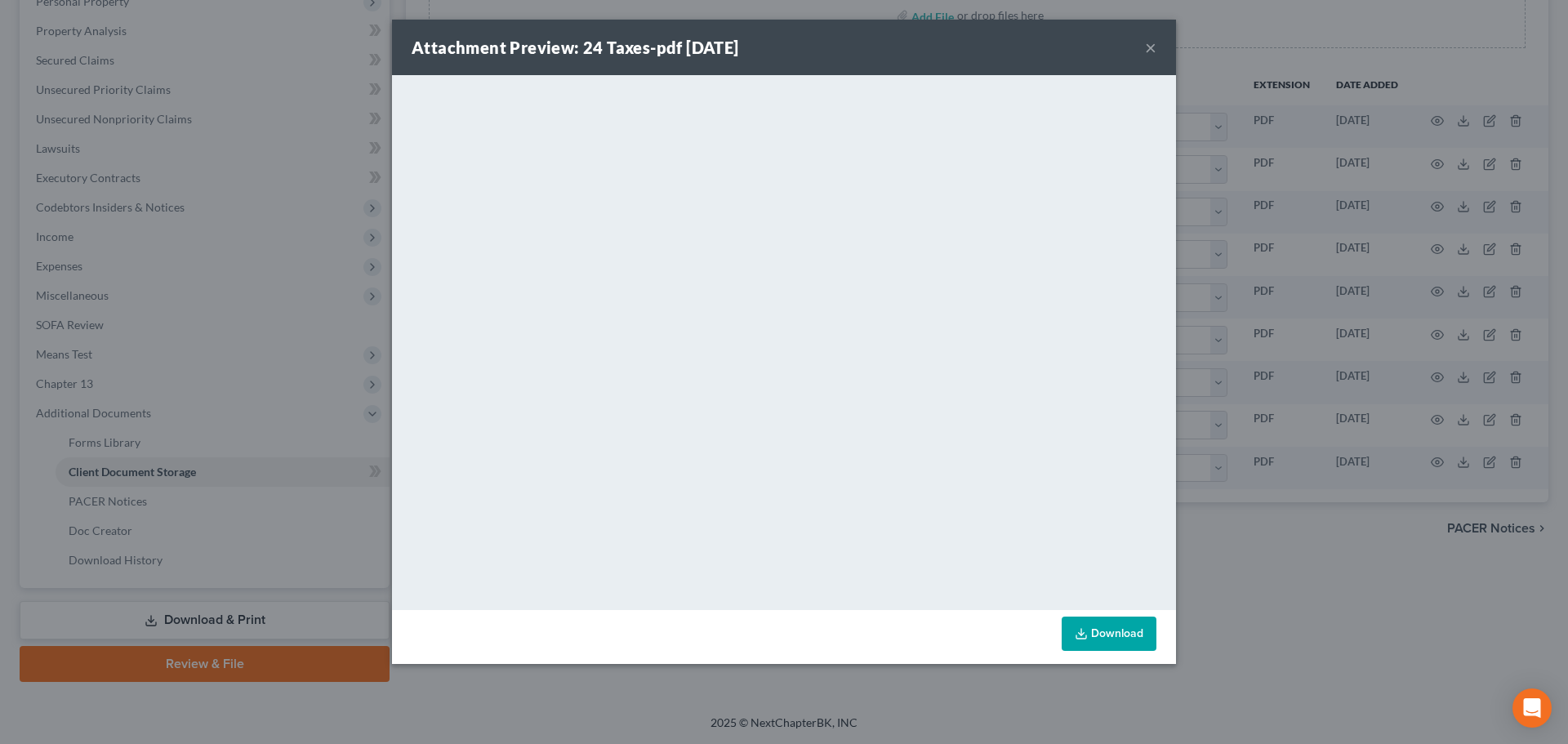
click at [1151, 45] on button "×" at bounding box center [1151, 48] width 12 height 19
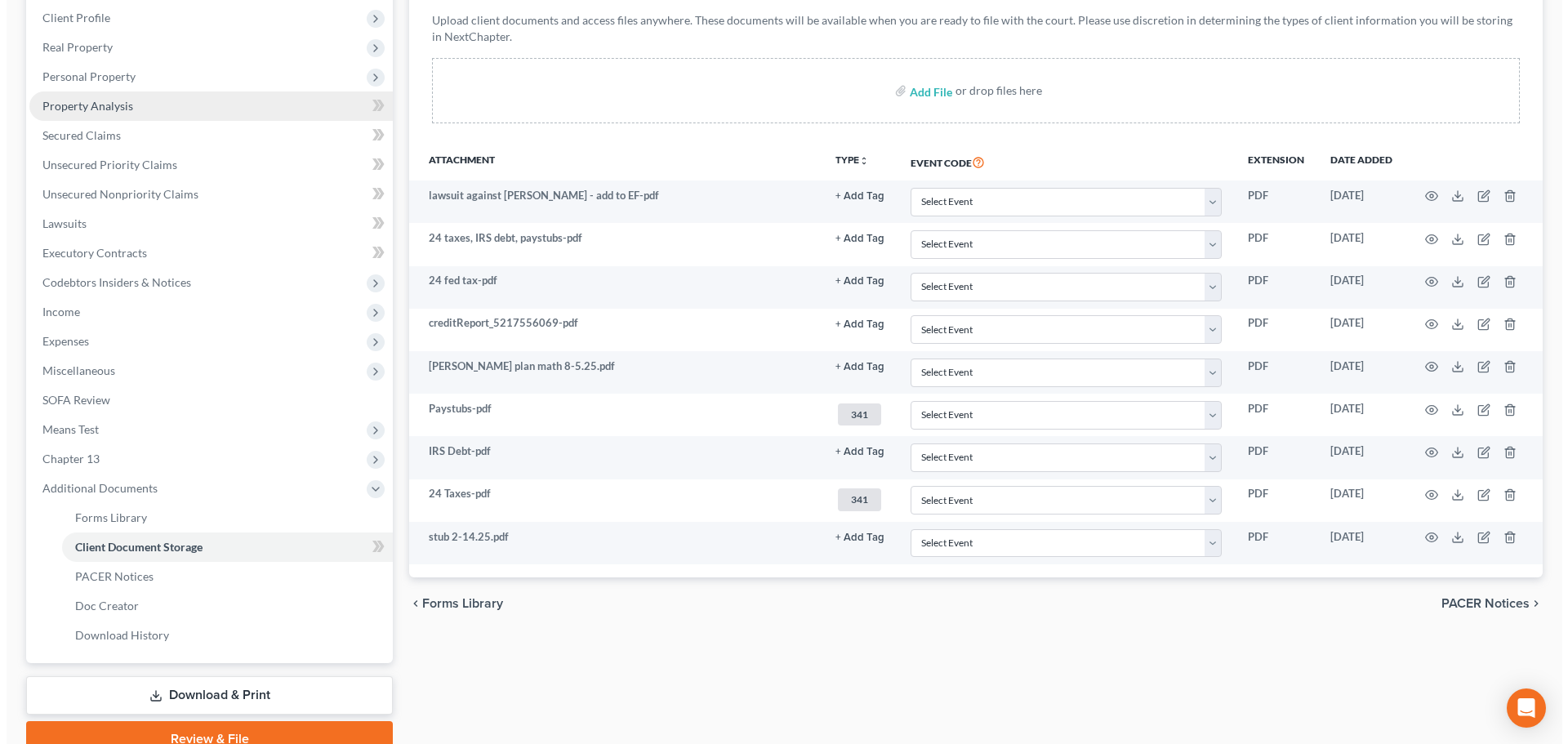
scroll to position [0, 0]
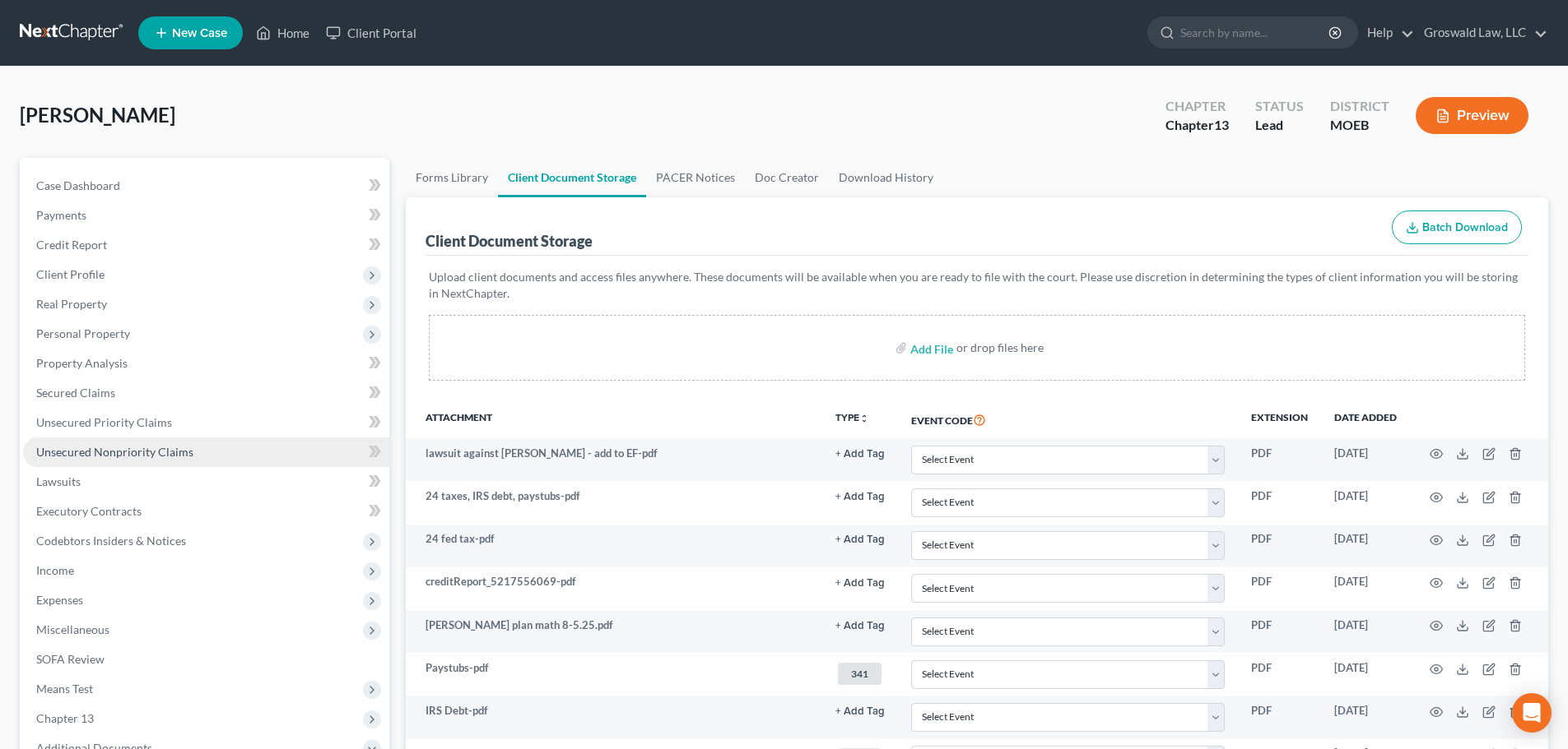
click at [151, 455] on span "Unsecured Nonpriority Claims" at bounding box center [115, 452] width 157 height 14
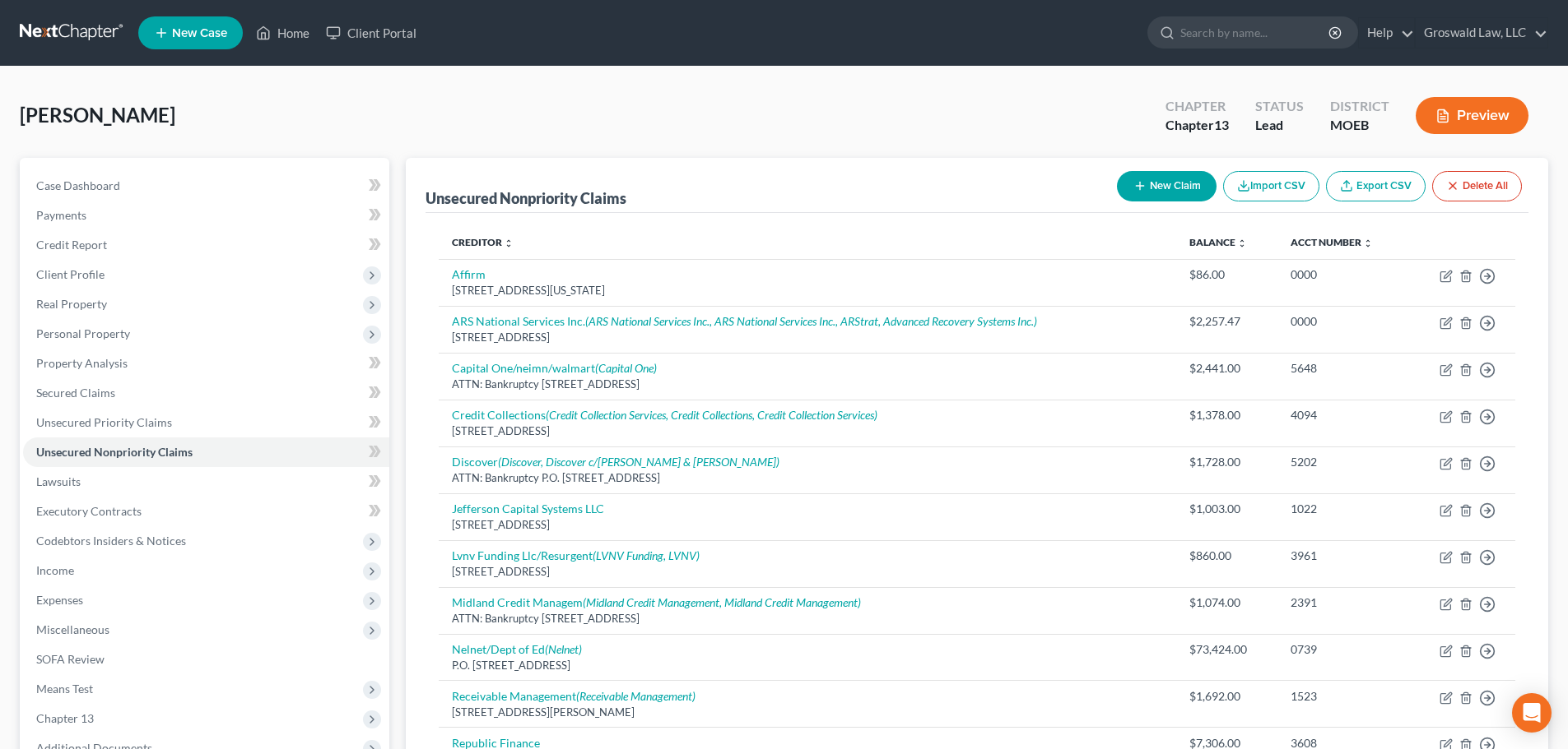
click at [1160, 193] on button "New Claim" at bounding box center [1166, 186] width 100 height 30
select select "0"
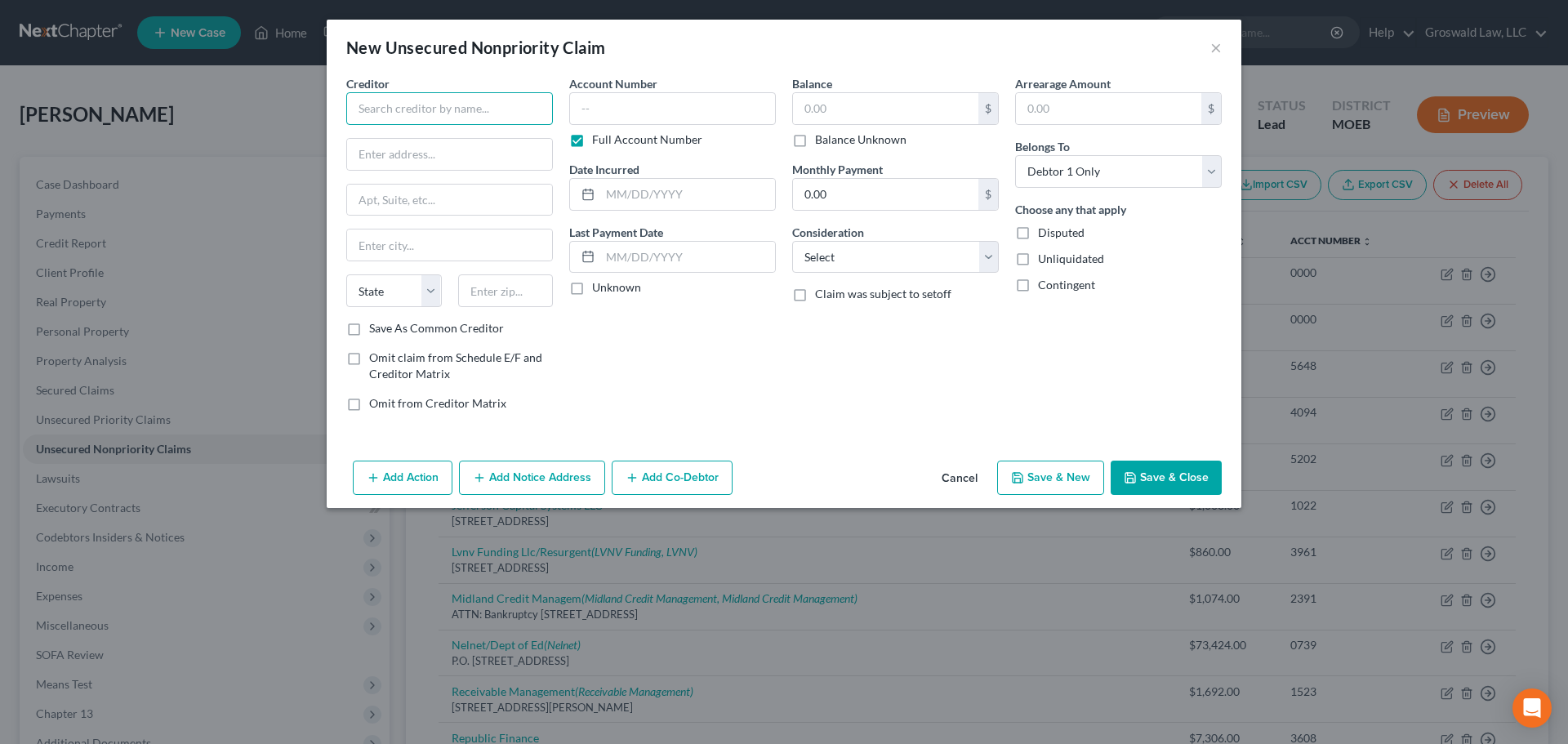
drag, startPoint x: 452, startPoint y: 121, endPoint x: 384, endPoint y: 118, distance: 68.1
click at [455, 118] on input "text" at bounding box center [449, 109] width 207 height 33
type input "The Park At Queens Court"
type input "2840 Robinson Street"
type input "3"
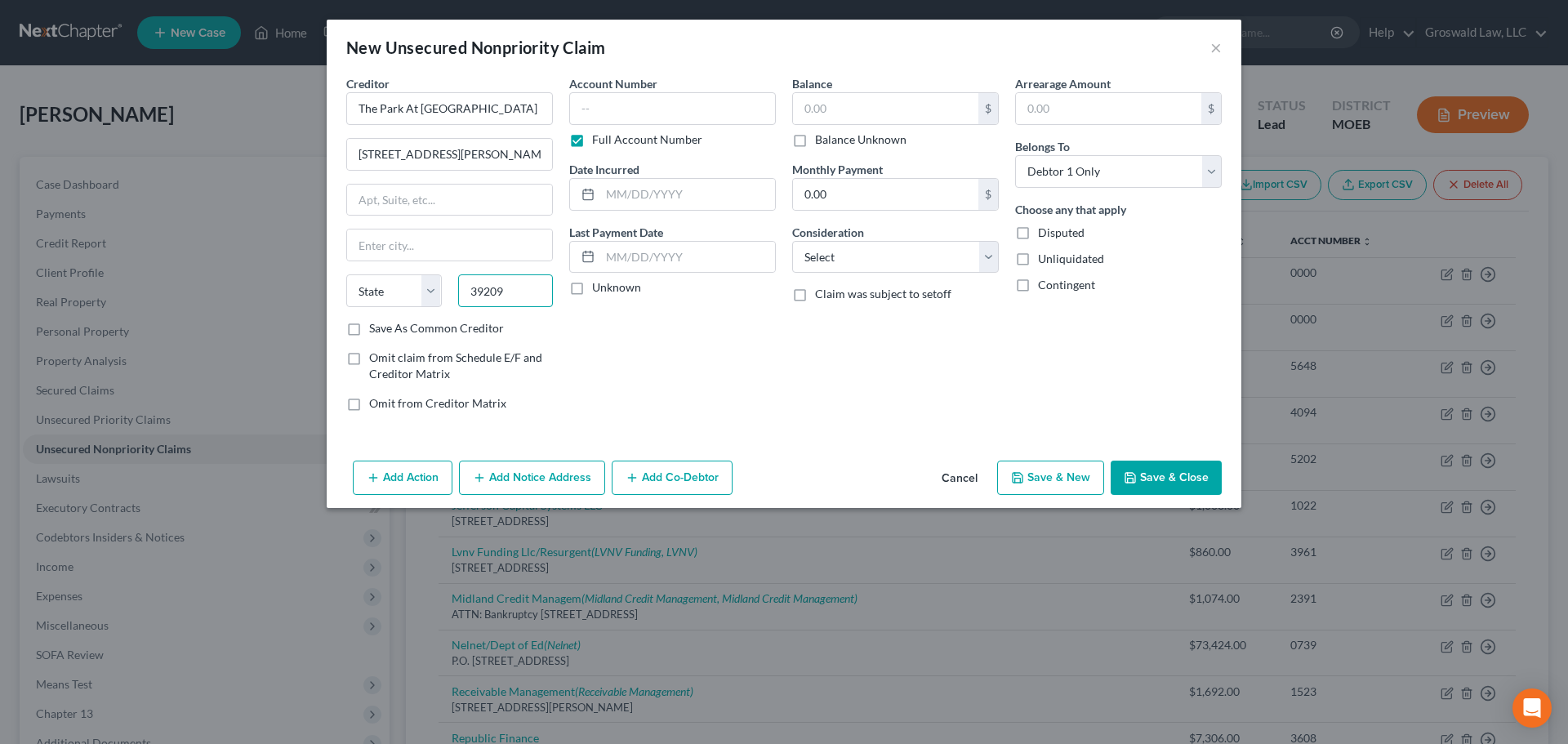
type input "39209"
type input "Jackson"
select select "25"
click at [587, 108] on input "text" at bounding box center [673, 109] width 207 height 33
type input "4222"
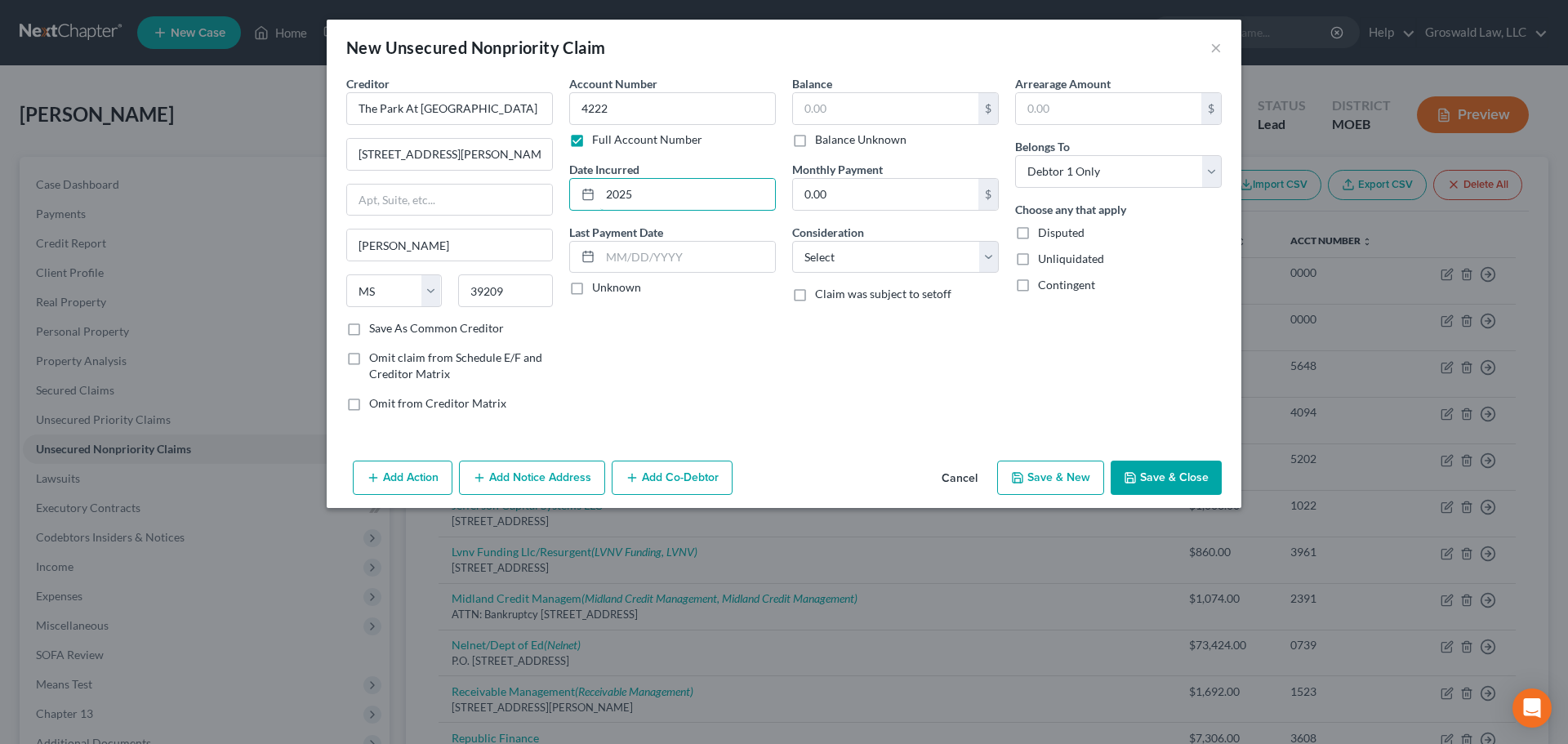
type input "2025"
type input "1,413.50"
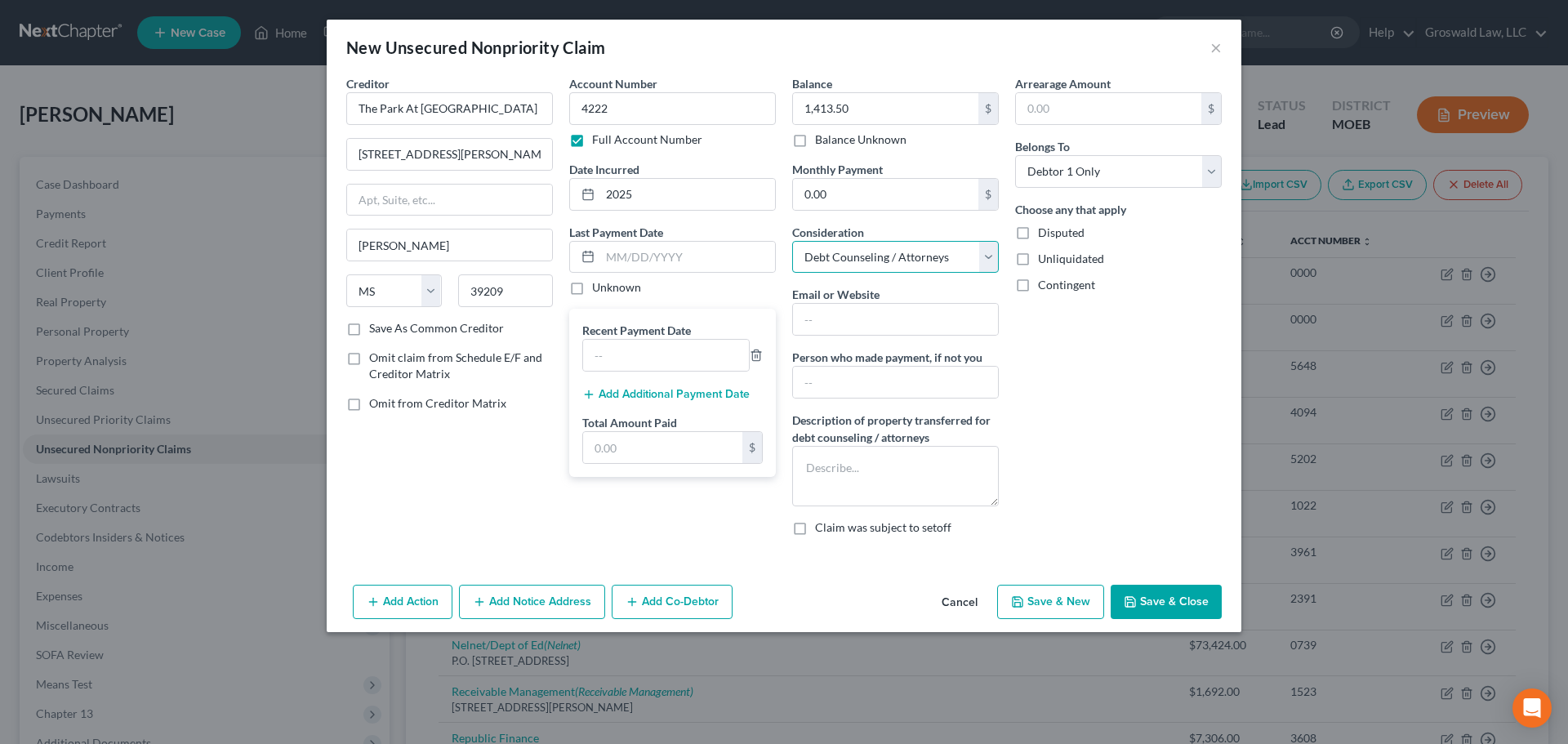
select select "4"
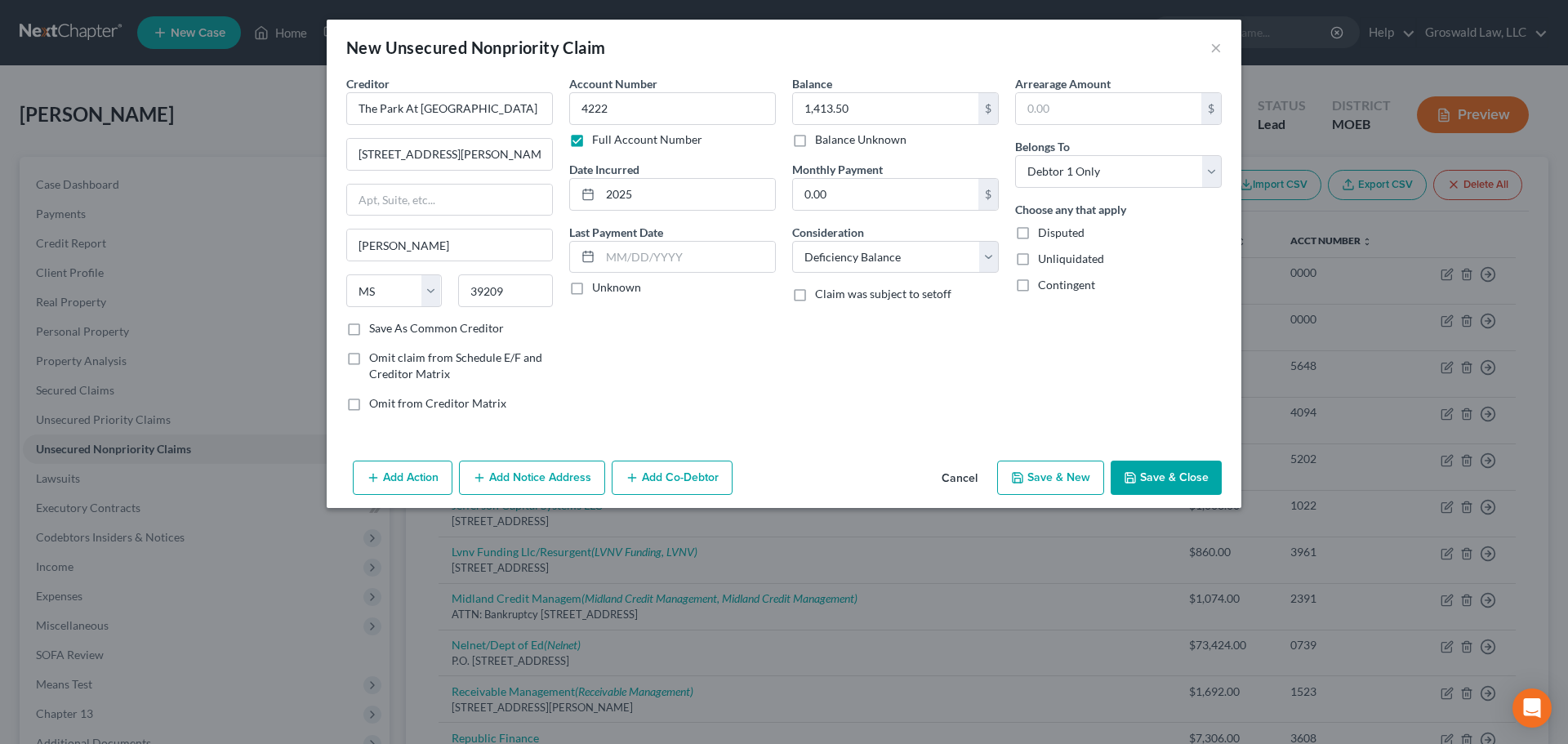
click at [1144, 483] on button "Save & Close" at bounding box center [1167, 478] width 111 height 34
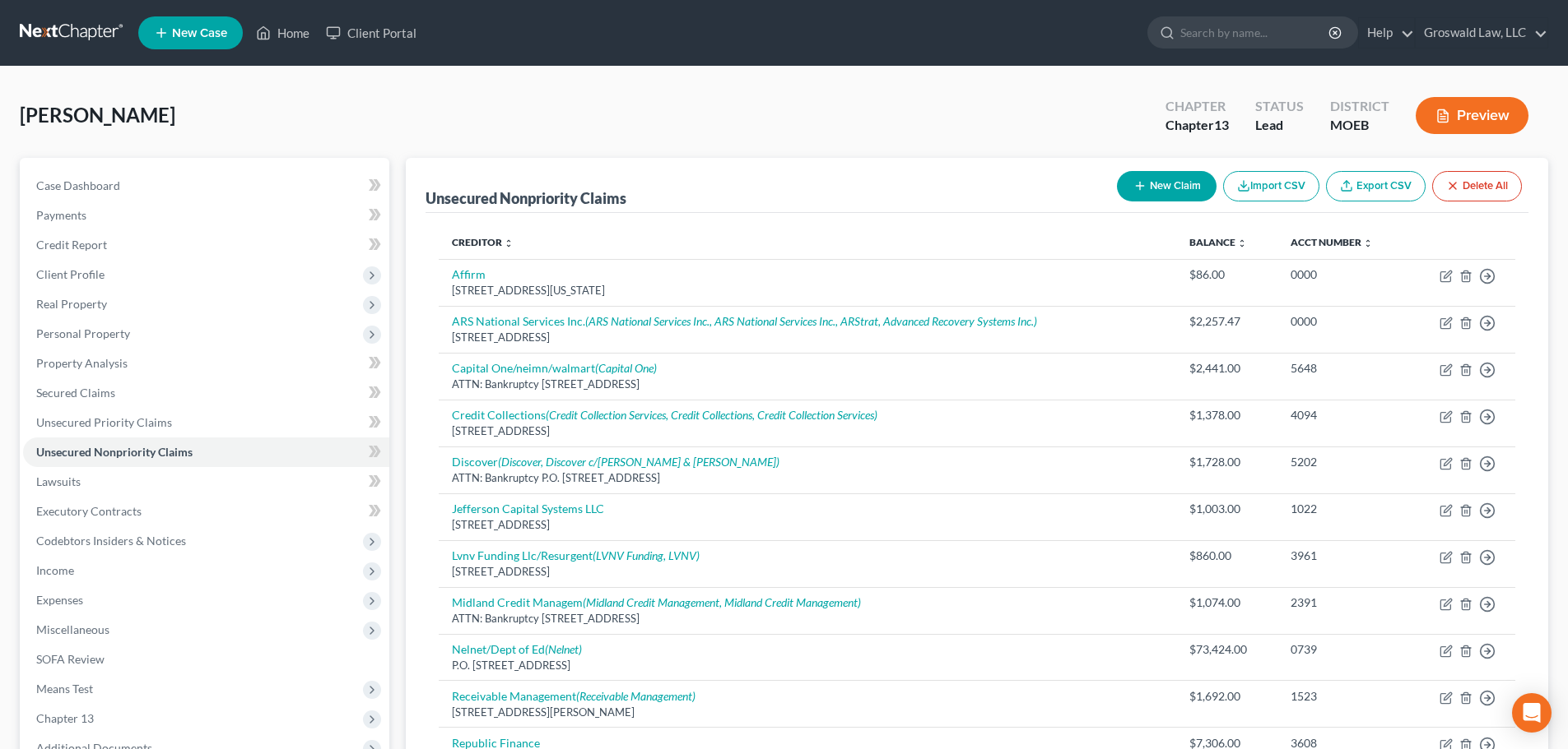
click at [1140, 182] on icon "button" at bounding box center [1139, 185] width 13 height 13
select select "0"
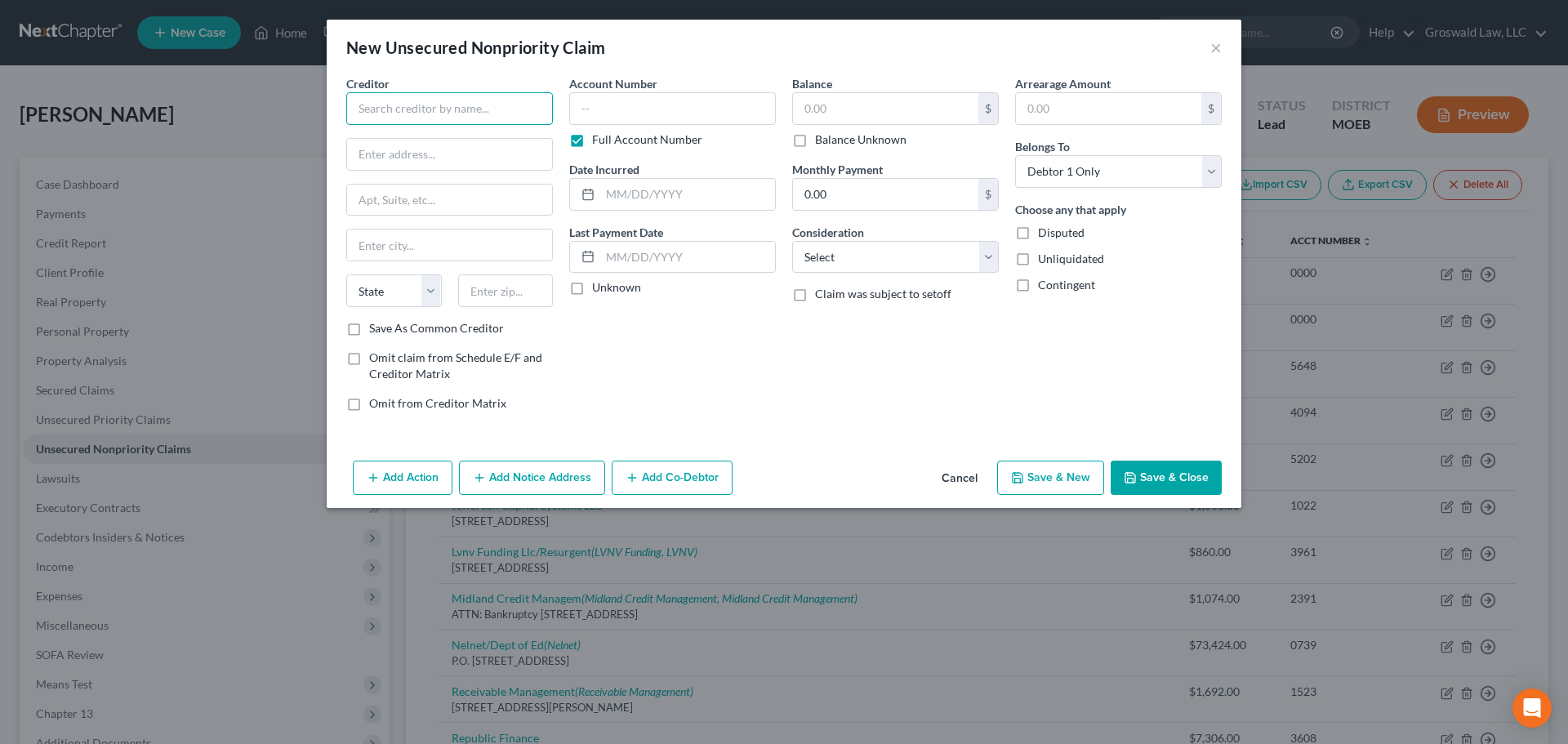
click at [455, 115] on input "text" at bounding box center [449, 109] width 207 height 33
type input "K"
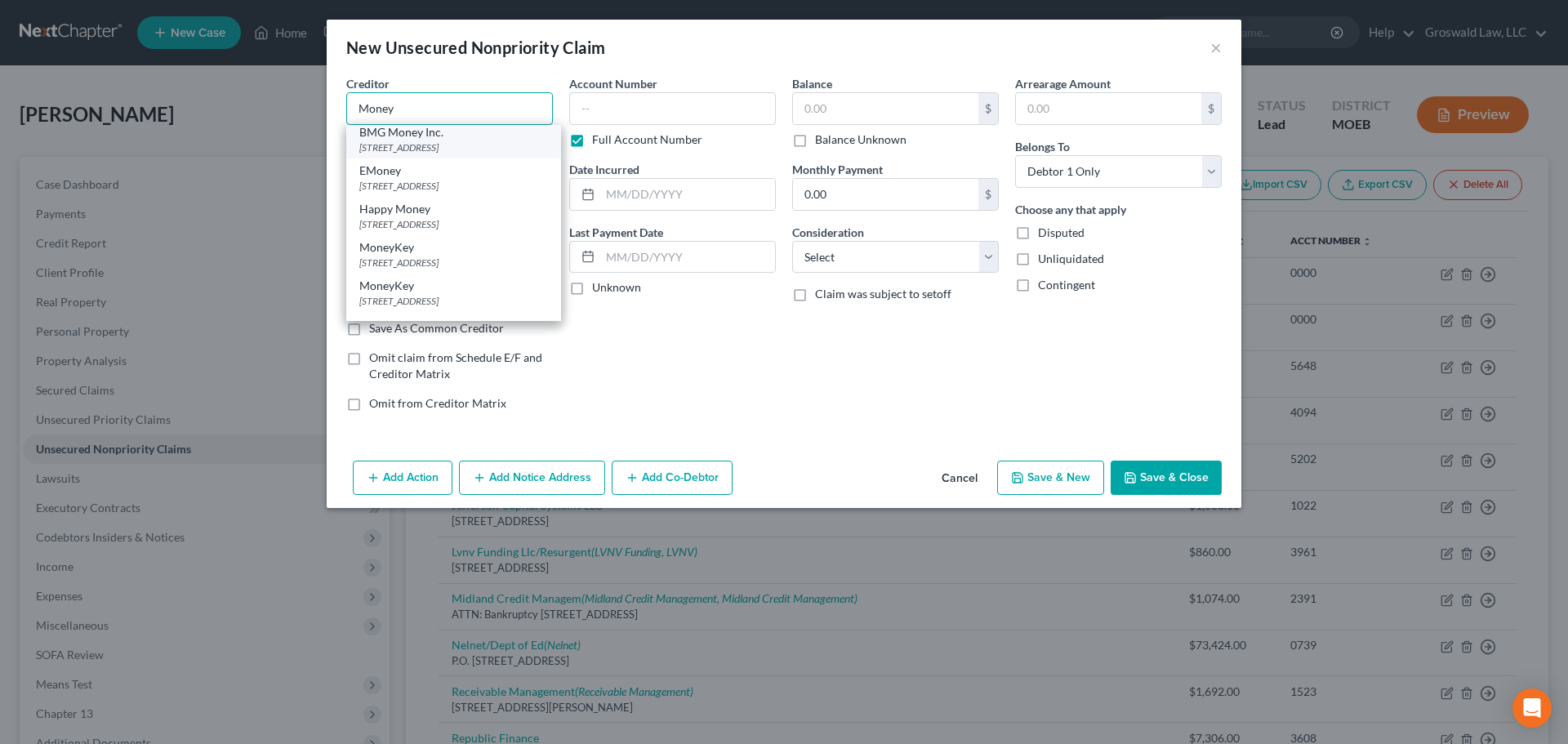
scroll to position [163, 0]
click at [459, 150] on div "3422 Old Capitol Trail, Suite 1613, Wilmington, DE 19808" at bounding box center [454, 142] width 189 height 14
type input "MoneyKey"
type input "3422 Old Capitol Trail, Suite 1613"
type input "Wilmington"
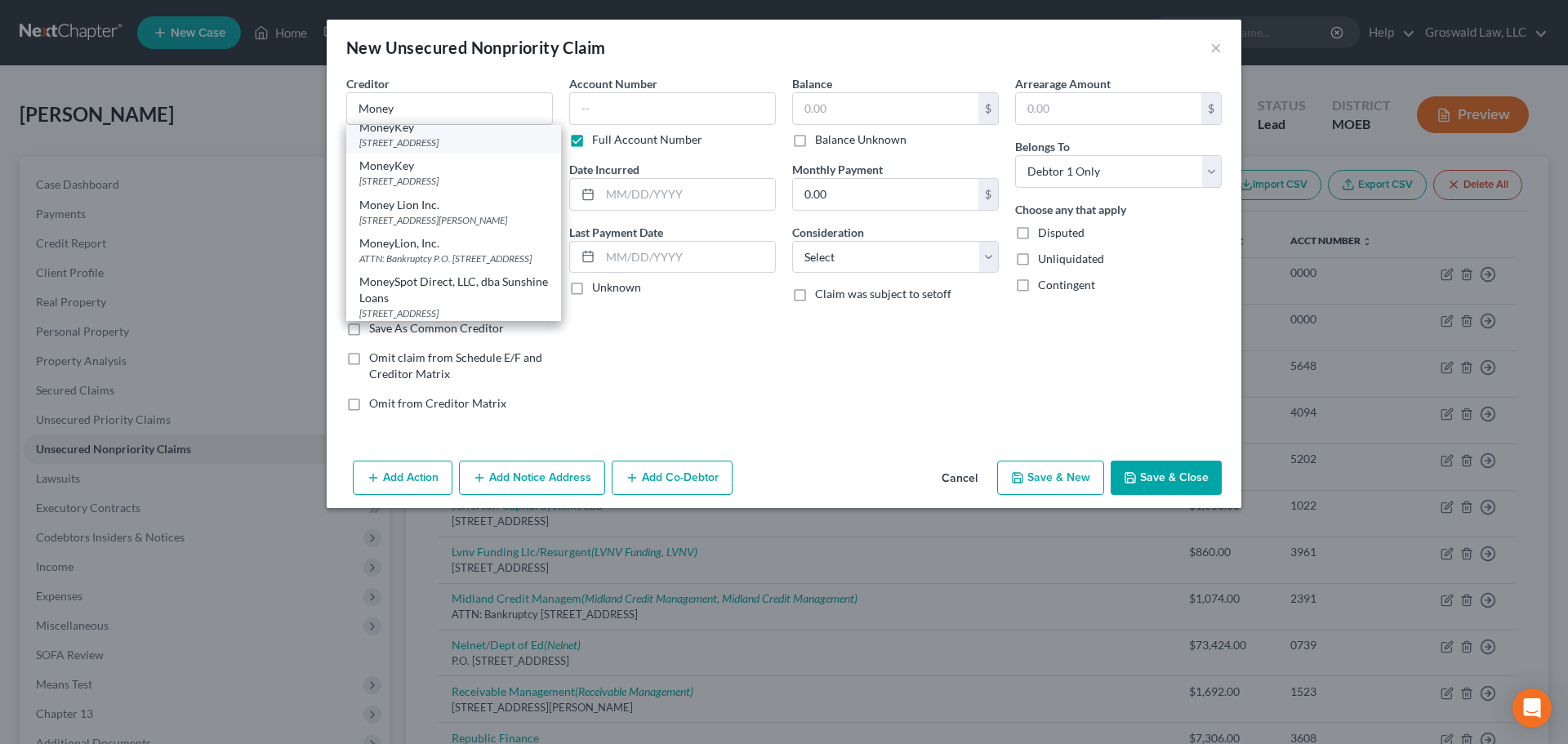
select select "7"
type input "19808"
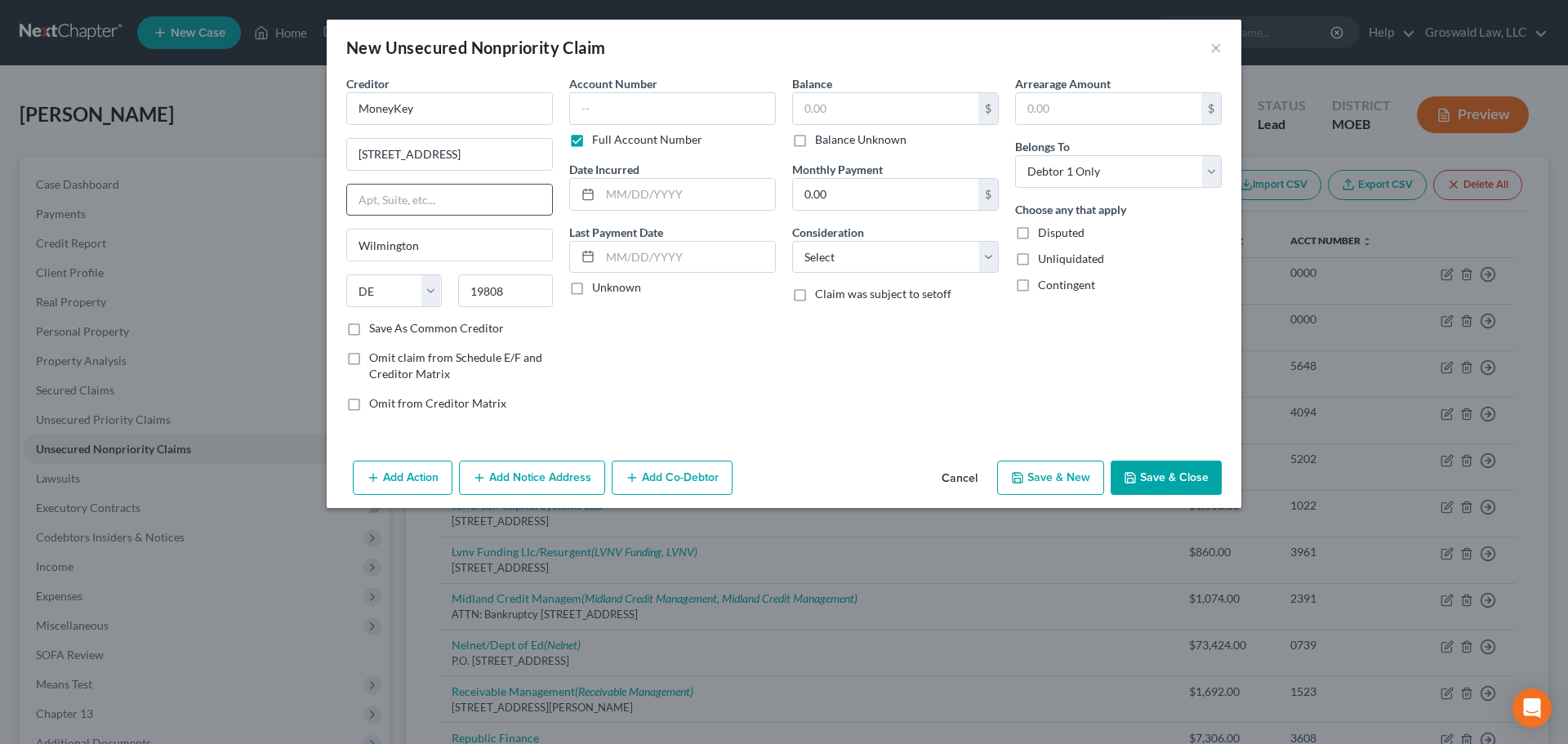
scroll to position [0, 0]
drag, startPoint x: 436, startPoint y: 113, endPoint x: 598, endPoint y: 220, distance: 194.1
click at [138, 80] on div "New Unsecured Nonpriority Claim × Creditor * MoneyKey 3422 Old Capitol Trail, S…" at bounding box center [784, 372] width 1568 height 744
click at [504, 477] on button "Add Notice Address" at bounding box center [532, 478] width 146 height 34
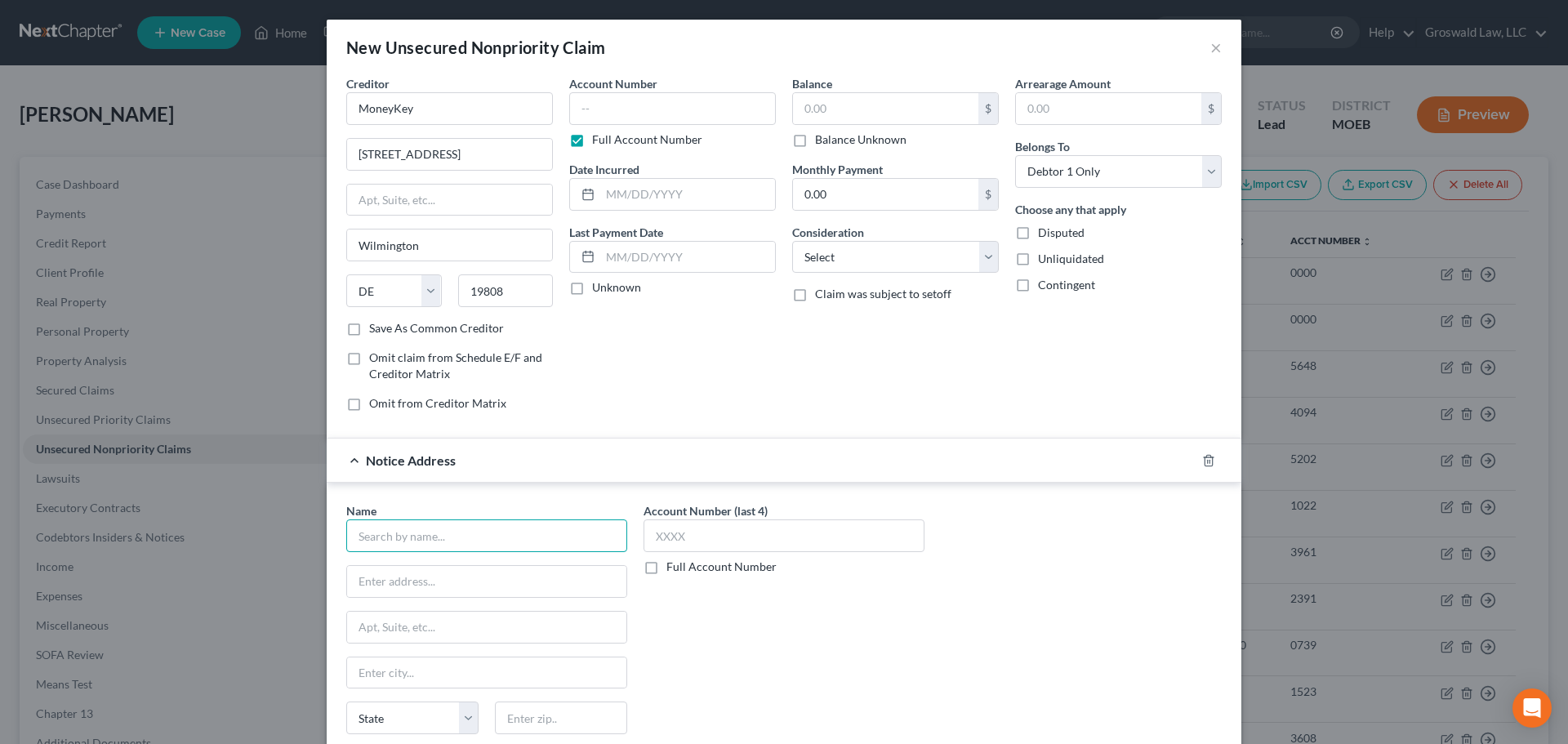
click at [442, 535] on input "text" at bounding box center [486, 536] width 281 height 33
paste input "MoneyKey"
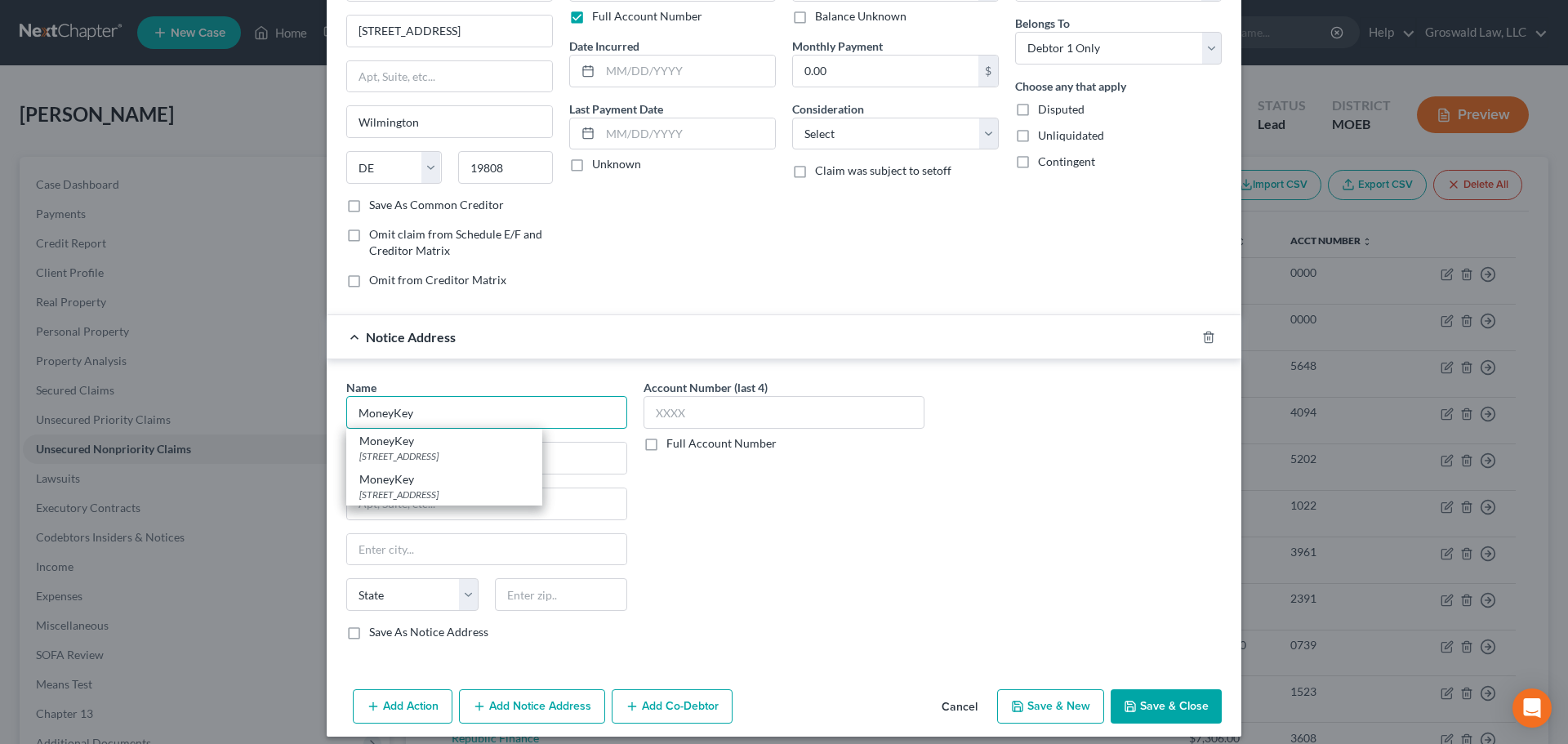
scroll to position [135, 0]
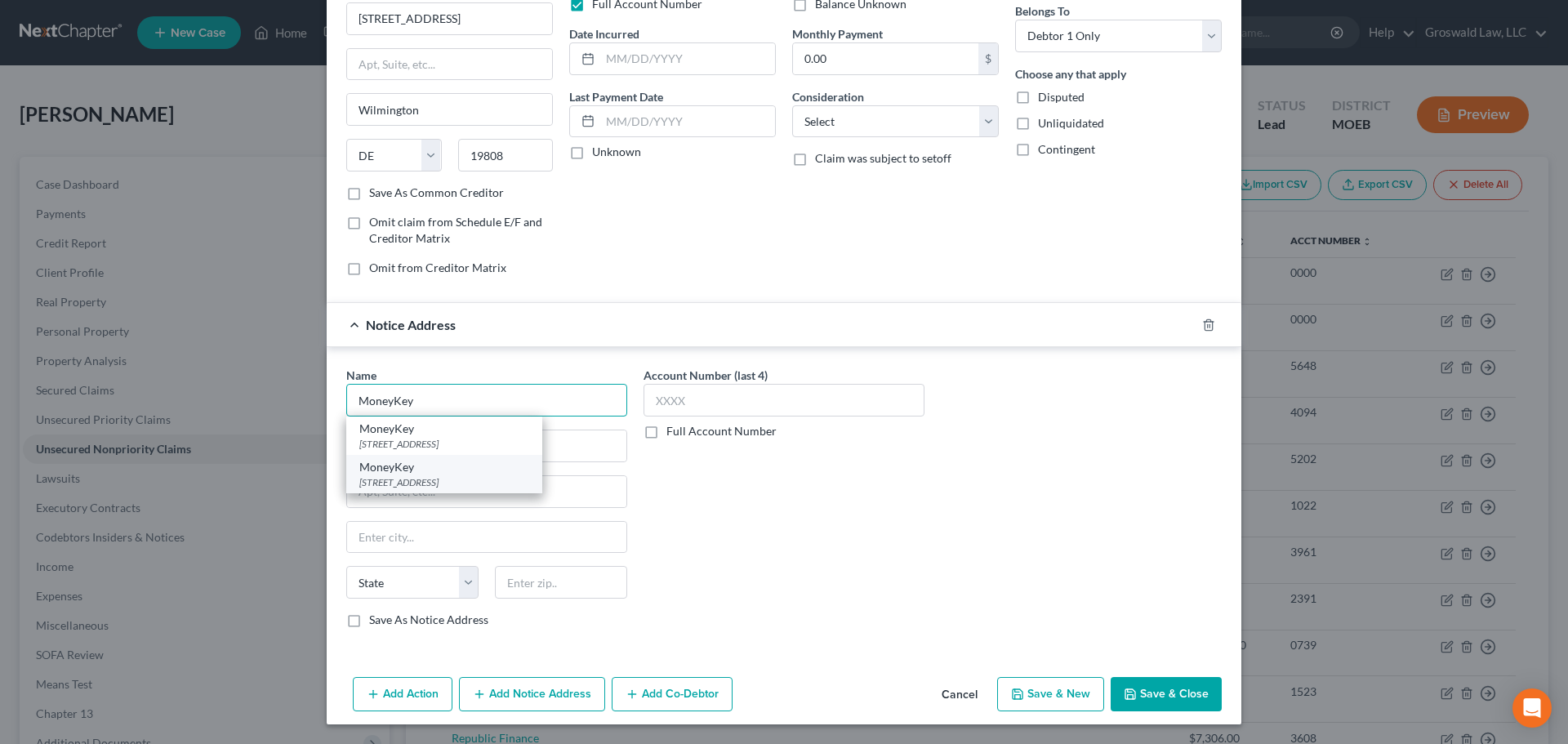
type input "MoneyKey"
click at [521, 472] on div "MoneyKey" at bounding box center [444, 467] width 170 height 17
type input "1000 N West Street"
type input "suite 1200"
type input "Wilmington"
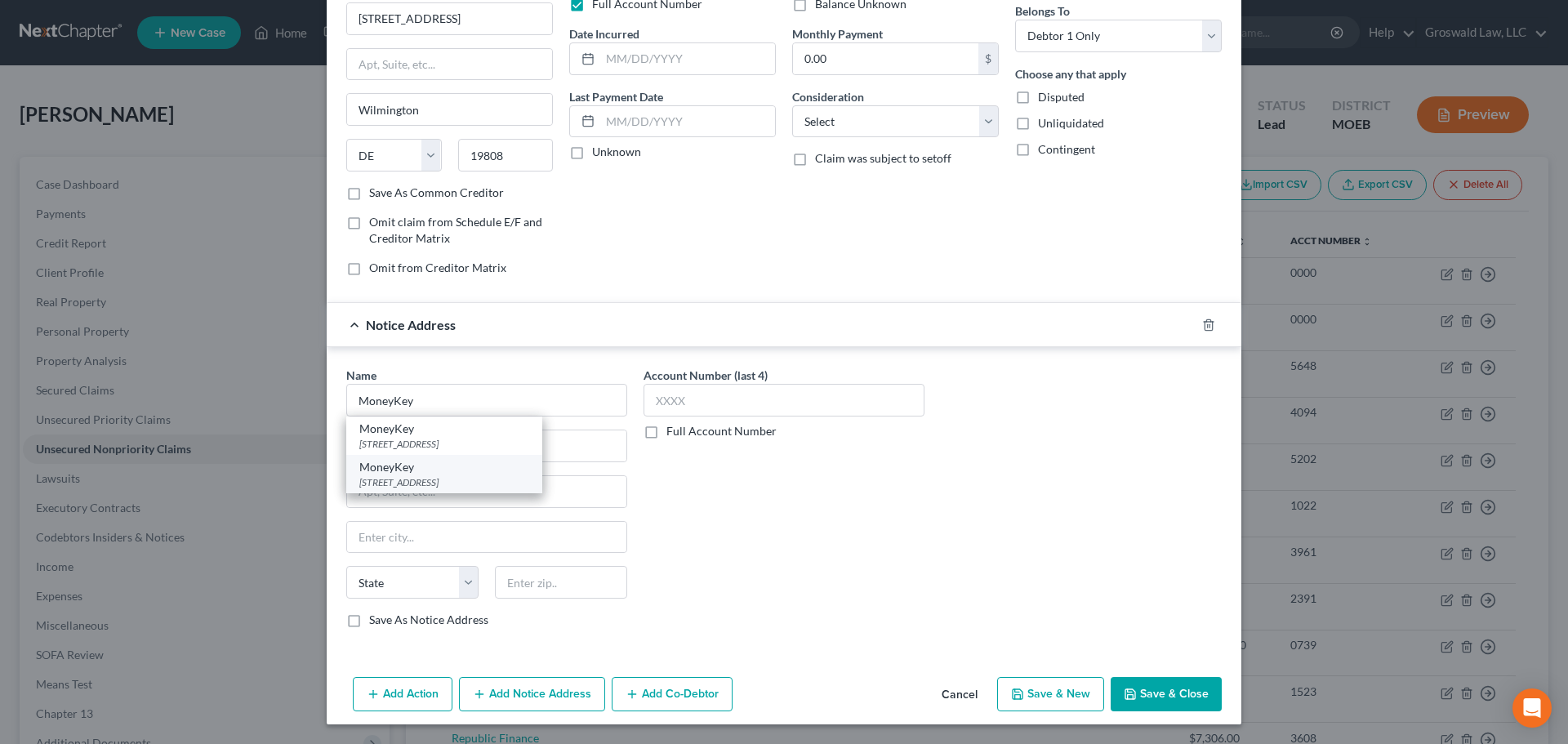
select select "7"
type input "19801"
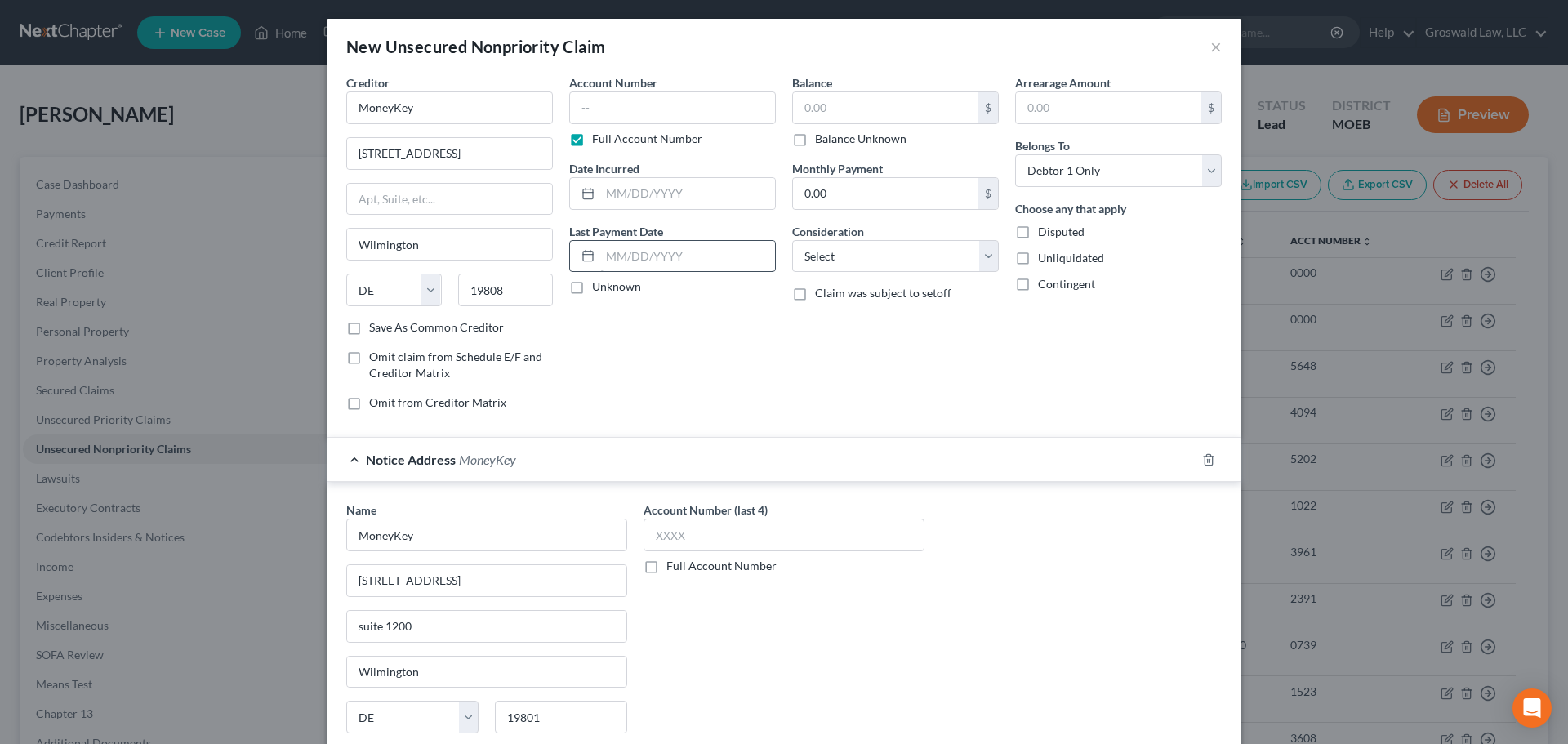
scroll to position [0, 0]
click at [657, 111] on input "text" at bounding box center [673, 109] width 207 height 33
type input "0"
type input "1957"
type input "03/2025"
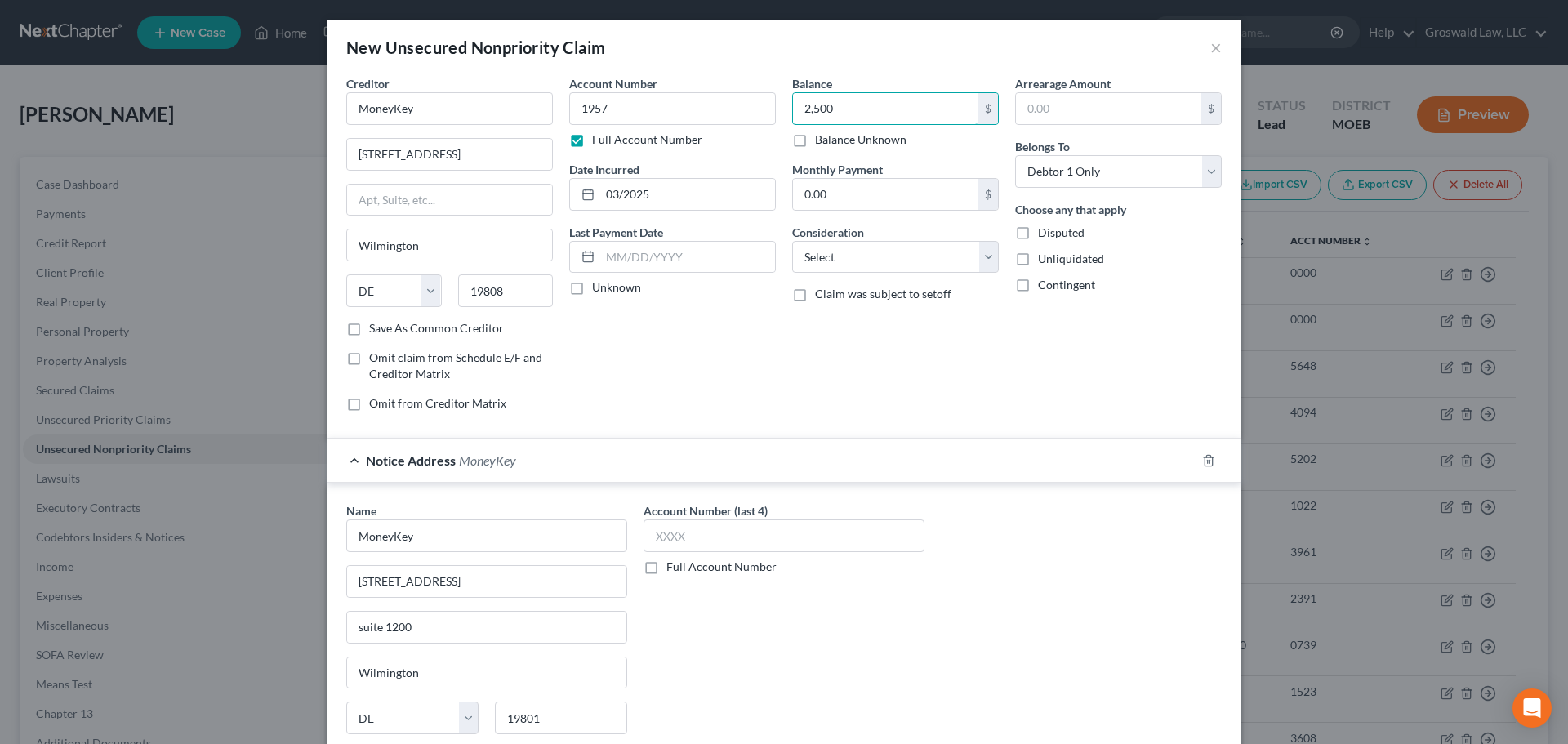
type input "2,500"
select select "10"
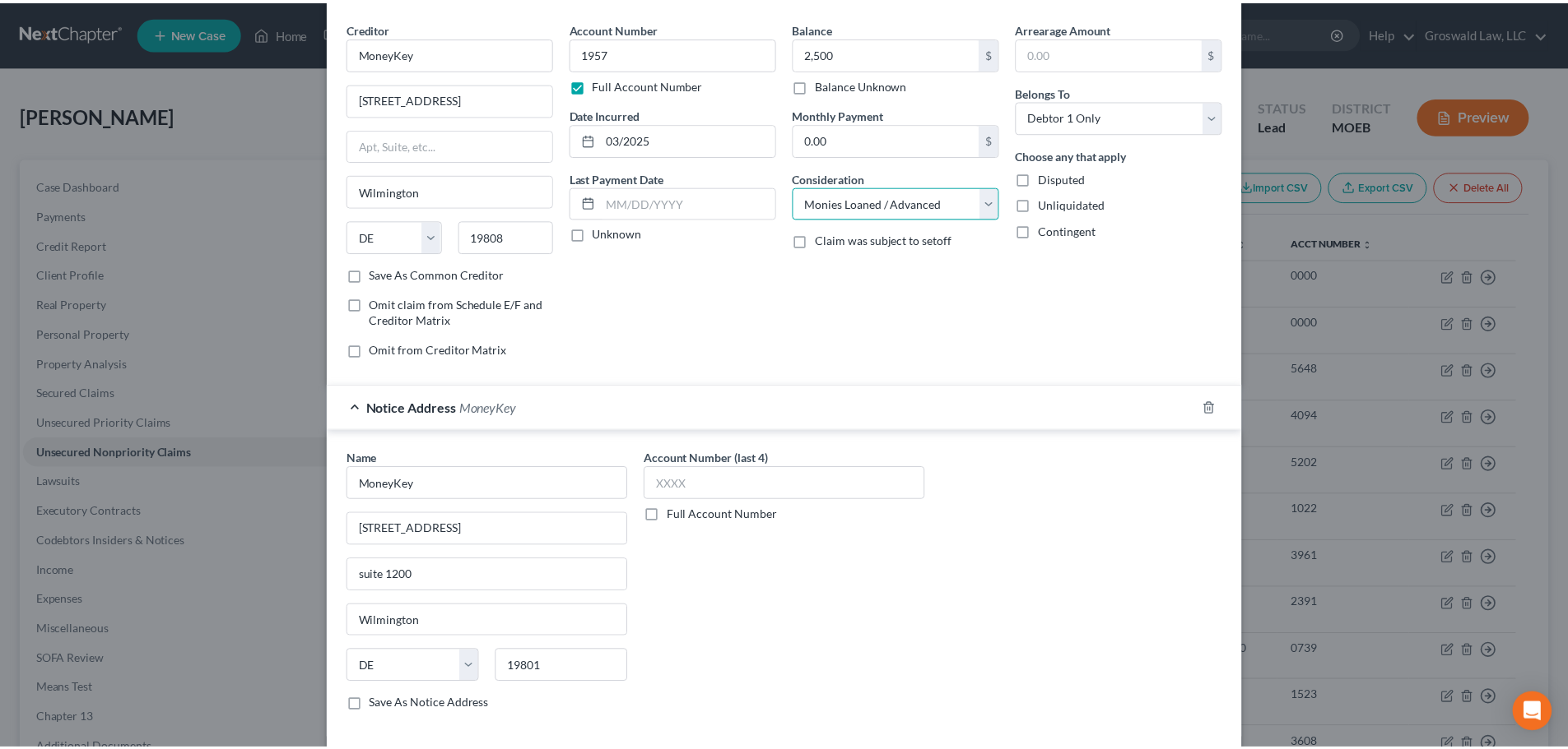
scroll to position [136, 0]
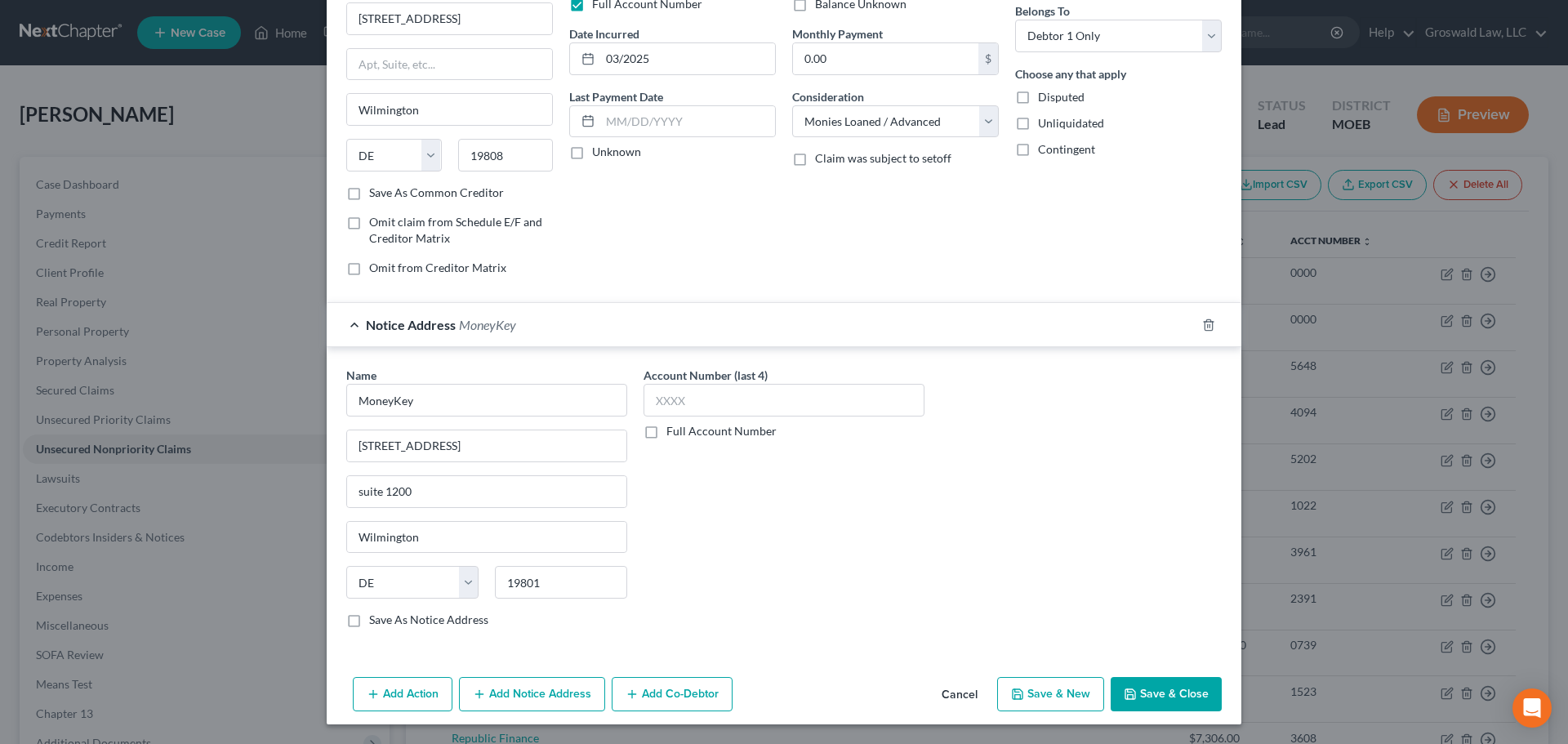
click at [1159, 691] on button "Save & Close" at bounding box center [1167, 694] width 111 height 34
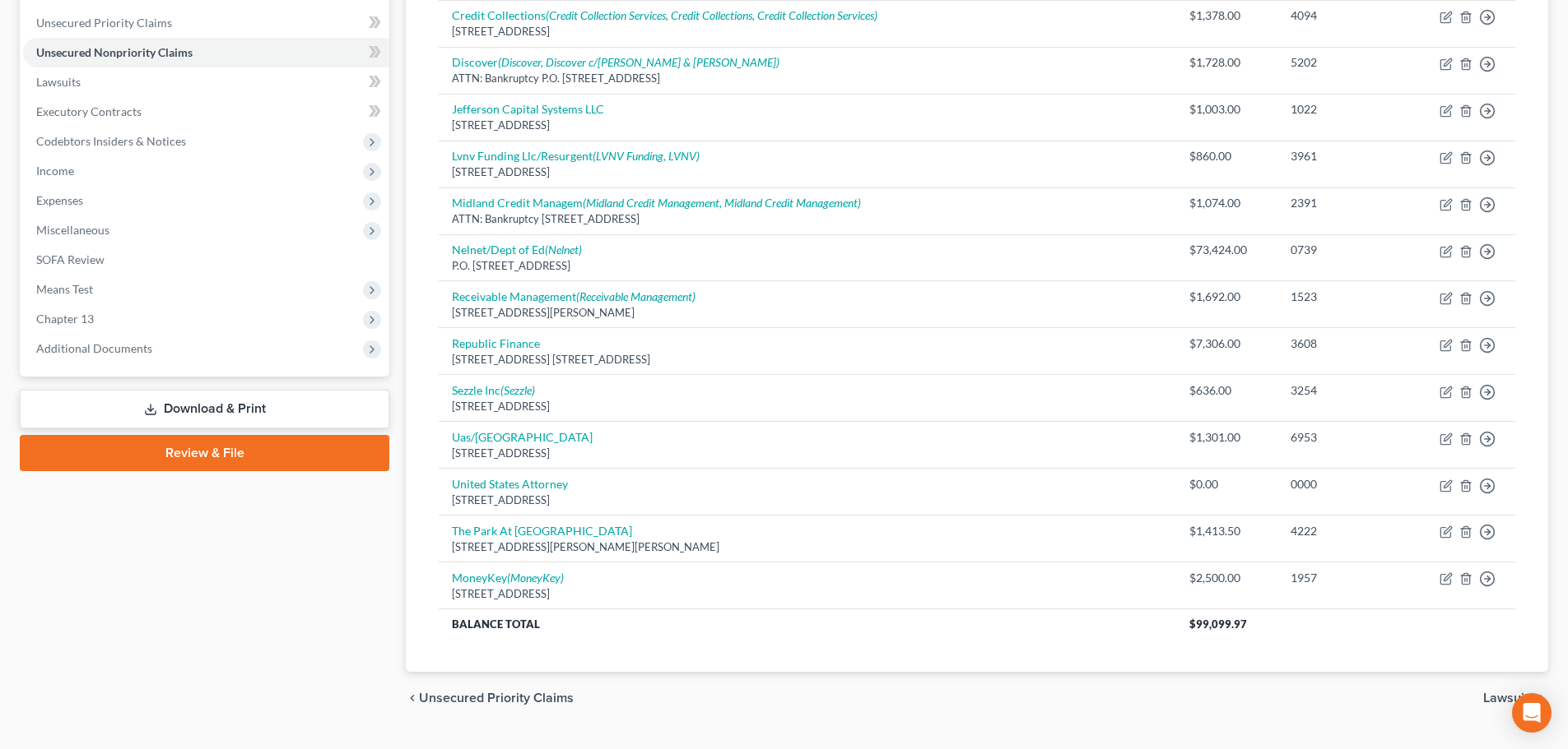
scroll to position [26, 0]
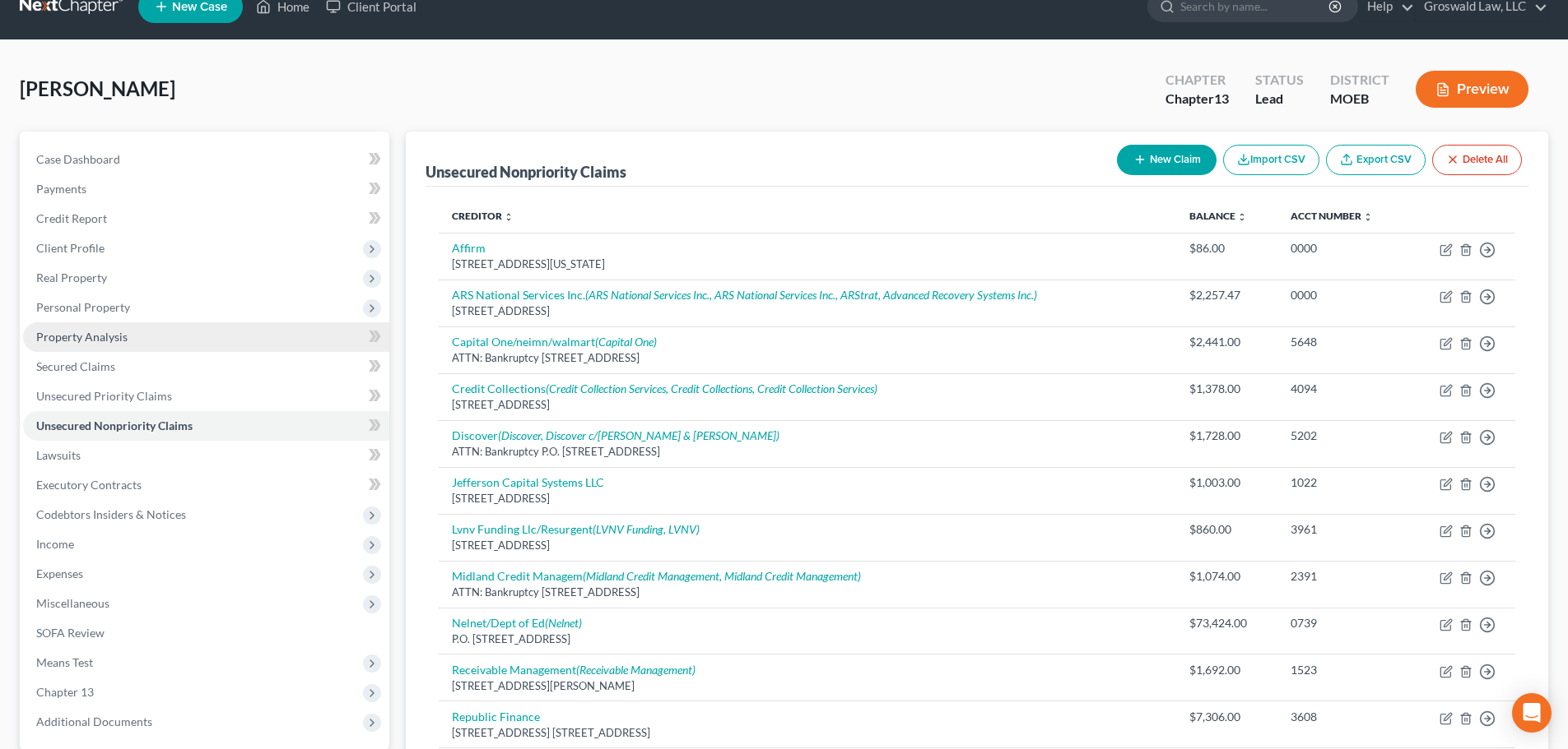
drag, startPoint x: 91, startPoint y: 310, endPoint x: 97, endPoint y: 327, distance: 18.0
click at [91, 310] on span "Personal Property" at bounding box center [83, 307] width 94 height 14
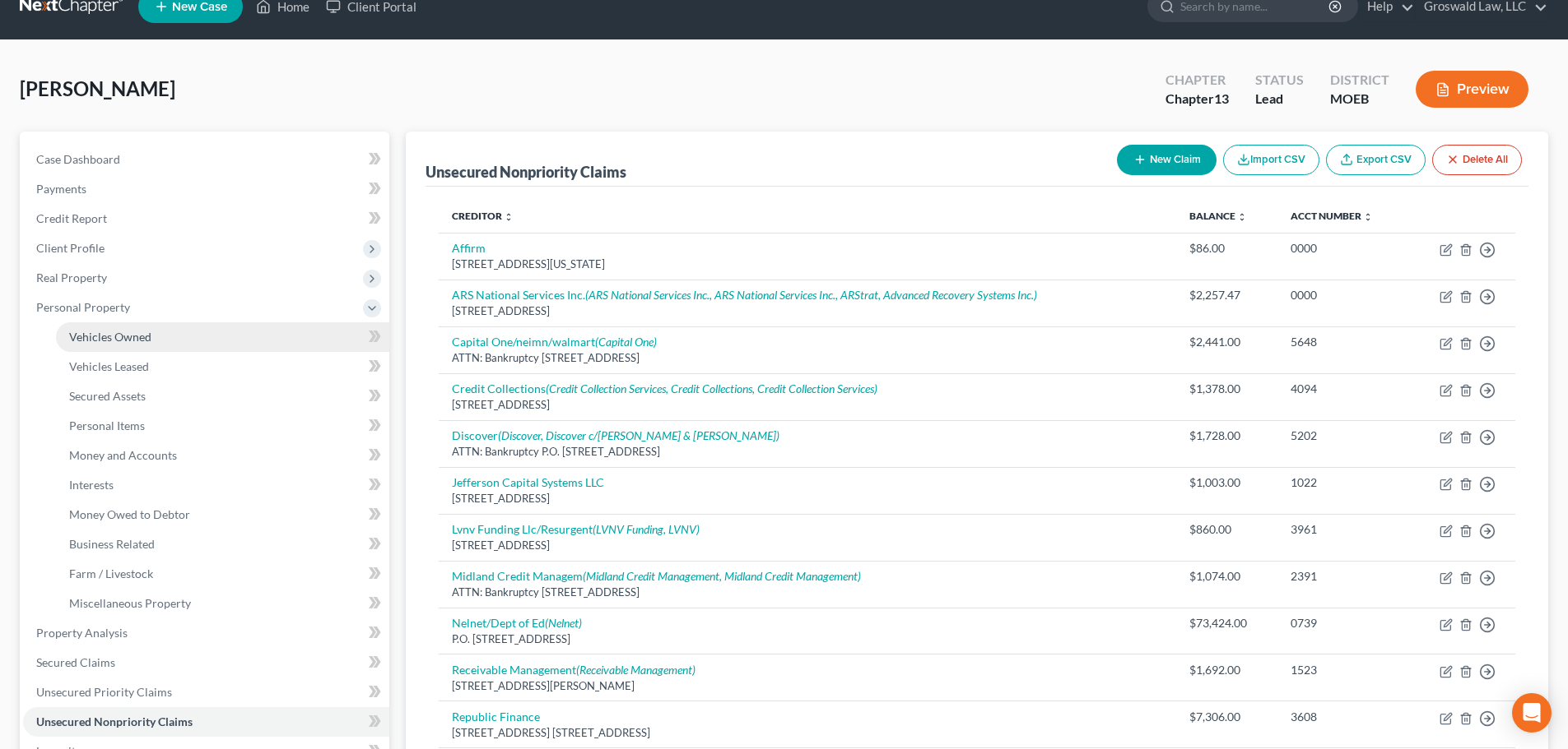
click at [116, 337] on span "Vehicles Owned" at bounding box center [111, 337] width 82 height 14
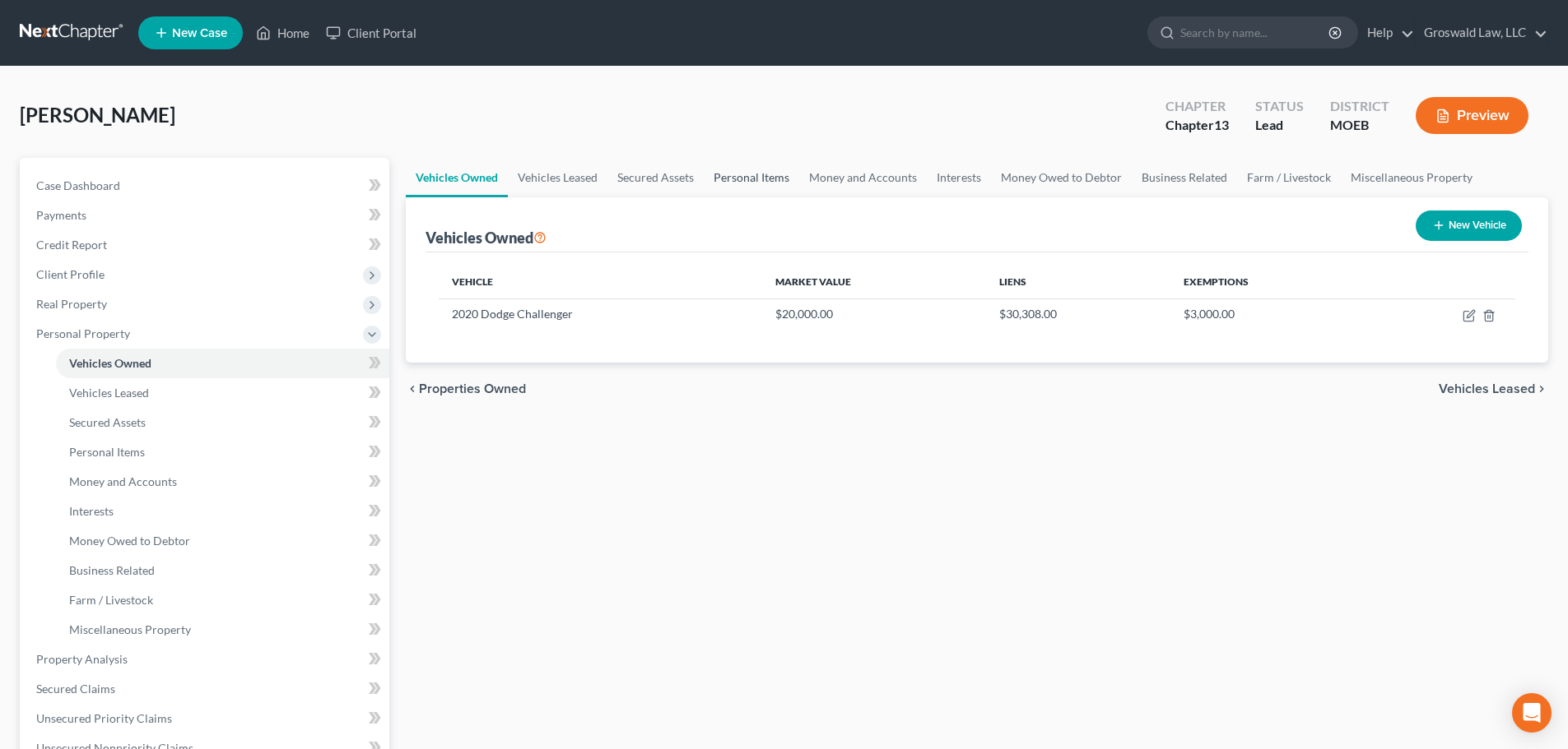
click at [729, 180] on link "Personal Items" at bounding box center [750, 177] width 95 height 39
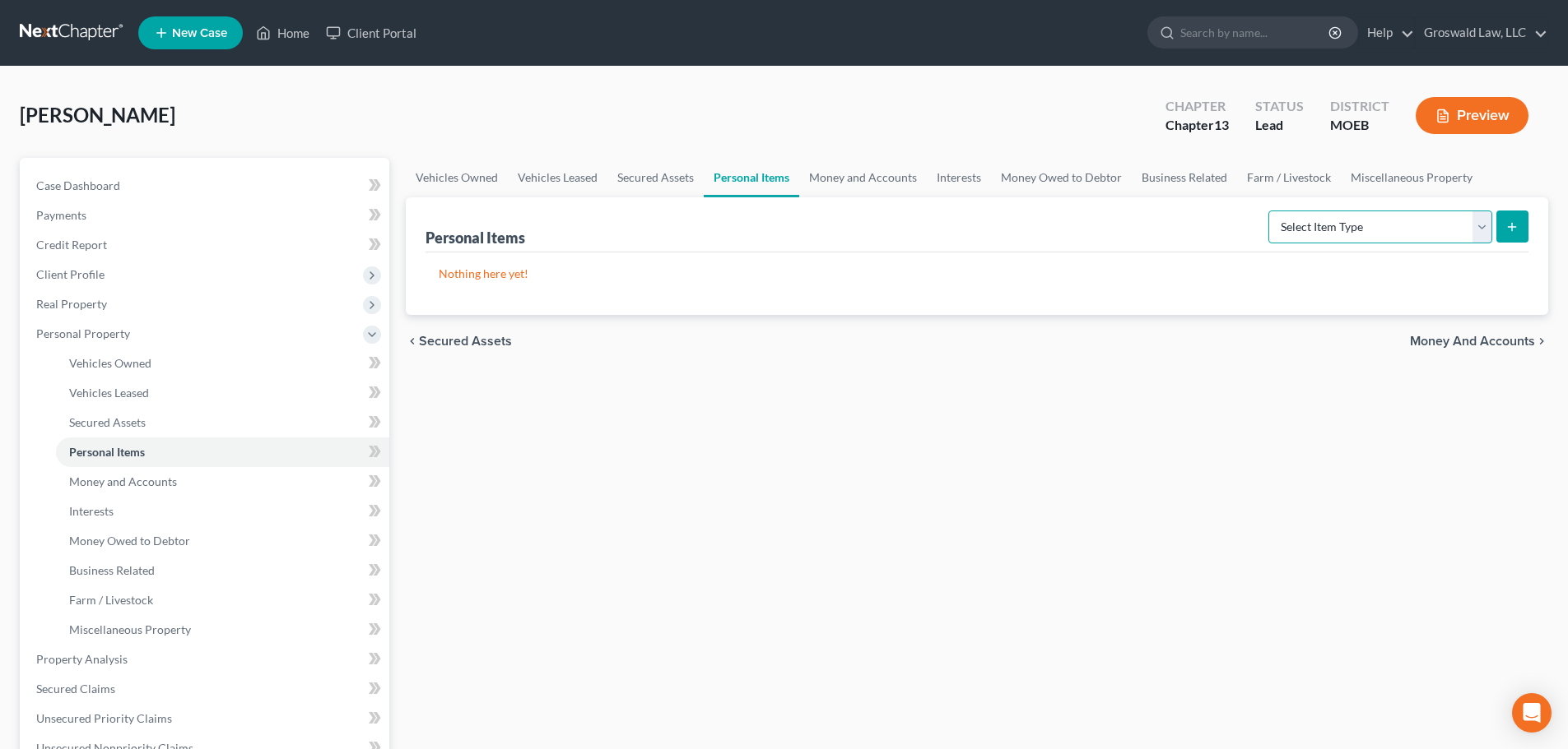
click at [1359, 219] on select "Select Item Type Clothing (A/B: 11) Collectibles Of Value (A/B: 8) Electronics …" at bounding box center [1380, 227] width 224 height 33
select select "clothing"
click at [1270, 211] on select "Select Item Type Clothing (A/B: 11) Collectibles Of Value (A/B: 8) Electronics …" at bounding box center [1380, 227] width 224 height 33
click at [1511, 225] on icon "submit" at bounding box center [1511, 226] width 13 height 13
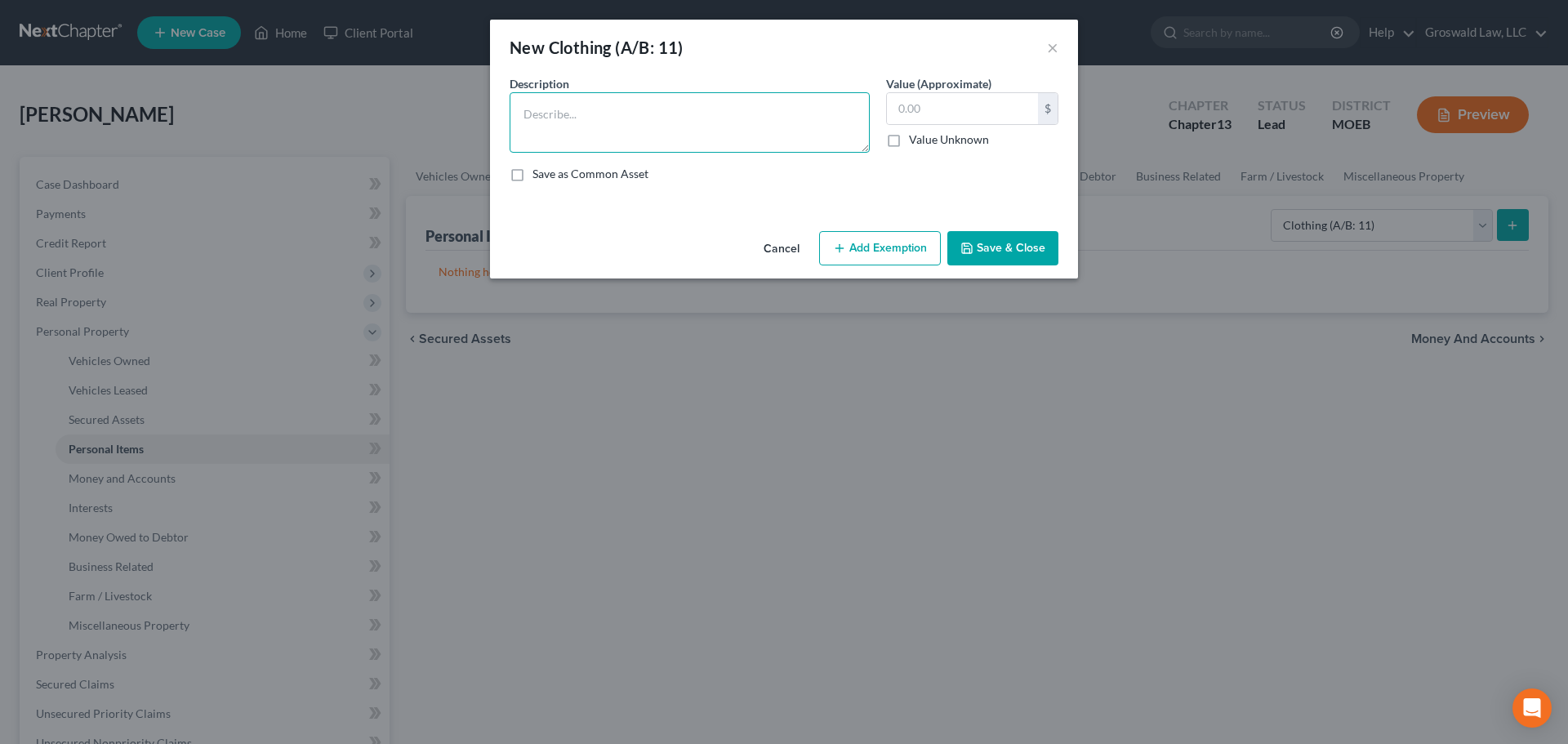
click at [684, 108] on textarea at bounding box center [689, 123] width 361 height 60
paste textarea "*the valuation of this property is based on an estimation of a hypothetical liq…"
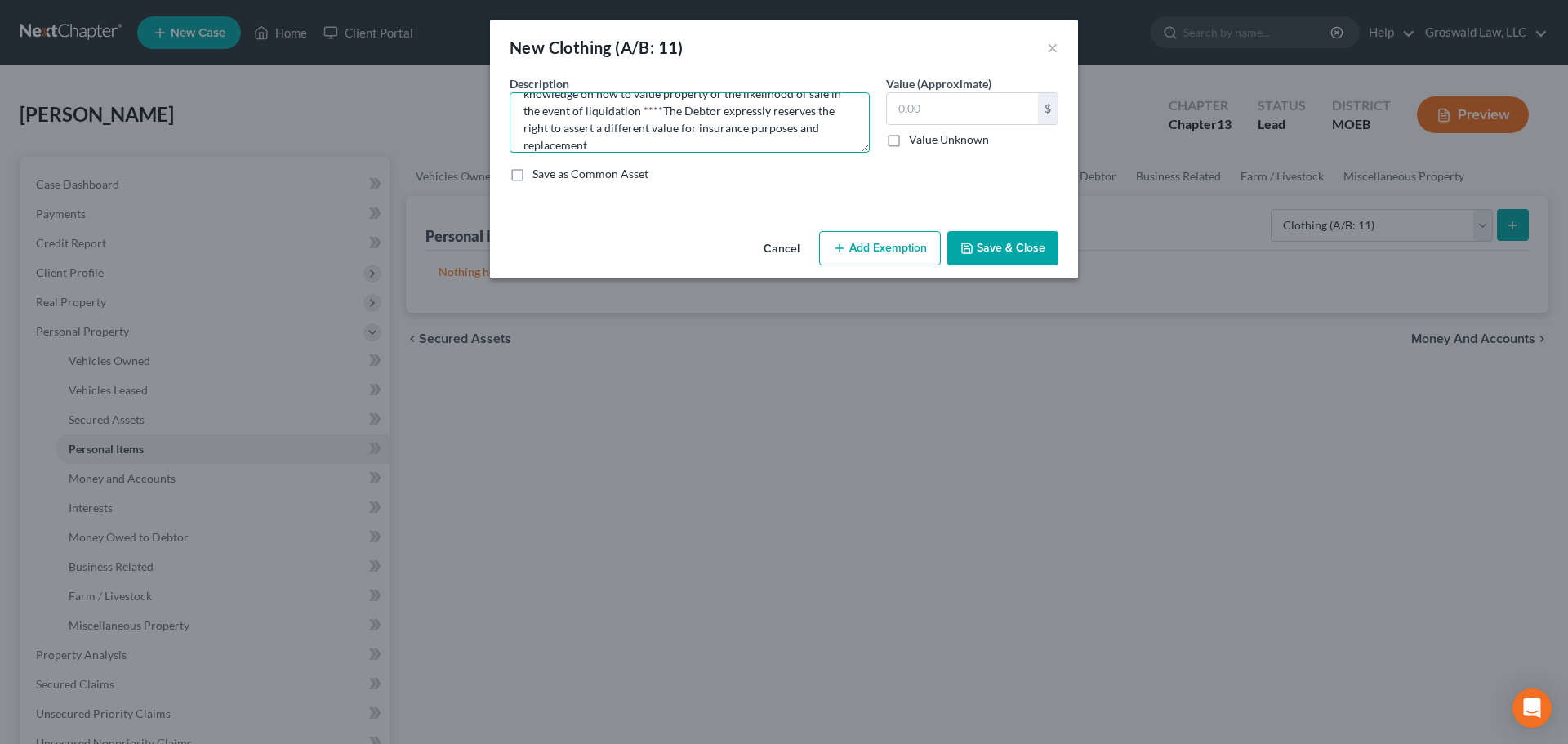
type textarea "clothes/shoes/misc. wearing apparel *the valuation of this property is based on…"
type input "210"
click at [831, 252] on button "Add Exemption" at bounding box center [880, 248] width 122 height 34
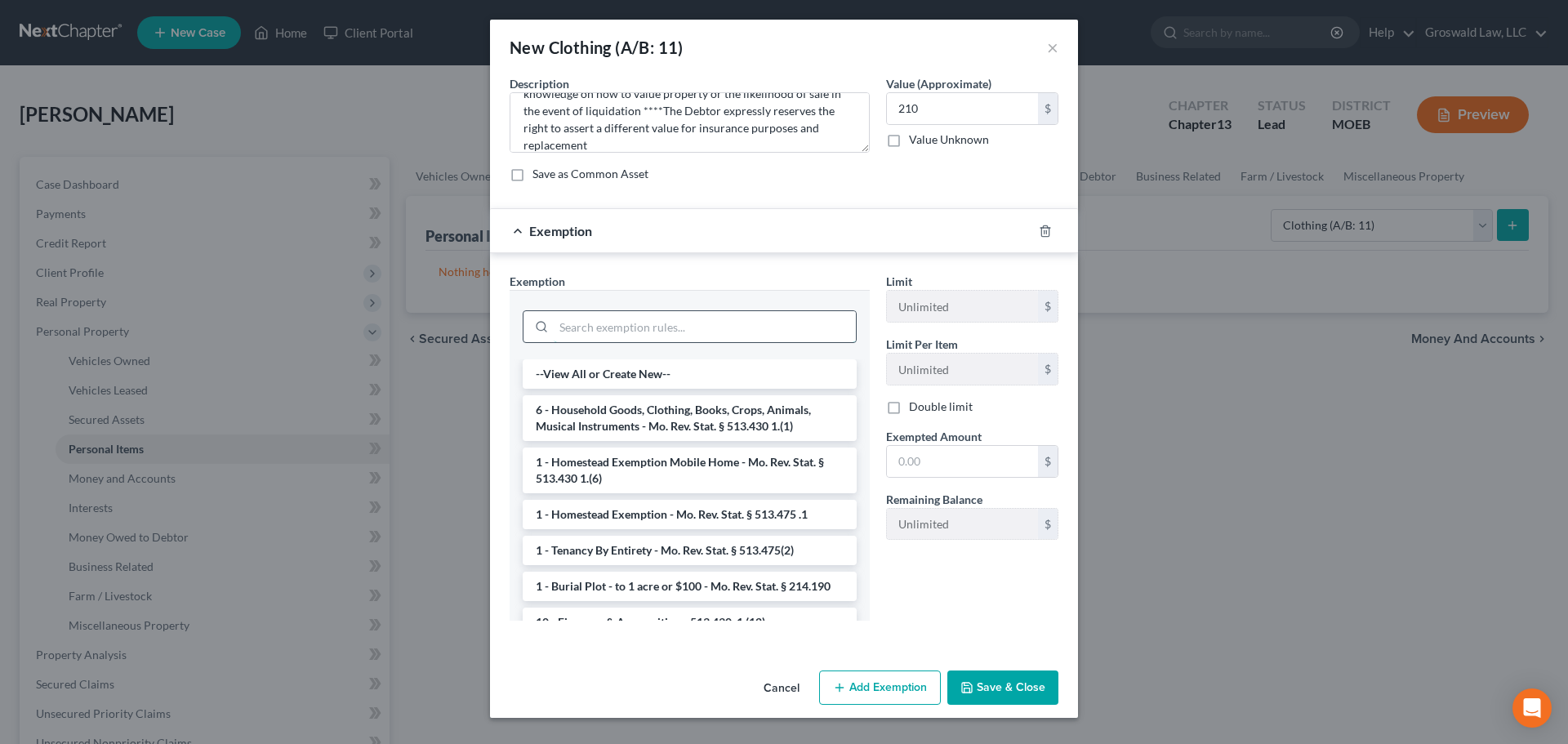
click at [619, 327] on input "search" at bounding box center [705, 327] width 302 height 31
click at [670, 421] on li "6 - Household Goods, Clothing, Books, Crops, Animals, Musical Instruments - Mo.…" at bounding box center [690, 418] width 334 height 46
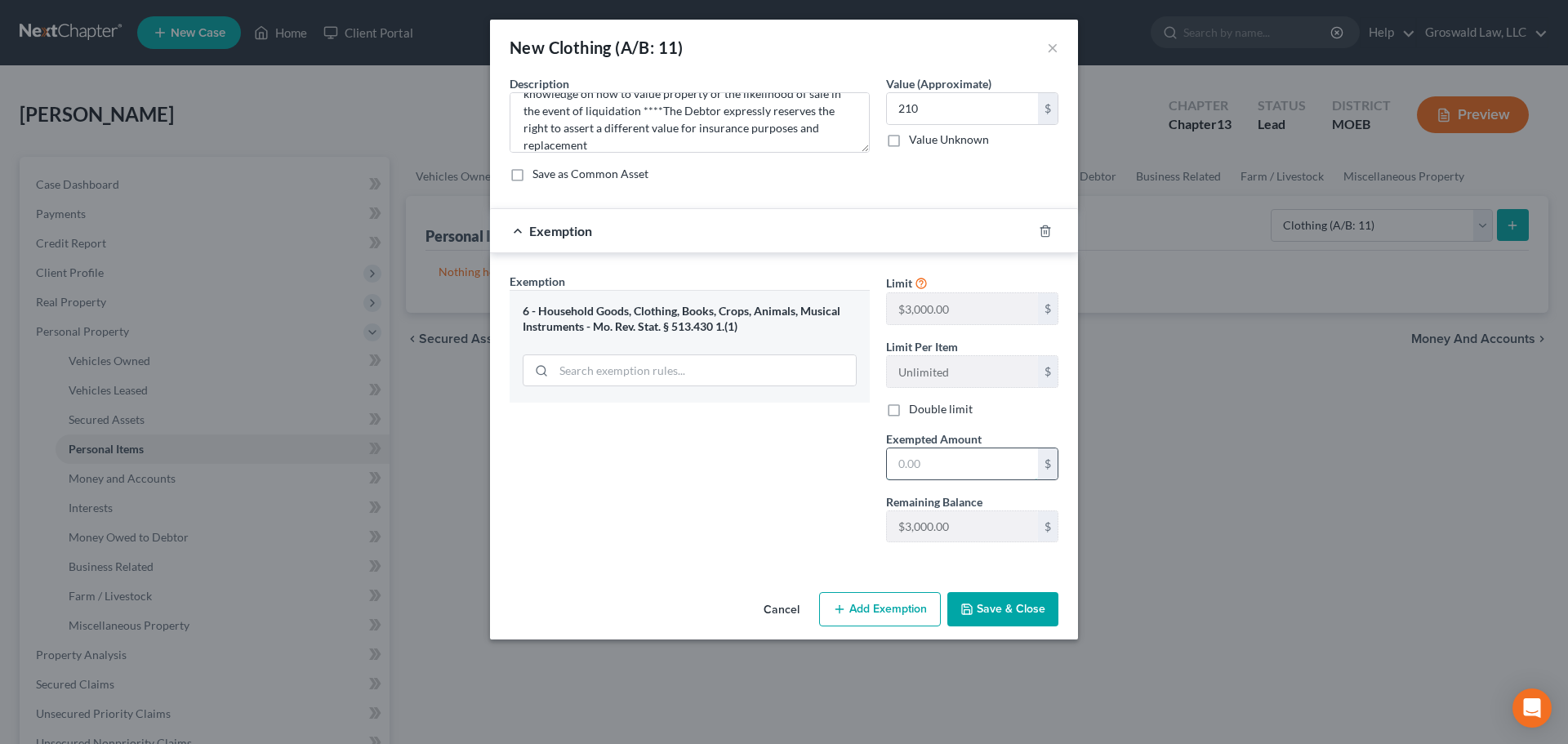
drag, startPoint x: 968, startPoint y: 464, endPoint x: 922, endPoint y: 478, distance: 48.1
click at [968, 464] on input "text" at bounding box center [961, 464] width 151 height 31
type input "210.00"
click at [768, 493] on div "Exemption Set must be selected for CA. Exemption * 6 - Household Goods, Clothin…" at bounding box center [689, 414] width 376 height 283
click at [1010, 612] on button "Save & Close" at bounding box center [1003, 609] width 111 height 34
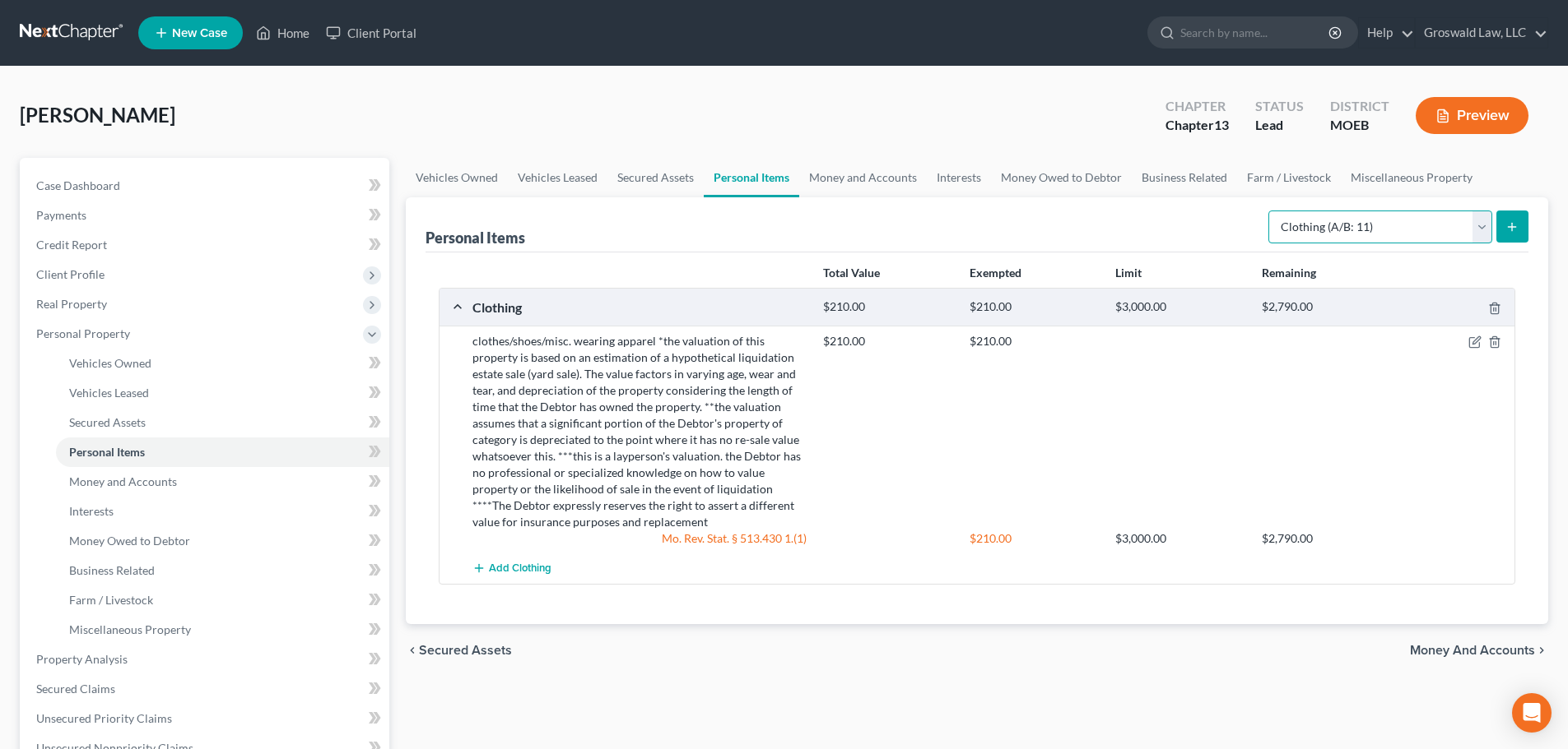
click at [1316, 236] on select "Select Item Type Clothing (A/B: 11) Collectibles Of Value (A/B: 8) Electronics …" at bounding box center [1380, 227] width 224 height 33
select select "electronics"
click at [1270, 211] on select "Select Item Type Clothing (A/B: 11) Collectibles Of Value (A/B: 8) Electronics …" at bounding box center [1380, 227] width 224 height 33
click at [1506, 224] on icon "submit" at bounding box center [1511, 226] width 13 height 13
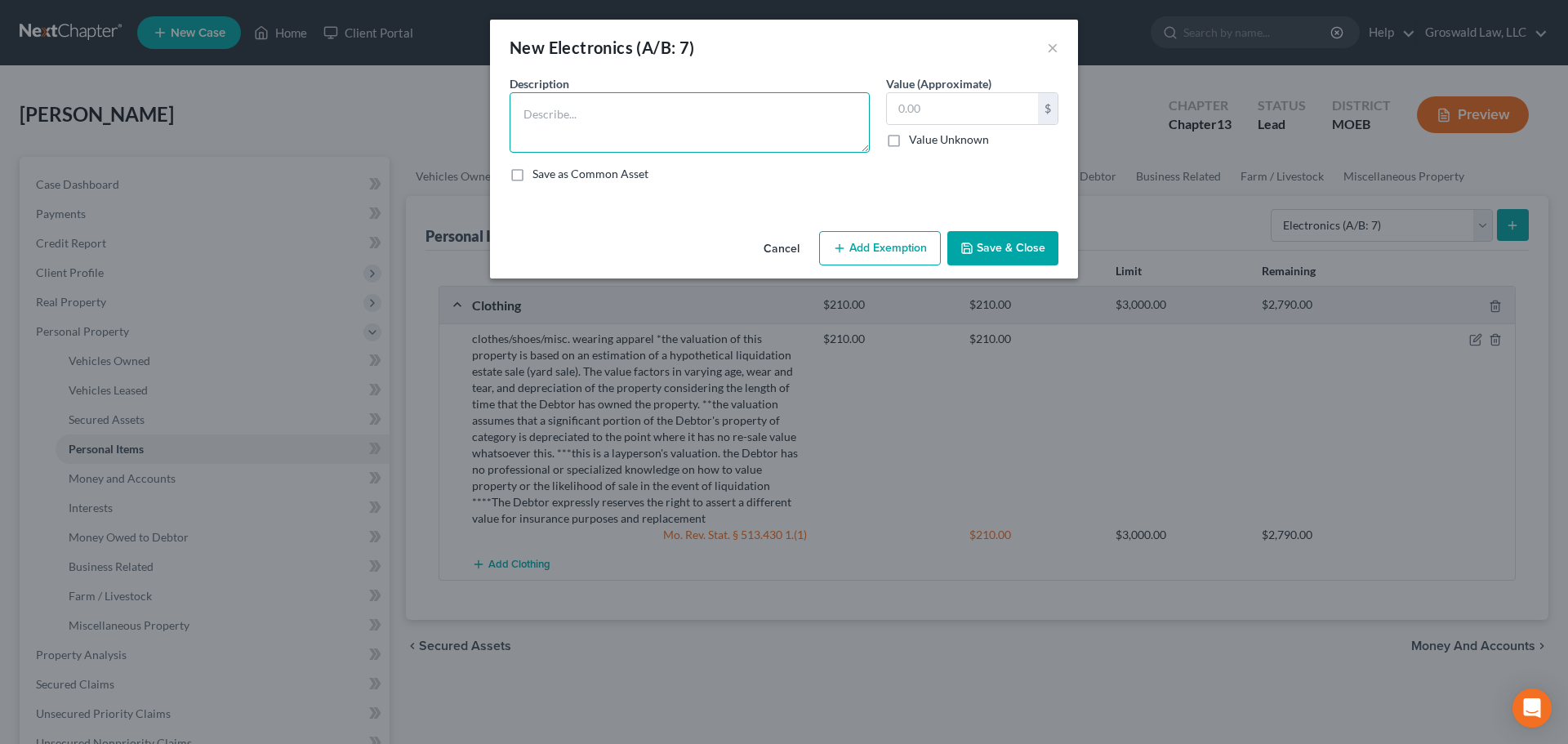
drag, startPoint x: 750, startPoint y: 118, endPoint x: 693, endPoint y: 127, distance: 57.7
click at [750, 118] on textarea at bounding box center [689, 123] width 361 height 60
paste textarea "Ordinary/misc. electronics, TV, tablet, cell phone, smart watch, computer"
click at [739, 140] on textarea "Ordinary/misc. electronics, TV, tablet, cell phone, smart watch, computer" at bounding box center [689, 123] width 361 height 60
paste textarea "*the valuation of this property is based on an estimation of a hypothetical liq…"
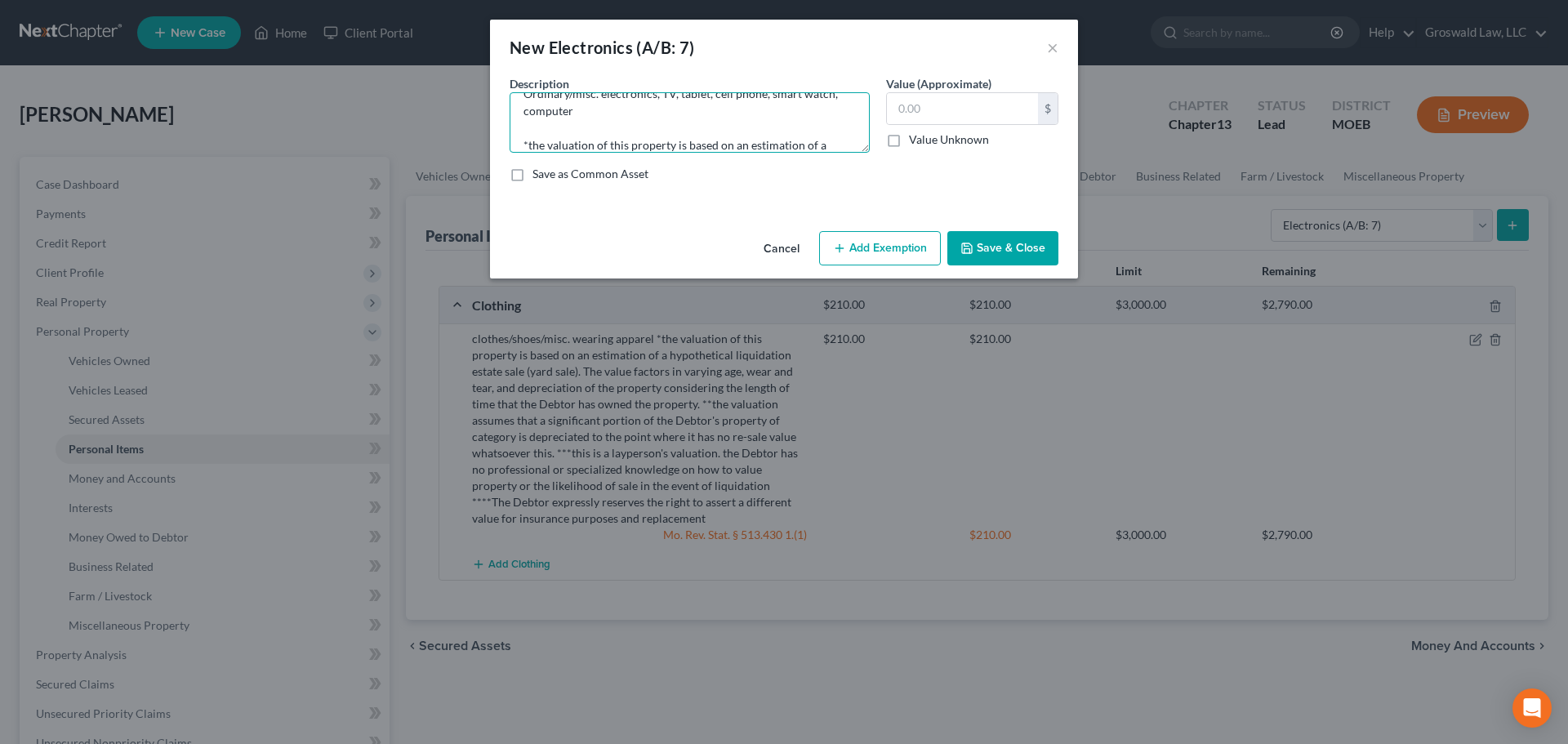
scroll to position [209, 0]
type textarea "Ordinary/misc. electronics, TV, tablet, cell phone, smart watch, computer *the …"
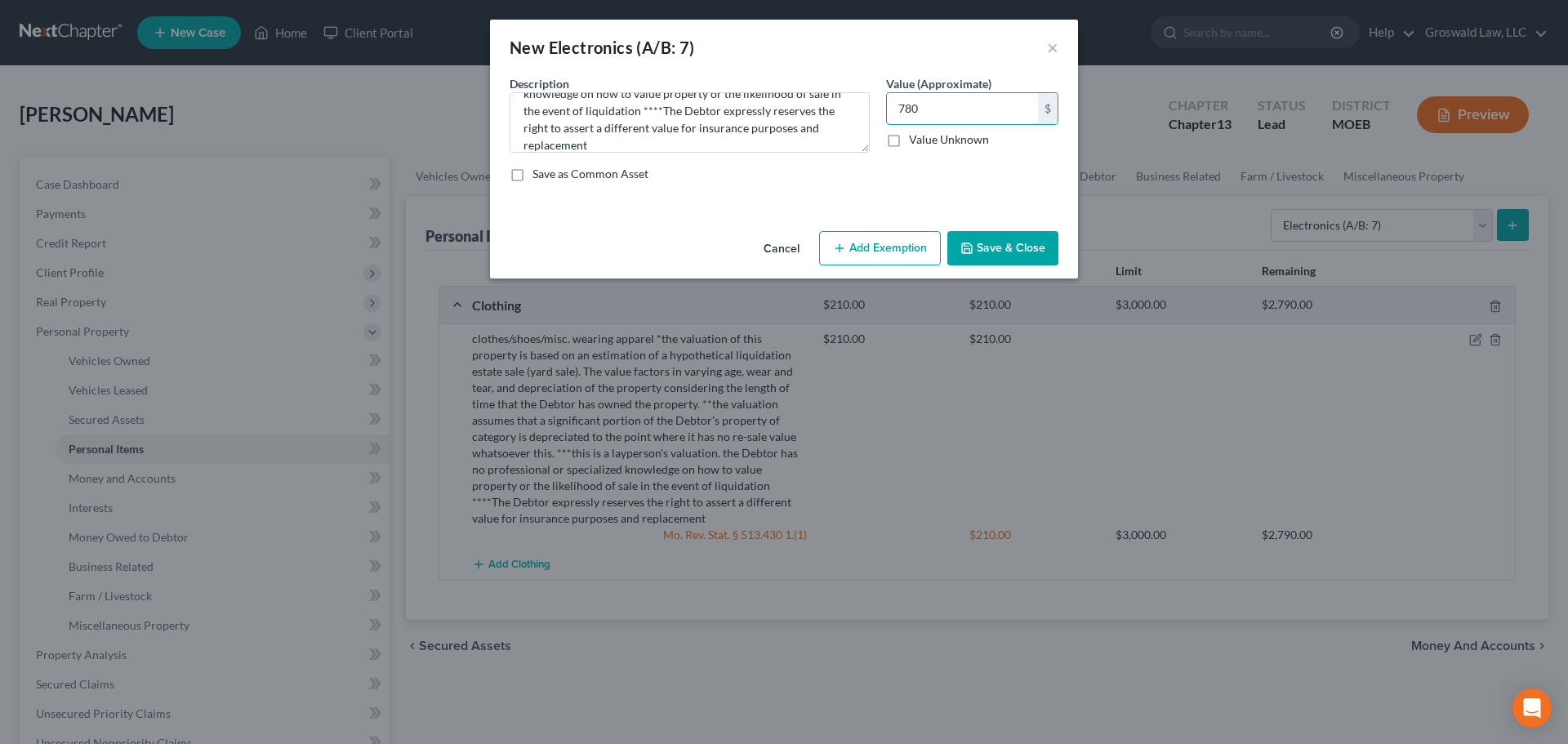
type input "780"
click at [874, 250] on button "Add Exemption" at bounding box center [880, 248] width 122 height 34
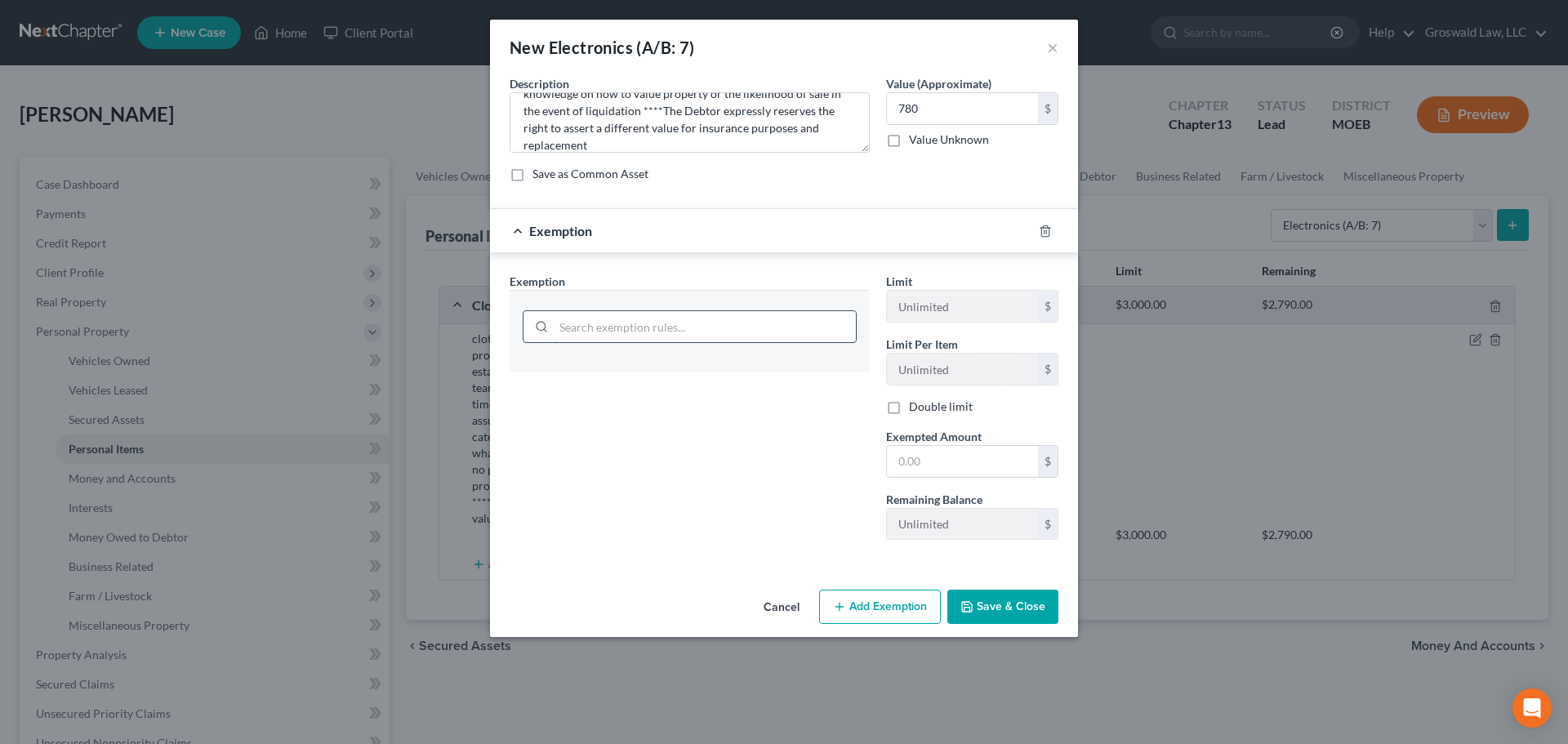
click at [648, 327] on input "search" at bounding box center [705, 327] width 302 height 31
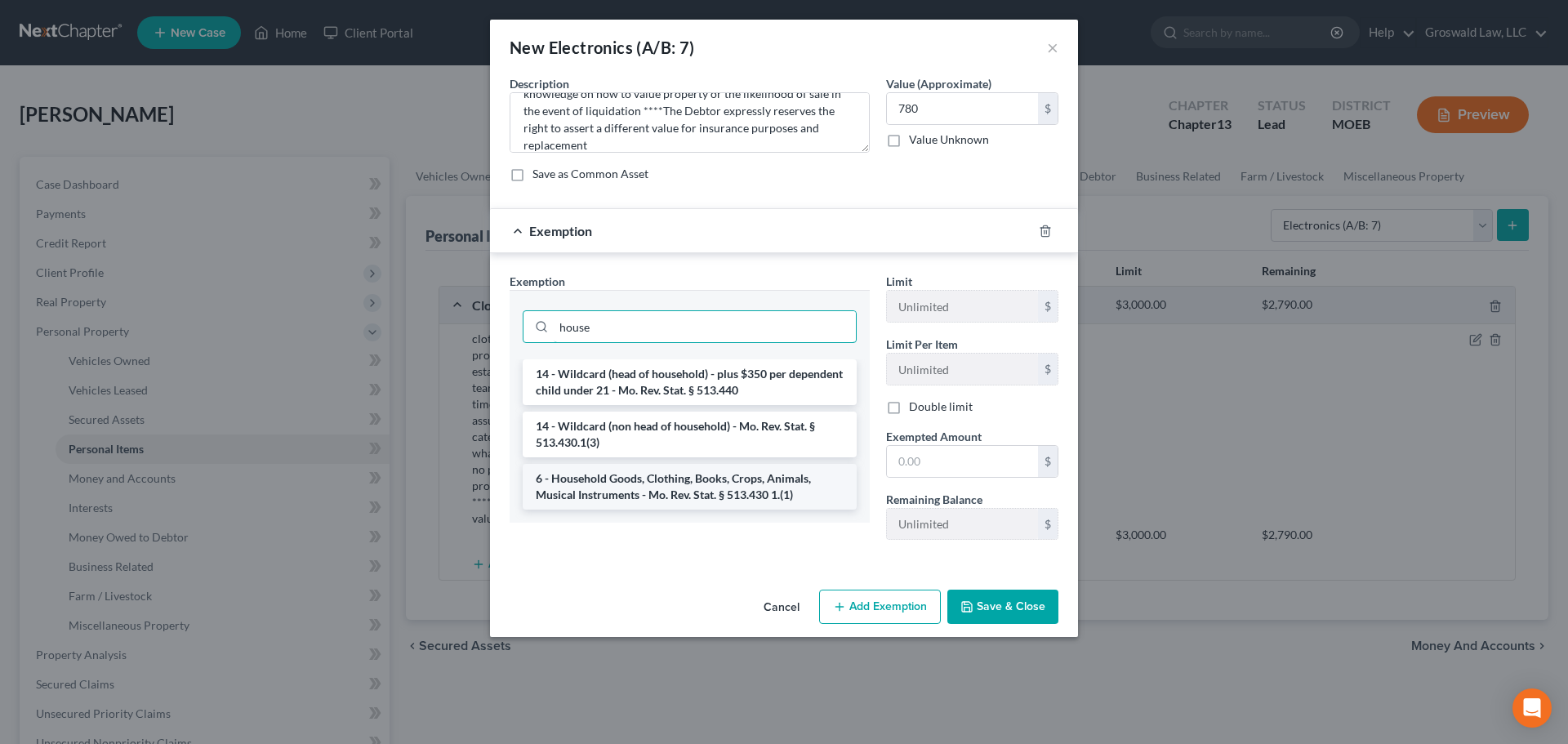
type input "house"
drag, startPoint x: 692, startPoint y: 485, endPoint x: 913, endPoint y: 237, distance: 332.2
click at [692, 486] on li "6 - Household Goods, Clothing, Books, Crops, Animals, Musical Instruments - Mo.…" at bounding box center [690, 486] width 334 height 46
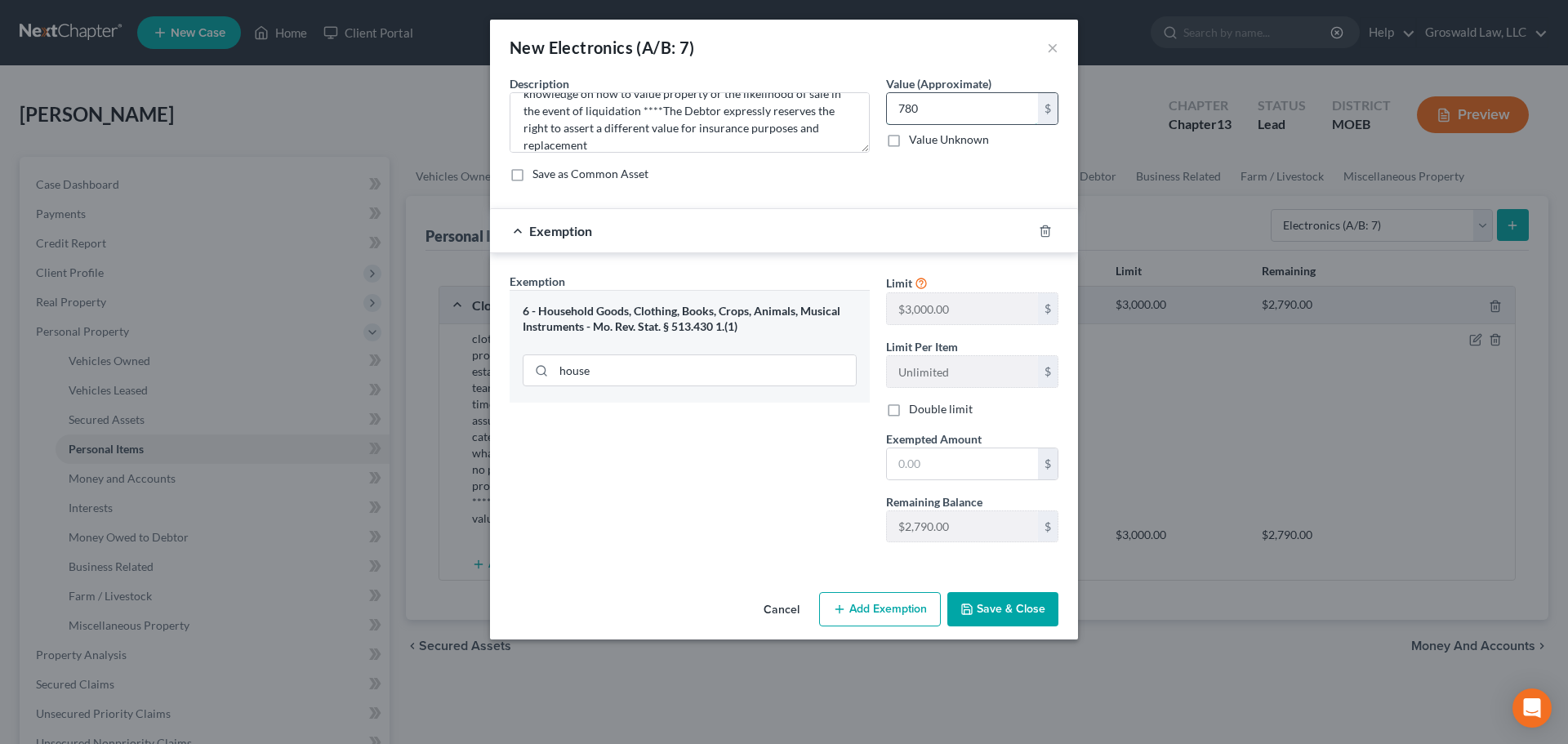
click at [974, 115] on input "780" at bounding box center [961, 109] width 151 height 31
type input "600"
click at [929, 457] on input "text" at bounding box center [961, 464] width 151 height 31
type input "600"
click at [745, 534] on div "Exemption Set must be selected for CA. Exemption * 6 - Household Goods, Clothin…" at bounding box center [689, 414] width 376 height 283
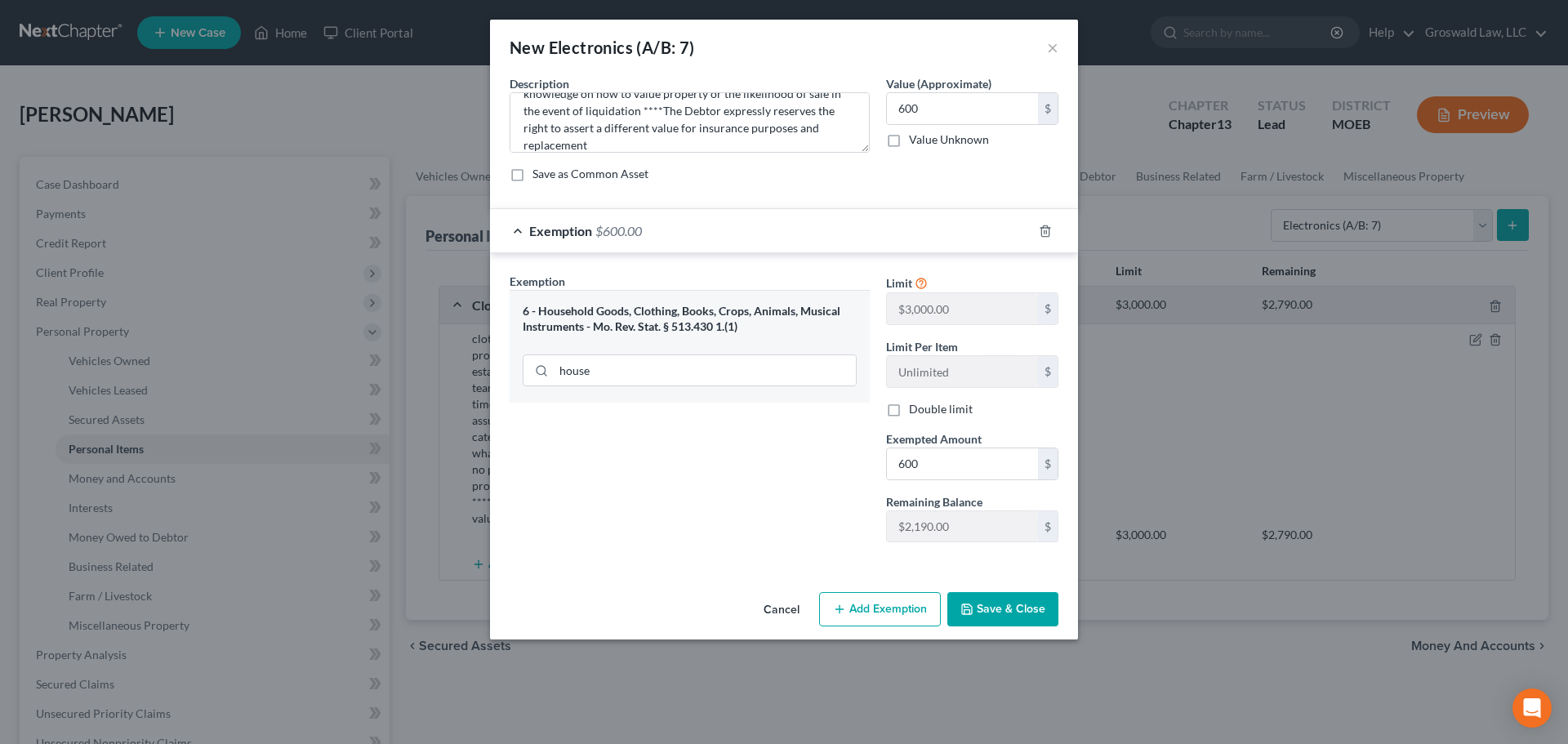
click at [1012, 613] on button "Save & Close" at bounding box center [1003, 609] width 111 height 34
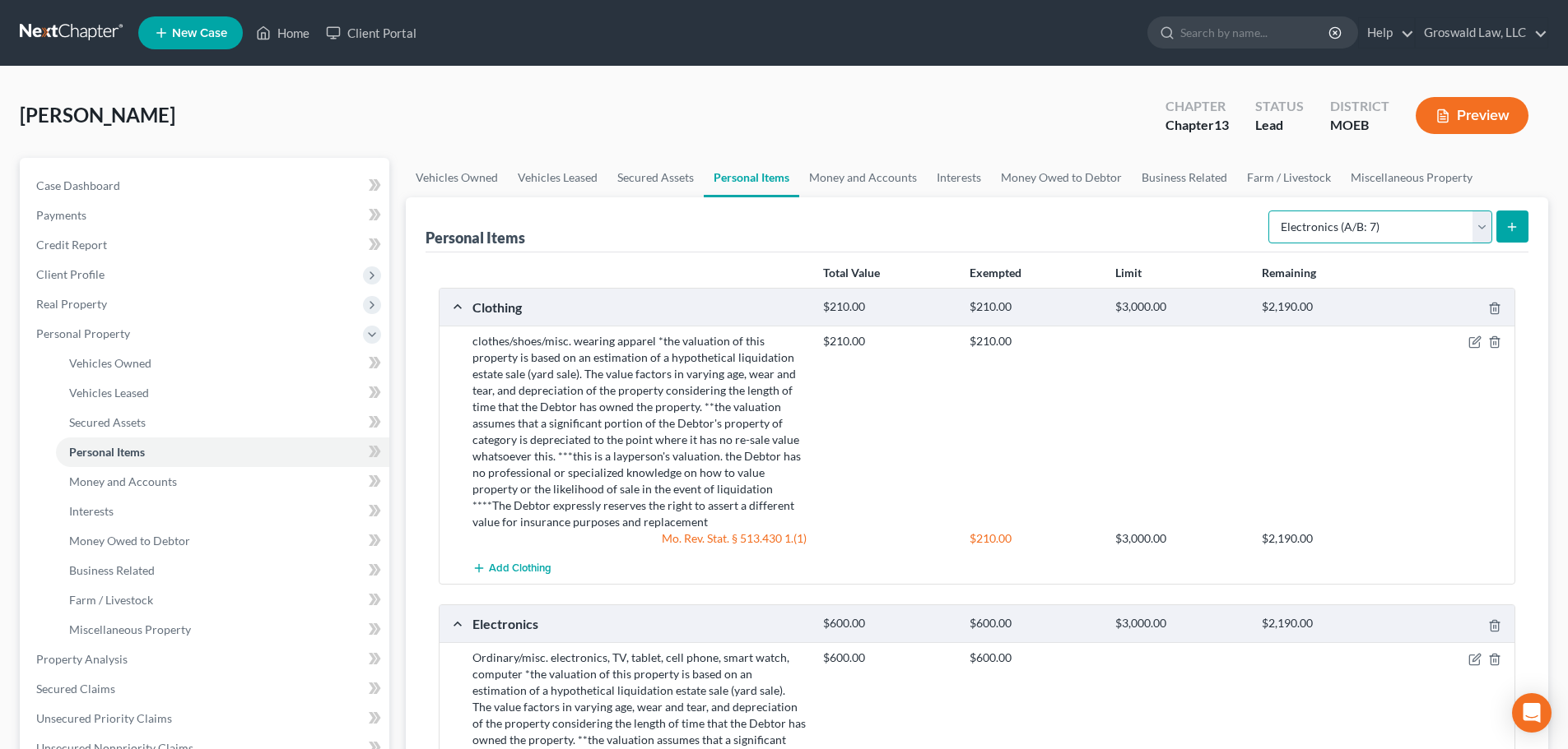
click at [1344, 233] on select "Select Item Type Clothing (A/B: 11) Collectibles Of Value (A/B: 8) Electronics …" at bounding box center [1380, 227] width 224 height 33
select select "household_goods"
click at [1270, 211] on select "Select Item Type Clothing (A/B: 11) Collectibles Of Value (A/B: 8) Electronics …" at bounding box center [1380, 227] width 224 height 33
click at [1519, 228] on button "submit" at bounding box center [1512, 226] width 32 height 32
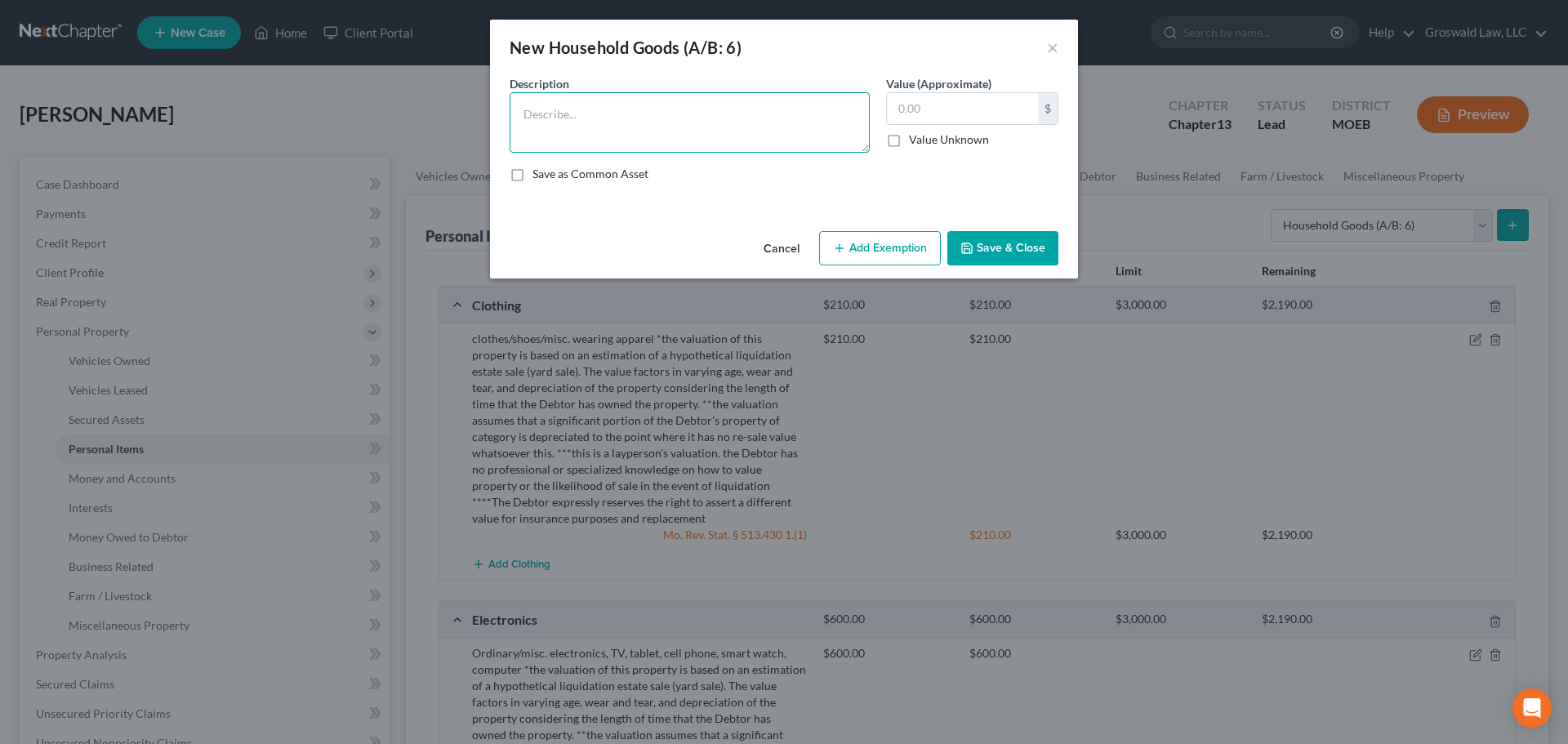
click at [650, 118] on textarea at bounding box center [689, 123] width 361 height 60
paste textarea "Ordinary/misc. household goods and furnishings, couch, chairs, table, bed, line…"
click at [673, 135] on textarea "Ordinary/misc. household goods and furnishings, couch, chairs, table, bed, line…" at bounding box center [689, 123] width 361 height 60
paste textarea "*the valuation of this property is based on an estimation of a hypothetical liq…"
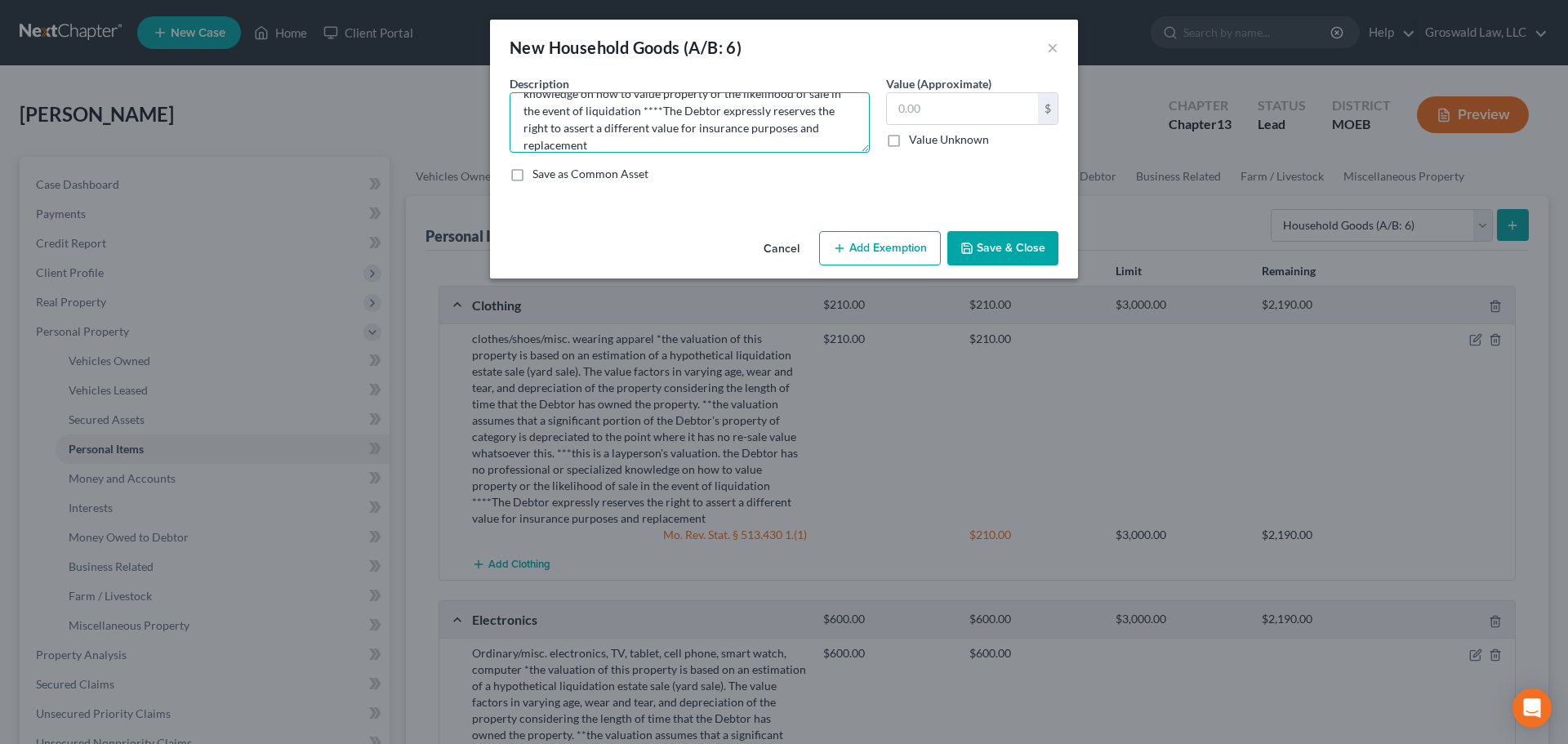
type textarea "Ordinary/misc. household goods and furnishings, couch, chairs, table, bed, line…"
type input "900"
click at [840, 248] on line "button" at bounding box center [840, 248] width 0 height 8
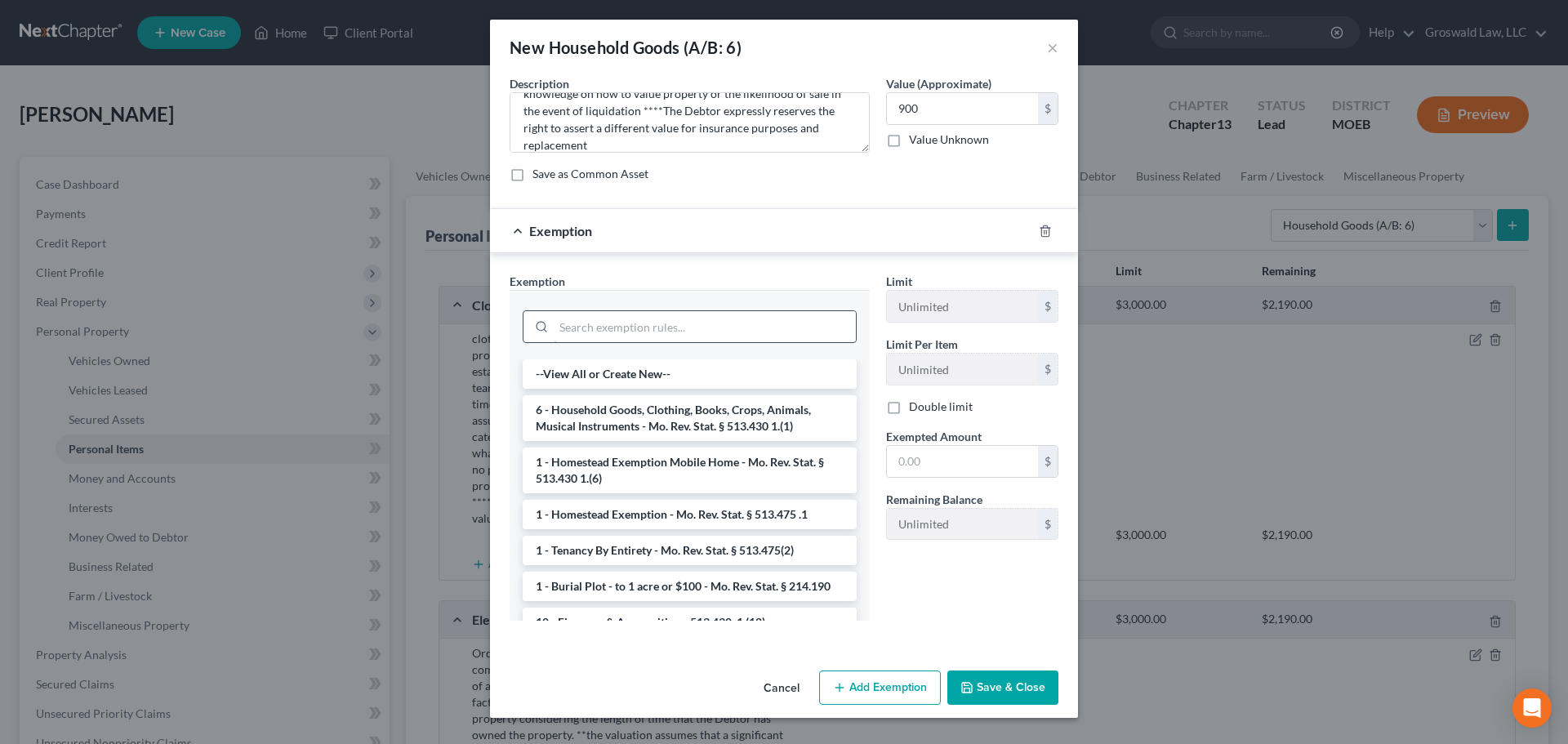
click at [650, 335] on input "search" at bounding box center [705, 327] width 302 height 31
click at [655, 408] on li "6 - Household Goods, Clothing, Books, Crops, Animals, Musical Instruments - Mo.…" at bounding box center [690, 418] width 334 height 46
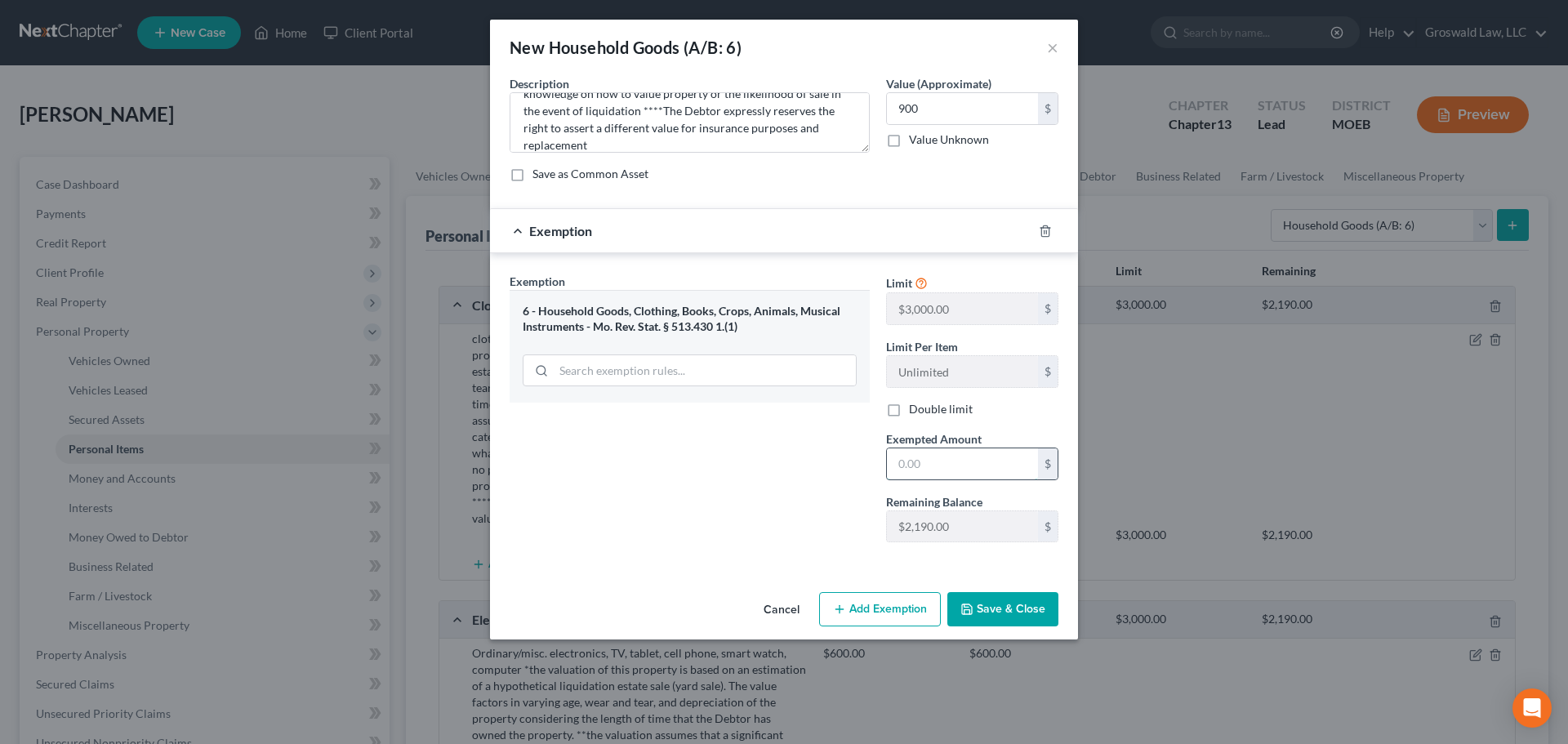
click at [979, 469] on input "text" at bounding box center [961, 464] width 151 height 31
type input "900"
click at [682, 438] on div "Exemption Set must be selected for CA. Exemption * 6 - Household Goods, Clothin…" at bounding box center [689, 414] width 376 height 283
click at [1004, 606] on button "Save & Close" at bounding box center [1003, 609] width 111 height 34
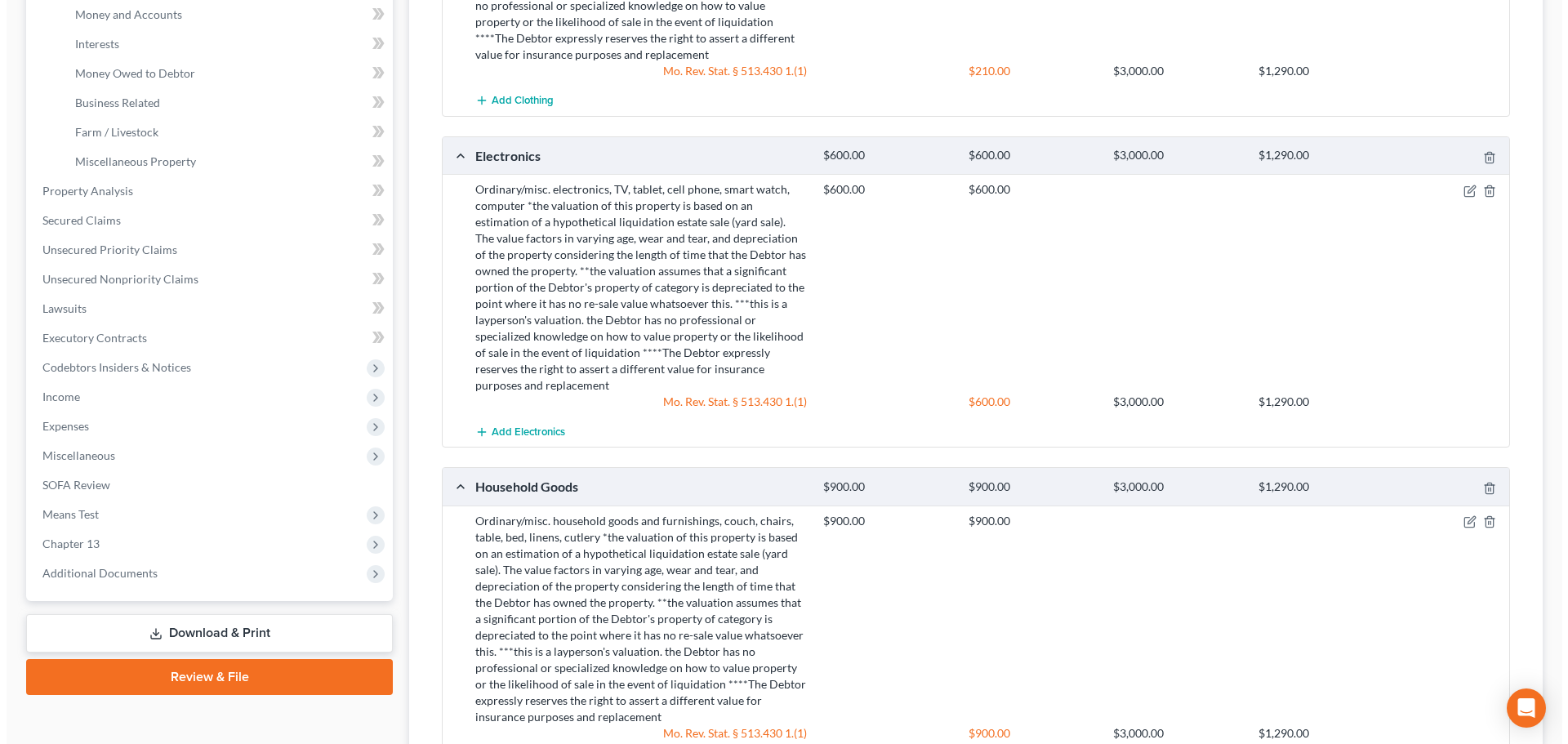
scroll to position [0, 0]
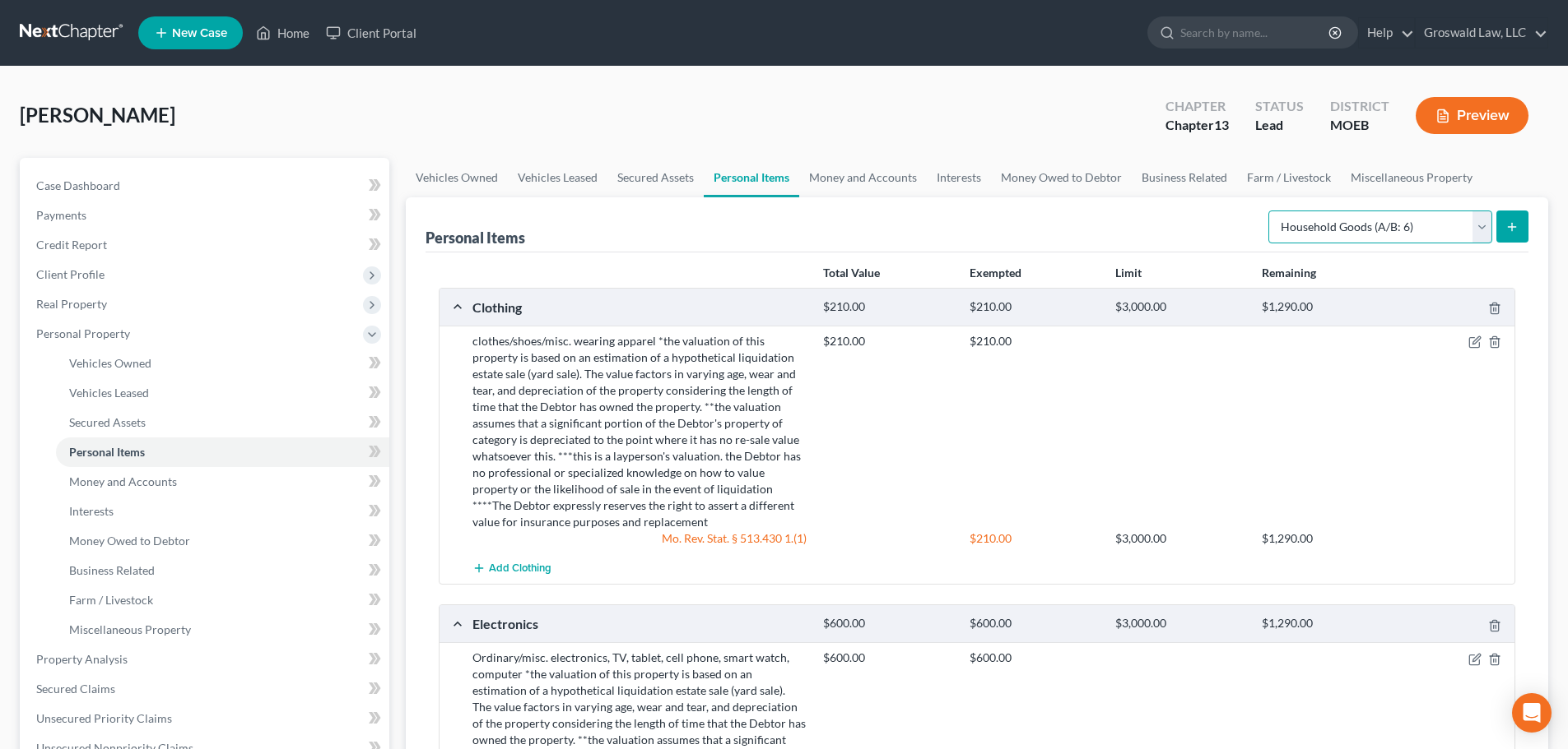
click at [1375, 219] on select "Select Item Type Clothing (A/B: 11) Collectibles Of Value (A/B: 8) Electronics …" at bounding box center [1380, 227] width 224 height 33
select select "jewelry"
click at [1270, 211] on select "Select Item Type Clothing (A/B: 11) Collectibles Of Value (A/B: 8) Electronics …" at bounding box center [1380, 227] width 224 height 33
click at [1516, 224] on icon "submit" at bounding box center [1511, 226] width 13 height 13
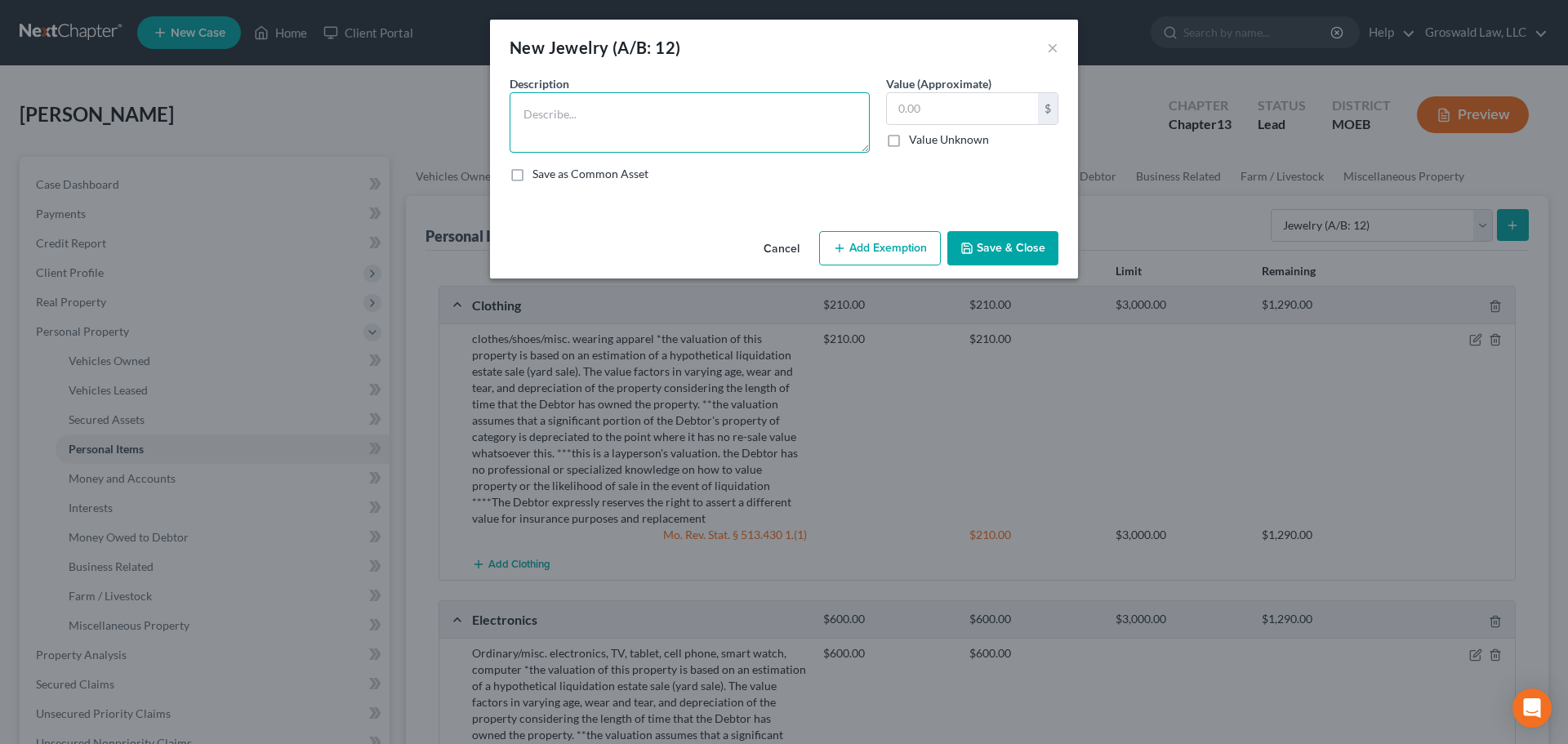
click at [597, 130] on textarea at bounding box center [689, 123] width 361 height 60
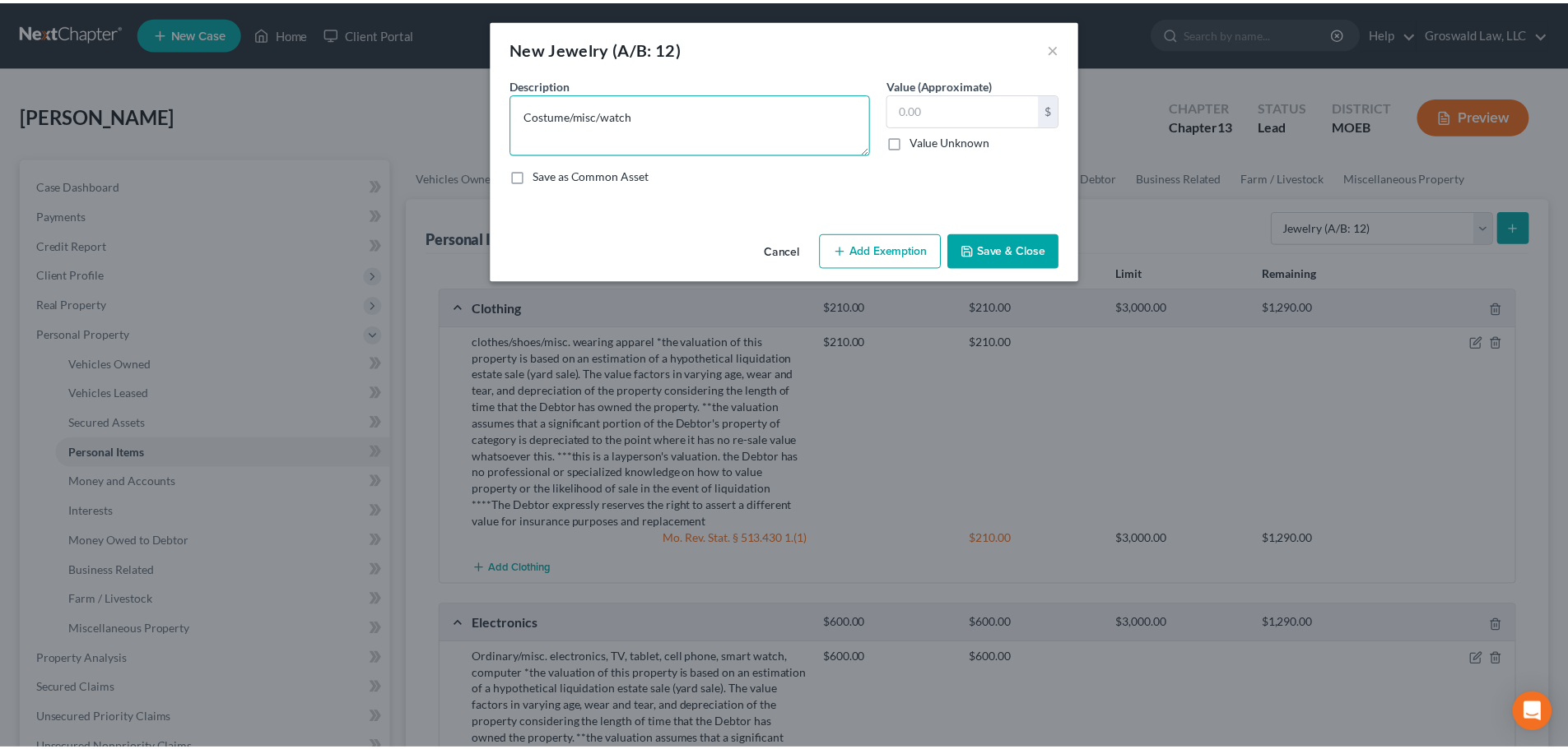
scroll to position [193, 0]
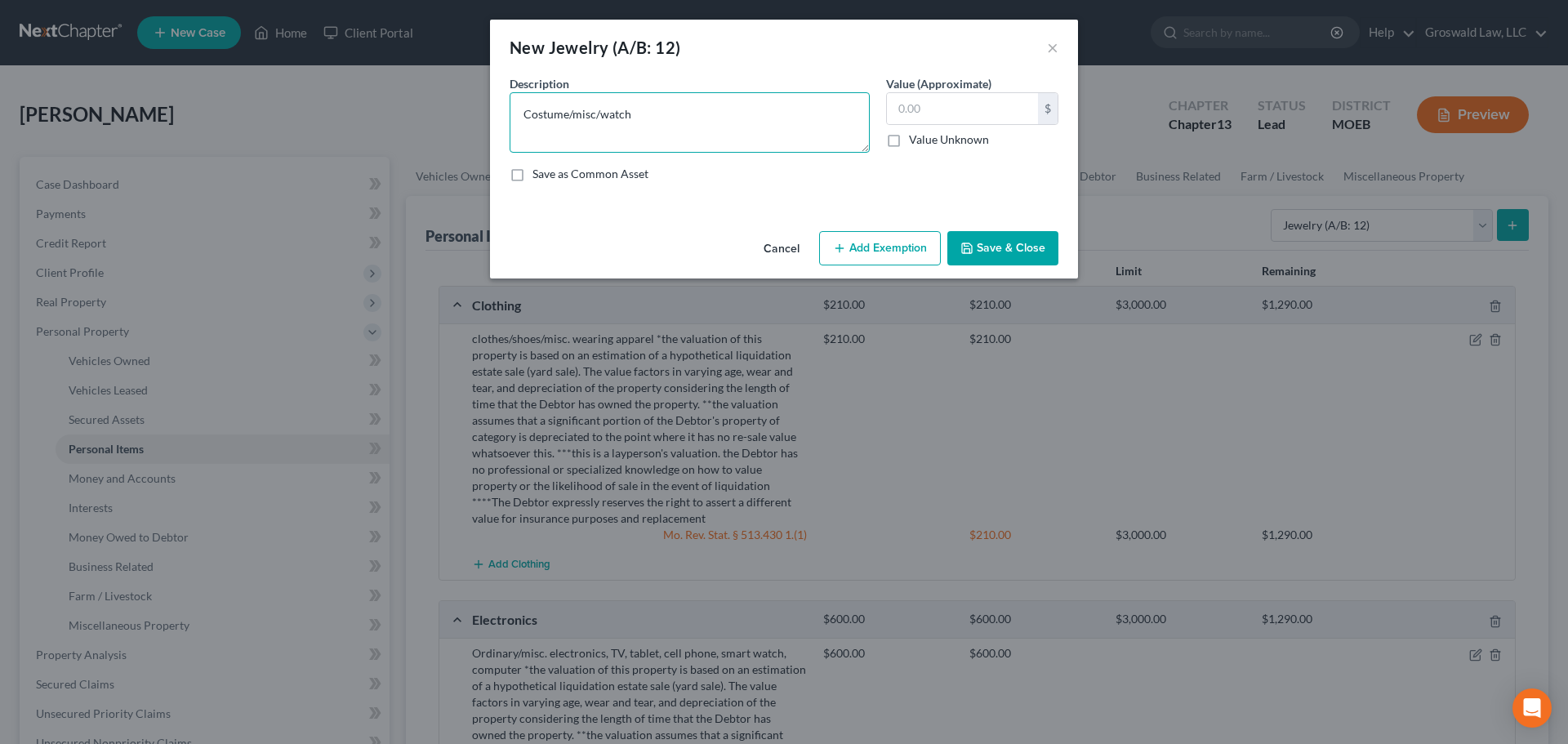
paste textarea "*the valuation of this property is based on an estimation of a hypothetical liq…"
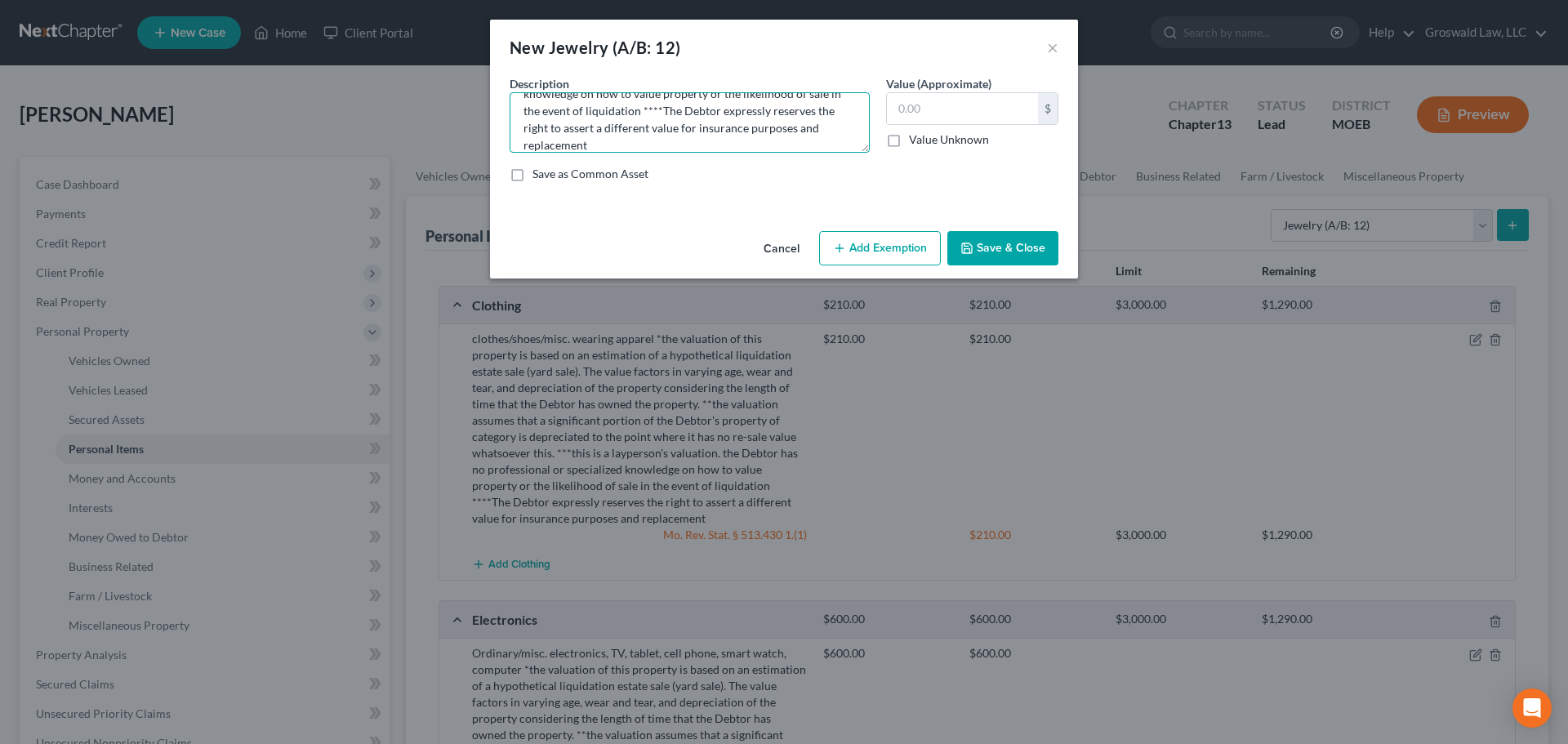
type textarea "Costume/misc/watch *the valuation of this property is based on an estimation of…"
type input "150"
click at [869, 258] on button "Add Exemption" at bounding box center [880, 248] width 122 height 34
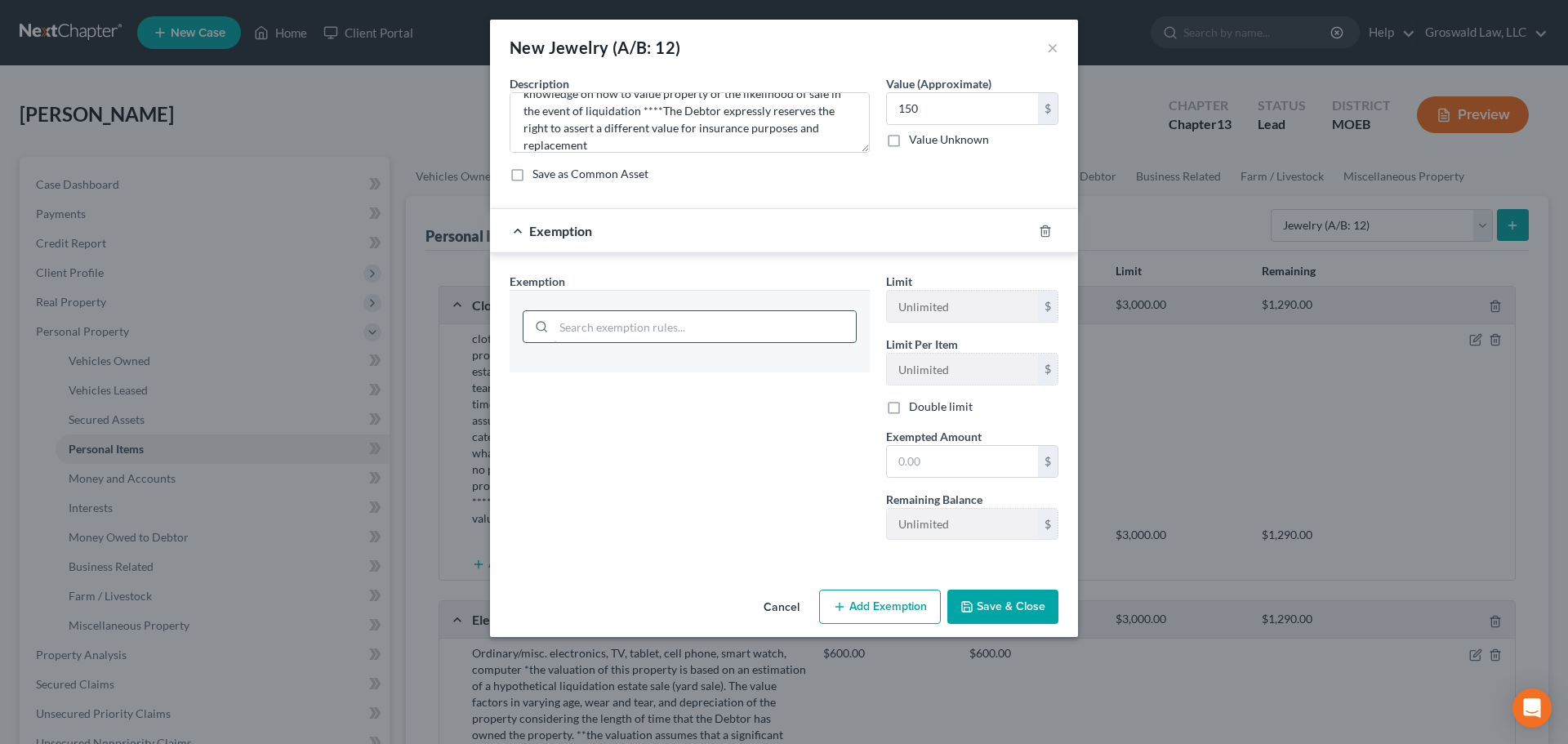
click at [676, 330] on input "search" at bounding box center [705, 327] width 302 height 31
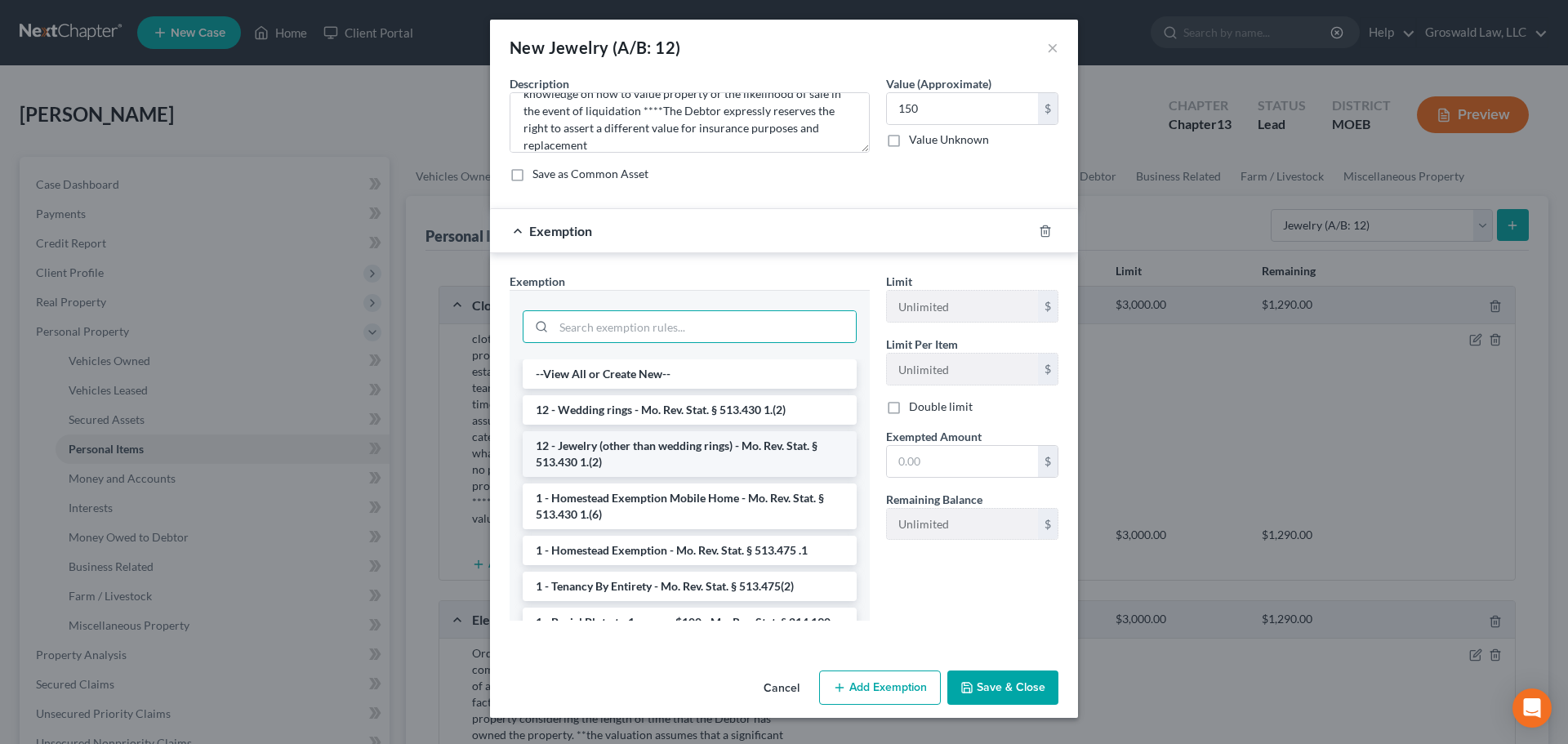
click at [656, 459] on li "12 - Jewelry (other than wedding rings) - Mo. Rev. Stat. § 513.430 1.(2)" at bounding box center [690, 454] width 334 height 46
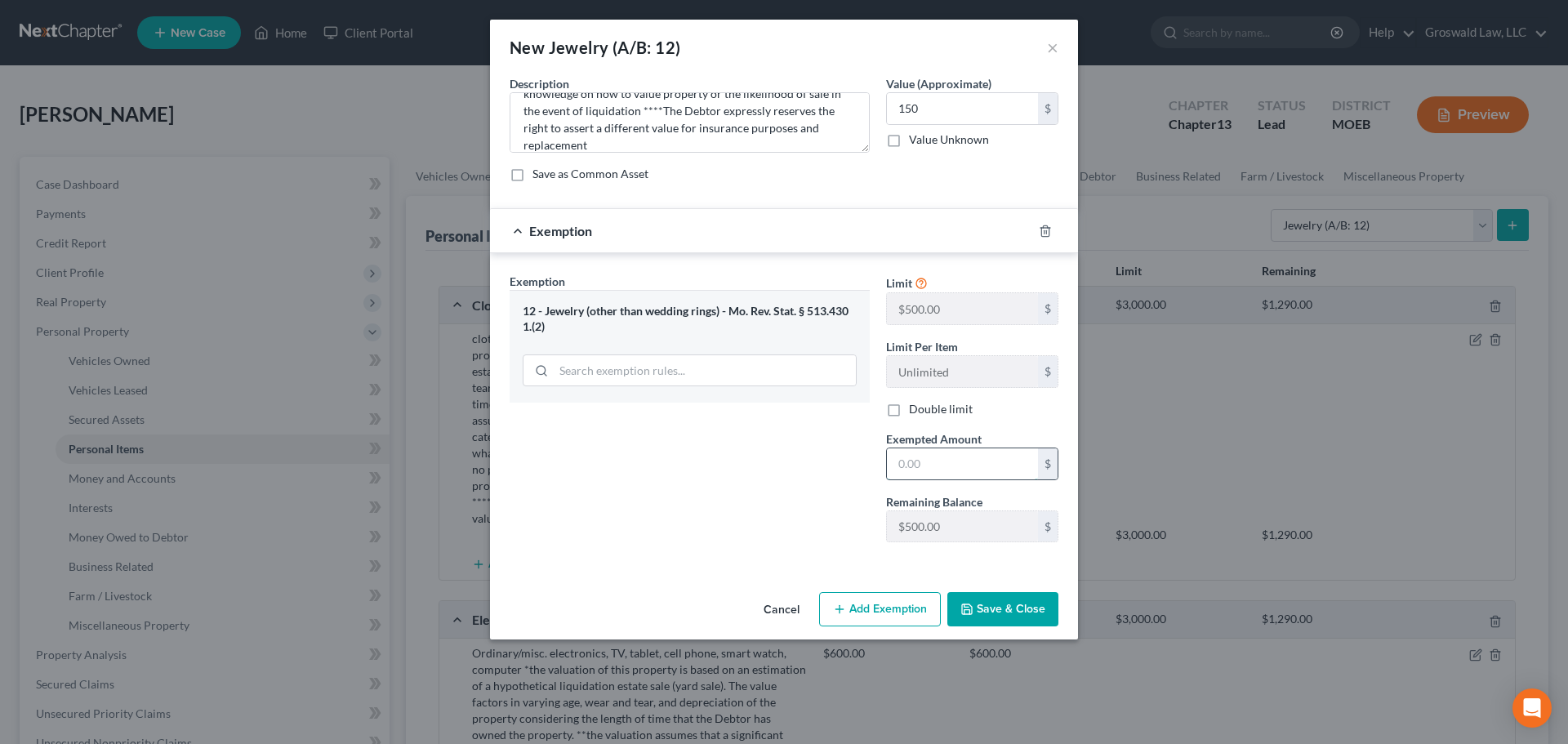
click at [982, 464] on input "text" at bounding box center [961, 464] width 151 height 31
type input "150.00"
click at [701, 458] on div "Exemption Set must be selected for CA. Exemption * 12 - Jewelry (other than wed…" at bounding box center [689, 414] width 376 height 283
click at [1030, 611] on button "Save & Close" at bounding box center [1003, 609] width 111 height 34
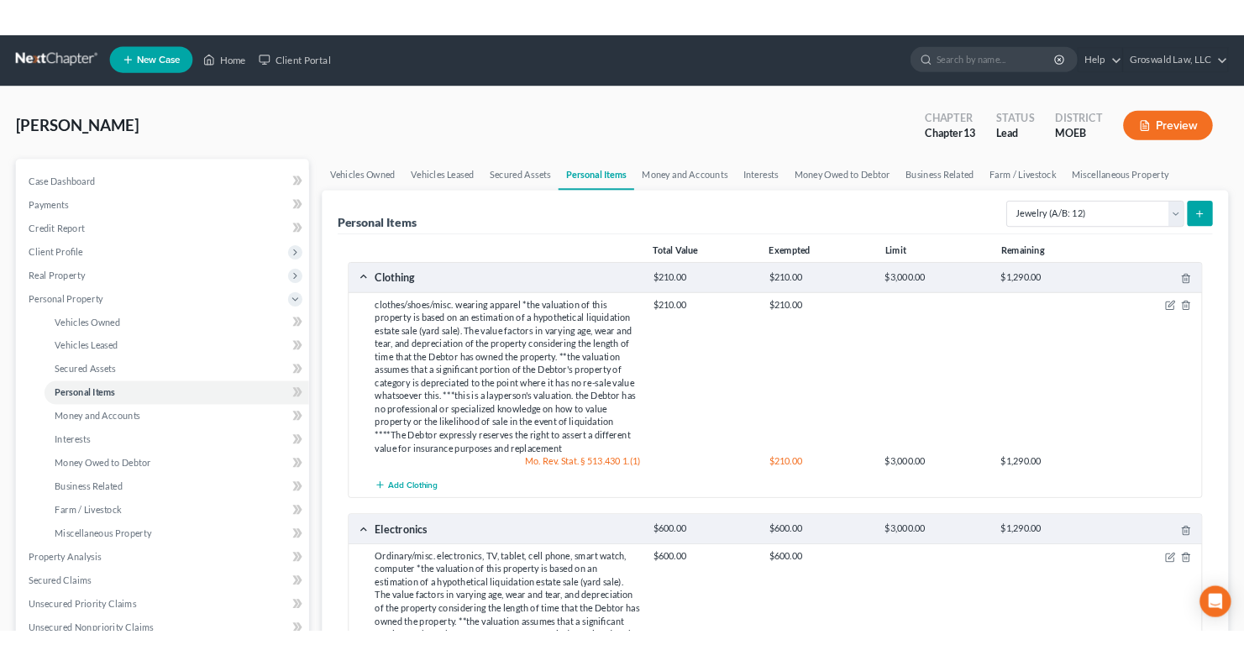
scroll to position [0, 0]
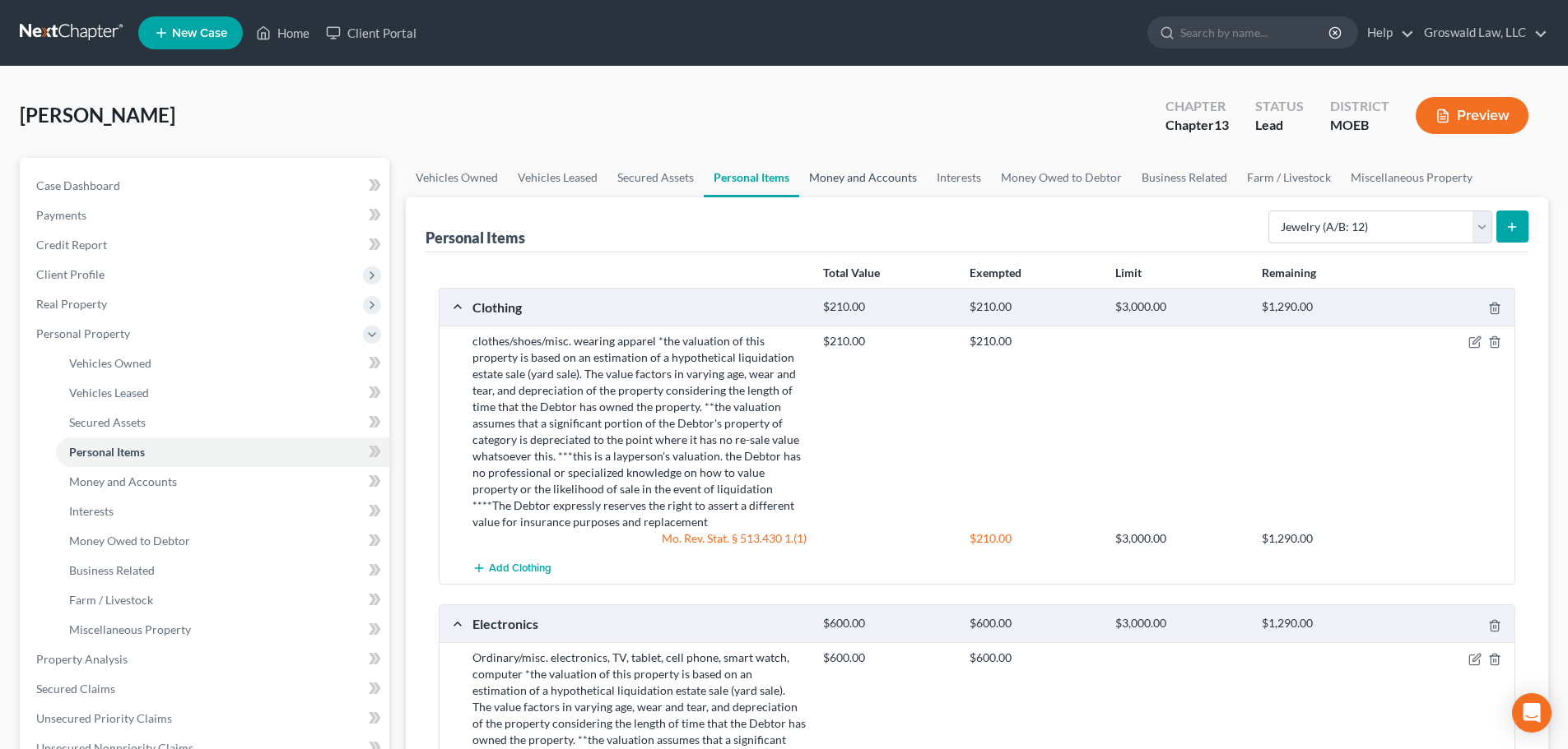
click at [870, 173] on link "Money and Accounts" at bounding box center [863, 177] width 127 height 39
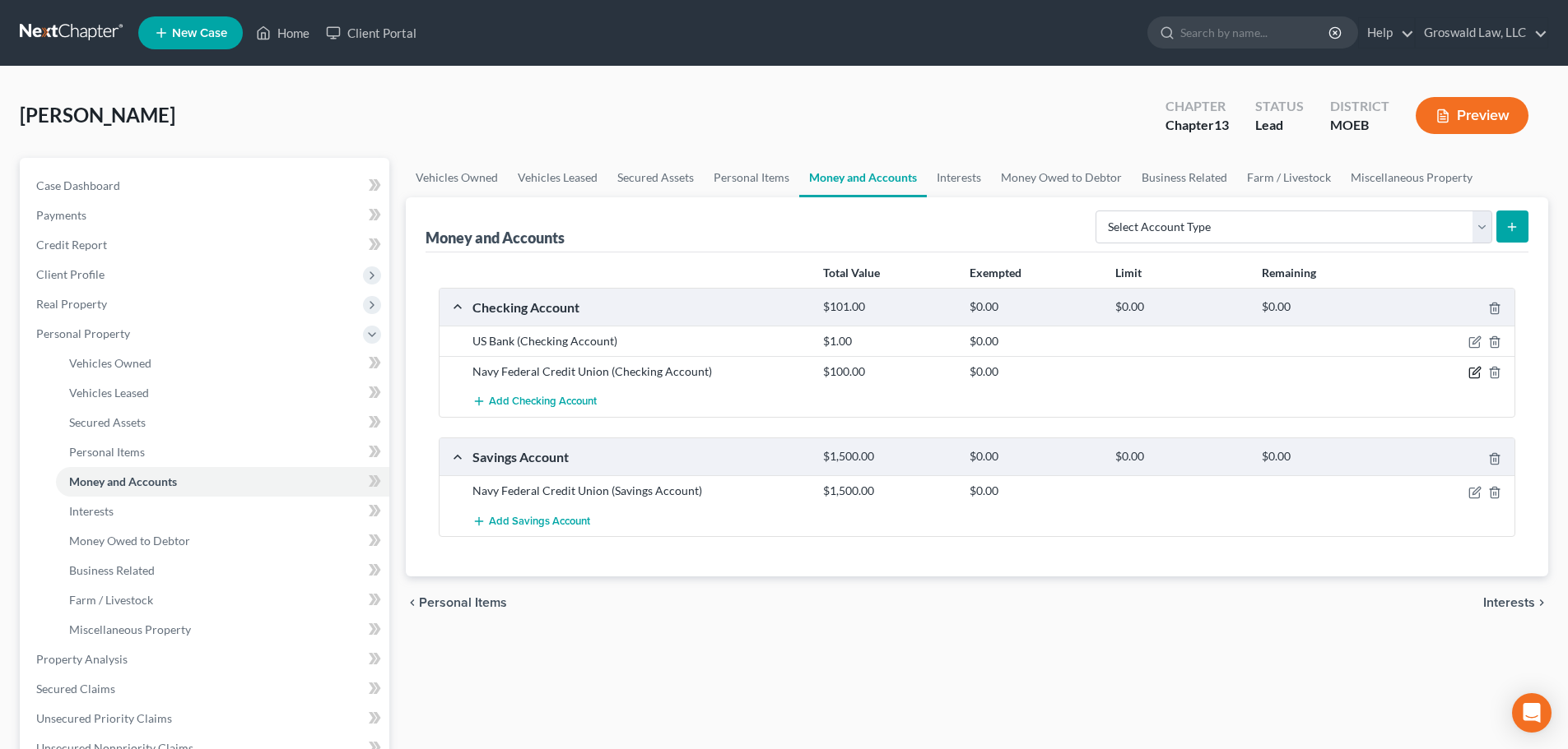
click at [1470, 366] on icon "button" at bounding box center [1474, 372] width 13 height 13
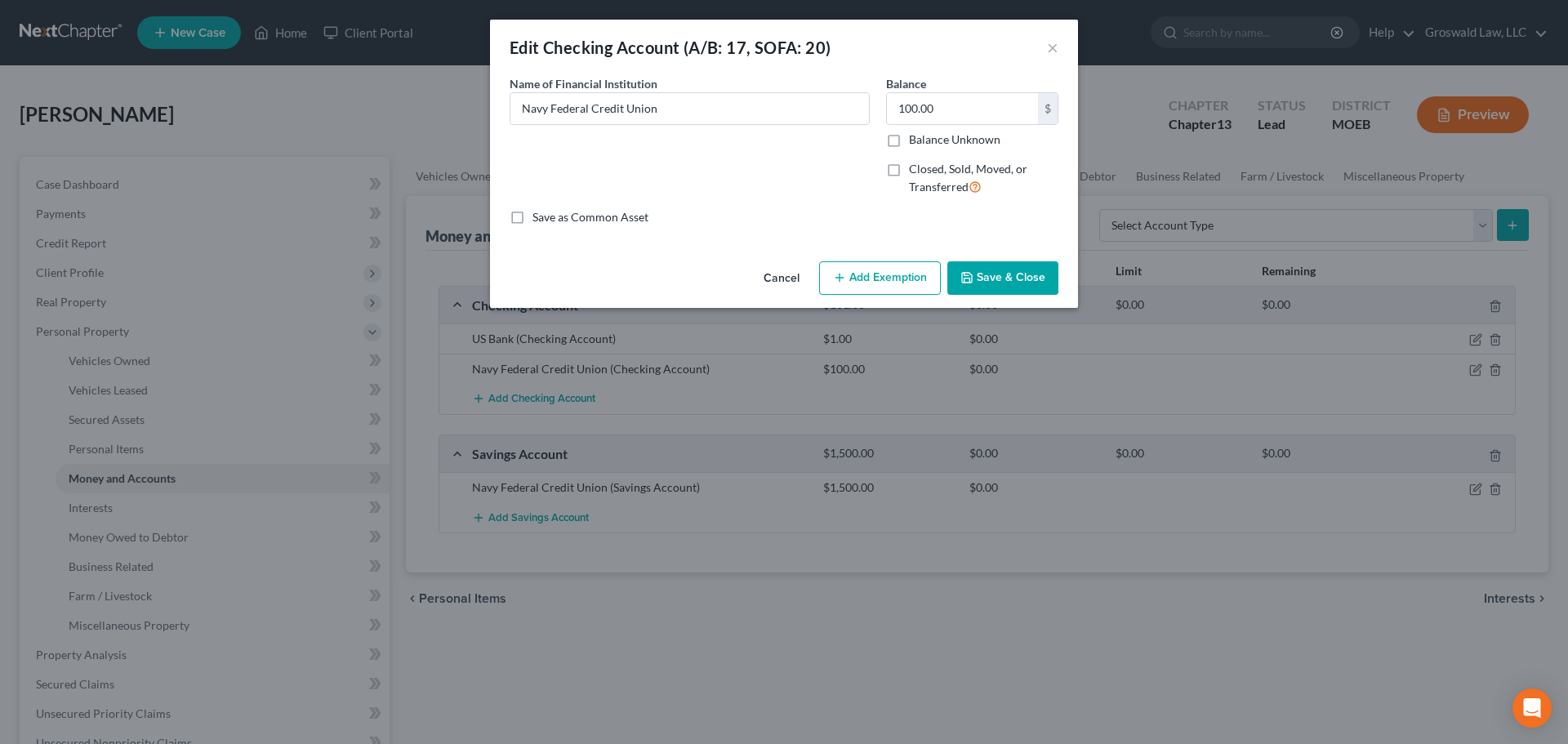
click at [863, 274] on button "Add Exemption" at bounding box center [880, 278] width 122 height 34
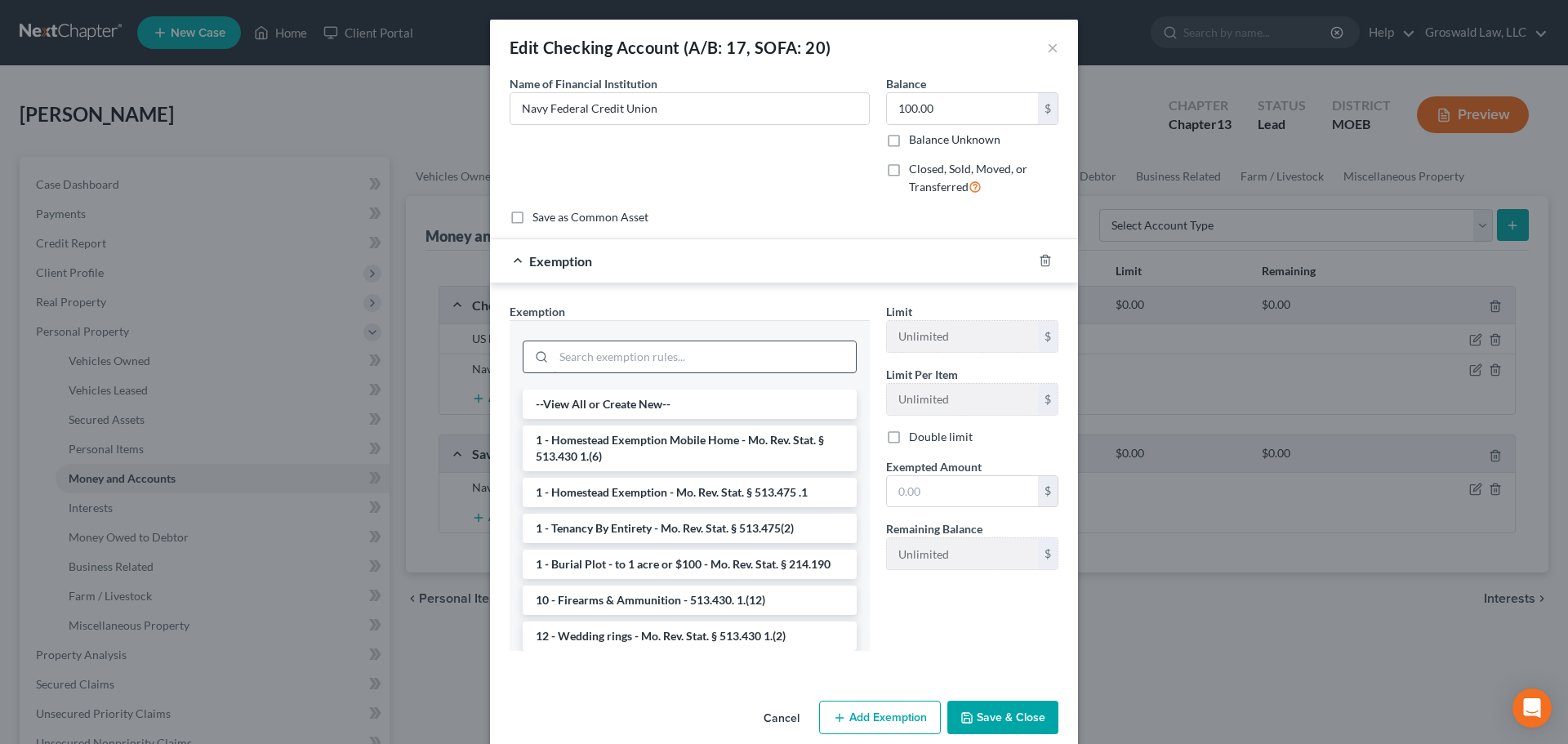
click at [652, 361] on input "search" at bounding box center [705, 357] width 302 height 31
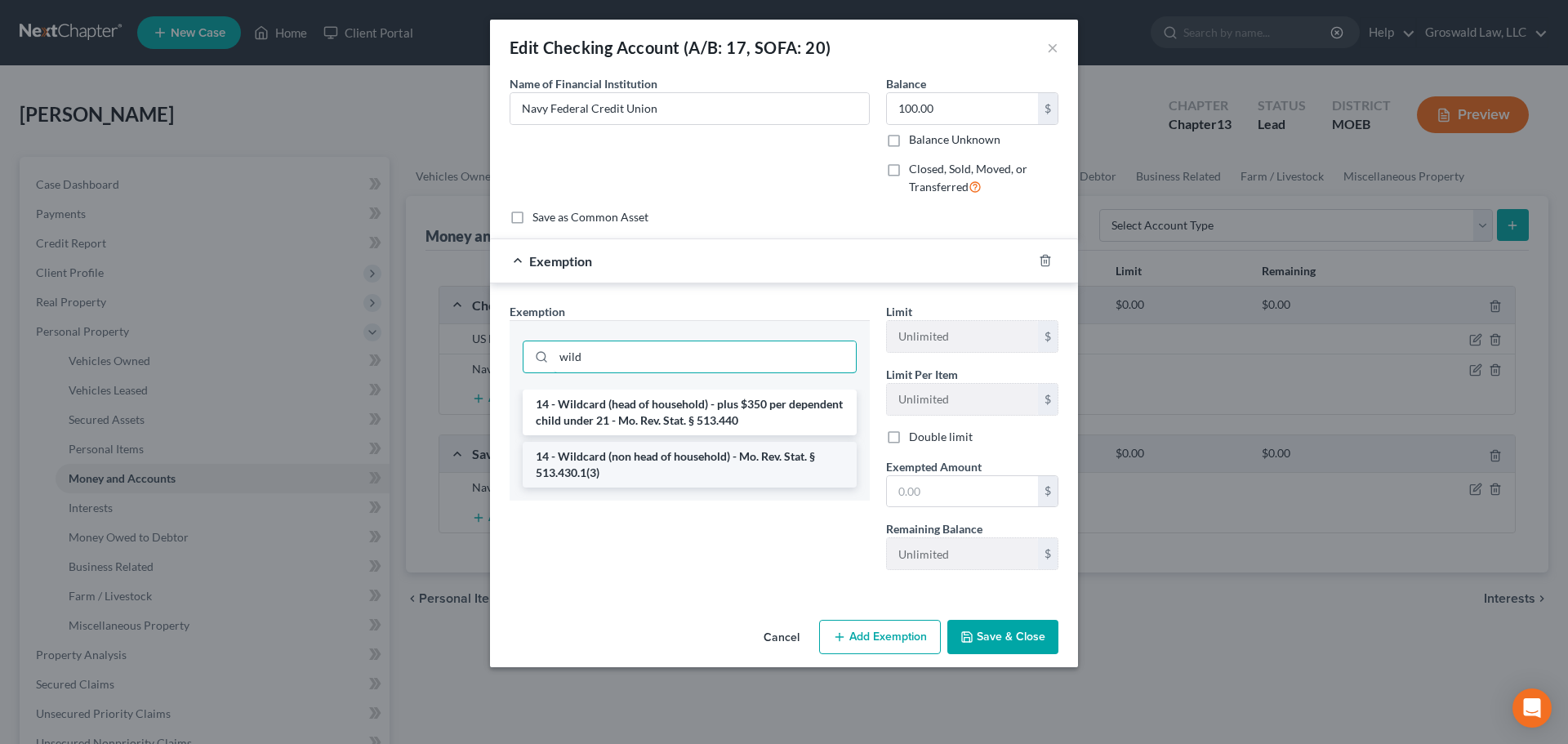
type input "wild"
click at [683, 465] on li "14 - Wildcard (non head of household) - Mo. Rev. Stat. § 513.430.1(3)" at bounding box center [690, 465] width 334 height 46
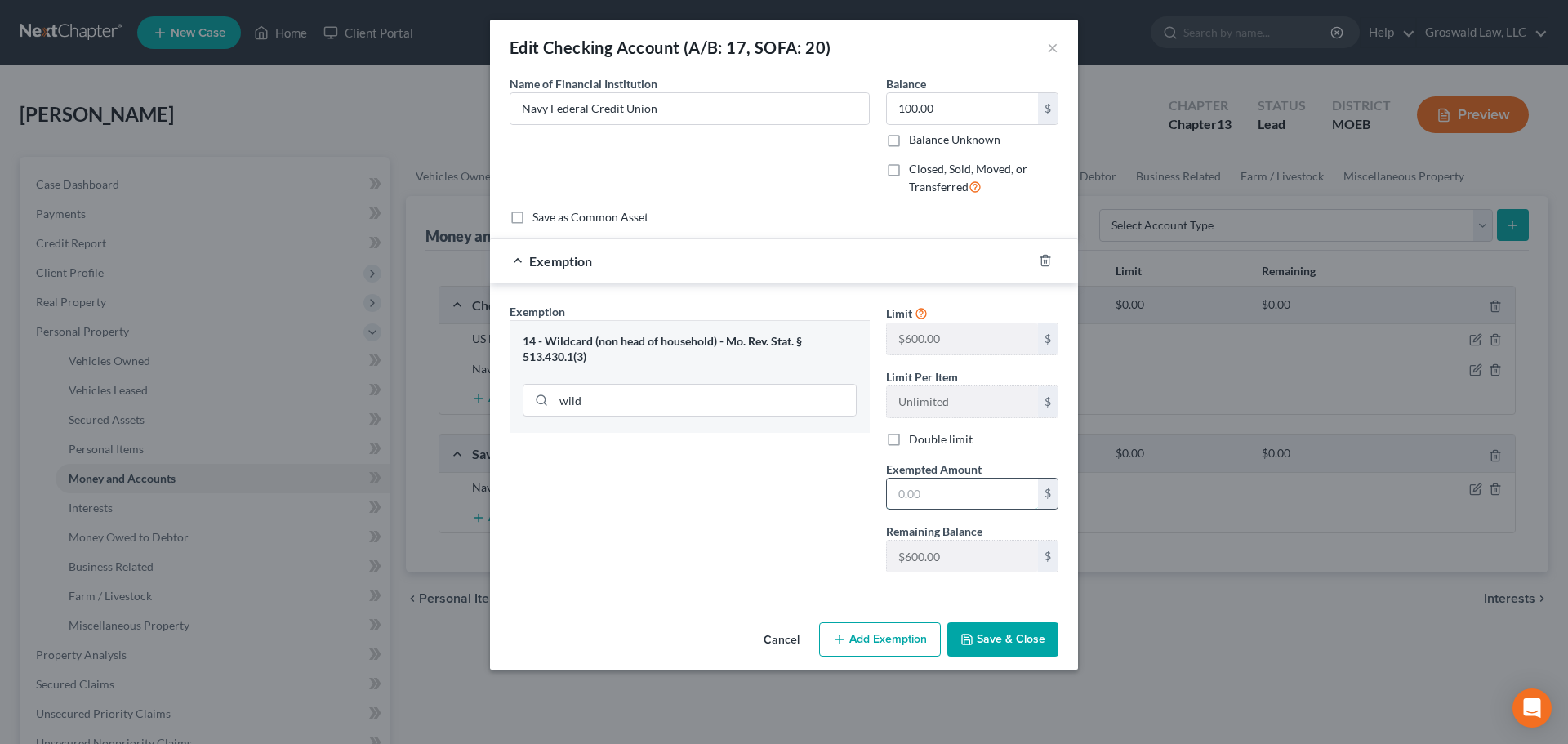
click at [955, 492] on input "text" at bounding box center [961, 494] width 151 height 31
type input "100"
drag, startPoint x: 683, startPoint y: 521, endPoint x: 948, endPoint y: 643, distance: 291.7
click at [684, 522] on div "Exemption Set must be selected for CA. Exemption * 14 - Wildcard (non head of h…" at bounding box center [689, 444] width 376 height 283
drag, startPoint x: 983, startPoint y: 636, endPoint x: 1360, endPoint y: 592, distance: 379.6
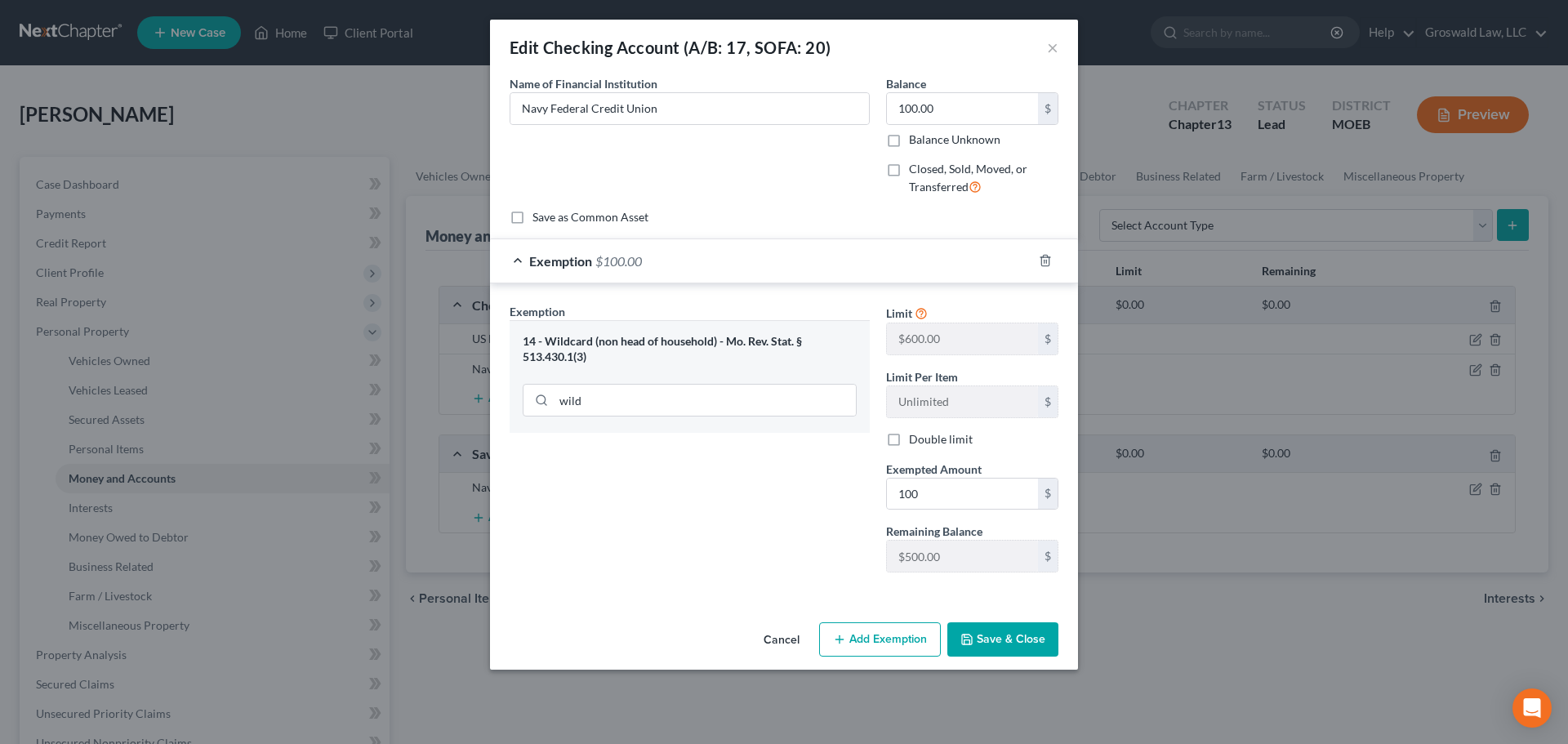
click at [984, 636] on button "Save & Close" at bounding box center [1003, 639] width 111 height 34
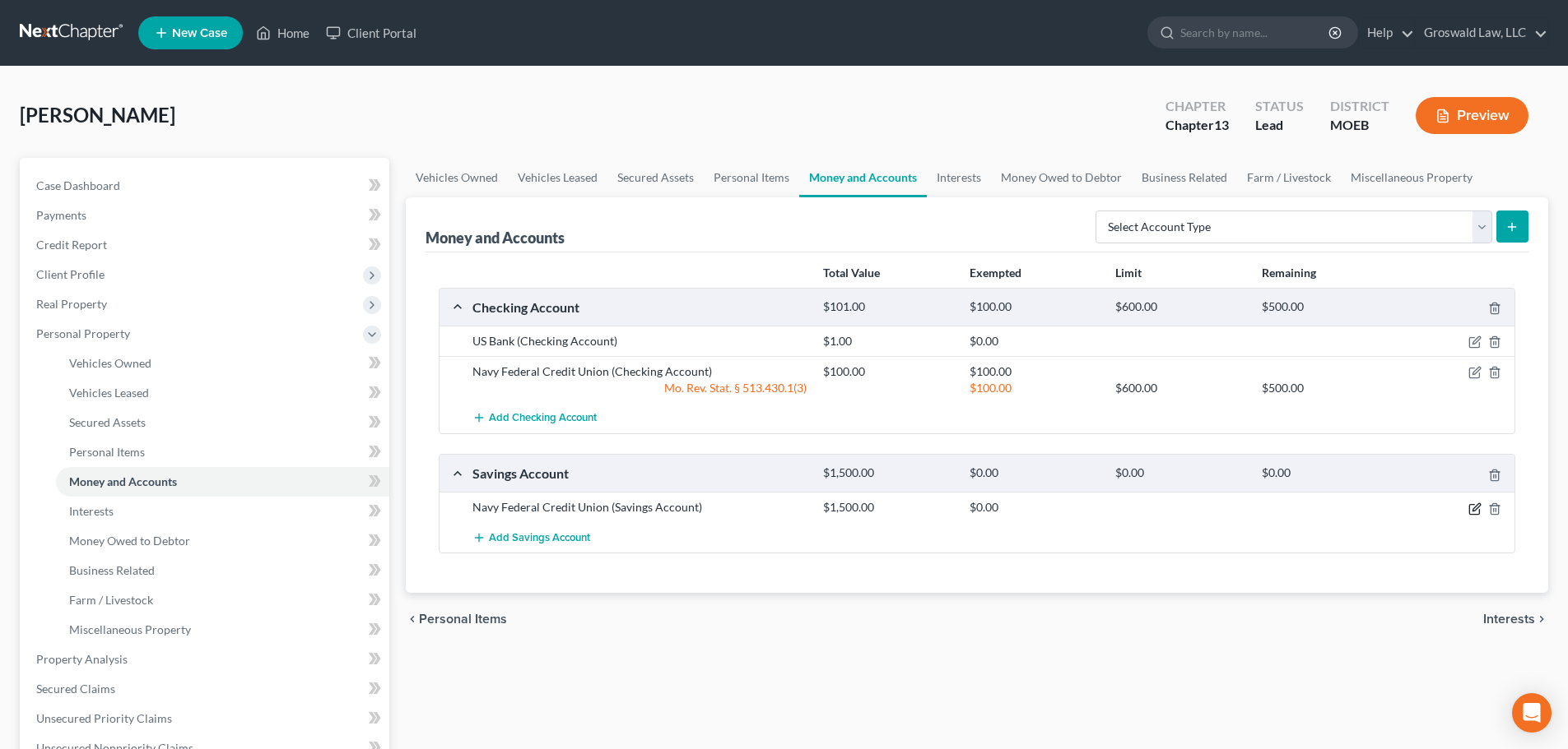
click at [1475, 510] on icon "button" at bounding box center [1476, 507] width 8 height 8
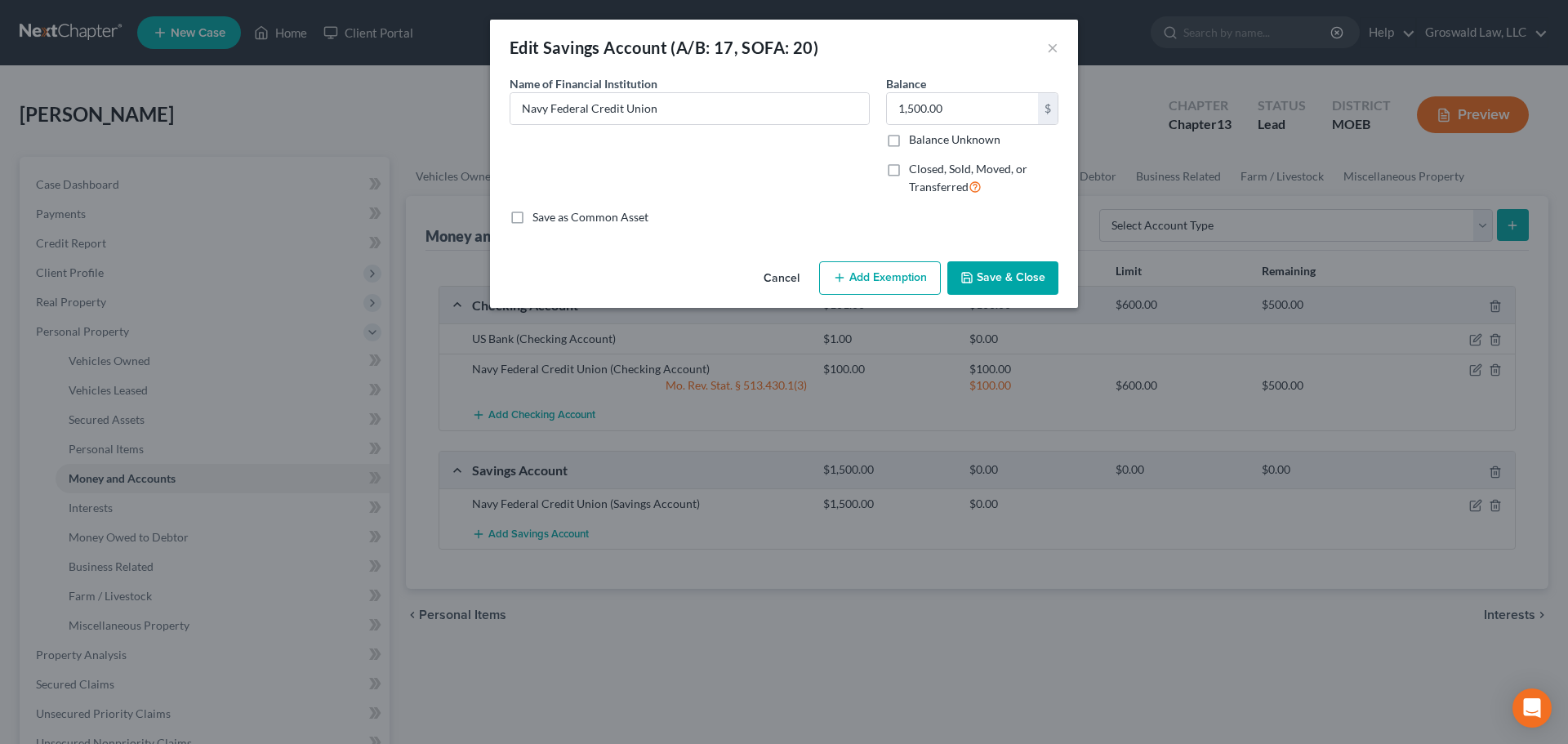
click at [885, 283] on button "Add Exemption" at bounding box center [880, 278] width 122 height 34
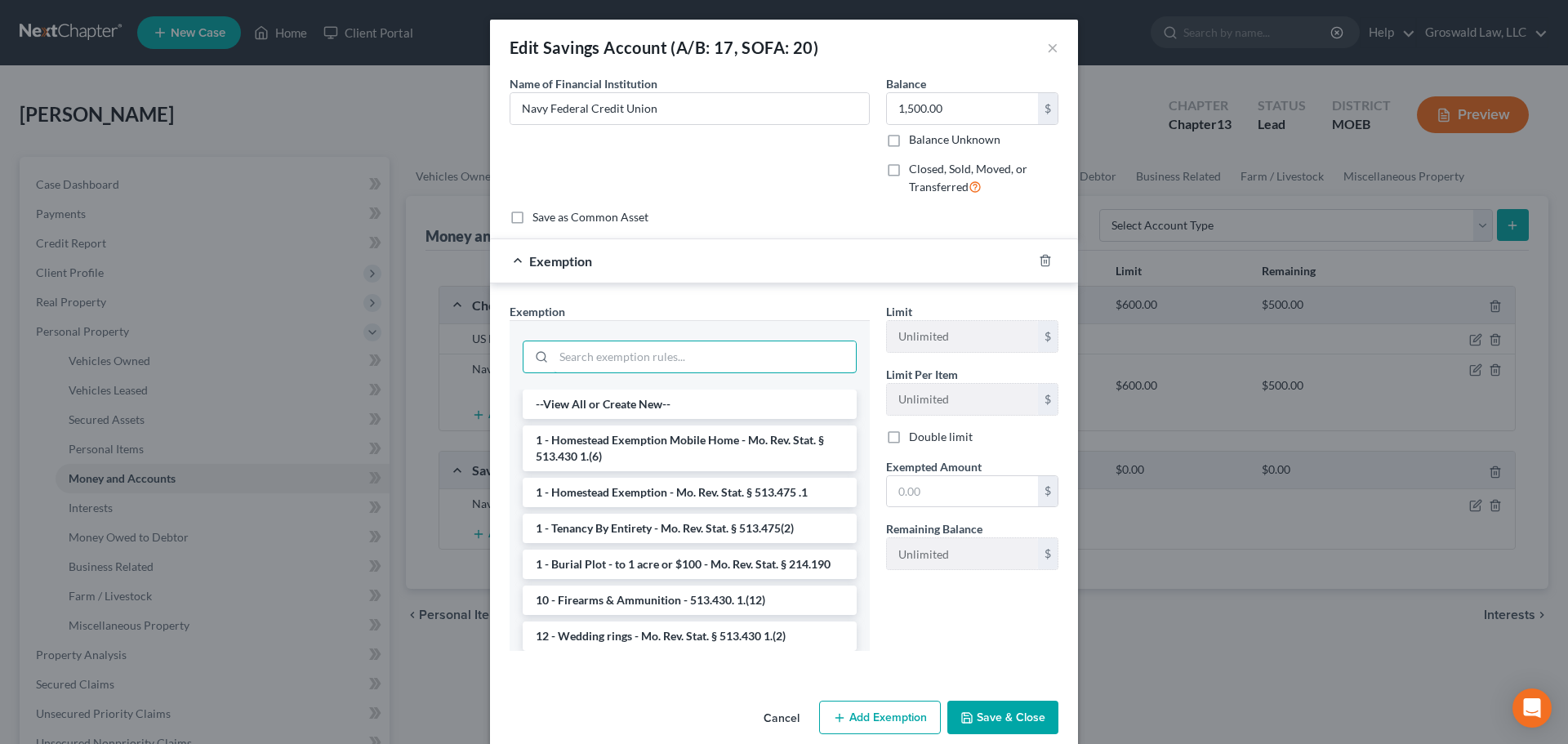
drag, startPoint x: 658, startPoint y: 362, endPoint x: 760, endPoint y: 261, distance: 143.5
click at [659, 361] on input "search" at bounding box center [705, 357] width 302 height 31
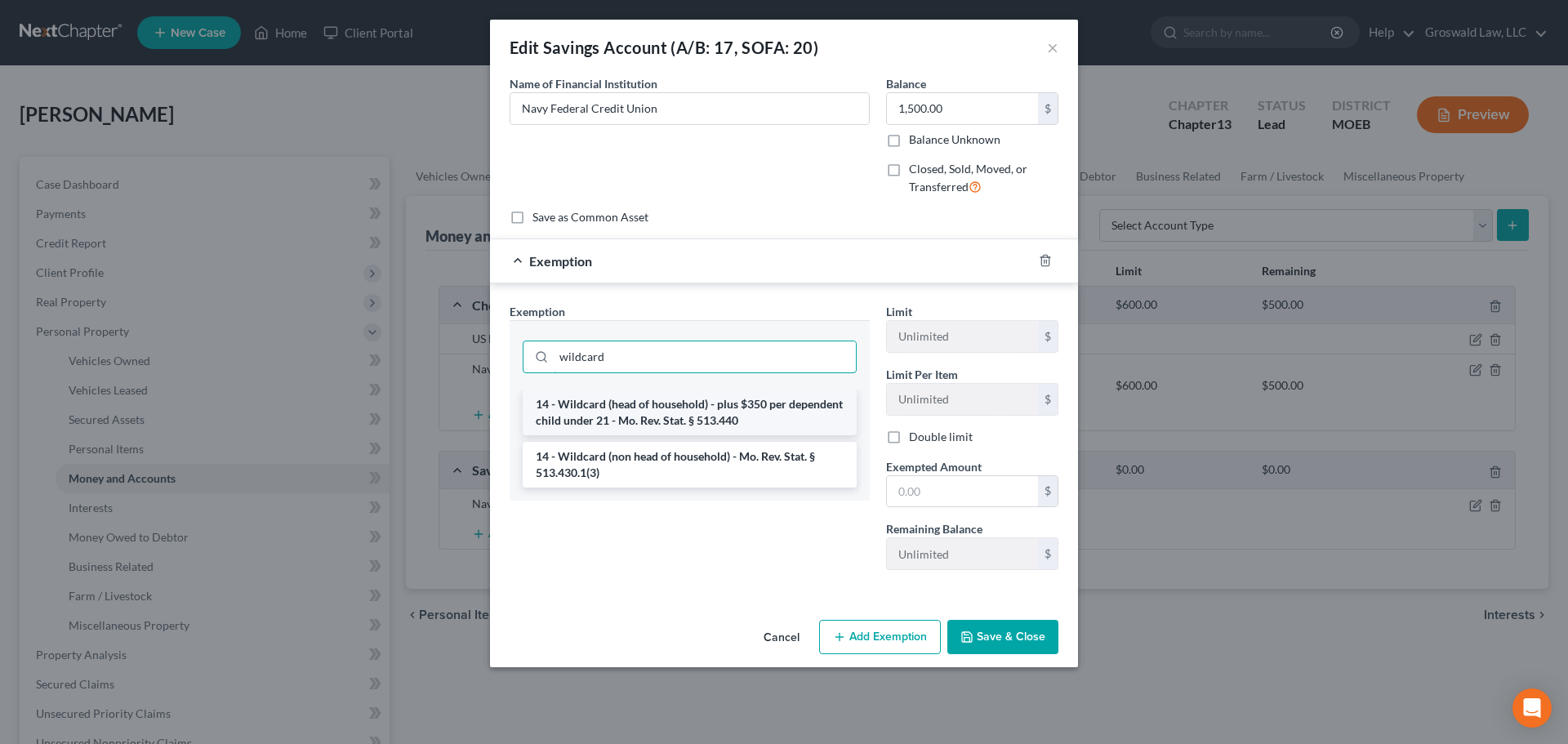
type input "wildcard"
click at [718, 409] on li "14 - Wildcard (head of household) - plus $350 per dependent child under 21 - Mo…" at bounding box center [690, 412] width 334 height 46
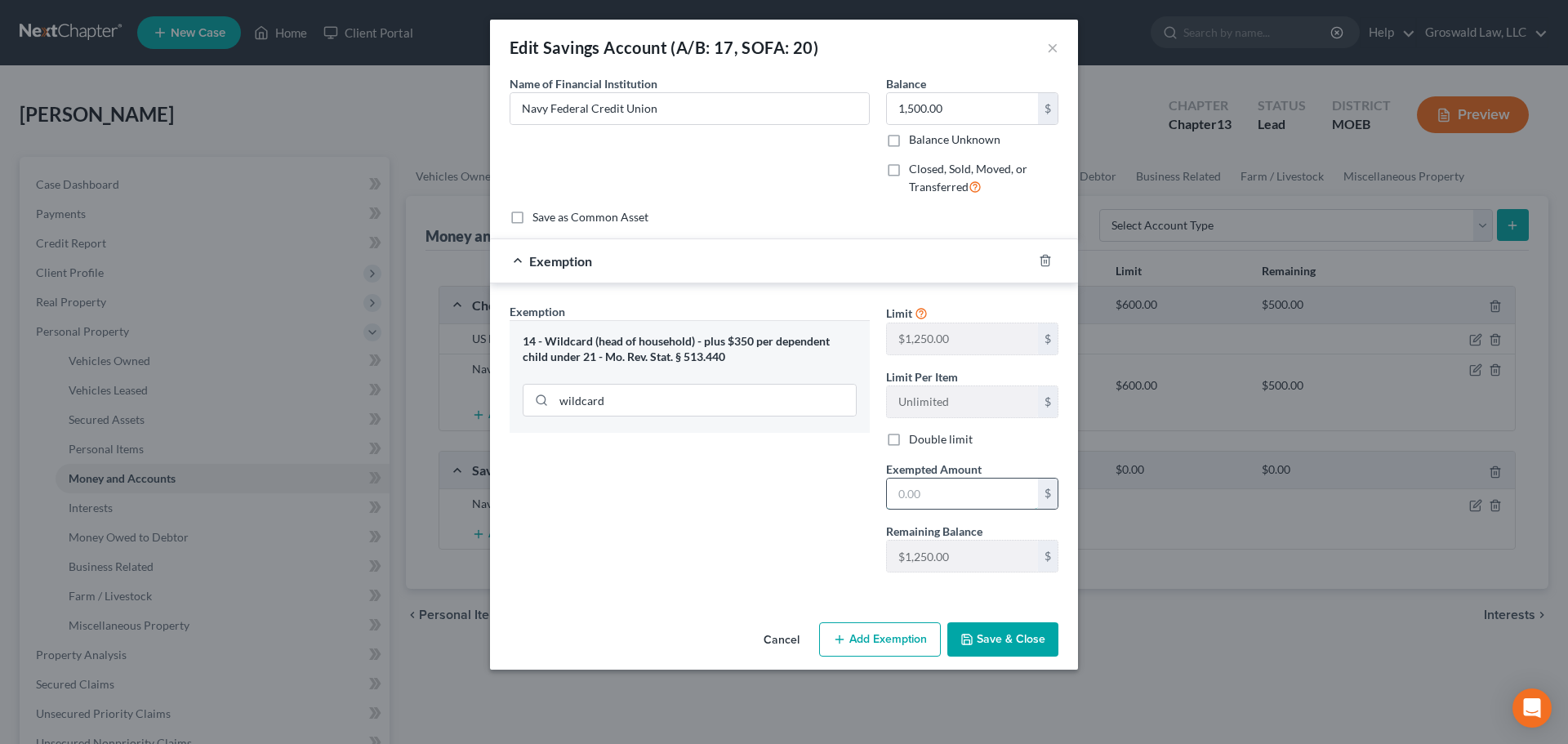
click at [948, 488] on input "text" at bounding box center [961, 494] width 151 height 31
type input "1,500"
click at [1015, 649] on button "Save & Close" at bounding box center [1003, 639] width 111 height 34
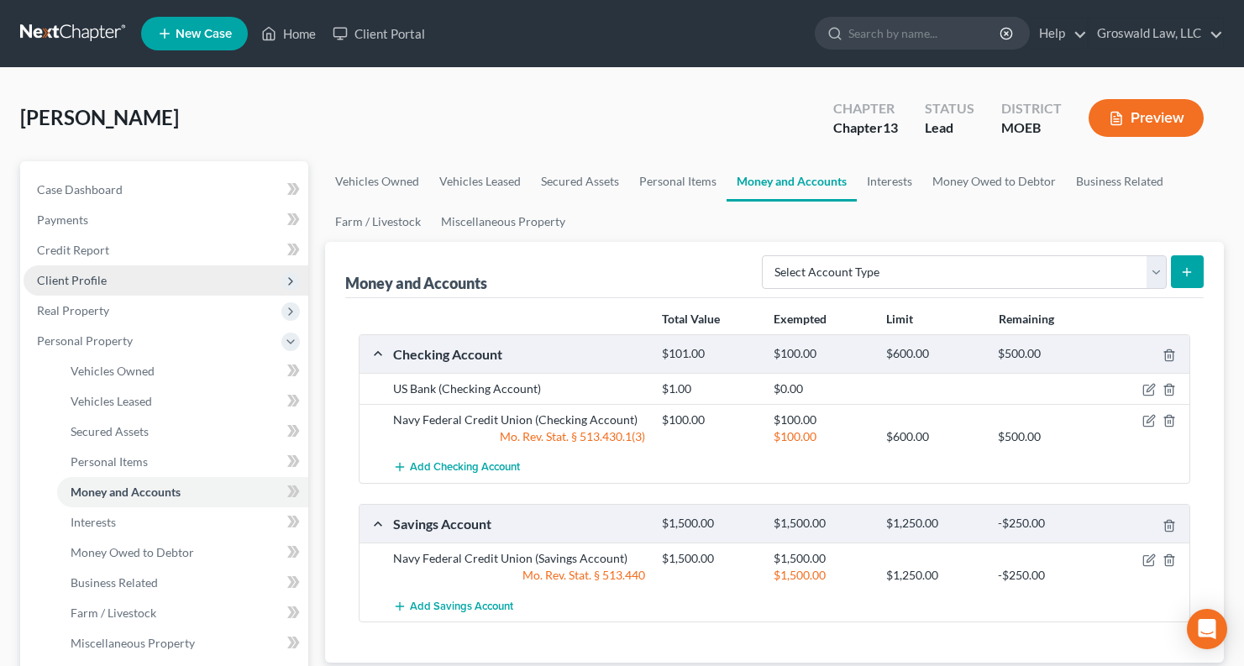
click at [113, 271] on span "Client Profile" at bounding box center [166, 281] width 285 height 30
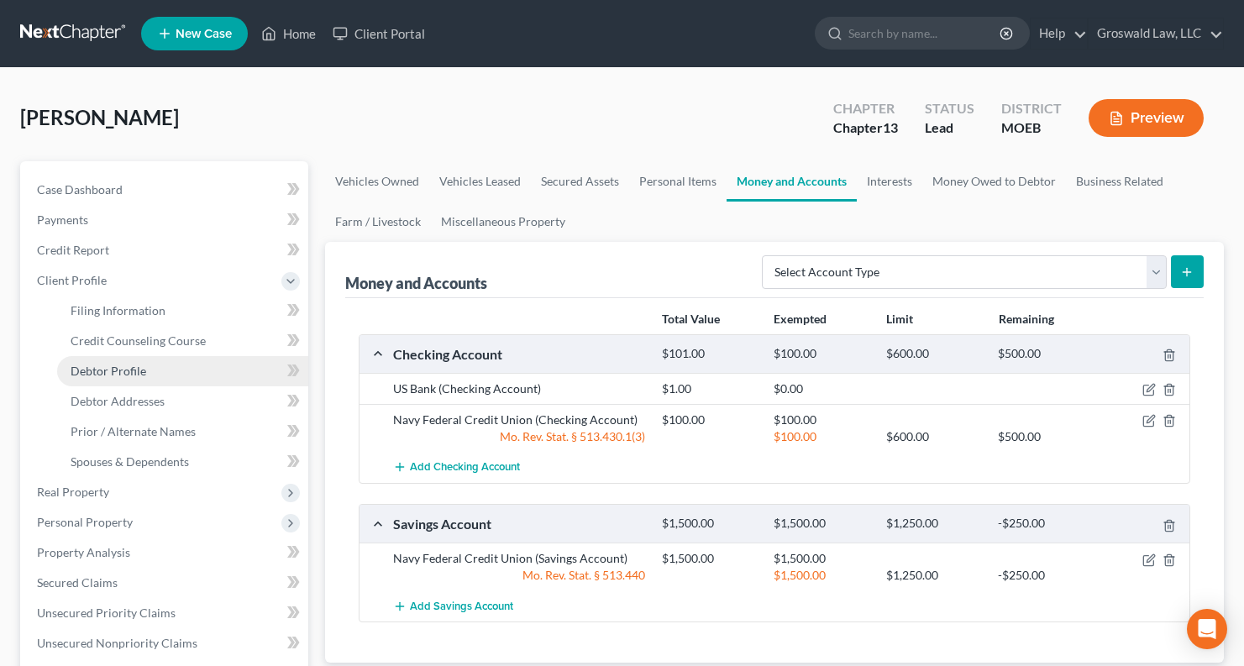
click at [146, 374] on link "Debtor Profile" at bounding box center [182, 371] width 251 height 30
select select "2"
select select "3"
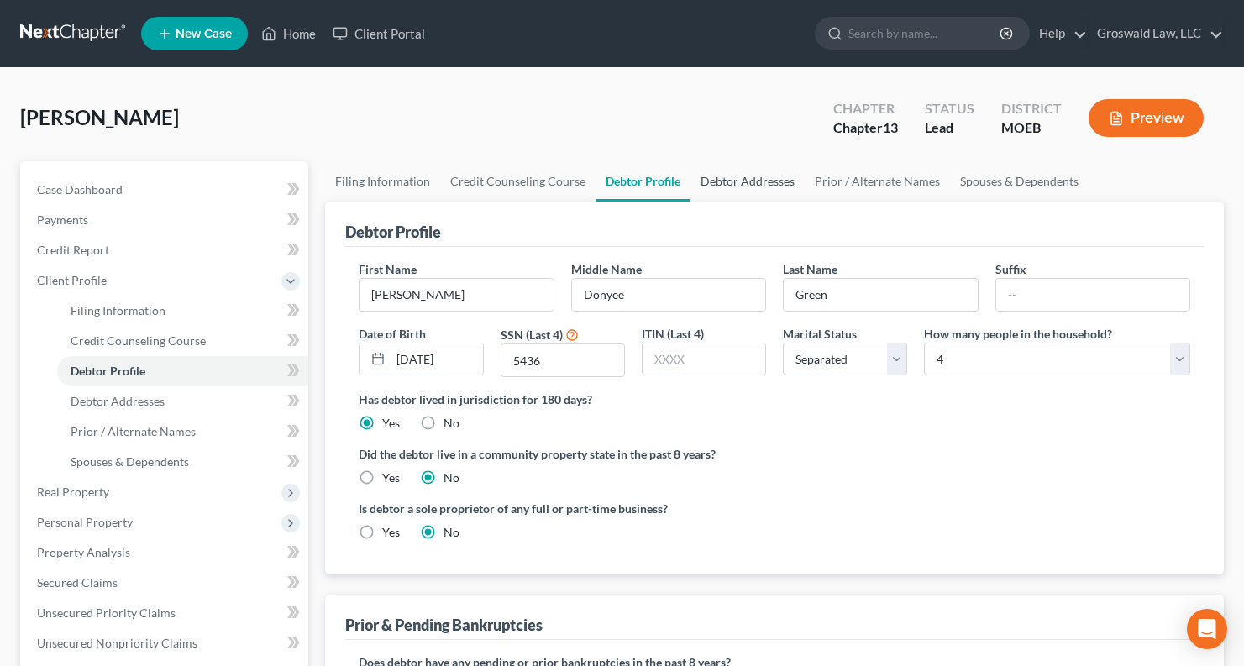
click at [726, 181] on link "Debtor Addresses" at bounding box center [748, 181] width 114 height 40
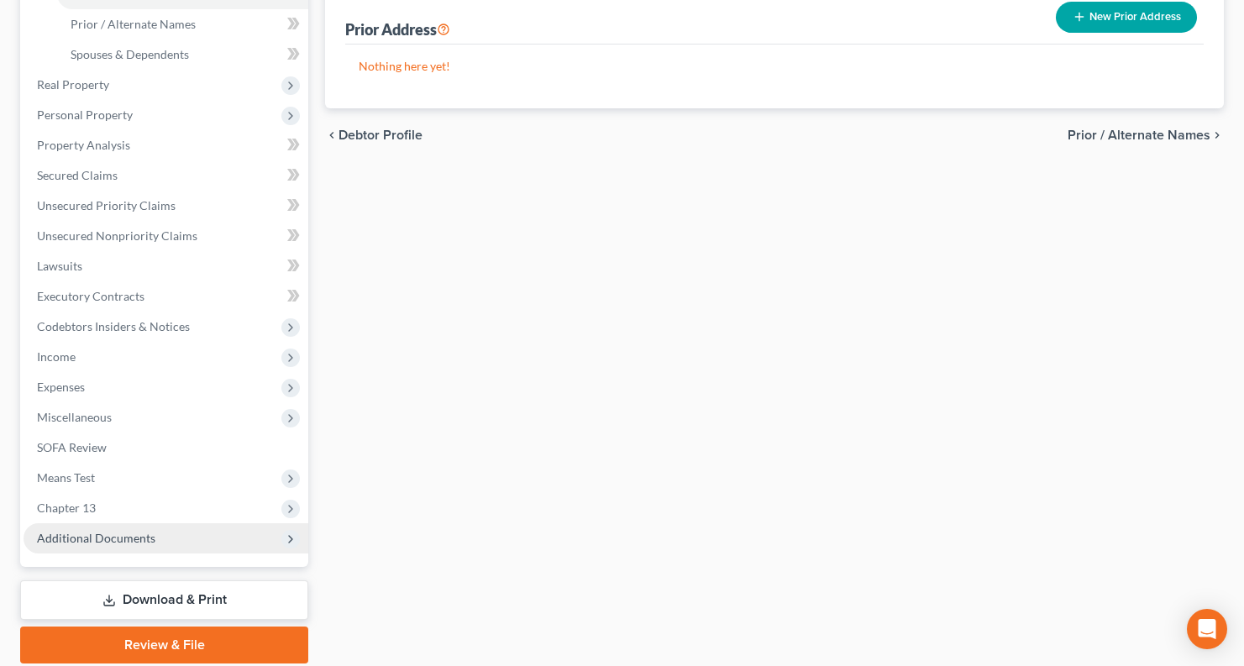
scroll to position [469, 0]
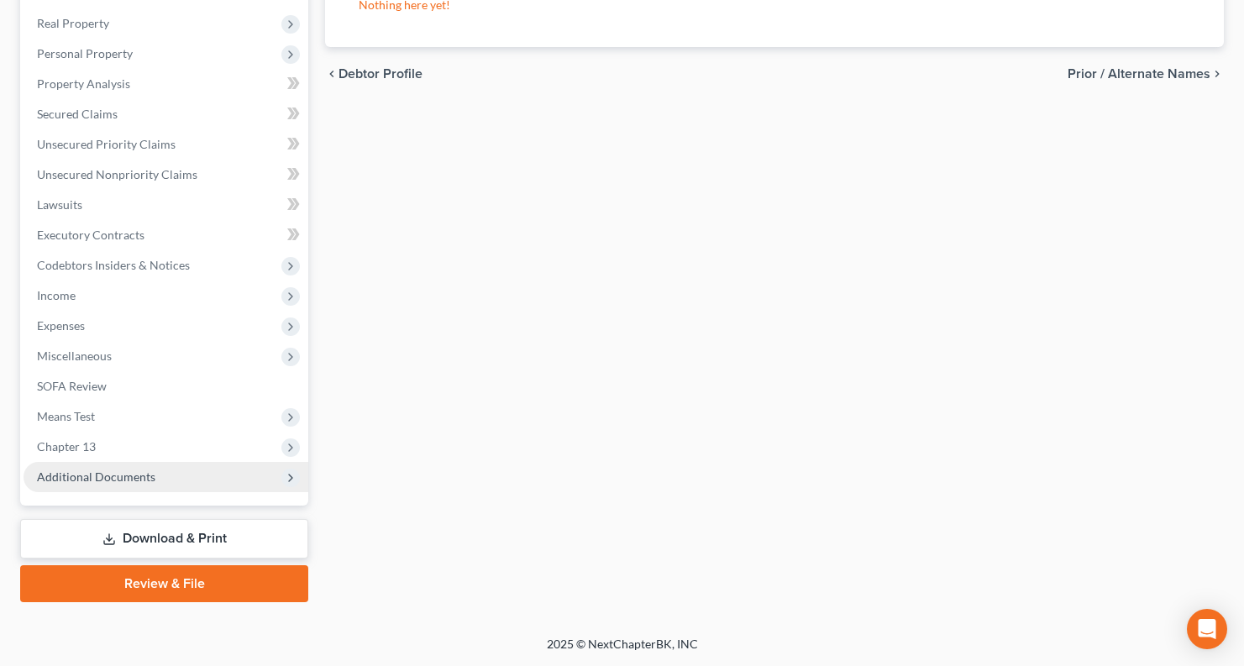
click at [161, 482] on span "Additional Documents" at bounding box center [166, 477] width 285 height 30
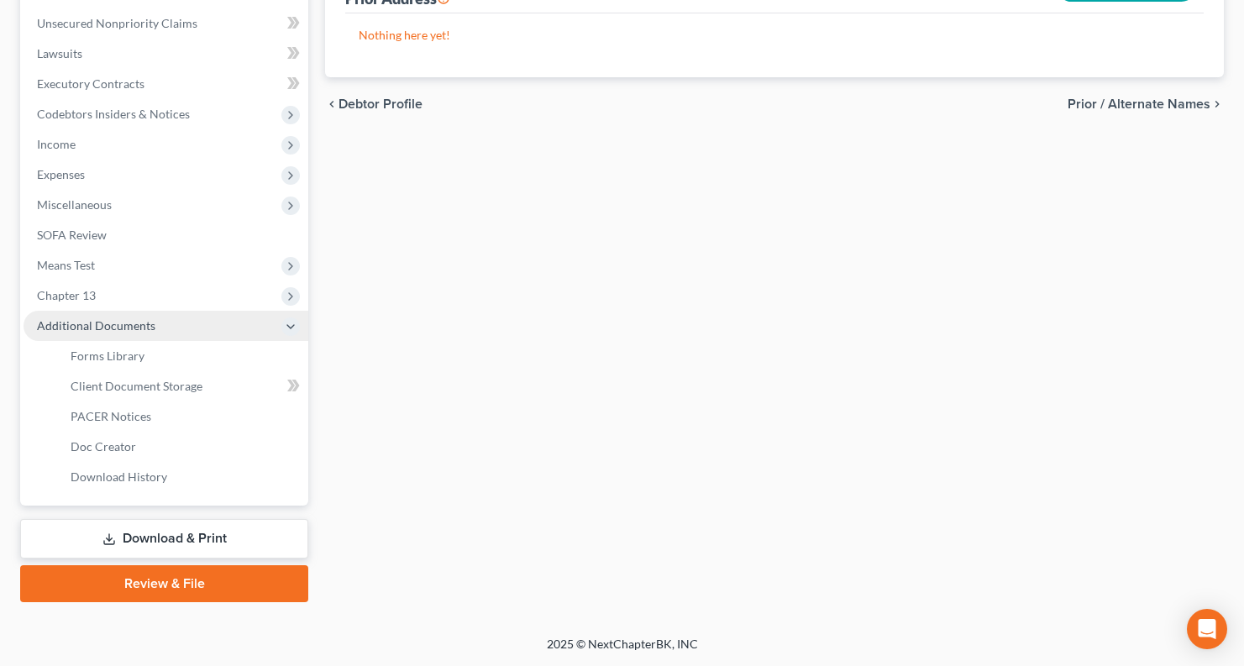
scroll to position [439, 0]
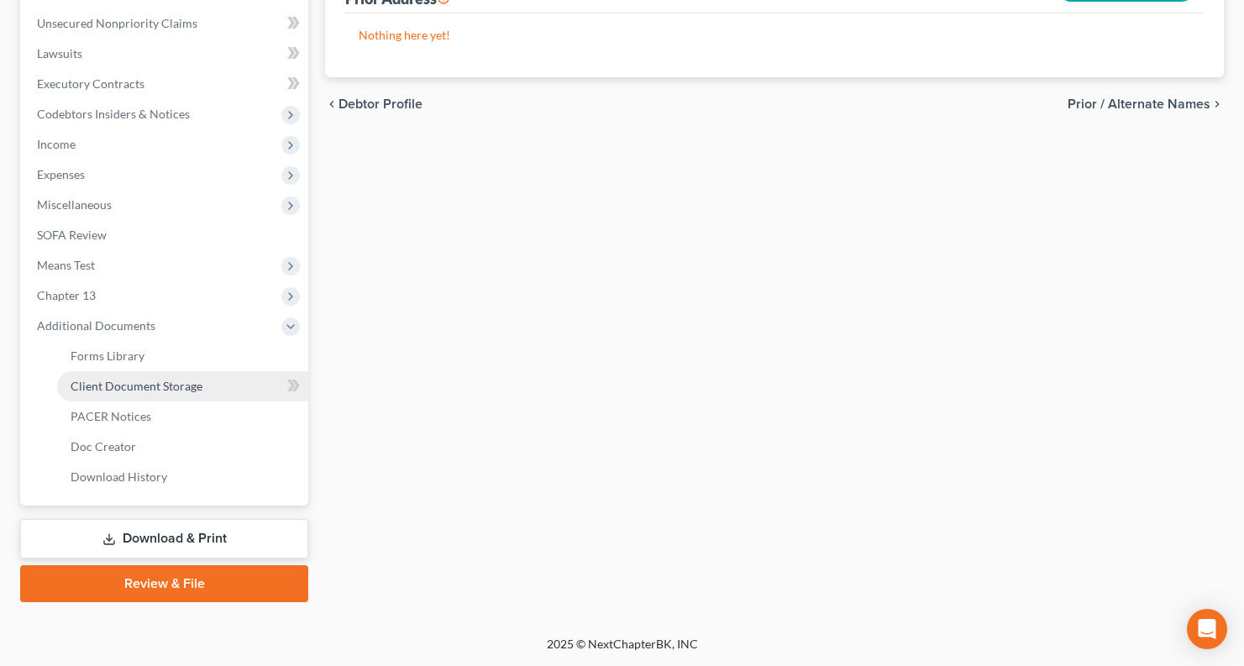
click at [201, 383] on link "Client Document Storage" at bounding box center [182, 386] width 251 height 30
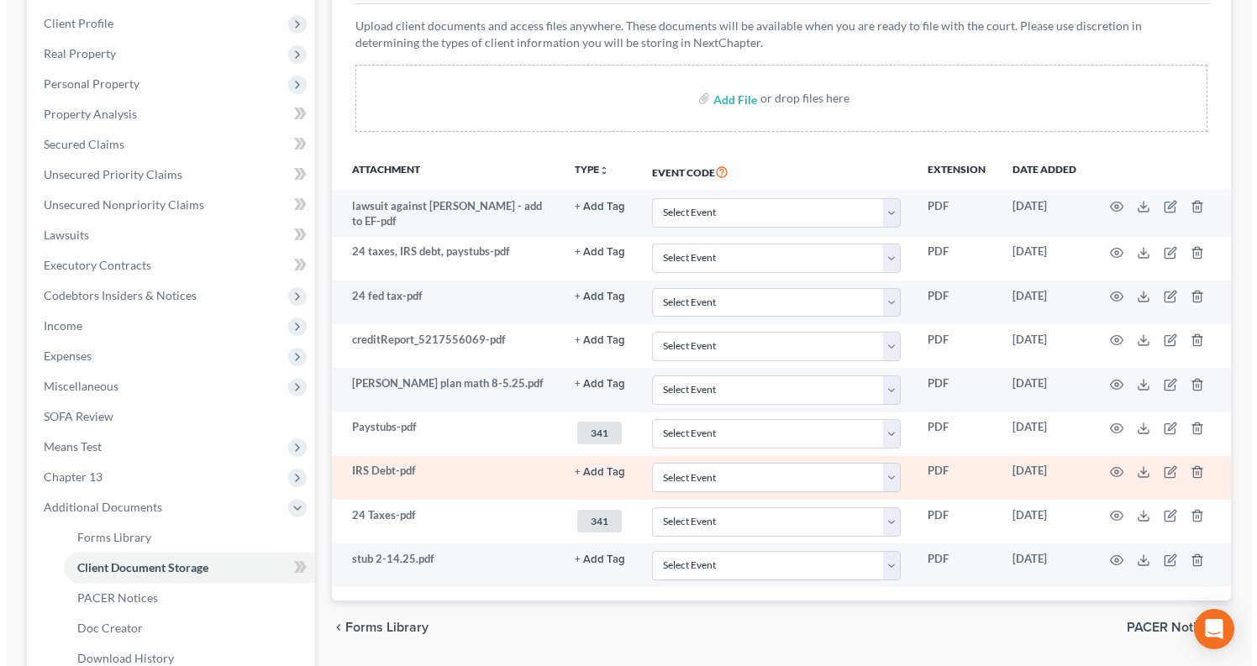
scroll to position [439, 0]
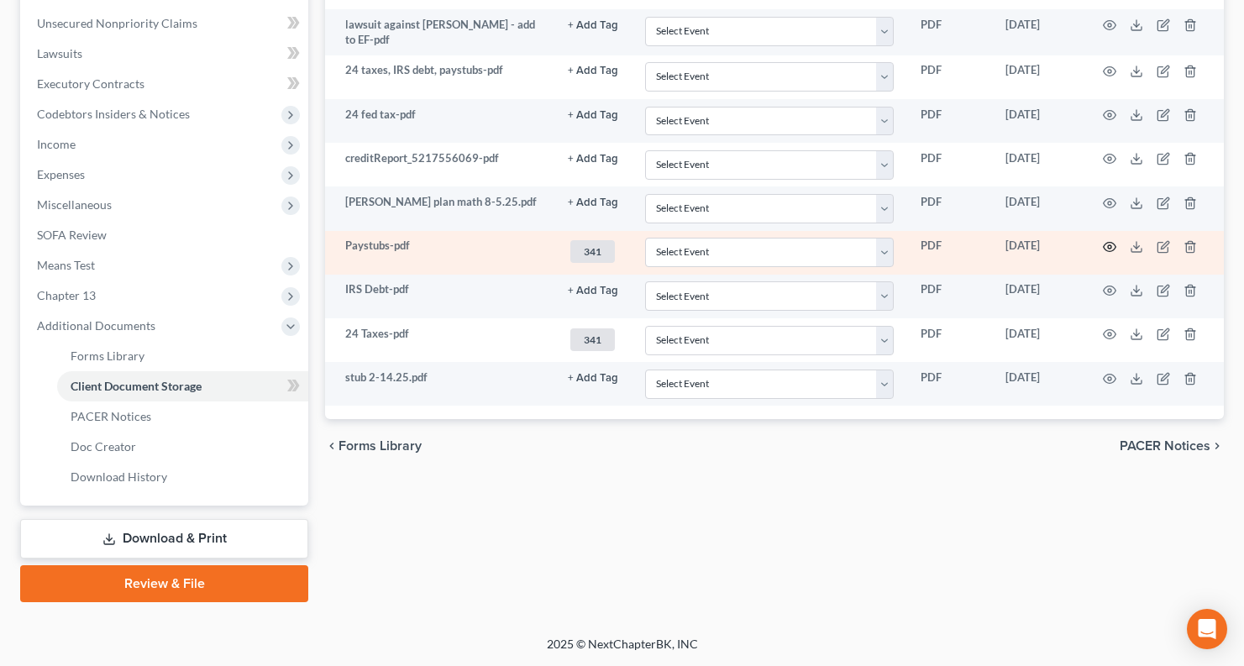
click at [1108, 245] on icon "button" at bounding box center [1109, 246] width 13 height 13
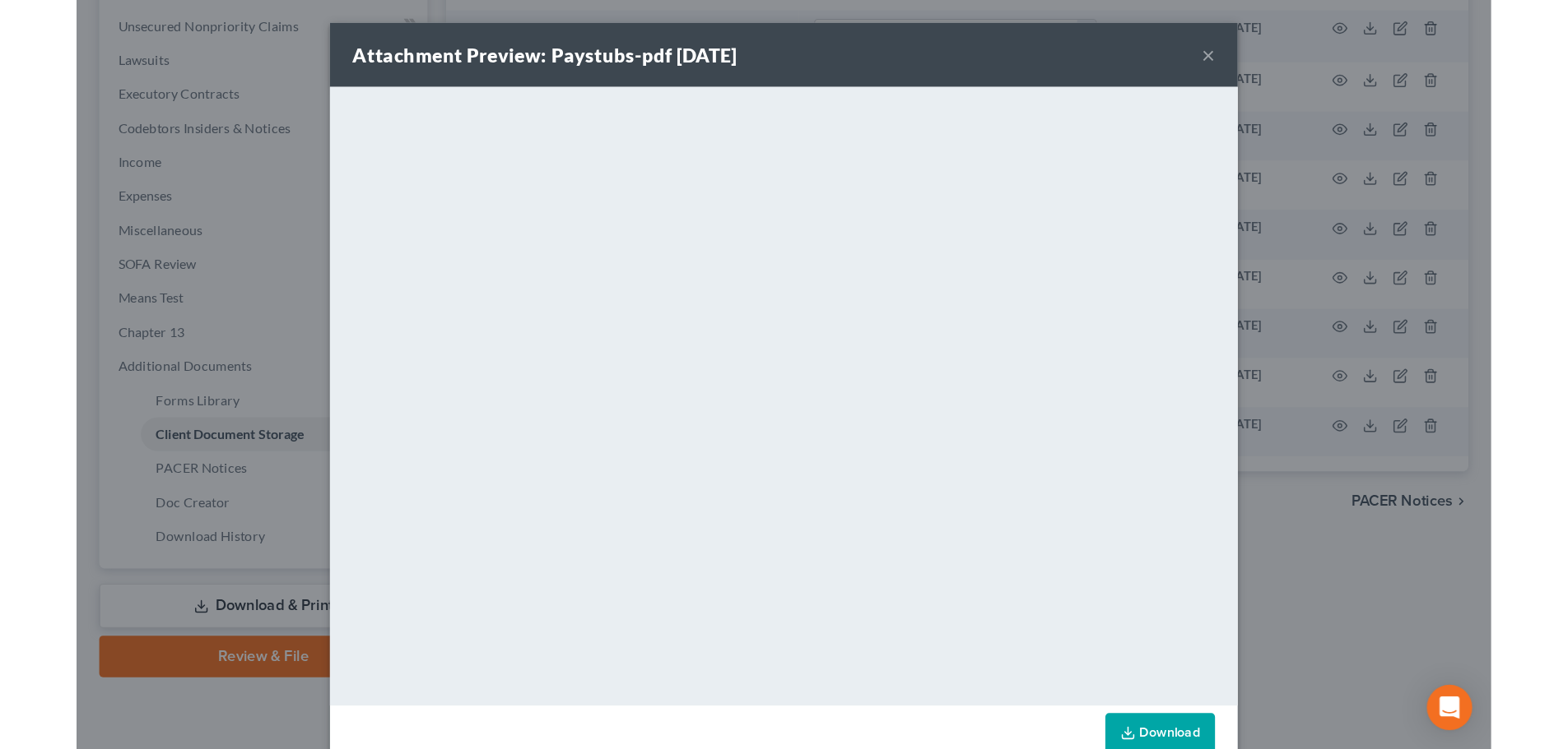
scroll to position [332, 0]
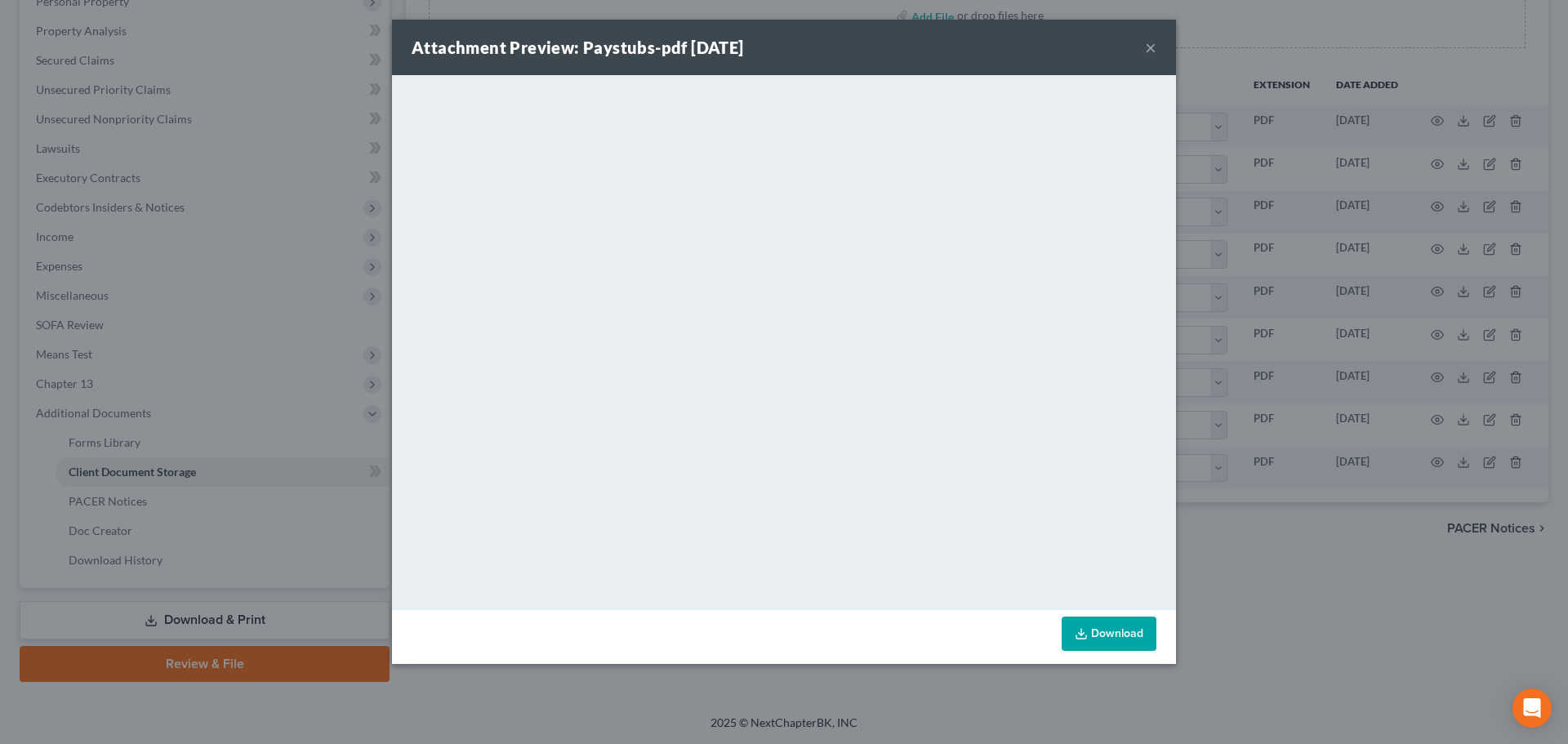
click at [1148, 53] on button "×" at bounding box center [1151, 48] width 12 height 19
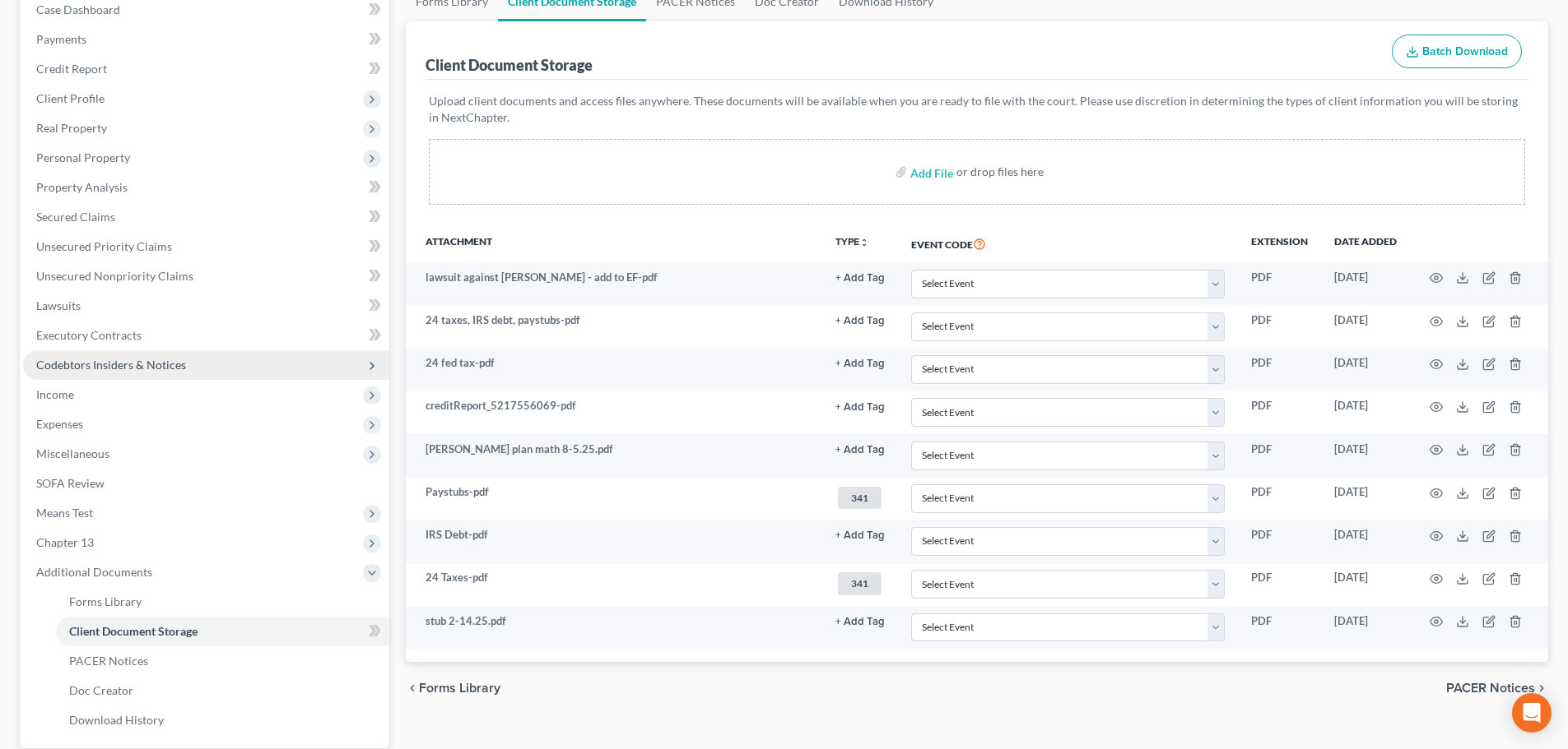
scroll to position [167, 0]
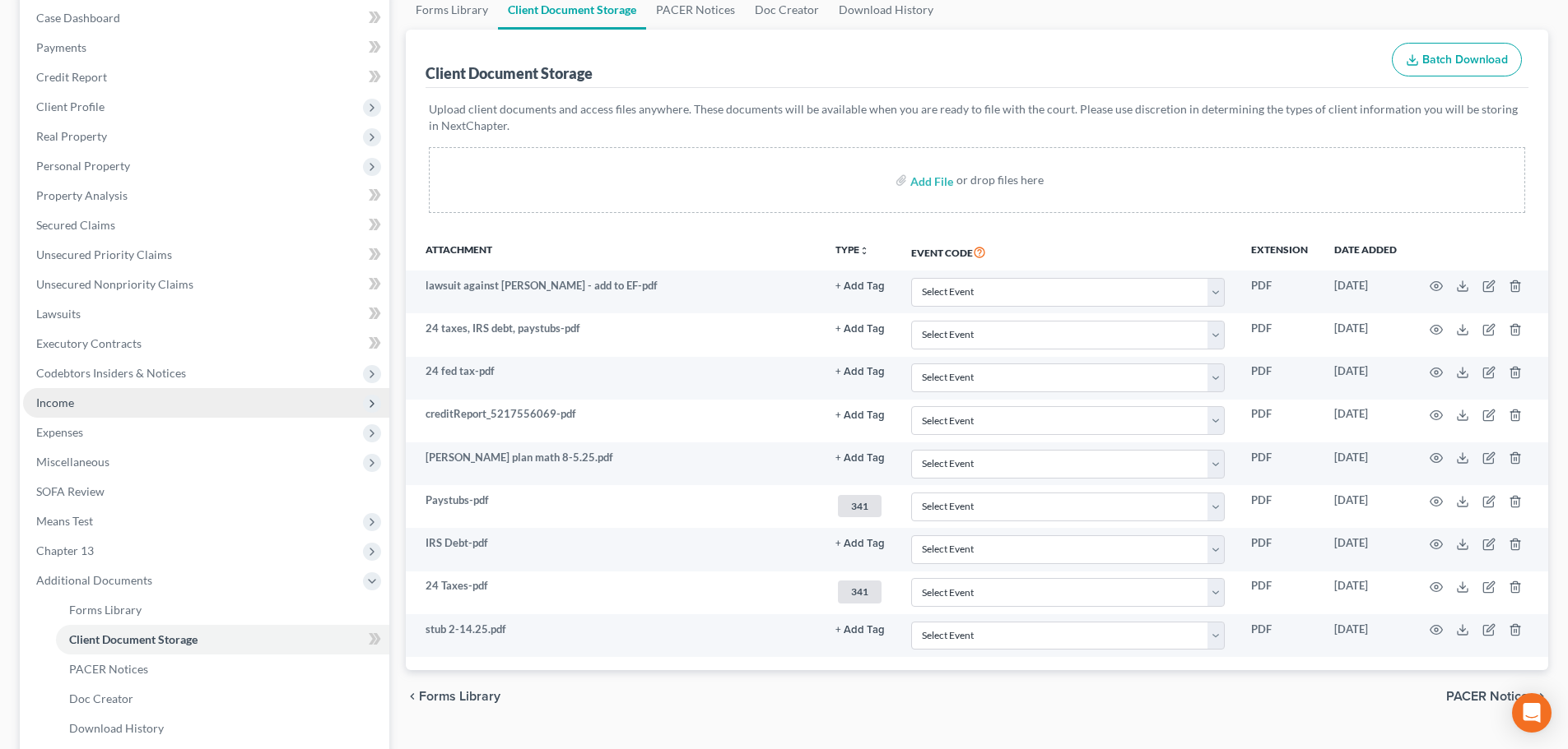
click at [111, 405] on span "Income" at bounding box center [207, 403] width 366 height 29
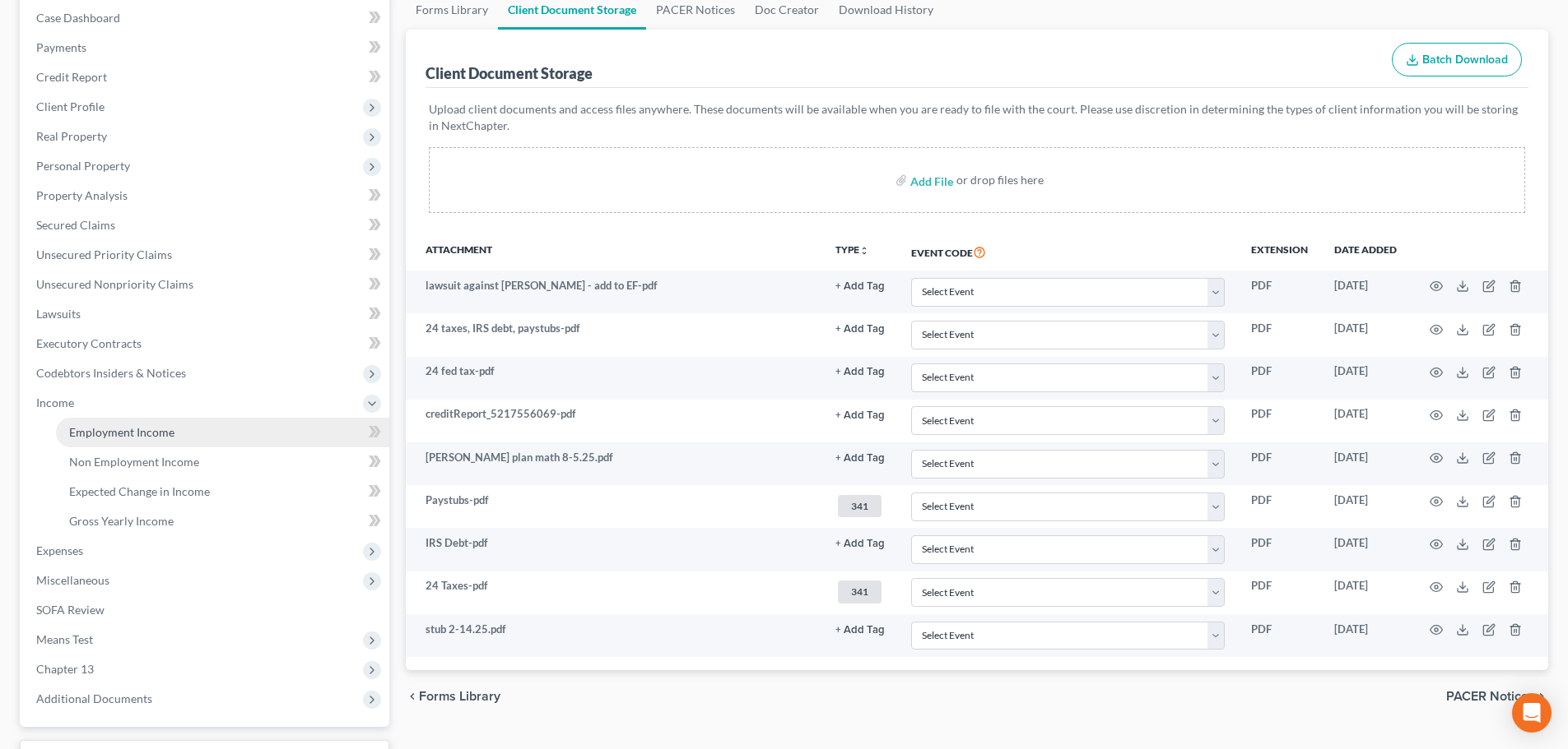
click at [134, 428] on span "Employment Income" at bounding box center [122, 432] width 106 height 14
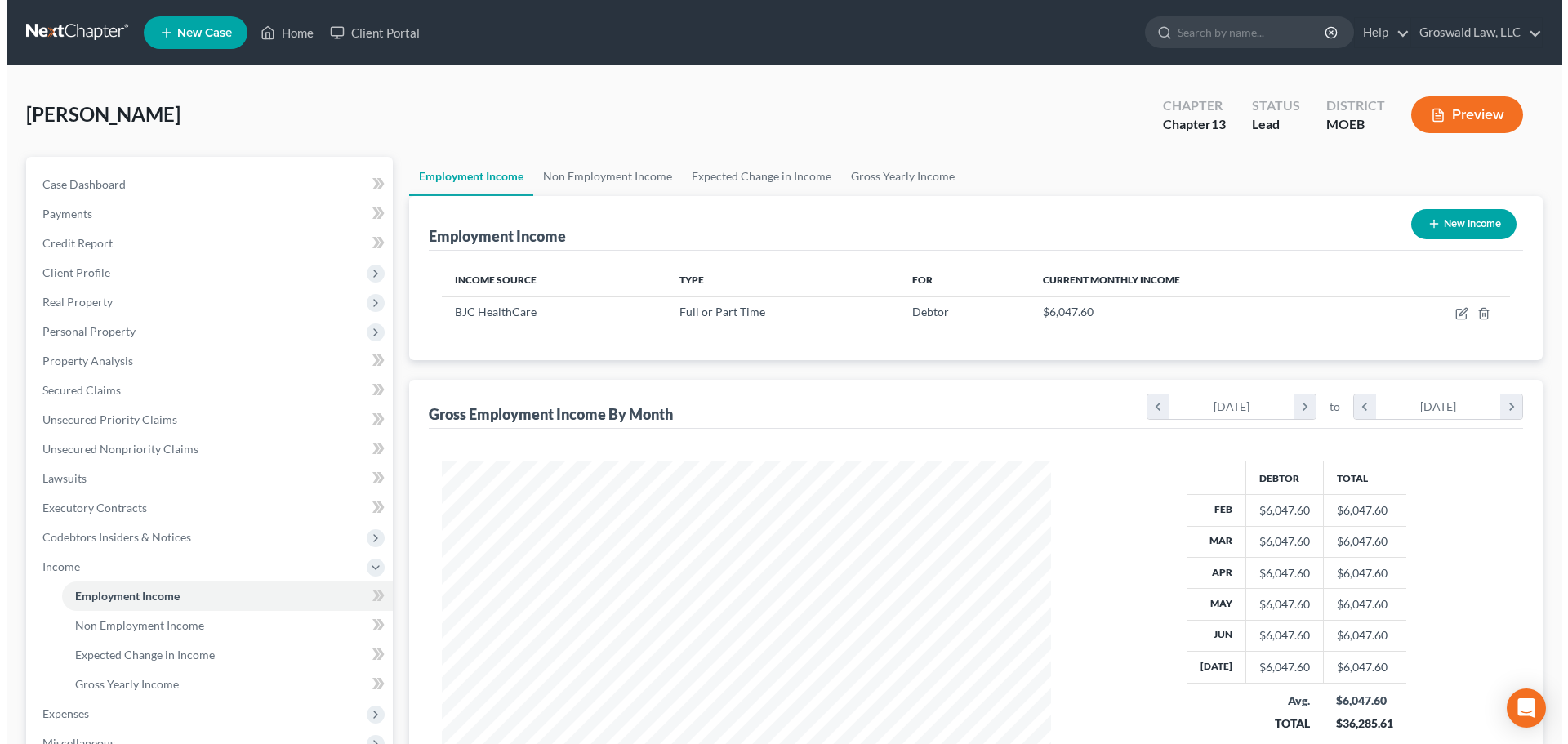
scroll to position [304, 642]
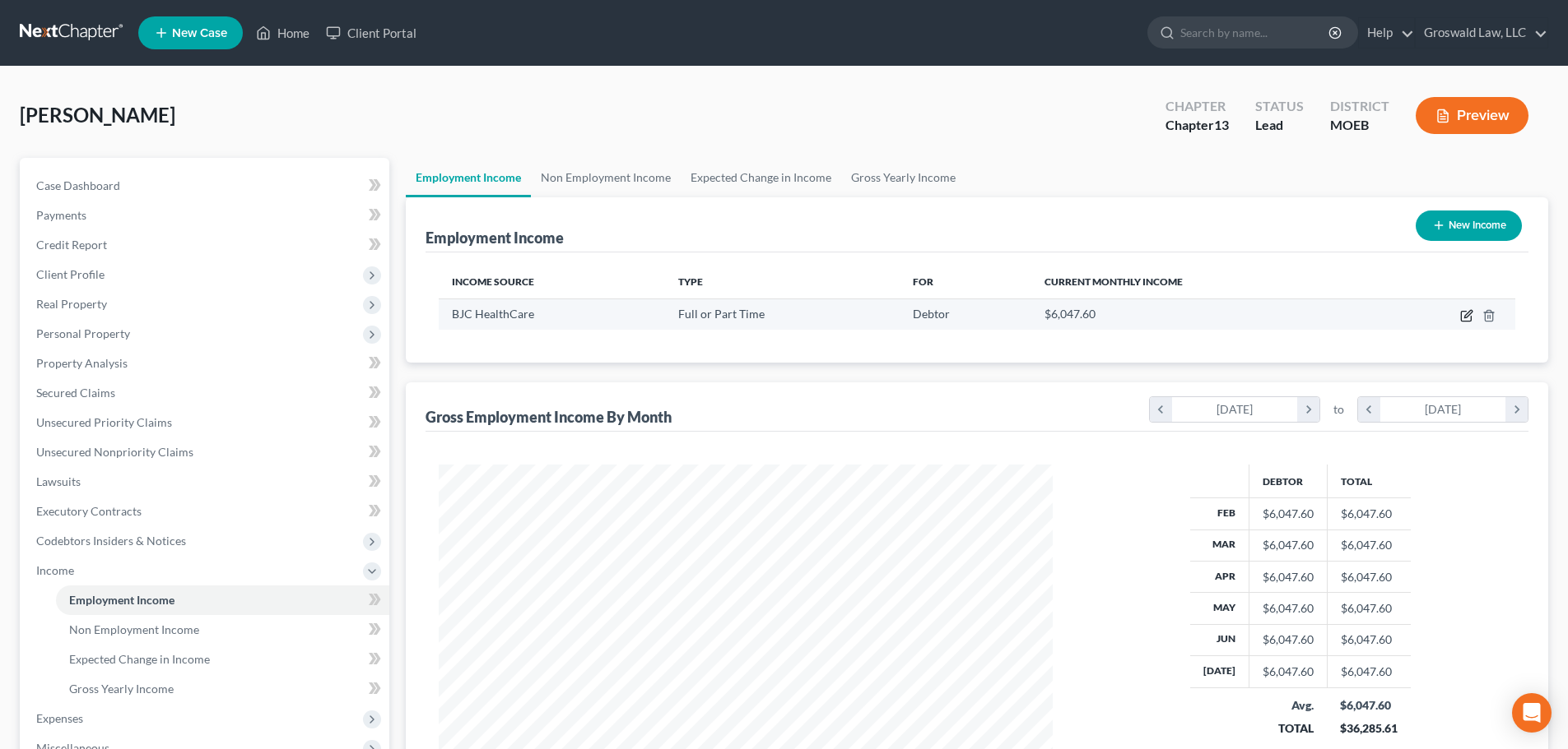
click at [1468, 314] on icon "button" at bounding box center [1466, 315] width 13 height 13
select select "0"
select select "26"
select select "2"
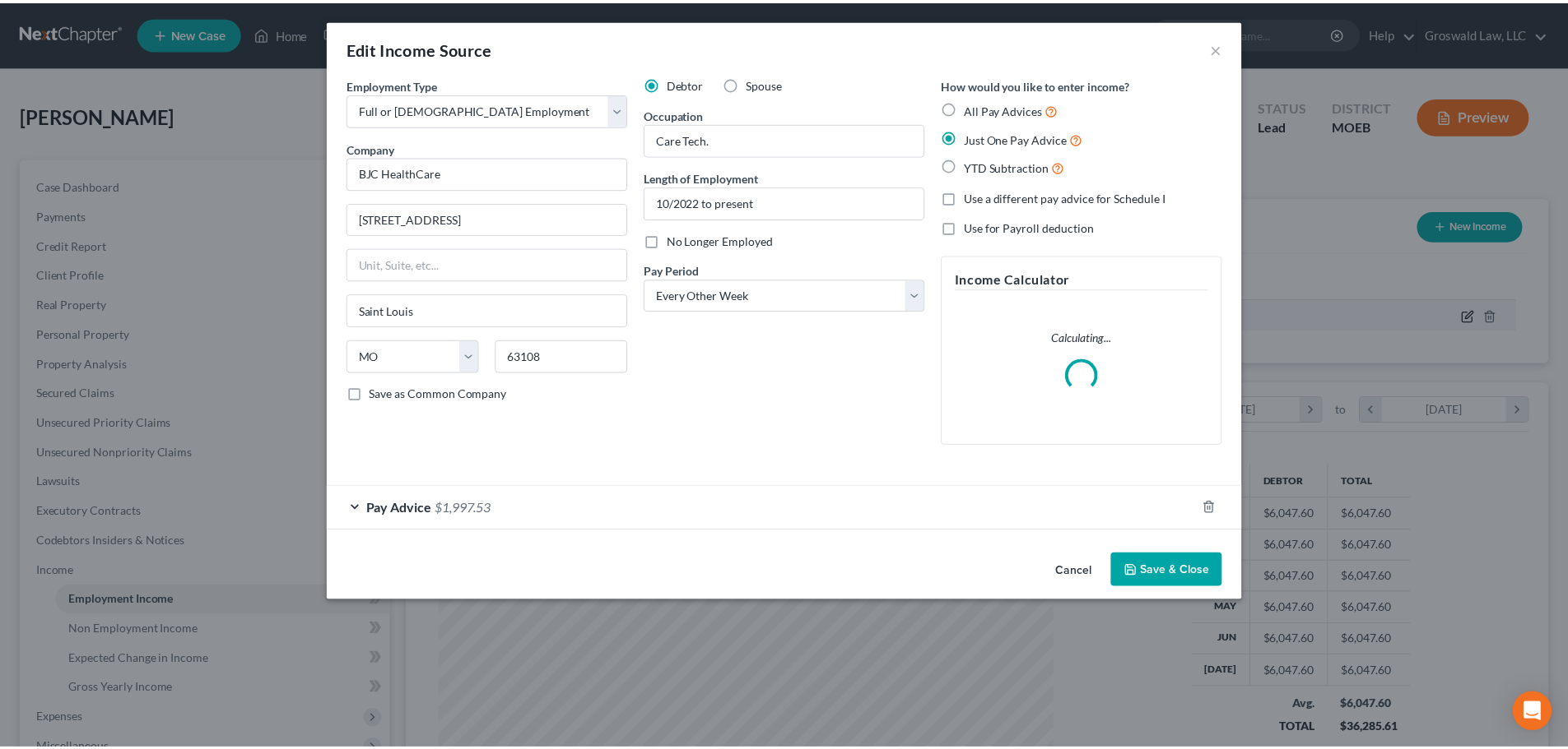
scroll to position [309, 652]
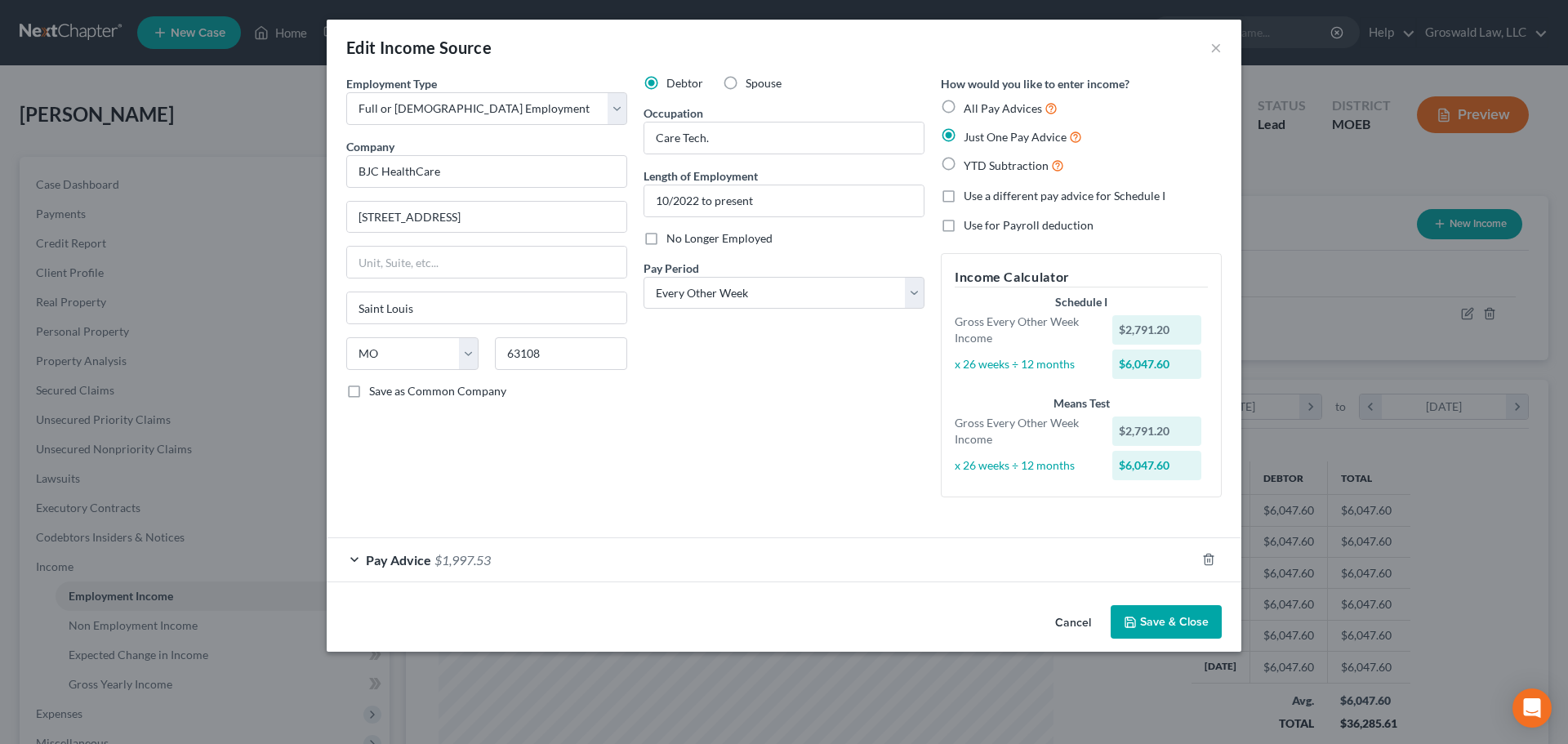
click at [1078, 621] on button "Cancel" at bounding box center [1073, 623] width 62 height 33
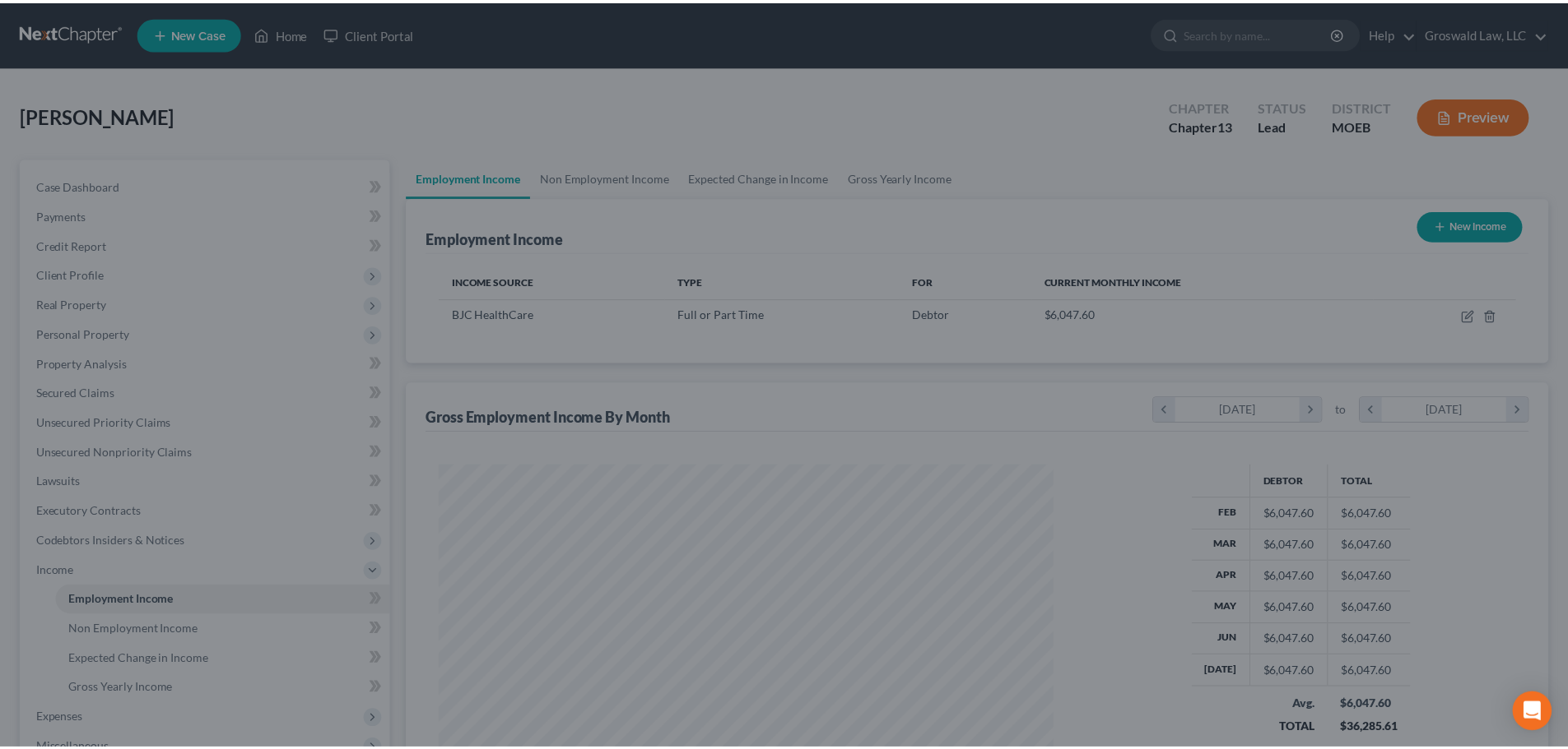
scroll to position [822330, 822244]
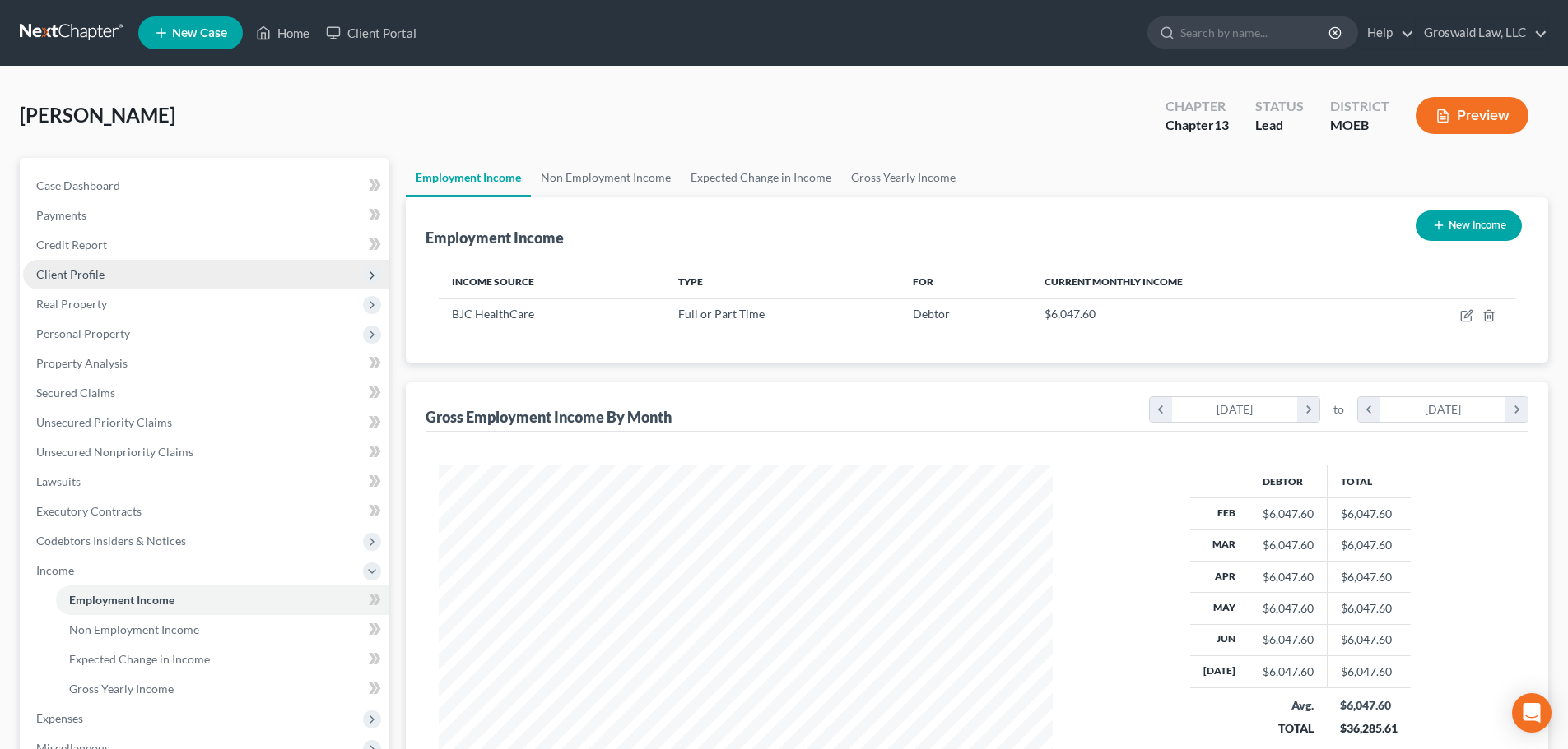
click at [101, 271] on span "Client Profile" at bounding box center [71, 274] width 69 height 14
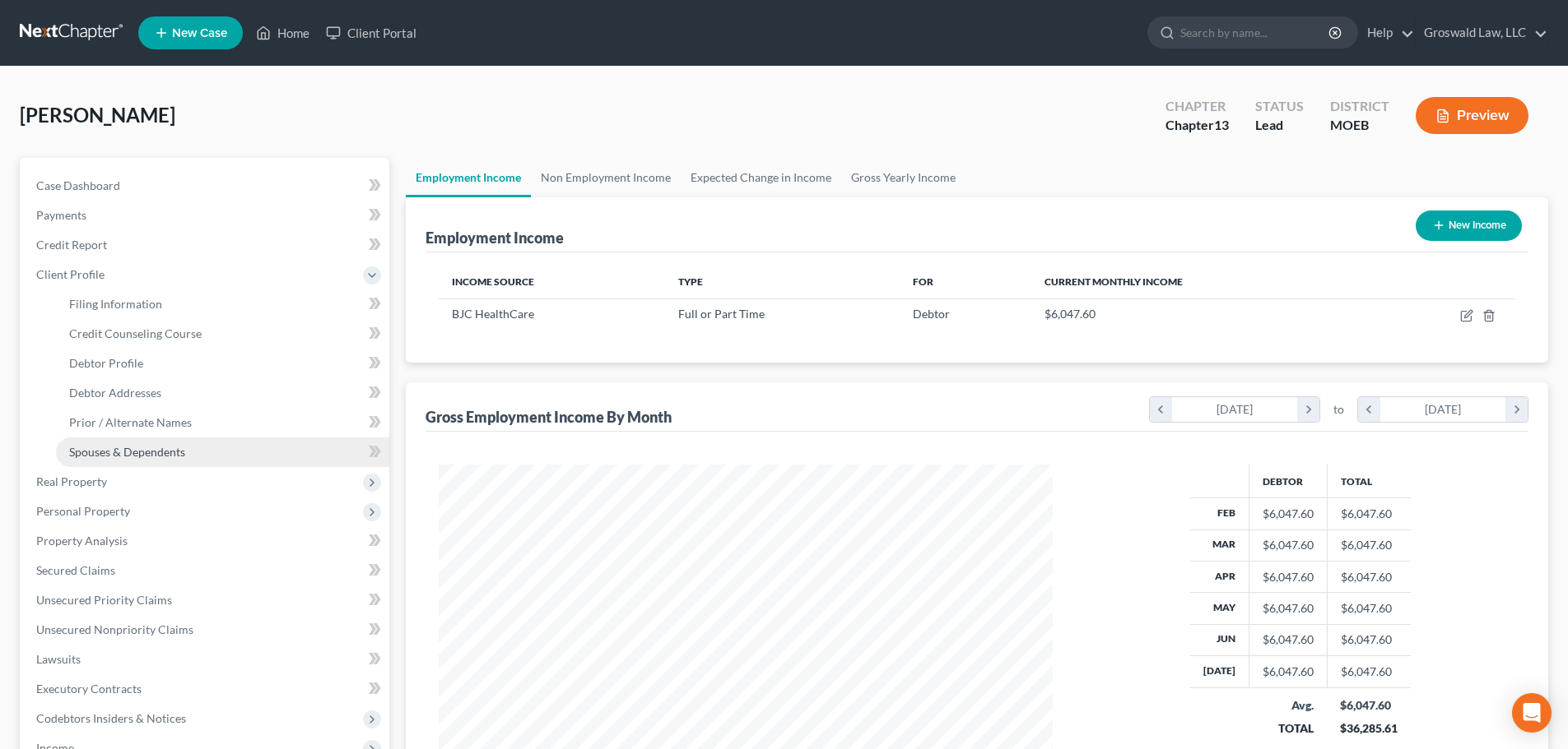
click at [172, 451] on span "Spouses & Dependents" at bounding box center [127, 452] width 116 height 14
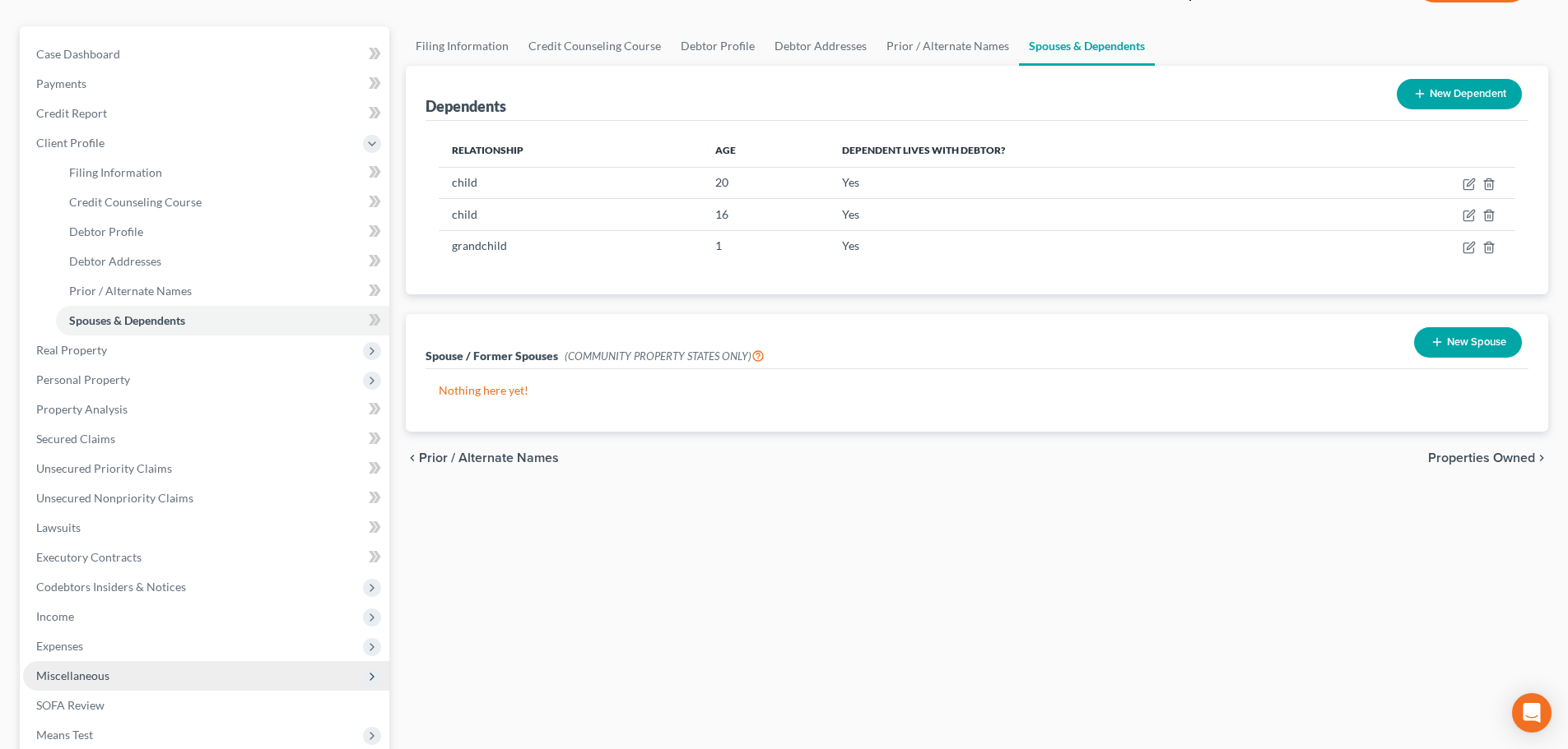
scroll to position [329, 0]
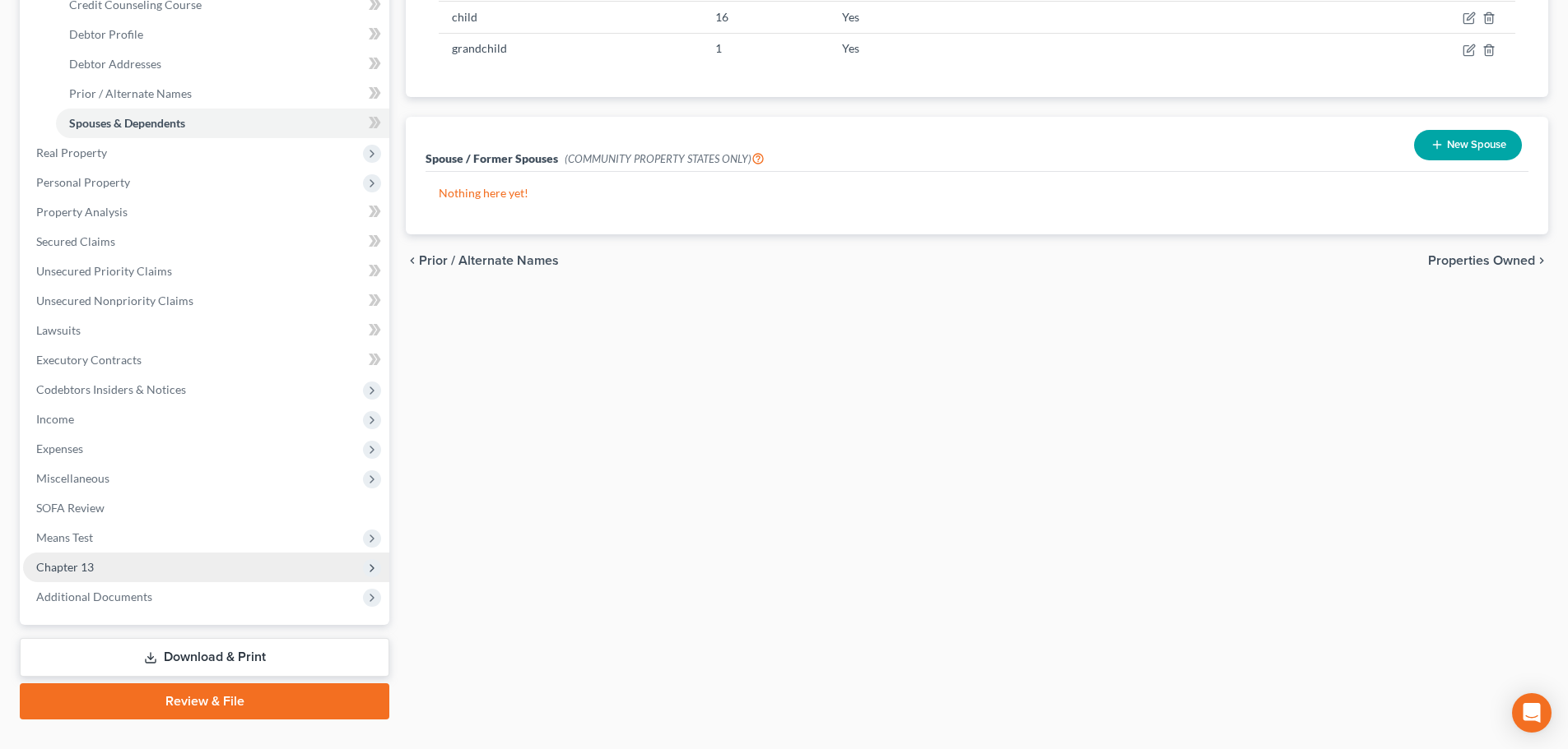
drag, startPoint x: 110, startPoint y: 566, endPoint x: 111, endPoint y: 577, distance: 11.0
click at [110, 566] on span "Chapter 13" at bounding box center [207, 568] width 366 height 29
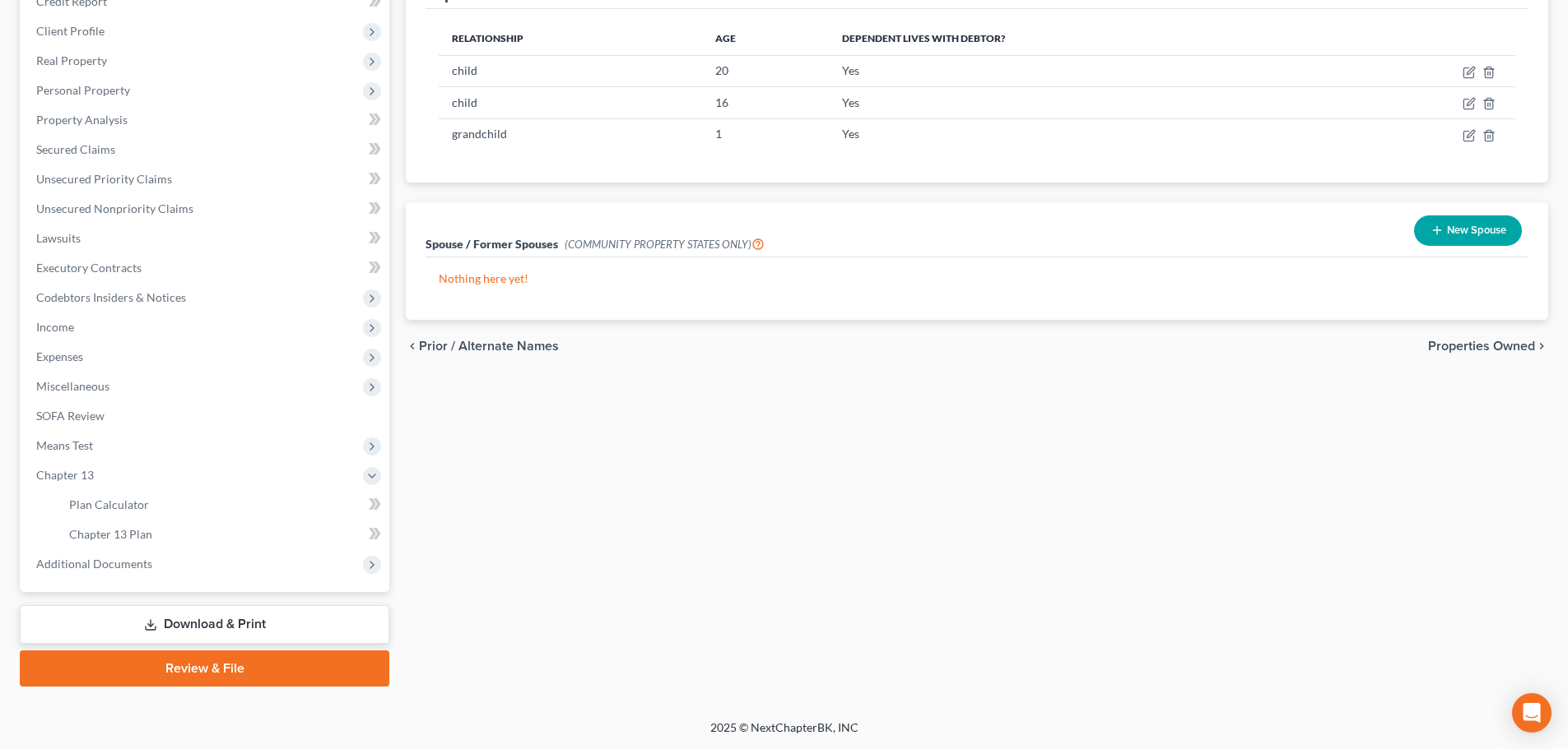
scroll to position [244, 0]
click at [163, 539] on link "Chapter 13 Plan" at bounding box center [222, 535] width 333 height 29
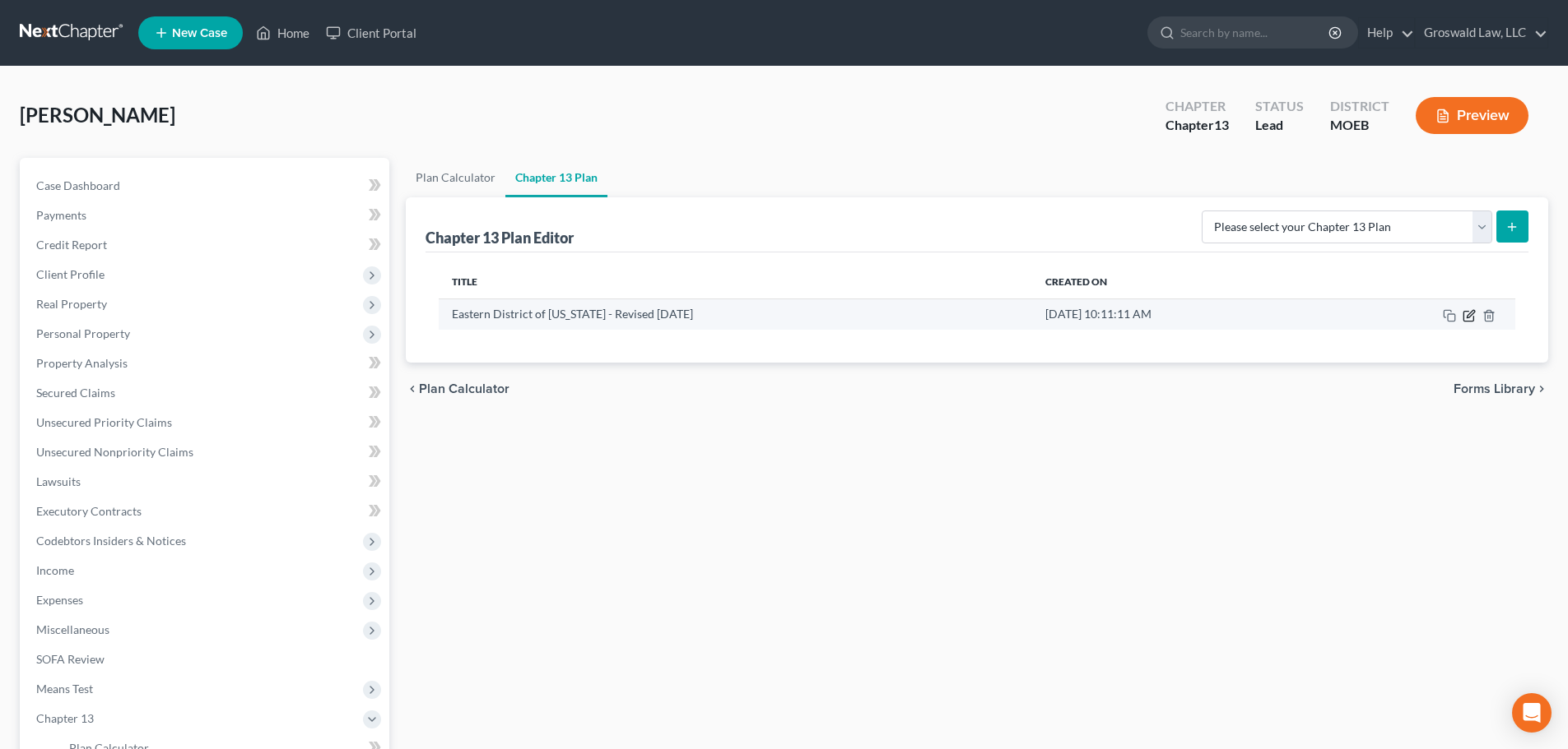
click at [1470, 315] on icon "button" at bounding box center [1468, 315] width 13 height 13
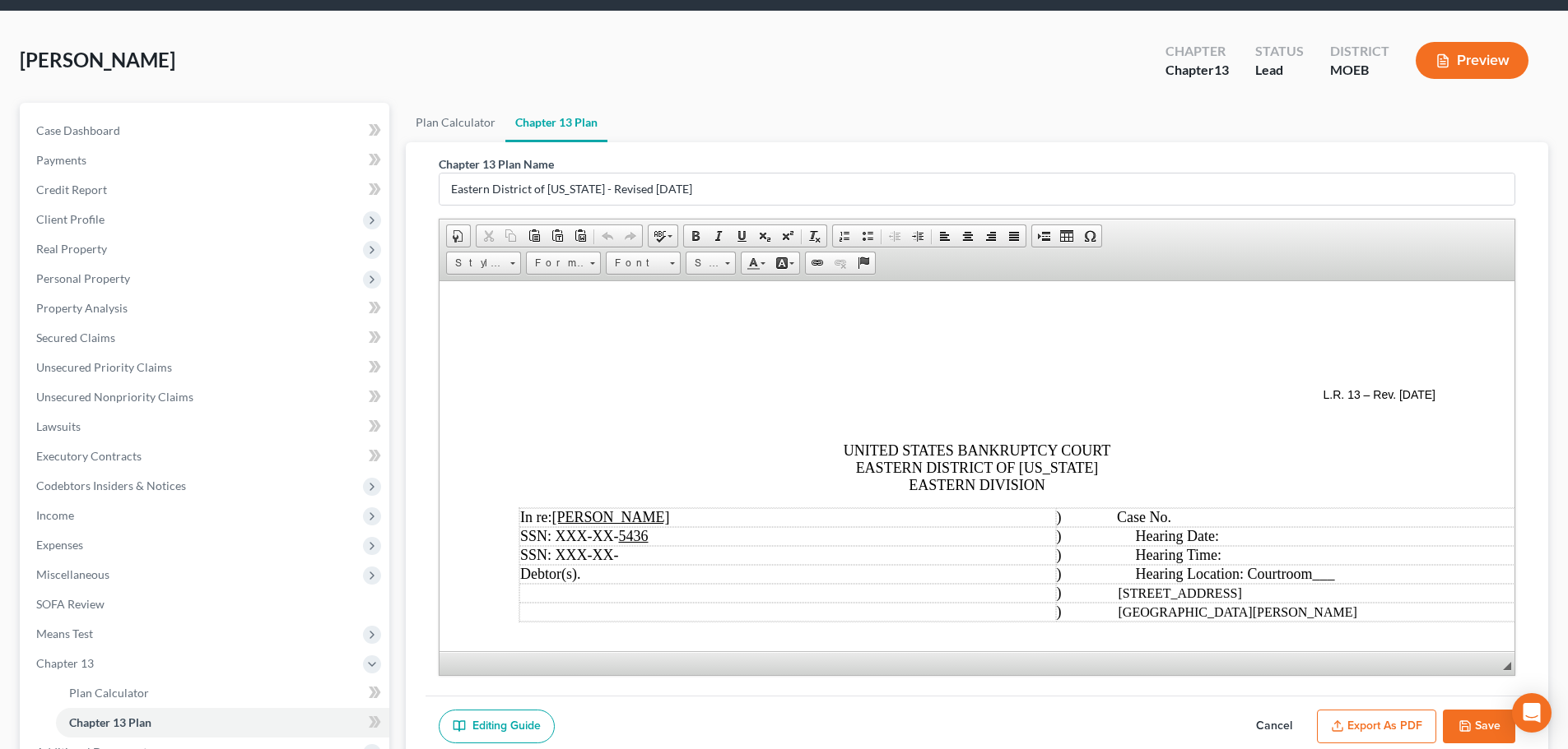
scroll to position [244, 0]
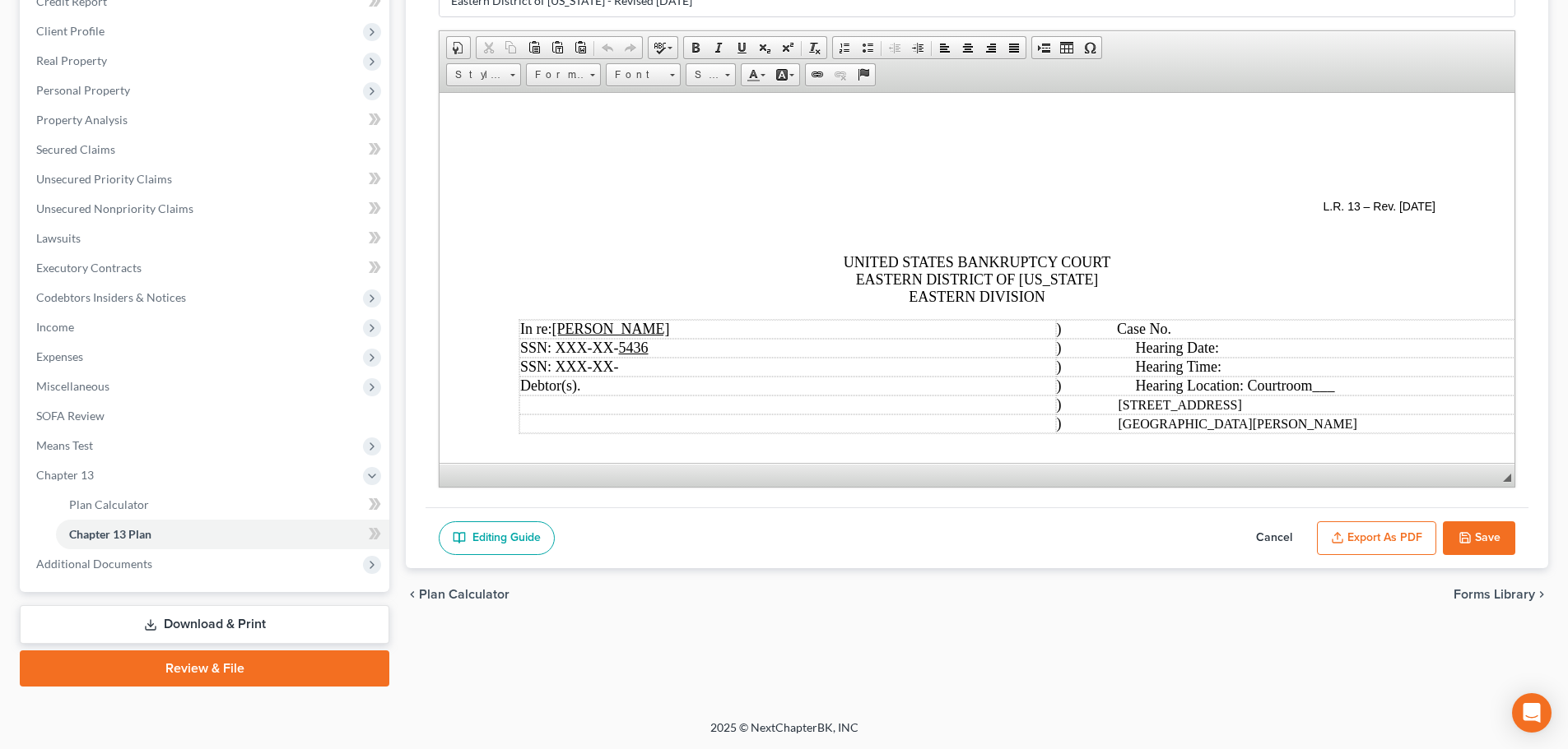
click at [1414, 533] on button "Export as PDF" at bounding box center [1376, 538] width 119 height 34
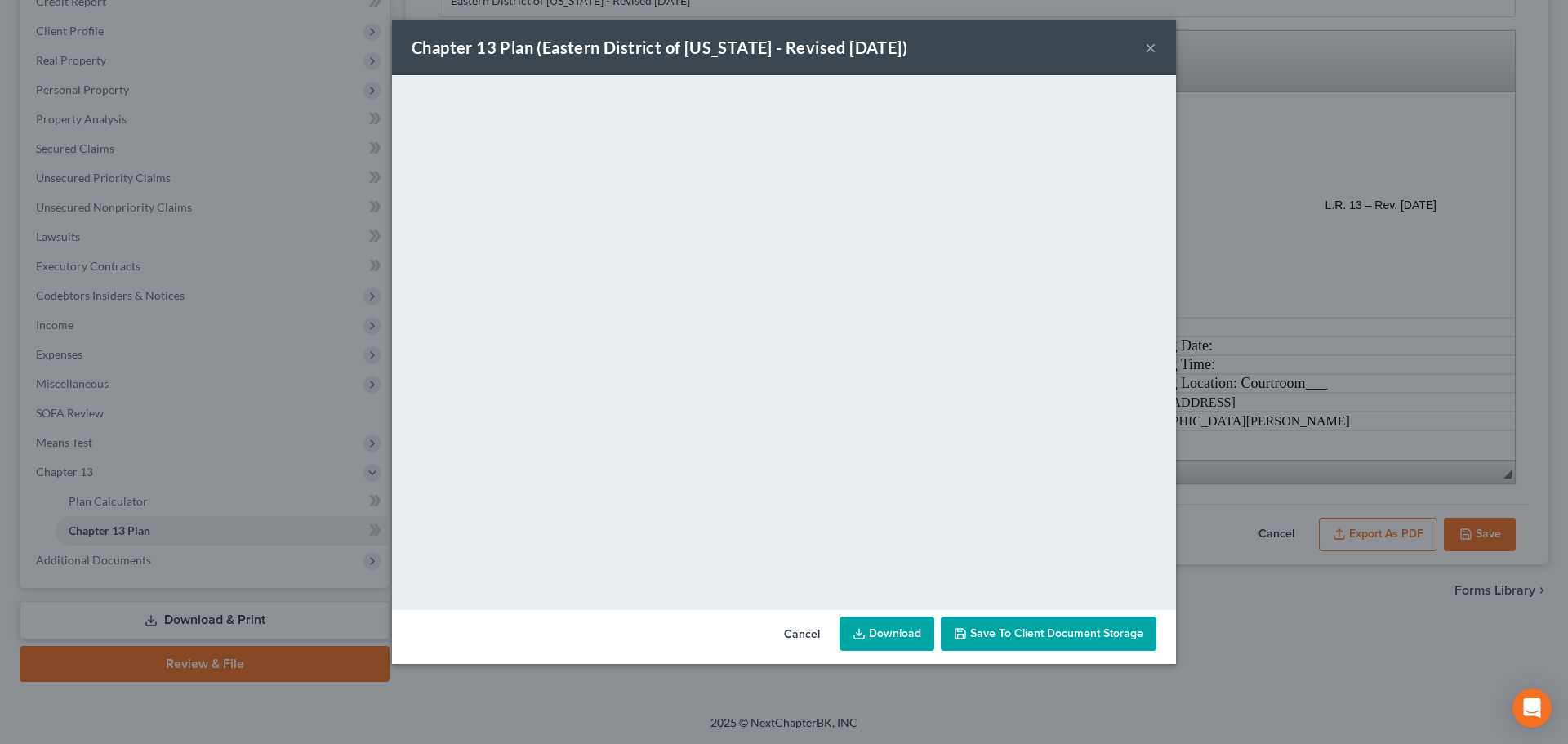
drag, startPoint x: 1149, startPoint y: 48, endPoint x: 1158, endPoint y: 56, distance: 12.0
click at [1149, 48] on button "×" at bounding box center [1151, 48] width 12 height 19
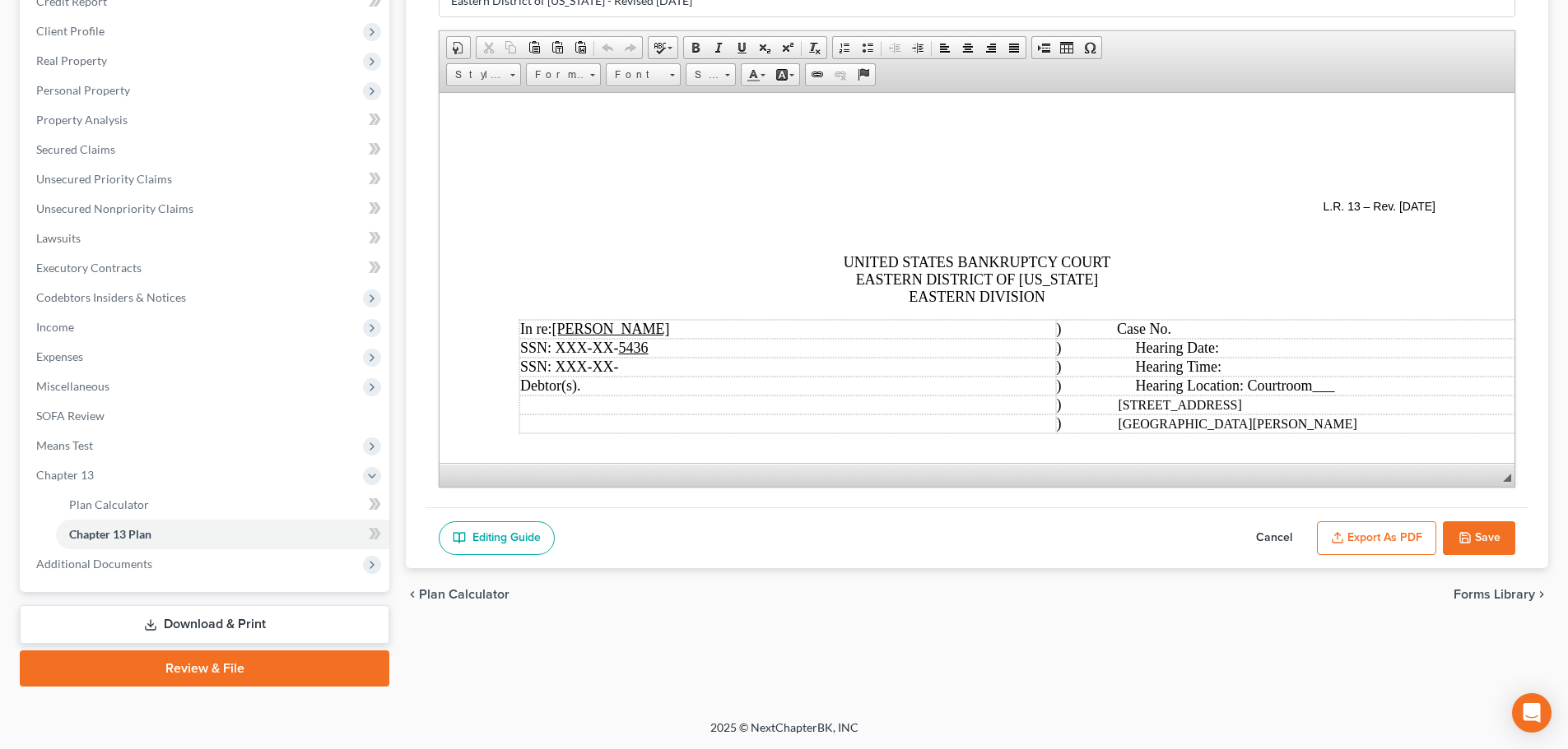
click at [1477, 535] on button "Save" at bounding box center [1479, 538] width 72 height 34
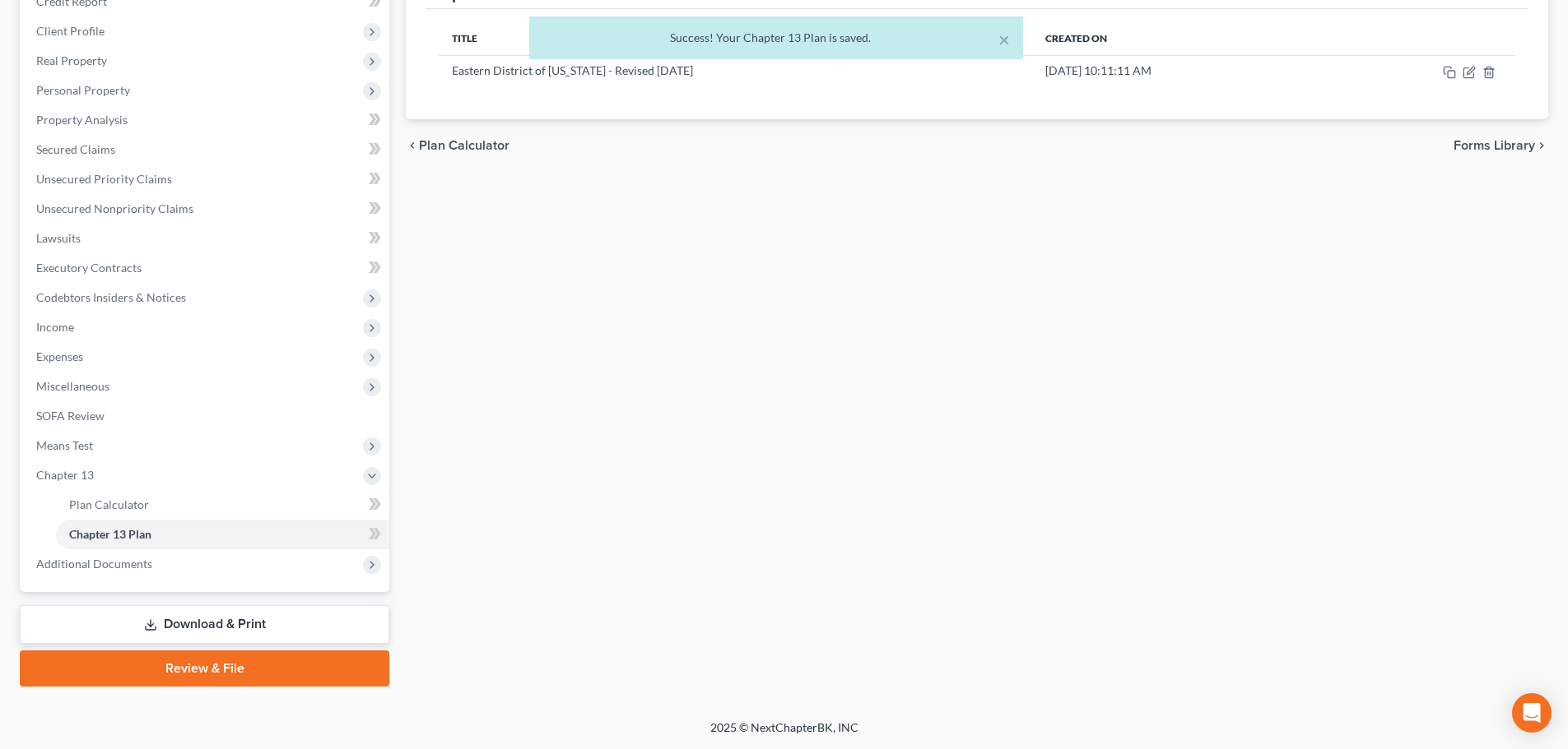
click at [262, 623] on link "Download & Print" at bounding box center [204, 624] width 369 height 38
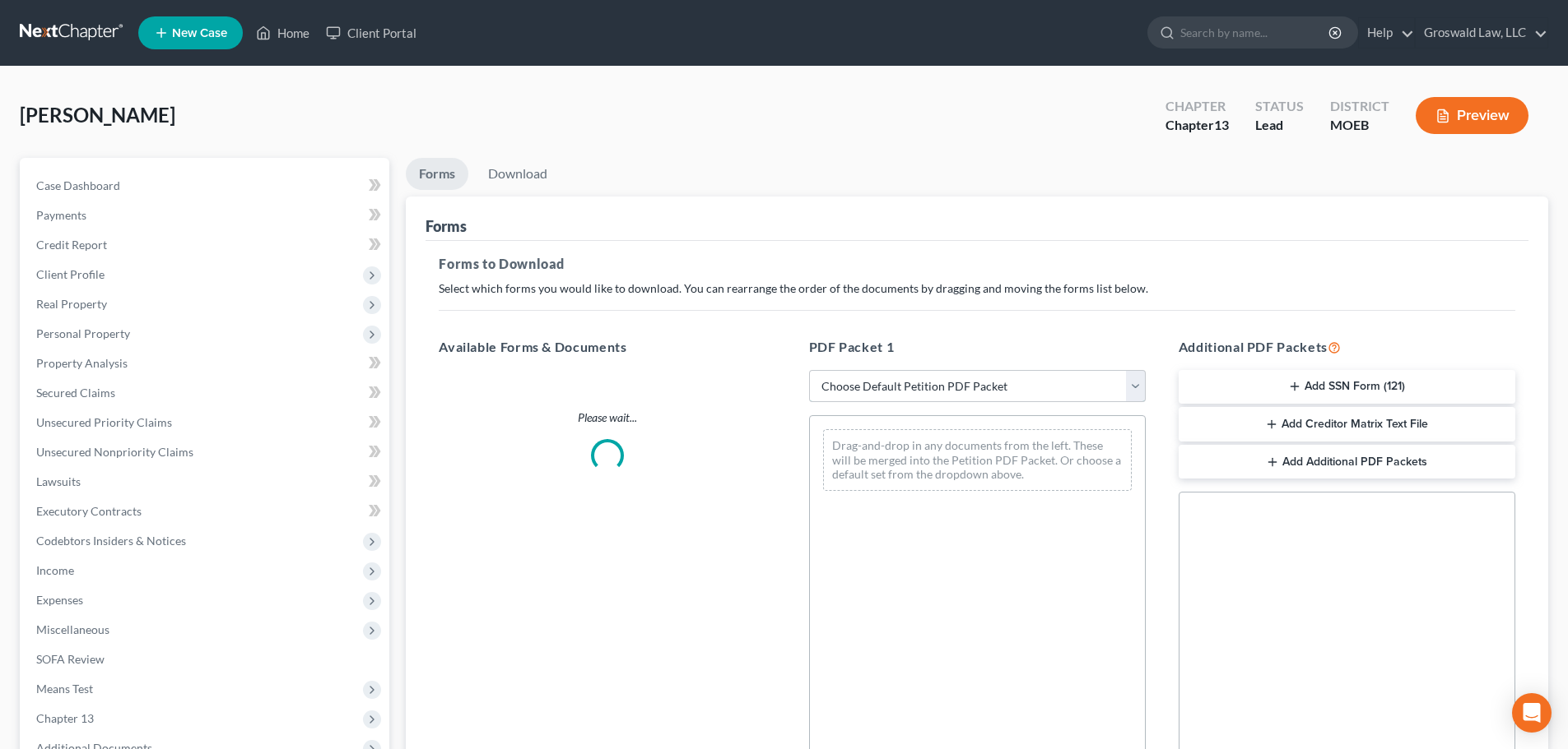
click at [967, 383] on select "Choose Default Petition PDF Packet Complete Bankruptcy Petition (all forms and …" at bounding box center [977, 387] width 337 height 33
select select "0"
click at [809, 370] on select "Choose Default Petition PDF Packet Complete Bankruptcy Petition (all forms and …" at bounding box center [977, 387] width 337 height 33
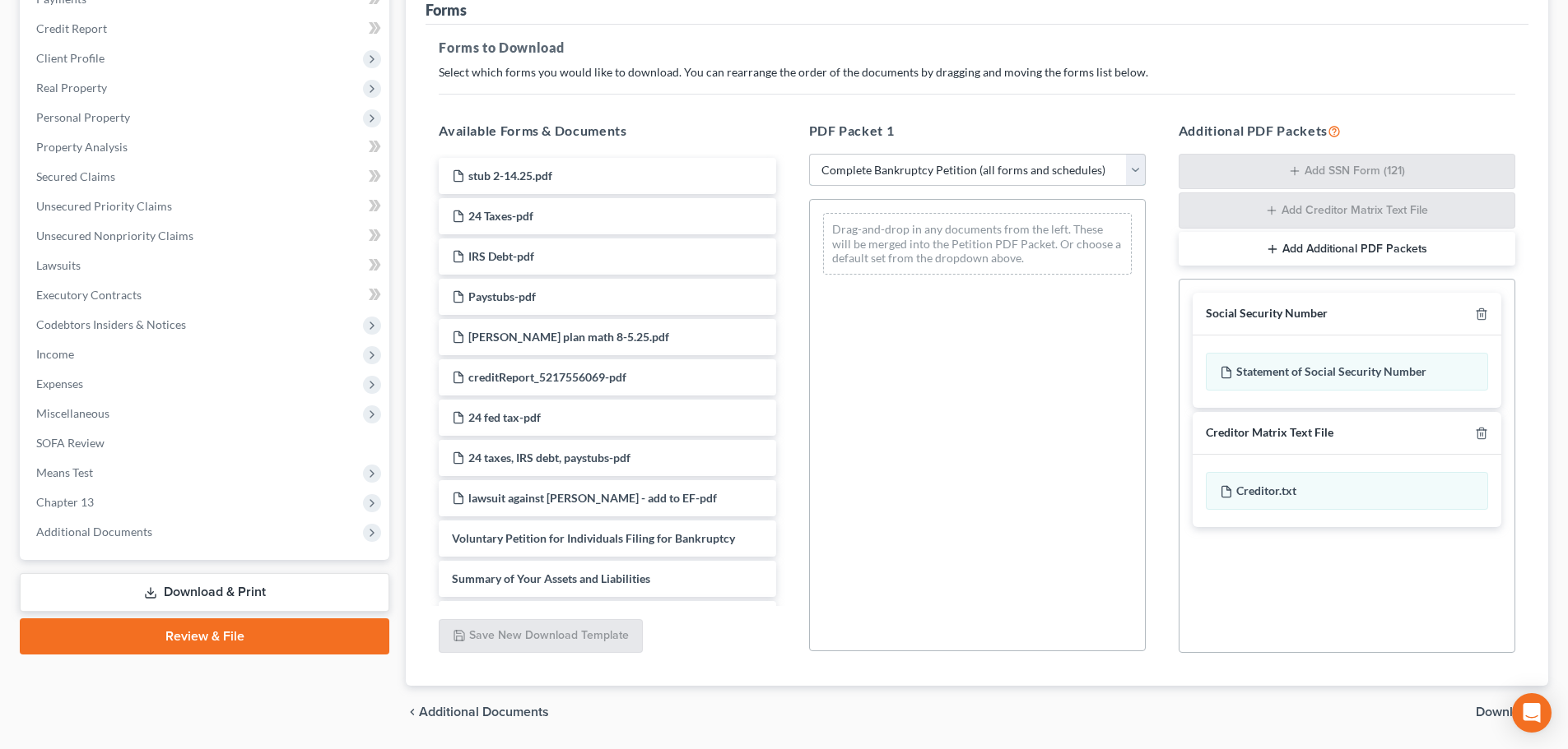
scroll to position [268, 0]
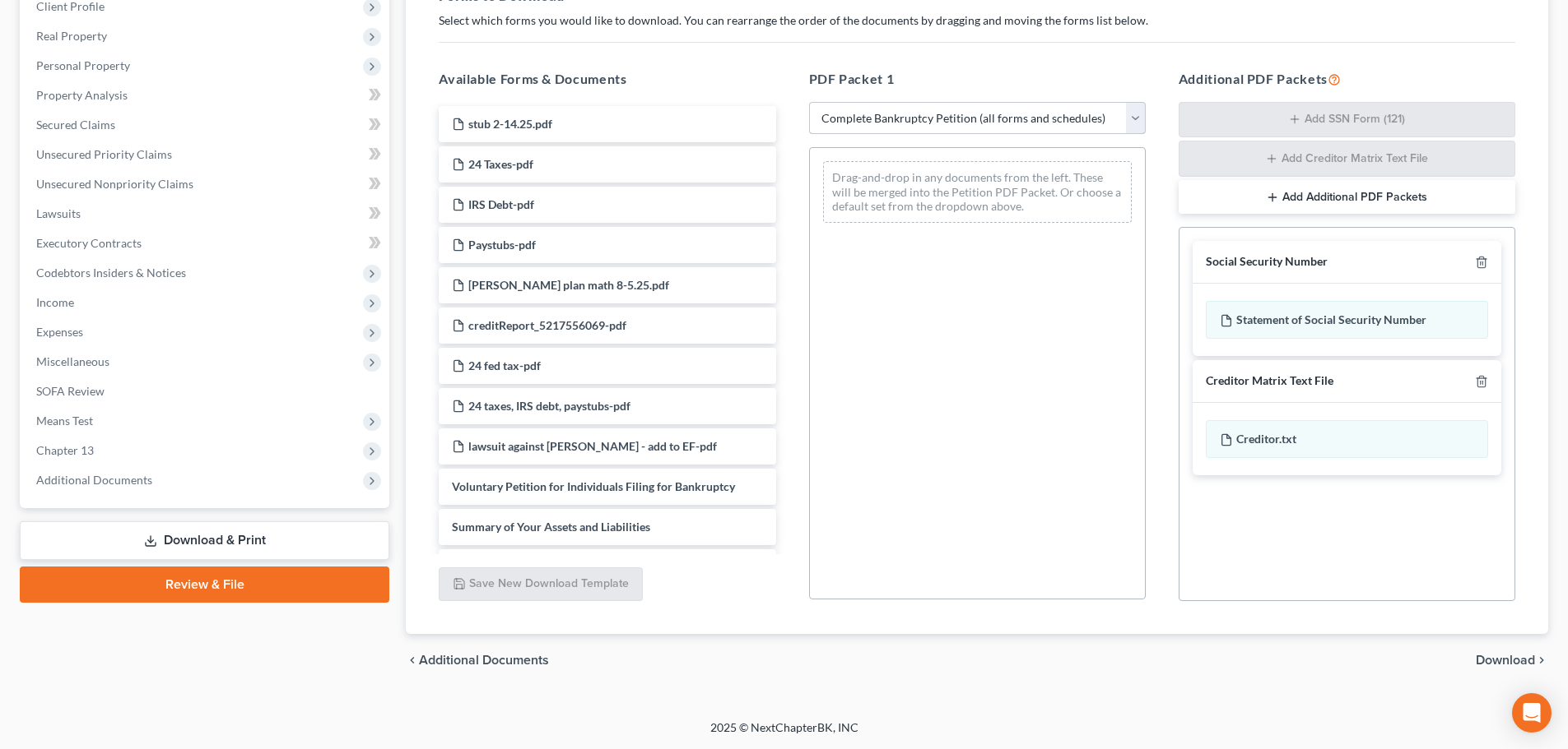
drag, startPoint x: 961, startPoint y: 121, endPoint x: 952, endPoint y: 133, distance: 15.0
click at [961, 121] on select "Choose Default Petition PDF Packet Complete Bankruptcy Petition (all forms and …" at bounding box center [977, 118] width 337 height 33
select select
click at [809, 103] on select "Choose Default Petition PDF Packet Complete Bankruptcy Petition (all forms and …" at bounding box center [977, 118] width 337 height 33
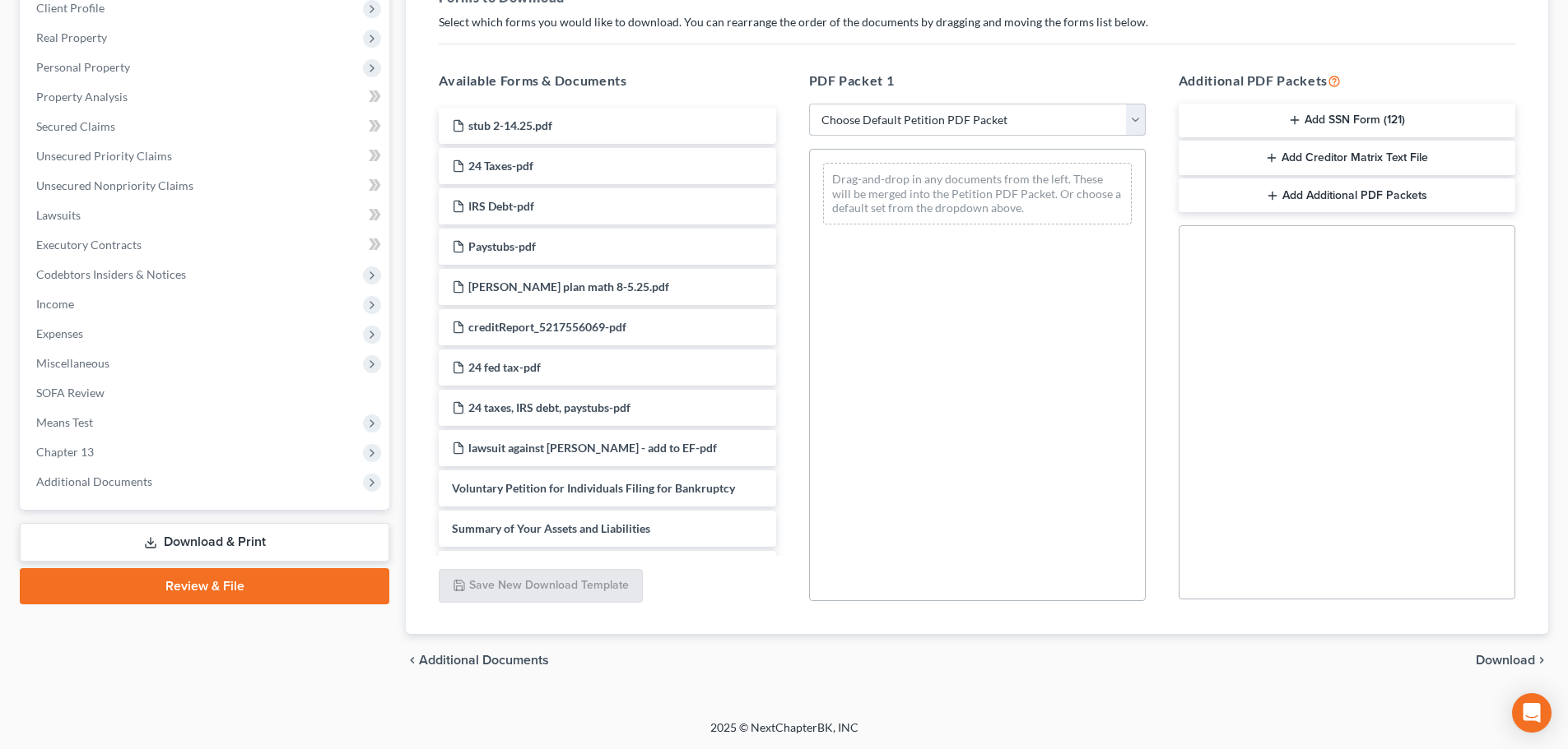
scroll to position [266, 0]
click at [212, 541] on link "Download & Print" at bounding box center [204, 541] width 369 height 38
click at [209, 592] on link "Review & File" at bounding box center [204, 586] width 369 height 36
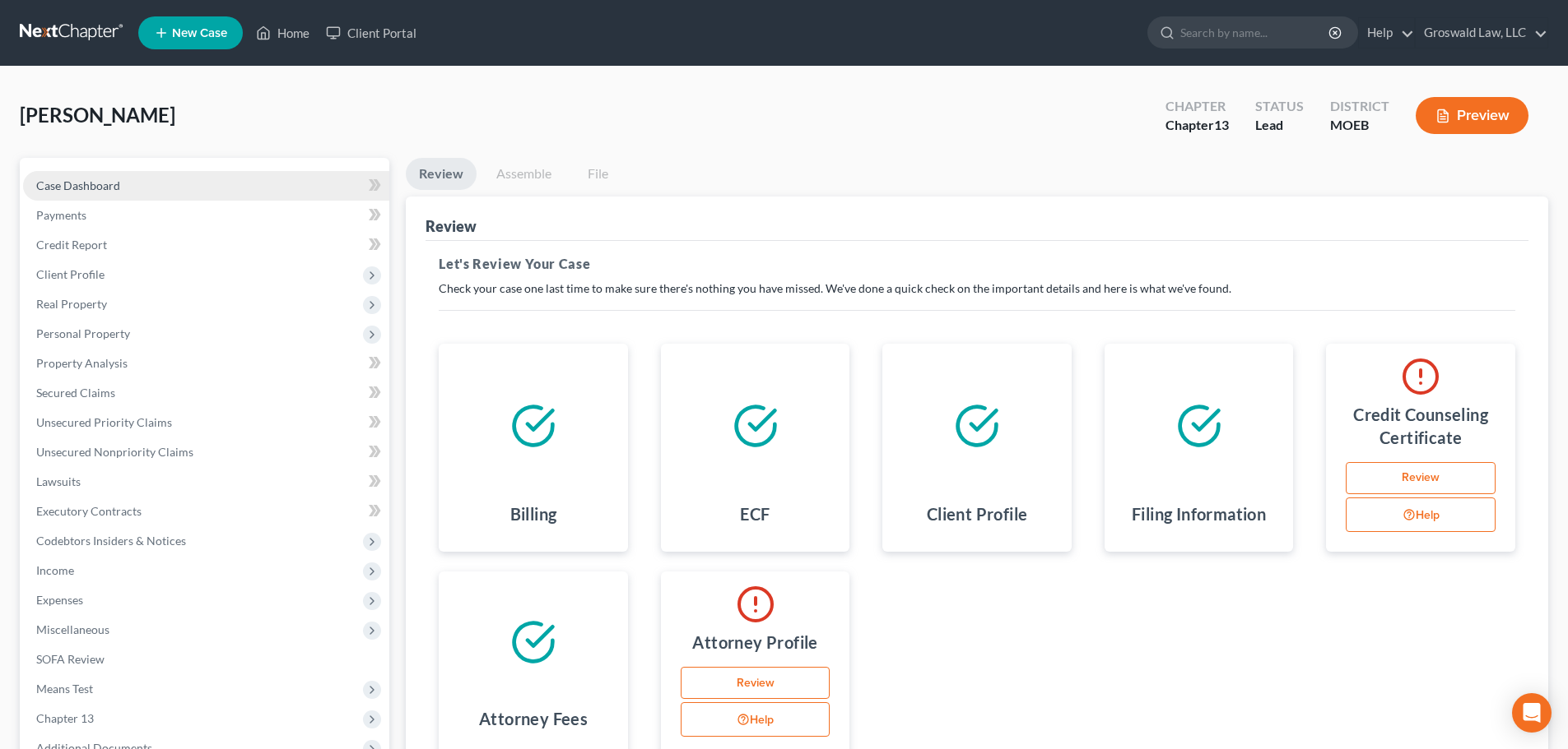
click at [119, 183] on span "Case Dashboard" at bounding box center [78, 185] width 84 height 14
select select "6"
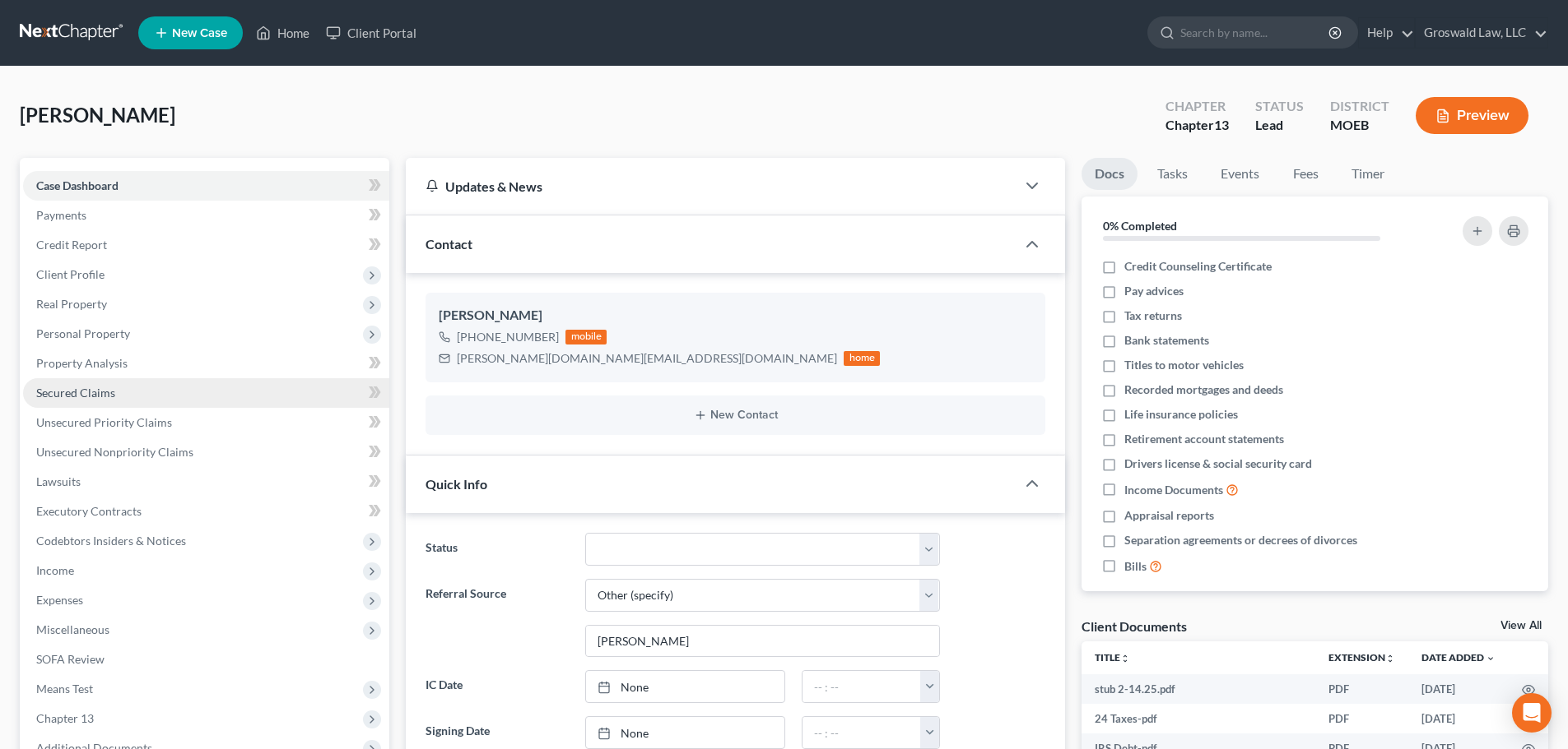
scroll to position [232, 0]
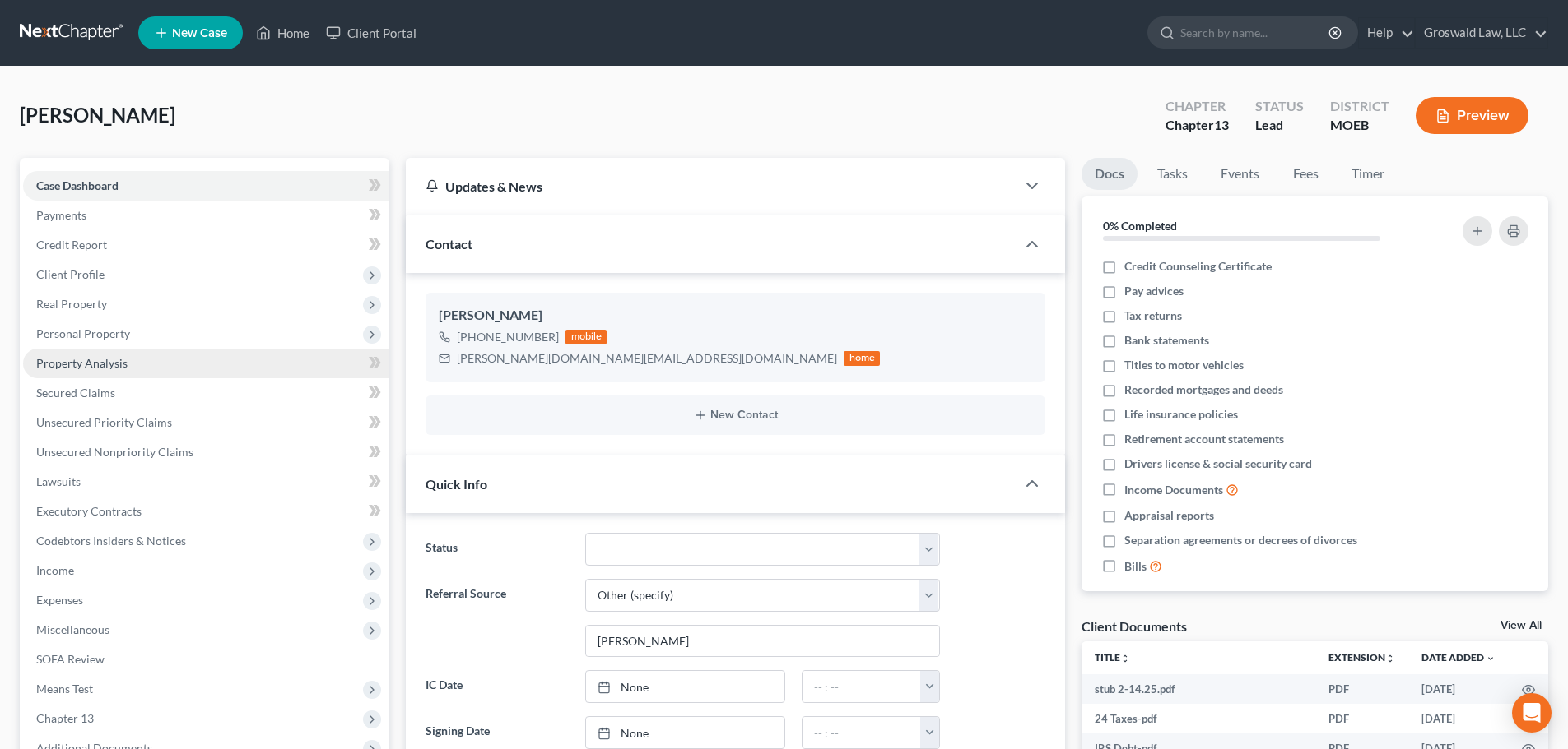
click at [113, 353] on link "Property Analysis" at bounding box center [207, 363] width 366 height 29
click at [115, 333] on span "Personal Property" at bounding box center [83, 334] width 94 height 14
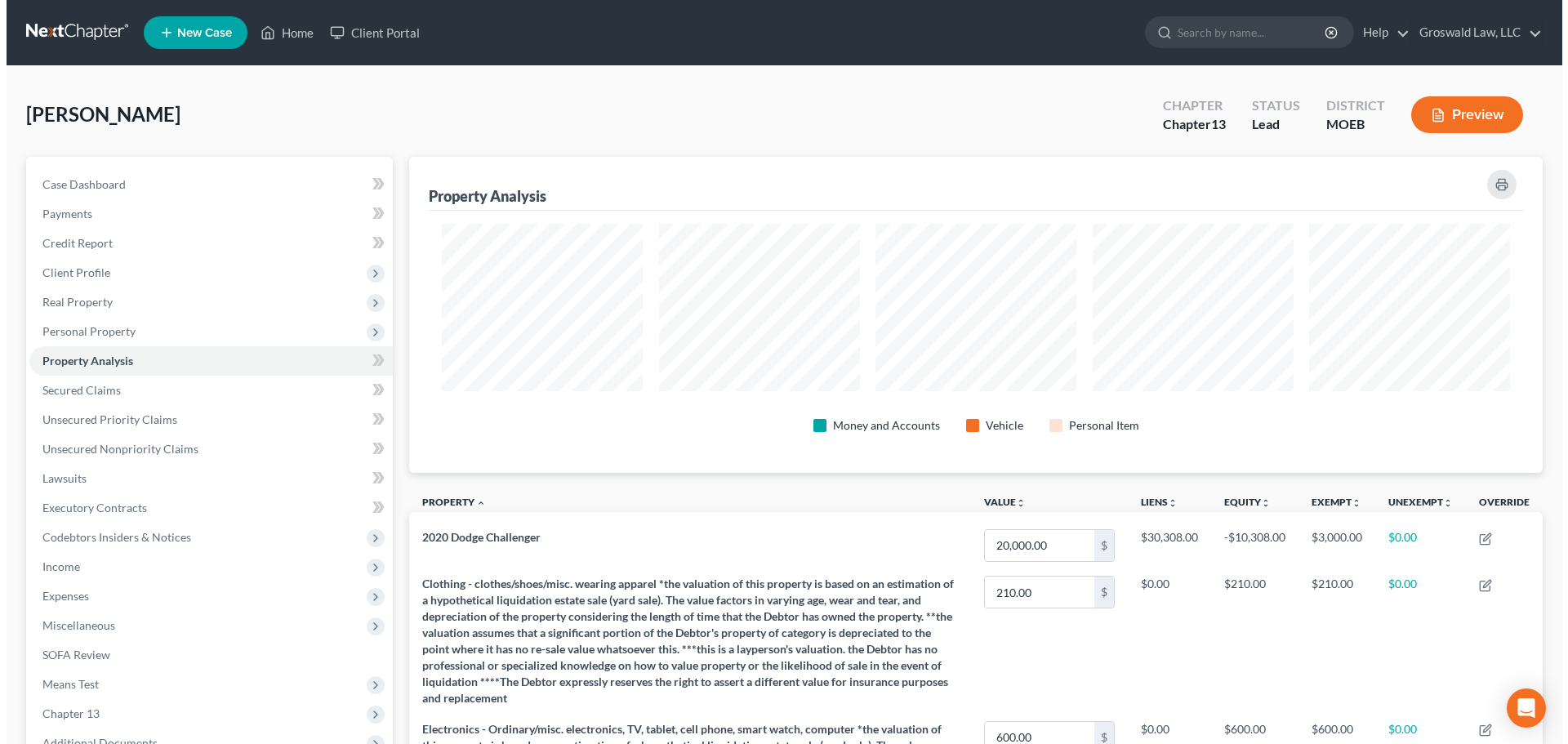
scroll to position [316, 1133]
click at [1446, 112] on button "Preview" at bounding box center [1460, 115] width 112 height 37
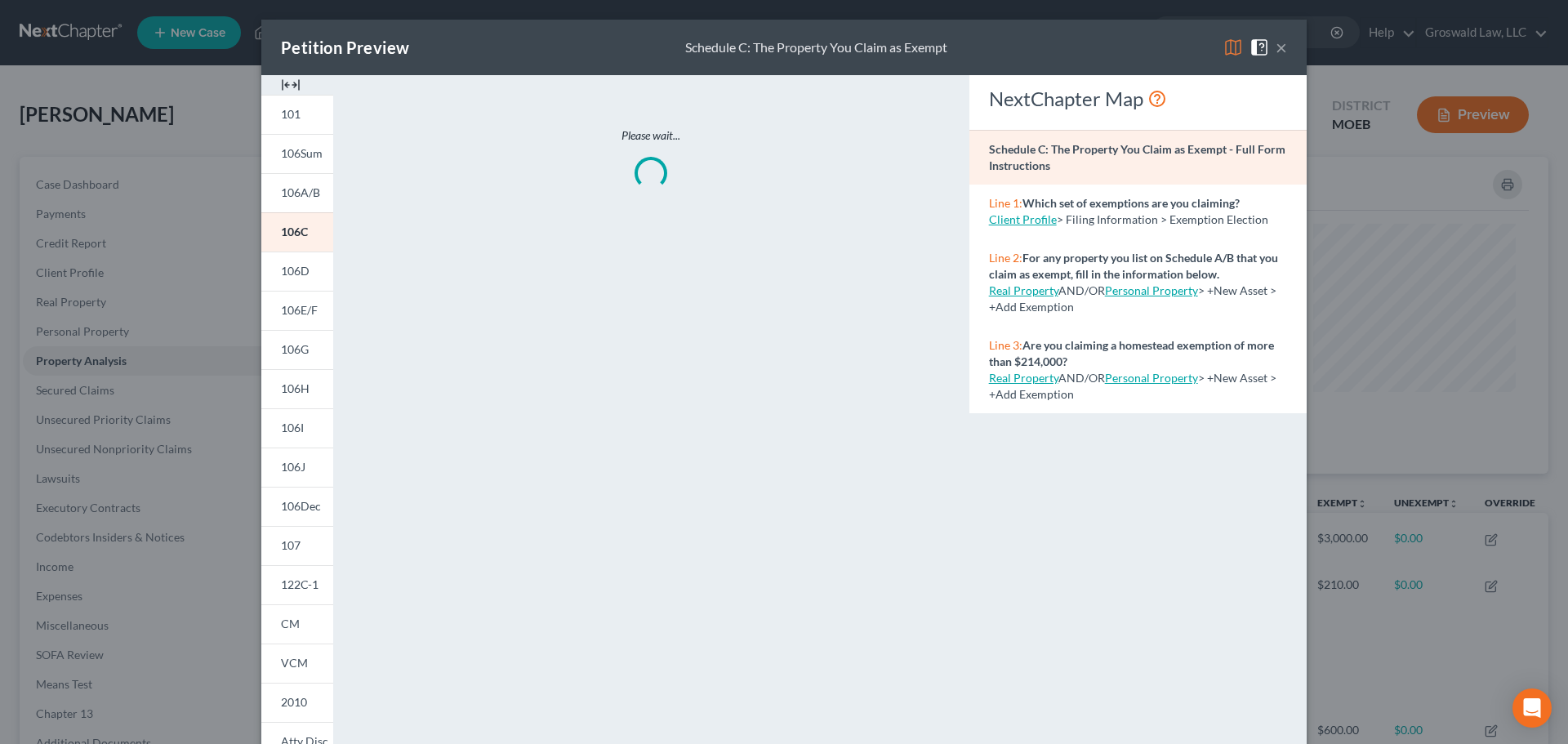
click at [282, 89] on img at bounding box center [291, 85] width 19 height 19
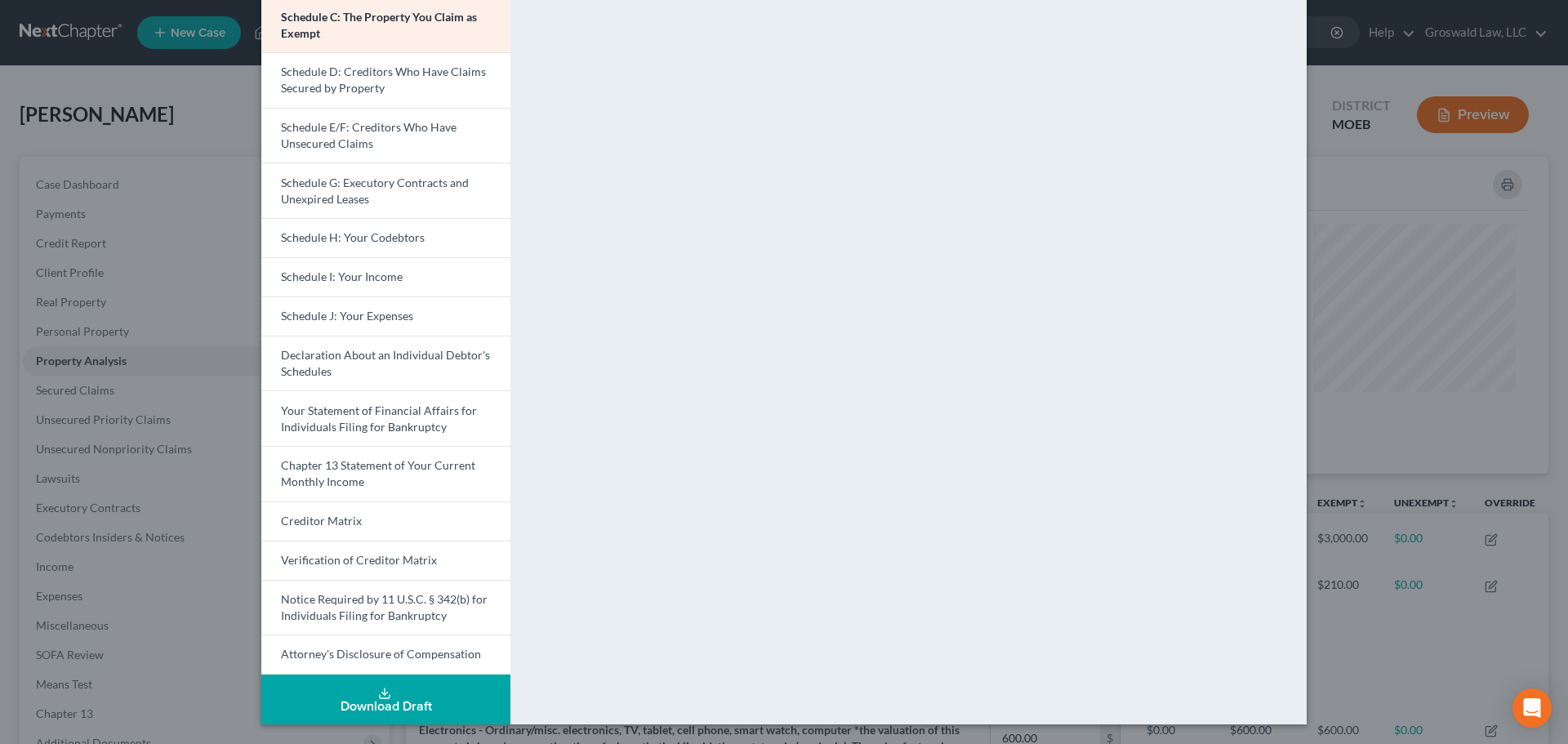
click at [406, 692] on button "Download Draft" at bounding box center [386, 699] width 249 height 50
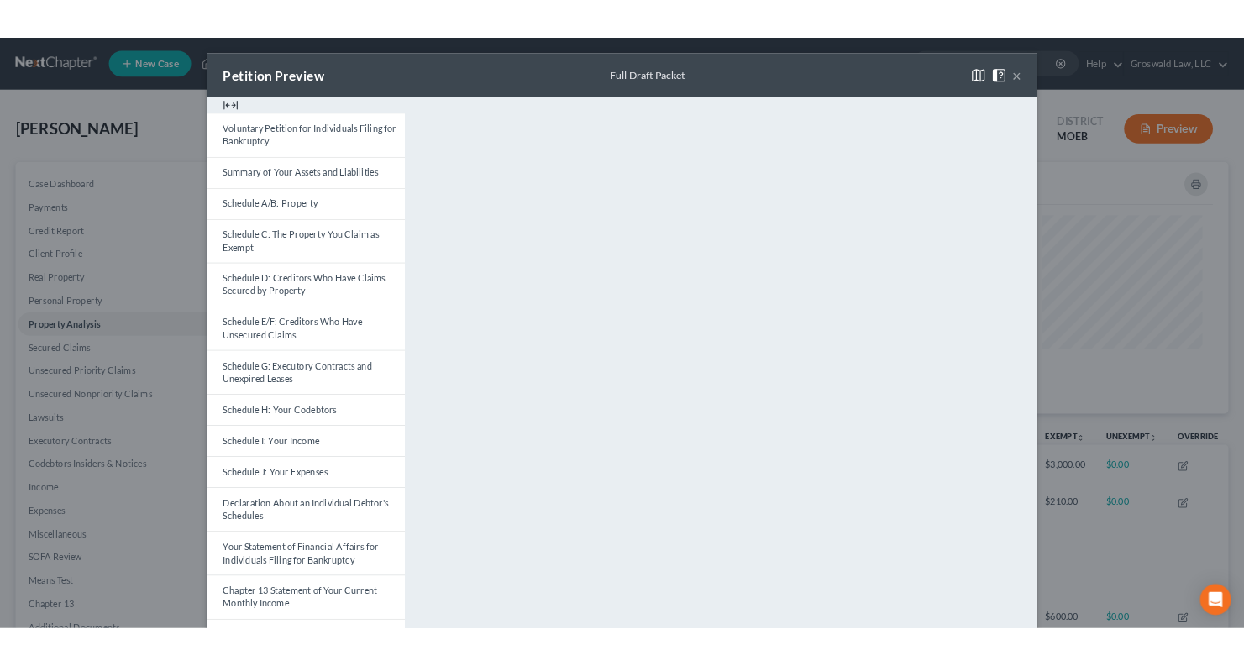
scroll to position [839928, 839301]
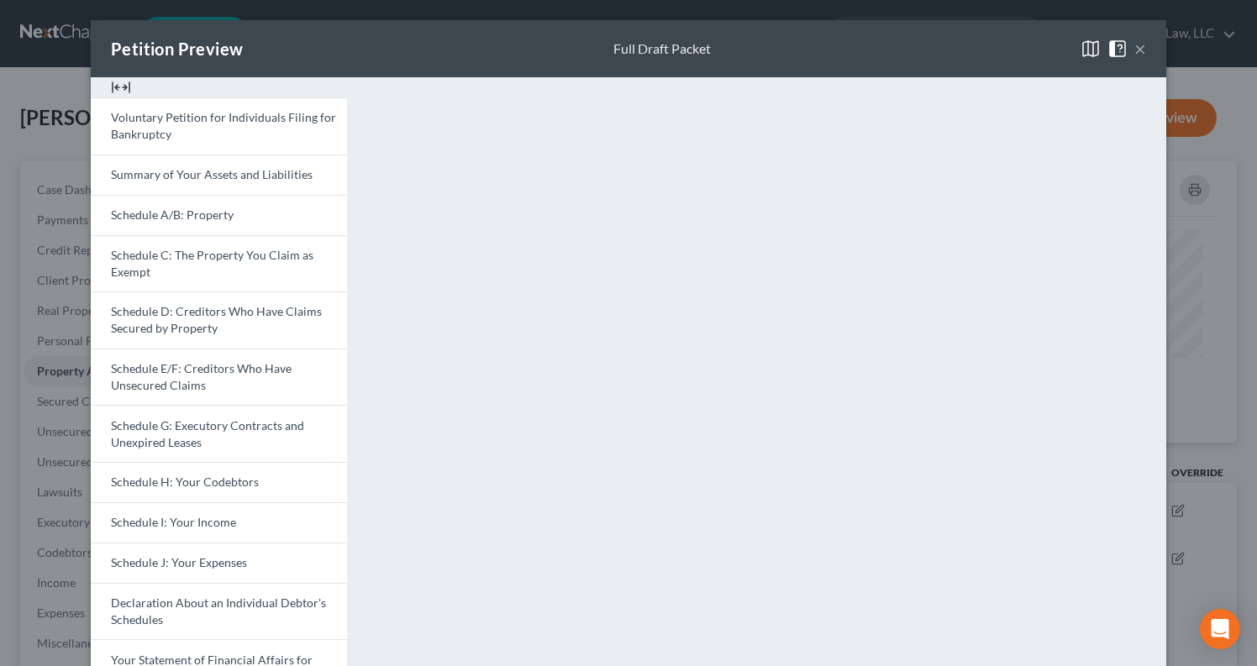
click at [1135, 41] on button "×" at bounding box center [1140, 49] width 12 height 20
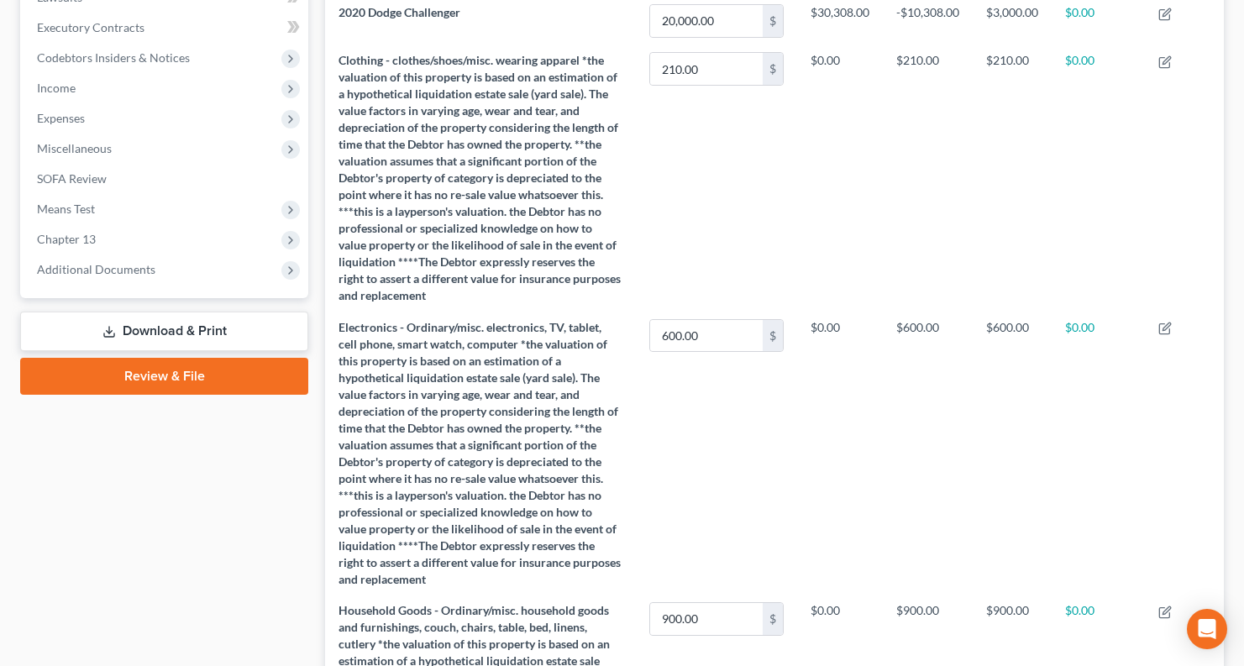
scroll to position [504, 0]
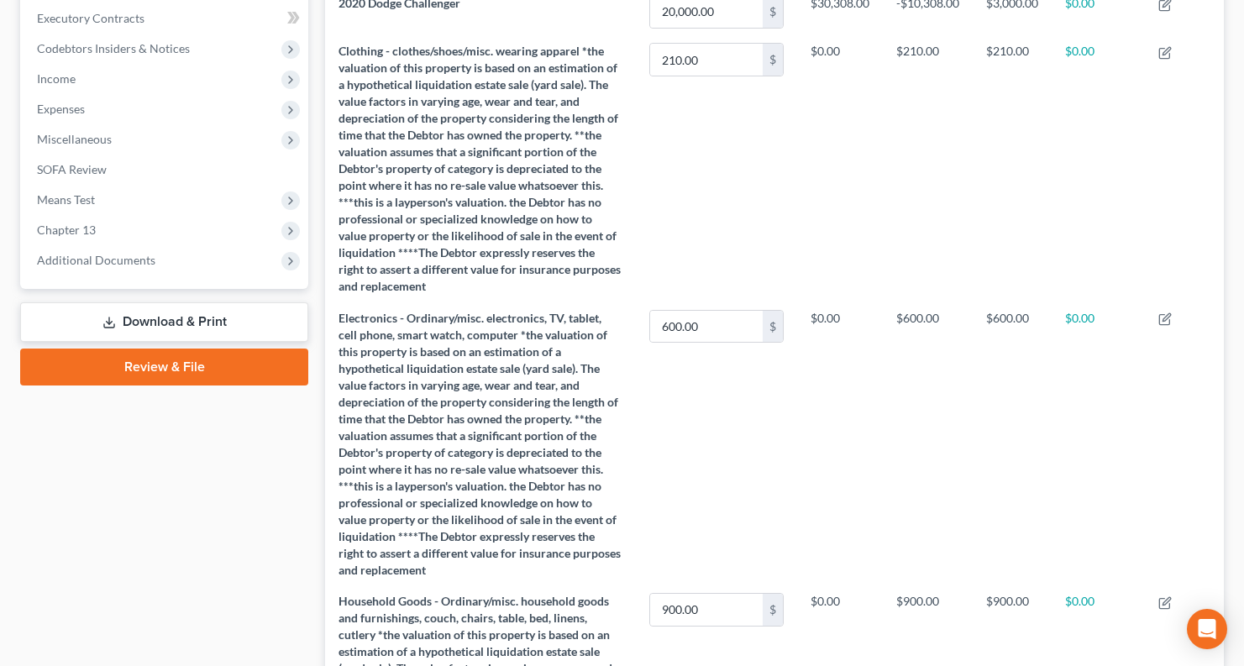
click at [208, 318] on link "Download & Print" at bounding box center [164, 321] width 288 height 39
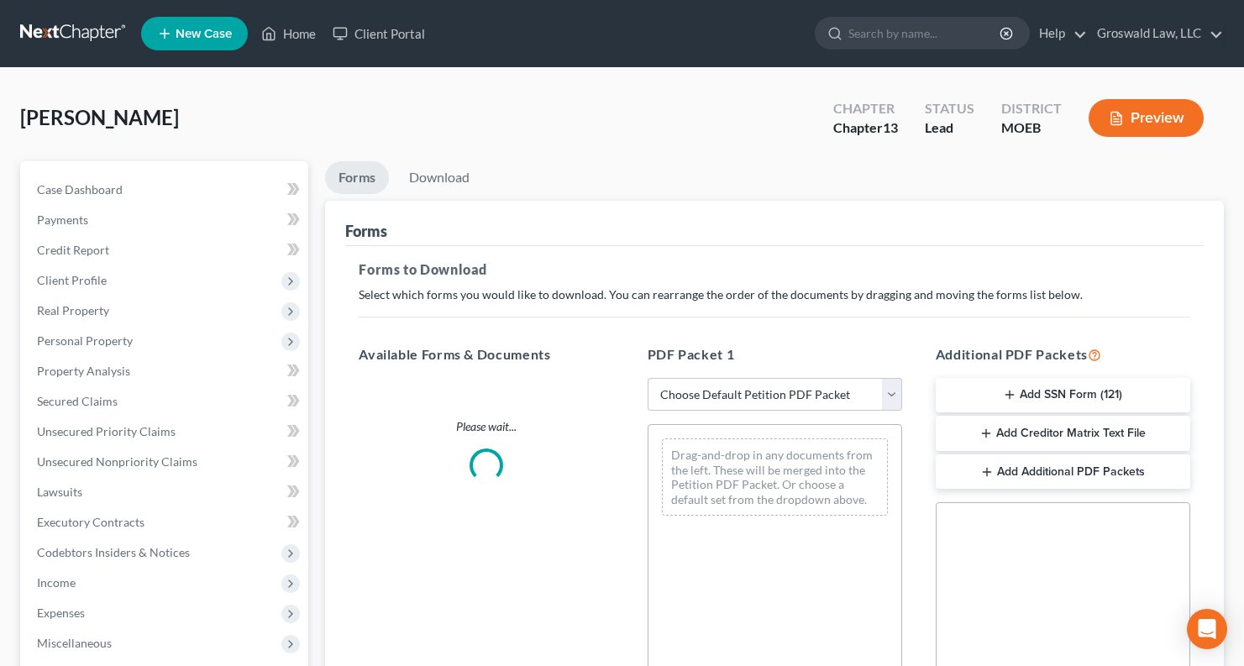
click at [1048, 390] on button "Add SSN Form (121)" at bounding box center [1063, 395] width 255 height 35
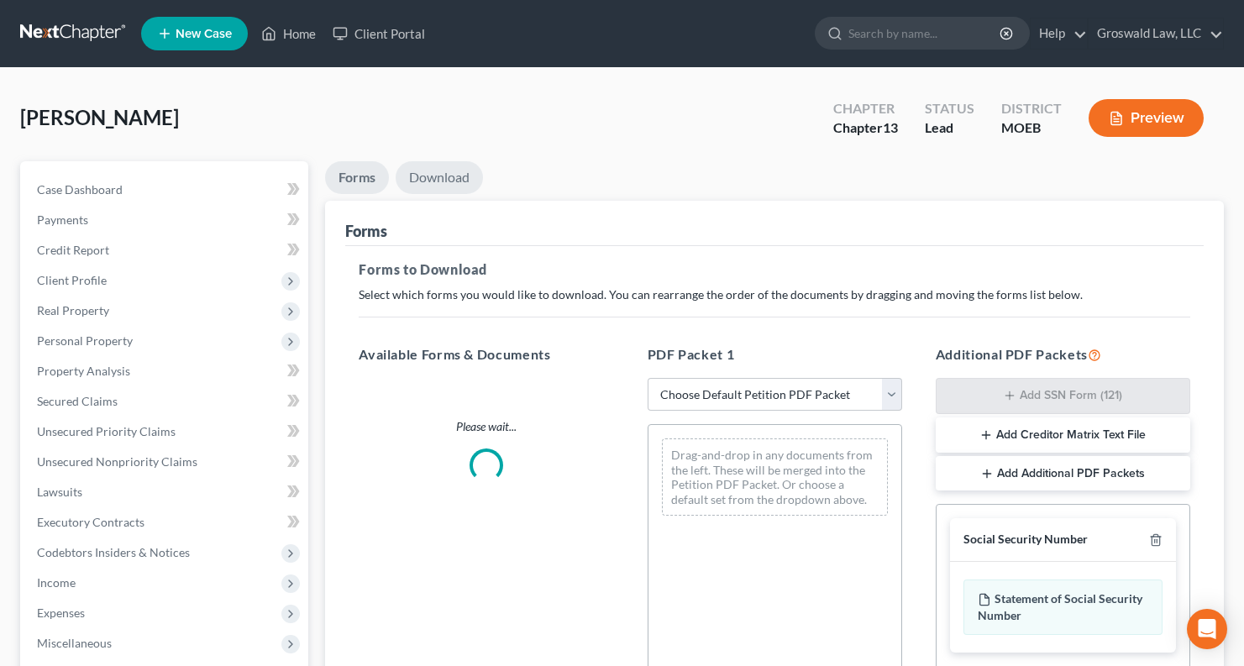
click at [434, 178] on link "Download" at bounding box center [439, 177] width 87 height 33
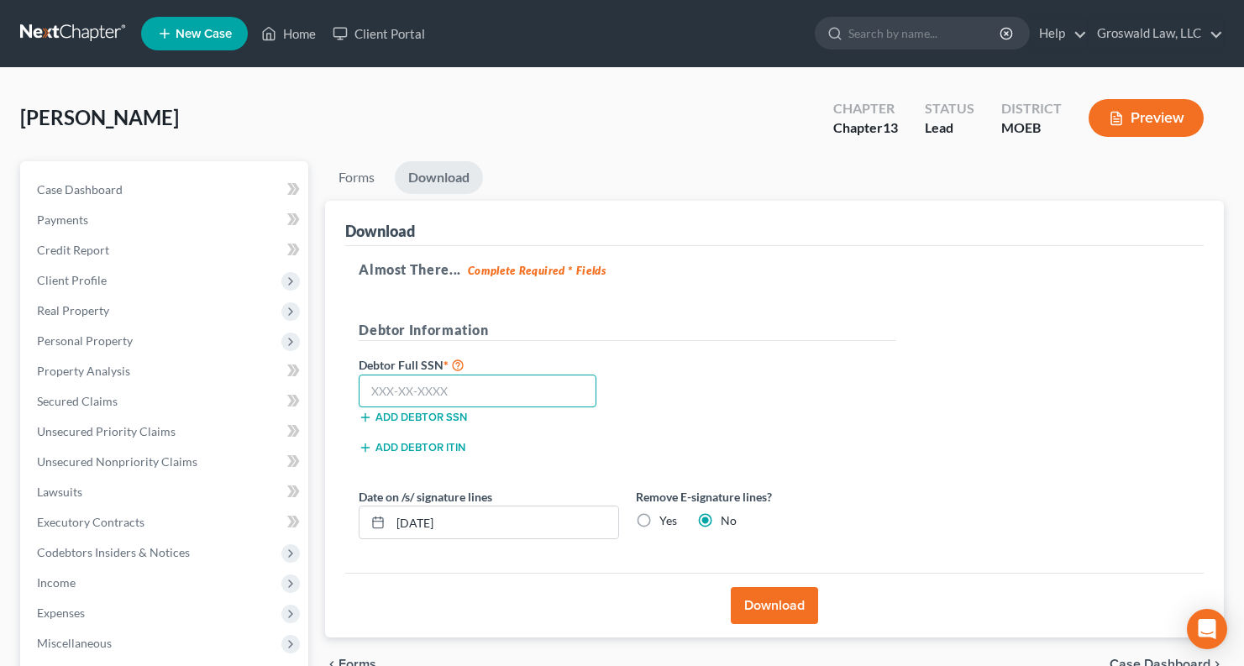
click at [483, 390] on input "text" at bounding box center [478, 392] width 238 height 34
type input "489-86-5436"
click at [760, 602] on button "Download" at bounding box center [774, 605] width 87 height 37
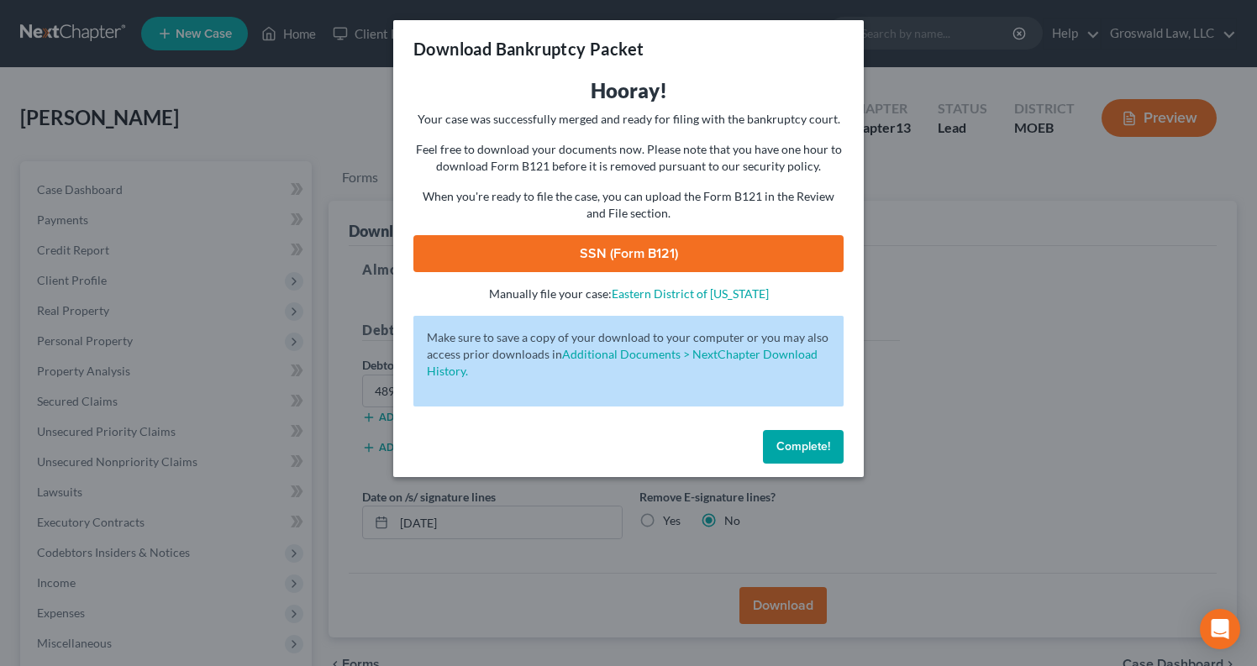
click at [618, 255] on link "SSN (Form B121)" at bounding box center [628, 253] width 430 height 37
click at [828, 444] on span "Complete!" at bounding box center [803, 446] width 54 height 14
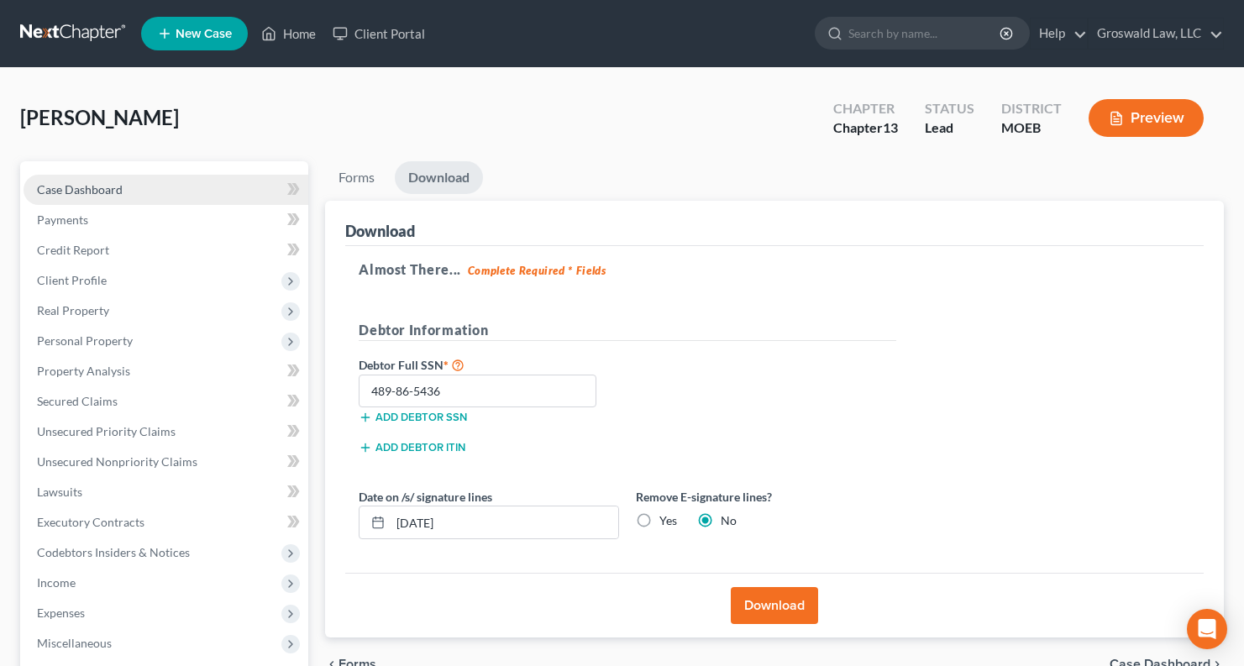
click at [91, 194] on span "Case Dashboard" at bounding box center [80, 189] width 86 height 14
select select "6"
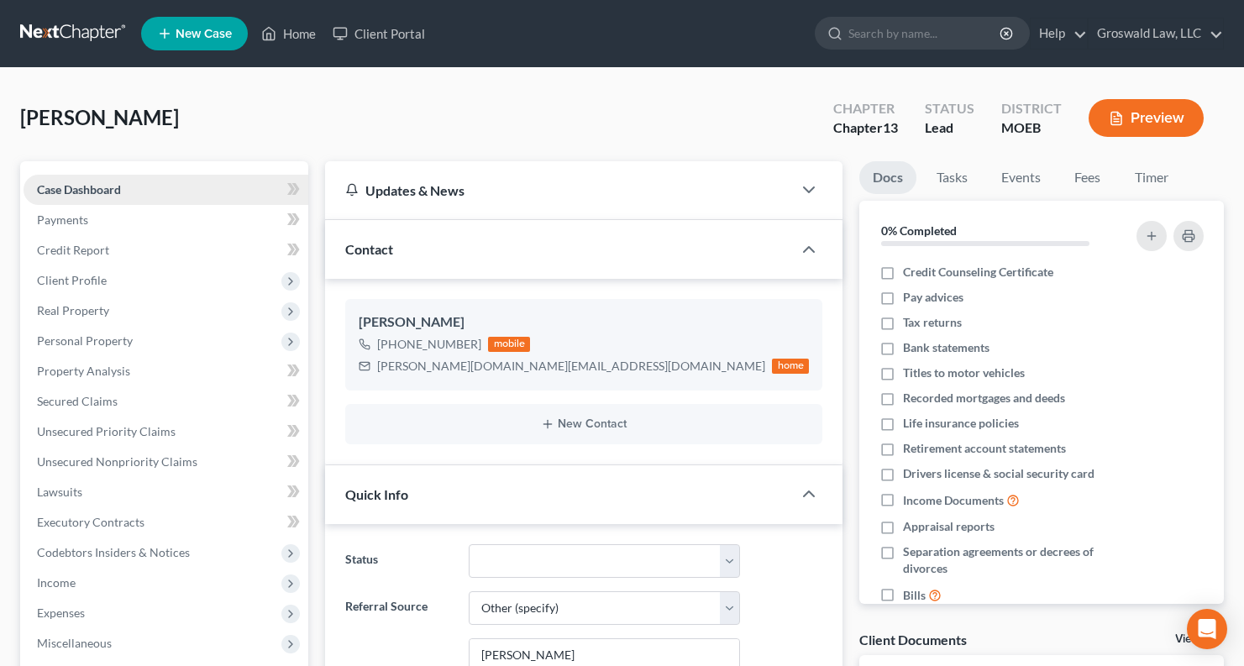
scroll to position [287, 0]
drag, startPoint x: 497, startPoint y: 371, endPoint x: 377, endPoint y: 373, distance: 119.3
click at [377, 373] on div "keila.green@yahoo.com" at bounding box center [571, 366] width 388 height 17
copy div "keila.green@yahoo.com"
drag, startPoint x: 141, startPoint y: 464, endPoint x: 431, endPoint y: 478, distance: 290.2
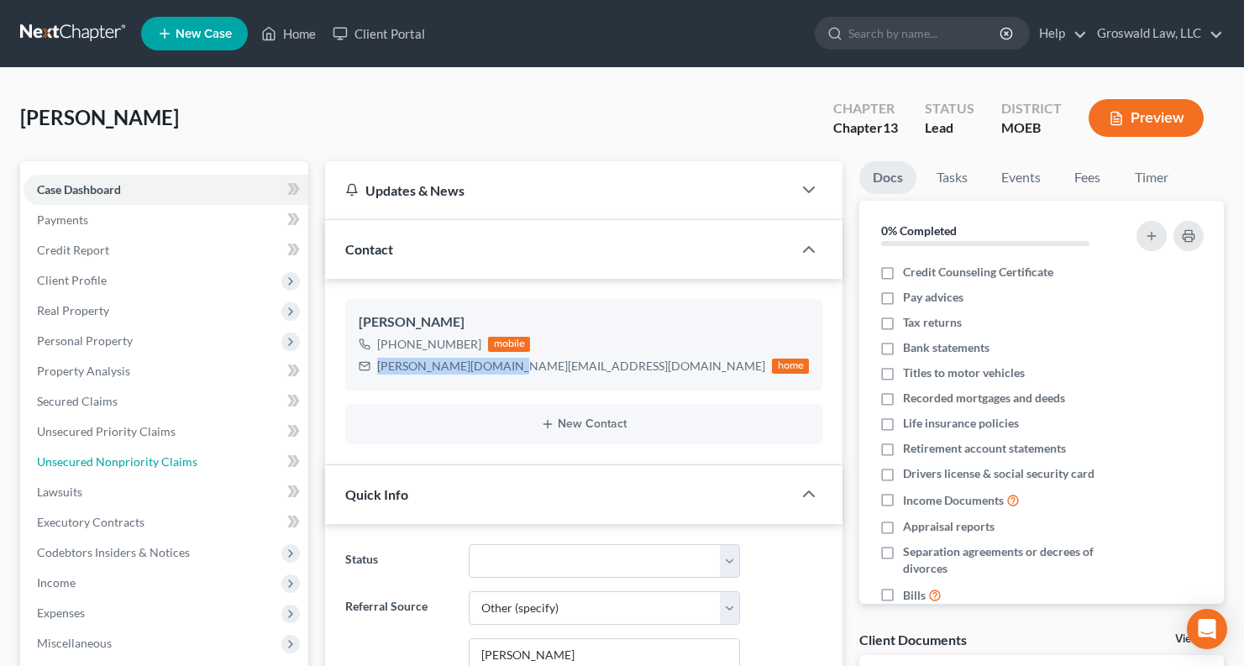
click at [141, 464] on span "Unsecured Nonpriority Claims" at bounding box center [117, 462] width 160 height 14
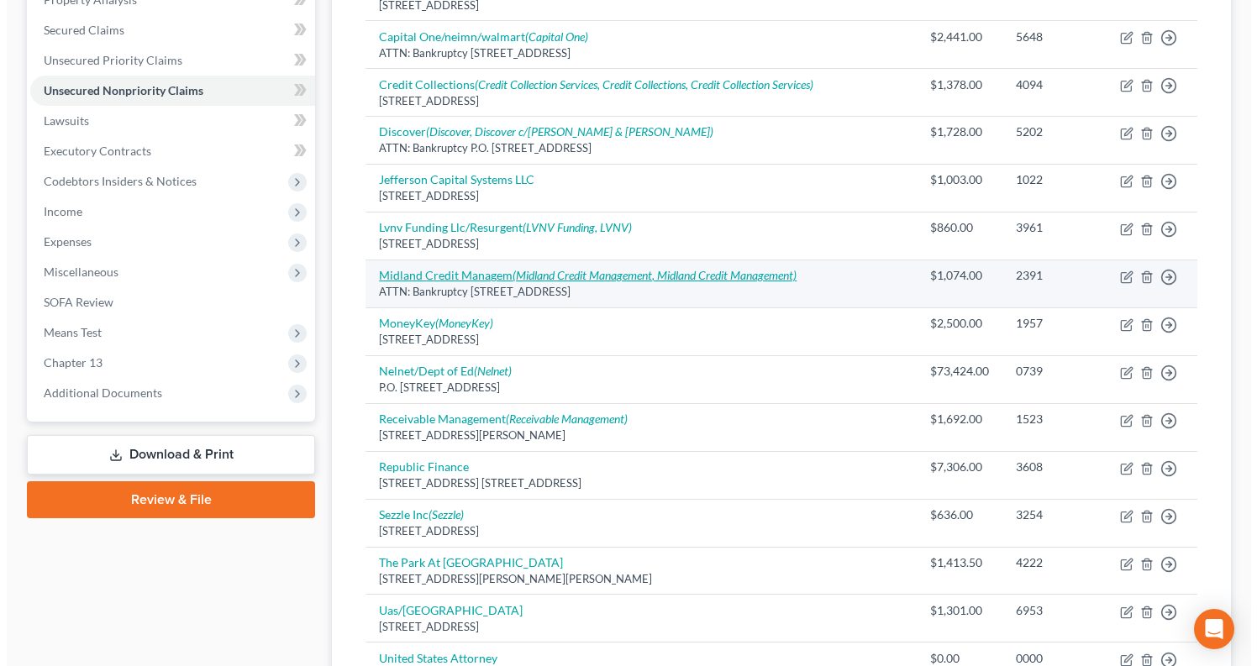
scroll to position [325, 0]
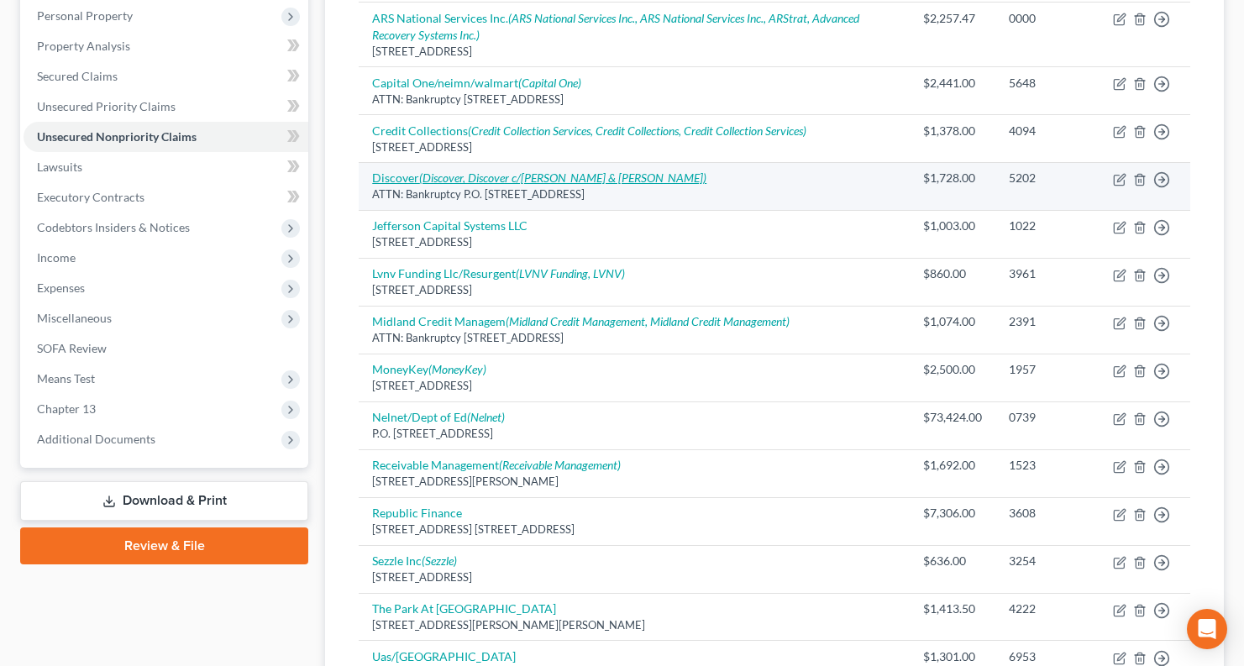
click at [439, 180] on icon "(Discover, Discover c/o Allen & Withrow)" at bounding box center [562, 178] width 287 height 14
select select "46"
select select "2"
select select "0"
select select "2"
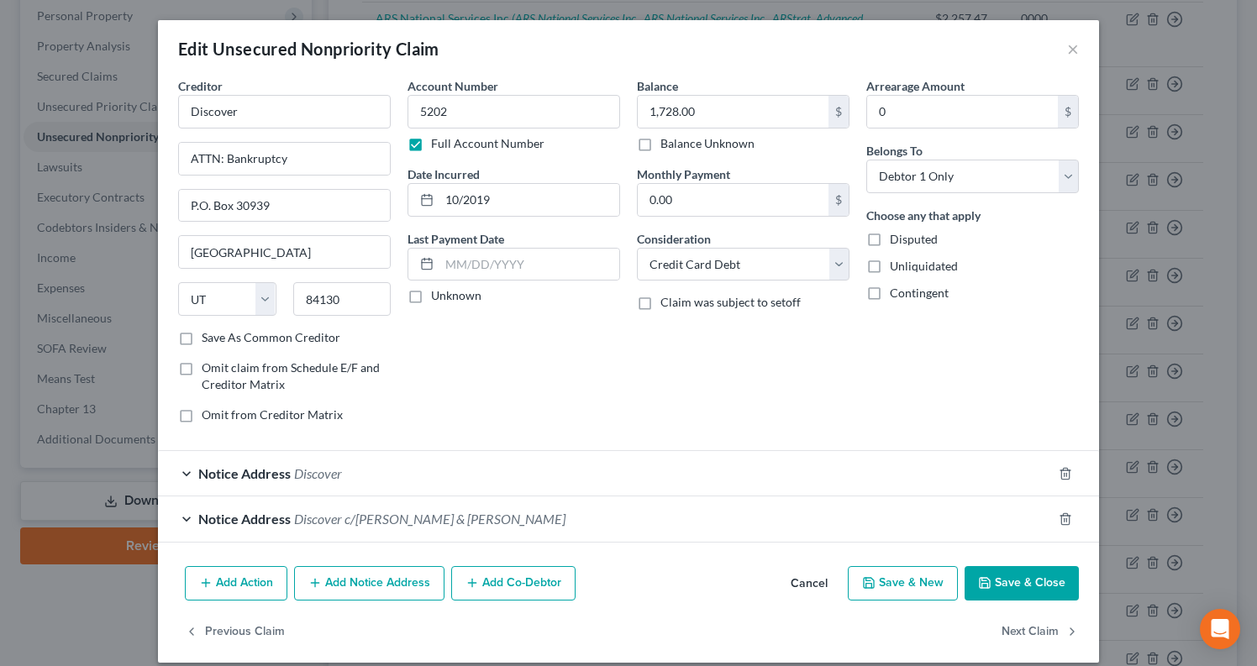
click at [296, 510] on div "Notice Address Discover c/o Allen & Withrow" at bounding box center [605, 519] width 894 height 45
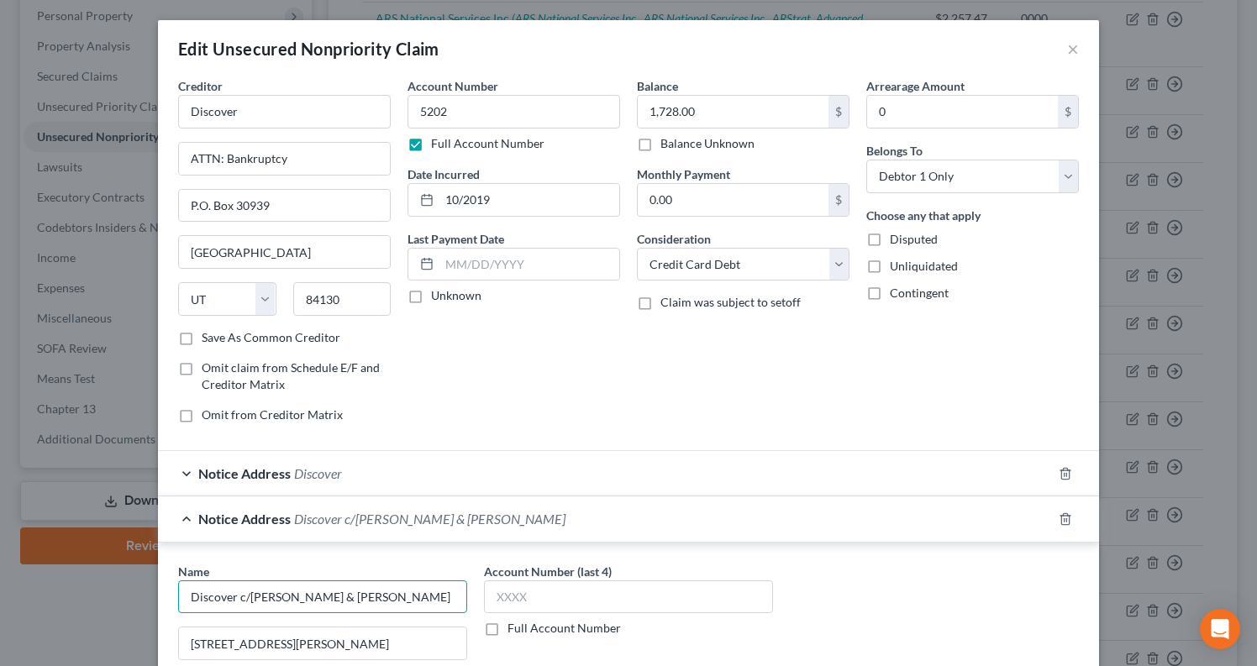
click at [226, 598] on input "Discover c/o Allen & Withrow" at bounding box center [322, 598] width 289 height 34
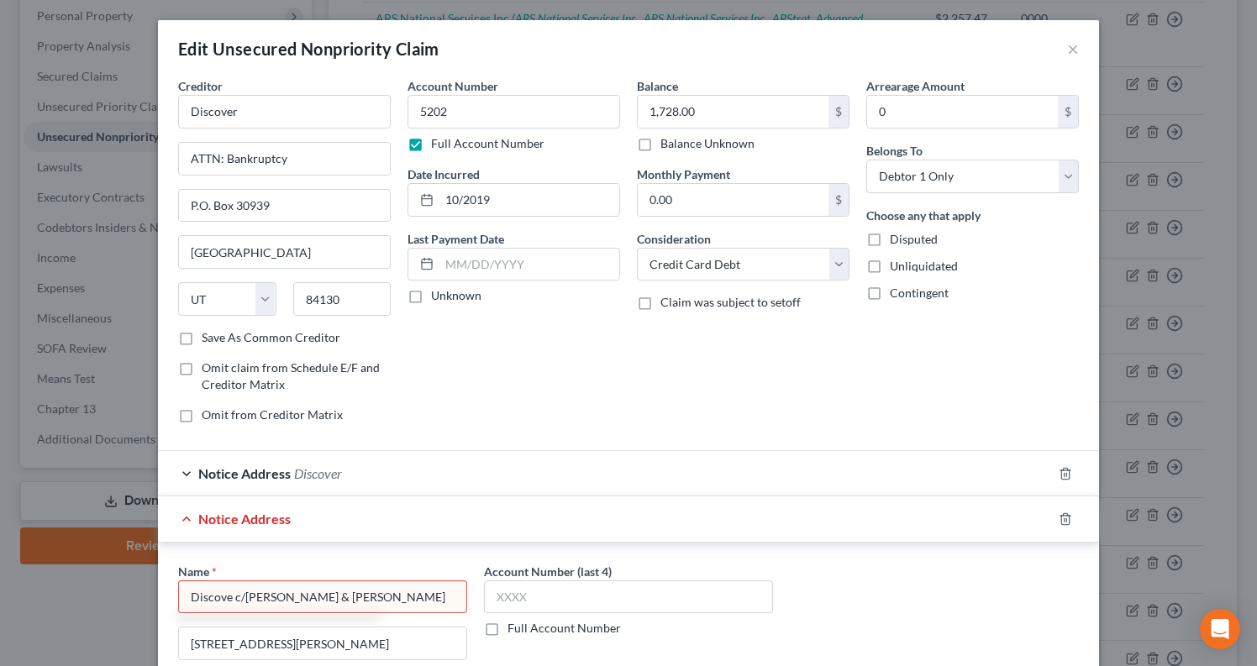
type input "Discover c/o Allen & Withrow"
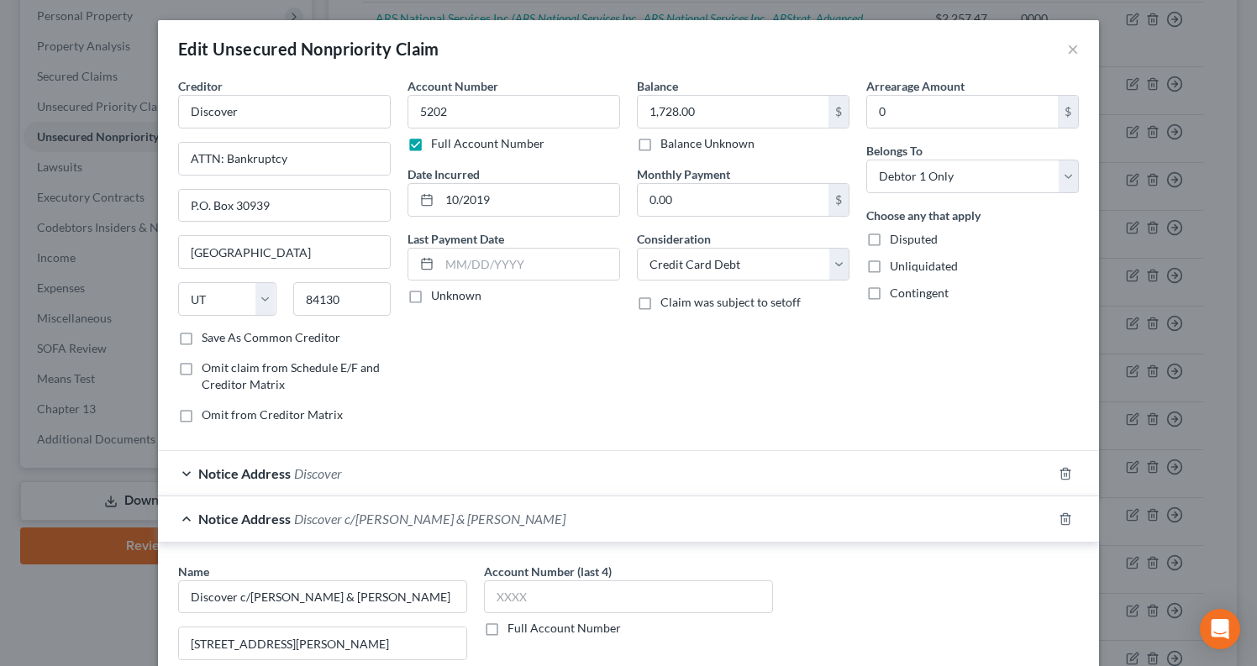
click at [592, 382] on div "Account Number 5202 Full Account Number Date Incurred 10/2019 Last Payment Date…" at bounding box center [513, 257] width 229 height 360
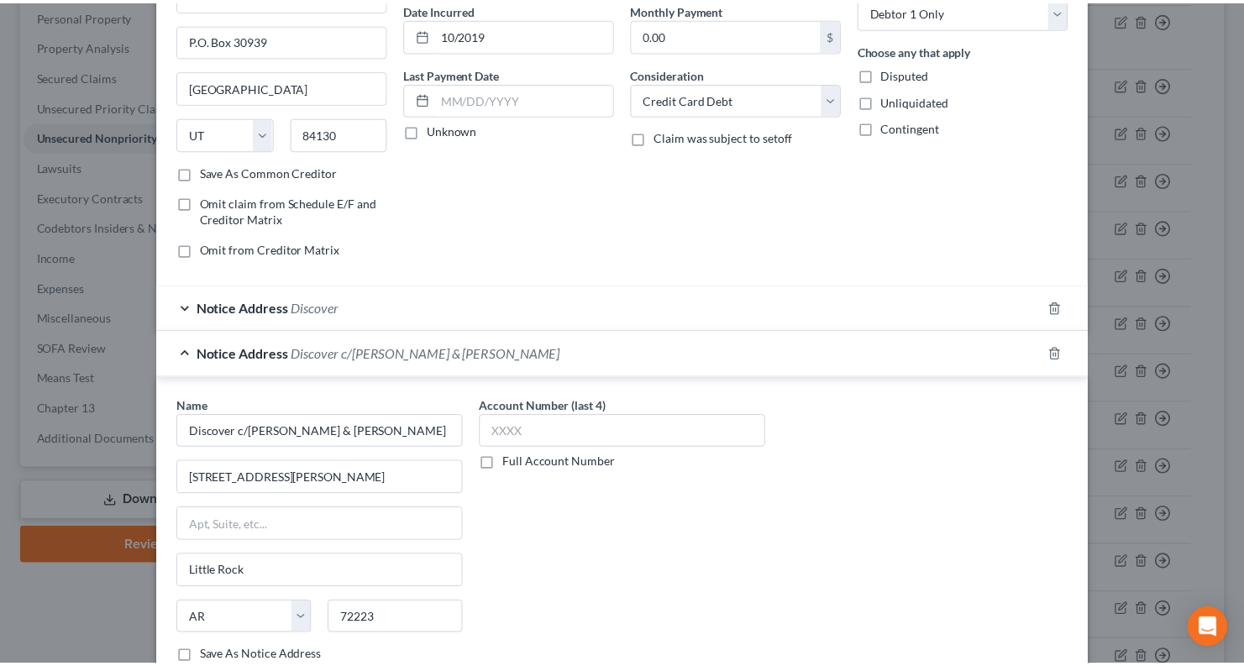
scroll to position [333, 0]
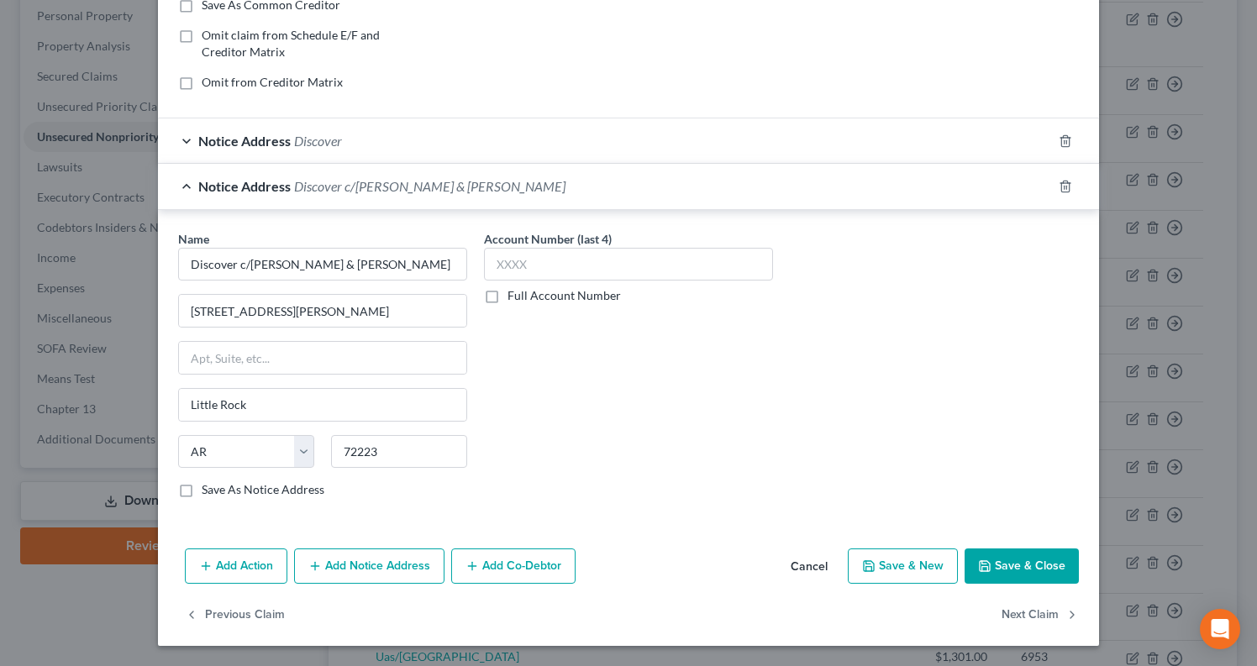
drag, startPoint x: 1033, startPoint y: 565, endPoint x: 665, endPoint y: 513, distance: 372.5
click at [1033, 565] on button "Save & Close" at bounding box center [1022, 566] width 114 height 35
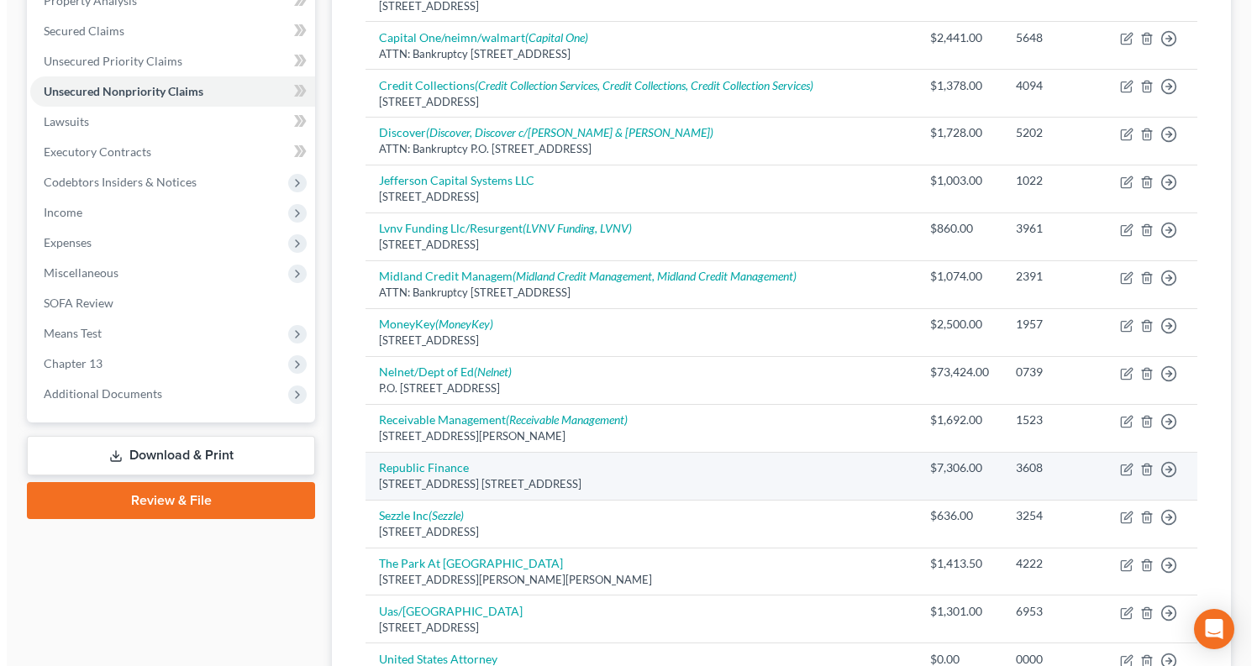
scroll to position [577, 0]
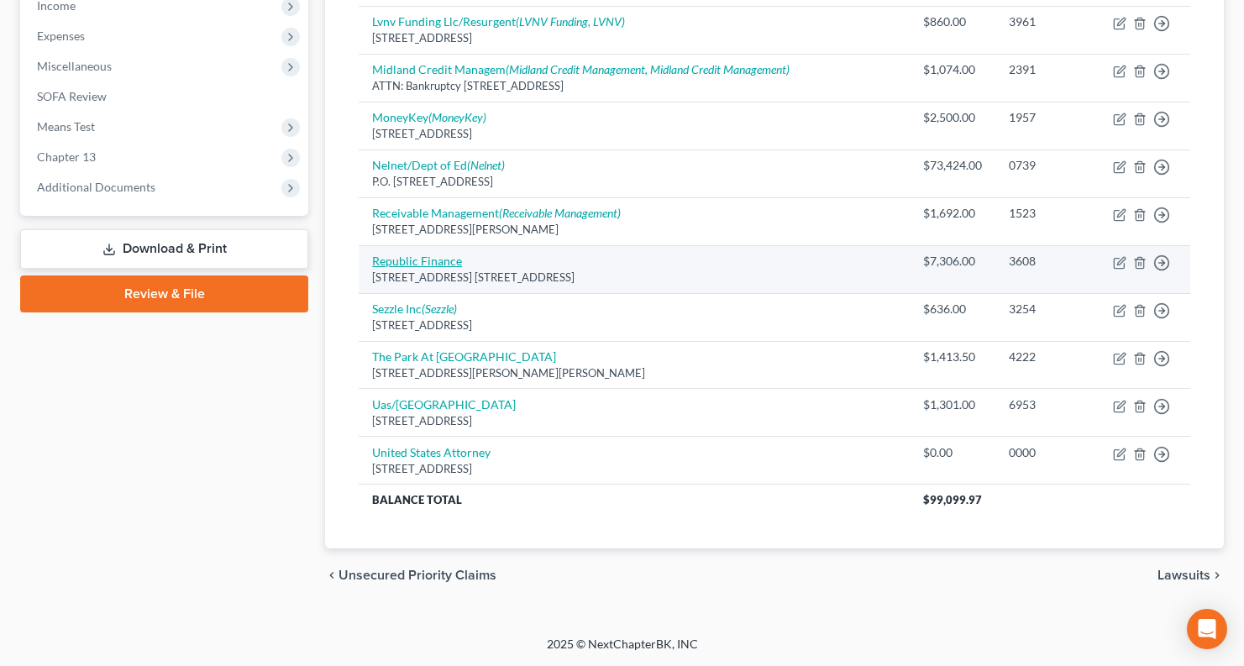
click at [432, 261] on link "Republic Finance" at bounding box center [417, 261] width 90 height 14
select select "19"
select select "10"
select select "0"
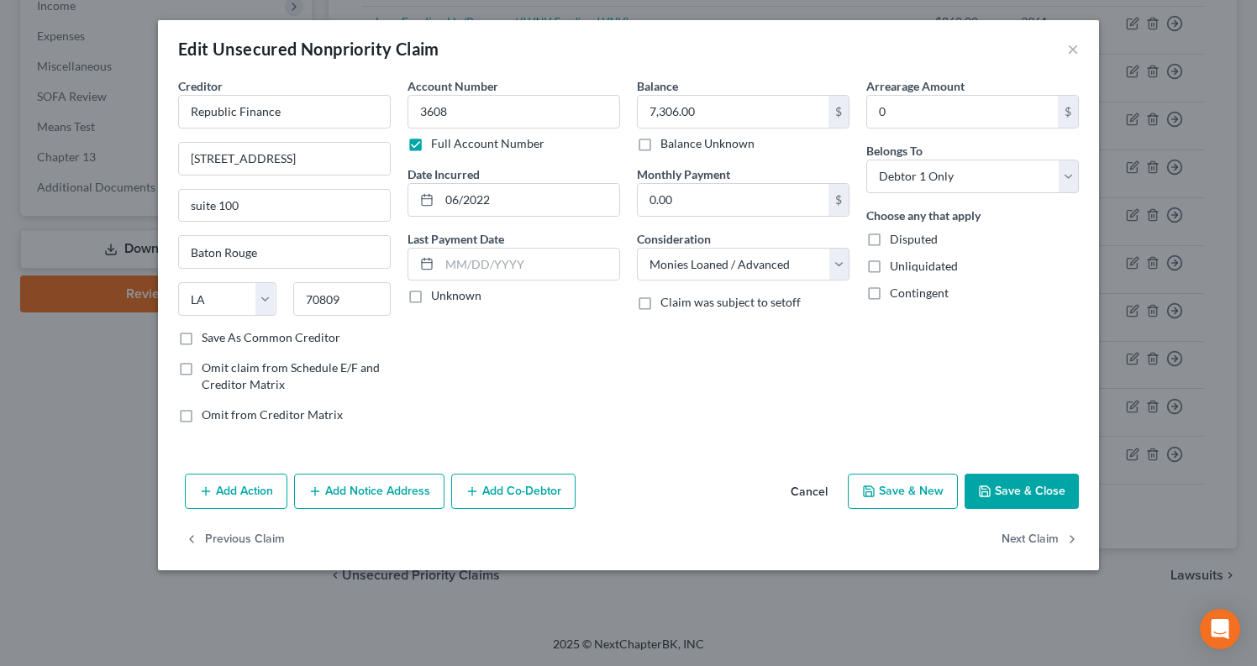
click at [392, 486] on button "Add Notice Address" at bounding box center [369, 491] width 150 height 35
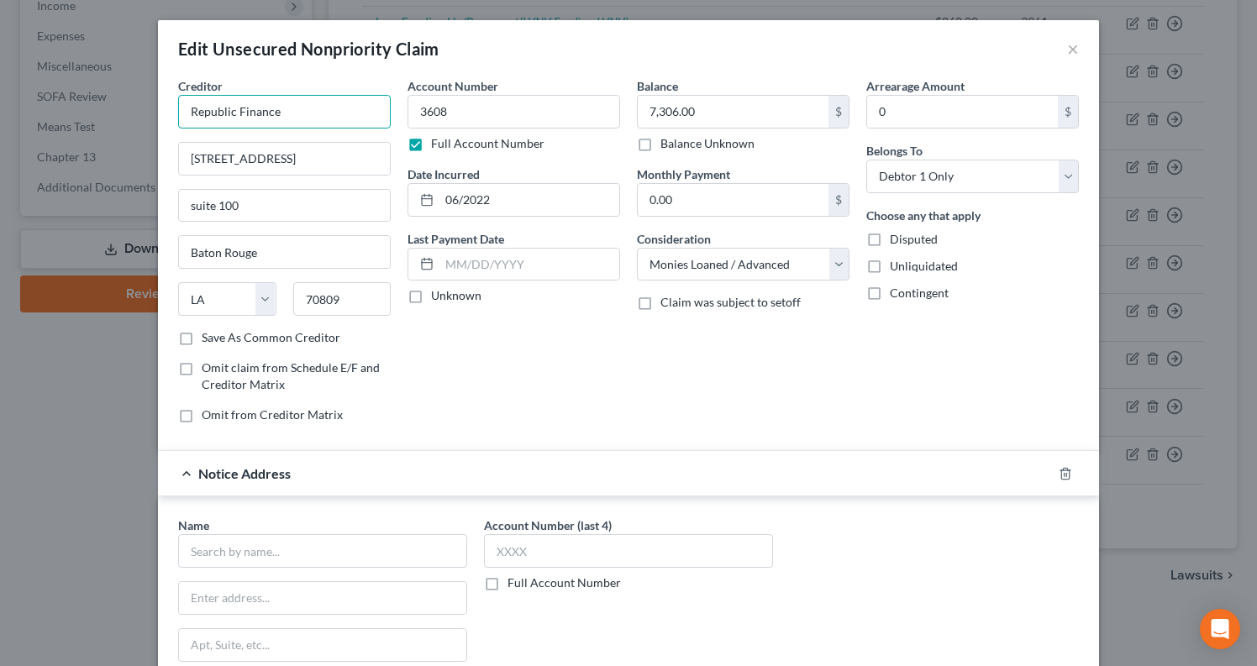
drag, startPoint x: 295, startPoint y: 123, endPoint x: -144, endPoint y: 118, distance: 438.6
click at [0, 118] on html "Home New Case Client Portal Groswald Law, LLC maxwell@groswald.com My Account S…" at bounding box center [628, 45] width 1257 height 1244
click at [322, 106] on input "Republic Finance" at bounding box center [284, 112] width 213 height 34
click at [327, 115] on input "Republic Finance" at bounding box center [284, 112] width 213 height 34
drag, startPoint x: 327, startPoint y: 115, endPoint x: -52, endPoint y: 113, distance: 378.9
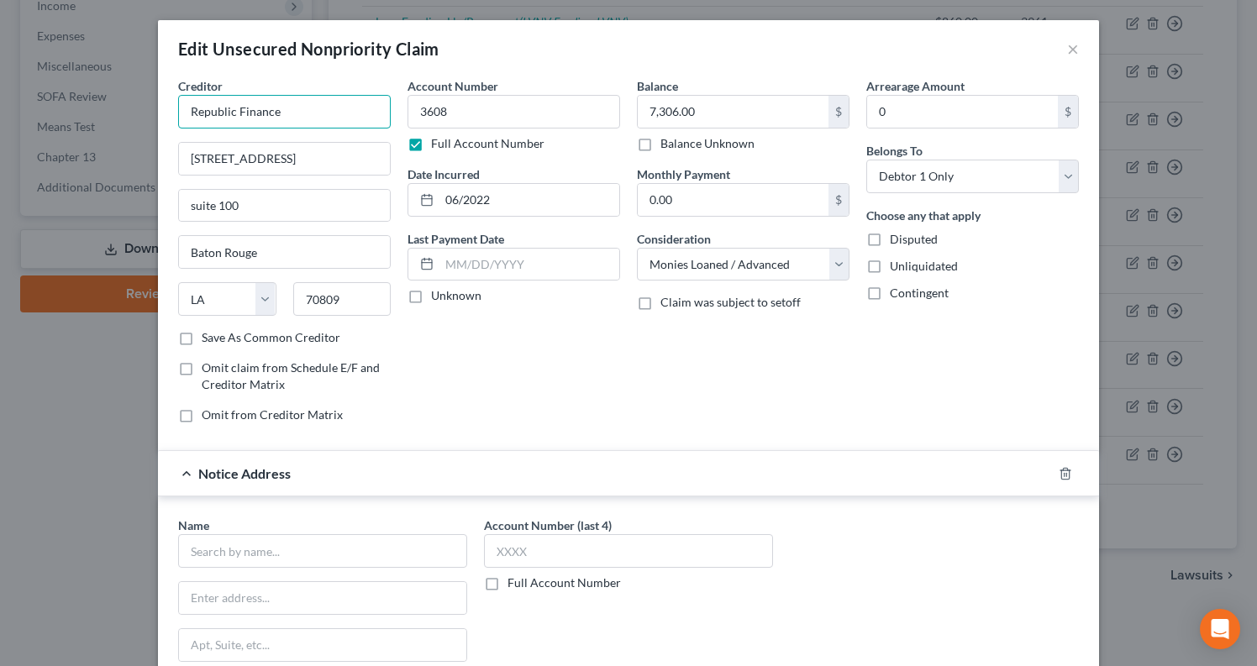
click at [0, 113] on html "Home New Case Client Portal Groswald Law, LLC maxwell@groswald.com My Account S…" at bounding box center [628, 45] width 1257 height 1244
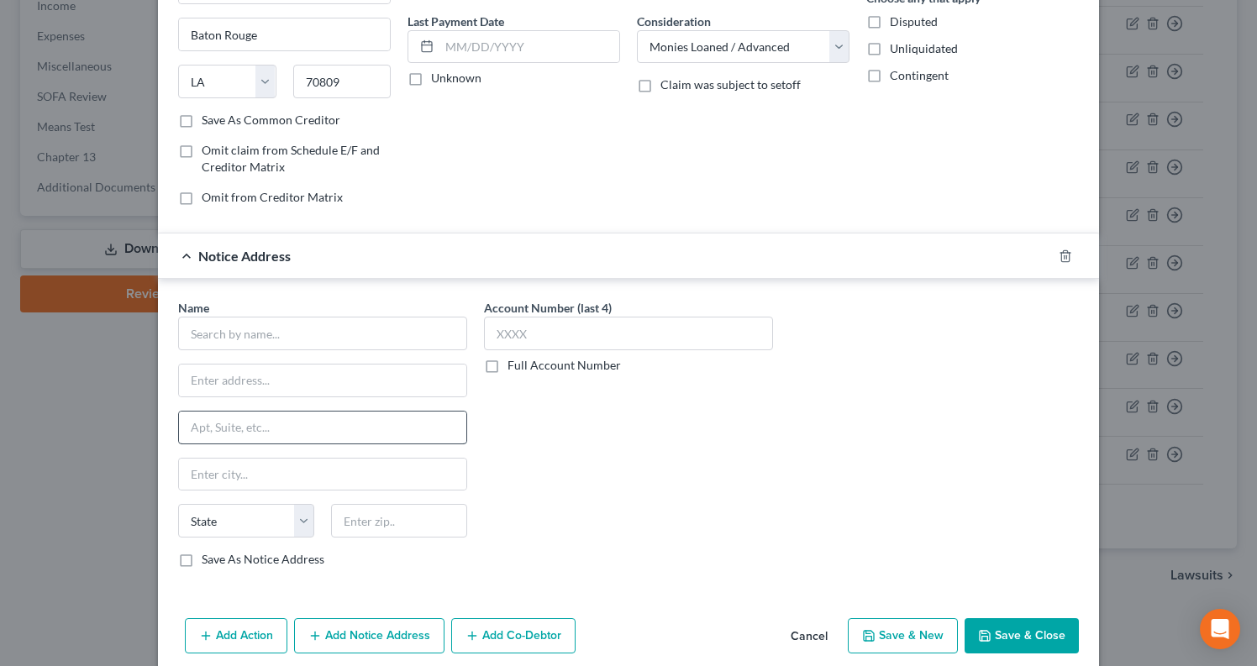
scroll to position [252, 0]
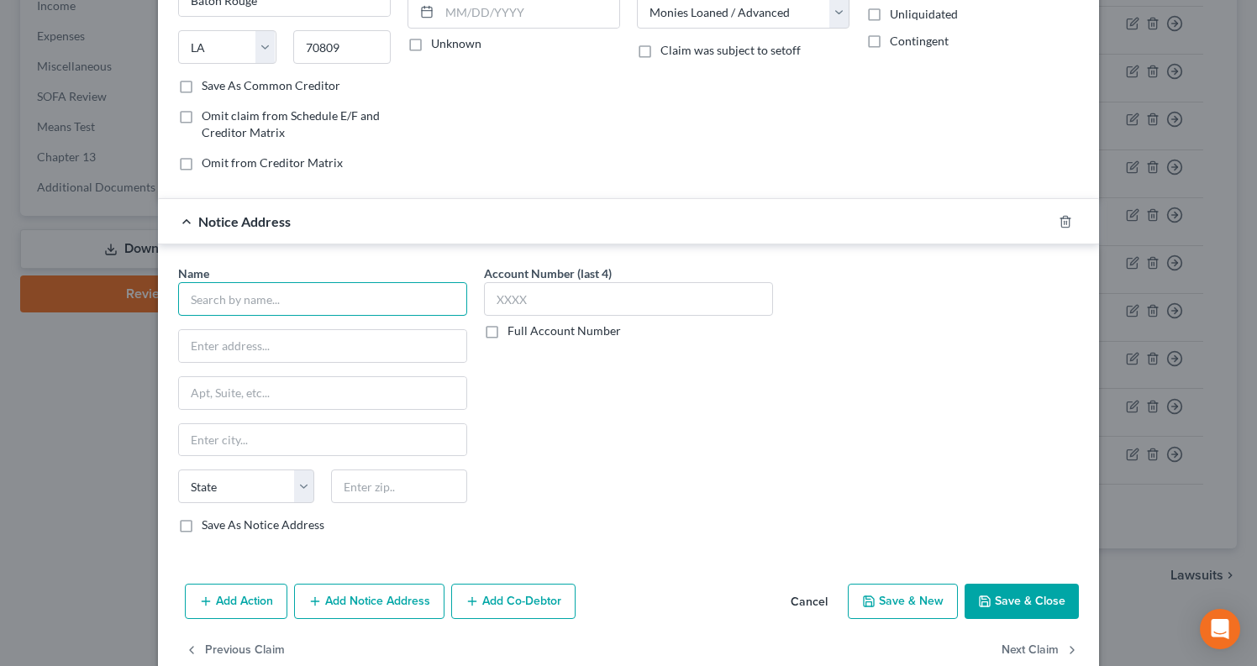
click at [285, 299] on input "text" at bounding box center [322, 299] width 289 height 34
paste input "Republic Finance"
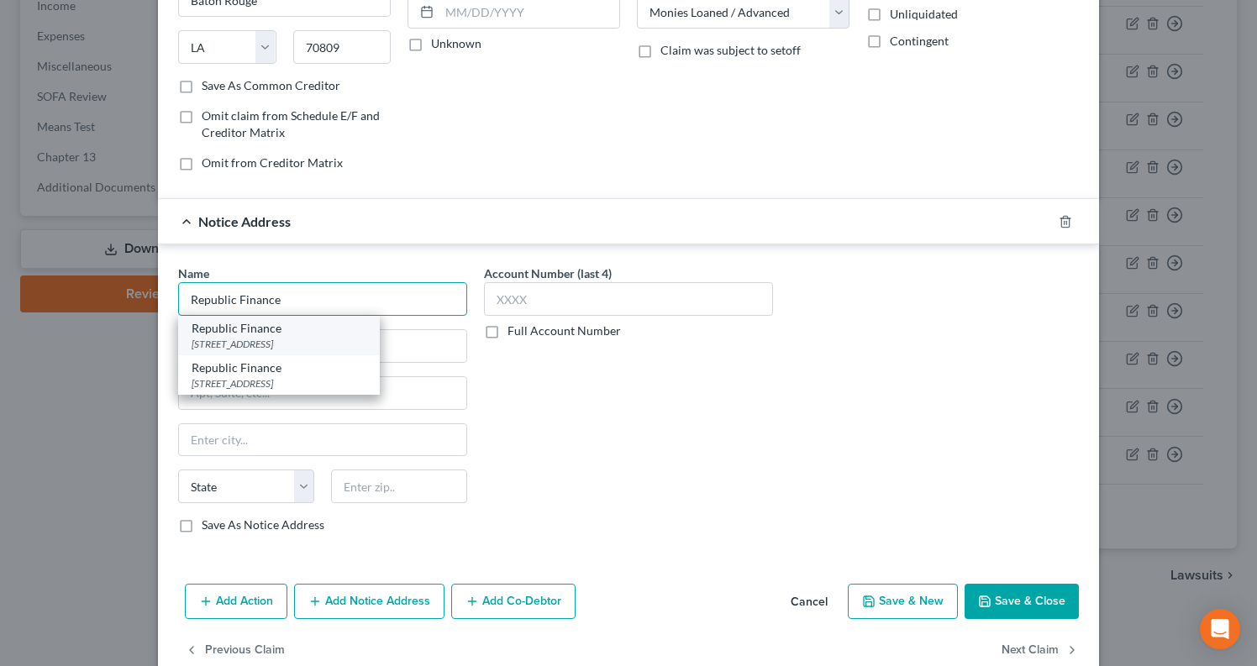
type input "Republic Finance"
click at [244, 328] on div "Republic Finance" at bounding box center [279, 328] width 175 height 17
type input "6910 OLIVE BLVD."
type input "Saint Louis"
select select "26"
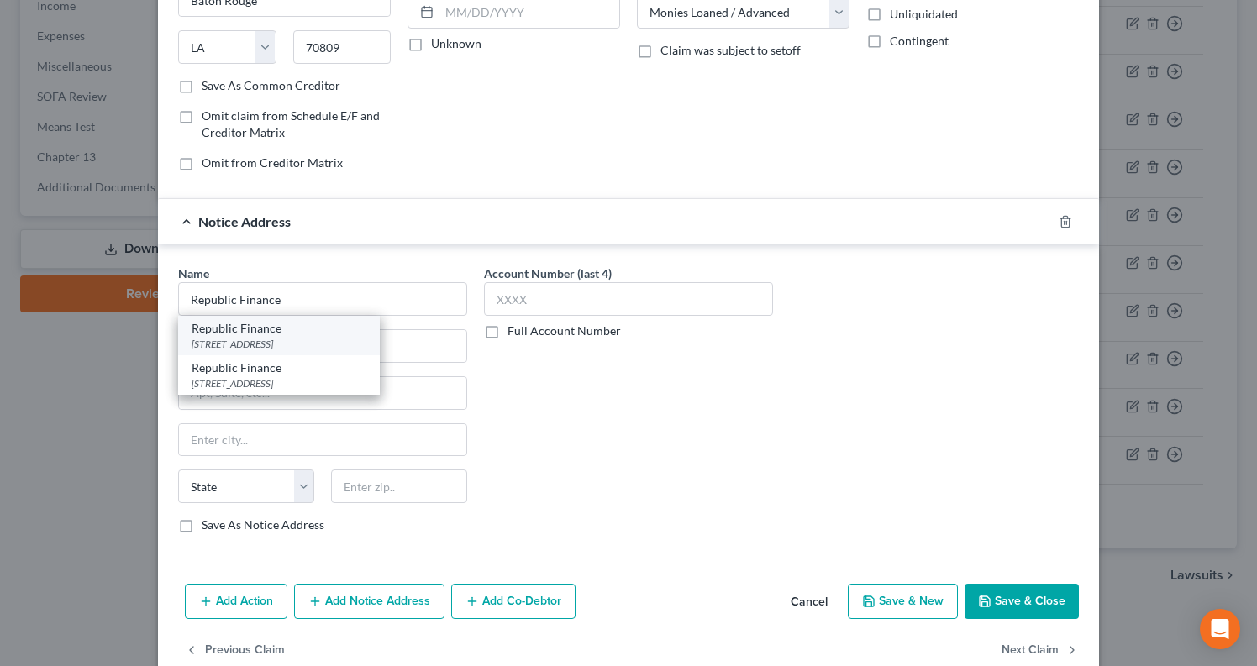
type input "63130"
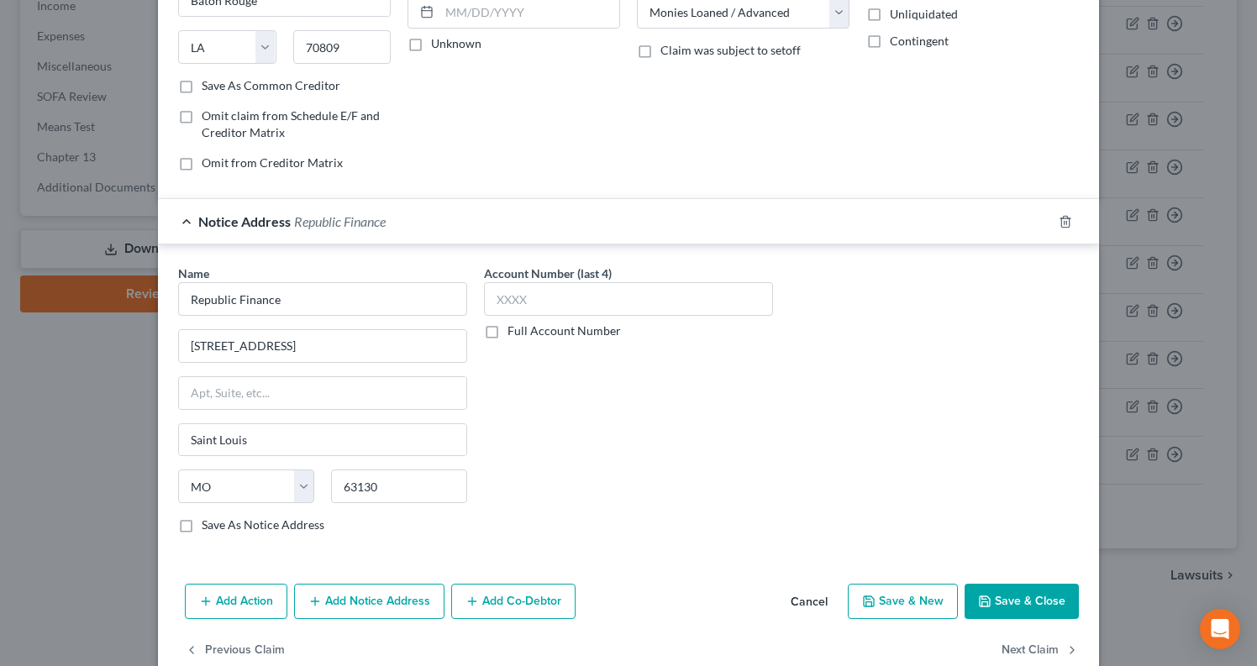
drag, startPoint x: 374, startPoint y: 610, endPoint x: 5, endPoint y: 539, distance: 375.5
click at [374, 609] on button "Add Notice Address" at bounding box center [369, 601] width 150 height 35
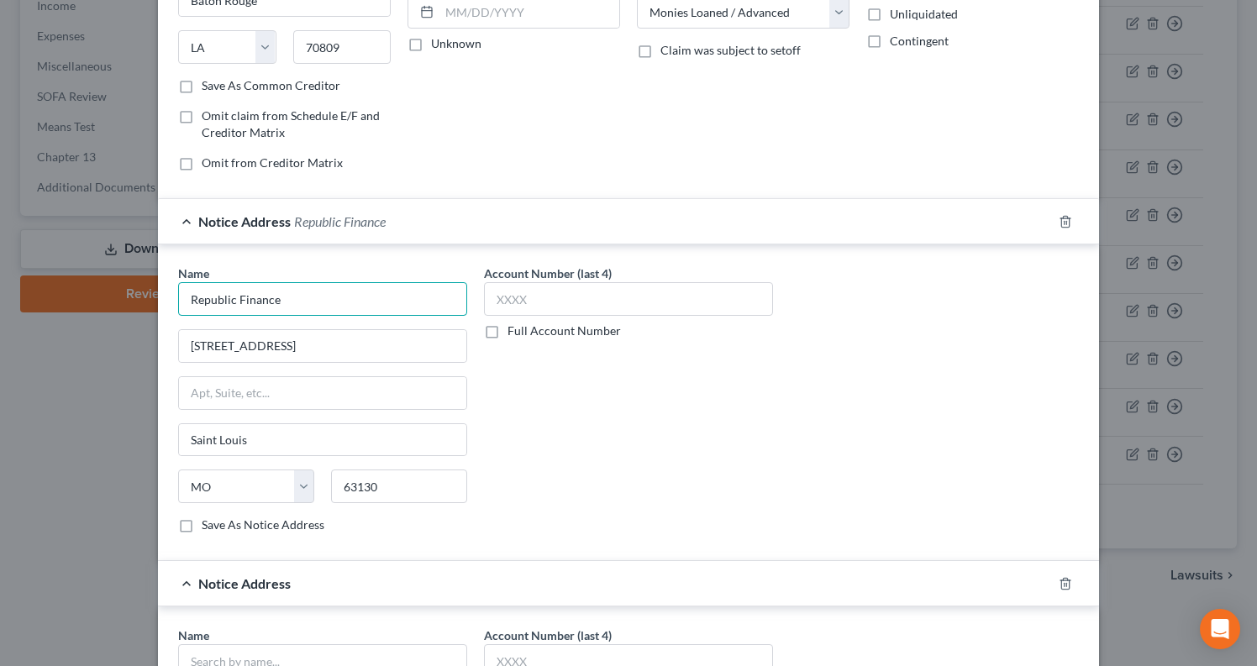
drag, startPoint x: 301, startPoint y: 302, endPoint x: 175, endPoint y: 305, distance: 126.1
click at [0, 255] on html "Home New Case Client Portal Groswald Law, LLC maxwell@groswald.com My Account S…" at bounding box center [628, 45] width 1257 height 1244
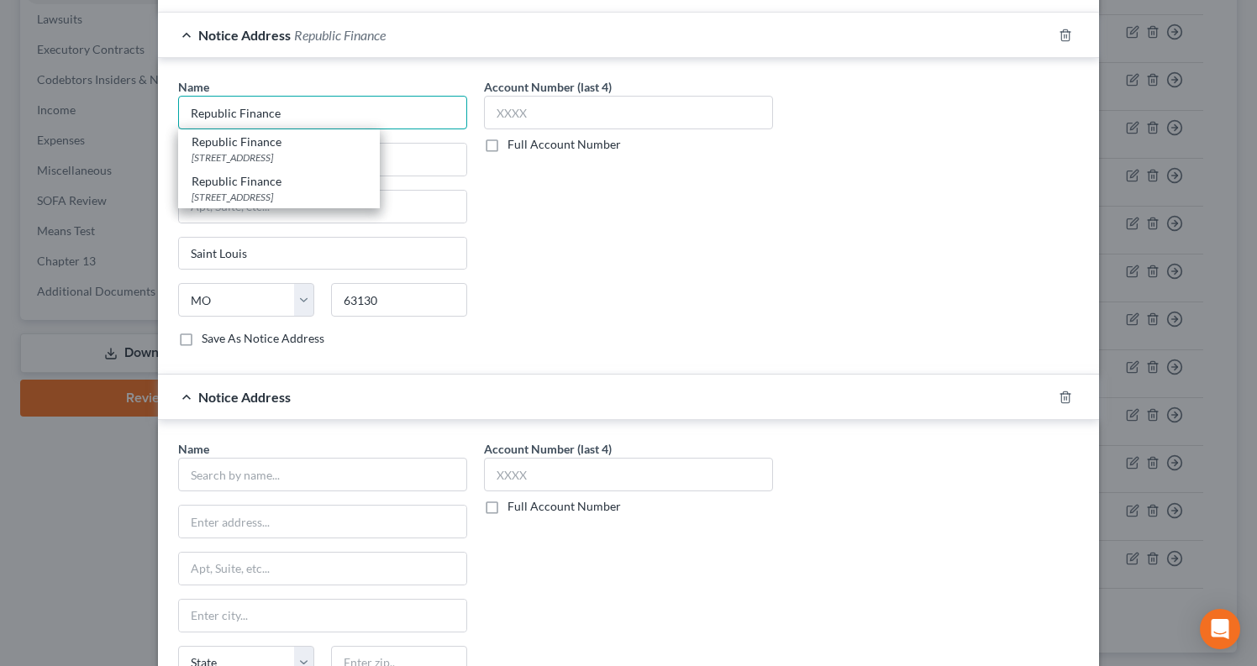
scroll to position [439, 0]
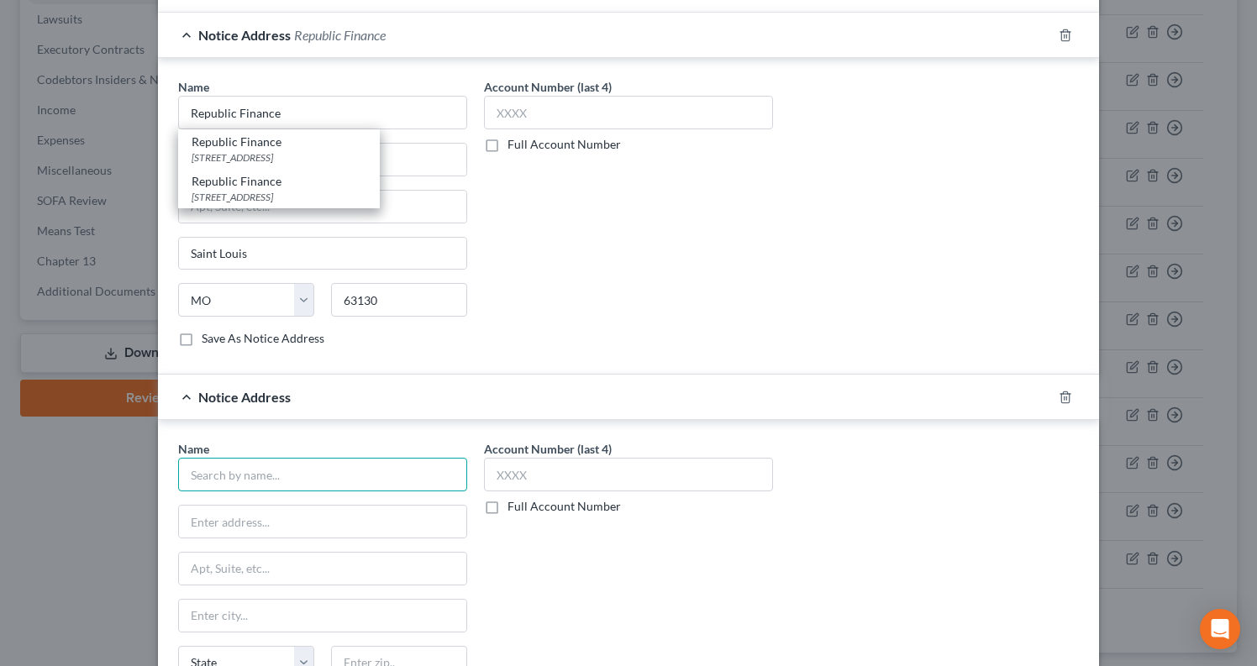
click at [264, 470] on input "text" at bounding box center [322, 475] width 289 height 34
paste input "Republic Finance"
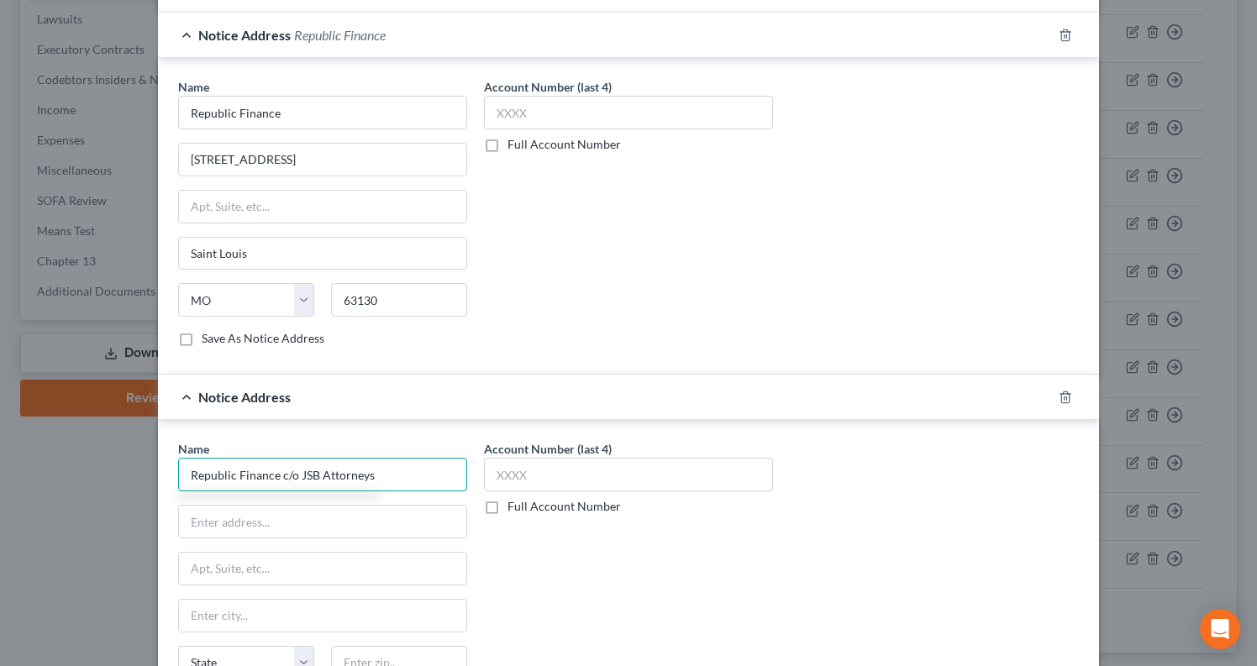
type input "Republic Finance c/o JSB Attorneys"
click at [224, 524] on input "text" at bounding box center [322, 522] width 287 height 32
paste input "334 BEECHWOOD ROAD"
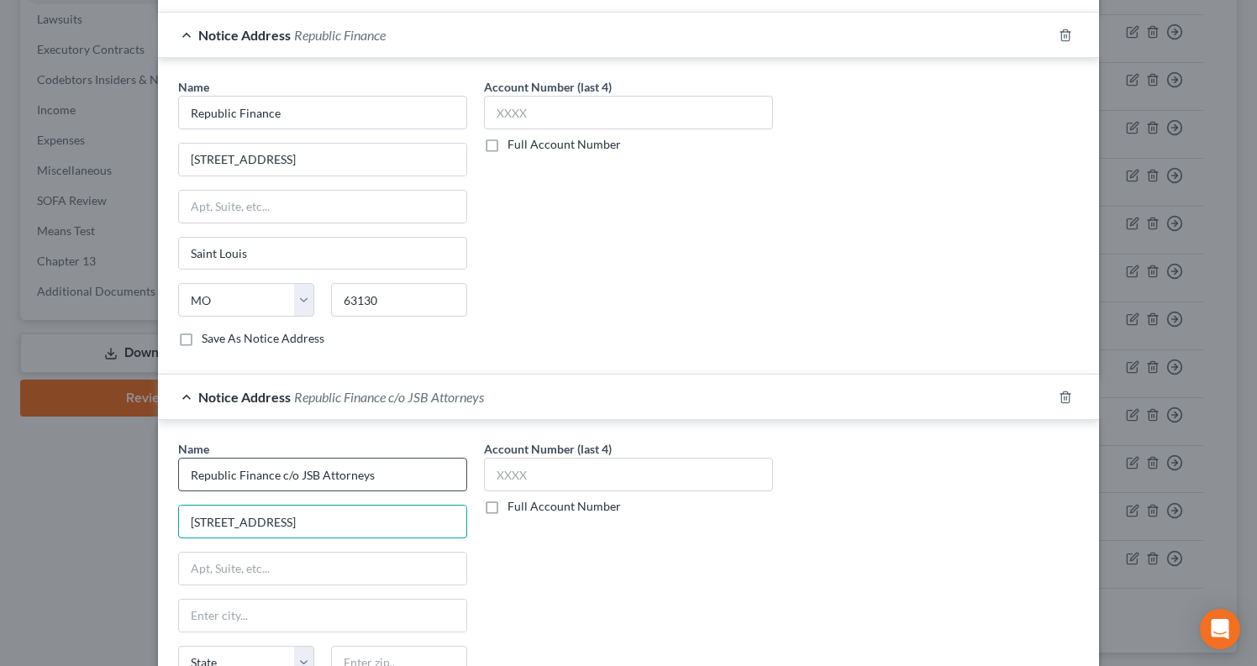
type input "334 BEECHWOOD ROAD"
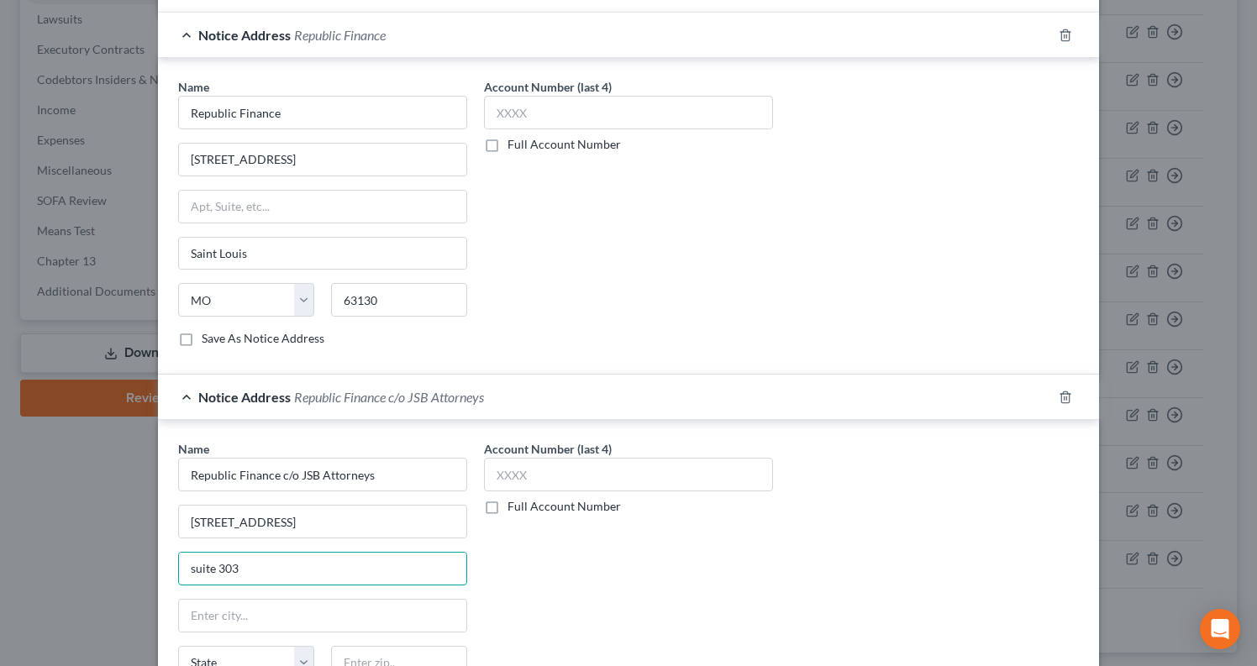
type input "suite 303"
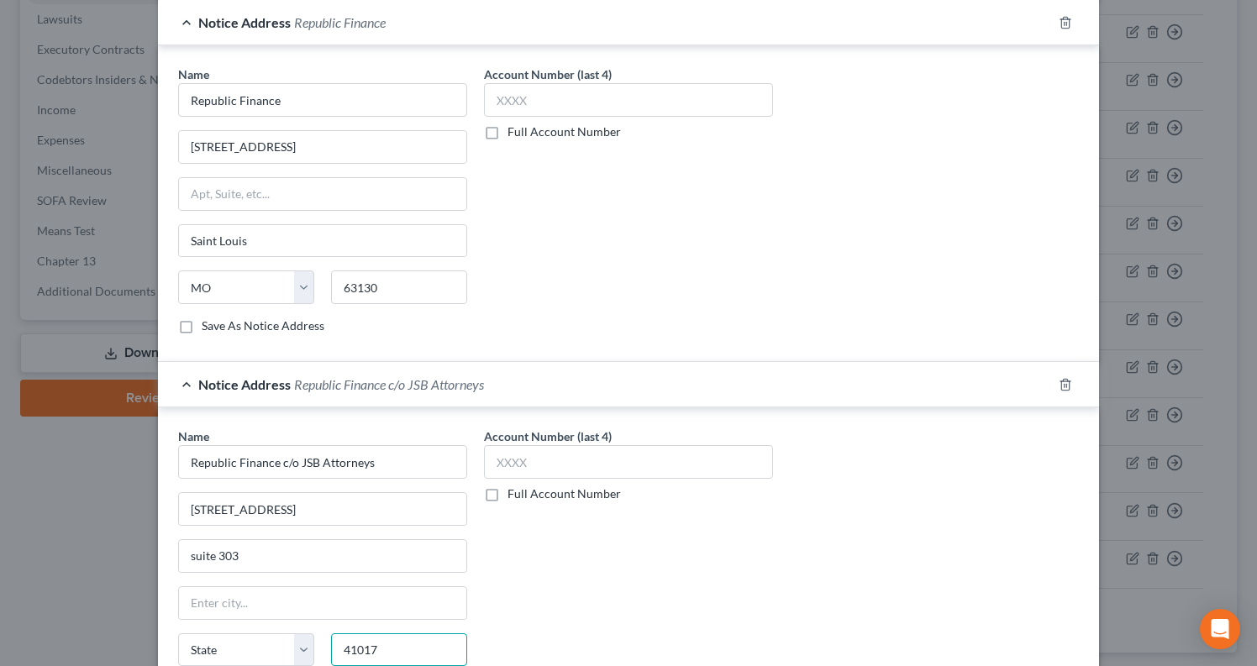
type input "41017"
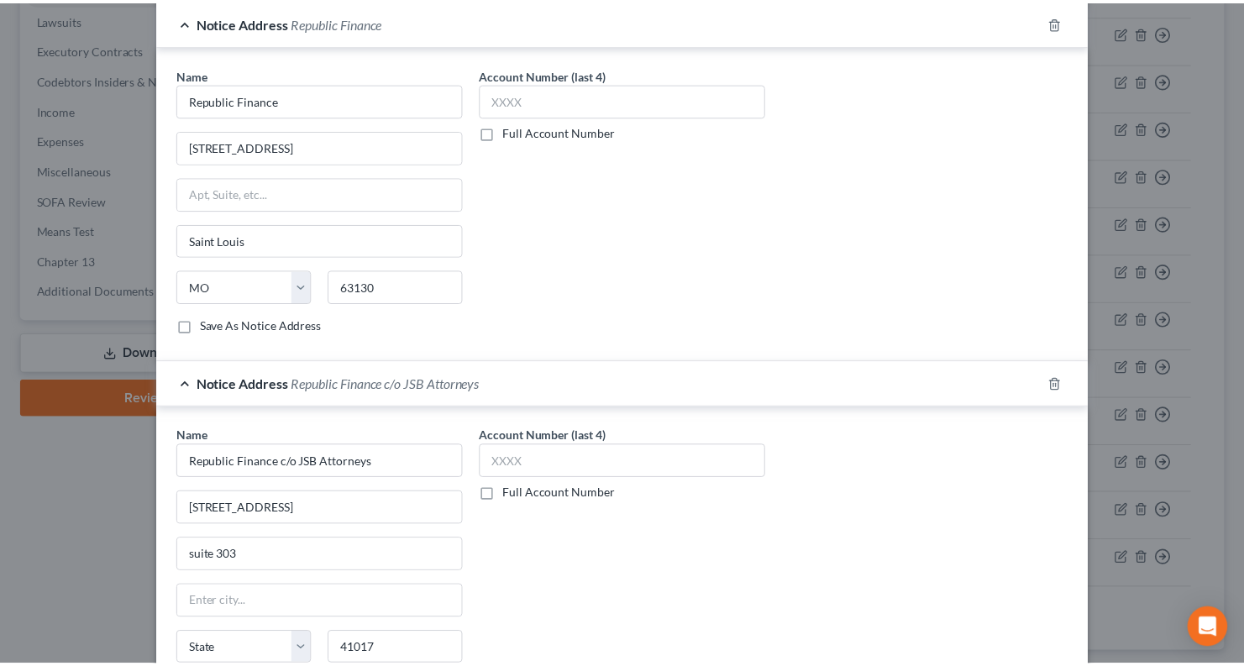
scroll to position [649, 0]
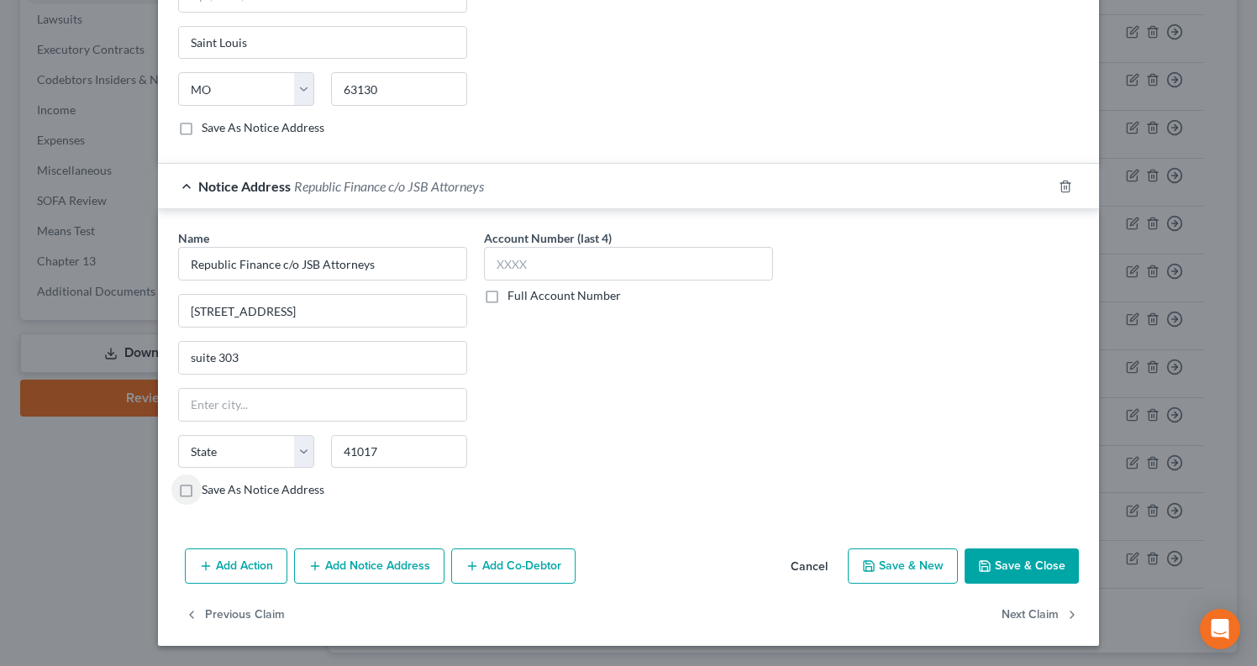
type input "Ft Mitchell"
select select "18"
click at [1017, 564] on button "Save & Close" at bounding box center [1022, 566] width 114 height 35
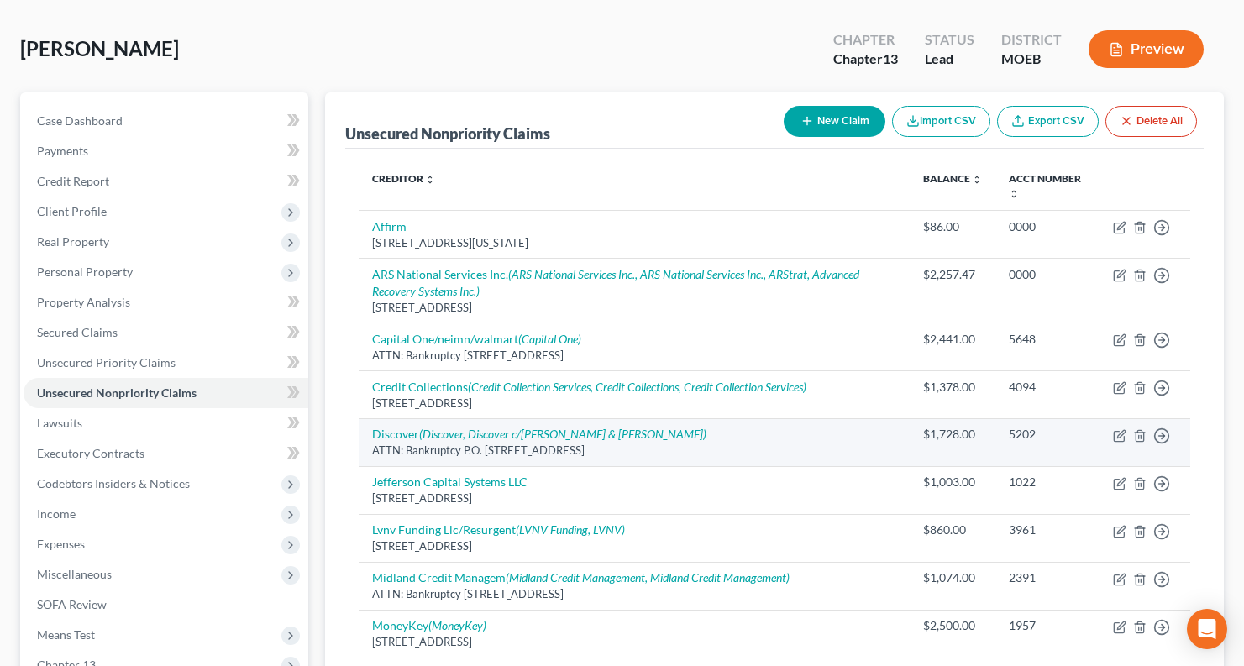
scroll to position [0, 0]
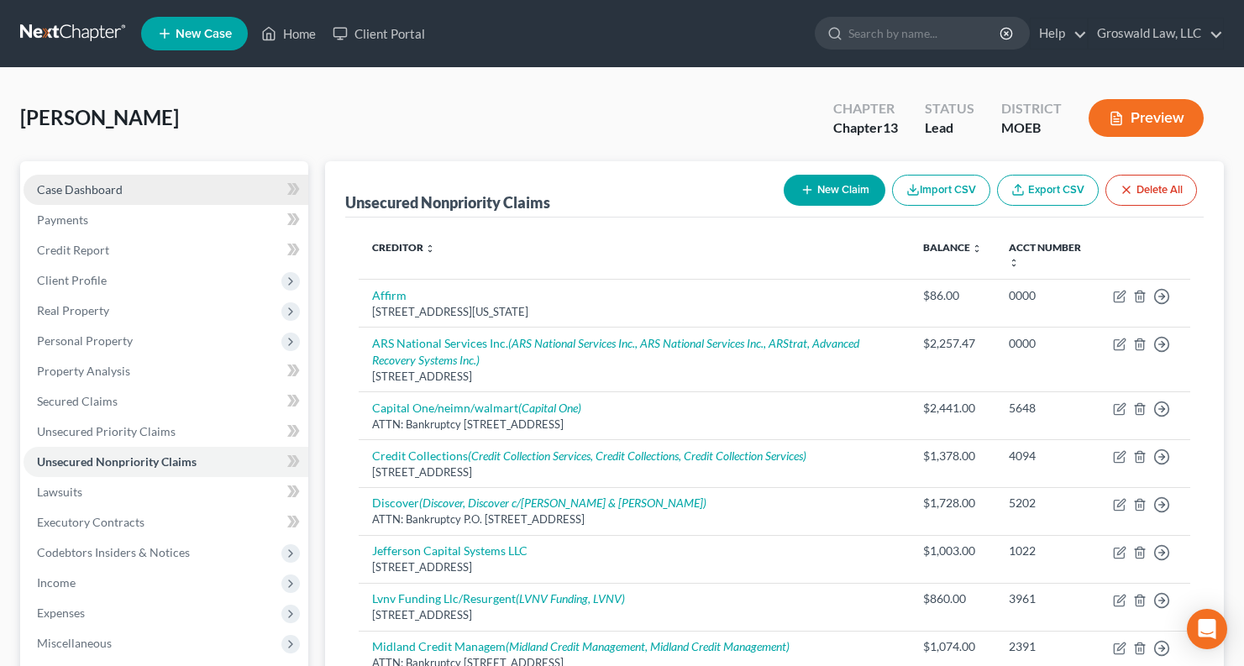
drag, startPoint x: 172, startPoint y: 186, endPoint x: 197, endPoint y: 197, distance: 26.7
click at [172, 186] on link "Case Dashboard" at bounding box center [166, 190] width 285 height 30
select select "6"
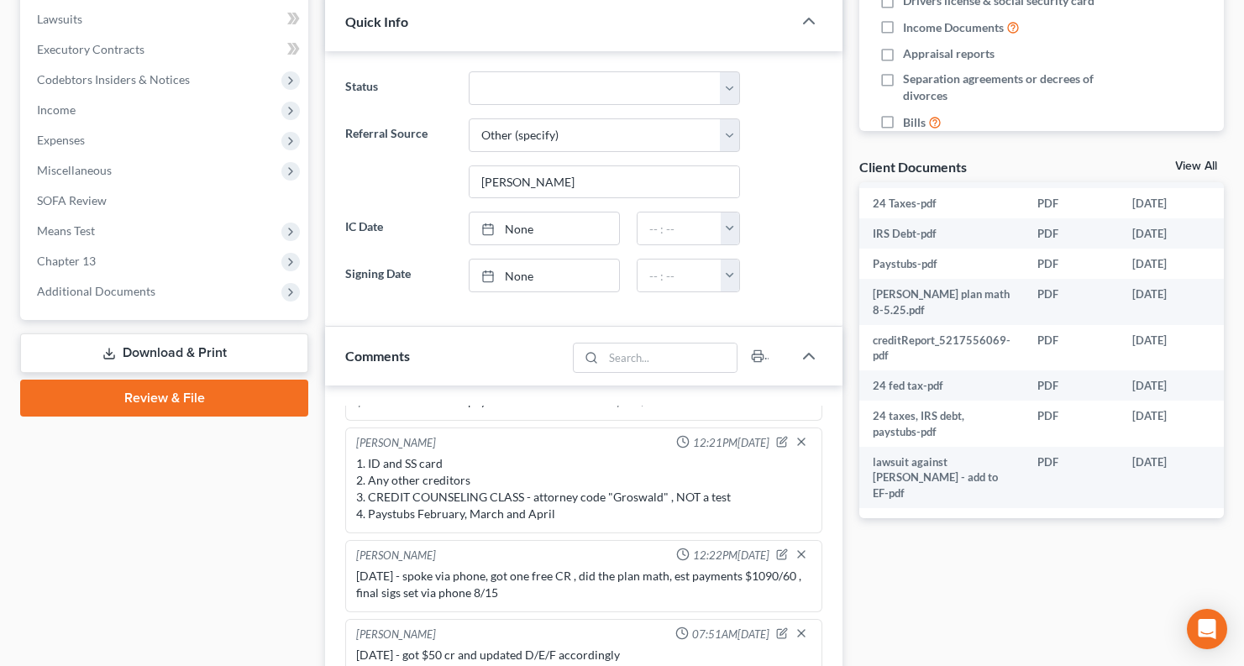
scroll to position [868, 0]
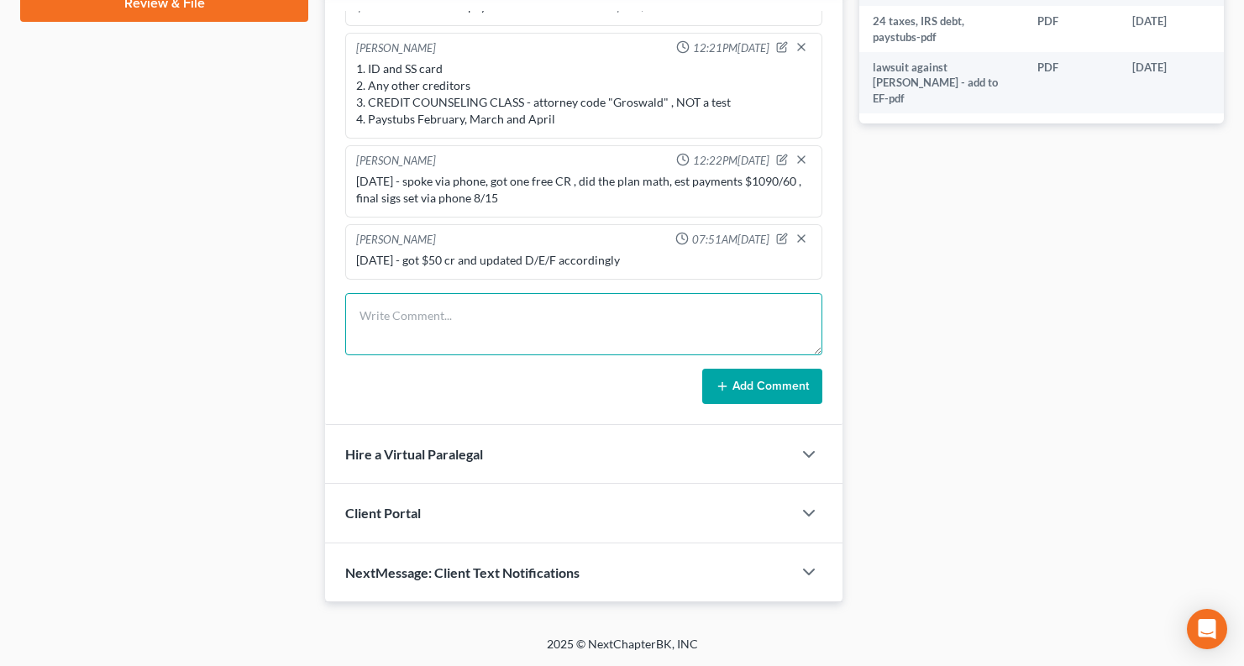
click at [469, 339] on textarea at bounding box center [583, 324] width 477 height 62
type textarea "8/15/25 - final review via phone, uploaded for sigs, TFS payments $504/biweekly…"
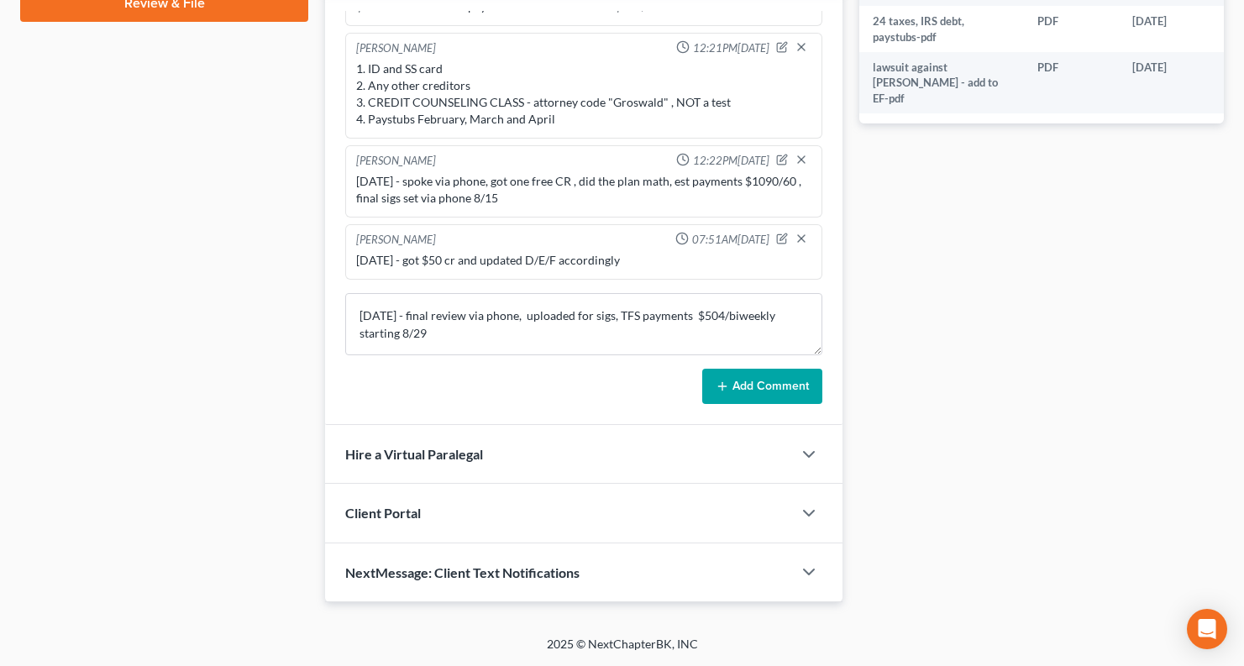
click at [745, 392] on button "Add Comment" at bounding box center [762, 386] width 120 height 35
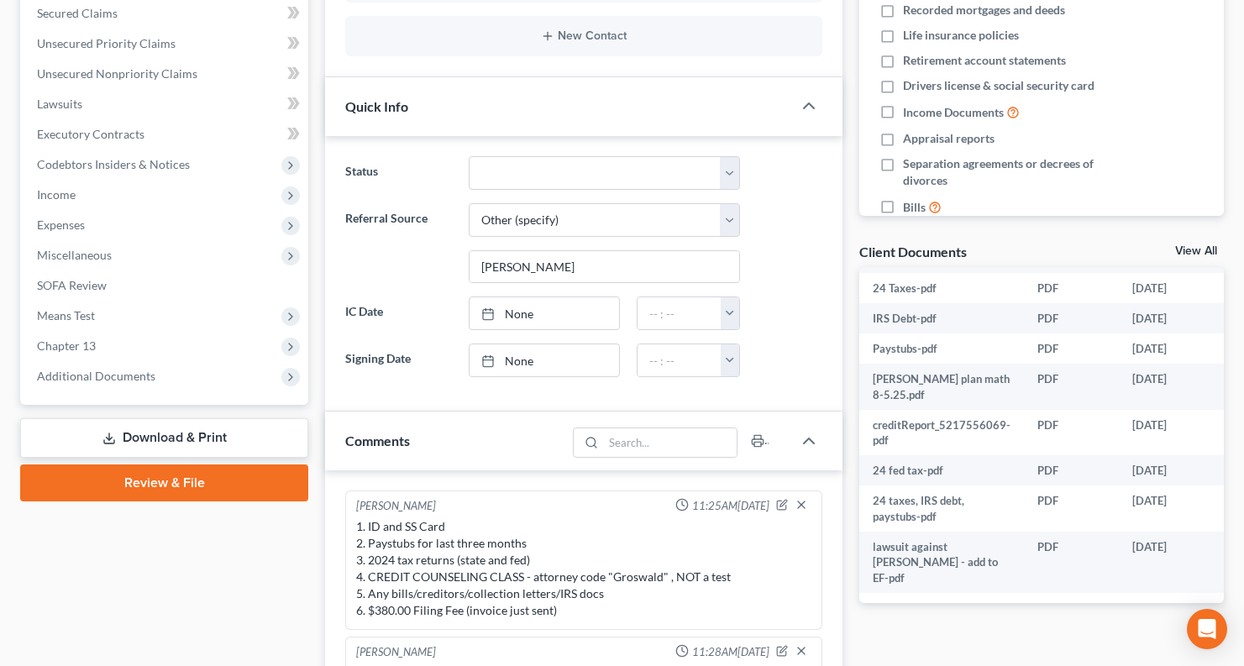
scroll to position [0, 0]
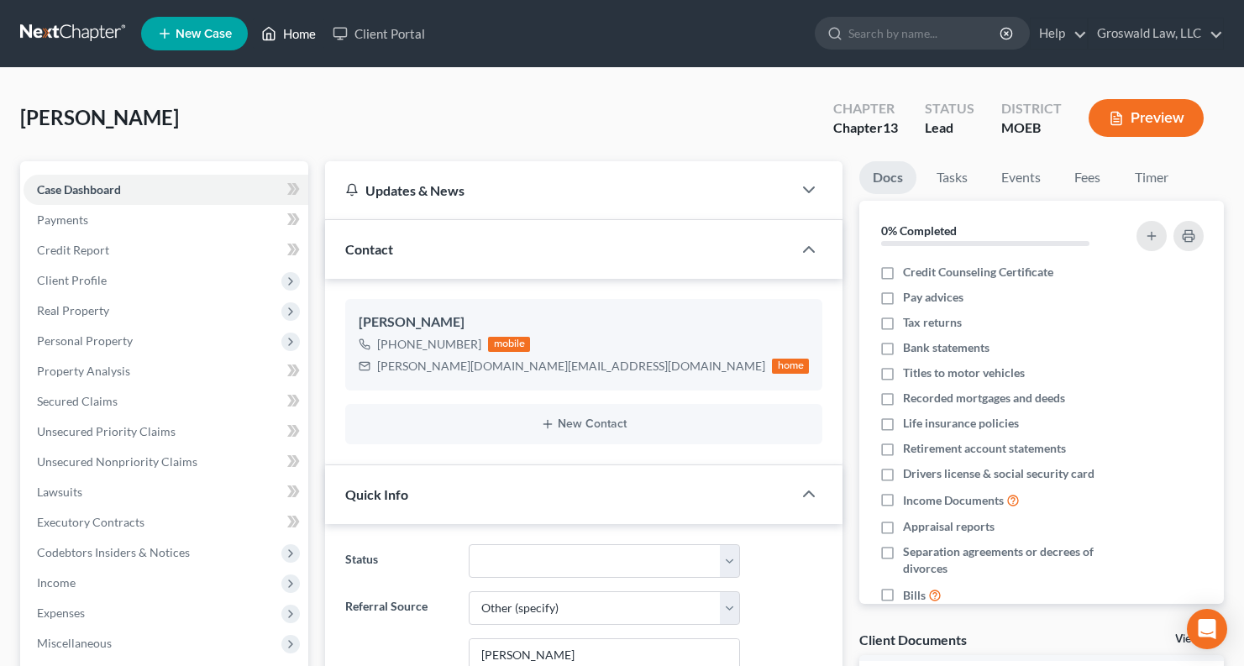
click at [283, 37] on link "Home" at bounding box center [288, 33] width 71 height 30
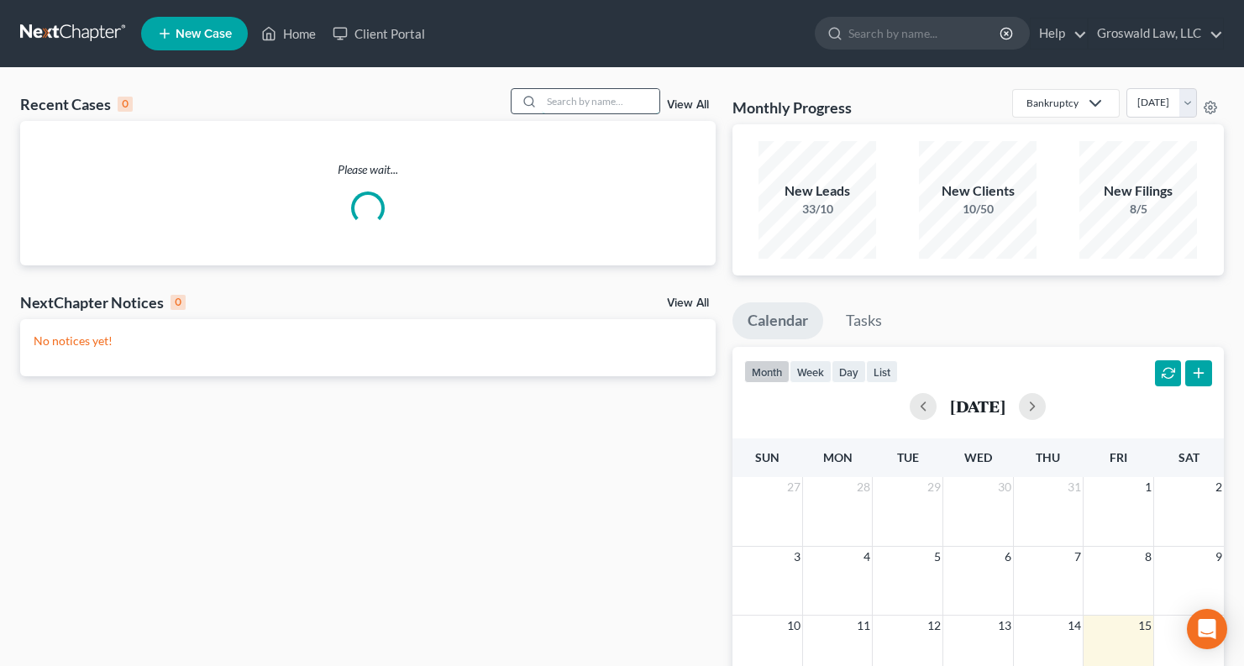
click at [583, 92] on input "search" at bounding box center [601, 101] width 118 height 24
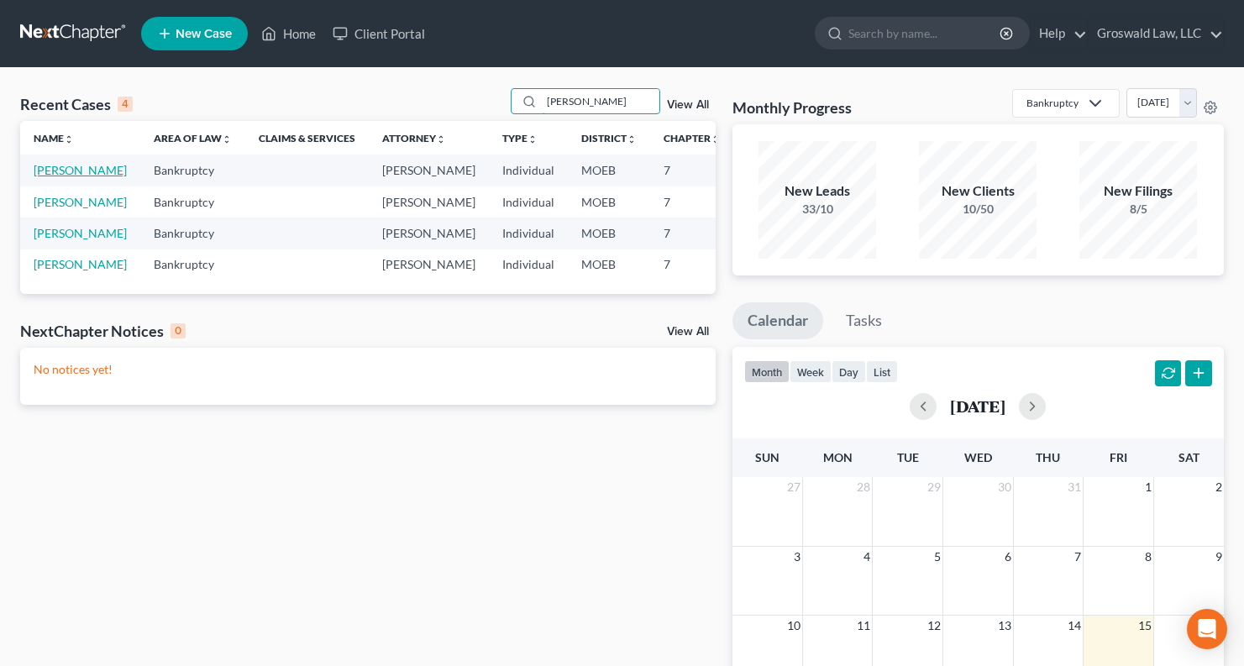
type input "murphy"
click at [56, 176] on link "[PERSON_NAME]" at bounding box center [80, 170] width 93 height 14
select select "6"
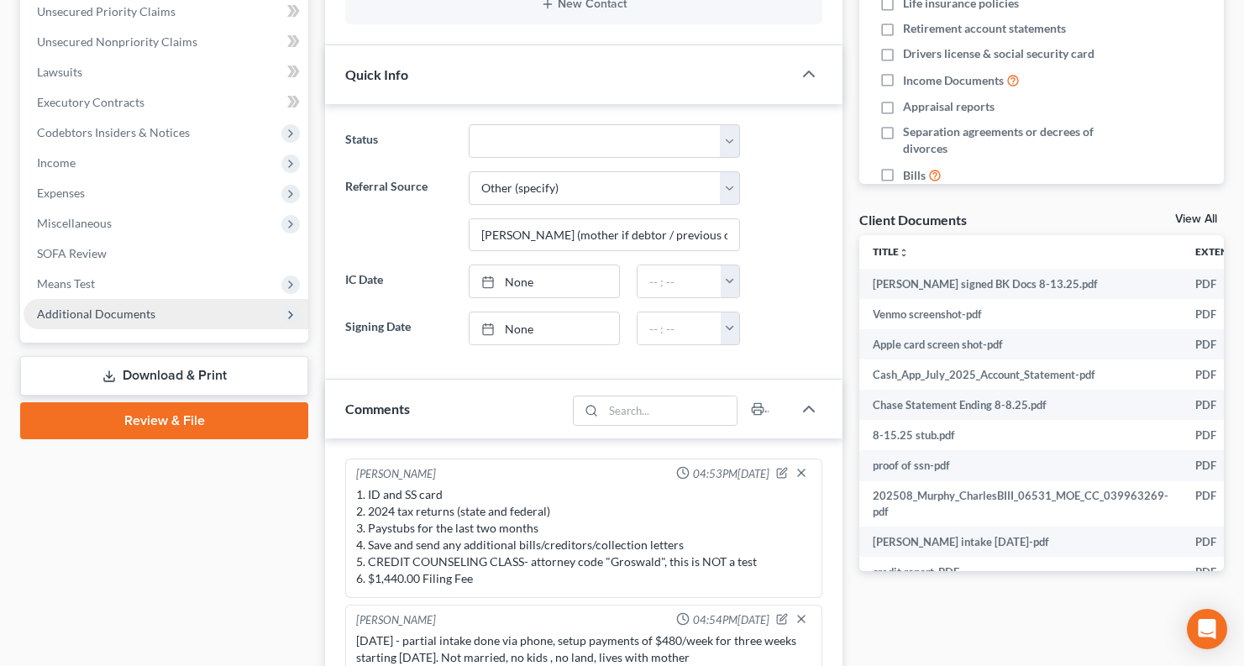
scroll to position [451, 0]
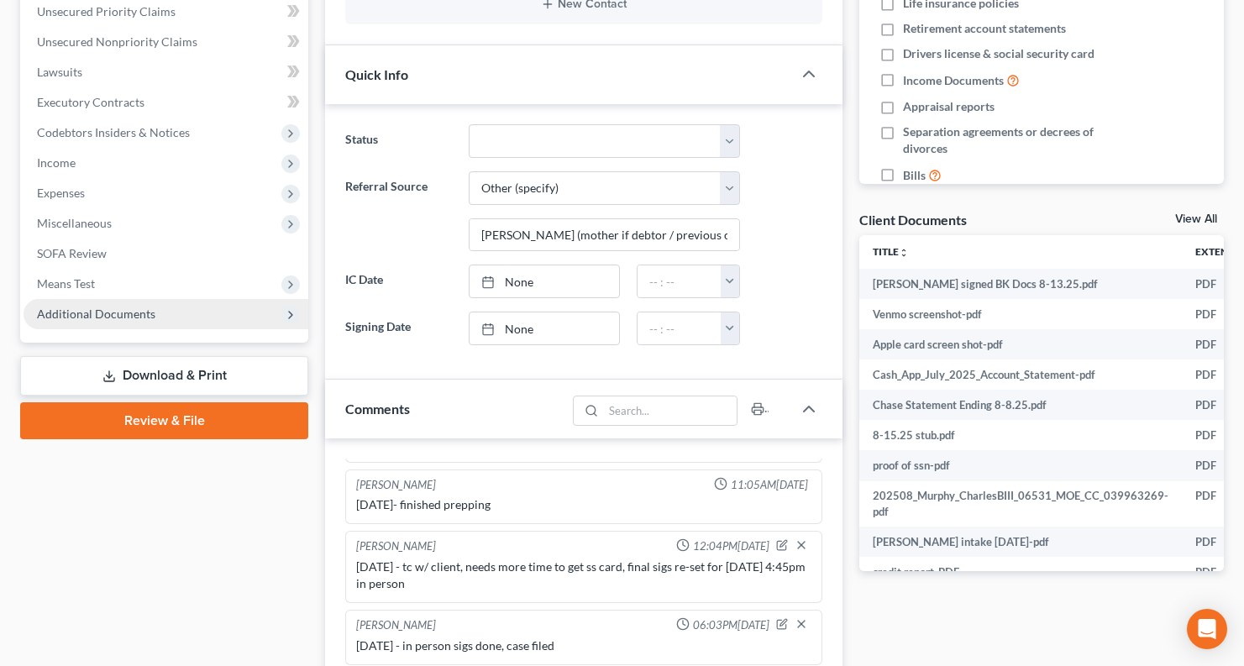
click at [142, 312] on span "Additional Documents" at bounding box center [96, 314] width 118 height 14
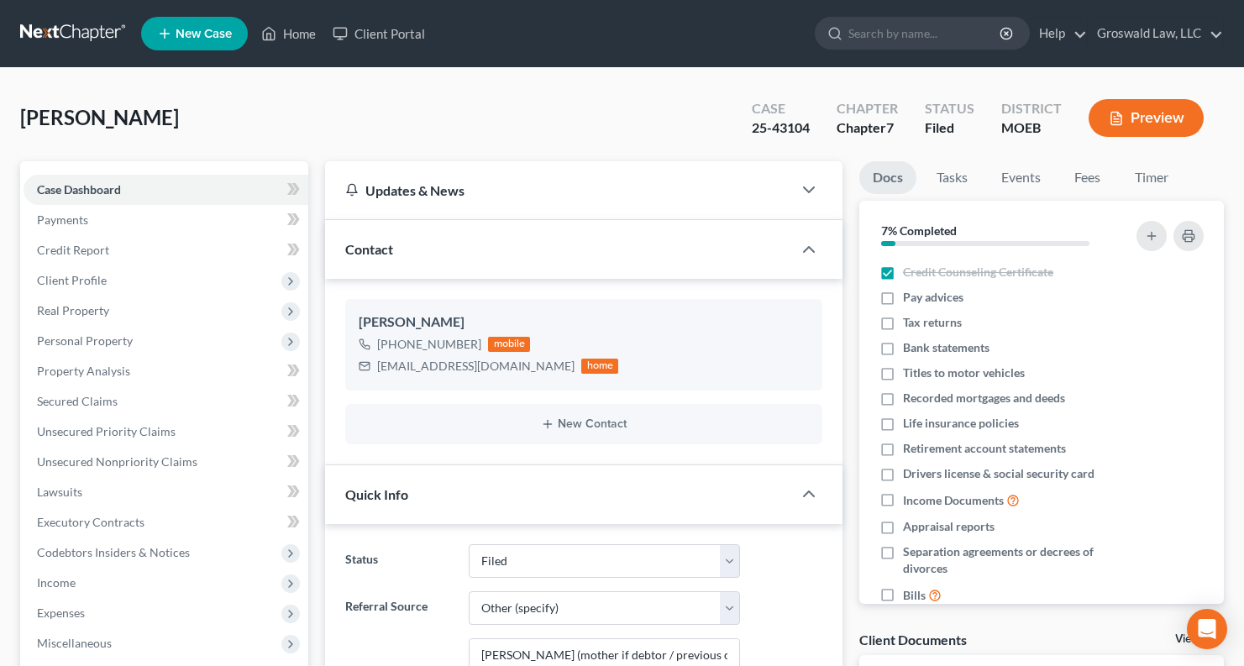
select select "6"
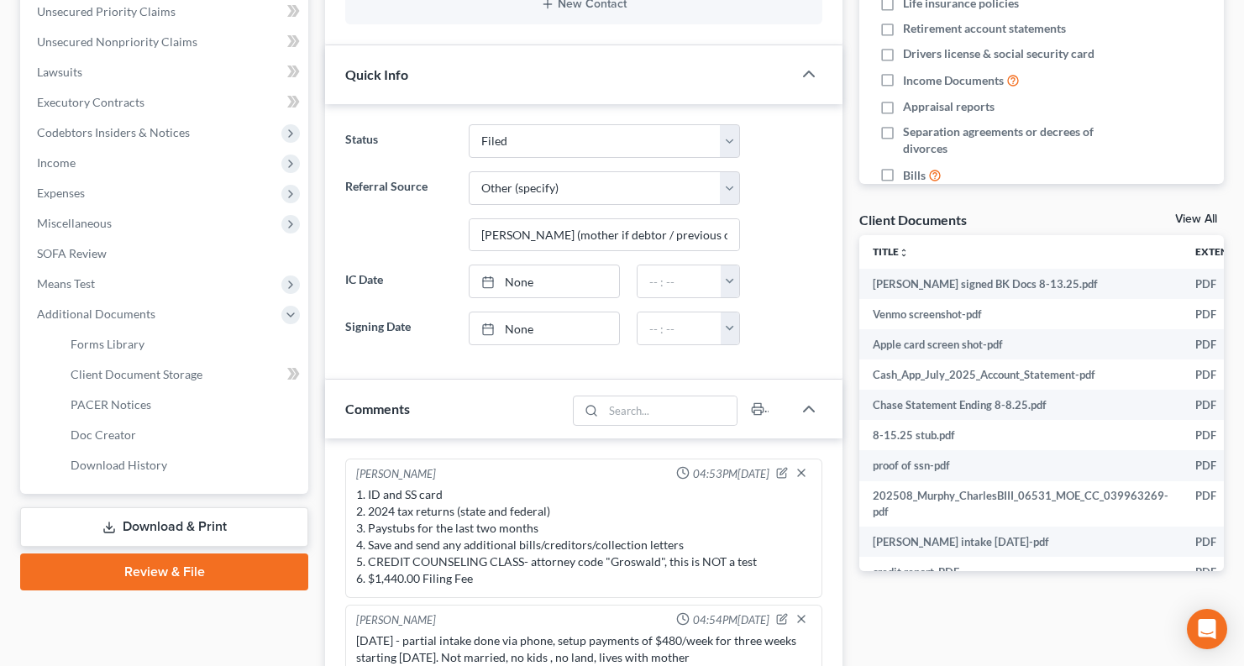
scroll to position [451, 0]
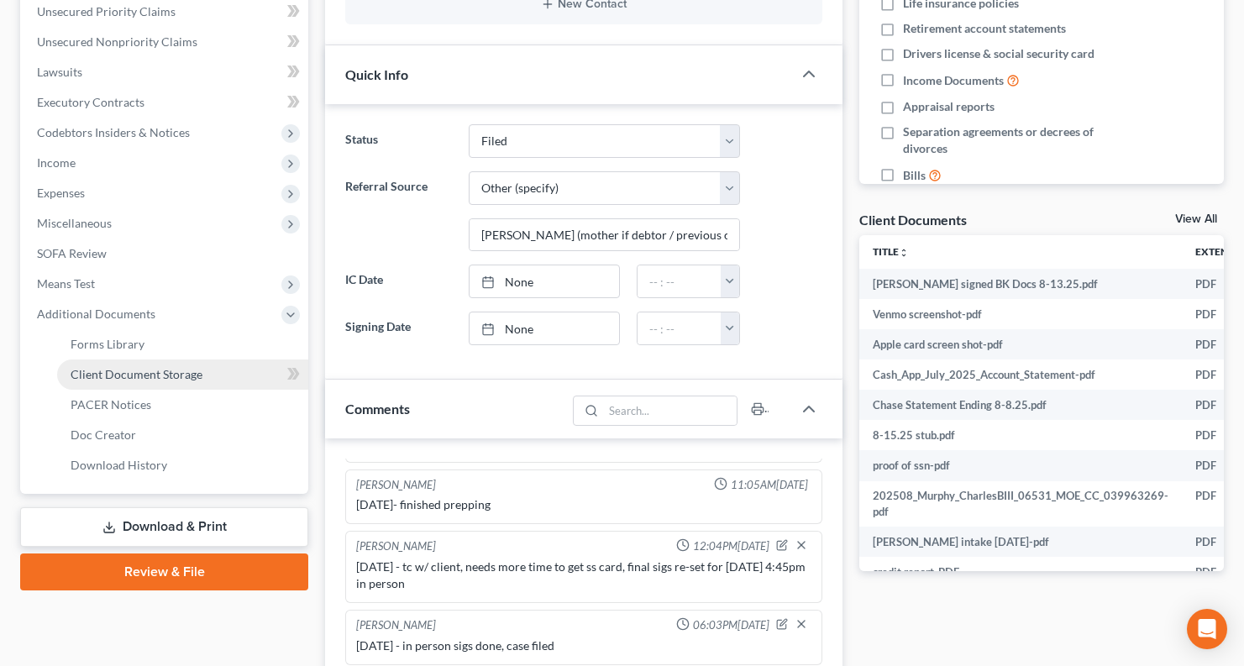
click at [146, 380] on span "Client Document Storage" at bounding box center [137, 374] width 132 height 14
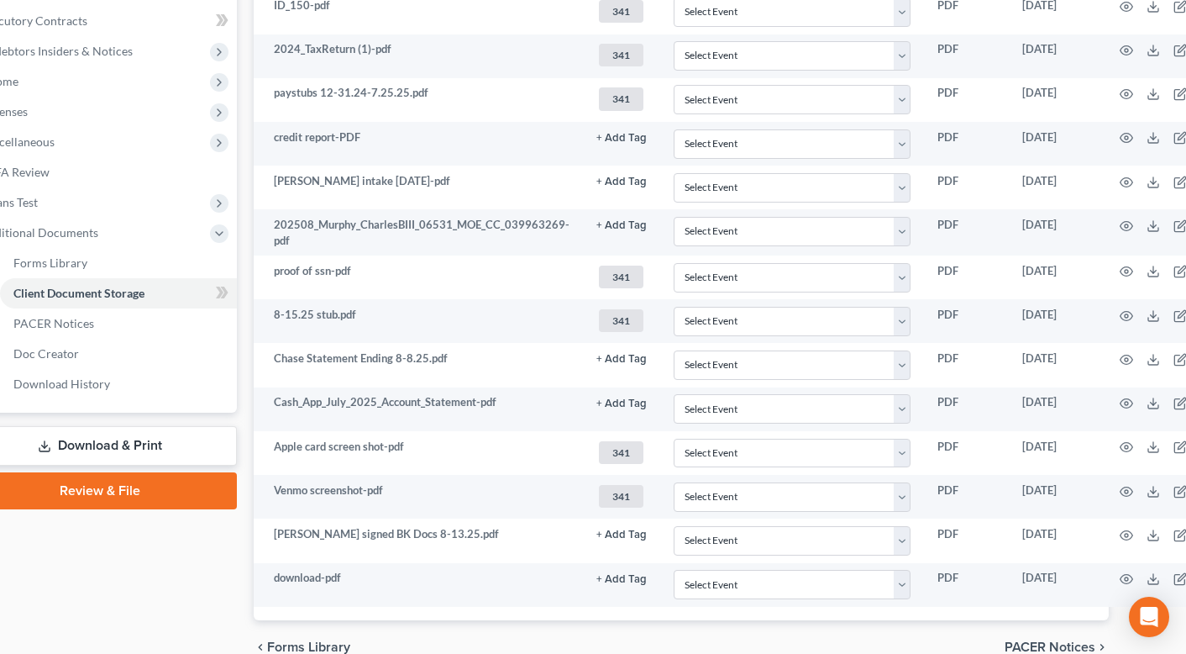
scroll to position [502, 107]
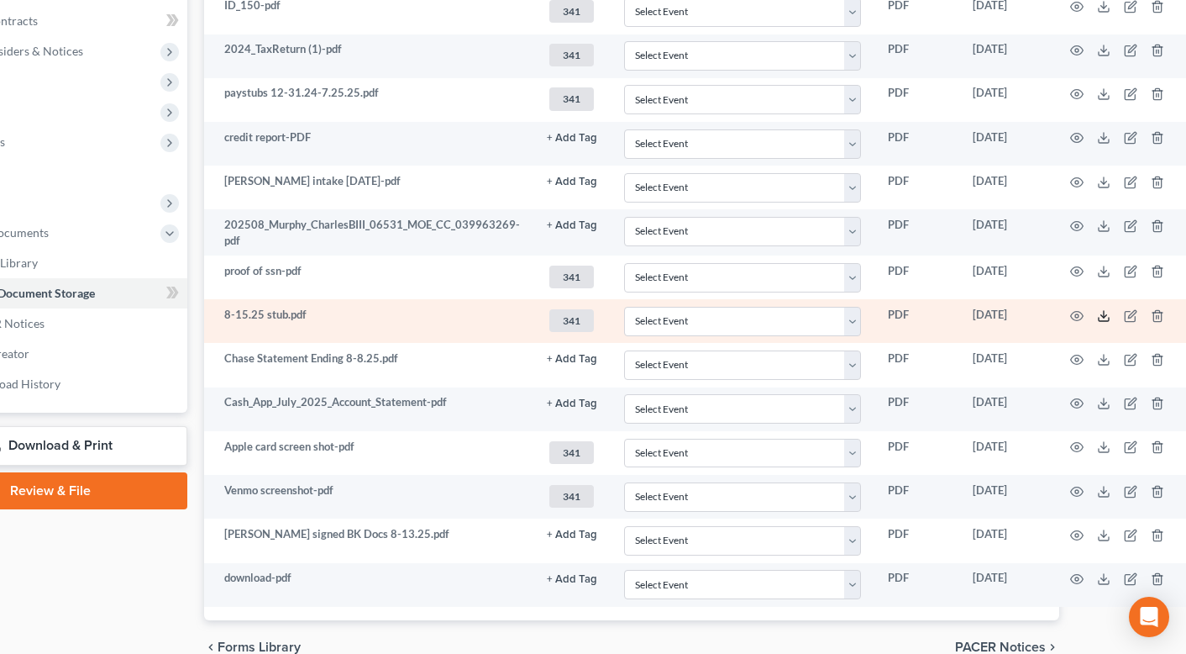
click at [1097, 317] on icon at bounding box center [1103, 315] width 13 height 13
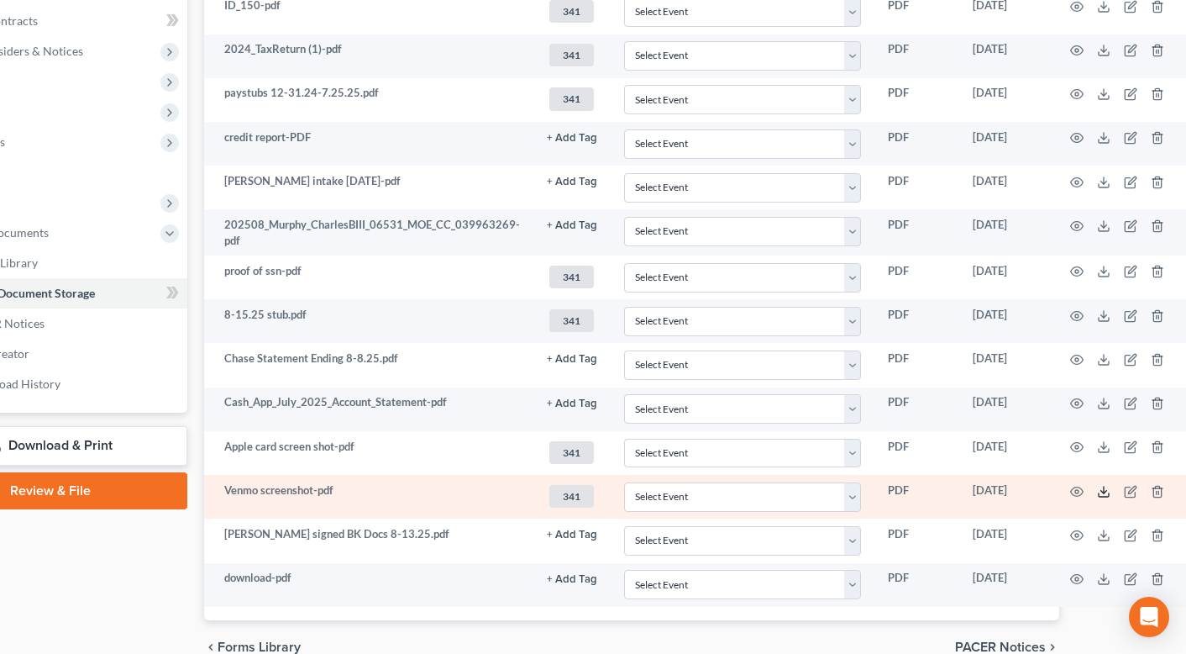
click at [1097, 492] on icon at bounding box center [1103, 491] width 13 height 13
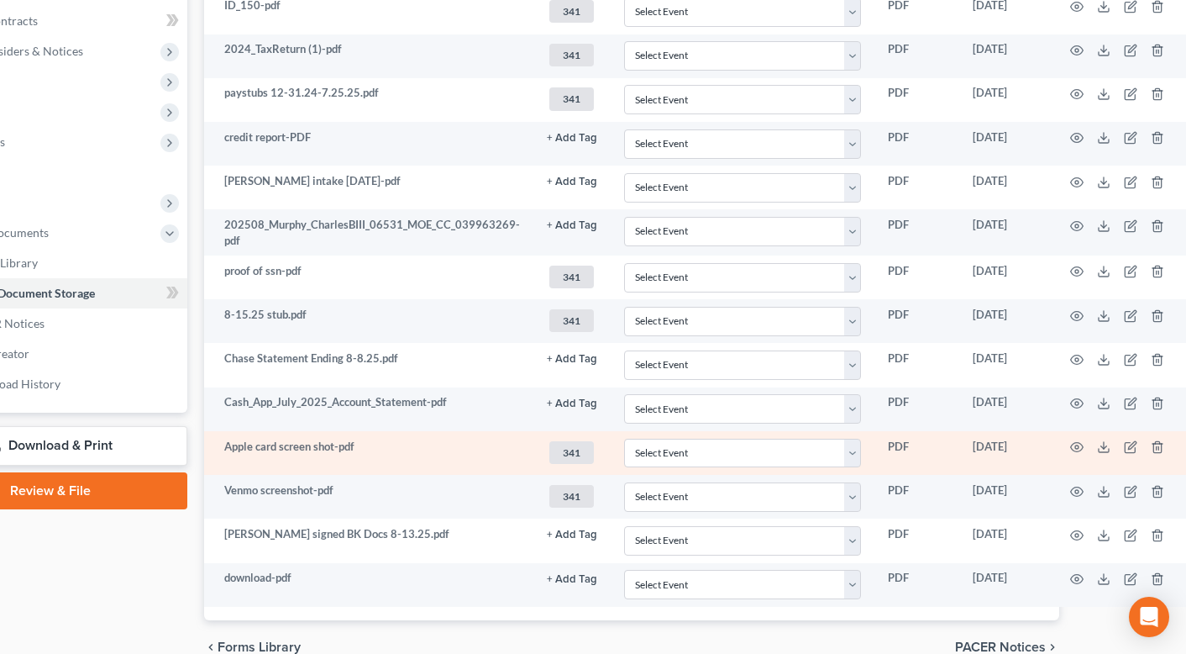
click at [1091, 444] on td at bounding box center [1120, 453] width 141 height 44
click at [1098, 446] on icon at bounding box center [1103, 446] width 13 height 13
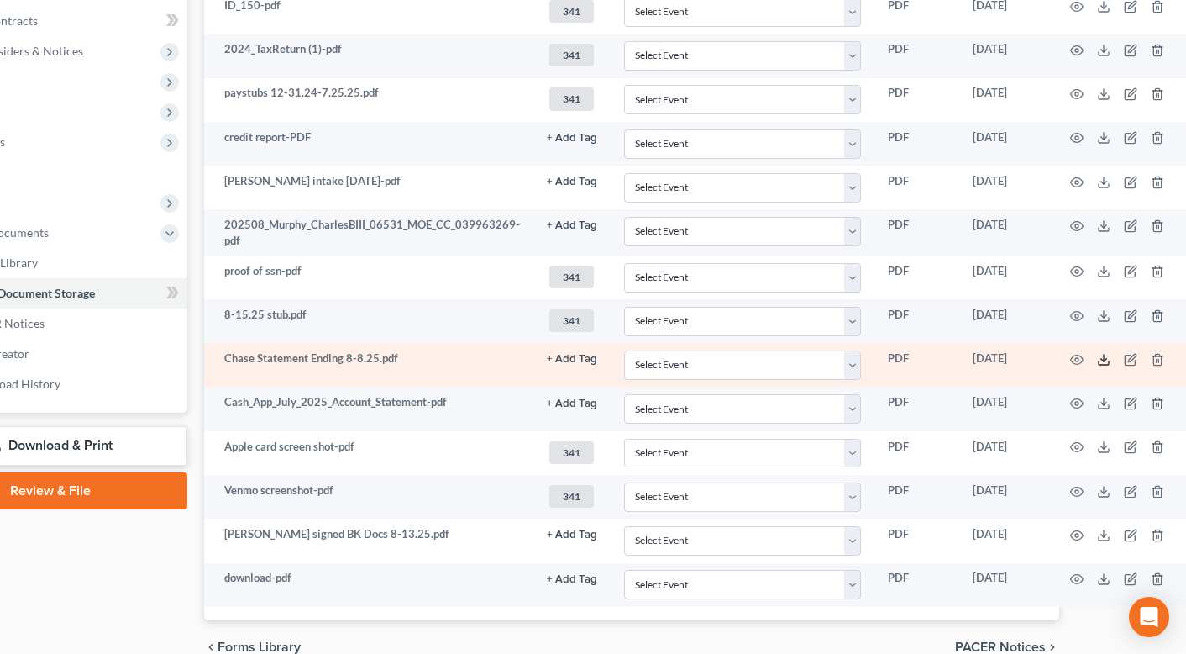
click at [1104, 357] on line at bounding box center [1104, 358] width 0 height 7
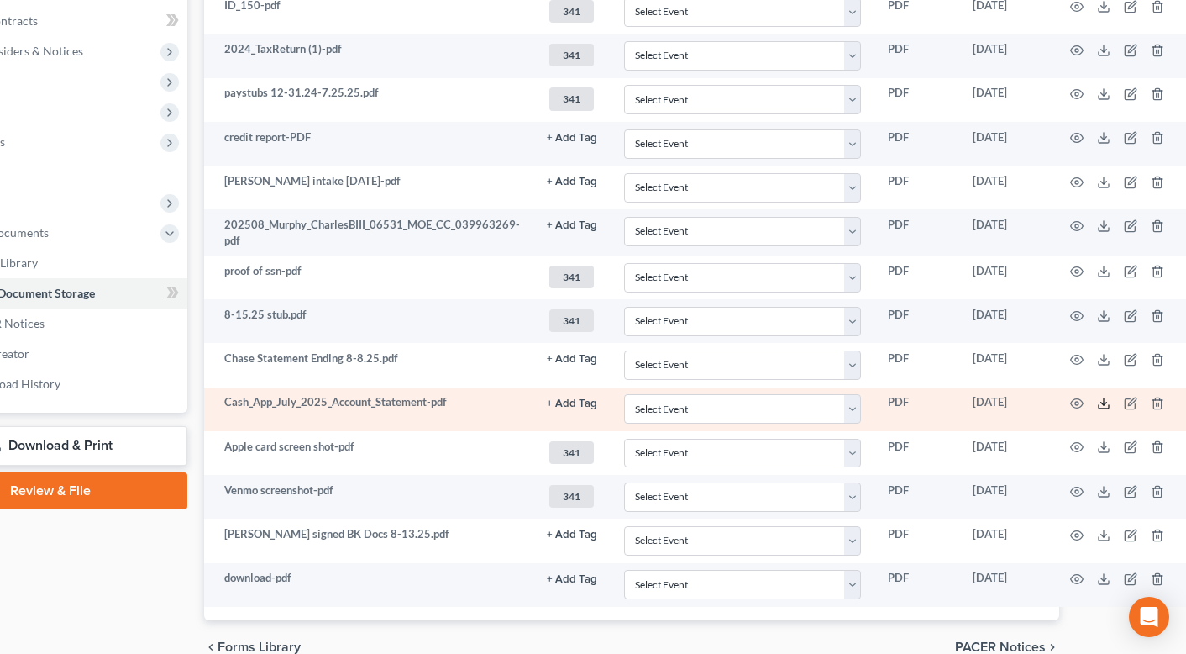
click at [1099, 408] on icon at bounding box center [1103, 403] width 13 height 13
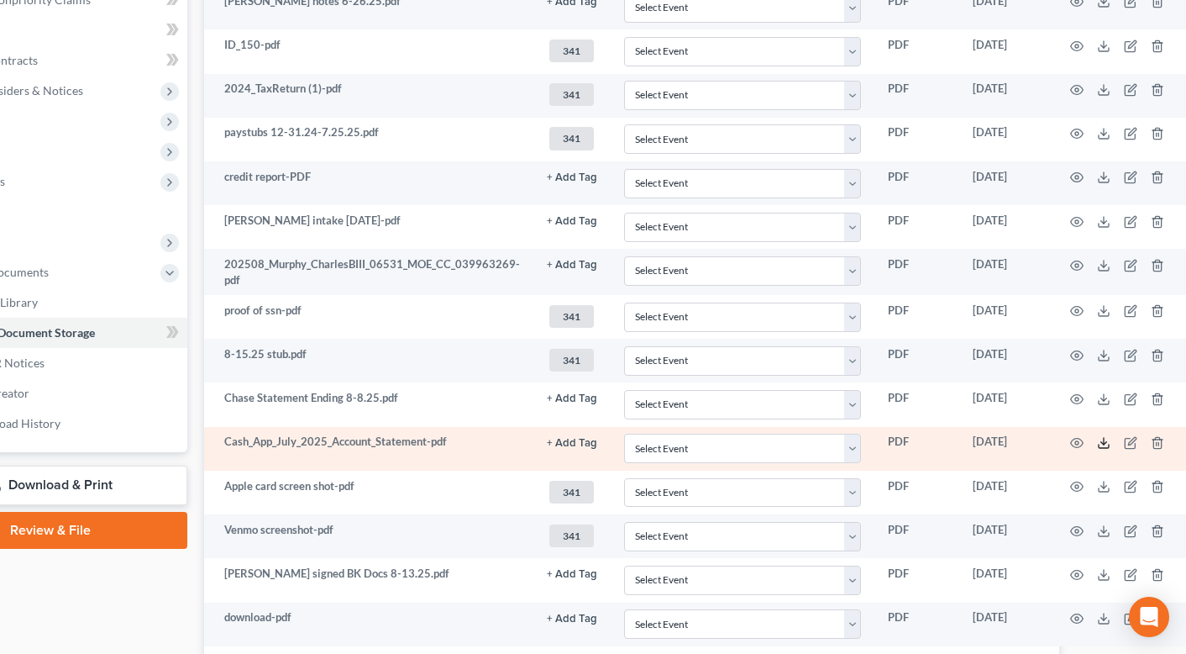
scroll to position [418, 107]
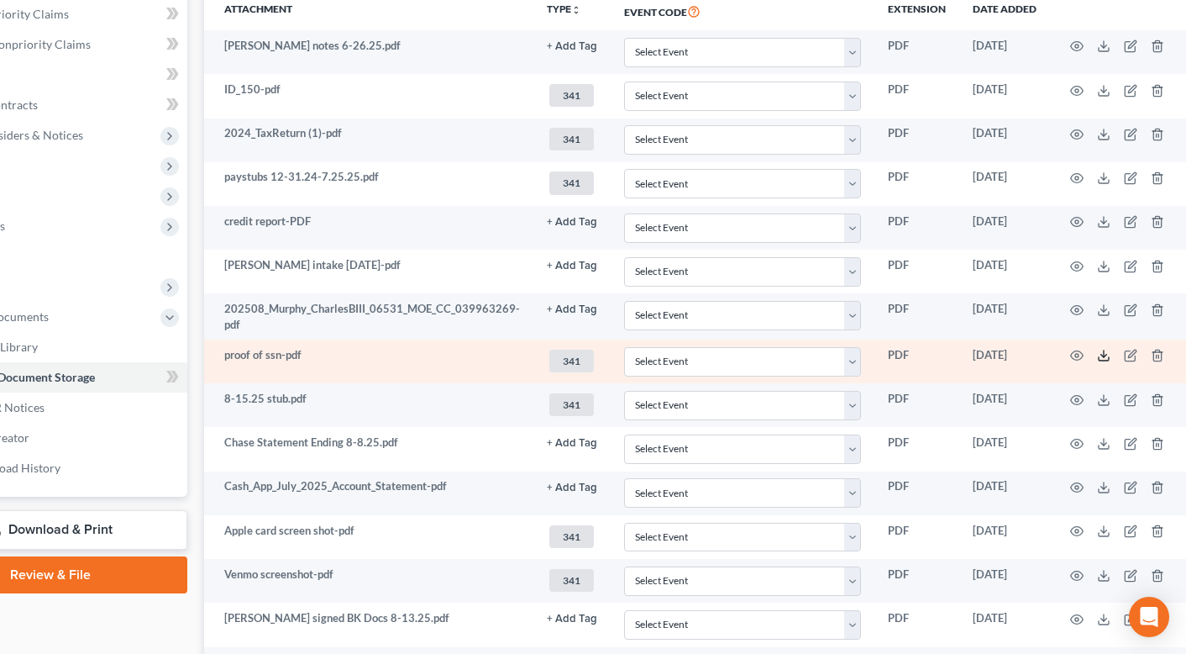
click at [1106, 352] on icon at bounding box center [1103, 355] width 13 height 13
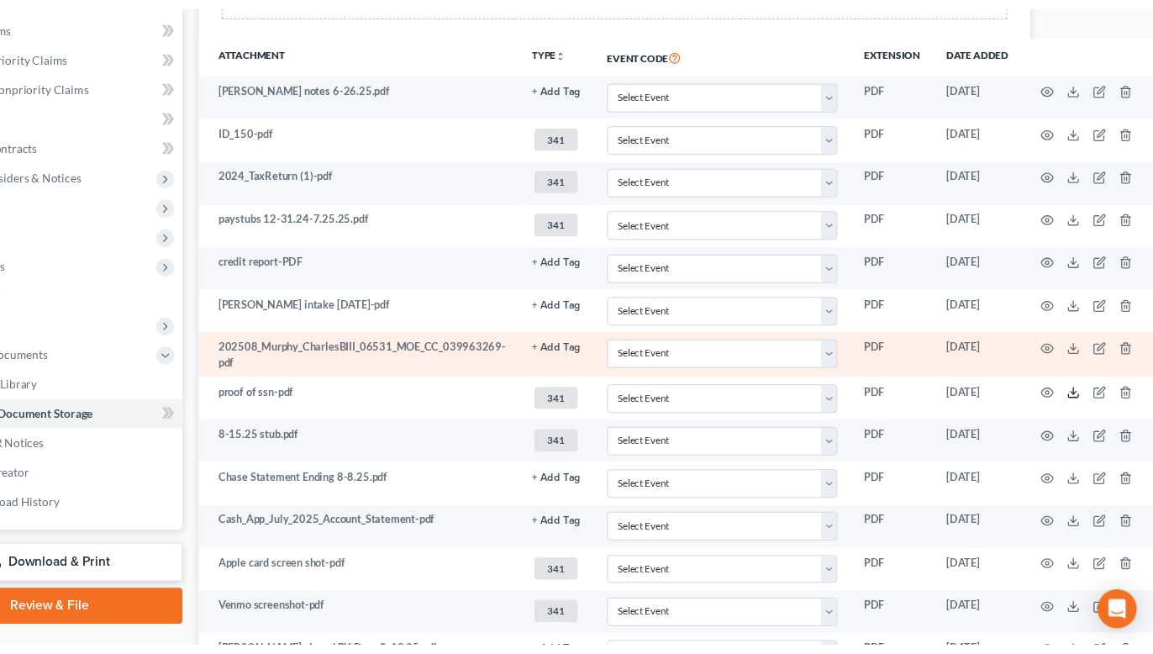
scroll to position [334, 107]
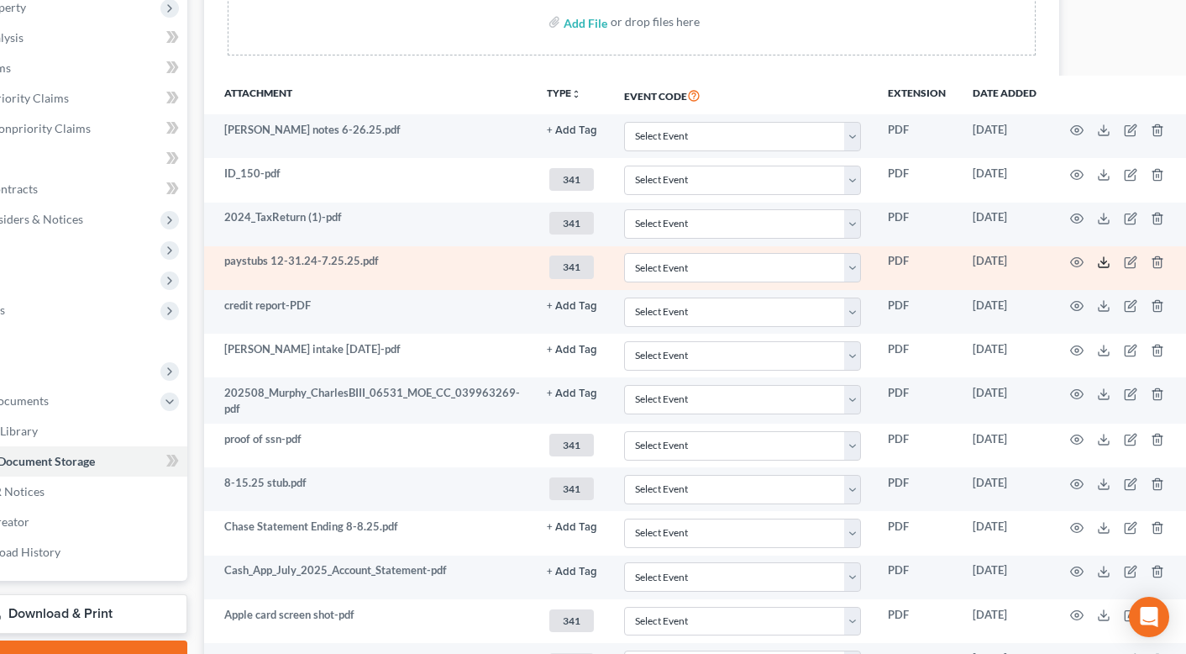
click at [1102, 263] on polyline at bounding box center [1105, 262] width 6 height 3
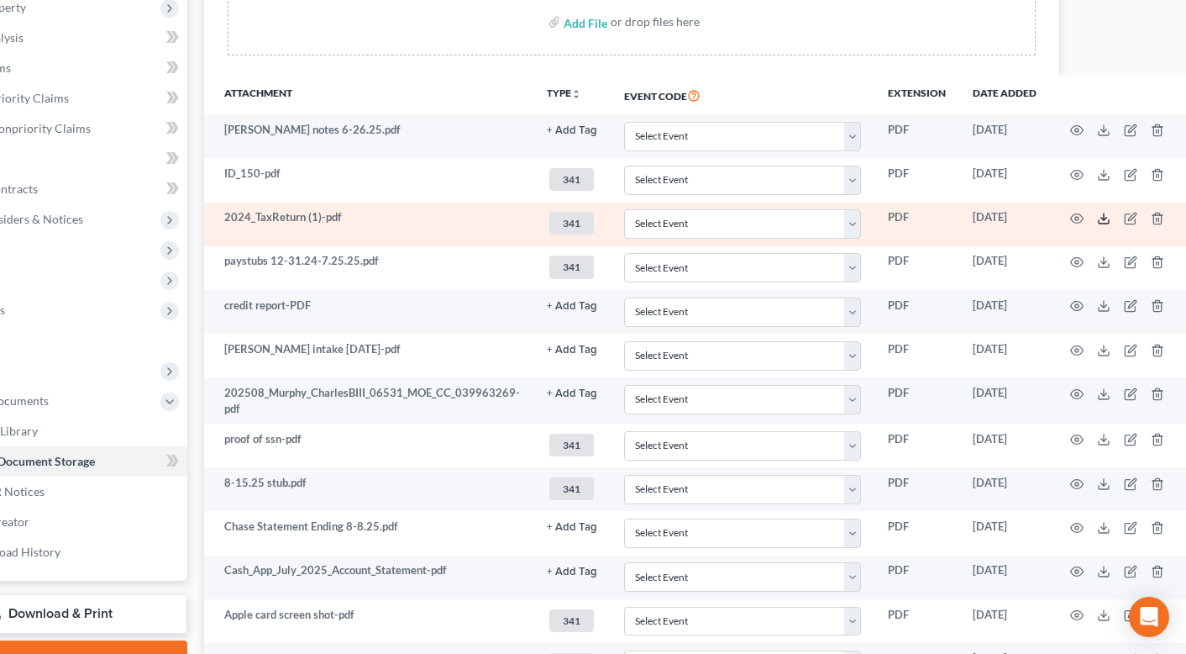
click at [1102, 218] on icon at bounding box center [1103, 218] width 13 height 13
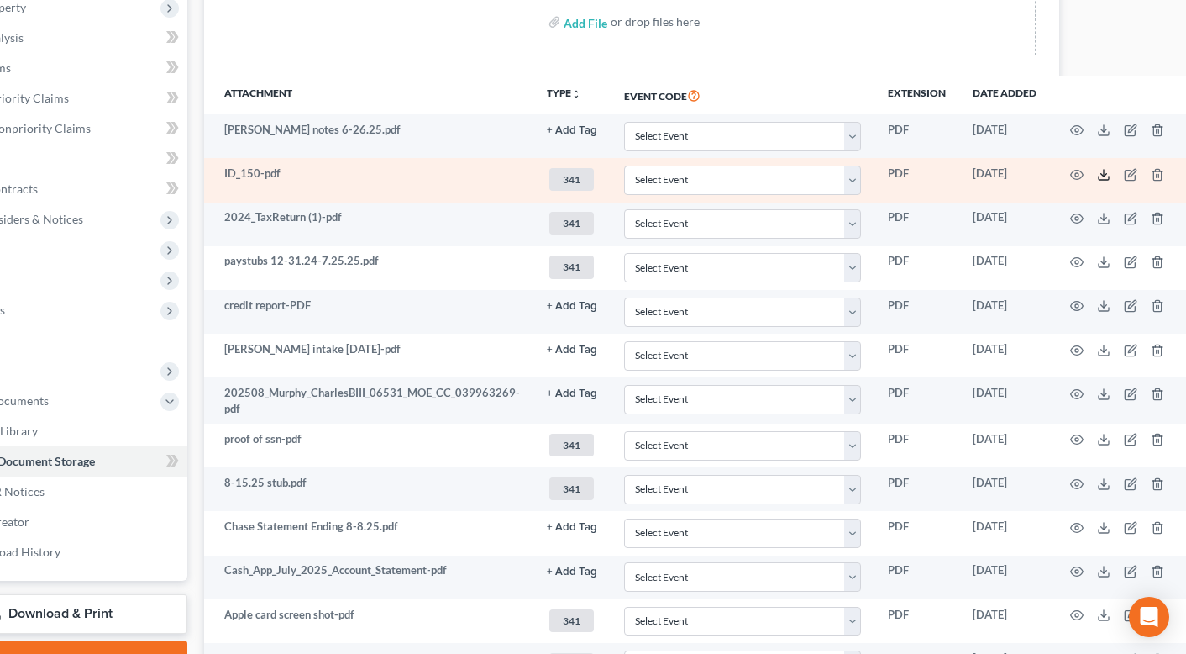
drag, startPoint x: 1103, startPoint y: 185, endPoint x: 1105, endPoint y: 172, distance: 12.7
click at [1103, 185] on td at bounding box center [1120, 180] width 141 height 44
click at [1105, 172] on icon at bounding box center [1103, 174] width 13 height 13
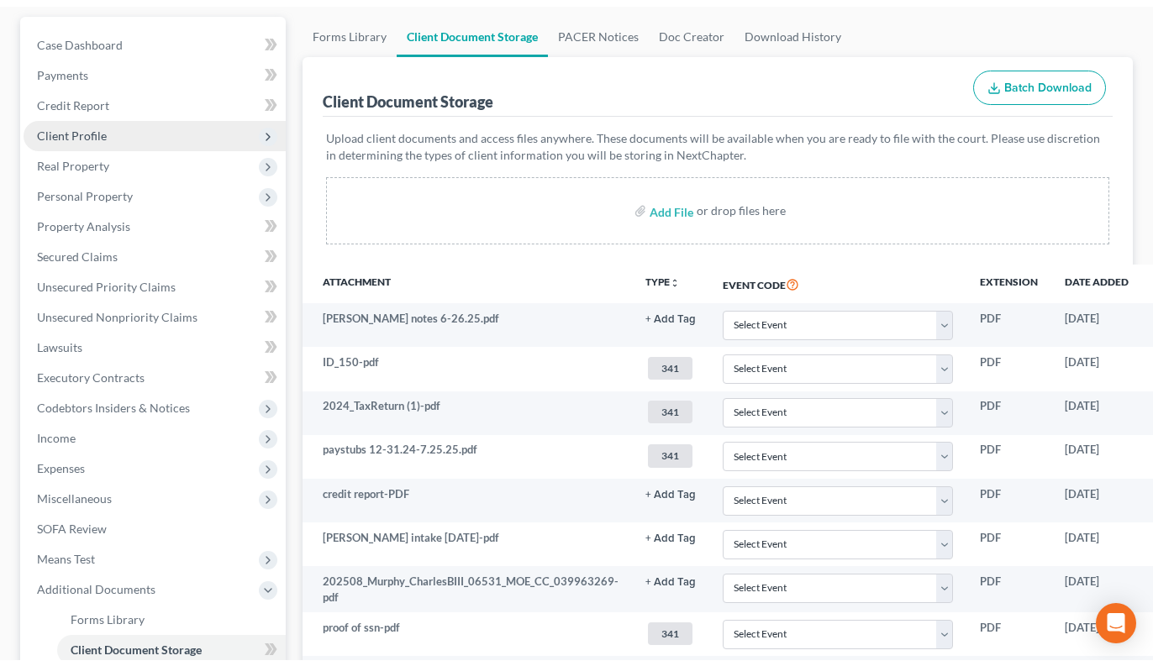
scroll to position [0, 0]
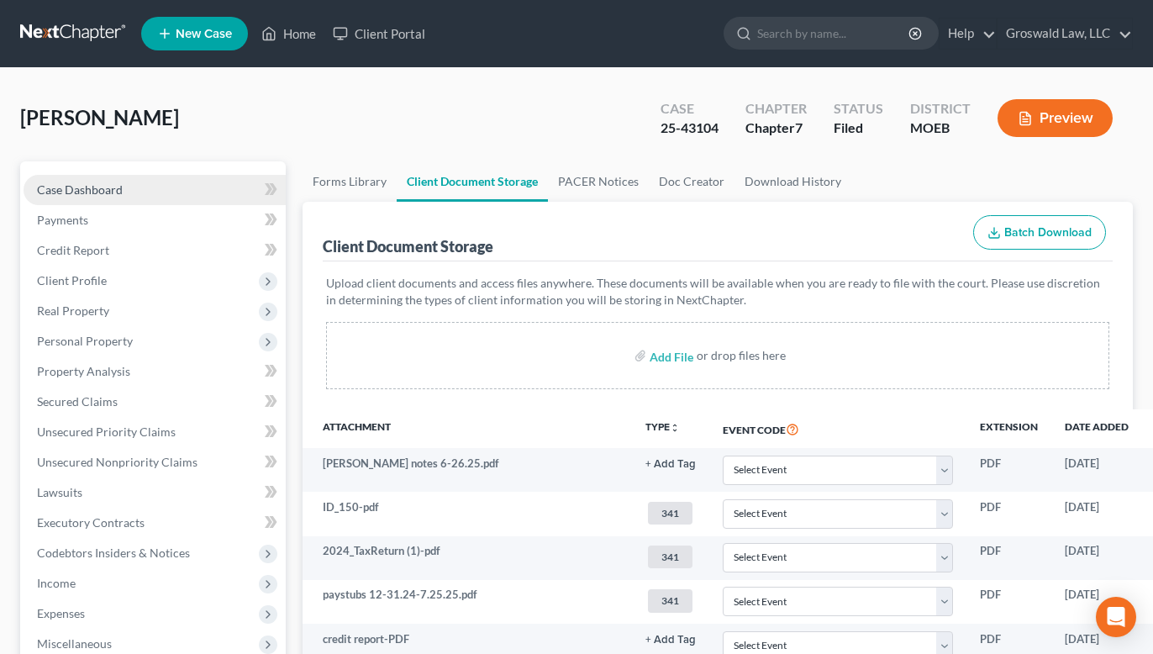
click at [119, 180] on link "Case Dashboard" at bounding box center [155, 190] width 262 height 30
select select "6"
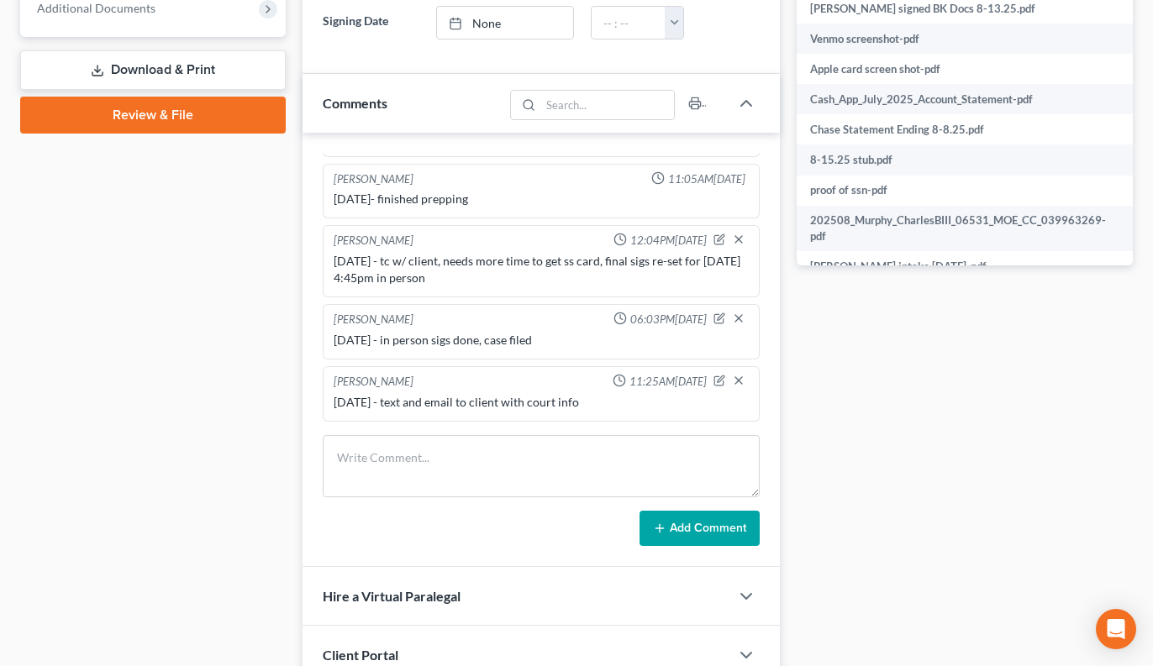
scroll to position [868, 0]
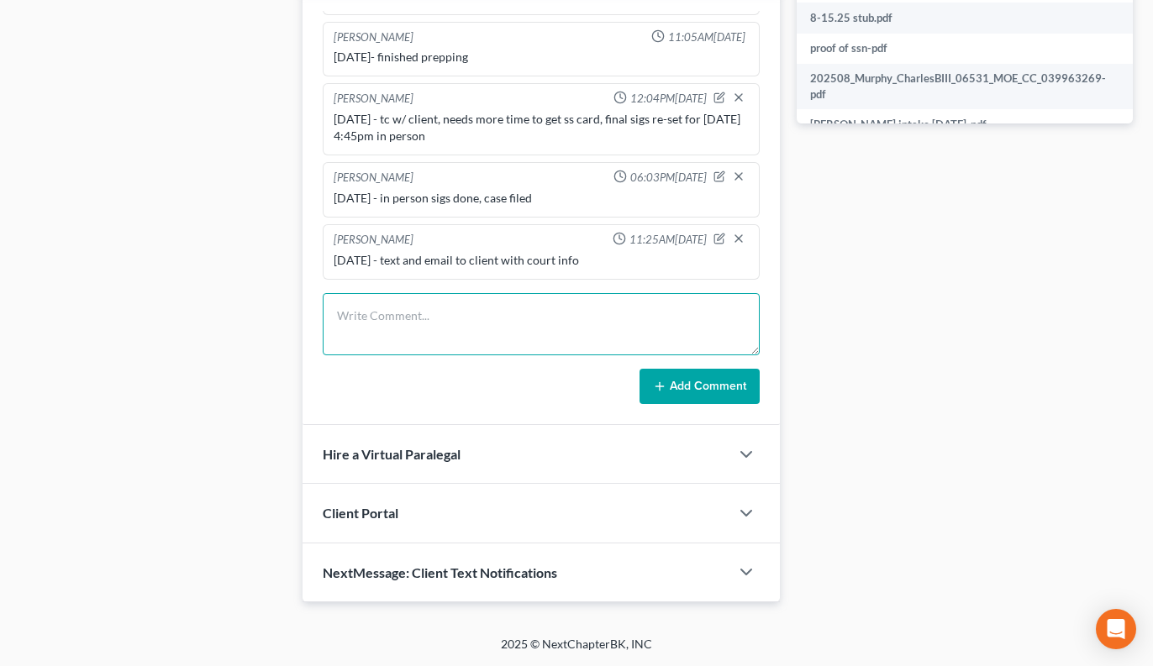
drag, startPoint x: 411, startPoint y: 337, endPoint x: 422, endPoint y: 315, distance: 24.4
click at [412, 337] on textarea at bounding box center [541, 324] width 437 height 62
type textarea "[DATE] - sent [PERSON_NAME] all docs except chase and cahapp covering filing da…"
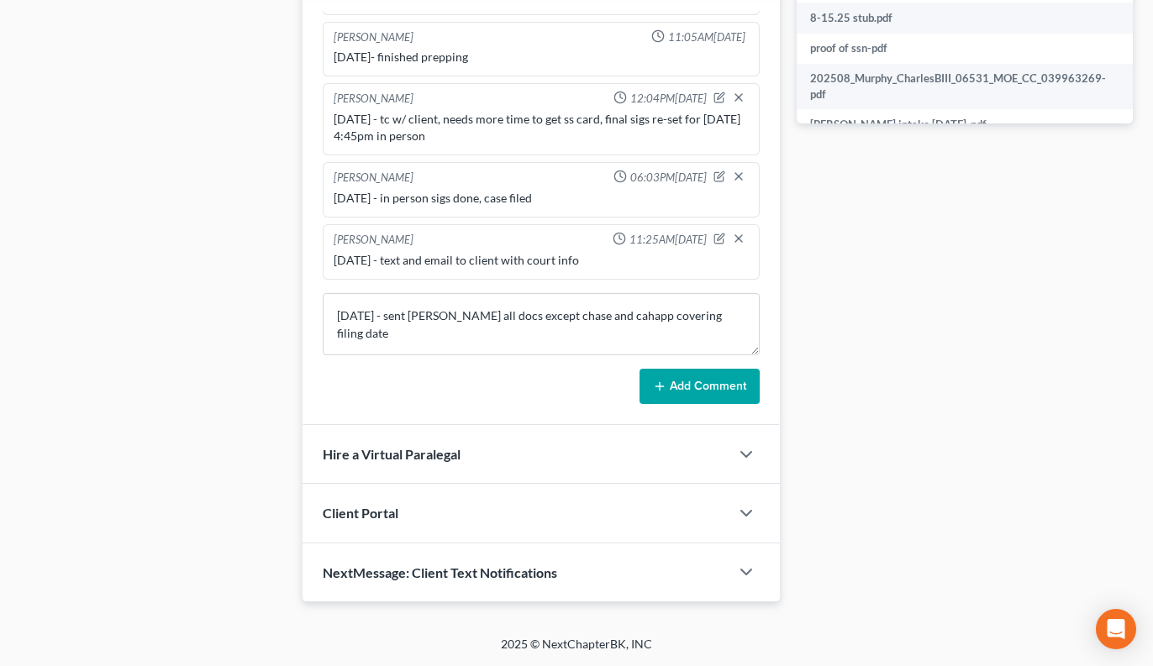
click at [697, 392] on button "Add Comment" at bounding box center [699, 386] width 120 height 35
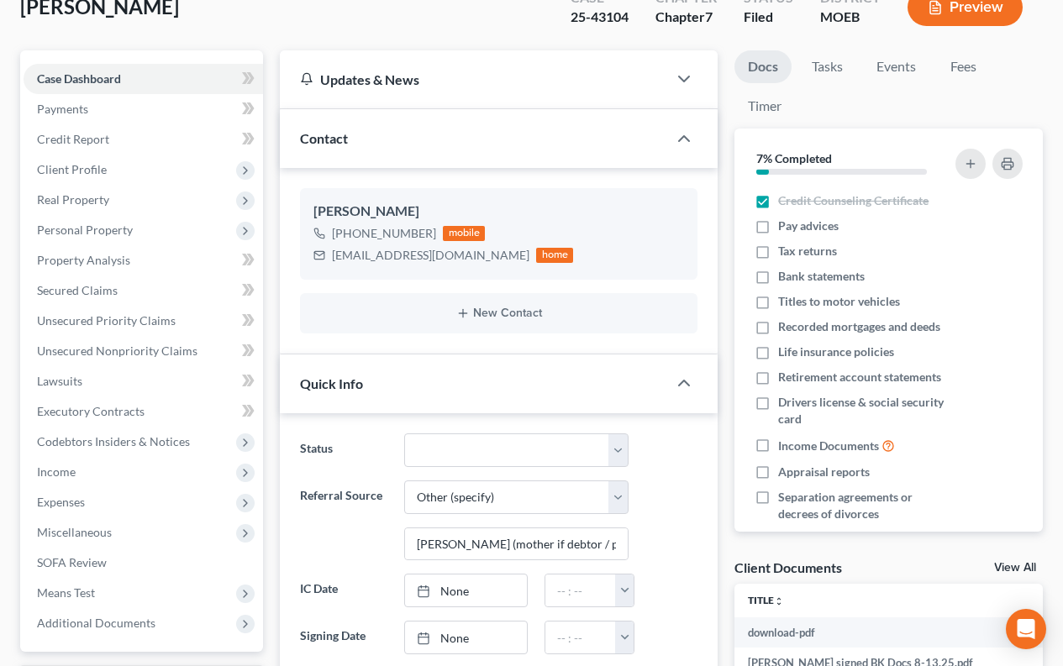
scroll to position [0, 0]
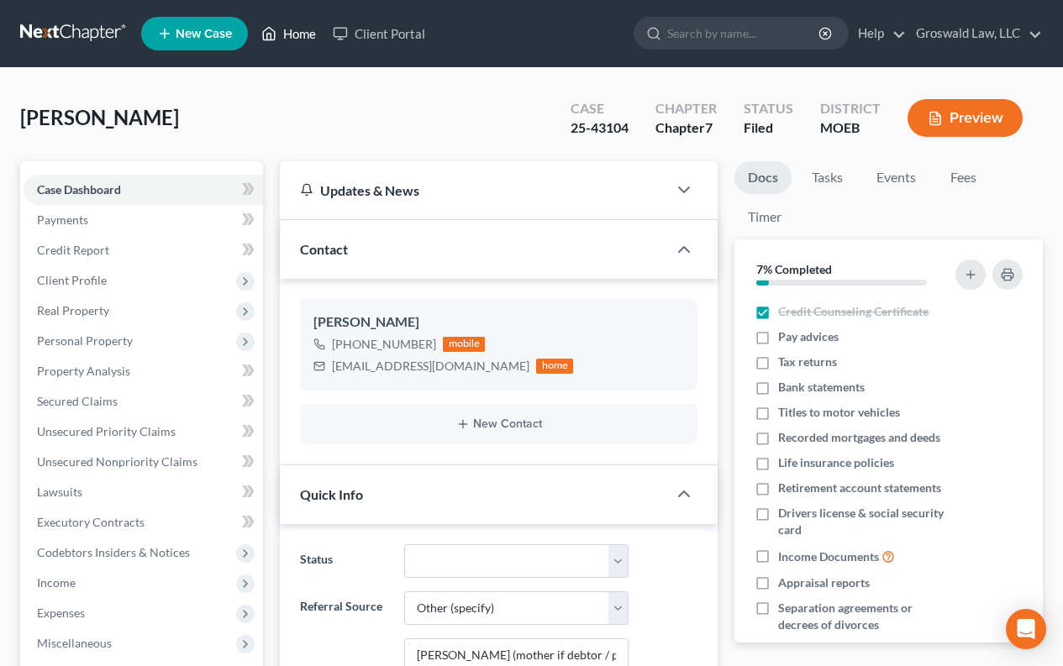
click at [281, 43] on link "Home" at bounding box center [288, 33] width 71 height 30
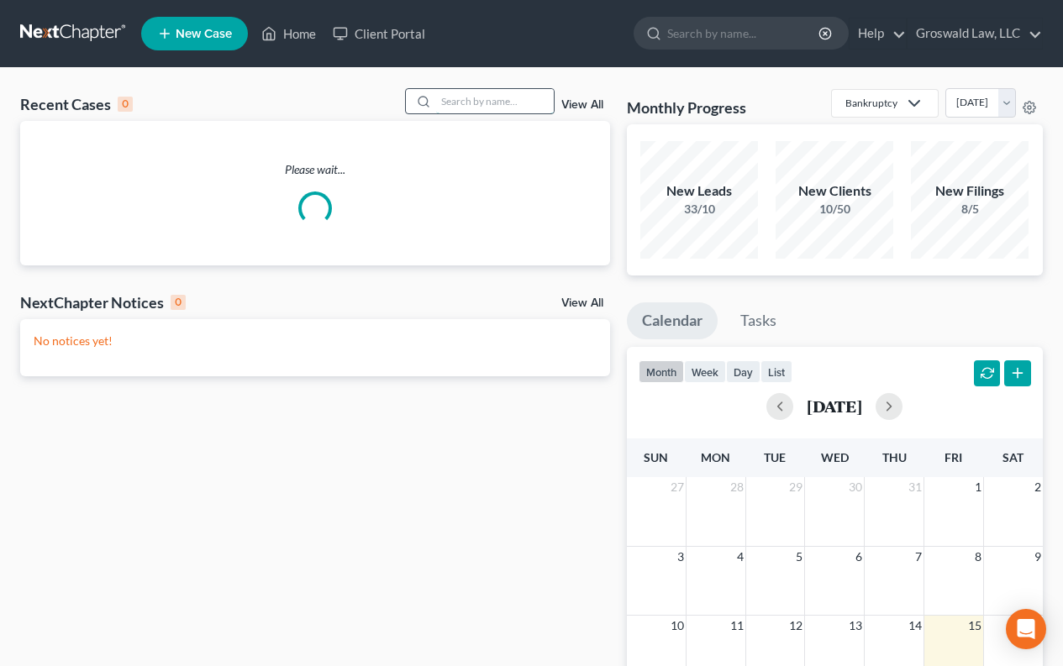
click at [452, 103] on input "search" at bounding box center [495, 101] width 118 height 24
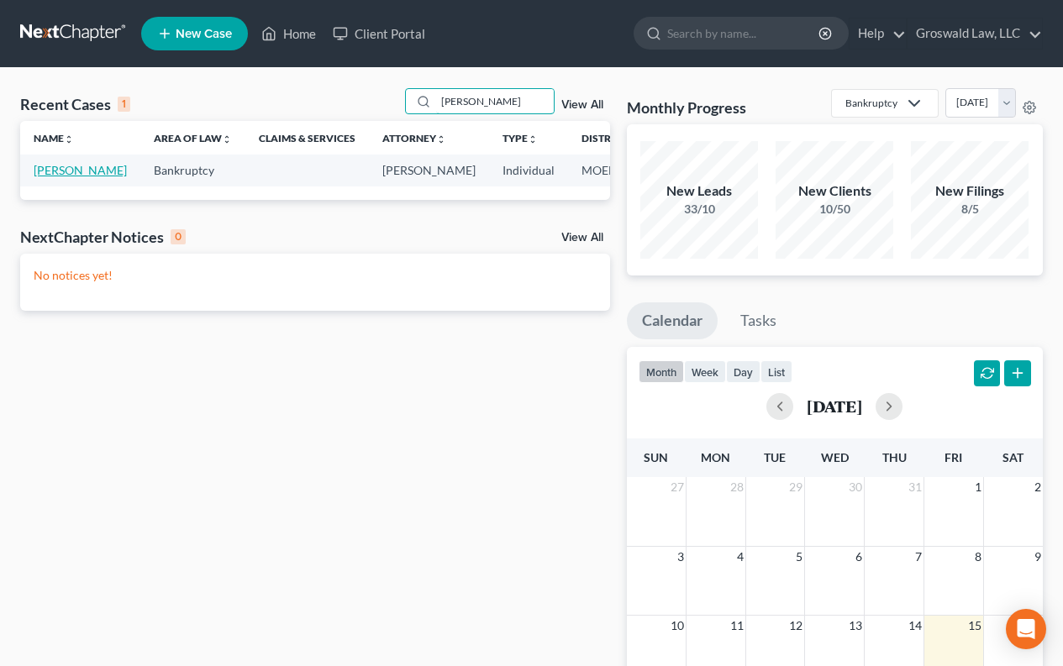
type input "[PERSON_NAME]"
click at [43, 177] on link "[PERSON_NAME]" at bounding box center [80, 170] width 93 height 14
select select "6"
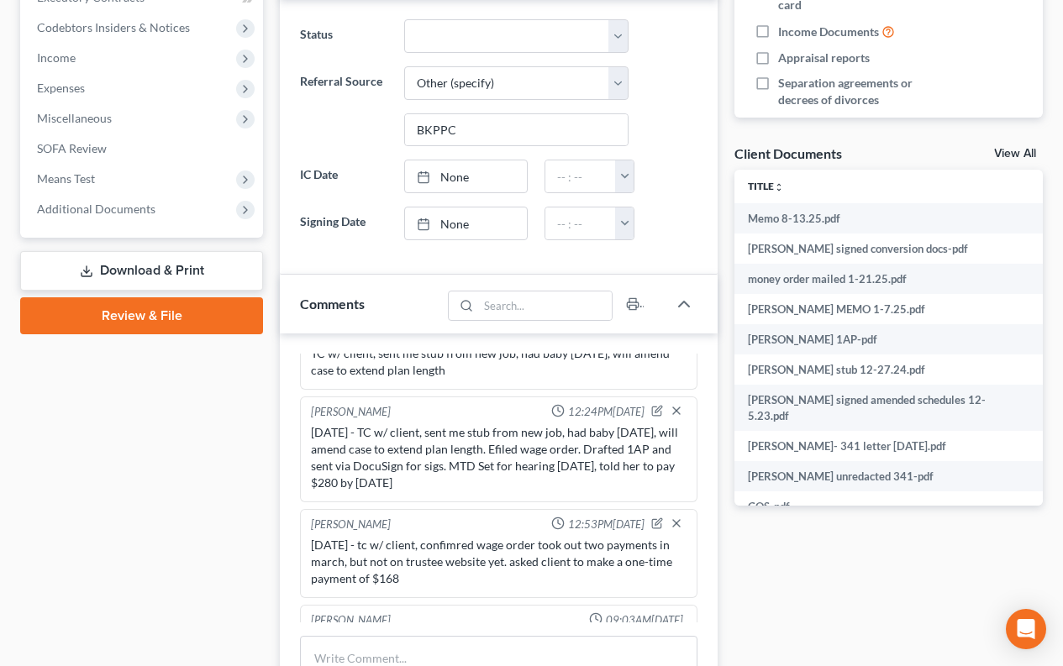
scroll to position [504, 0]
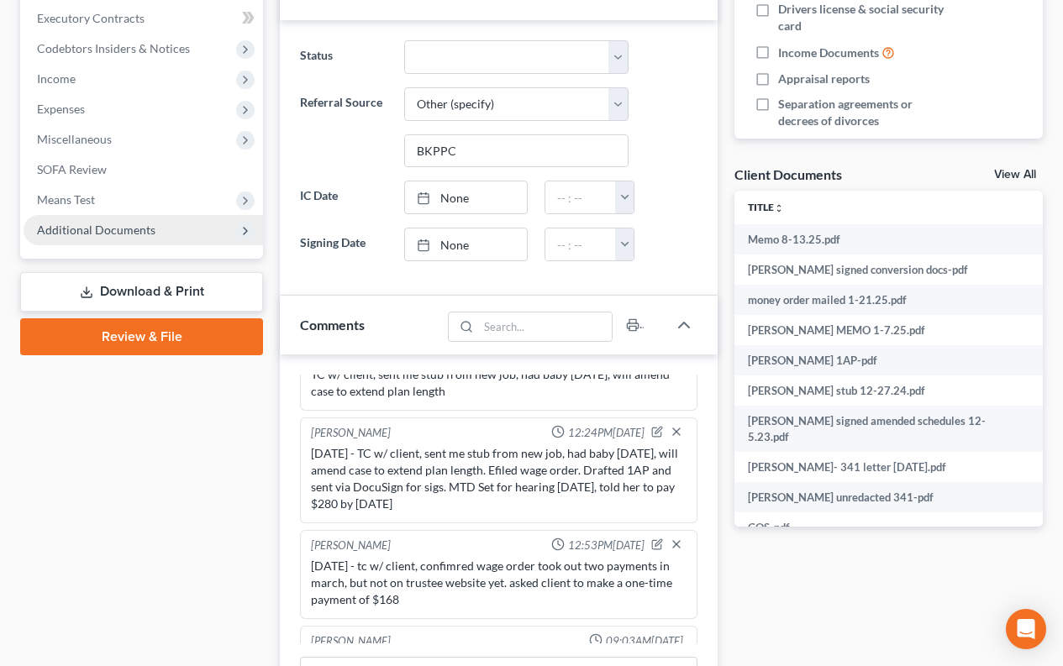
click at [119, 239] on span "Additional Documents" at bounding box center [143, 230] width 239 height 30
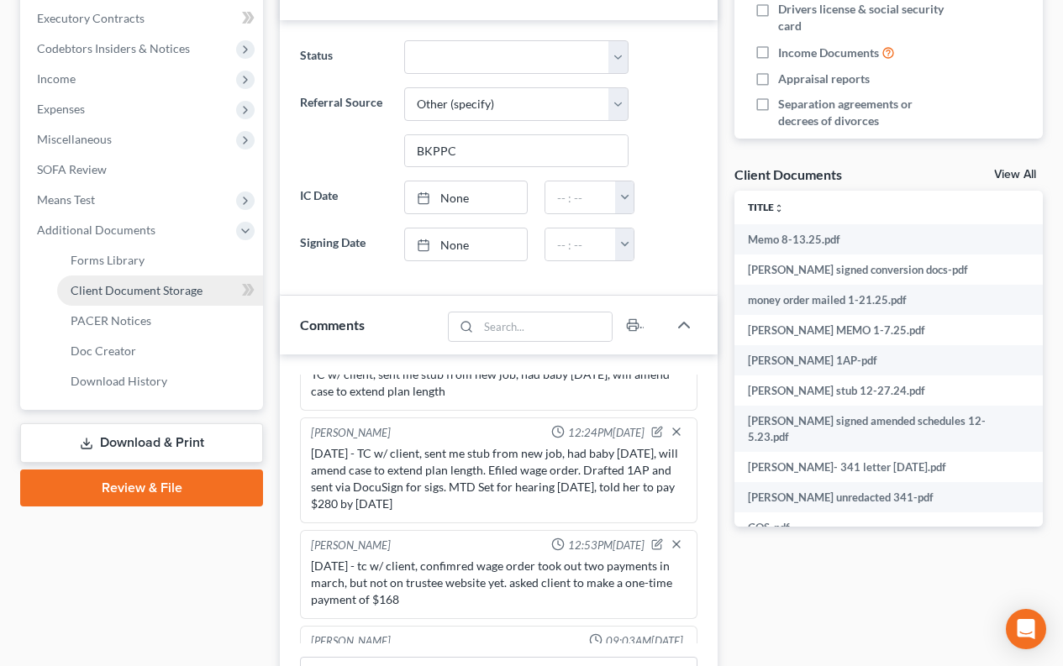
click at [150, 297] on span "Client Document Storage" at bounding box center [137, 290] width 132 height 14
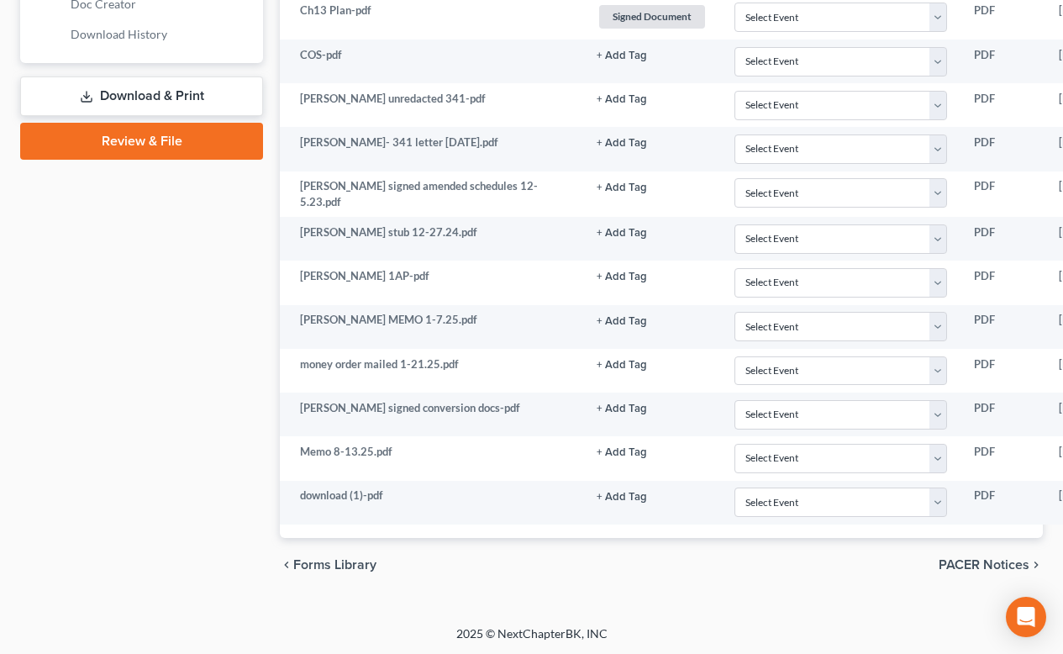
scroll to position [851, 210]
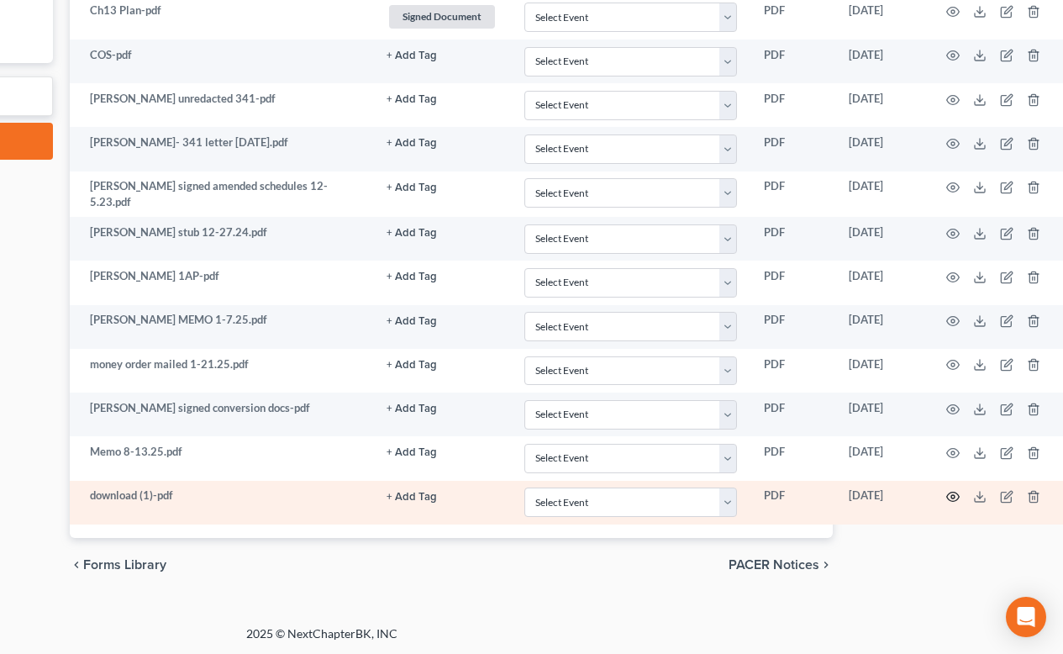
click at [951, 496] on circle "button" at bounding box center [952, 496] width 3 height 3
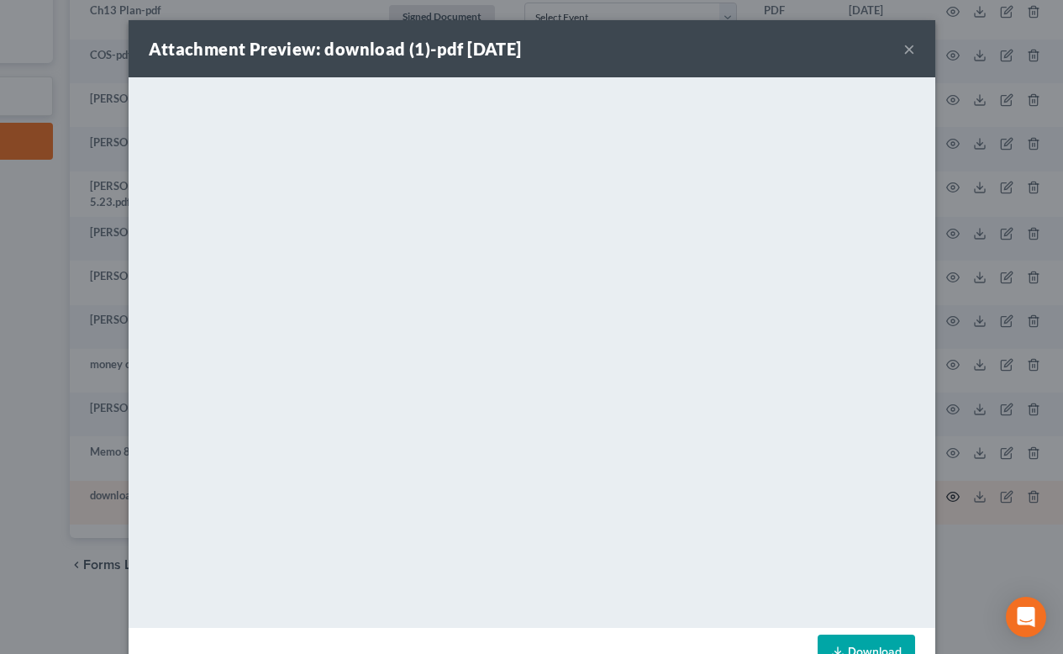
scroll to position [839, 201]
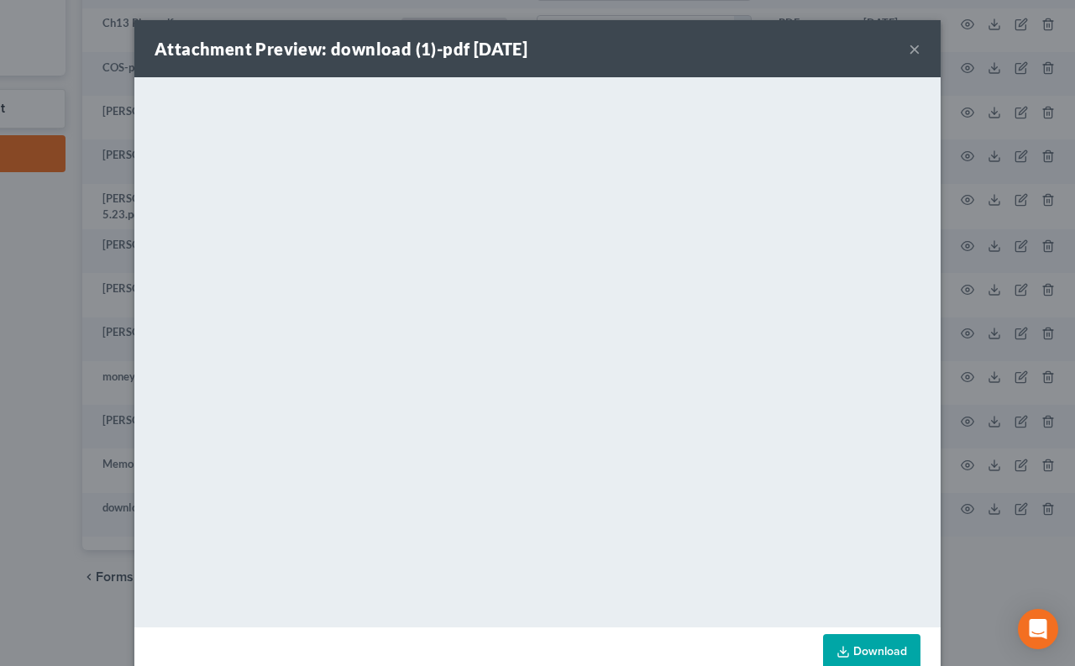
click at [909, 44] on button "×" at bounding box center [915, 49] width 12 height 20
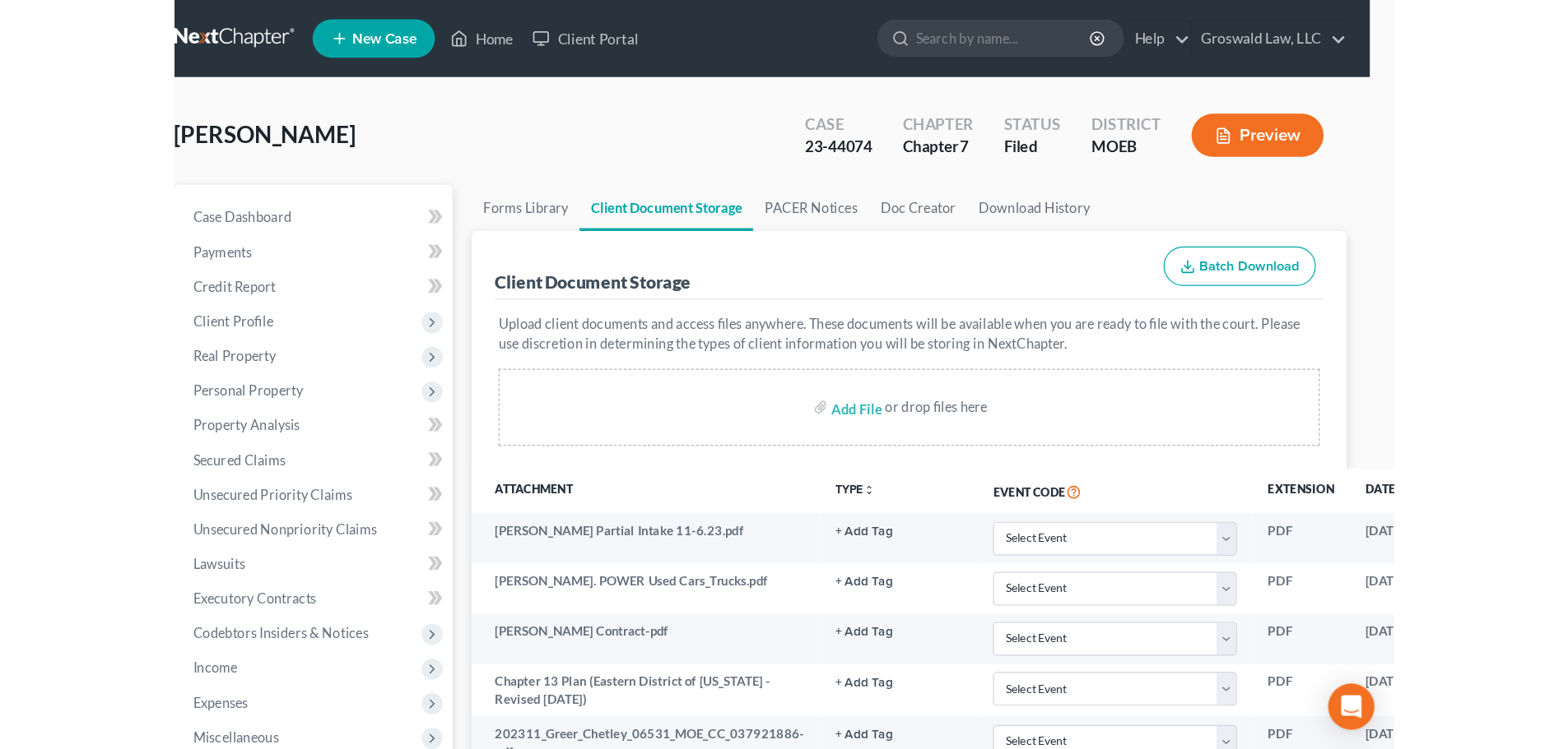
scroll to position [0, 0]
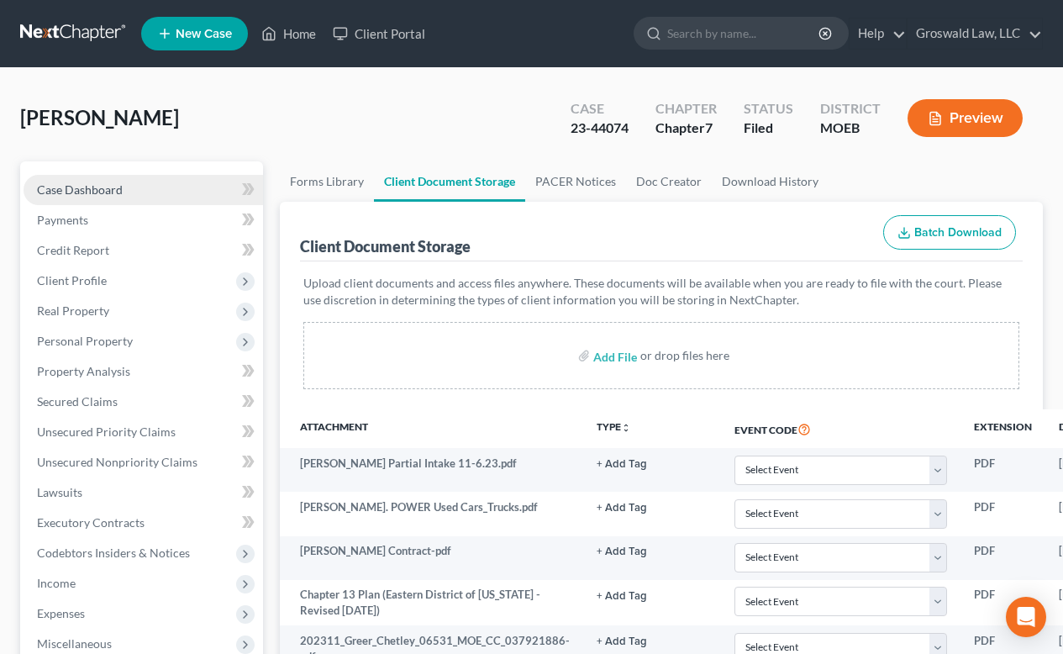
click at [127, 187] on link "Case Dashboard" at bounding box center [143, 190] width 239 height 30
select select "6"
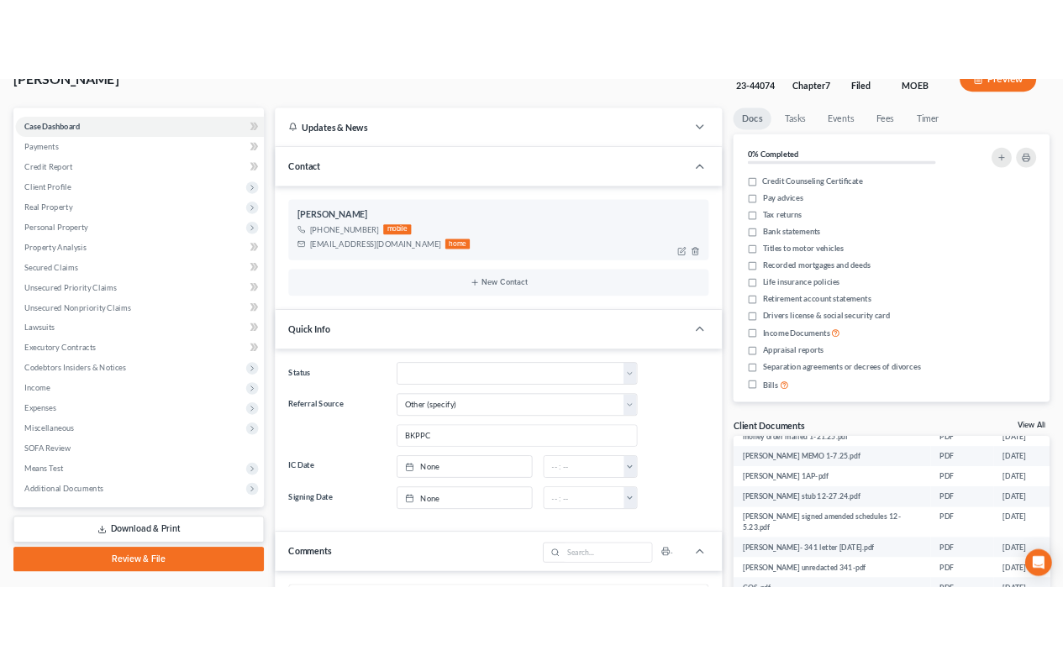
scroll to position [84, 0]
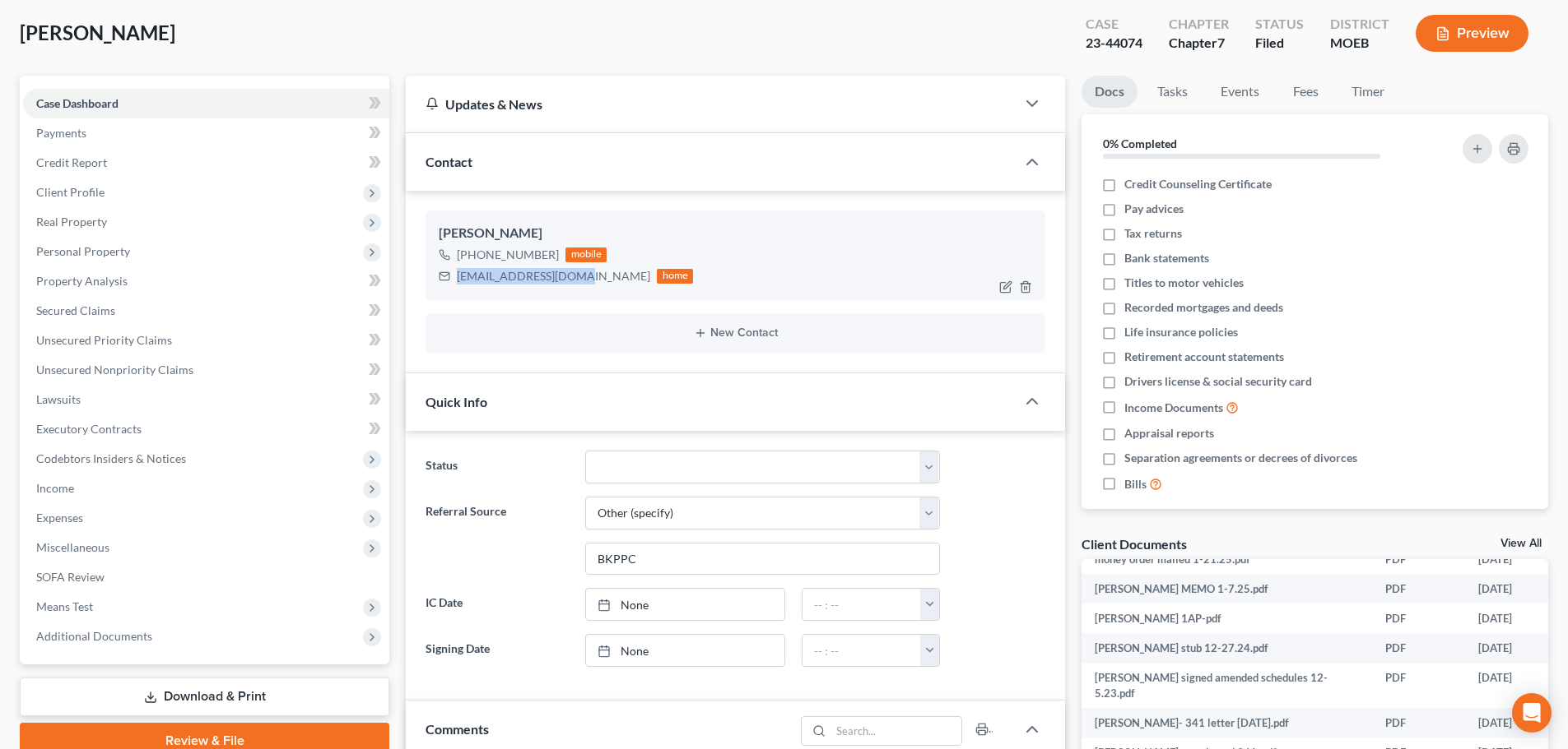
drag, startPoint x: 570, startPoint y: 281, endPoint x: 446, endPoint y: 281, distance: 124.0
click at [446, 281] on div "[EMAIL_ADDRESS][DOMAIN_NAME] home" at bounding box center [566, 276] width 255 height 22
copy div "[EMAIL_ADDRESS][DOMAIN_NAME]"
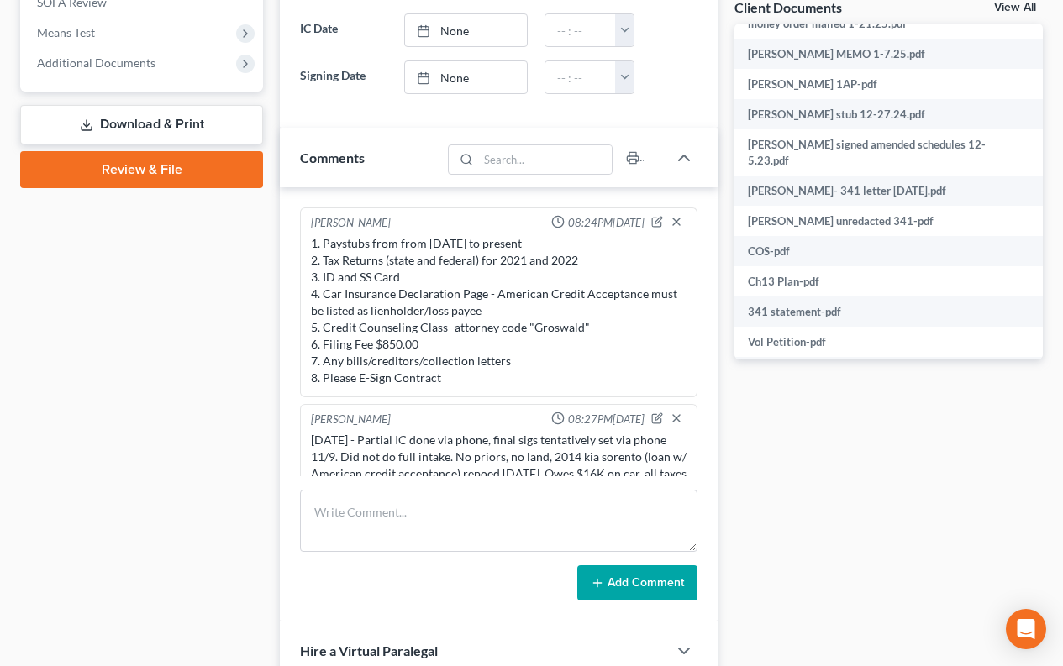
scroll to position [672, 0]
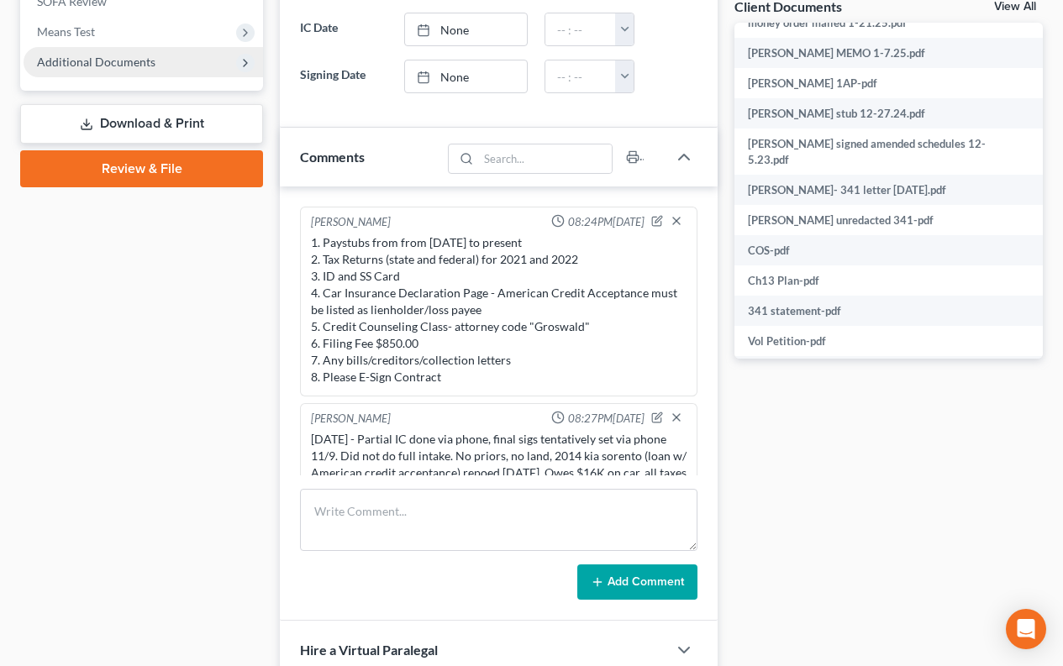
click at [113, 62] on span "Additional Documents" at bounding box center [96, 62] width 118 height 14
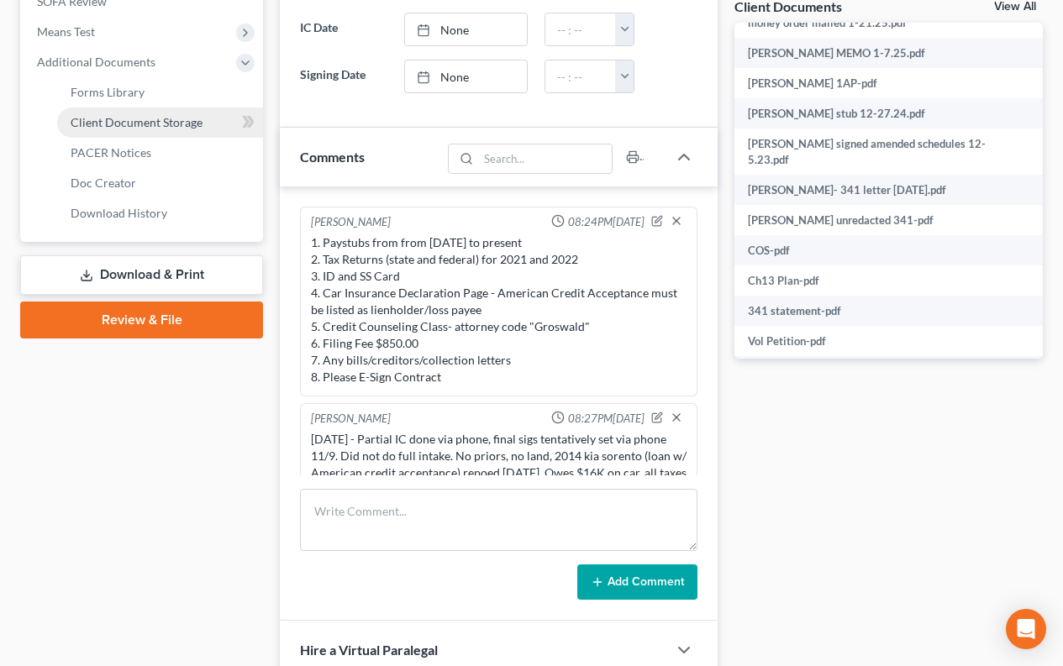
click at [138, 117] on span "Client Document Storage" at bounding box center [137, 122] width 132 height 14
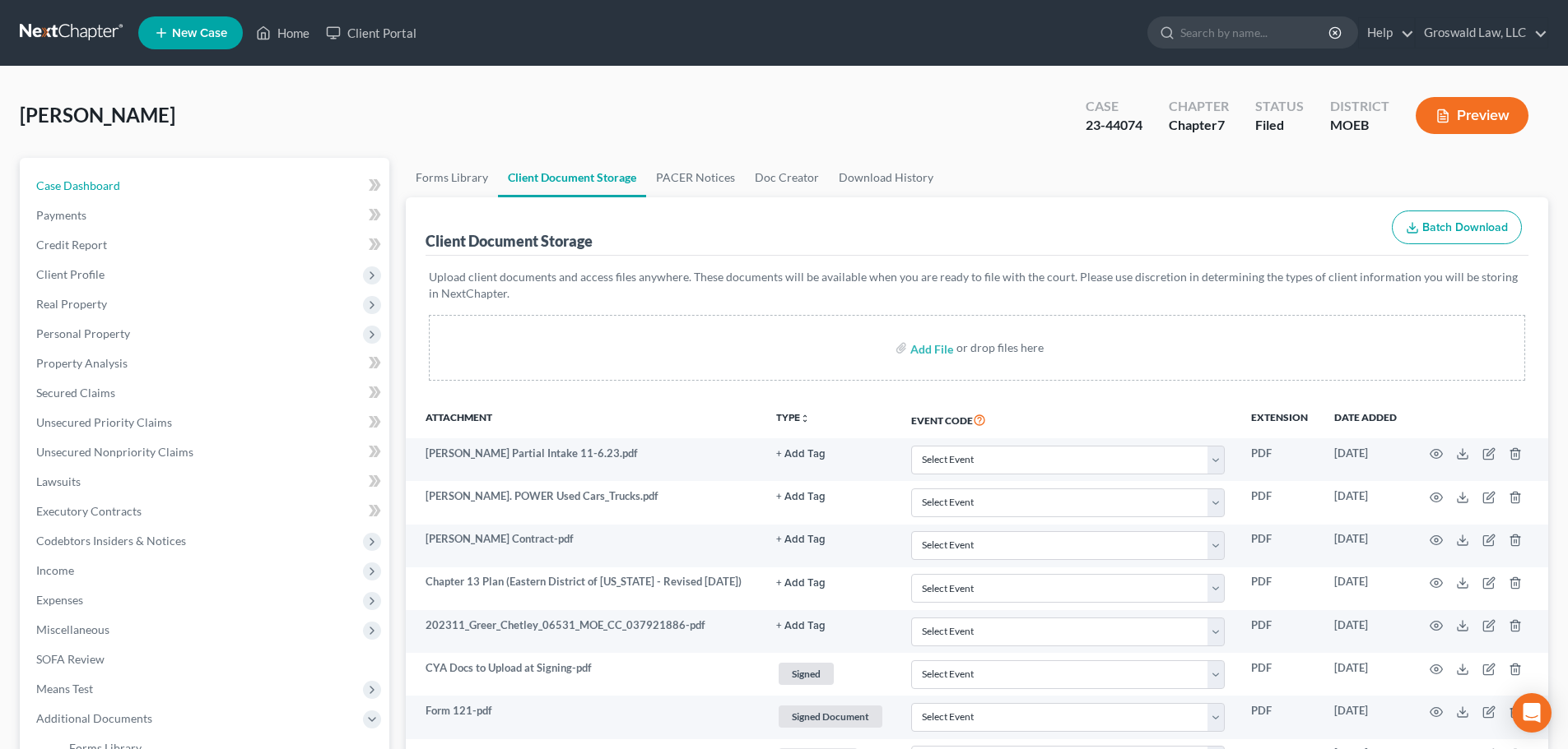
drag, startPoint x: 183, startPoint y: 188, endPoint x: 215, endPoint y: 111, distance: 83.4
click at [183, 188] on link "Case Dashboard" at bounding box center [207, 186] width 366 height 29
select select "6"
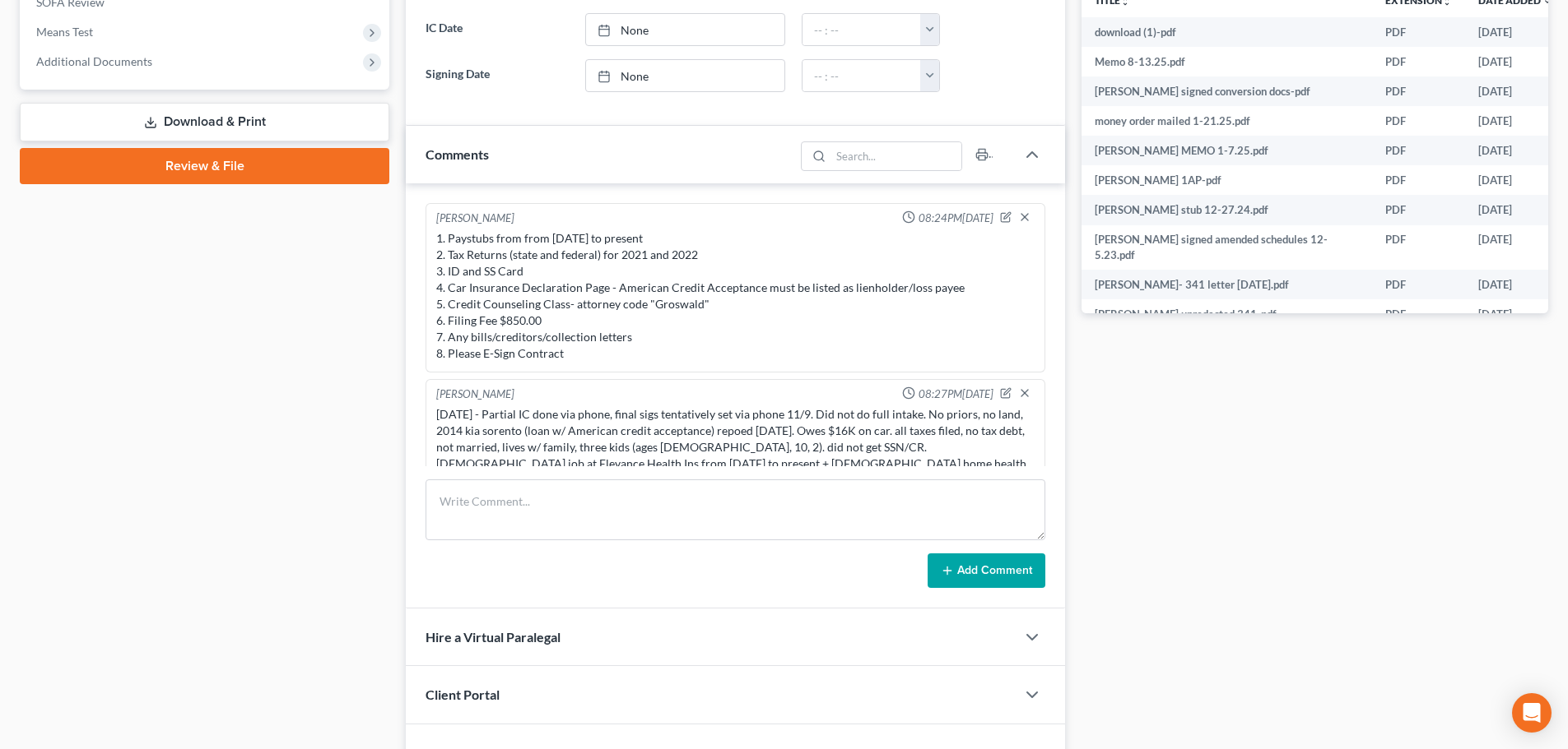
scroll to position [1447, 0]
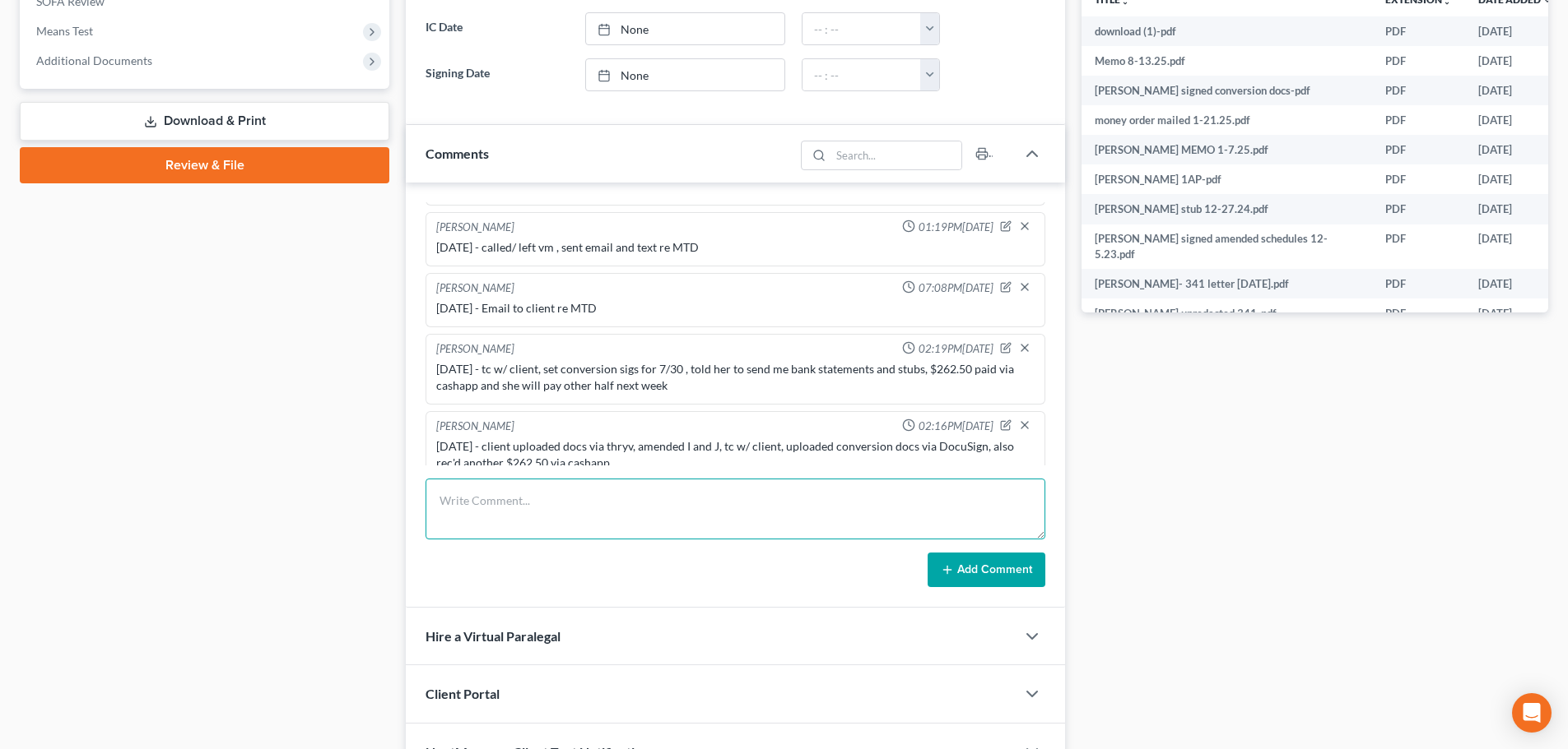
click at [533, 496] on textarea at bounding box center [735, 509] width 620 height 61
type textarea "[DATE] - sent all docs to [PERSON_NAME] , emailed and mailed 341 info to client"
click at [1009, 572] on button "Add Comment" at bounding box center [986, 570] width 118 height 34
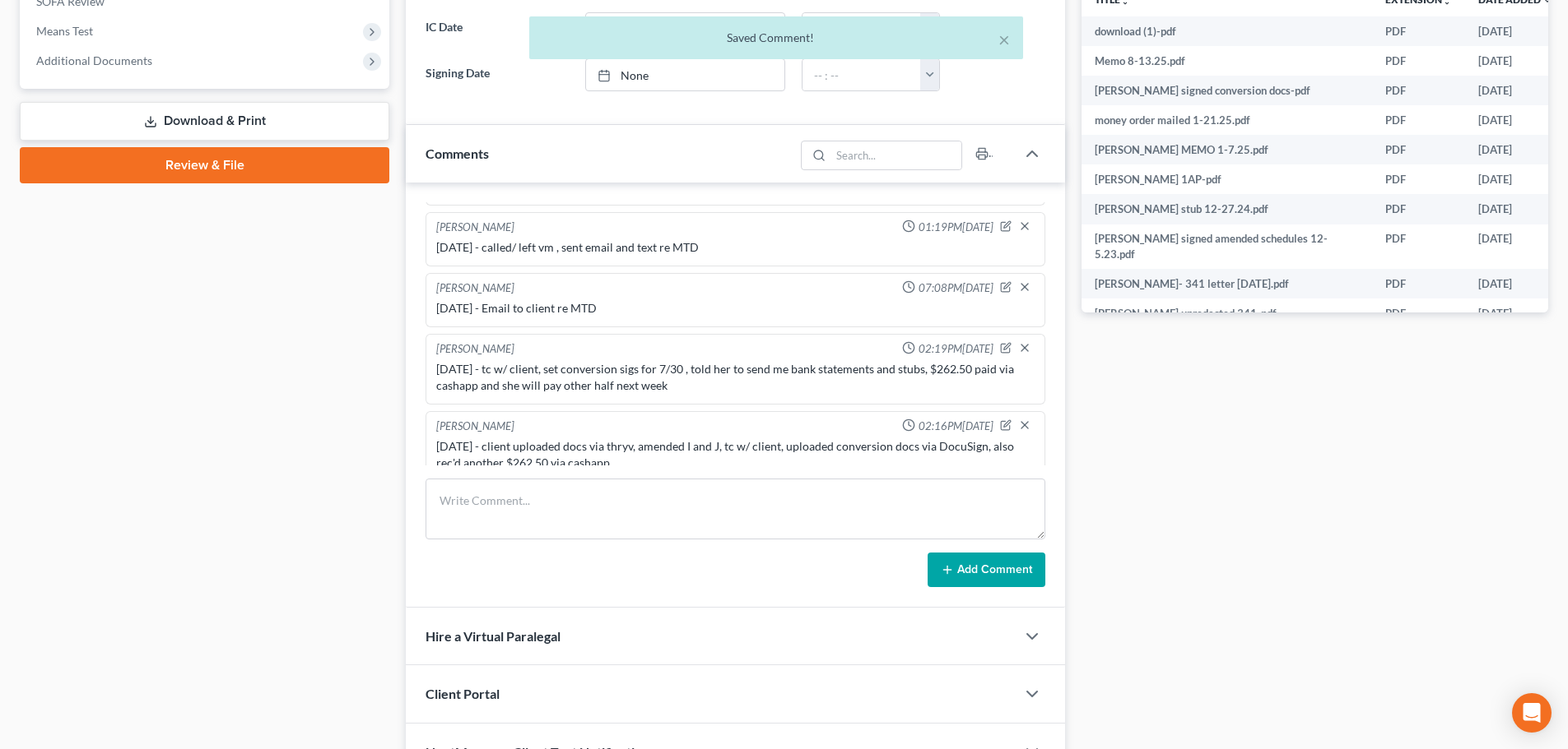
scroll to position [1508, 0]
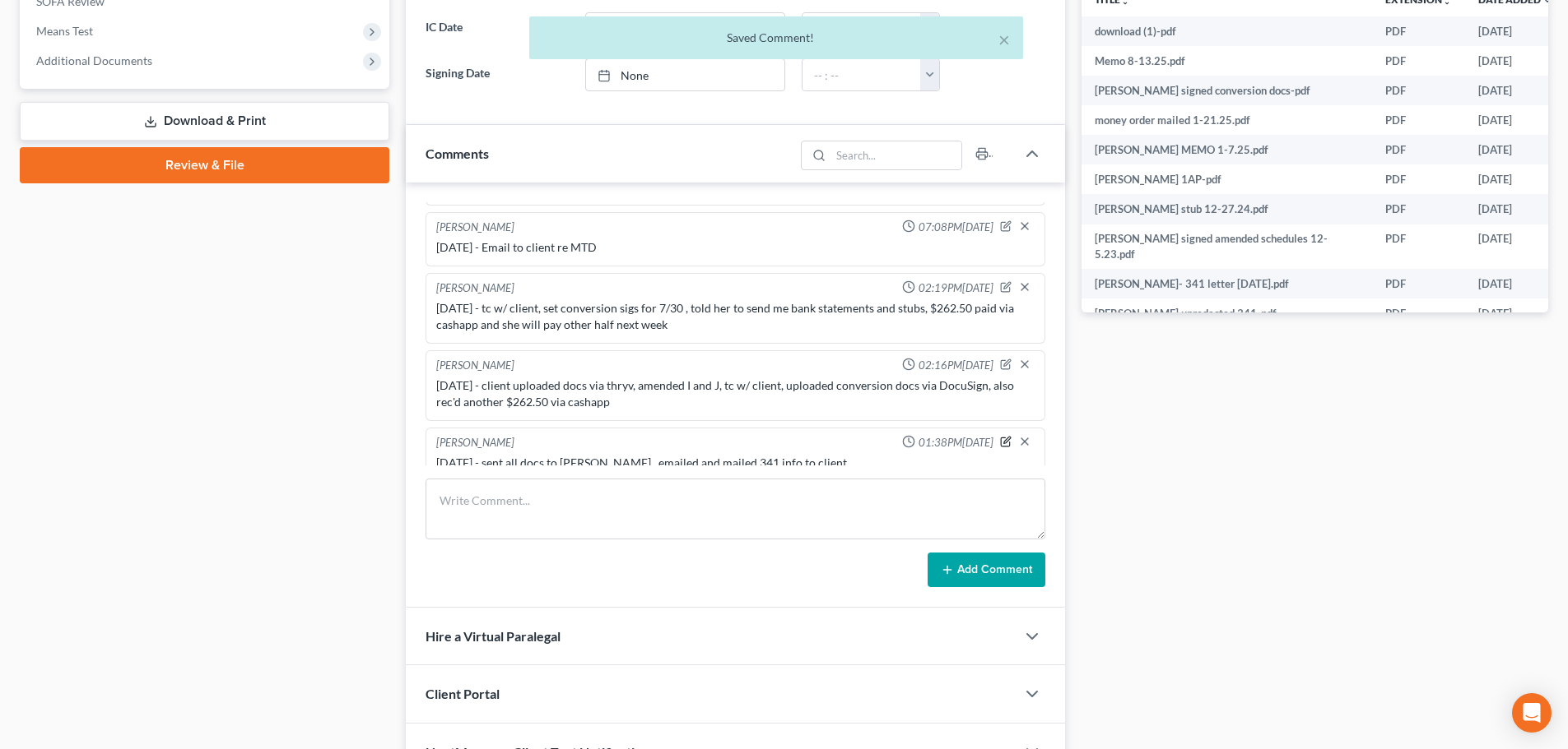
click at [1000, 436] on icon "button" at bounding box center [1006, 442] width 12 height 12
click at [692, 464] on textarea "[DATE] - sent all docs to [PERSON_NAME] , emailed and mailed 341 info to client" at bounding box center [735, 486] width 598 height 61
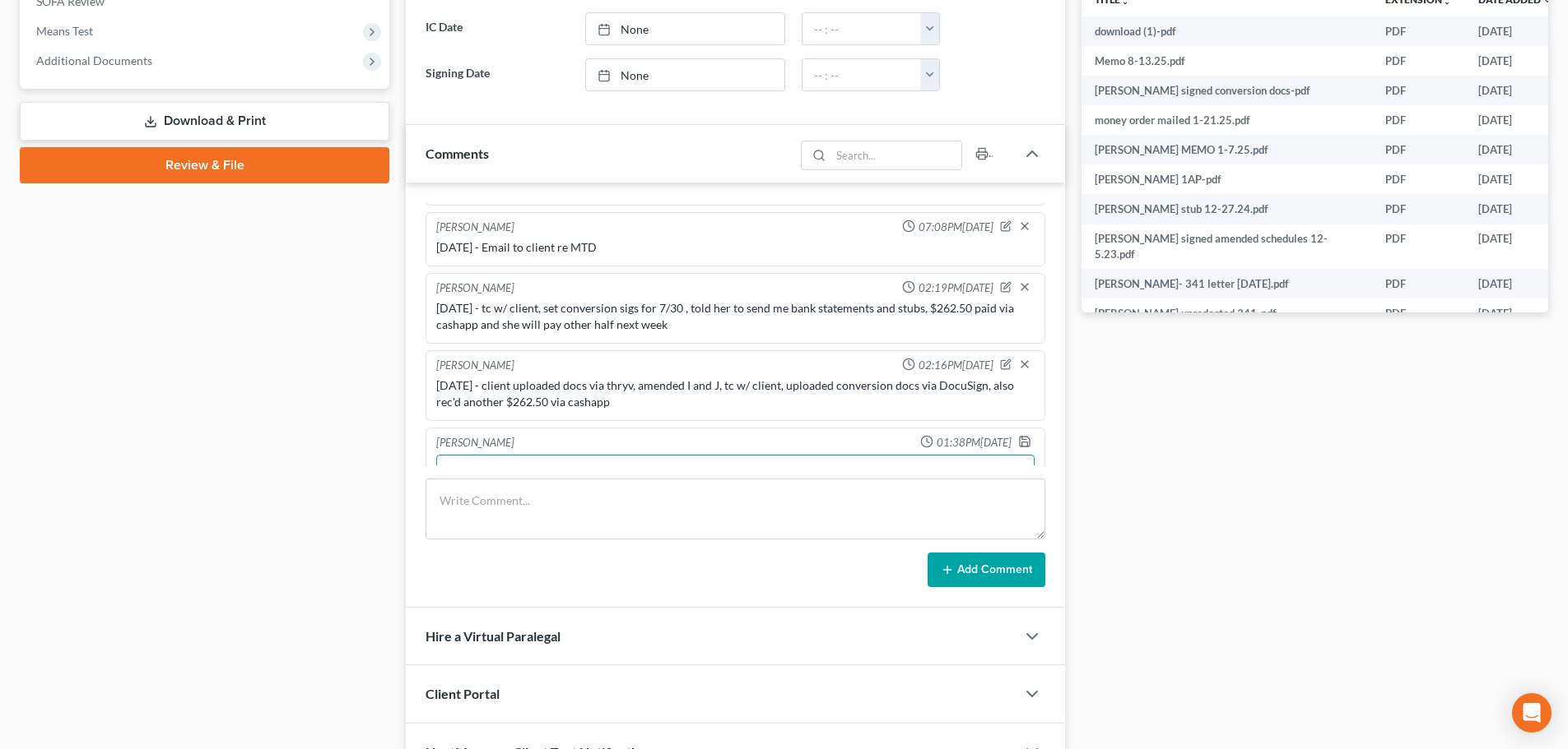
scroll to position [1510, 0]
type textarea "[DATE] - sent all docs to [PERSON_NAME] , emailed and texted 341 info to client"
click at [1020, 435] on icon "button" at bounding box center [1024, 440] width 10 height 10
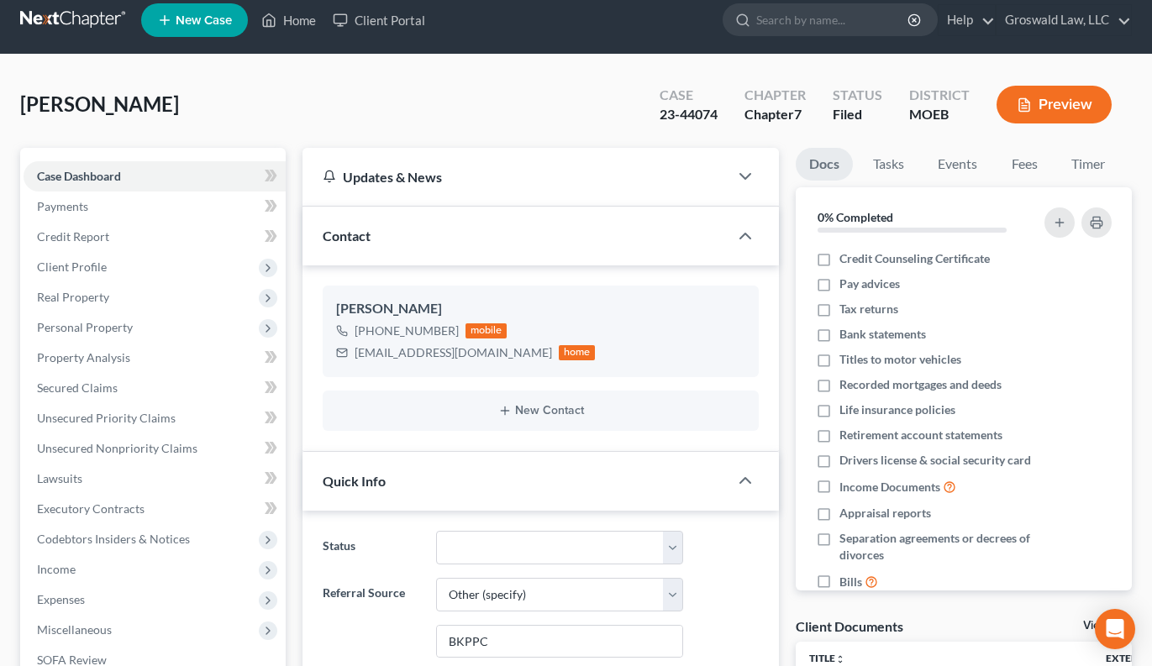
scroll to position [0, 0]
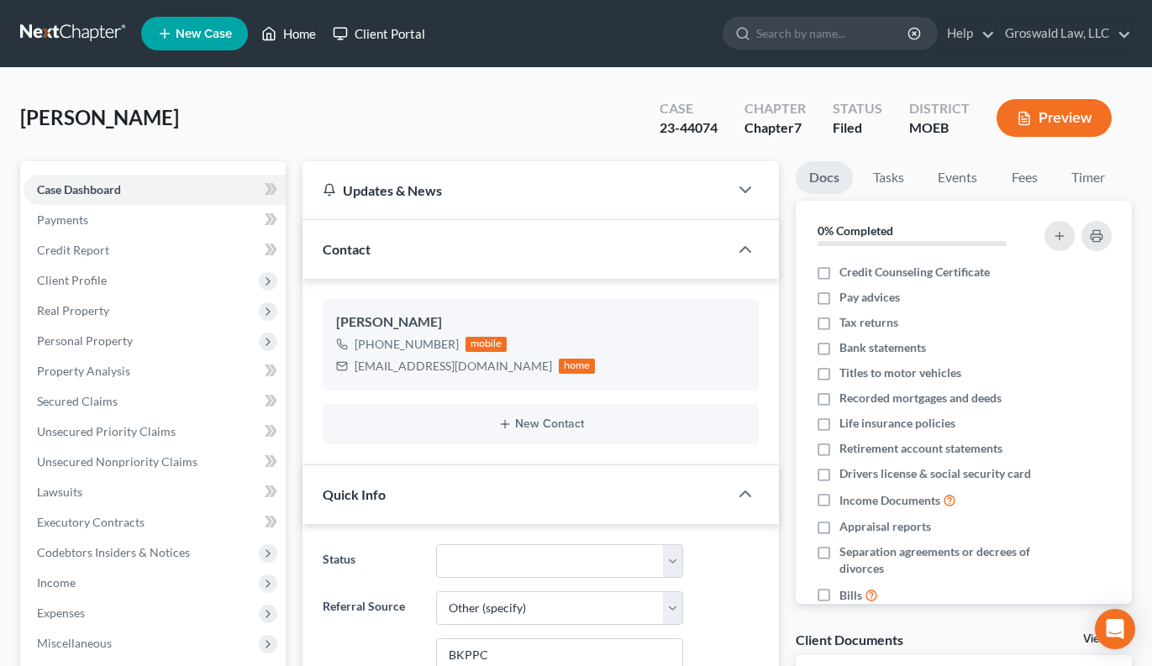
drag, startPoint x: 292, startPoint y: 25, endPoint x: 330, endPoint y: 30, distance: 38.1
click at [292, 25] on link "Home" at bounding box center [288, 33] width 71 height 30
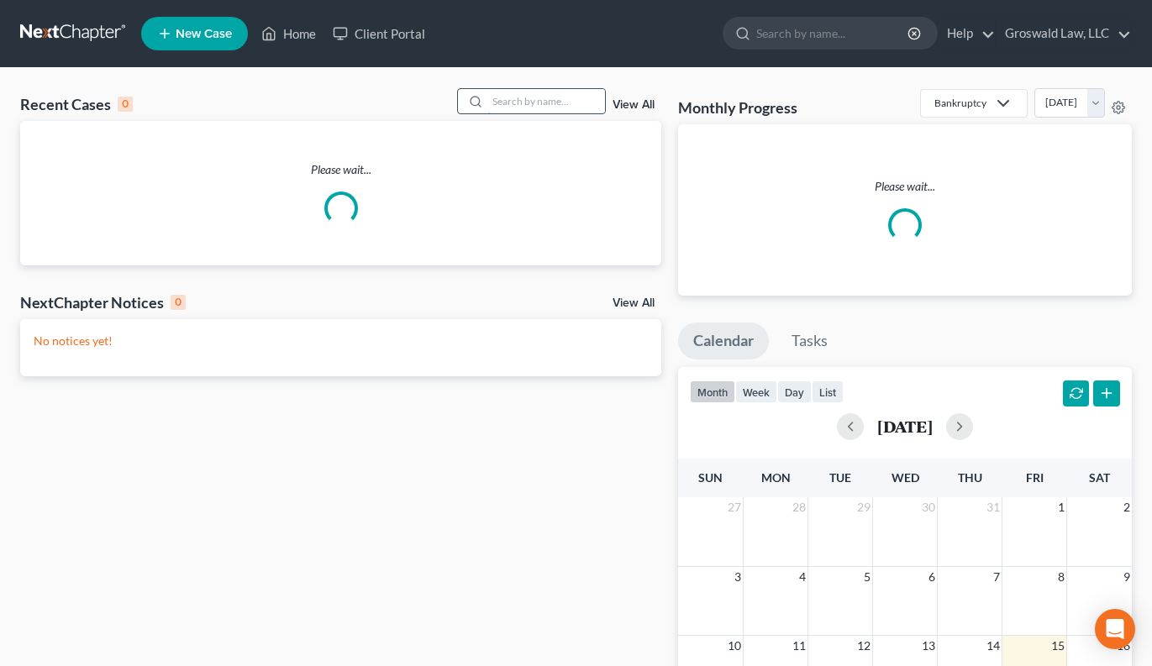
click at [554, 103] on input "search" at bounding box center [546, 101] width 118 height 24
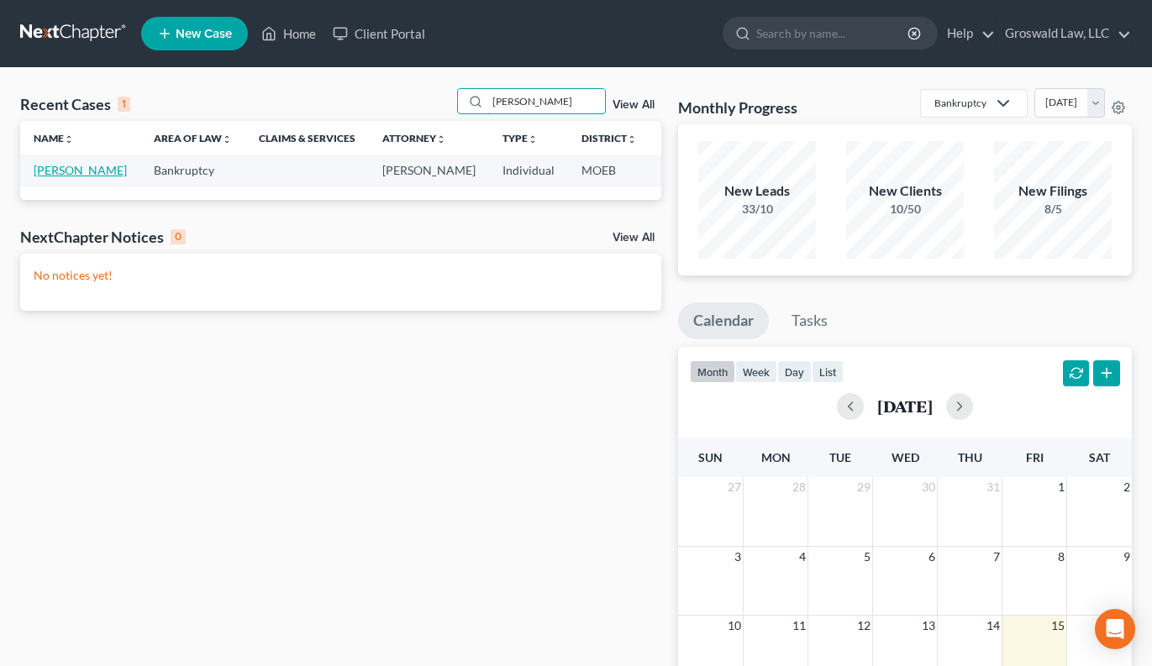
type input "[PERSON_NAME]"
click at [51, 177] on link "[PERSON_NAME]" at bounding box center [80, 170] width 93 height 14
select select "6"
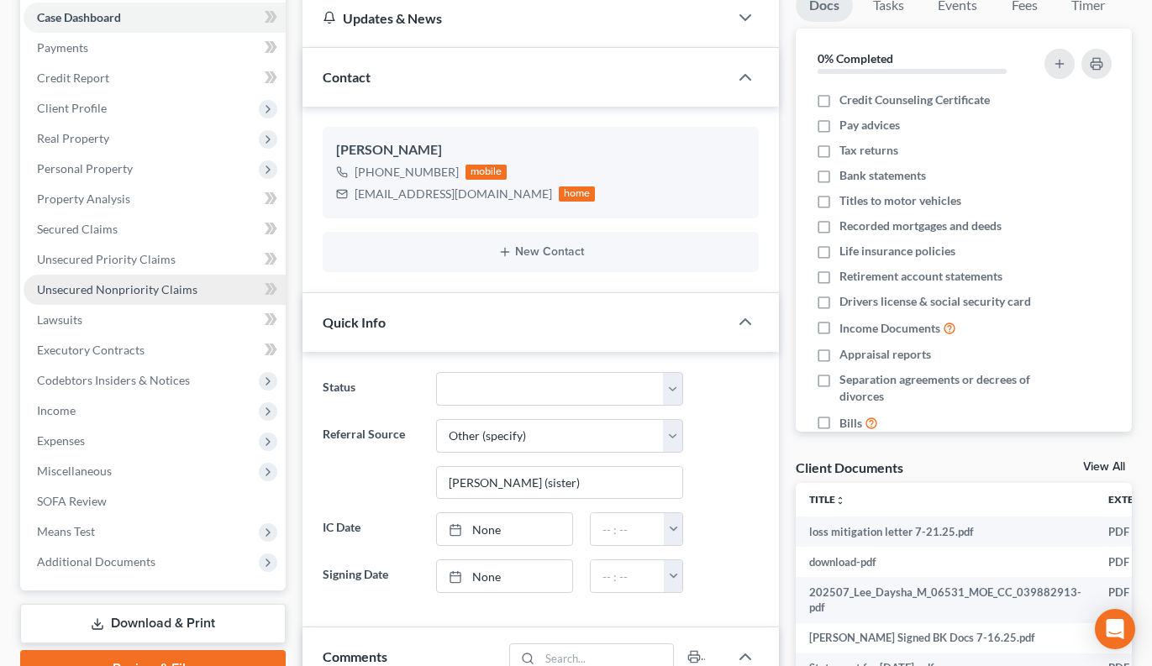
scroll to position [155, 0]
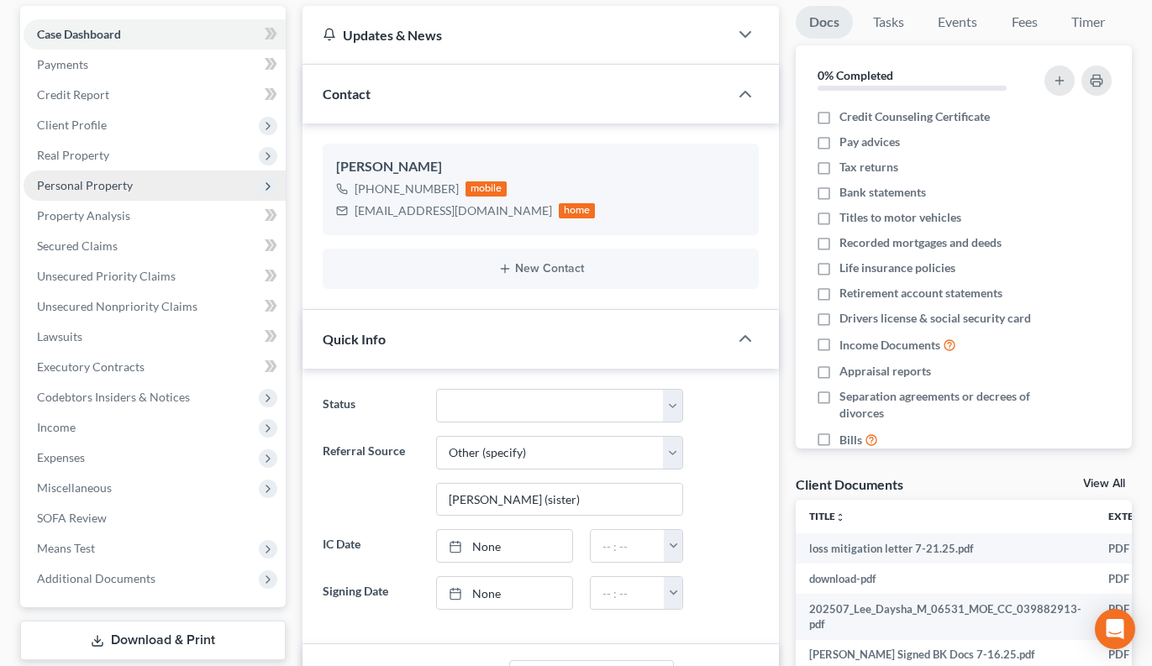
drag, startPoint x: 85, startPoint y: 129, endPoint x: 115, endPoint y: 183, distance: 62.4
click at [85, 129] on span "Client Profile" at bounding box center [72, 125] width 70 height 14
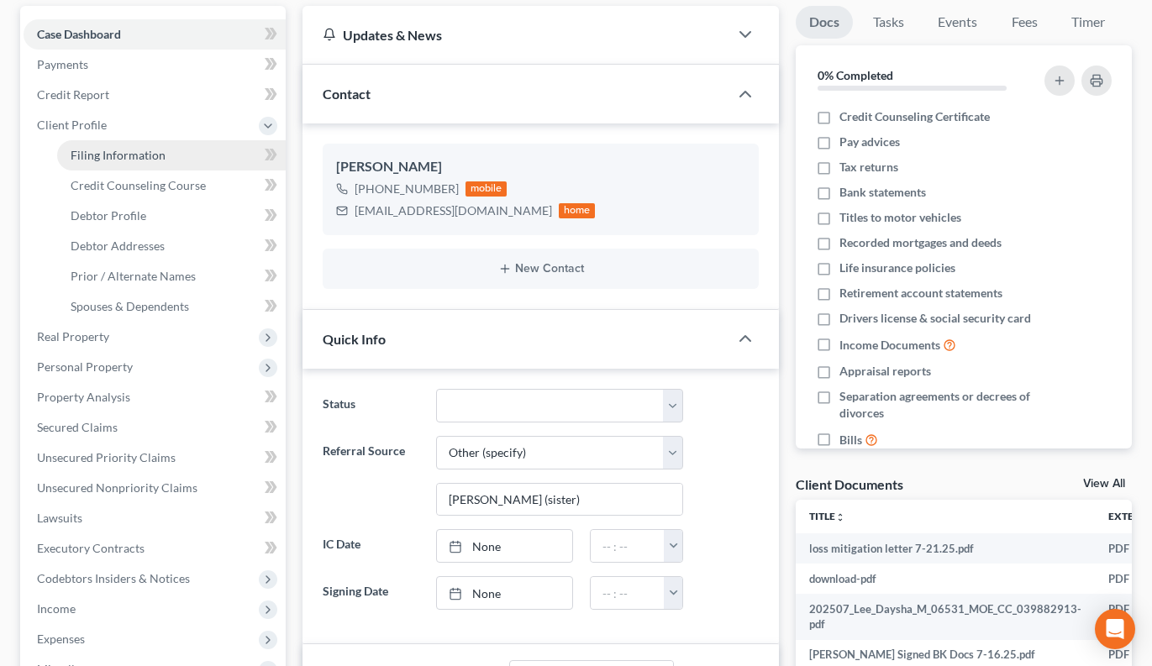
click at [118, 152] on span "Filing Information" at bounding box center [118, 155] width 95 height 14
select select "1"
select select "0"
select select "45"
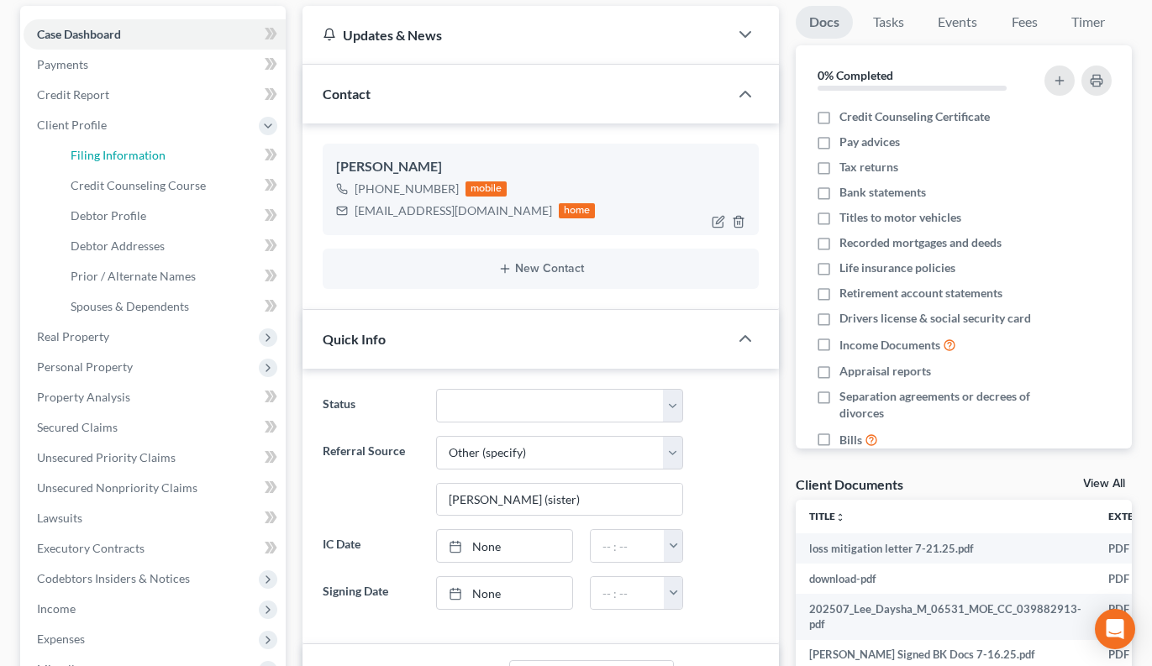
select select "26"
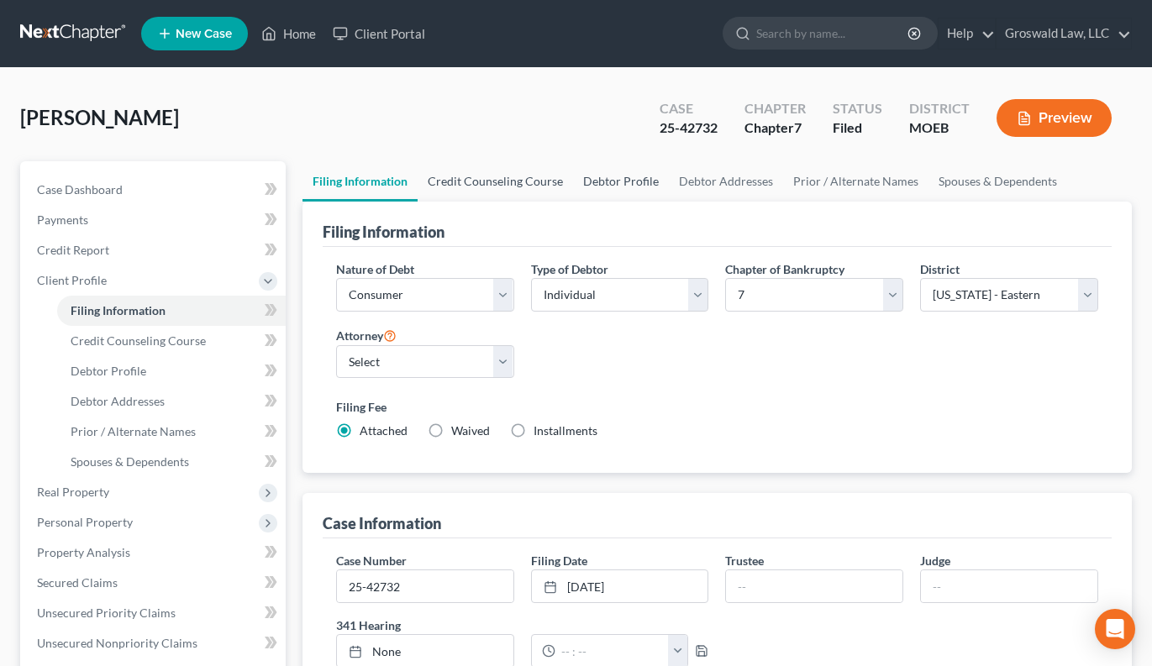
click at [553, 187] on link "Credit Counseling Course" at bounding box center [495, 181] width 155 height 40
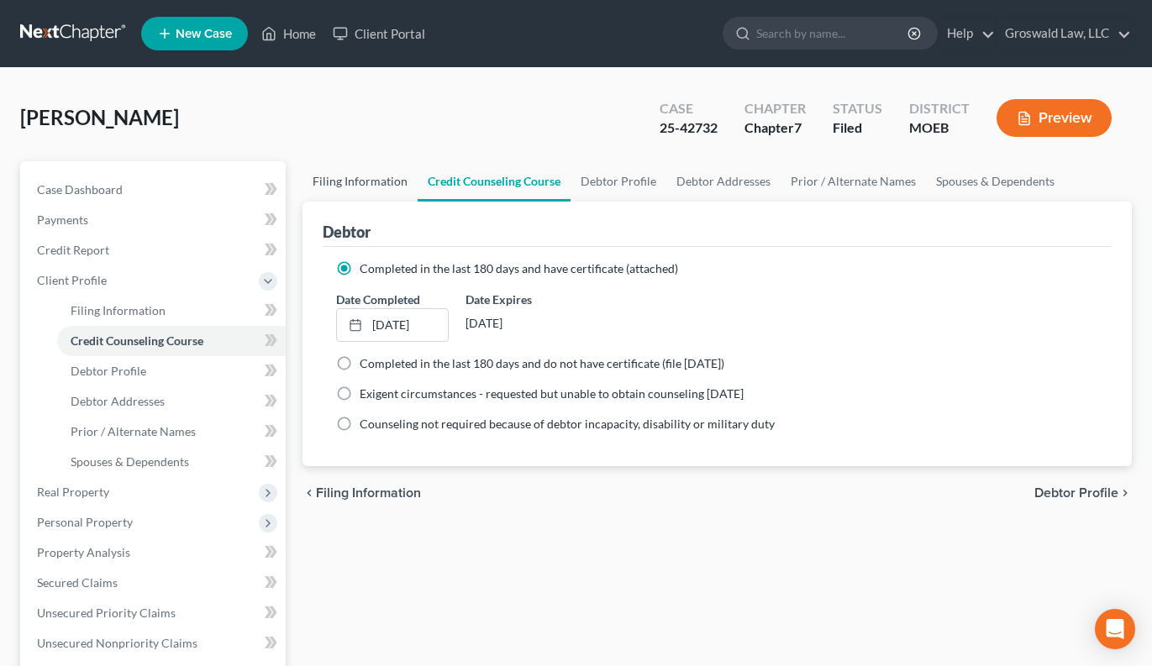
click at [329, 182] on link "Filing Information" at bounding box center [359, 181] width 115 height 40
select select "1"
select select "0"
select select "45"
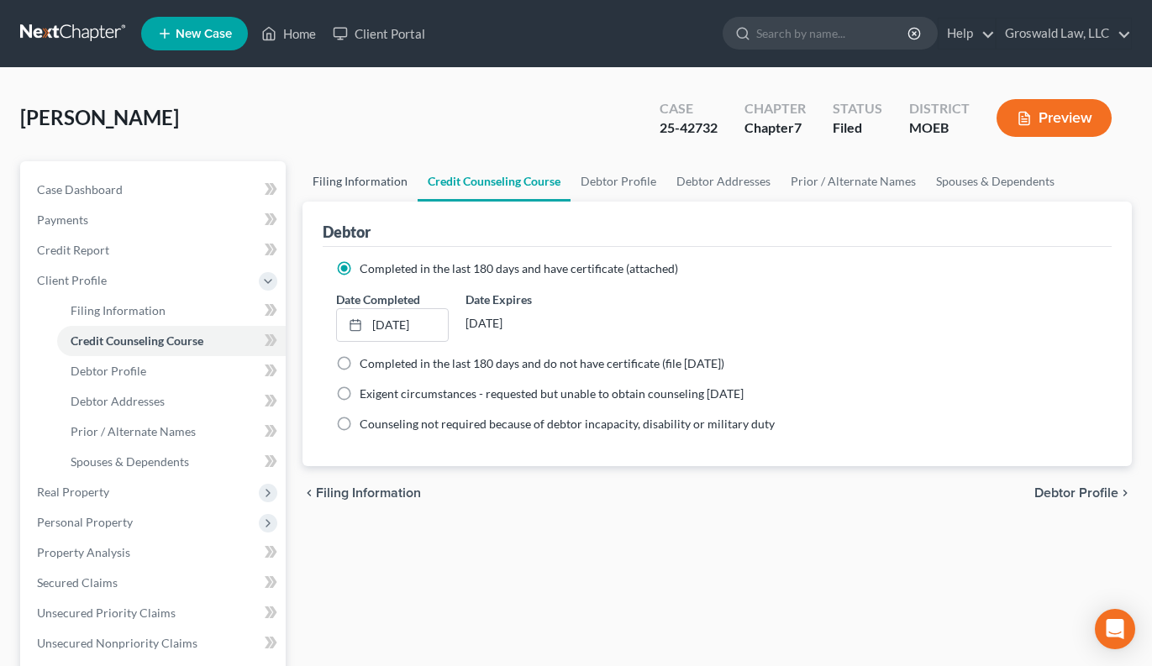
select select "0"
select select "26"
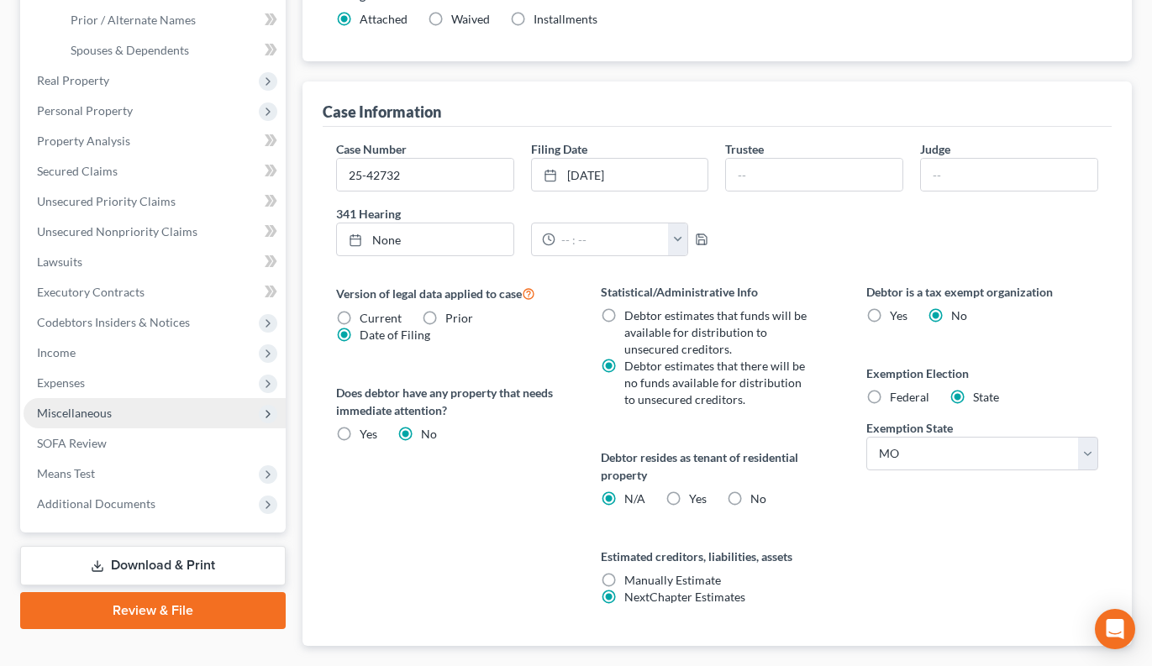
scroll to position [509, 0]
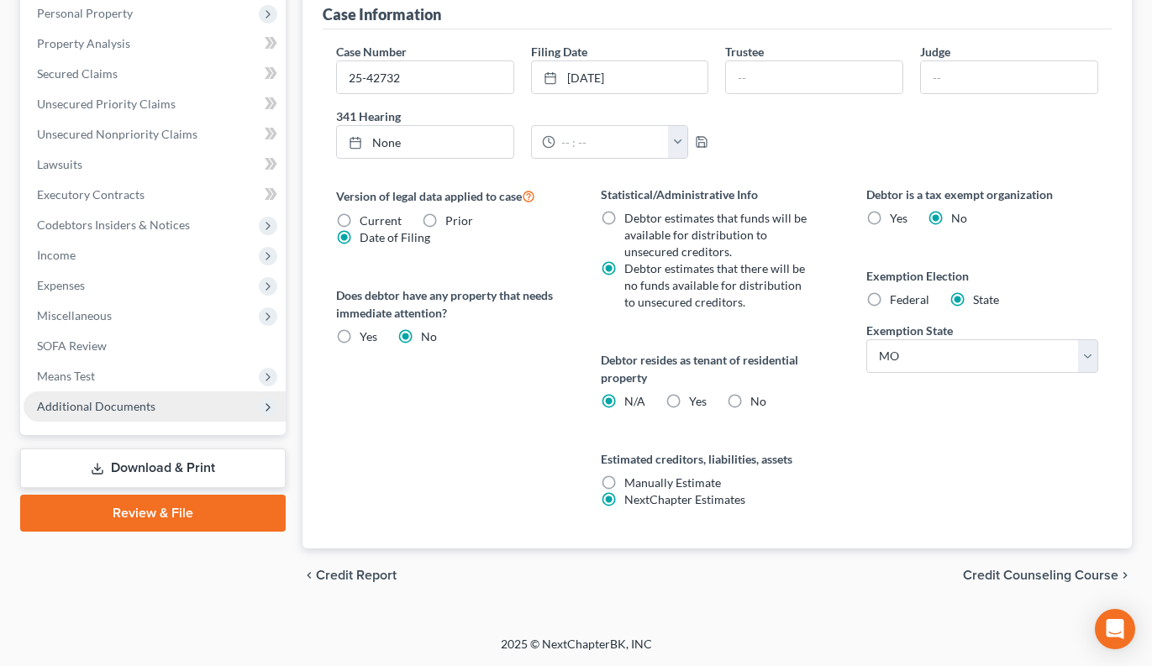
drag, startPoint x: 80, startPoint y: 408, endPoint x: 99, endPoint y: 408, distance: 19.3
click at [80, 408] on span "Additional Documents" at bounding box center [96, 406] width 118 height 14
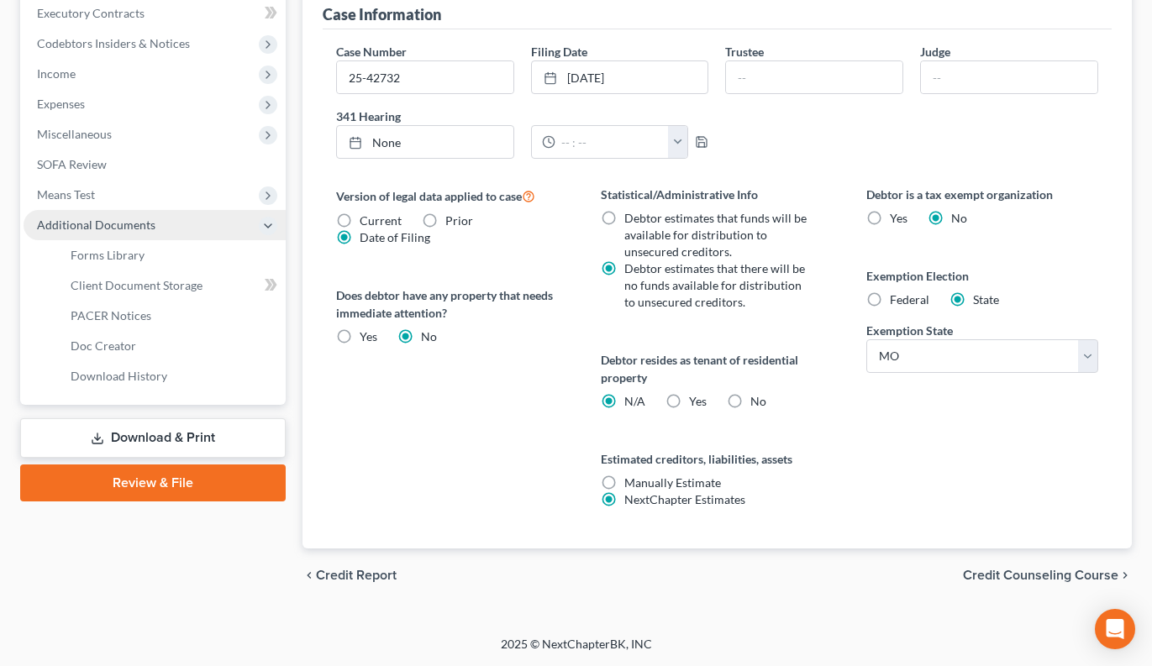
scroll to position [328, 0]
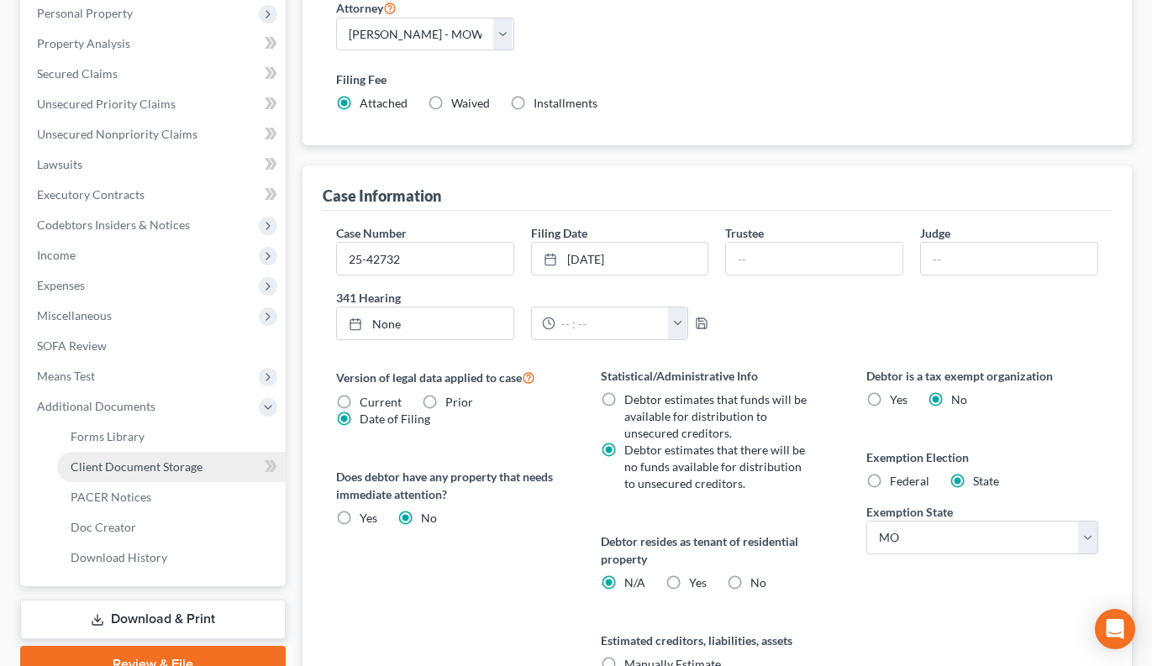
click at [146, 465] on span "Client Document Storage" at bounding box center [137, 467] width 132 height 14
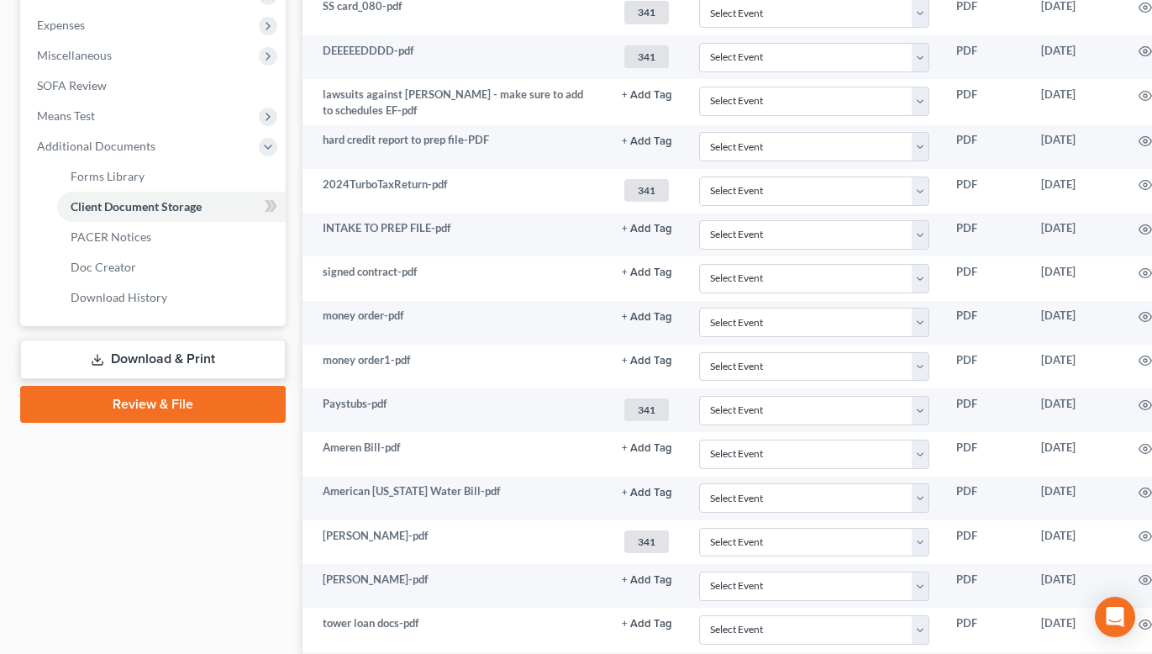
scroll to position [1027, 0]
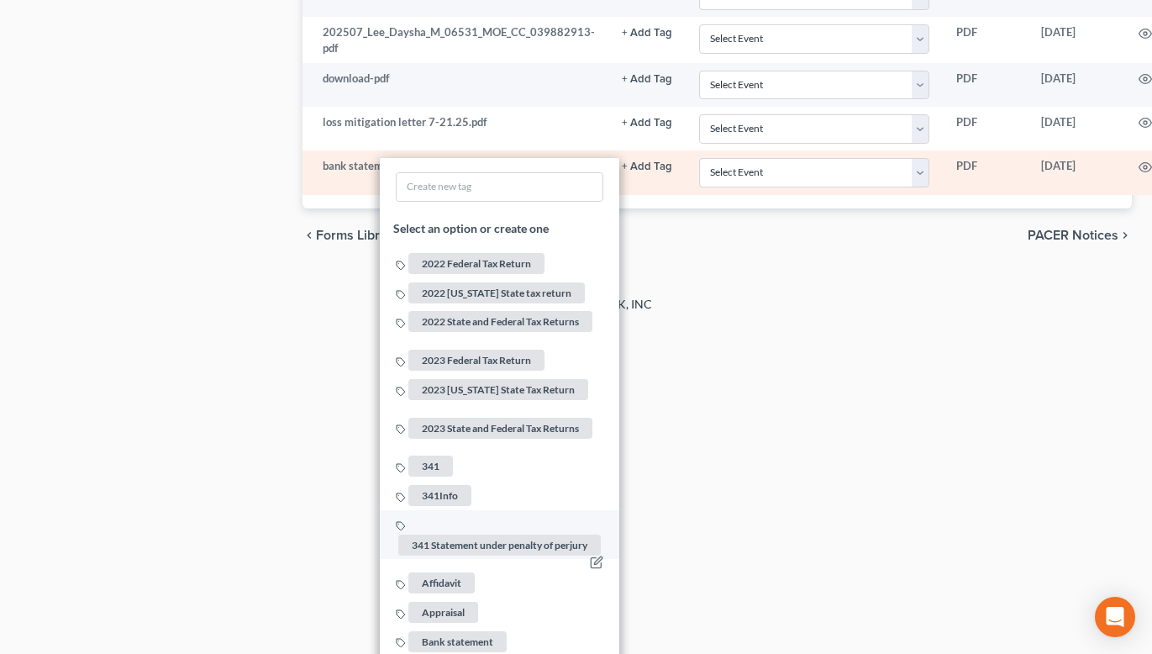
scroll to position [1363, 0]
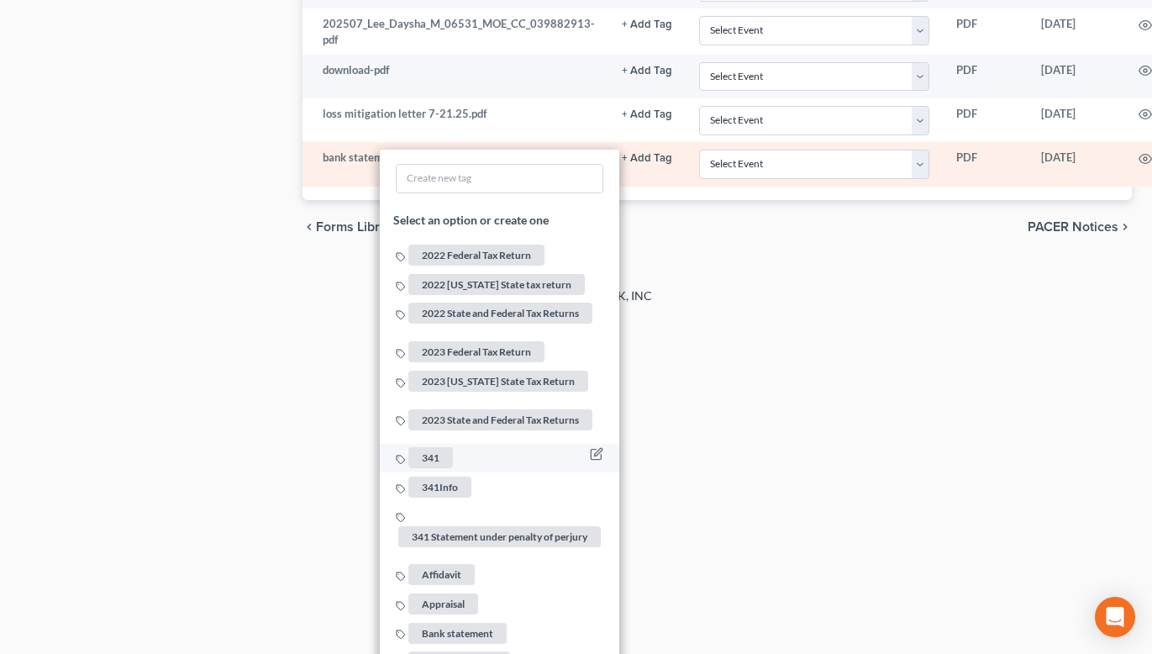
click at [427, 449] on span "341" at bounding box center [430, 457] width 45 height 21
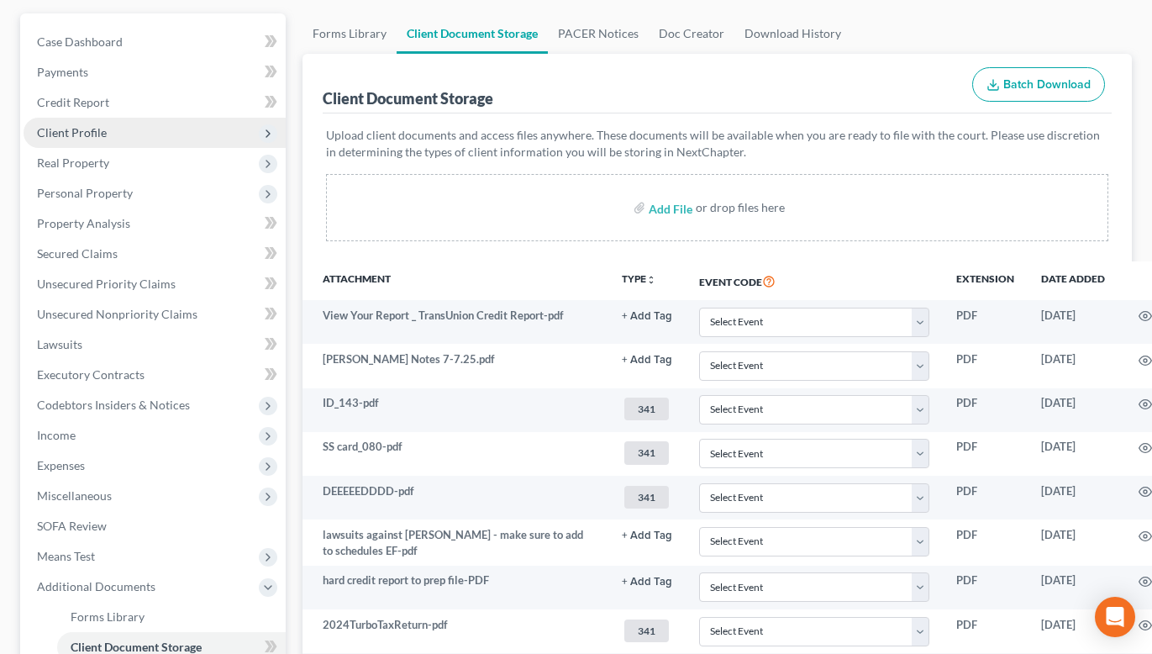
scroll to position [103, 0]
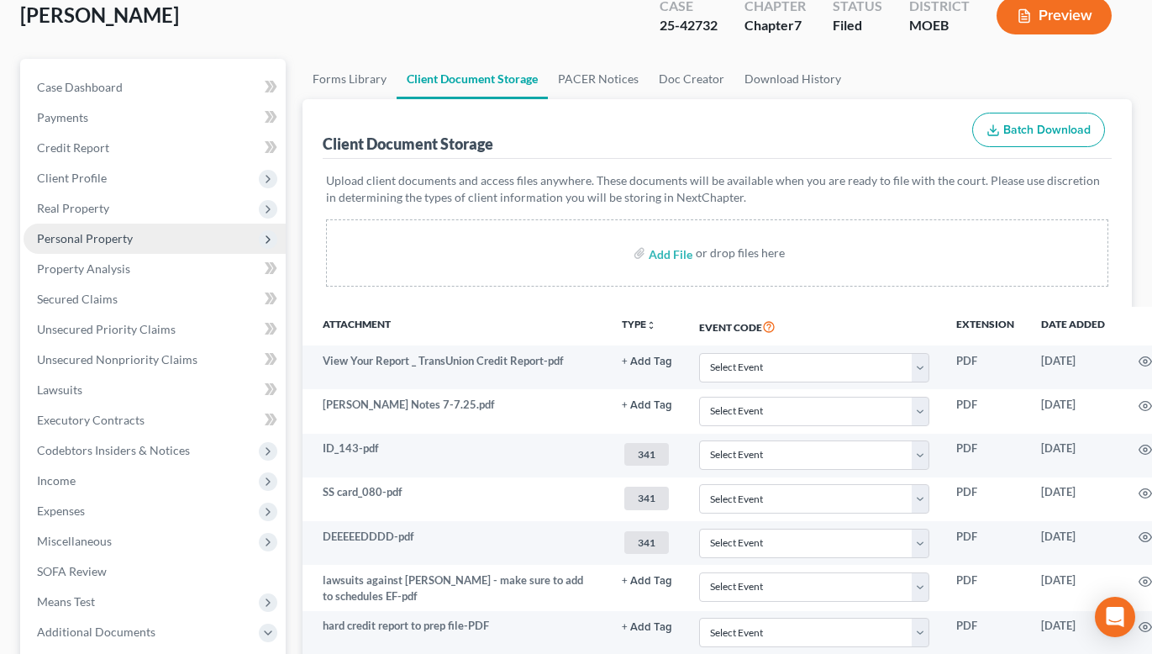
click at [118, 244] on span "Personal Property" at bounding box center [85, 238] width 96 height 14
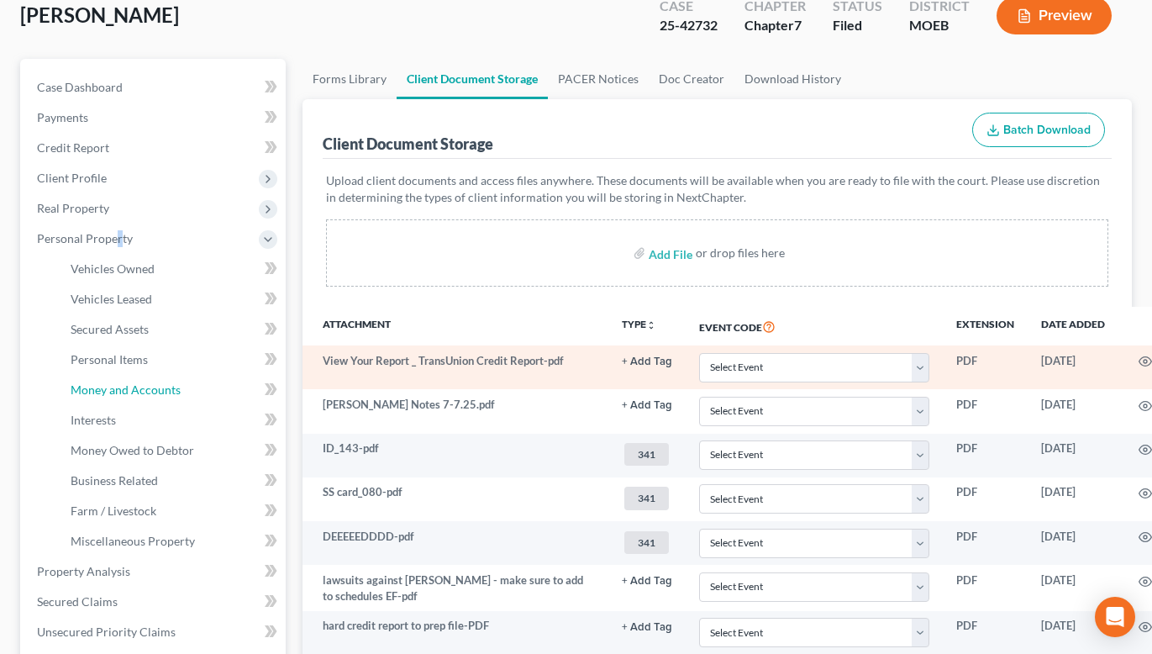
drag, startPoint x: 145, startPoint y: 393, endPoint x: 317, endPoint y: 372, distance: 173.5
click at [145, 394] on span "Money and Accounts" at bounding box center [126, 389] width 110 height 14
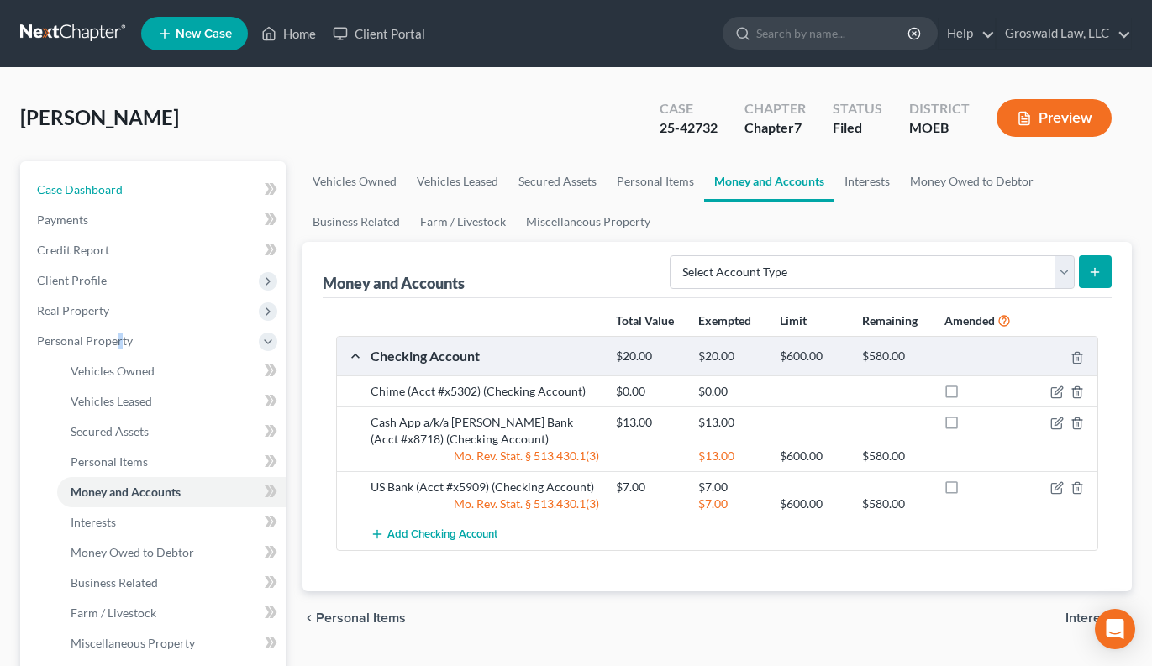
drag, startPoint x: 99, startPoint y: 176, endPoint x: 190, endPoint y: 158, distance: 92.6
click at [99, 176] on link "Case Dashboard" at bounding box center [155, 190] width 262 height 30
select select "6"
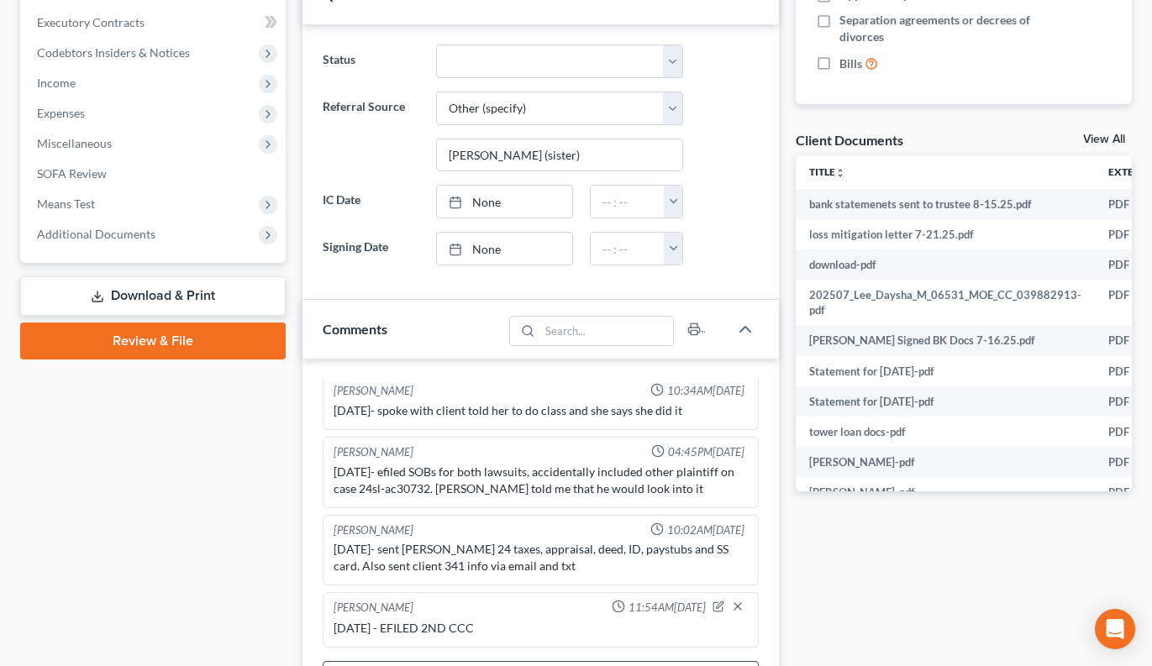
scroll to position [672, 0]
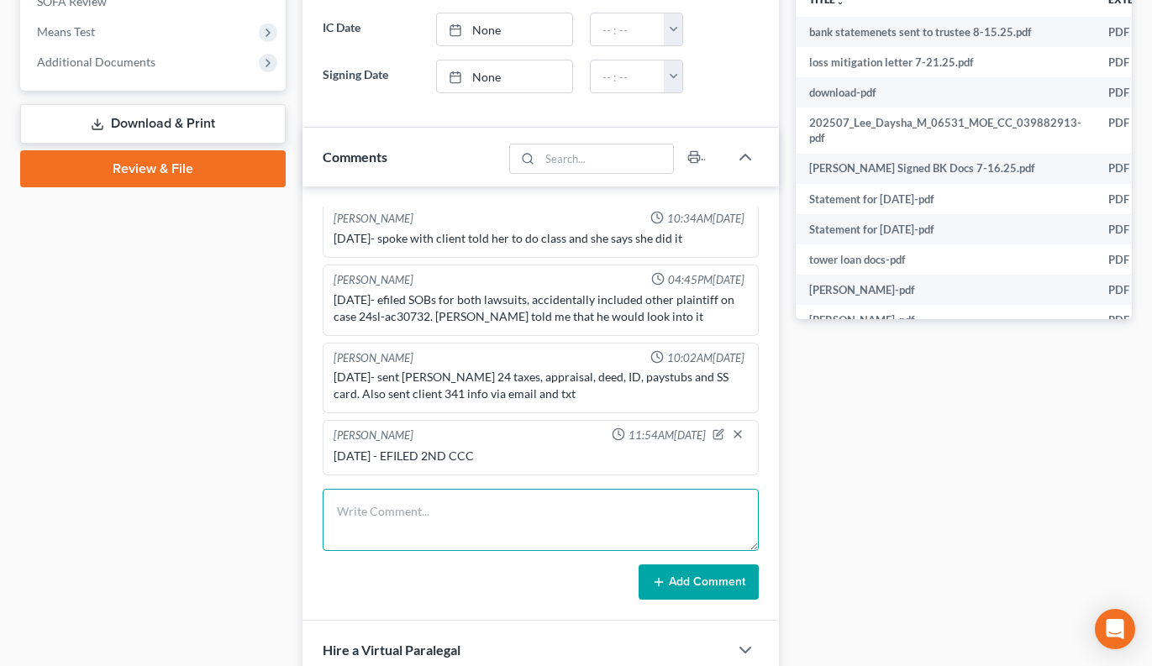
drag, startPoint x: 432, startPoint y: 519, endPoint x: 540, endPoint y: 278, distance: 264.4
click at [434, 519] on textarea at bounding box center [541, 520] width 437 height 62
type textarea "[DATE] - uplaoded all bank statements to trustee except chime checkng , email t…"
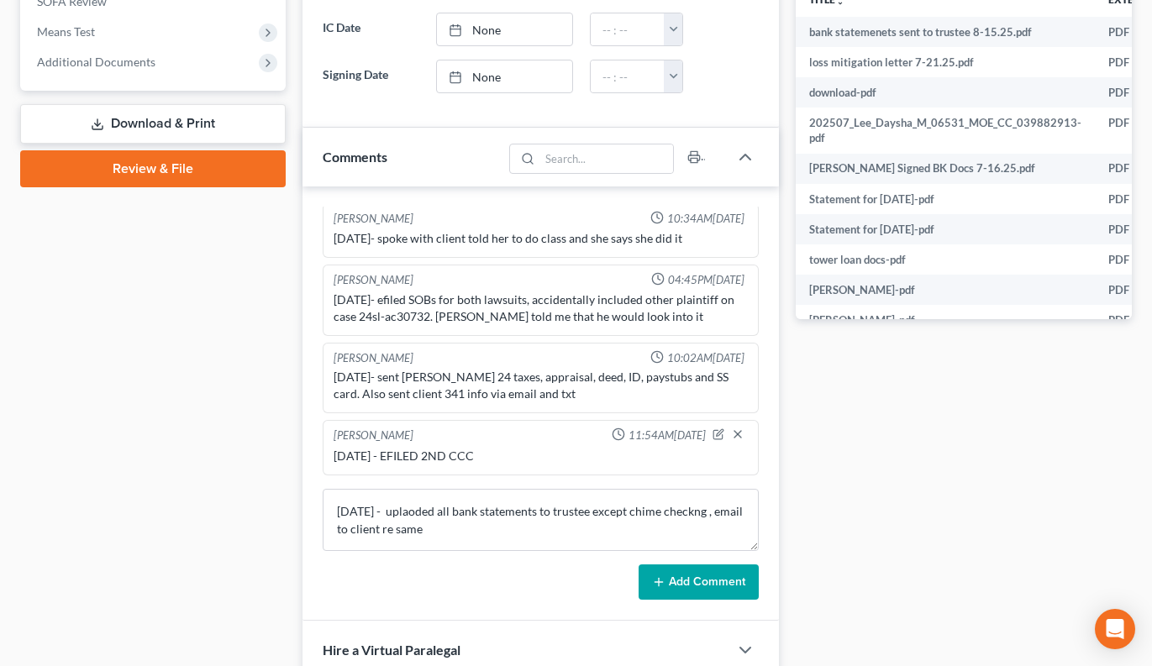
click at [725, 571] on button "Add Comment" at bounding box center [699, 582] width 120 height 35
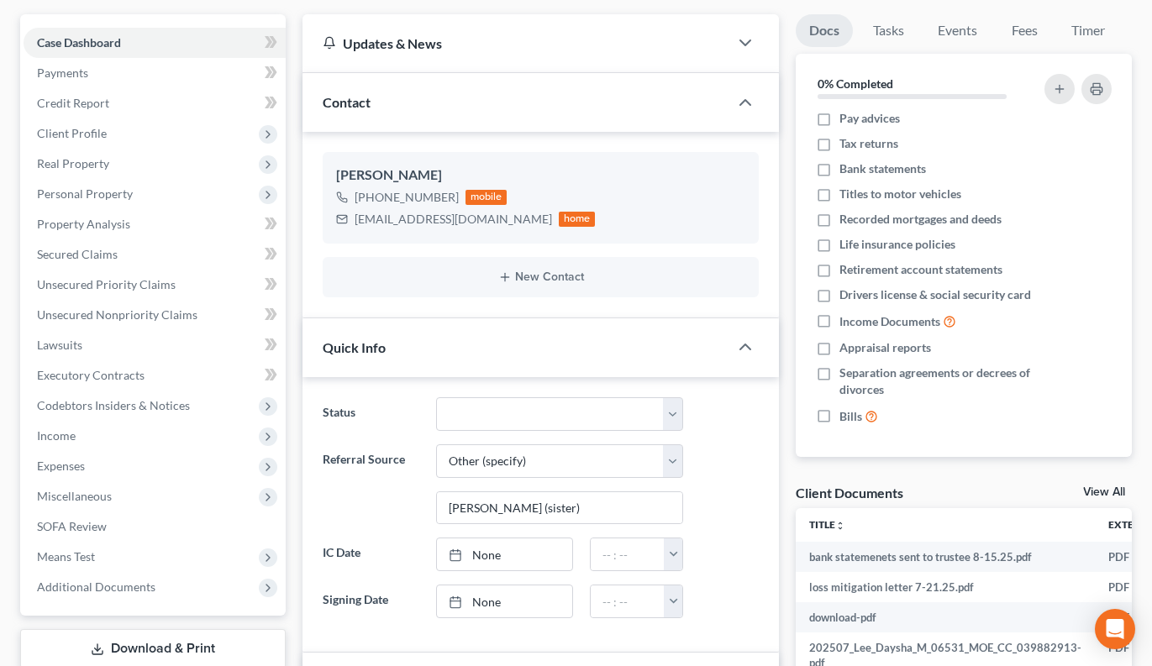
scroll to position [420, 0]
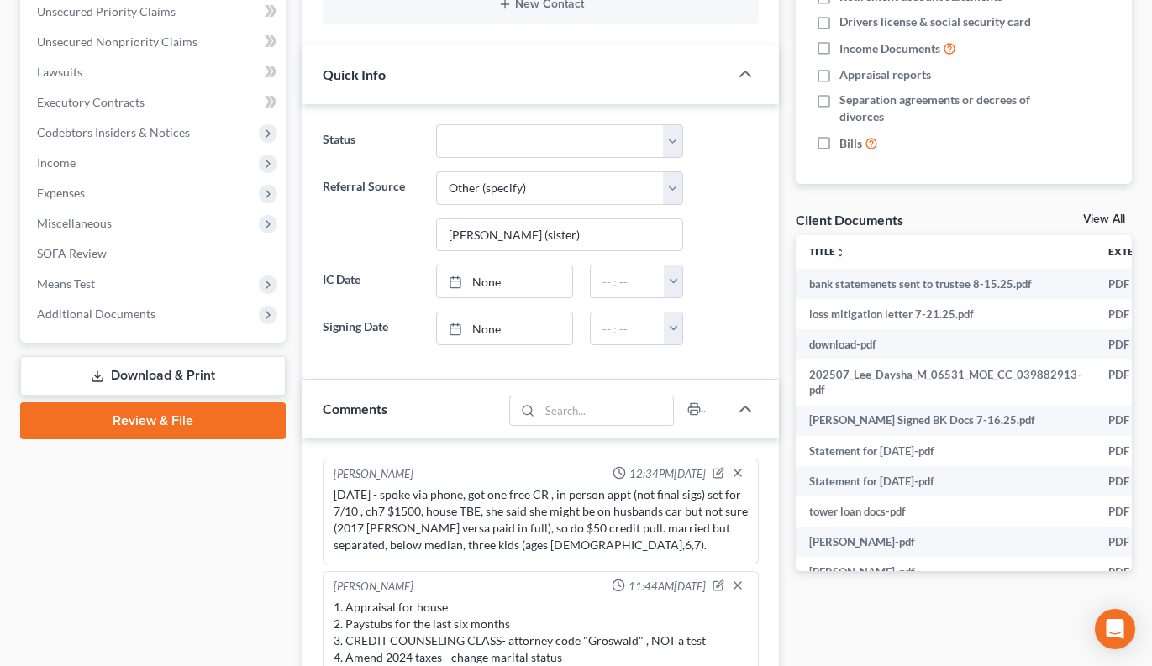
drag, startPoint x: 77, startPoint y: 319, endPoint x: 140, endPoint y: 366, distance: 78.6
click at [77, 319] on span "Additional Documents" at bounding box center [96, 314] width 118 height 14
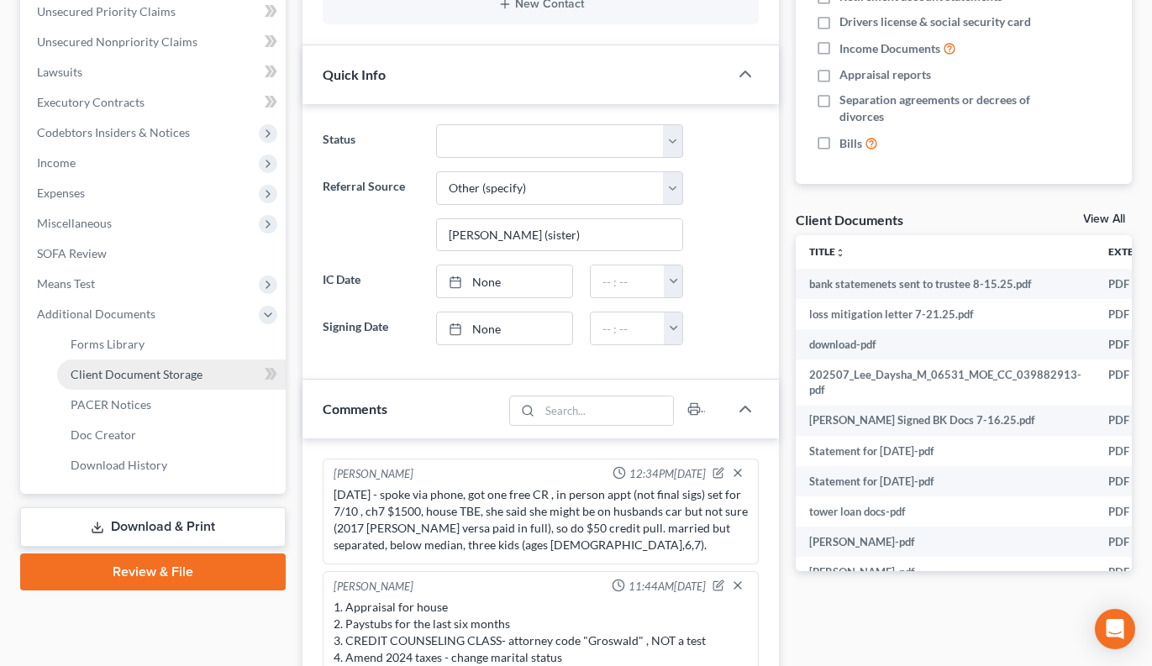
click at [135, 370] on span "Client Document Storage" at bounding box center [137, 374] width 132 height 14
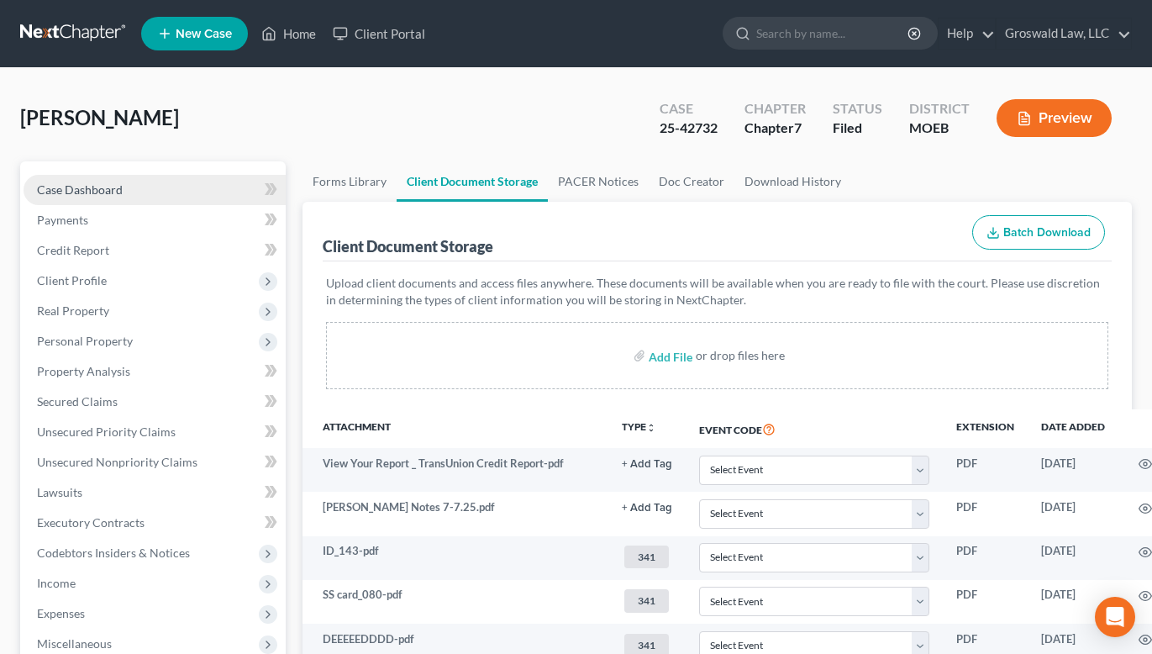
click at [92, 195] on span "Case Dashboard" at bounding box center [80, 189] width 86 height 14
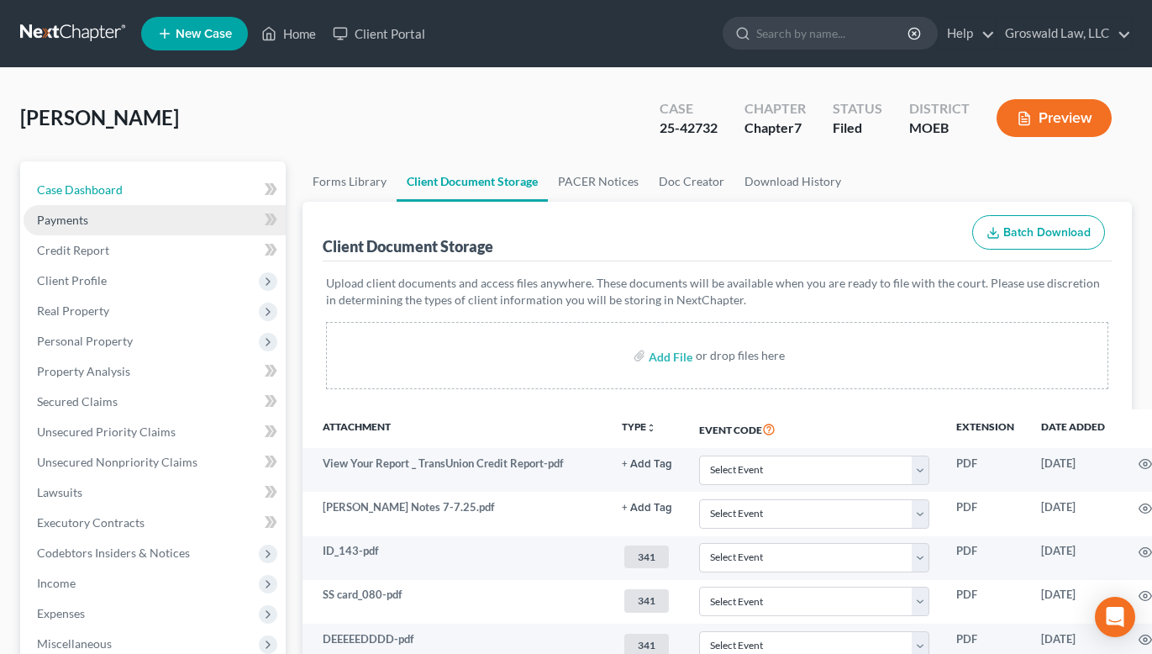
select select "6"
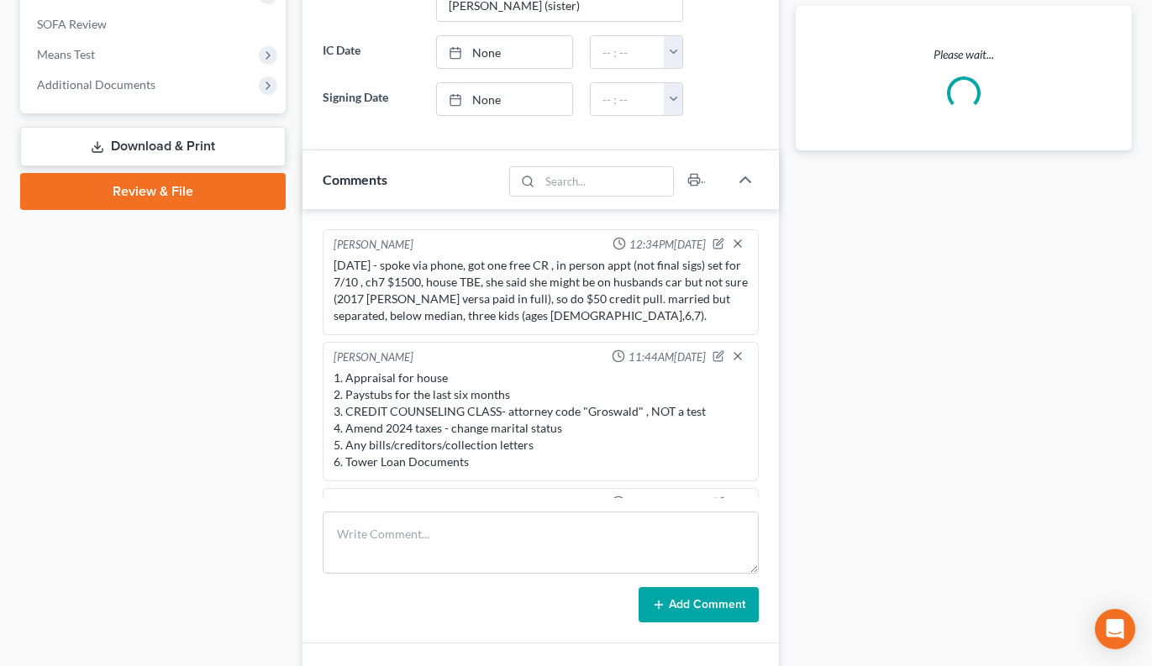
scroll to position [717, 0]
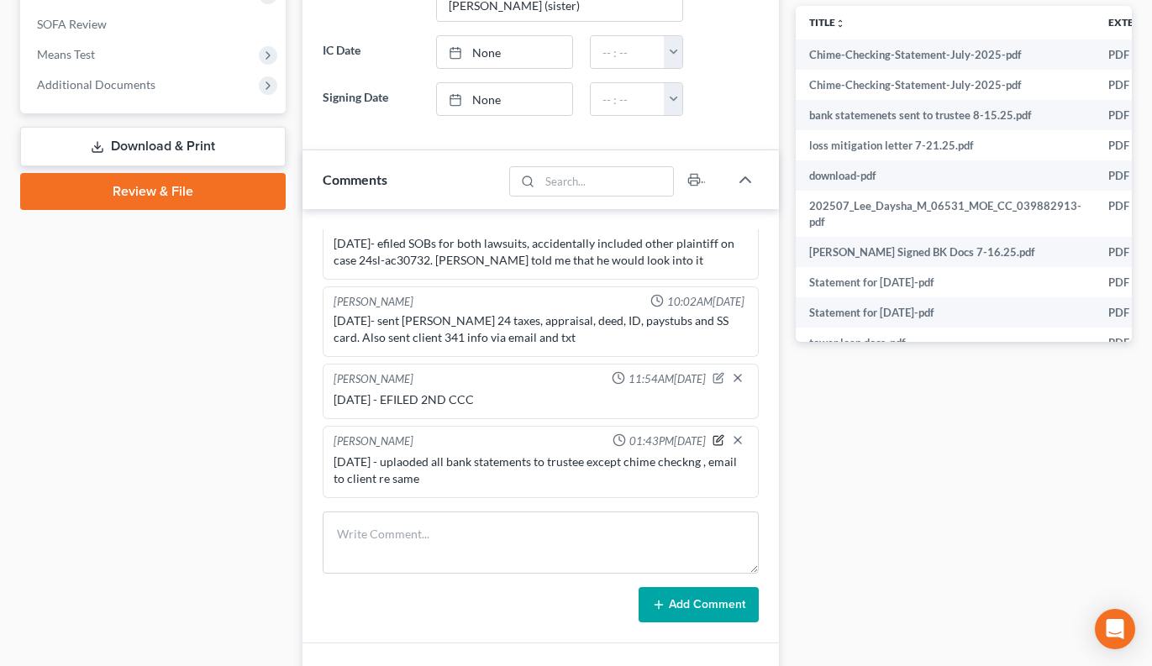
click at [717, 439] on icon "button" at bounding box center [720, 438] width 7 height 7
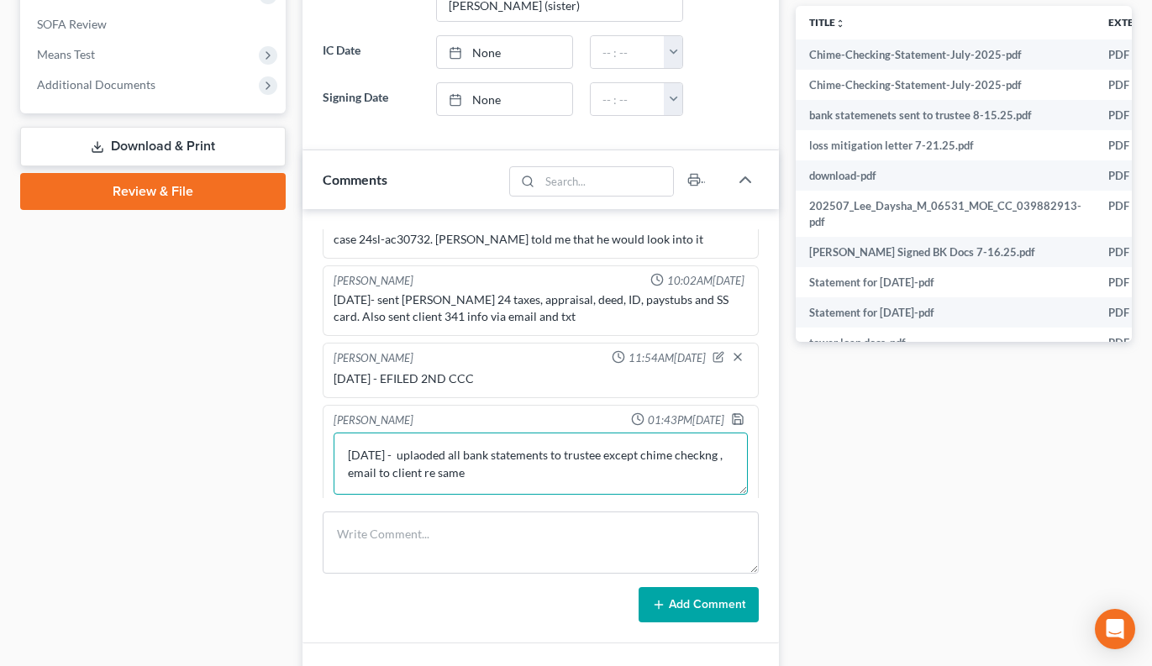
scroll to position [745, 0]
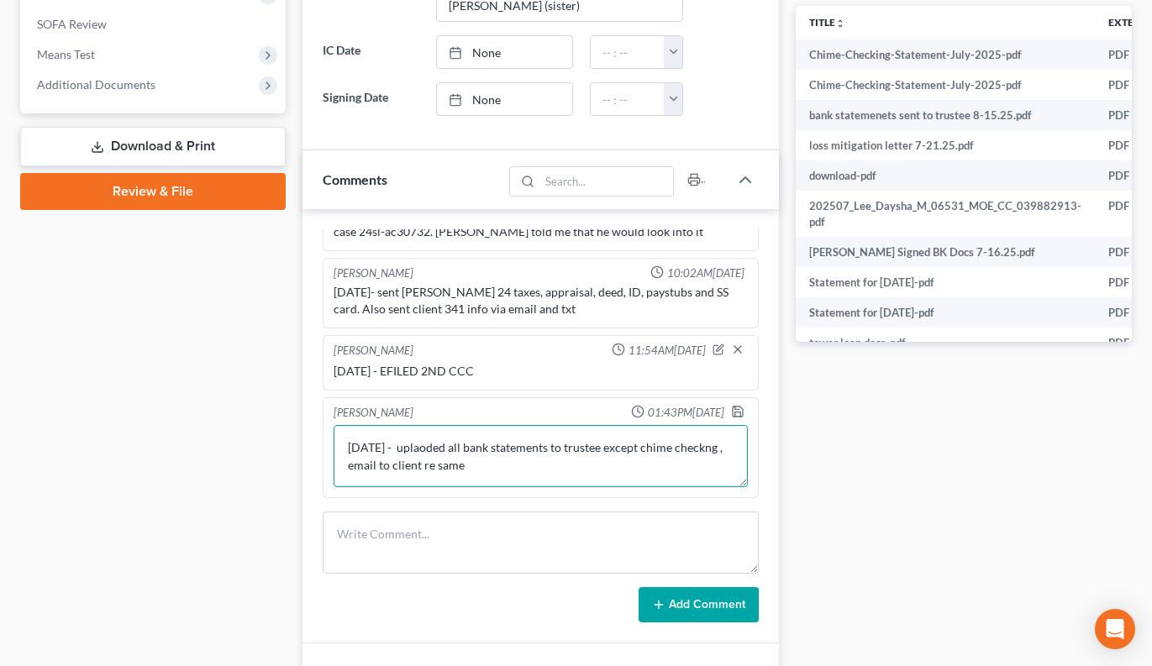
drag, startPoint x: 513, startPoint y: 493, endPoint x: 602, endPoint y: 450, distance: 98.4
click at [602, 450] on textarea "[DATE] - uplaoded all bank statements to trustee except chime checkng , email t…" at bounding box center [541, 456] width 415 height 62
type textarea "[DATE] - uplaoded all bank statements to trustee"
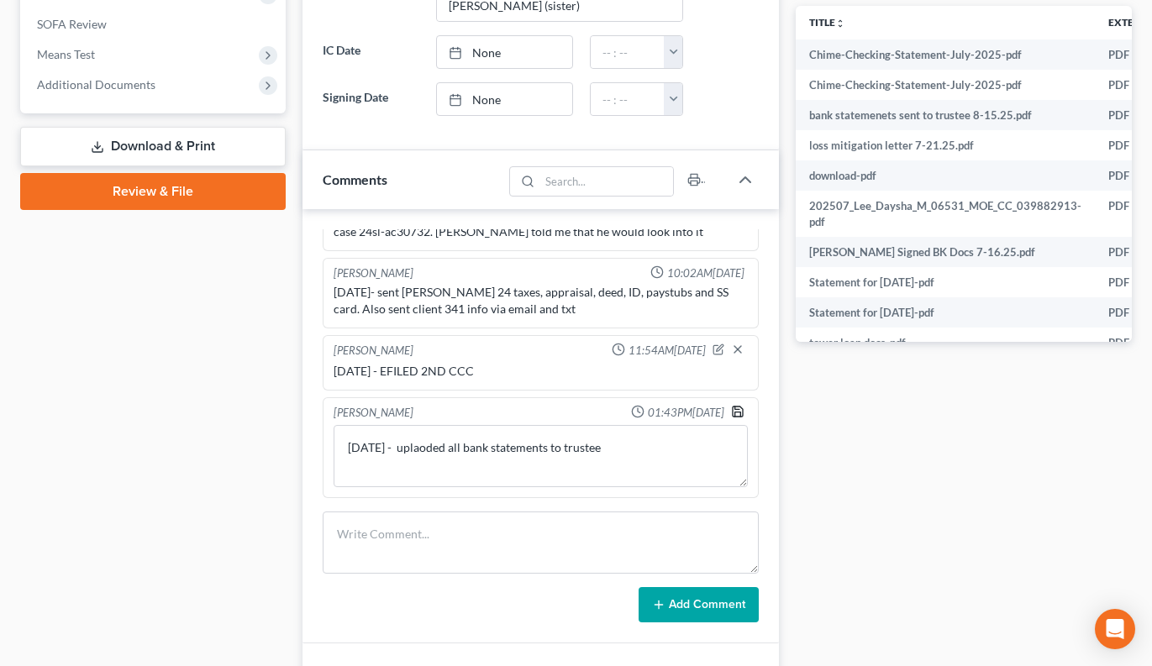
click at [731, 408] on icon "button" at bounding box center [737, 411] width 13 height 13
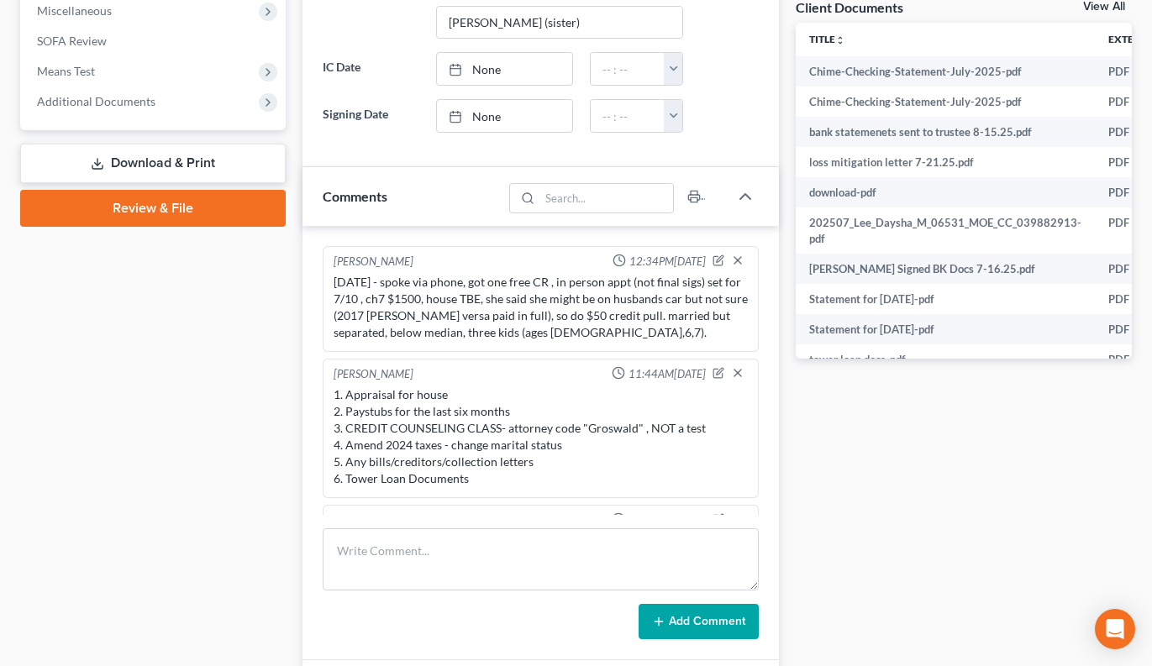
scroll to position [0, 0]
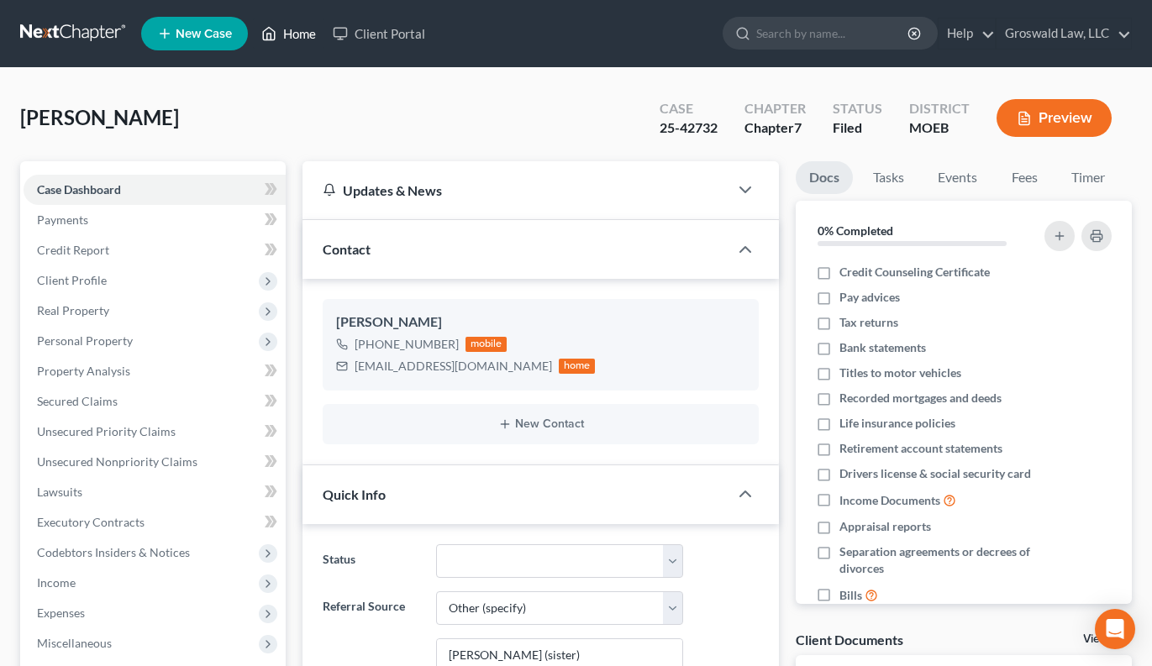
click at [290, 37] on link "Home" at bounding box center [288, 33] width 71 height 30
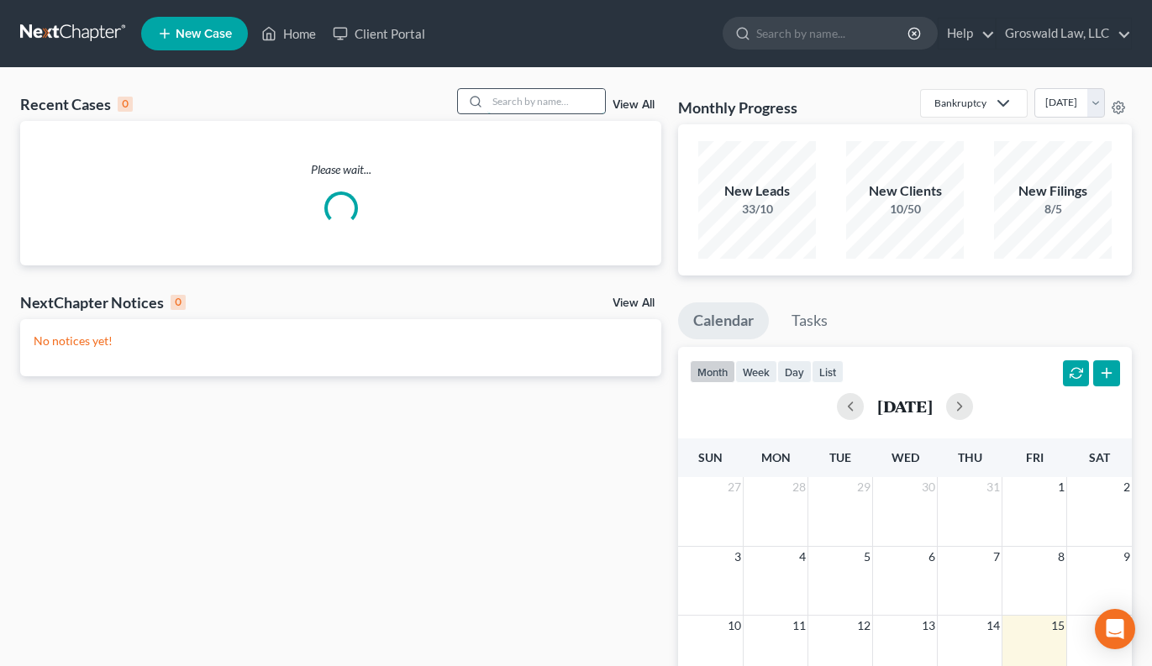
click at [524, 103] on input "search" at bounding box center [546, 101] width 118 height 24
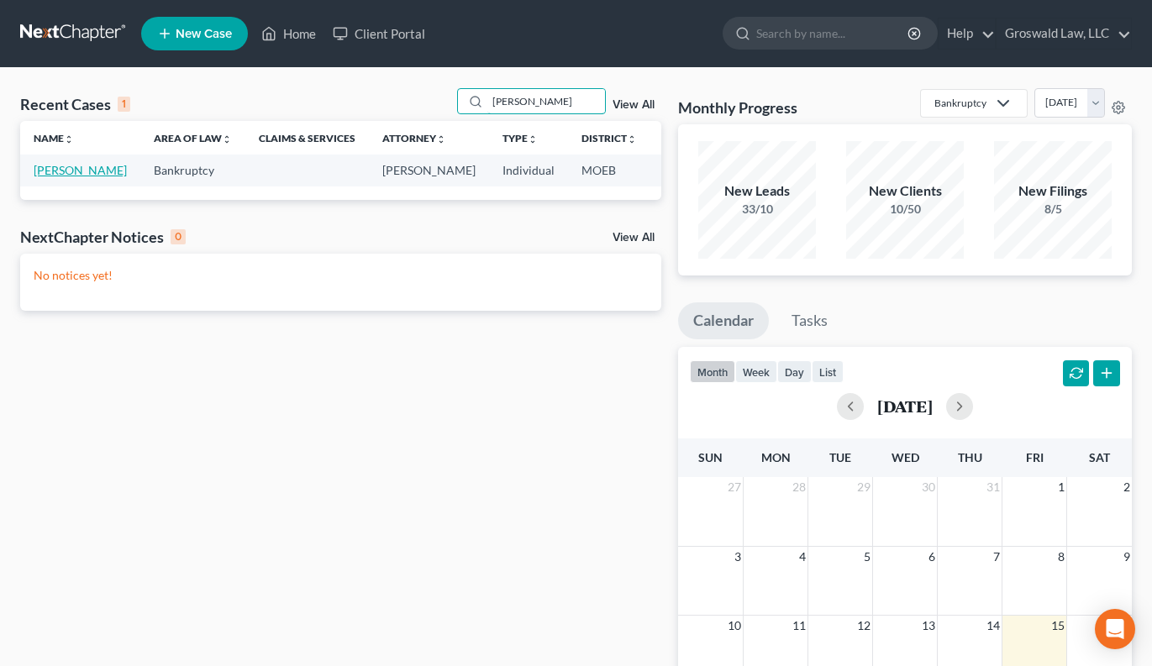
type input "[PERSON_NAME]"
click at [61, 177] on link "[PERSON_NAME]" at bounding box center [80, 170] width 93 height 14
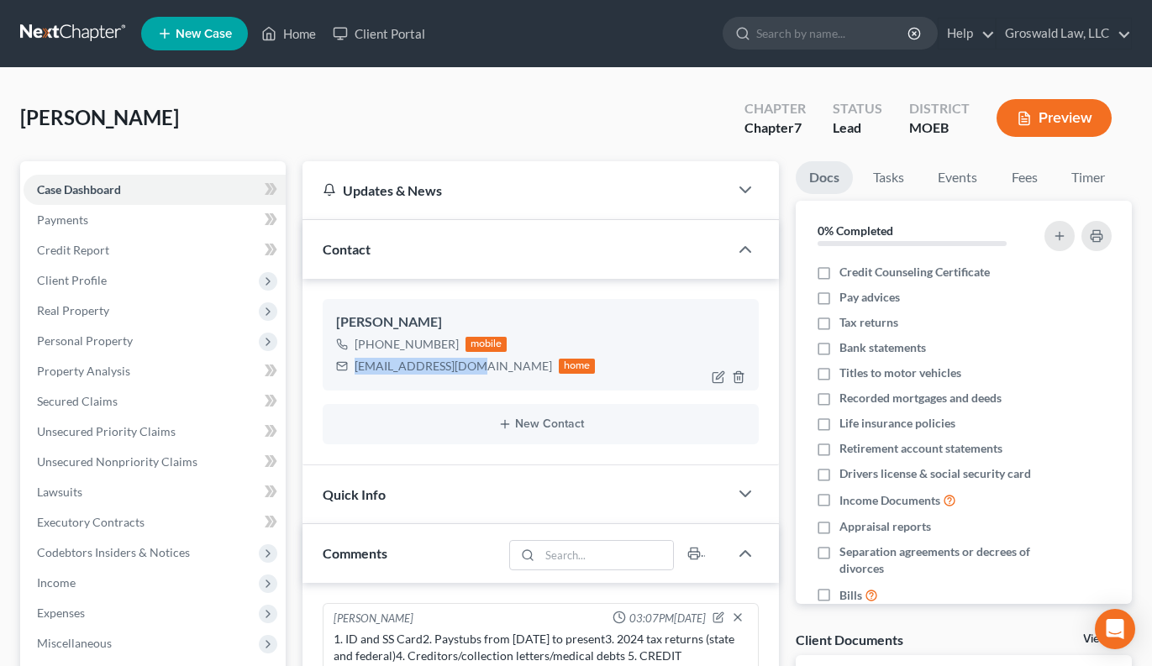
drag, startPoint x: 460, startPoint y: 367, endPoint x: 350, endPoint y: 360, distance: 111.2
click at [350, 360] on div "[EMAIL_ADDRESS][DOMAIN_NAME] home" at bounding box center [466, 366] width 260 height 22
copy div "[EMAIL_ADDRESS][DOMAIN_NAME]"
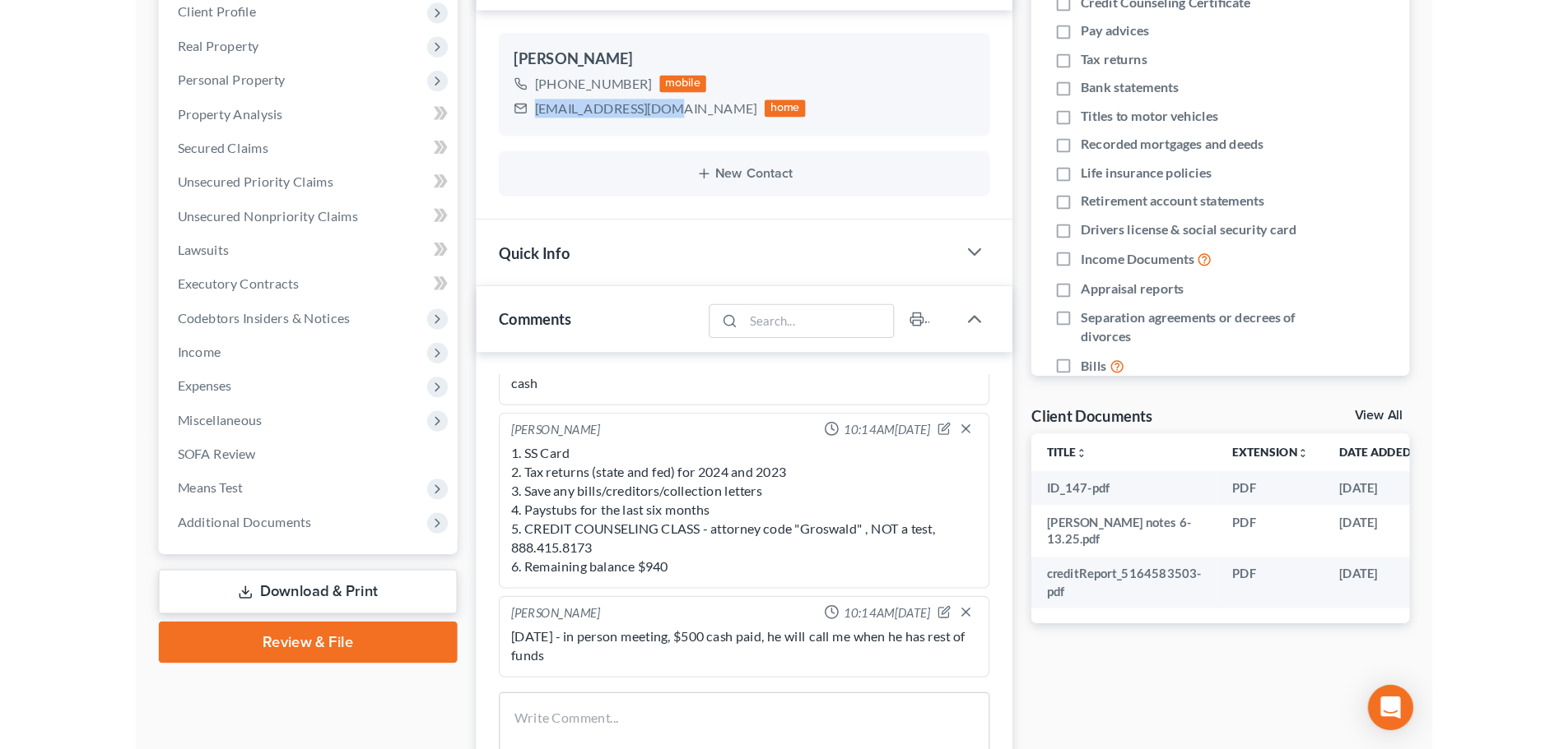
scroll to position [247, 0]
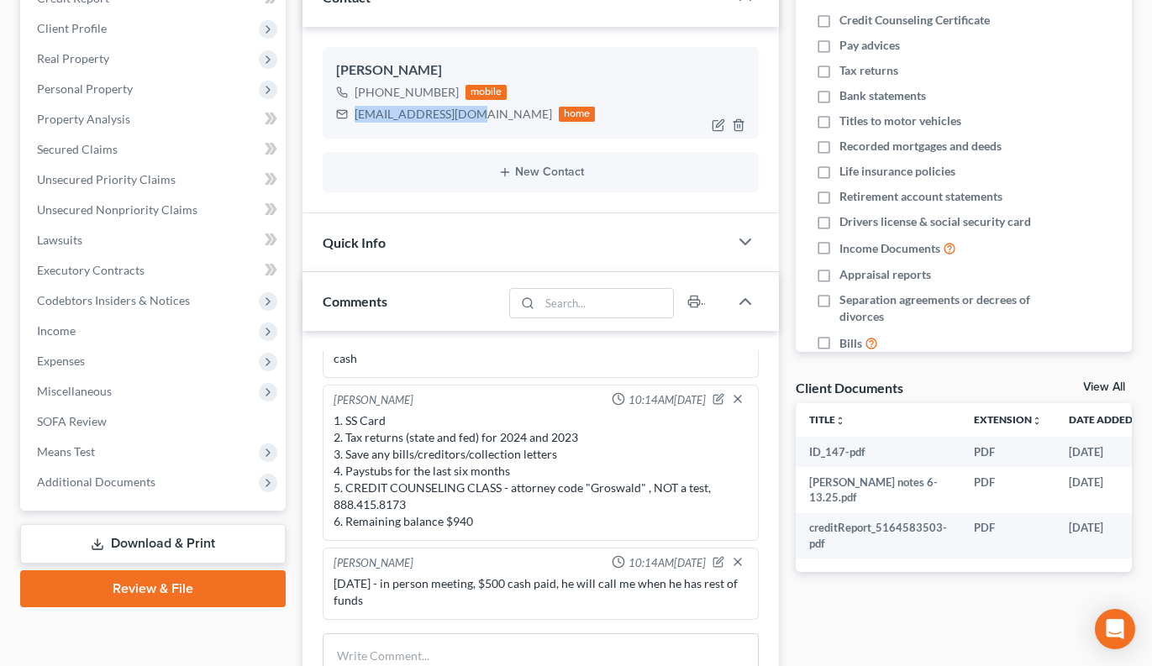
copy div "[EMAIL_ADDRESS][DOMAIN_NAME]"
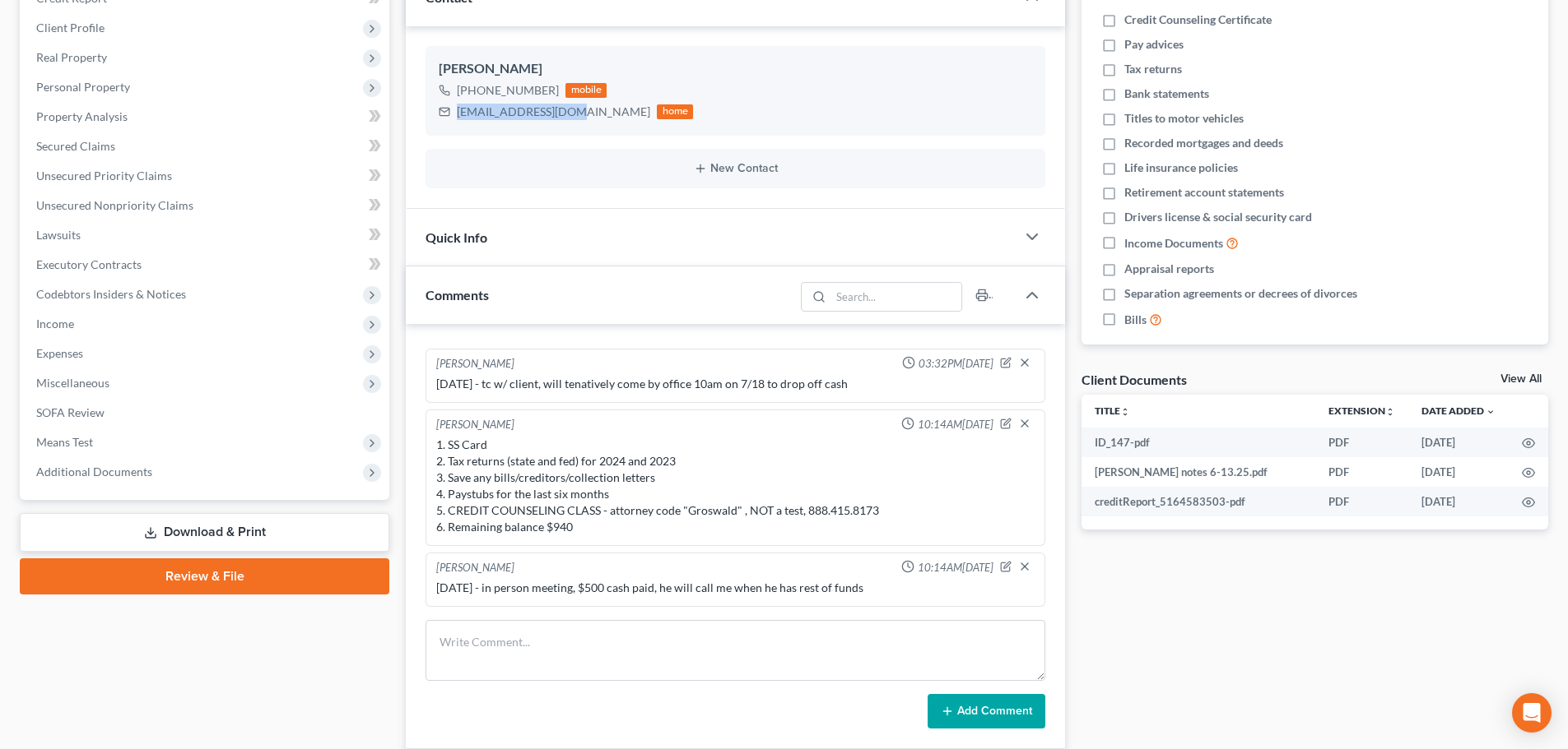
scroll to position [150, 0]
click at [574, 651] on textarea at bounding box center [735, 651] width 620 height 61
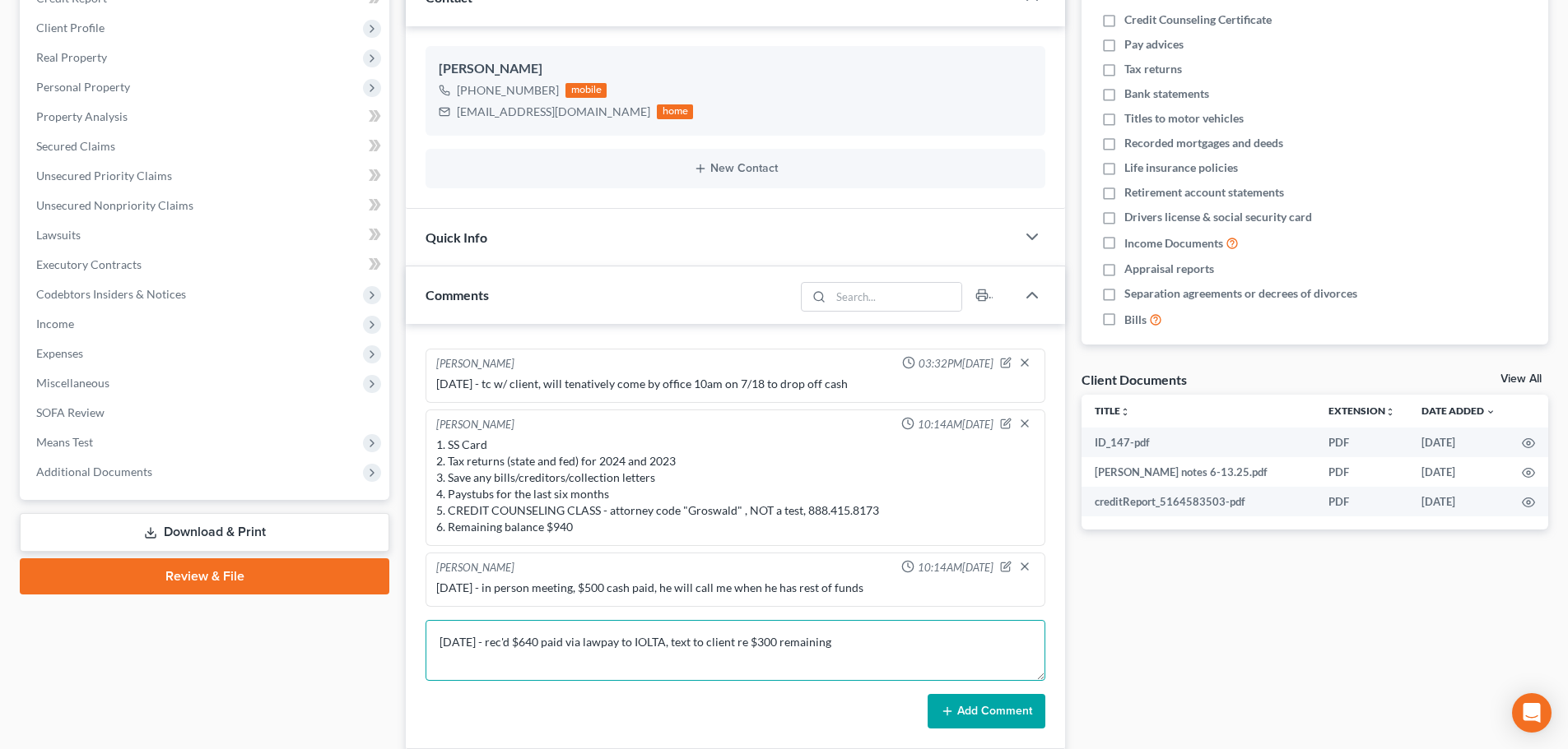
type textarea "[DATE] - rec'd $640 paid via lawpay to IOLTA, text to client re $300 remaining"
click at [1018, 651] on button "Add Comment" at bounding box center [986, 711] width 118 height 34
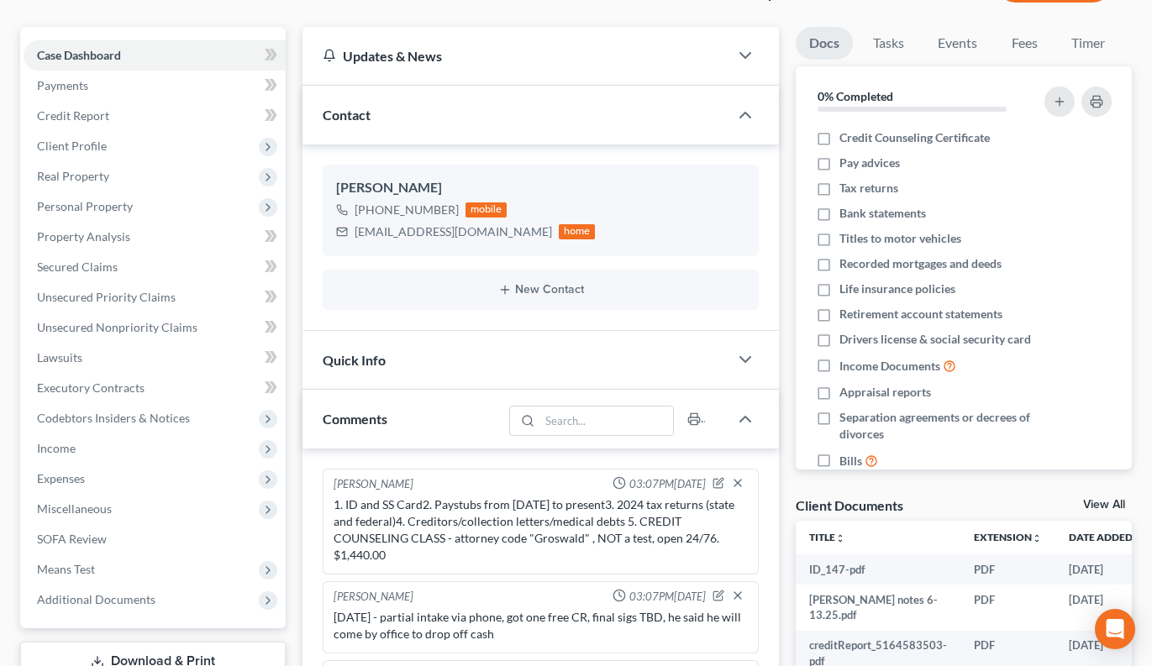
scroll to position [0, 0]
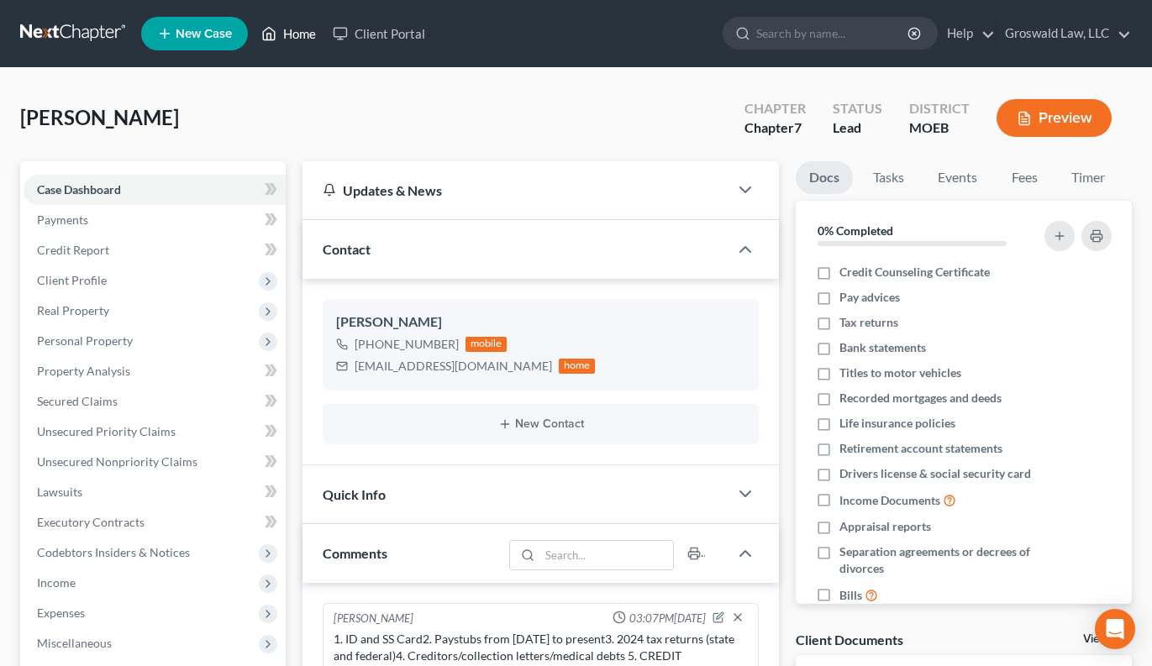
click at [308, 31] on link "Home" at bounding box center [288, 33] width 71 height 30
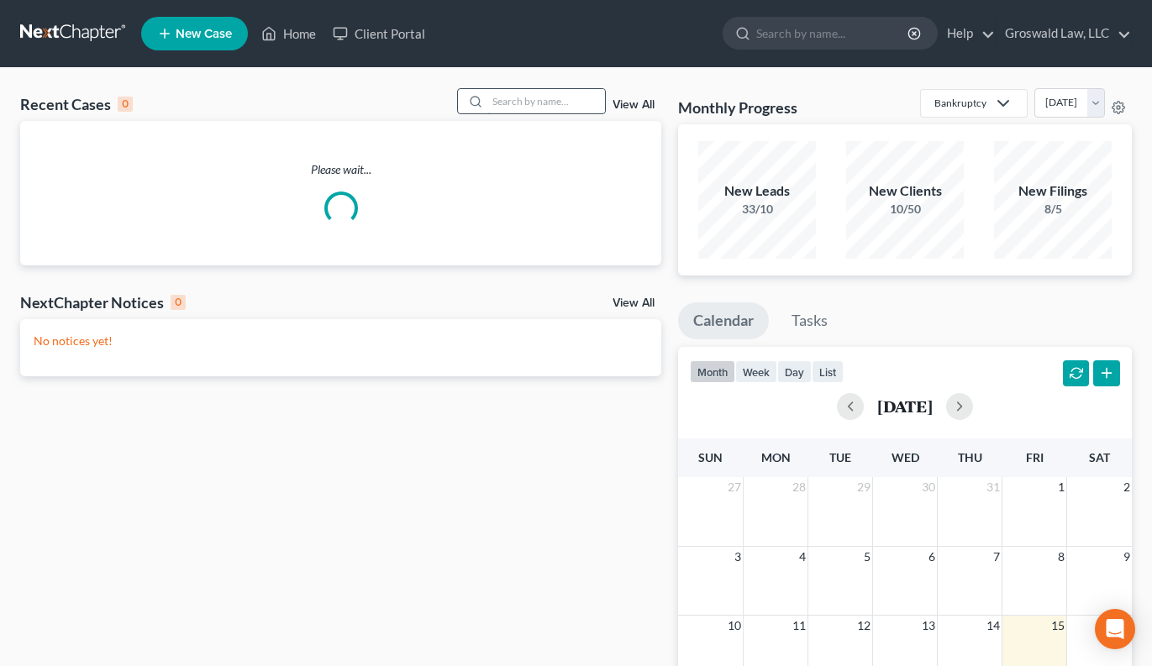
click at [543, 97] on input "search" at bounding box center [546, 101] width 118 height 24
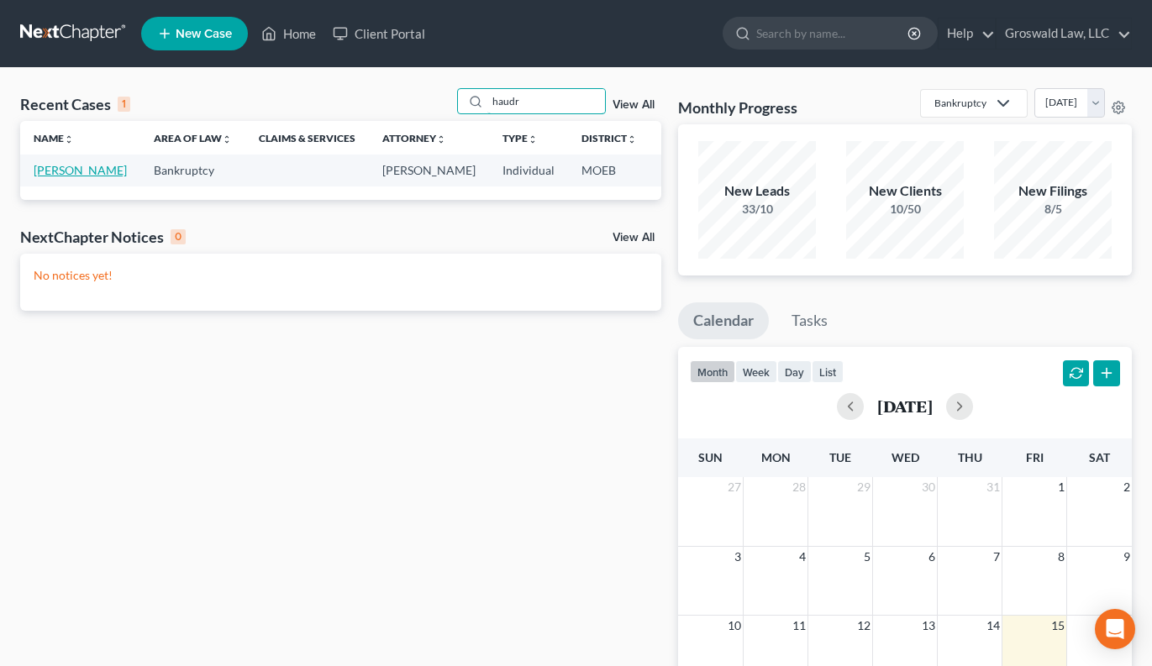
type input "haudr"
click at [50, 167] on link "[PERSON_NAME]" at bounding box center [80, 170] width 93 height 14
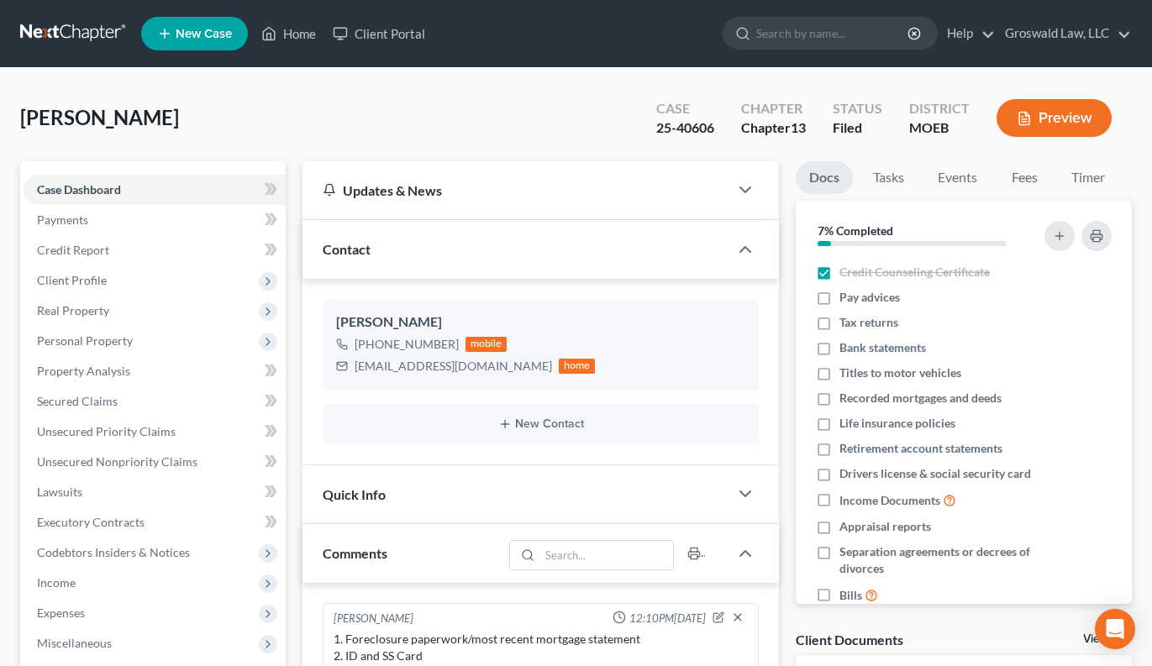
scroll to position [1846, 0]
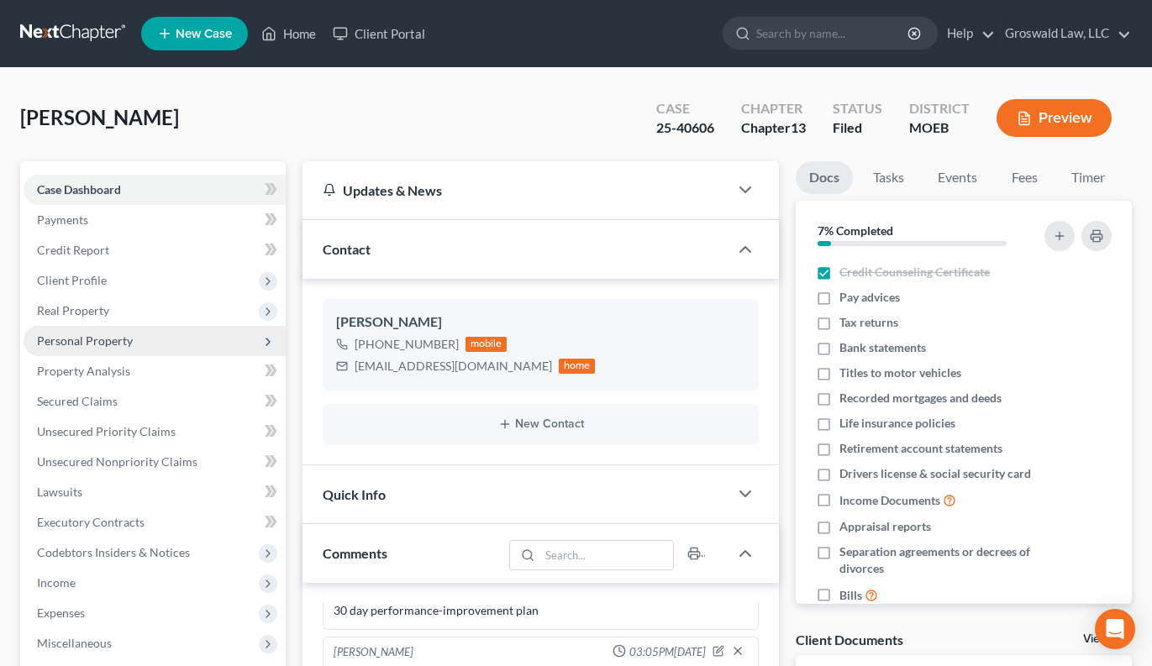
drag, startPoint x: 85, startPoint y: 285, endPoint x: 124, endPoint y: 335, distance: 63.5
click at [85, 285] on span "Client Profile" at bounding box center [72, 280] width 70 height 14
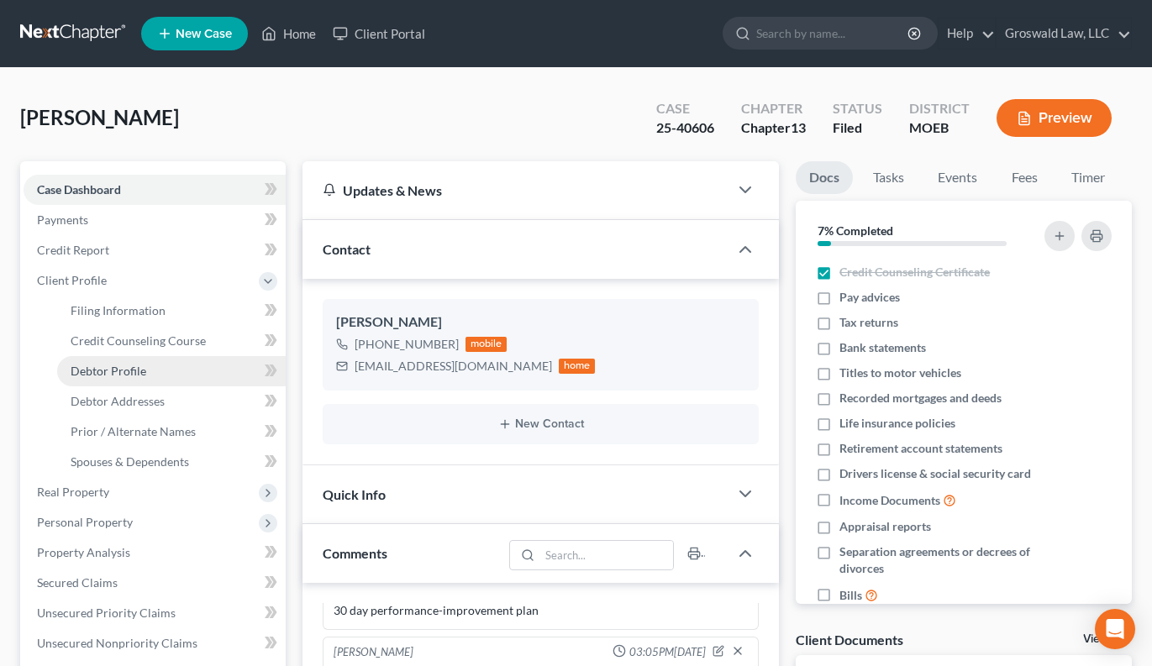
click at [139, 364] on span "Debtor Profile" at bounding box center [109, 371] width 76 height 14
select select "0"
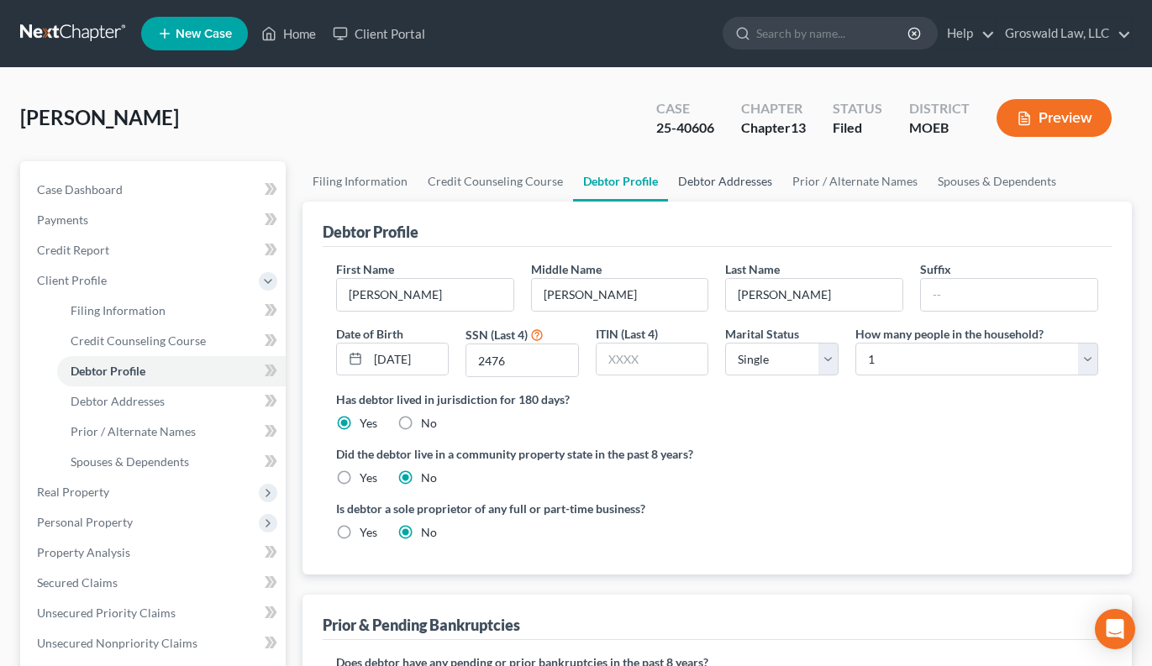
click at [708, 180] on link "Debtor Addresses" at bounding box center [725, 181] width 114 height 40
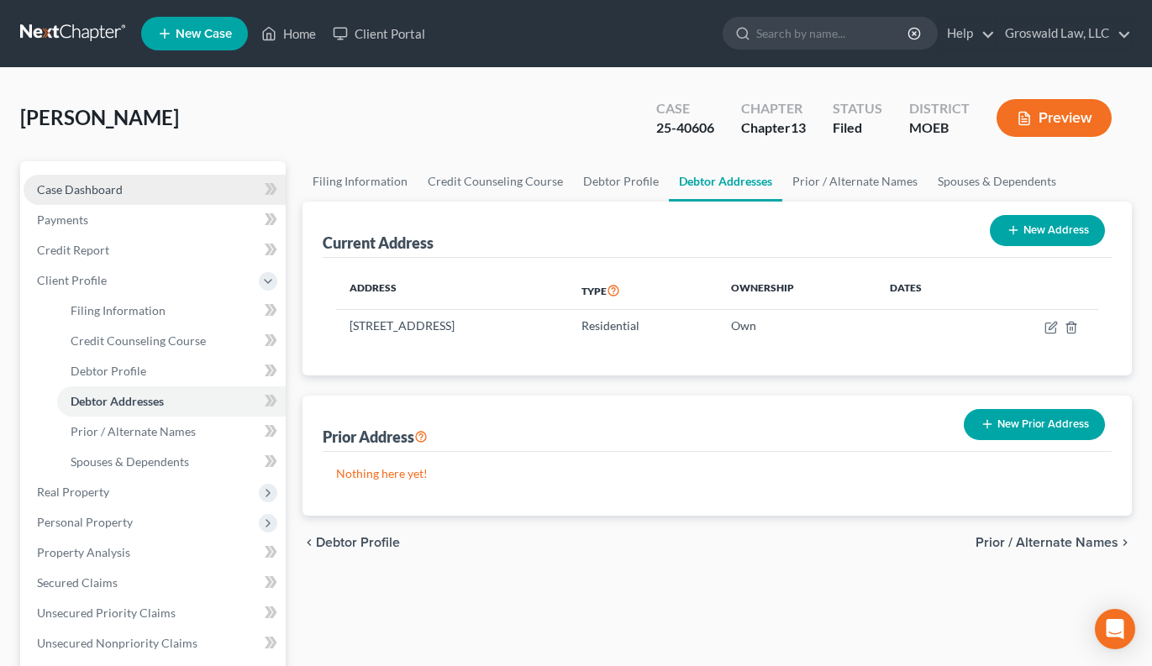
drag, startPoint x: 69, startPoint y: 193, endPoint x: 84, endPoint y: 190, distance: 15.5
click at [70, 193] on span "Case Dashboard" at bounding box center [80, 189] width 86 height 14
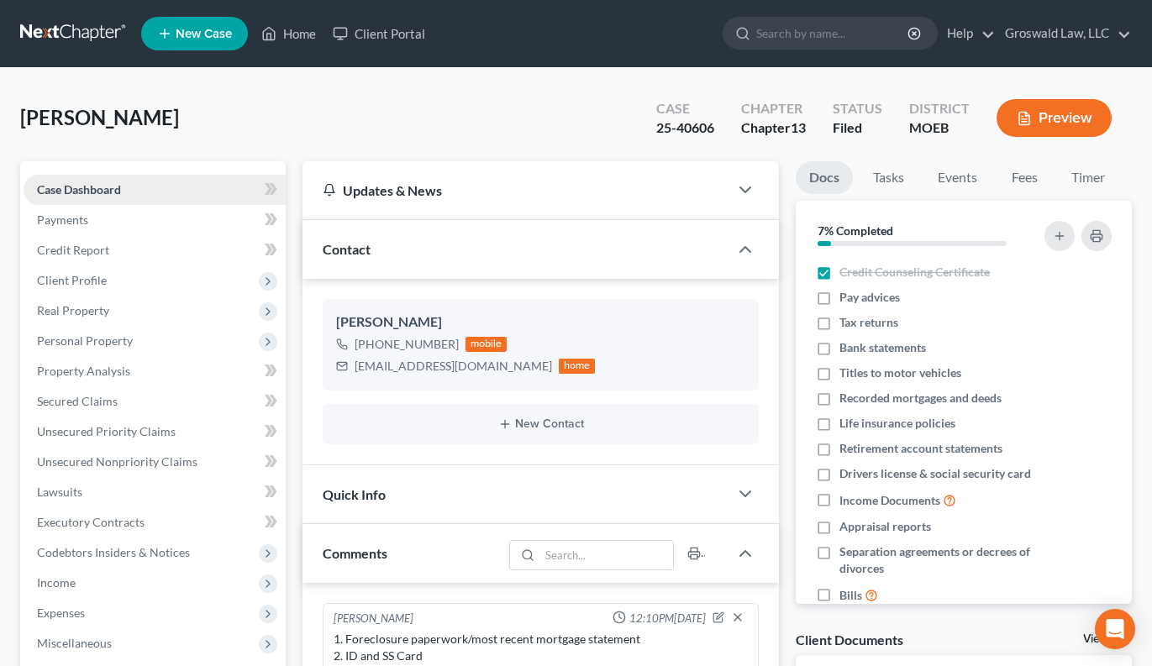
scroll to position [1846, 0]
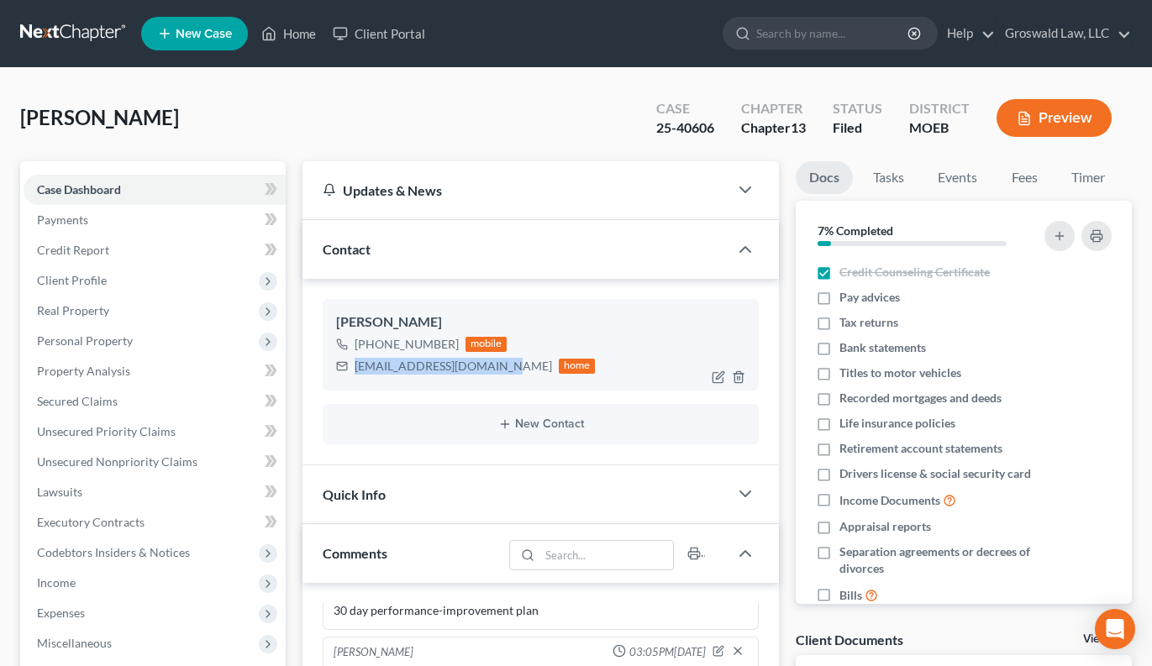
drag, startPoint x: 496, startPoint y: 370, endPoint x: 353, endPoint y: 370, distance: 142.8
click at [353, 370] on div "[EMAIL_ADDRESS][DOMAIN_NAME] home" at bounding box center [466, 366] width 260 height 22
copy div "[EMAIL_ADDRESS][DOMAIN_NAME]"
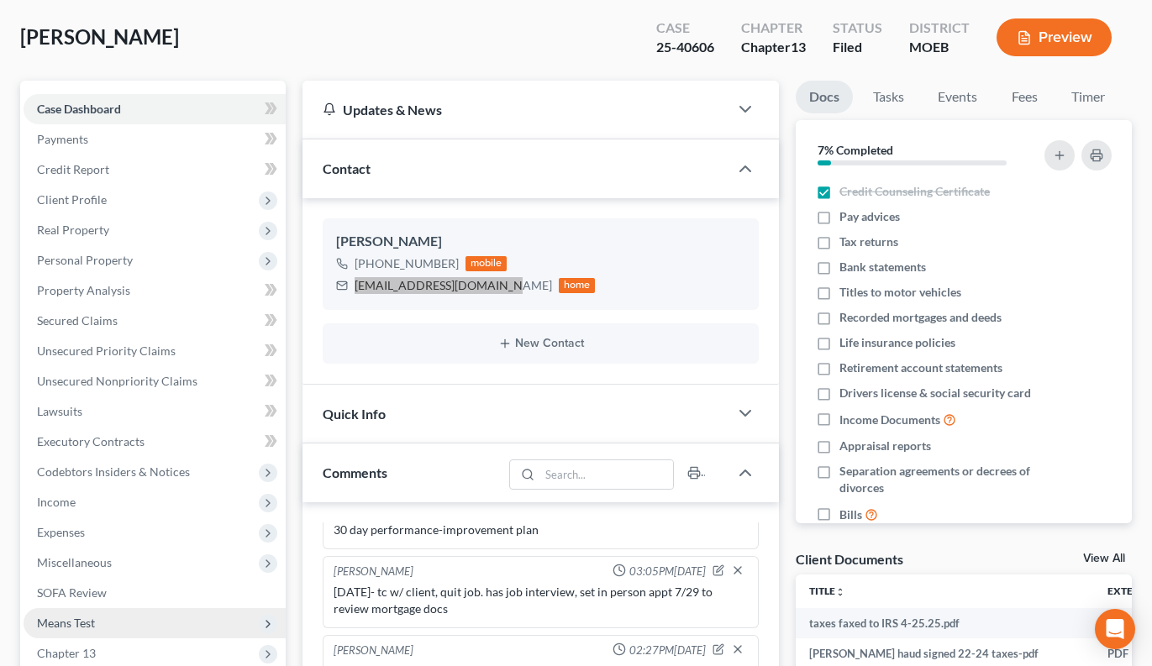
scroll to position [420, 0]
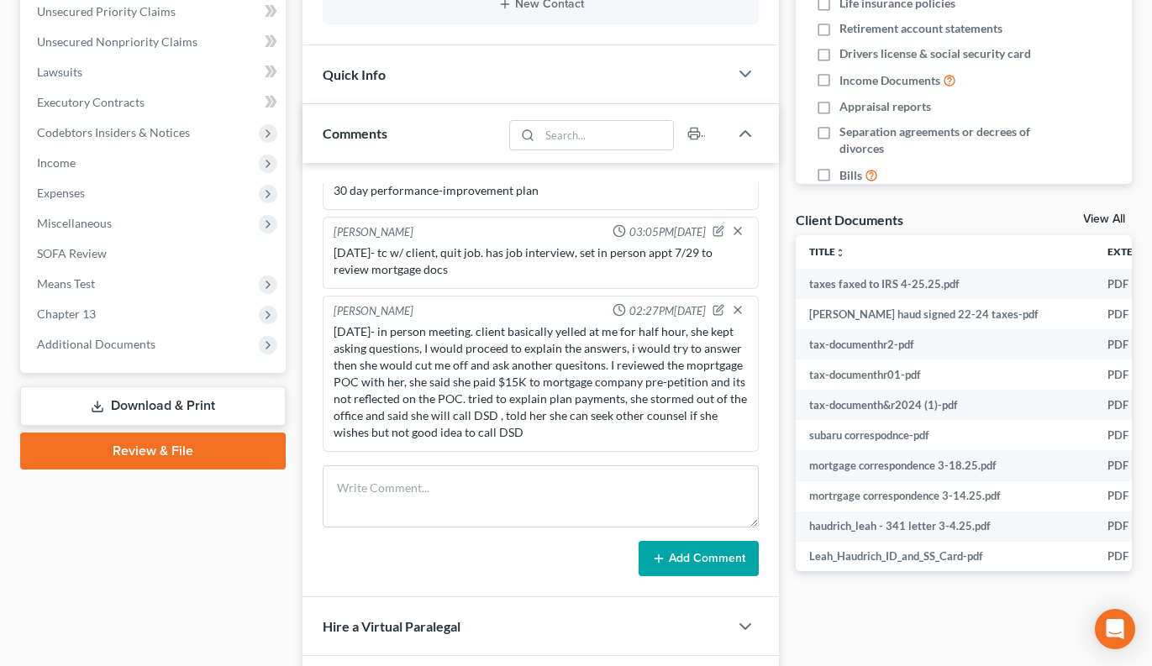
drag, startPoint x: 153, startPoint y: 342, endPoint x: 154, endPoint y: 386, distance: 44.5
click at [153, 342] on span "Additional Documents" at bounding box center [155, 344] width 262 height 30
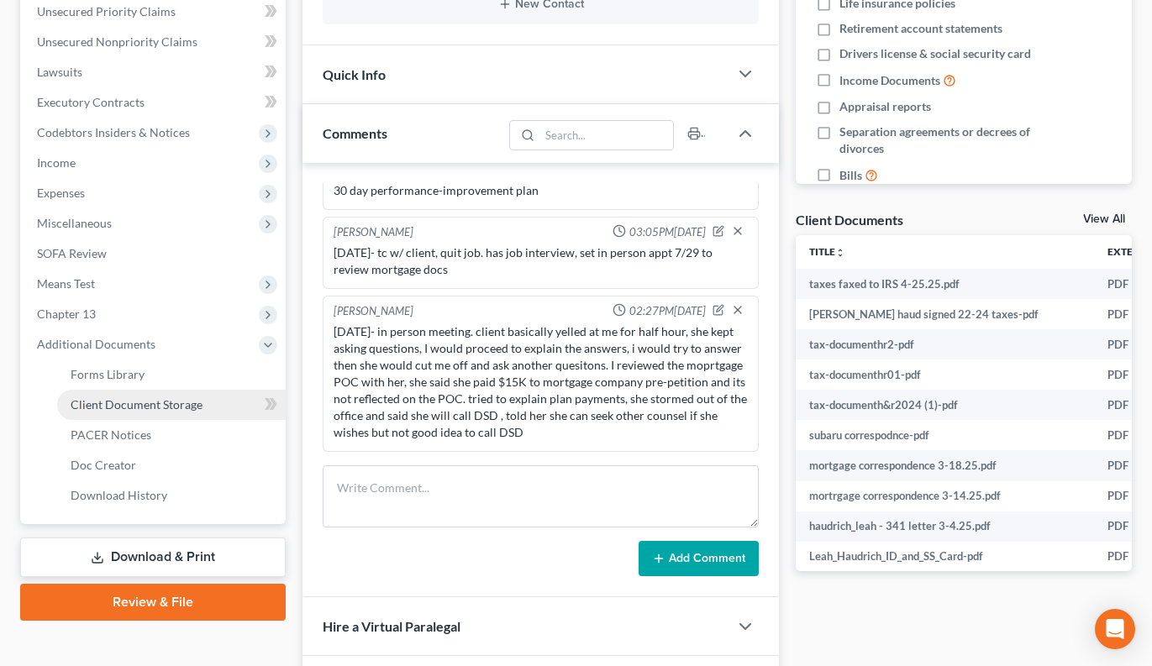
click at [171, 394] on link "Client Document Storage" at bounding box center [171, 405] width 229 height 30
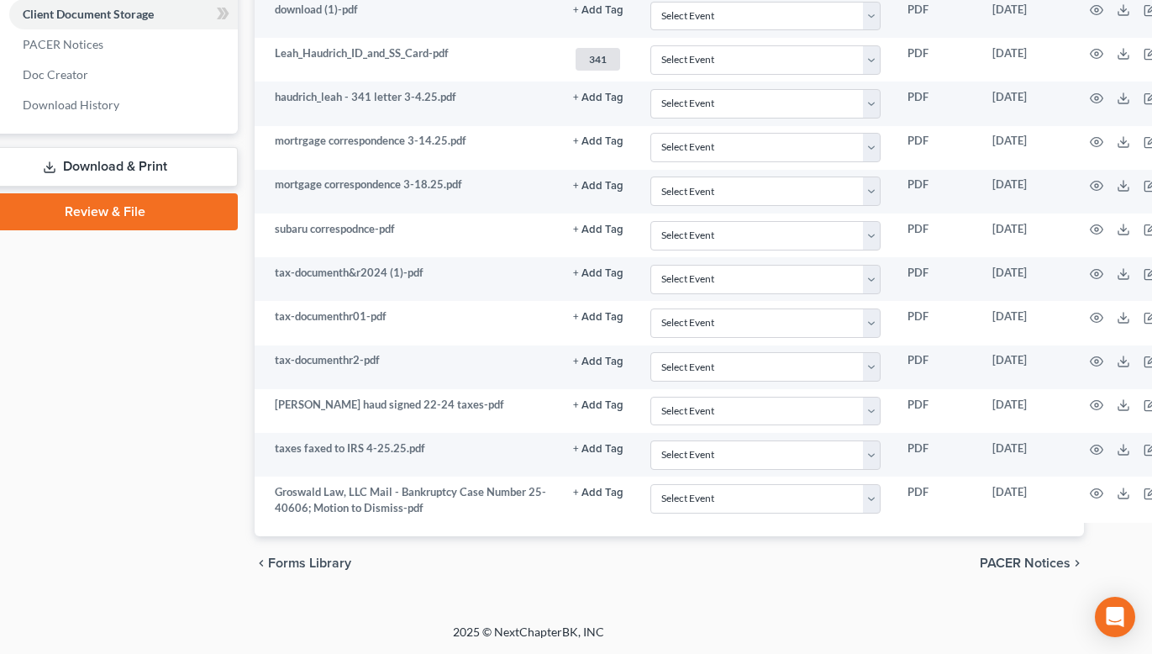
scroll to position [811, 102]
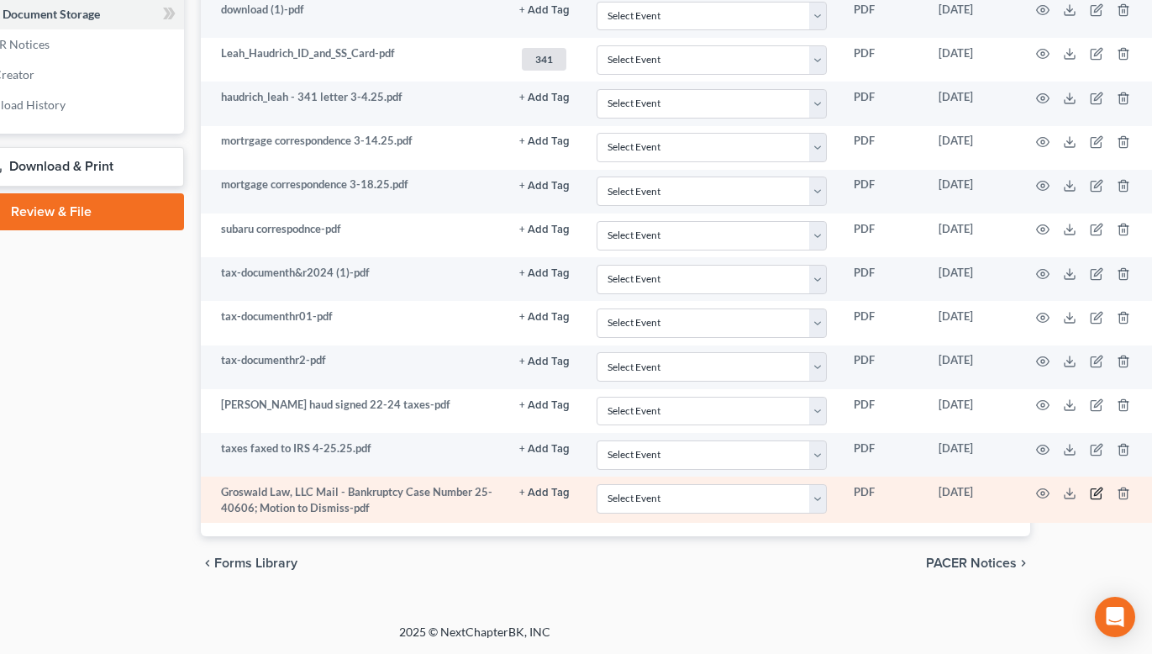
click at [1094, 490] on icon "button" at bounding box center [1096, 492] width 13 height 13
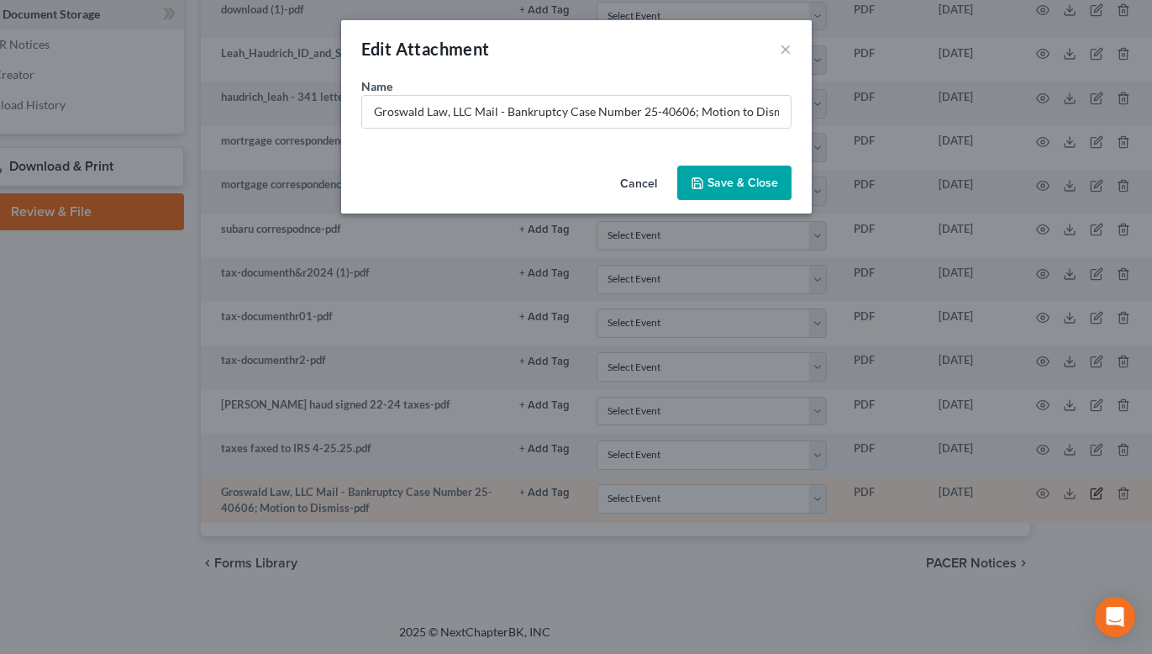
scroll to position [798, 92]
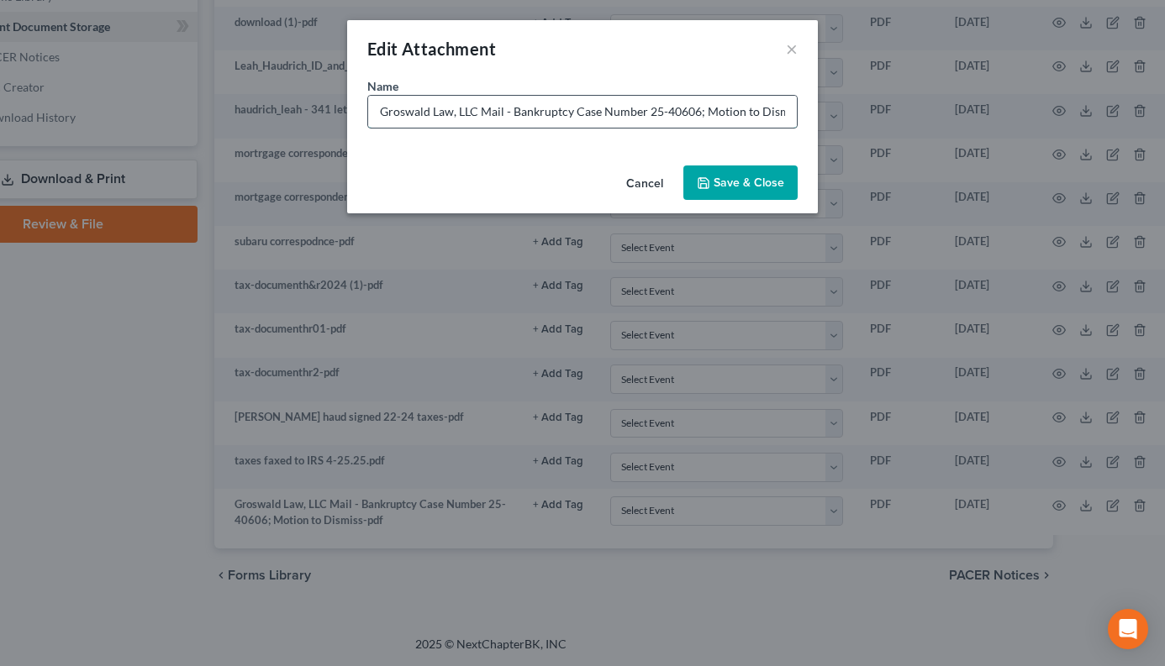
click at [661, 107] on input "Groswald Law, LLC Mail - Bankruptcy Case Number 25-40606; Motion to Dismiss-pdf" at bounding box center [582, 112] width 429 height 32
click at [378, 108] on input "Groswald Law, LLC Mail - Bankruptcy Case Number 25-40606; Motion to Dismiss-pdf" at bounding box center [582, 112] width 429 height 32
type input "MTD Email 8.15.25Groswald Law, LLC Mail - Bankruptcy Case Number 25-40606; Moti…"
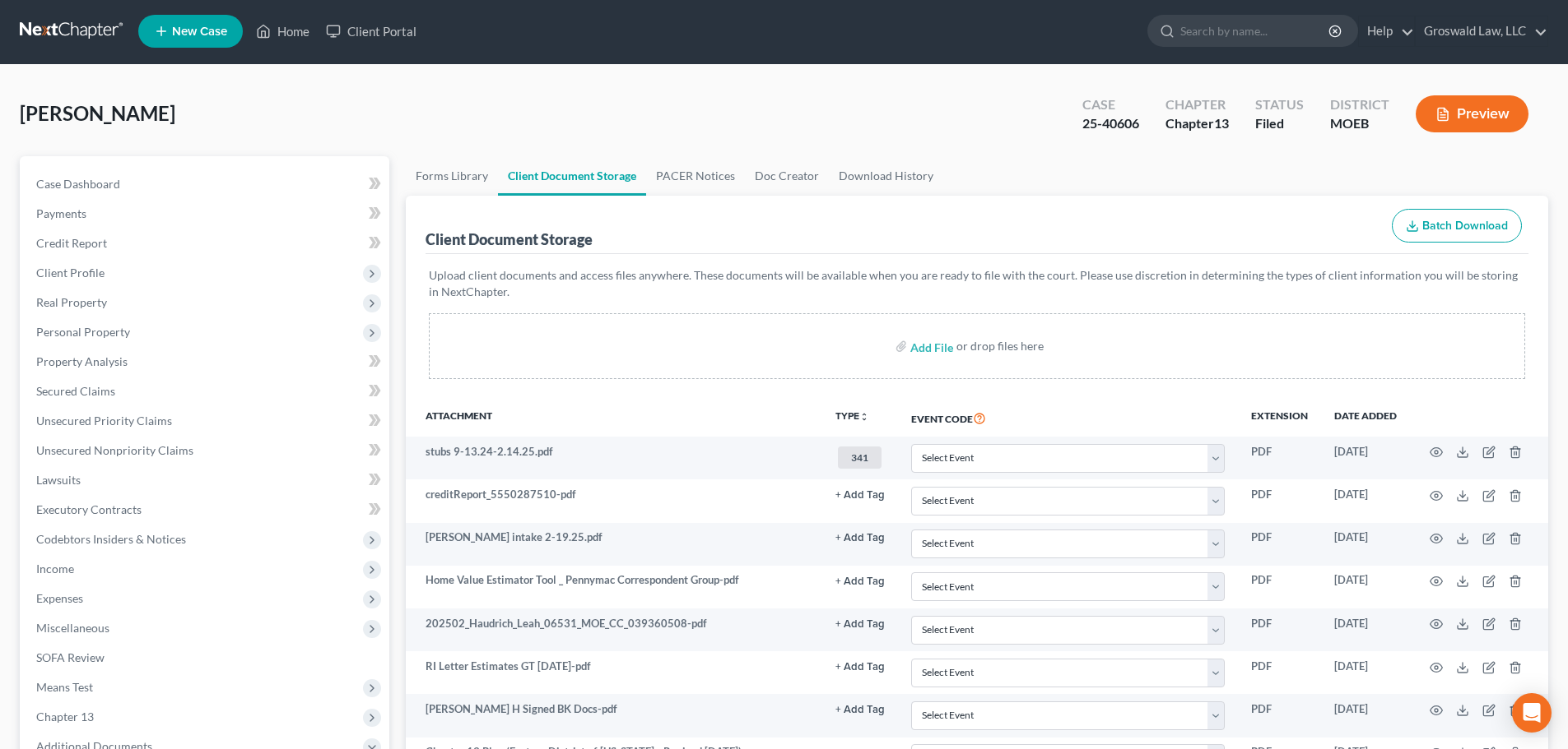
scroll to position [0, 0]
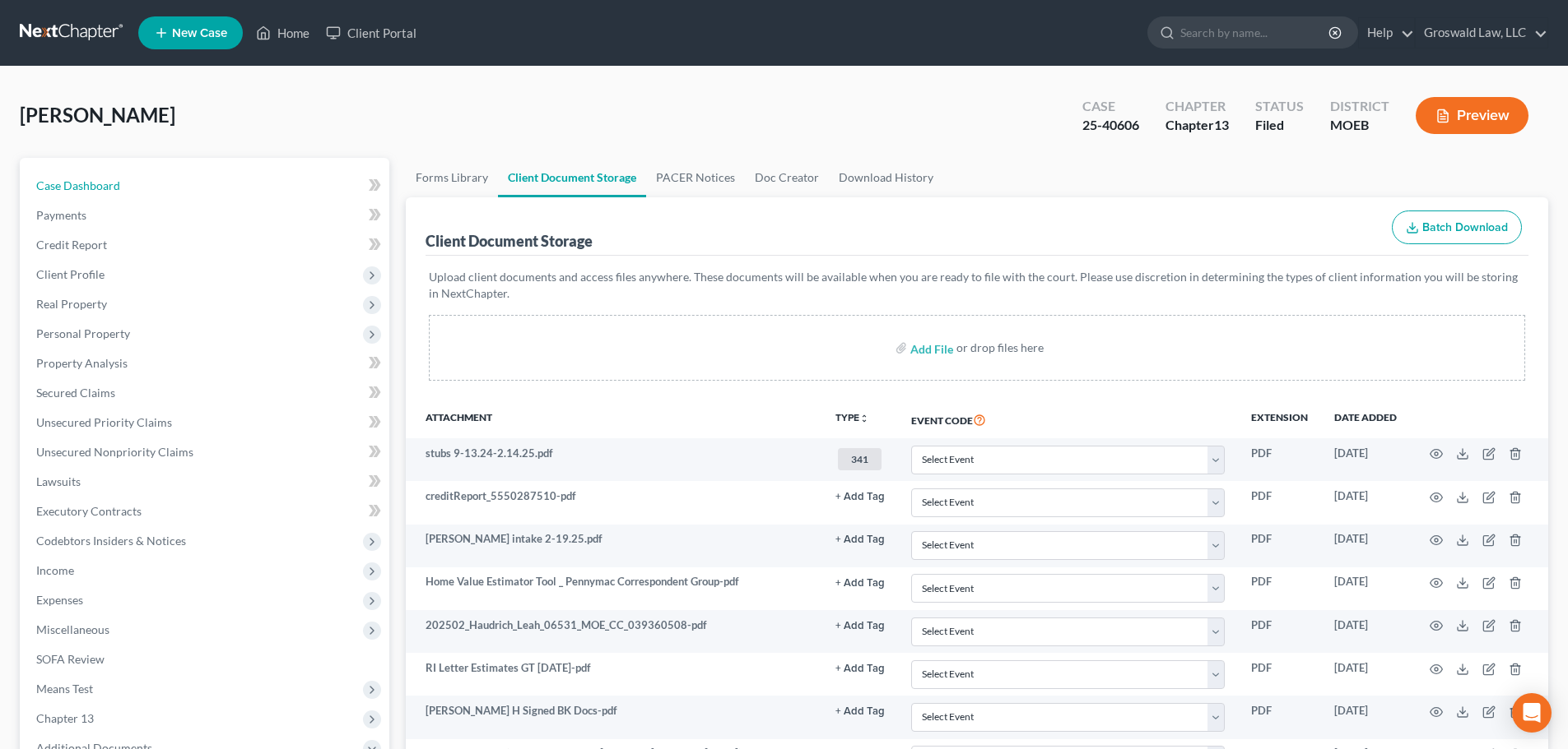
drag, startPoint x: 71, startPoint y: 191, endPoint x: 431, endPoint y: 238, distance: 363.1
click at [71, 191] on span "Case Dashboard" at bounding box center [78, 185] width 84 height 14
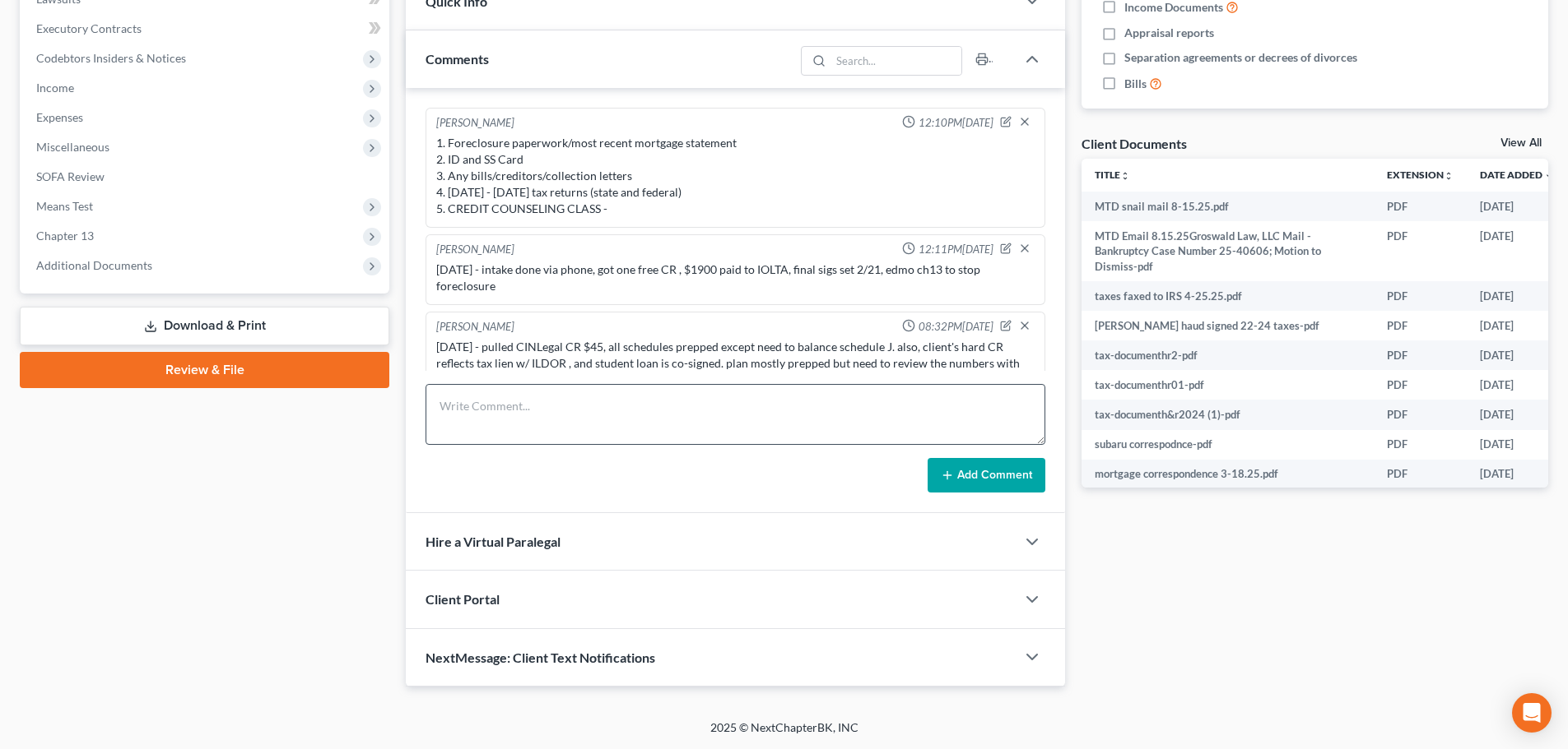
scroll to position [1626, 0]
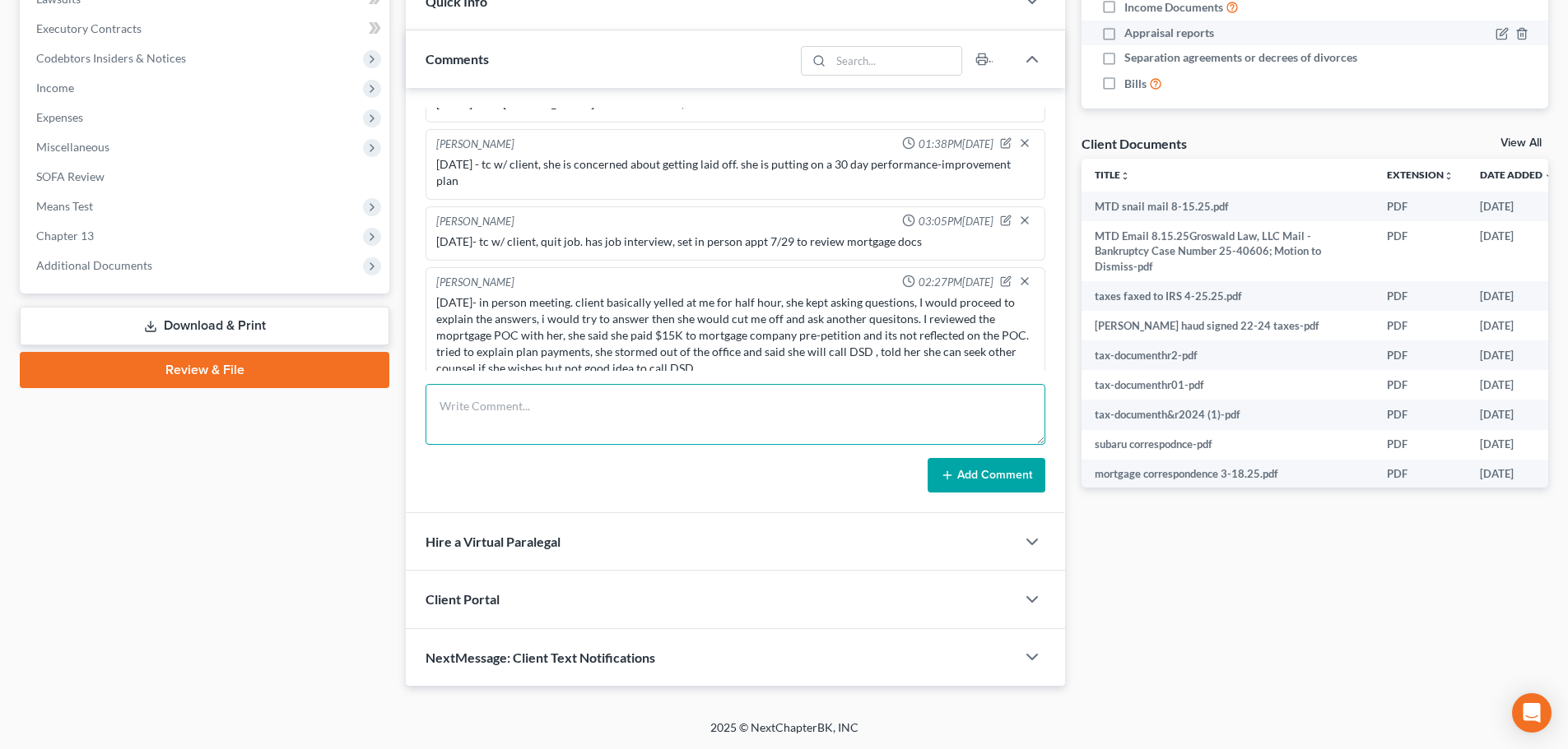
drag, startPoint x: 609, startPoint y: 407, endPoint x: 1144, endPoint y: 38, distance: 649.9
click at [610, 407] on textarea at bounding box center [735, 414] width 620 height 61
type textarea "[DATE]- called/ left vm , sent email and snail mail re MTD"
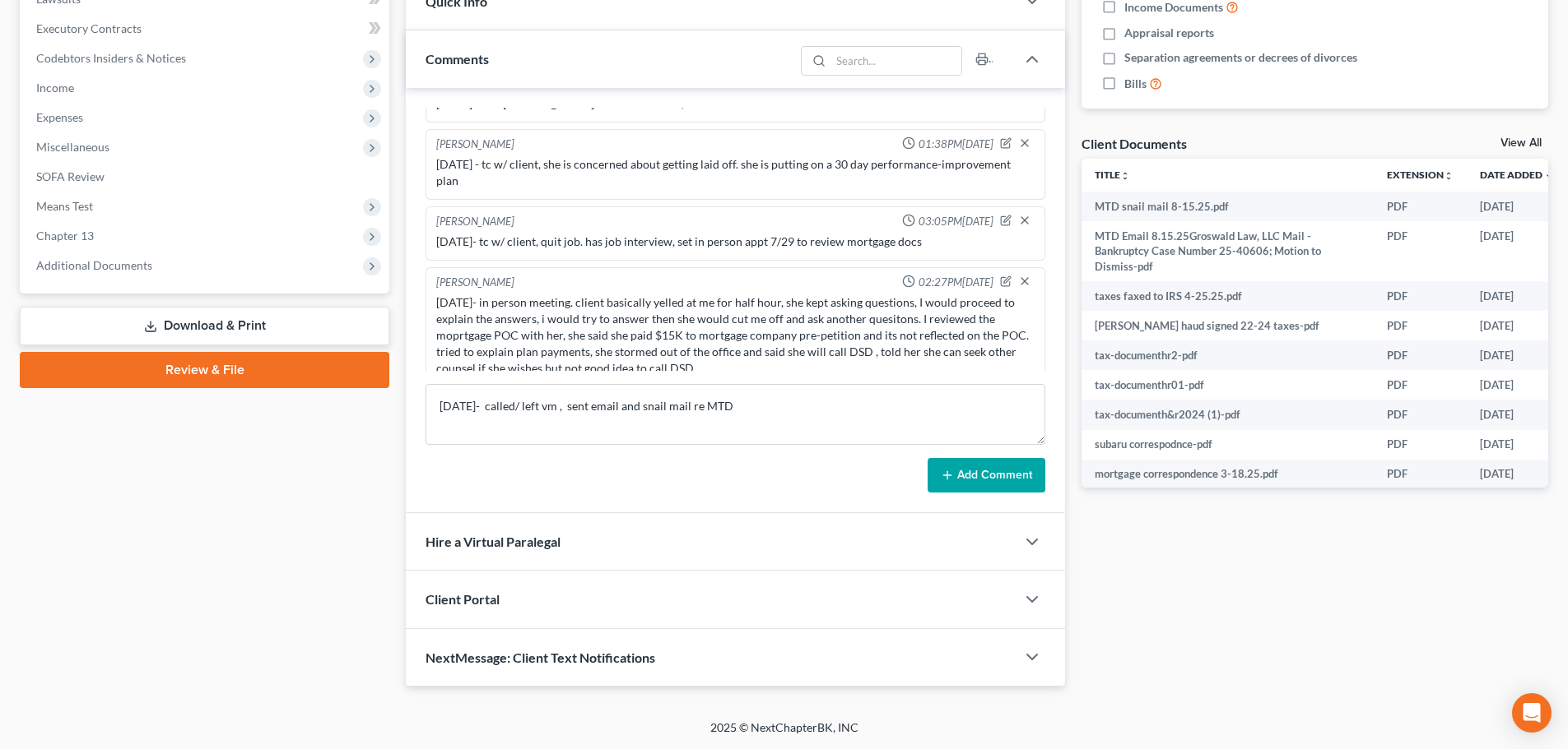
click at [996, 478] on button "Add Comment" at bounding box center [986, 475] width 118 height 34
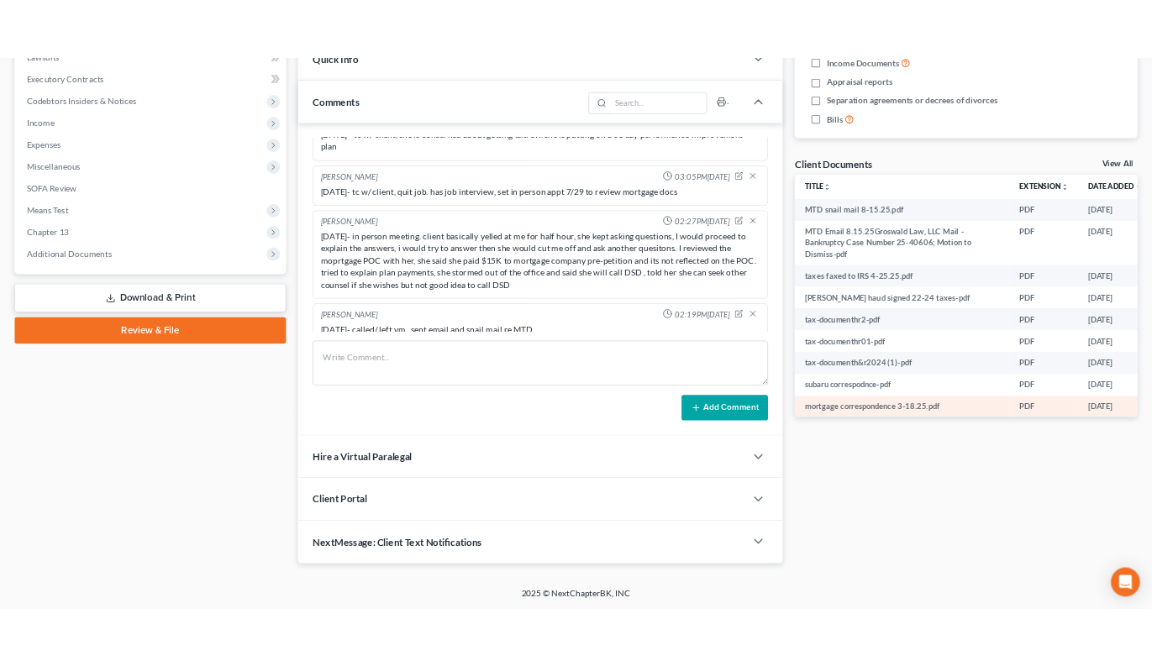
scroll to position [0, 0]
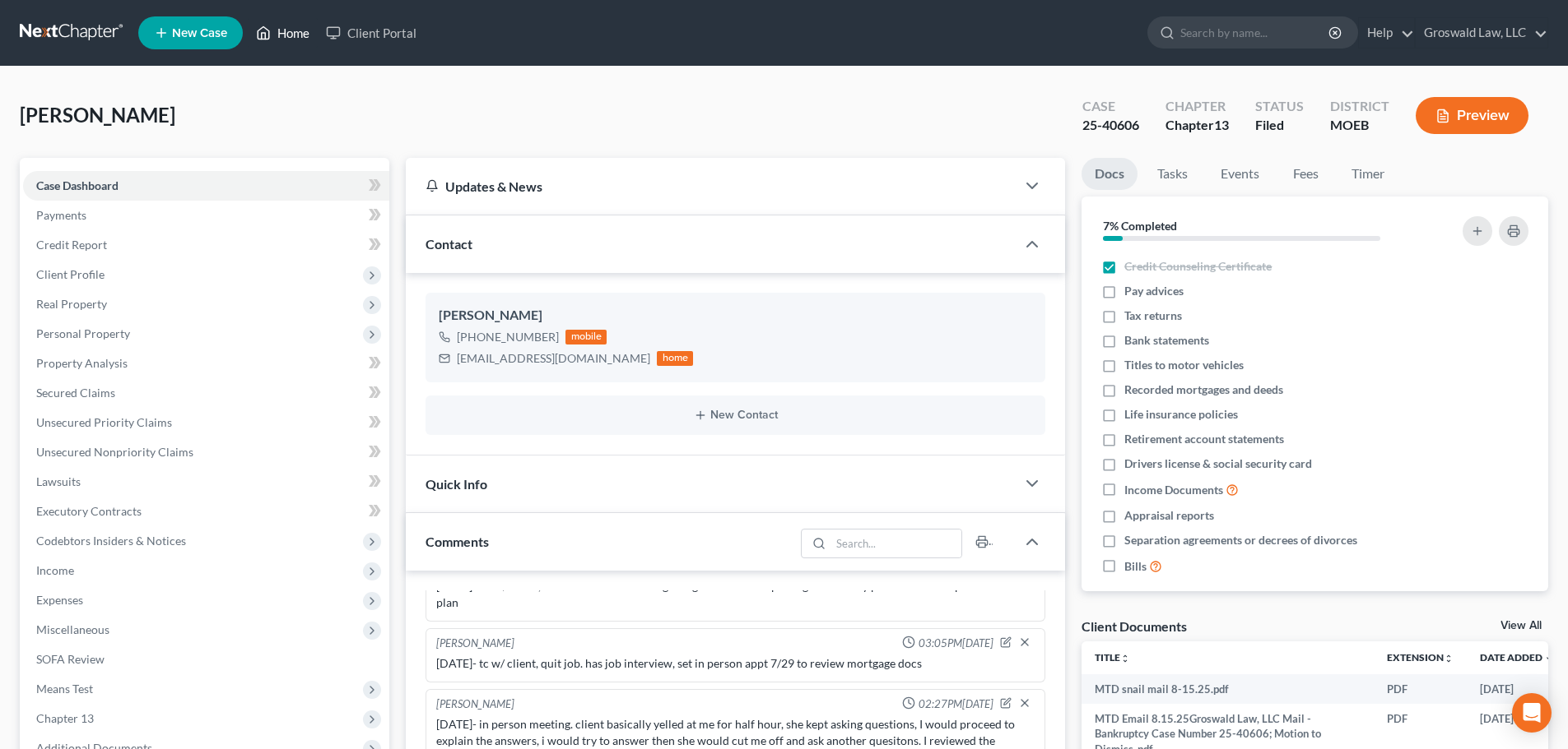
drag, startPoint x: 288, startPoint y: 42, endPoint x: 174, endPoint y: 107, distance: 131.2
click at [289, 41] on link "Home" at bounding box center [282, 32] width 70 height 29
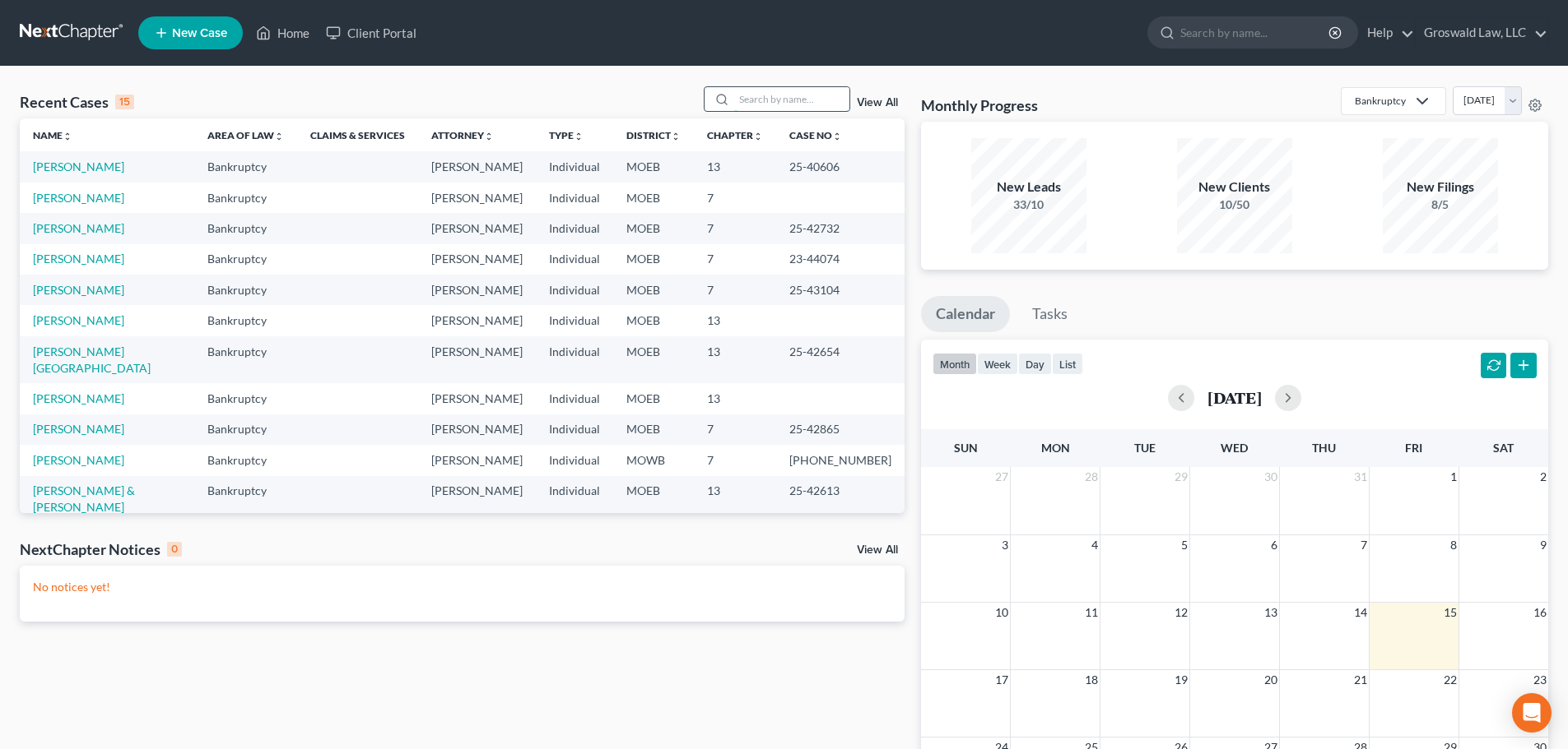
click at [750, 95] on input "search" at bounding box center [791, 99] width 116 height 23
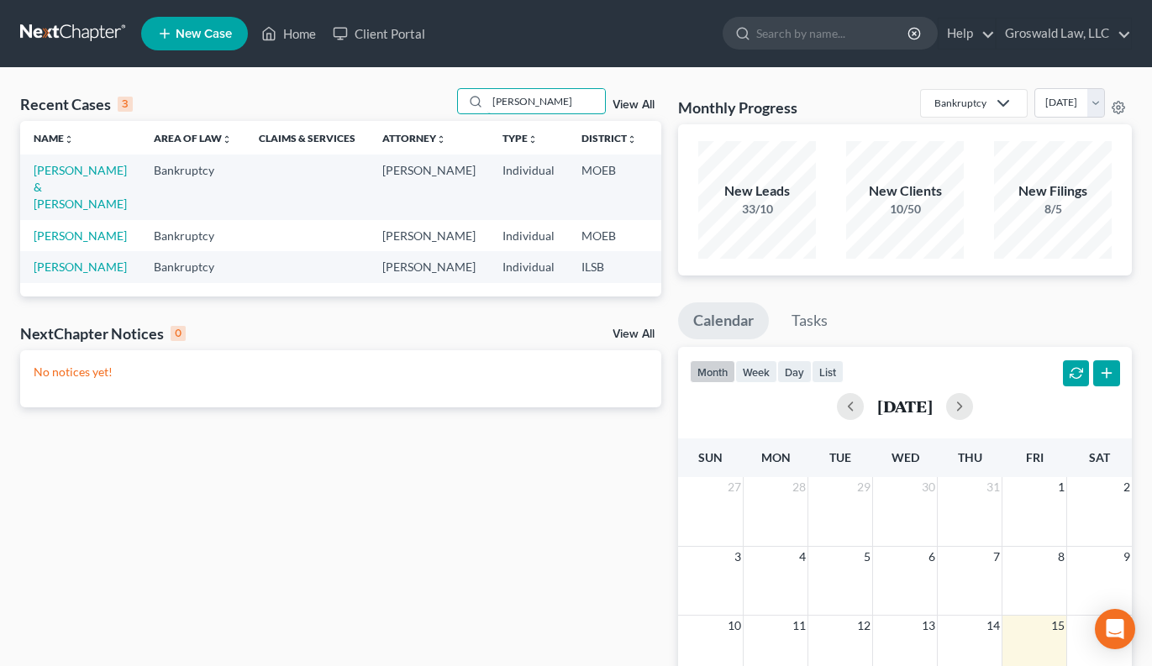
drag, startPoint x: 550, startPoint y: 99, endPoint x: 329, endPoint y: 92, distance: 221.1
click at [334, 94] on div "Recent Cases 3 [PERSON_NAME] View All" at bounding box center [340, 104] width 641 height 33
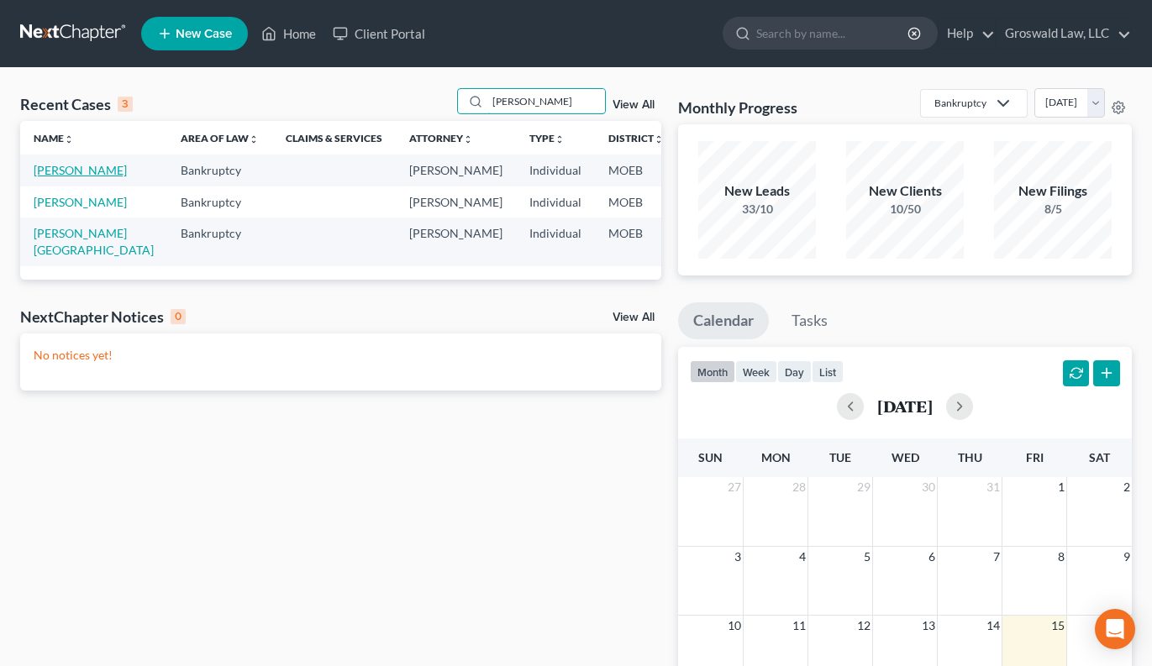
type input "[PERSON_NAME]"
click at [39, 177] on link "[PERSON_NAME]" at bounding box center [80, 170] width 93 height 14
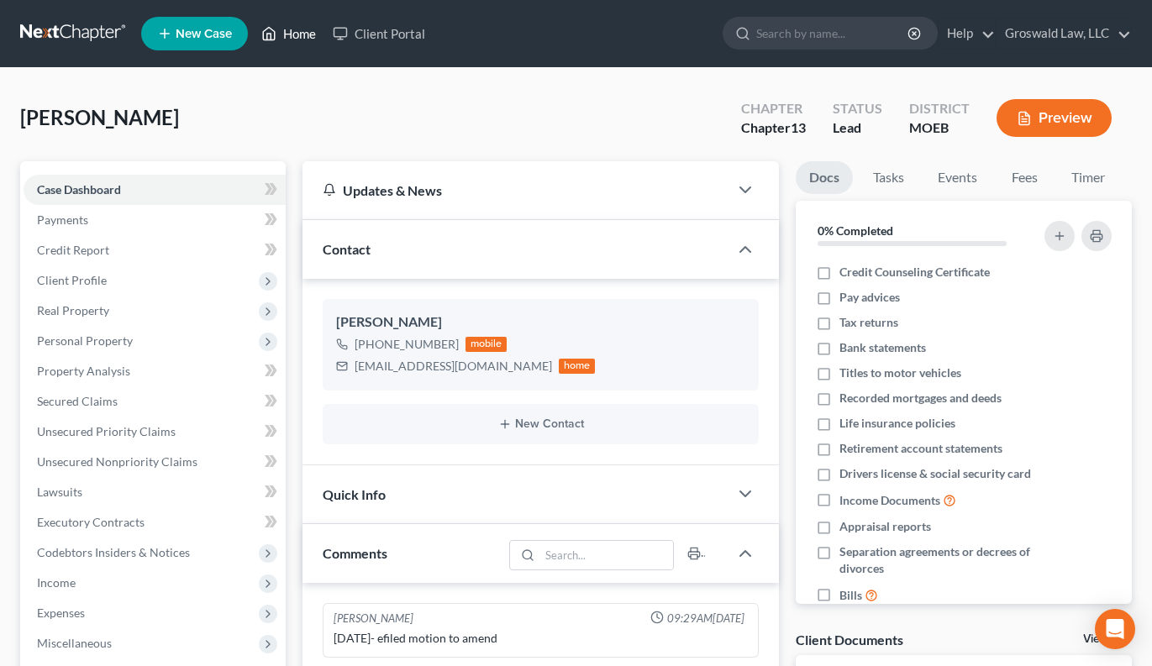
drag, startPoint x: 282, startPoint y: 24, endPoint x: 454, endPoint y: 2, distance: 172.9
click at [282, 25] on link "Home" at bounding box center [288, 33] width 71 height 30
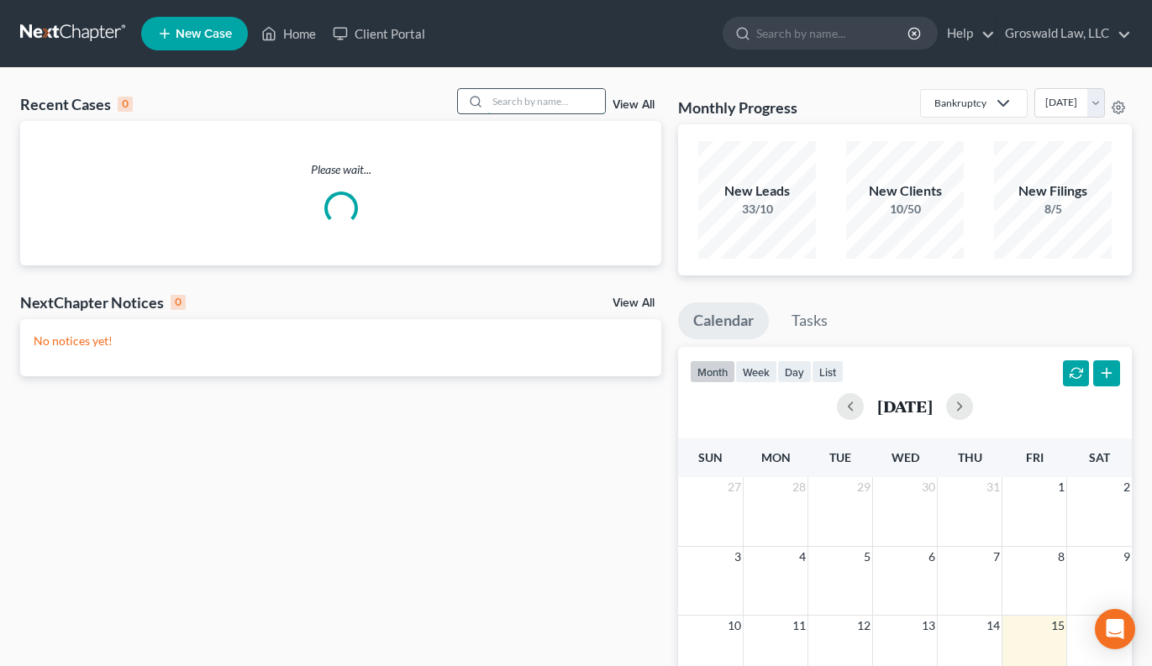
click at [581, 97] on input "search" at bounding box center [546, 101] width 118 height 24
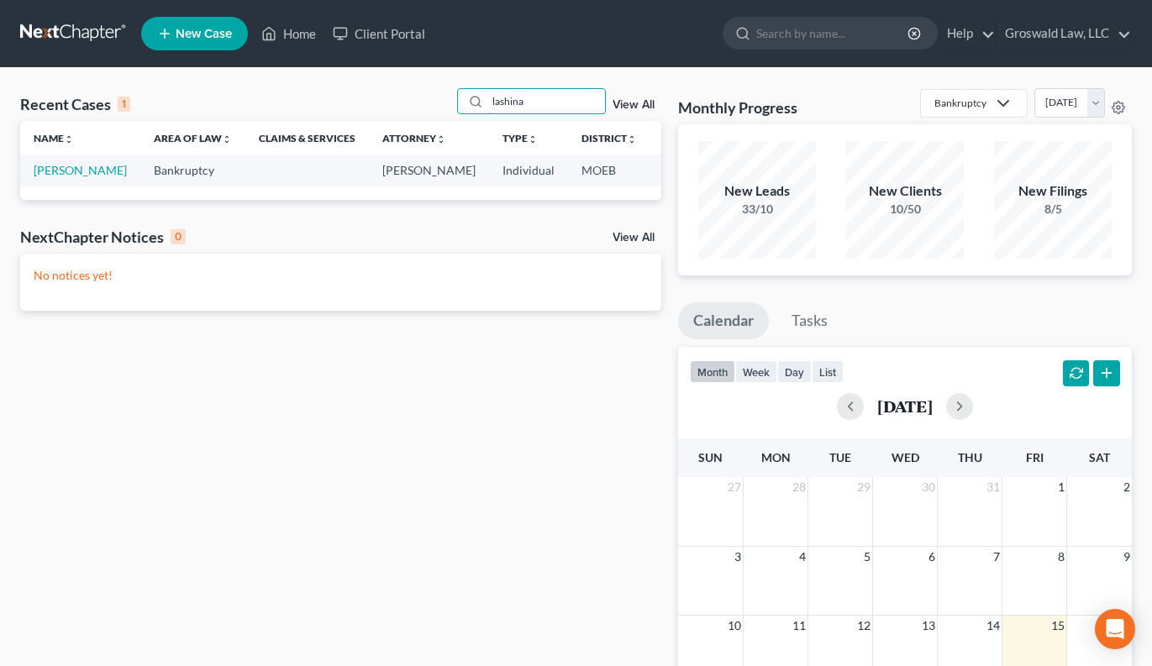
type input "lashina"
click at [53, 177] on link "[PERSON_NAME]" at bounding box center [80, 170] width 93 height 14
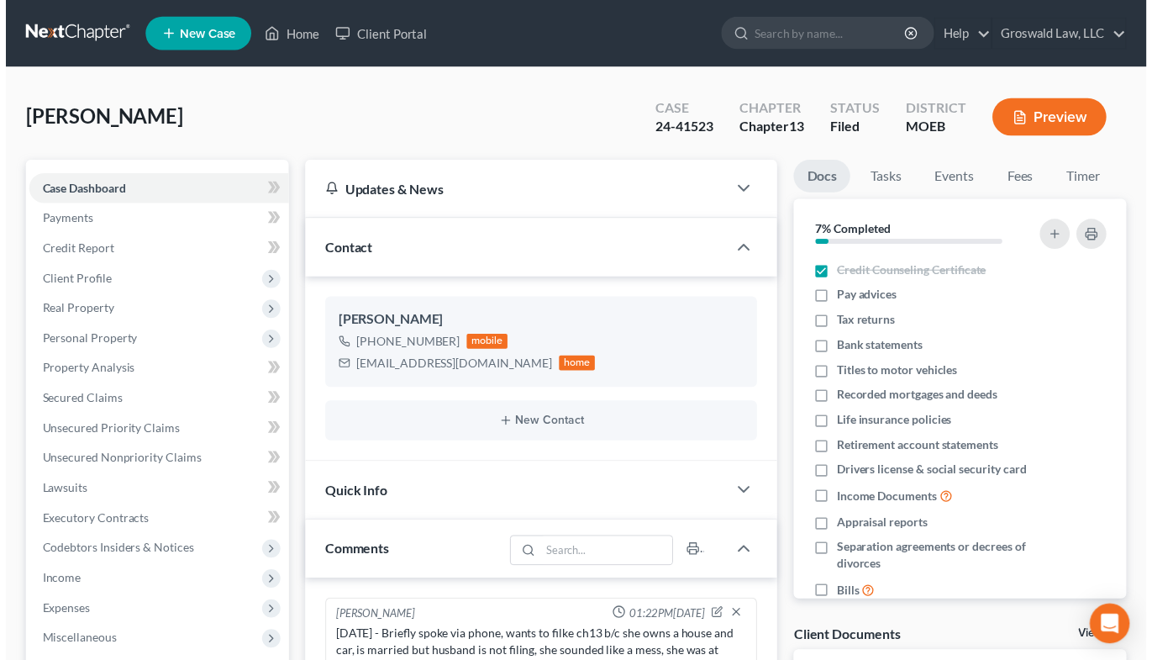
scroll to position [2394, 0]
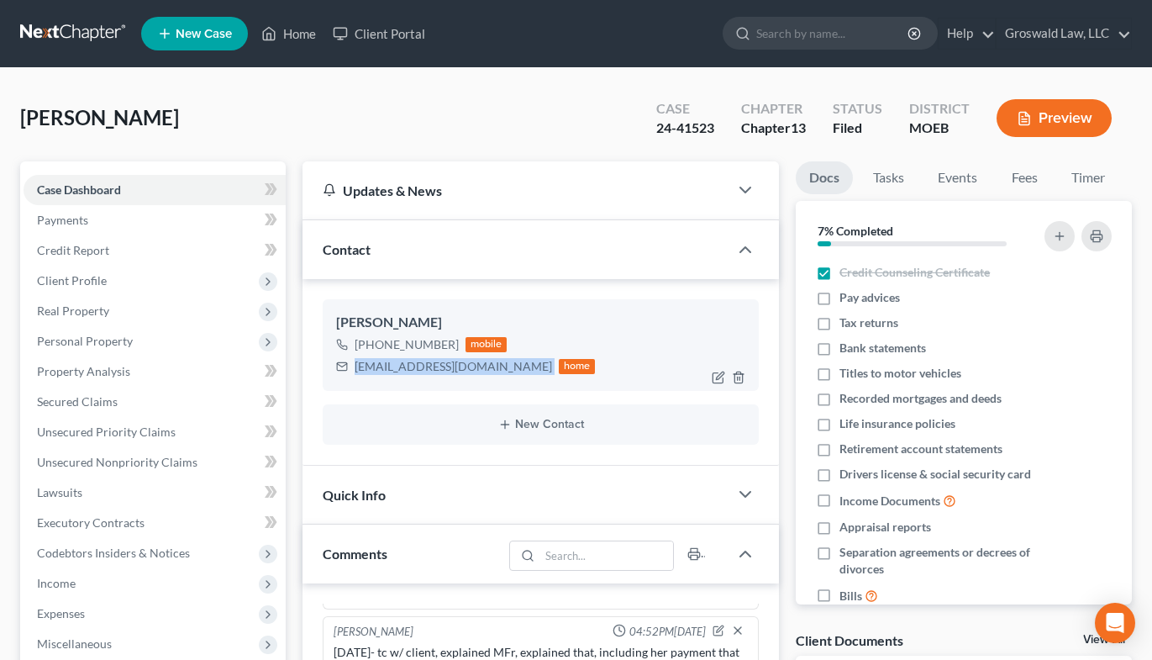
drag, startPoint x: 482, startPoint y: 363, endPoint x: 350, endPoint y: 363, distance: 131.9
click at [350, 363] on div "[EMAIL_ADDRESS][DOMAIN_NAME] home" at bounding box center [466, 366] width 260 height 22
copy div "[EMAIL_ADDRESS][DOMAIN_NAME]"
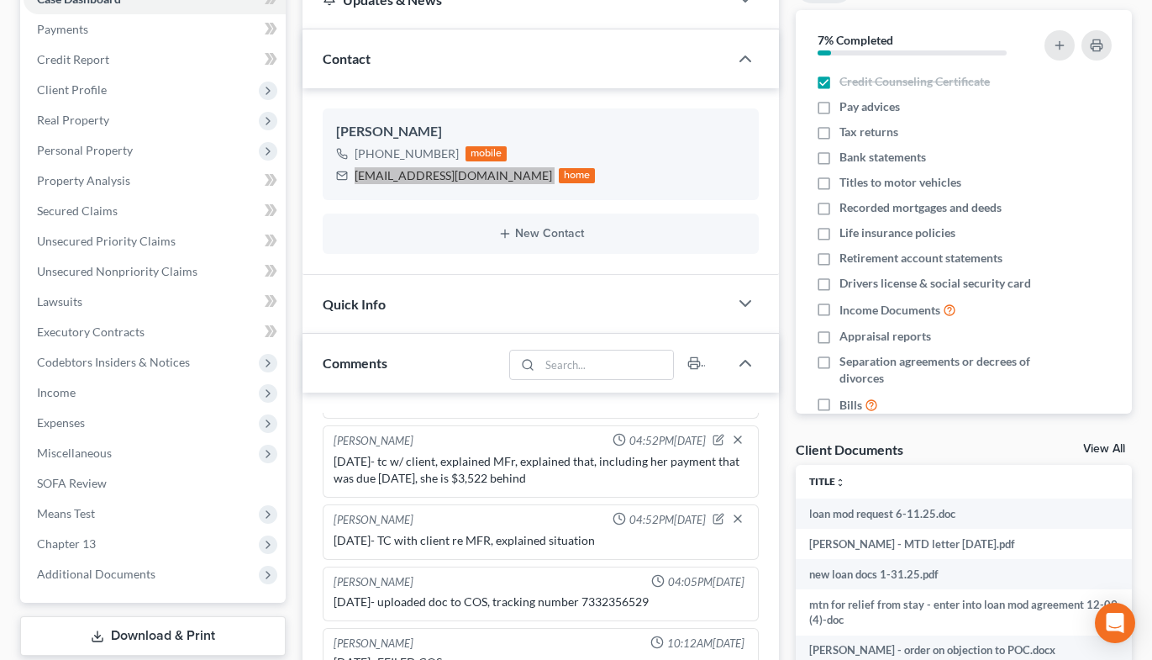
scroll to position [599, 0]
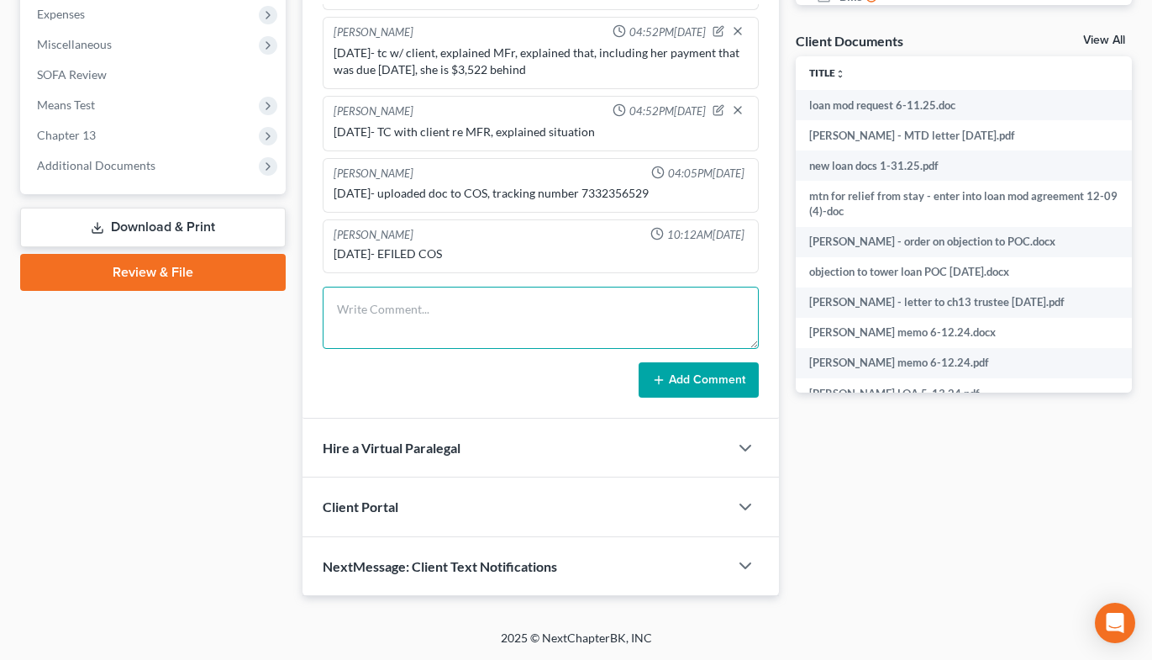
drag, startPoint x: 443, startPoint y: 333, endPoint x: 337, endPoint y: 323, distance: 106.3
click at [443, 333] on textarea at bounding box center [541, 318] width 437 height 62
type textarea "6"
type textarea "/"
type textarea "[DATE] - efiled MTD response, email to client"
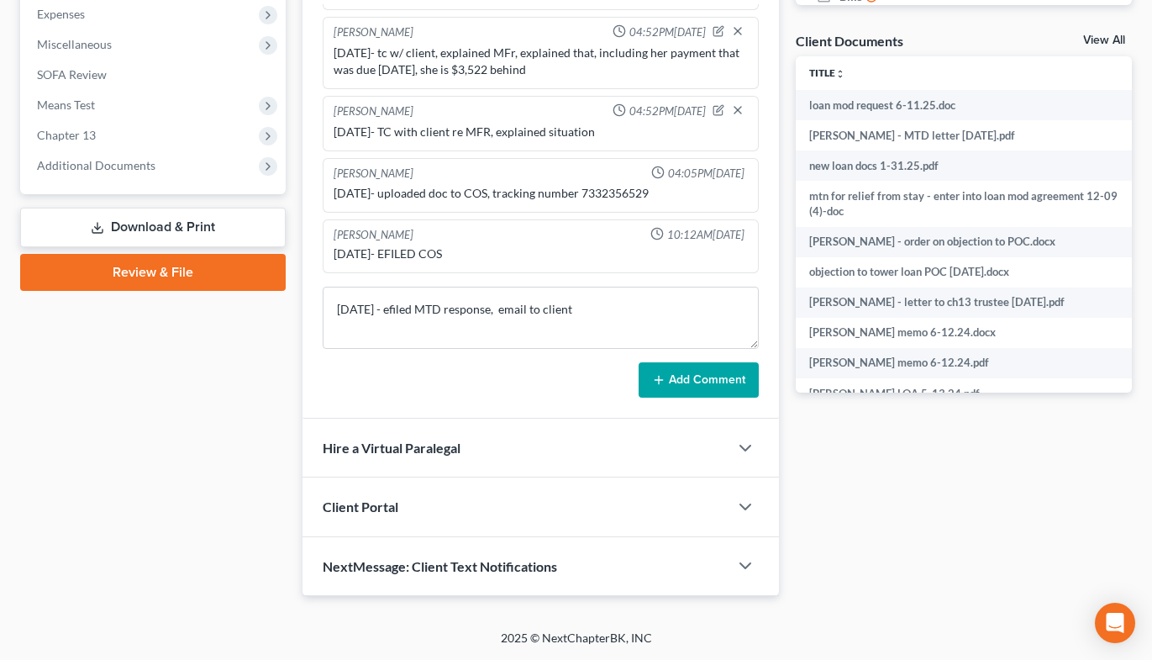
click at [704, 385] on button "Add Comment" at bounding box center [699, 379] width 120 height 35
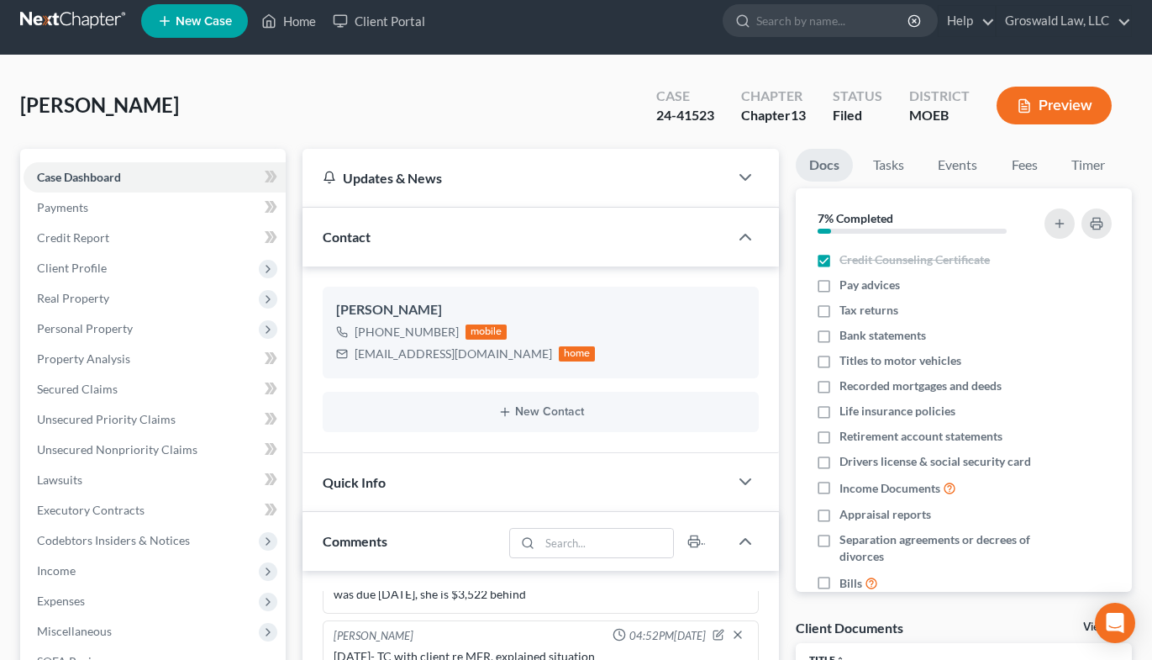
scroll to position [0, 0]
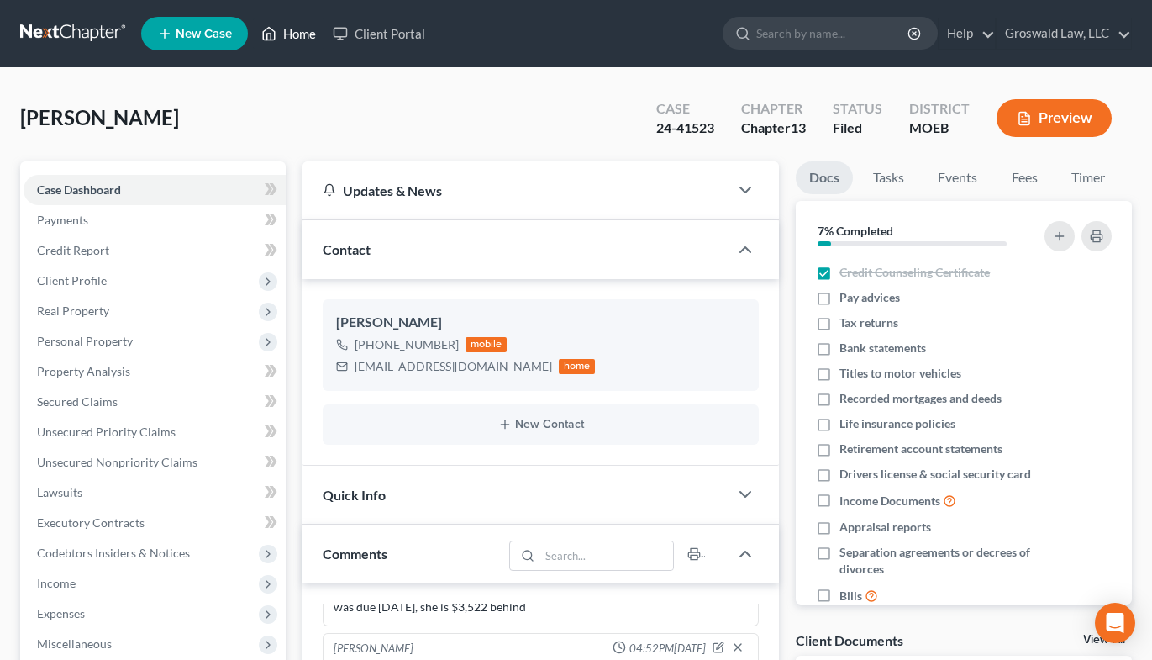
click at [311, 30] on link "Home" at bounding box center [288, 33] width 71 height 30
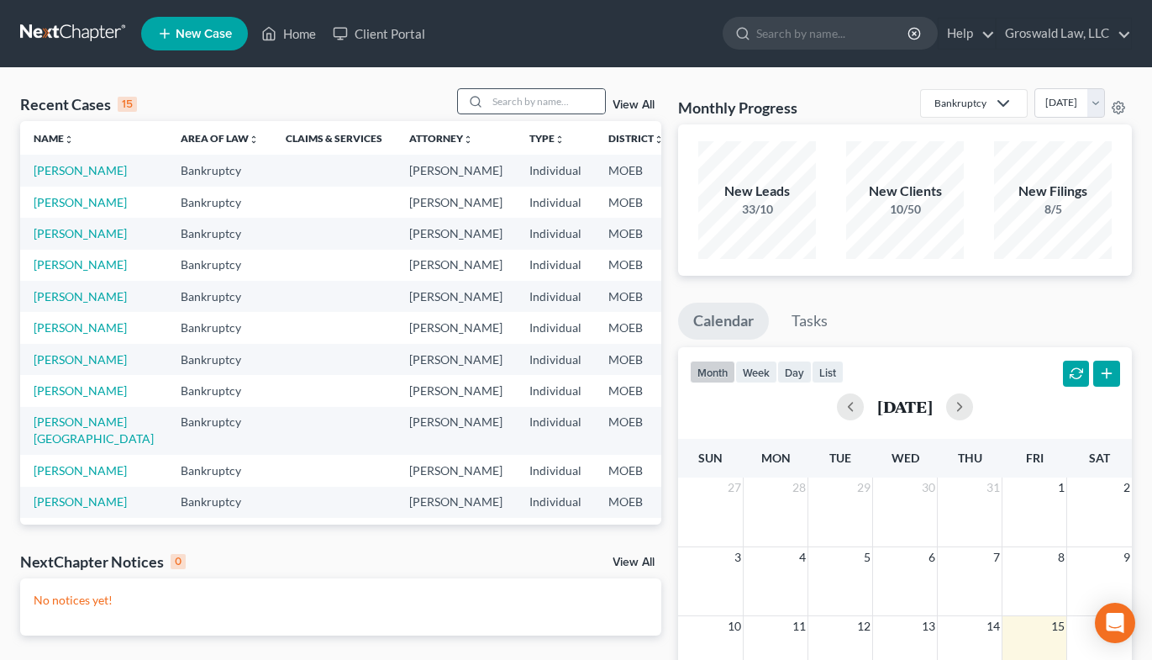
click at [566, 88] on div at bounding box center [532, 101] width 150 height 26
click at [559, 102] on input "search" at bounding box center [546, 101] width 118 height 24
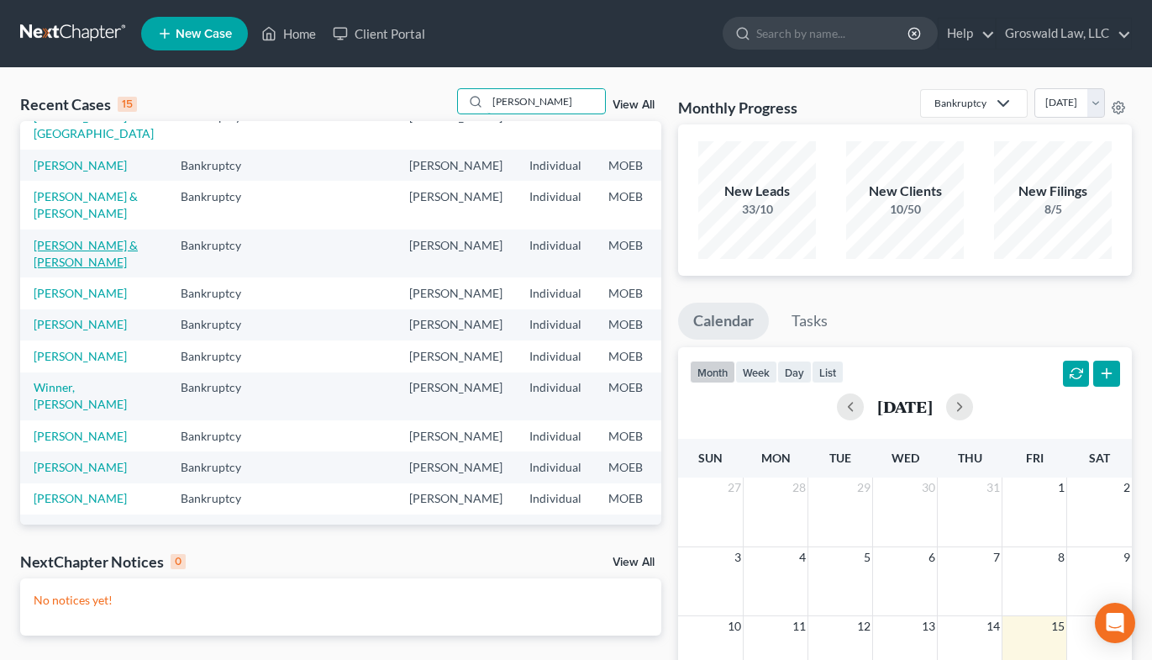
scroll to position [168, 0]
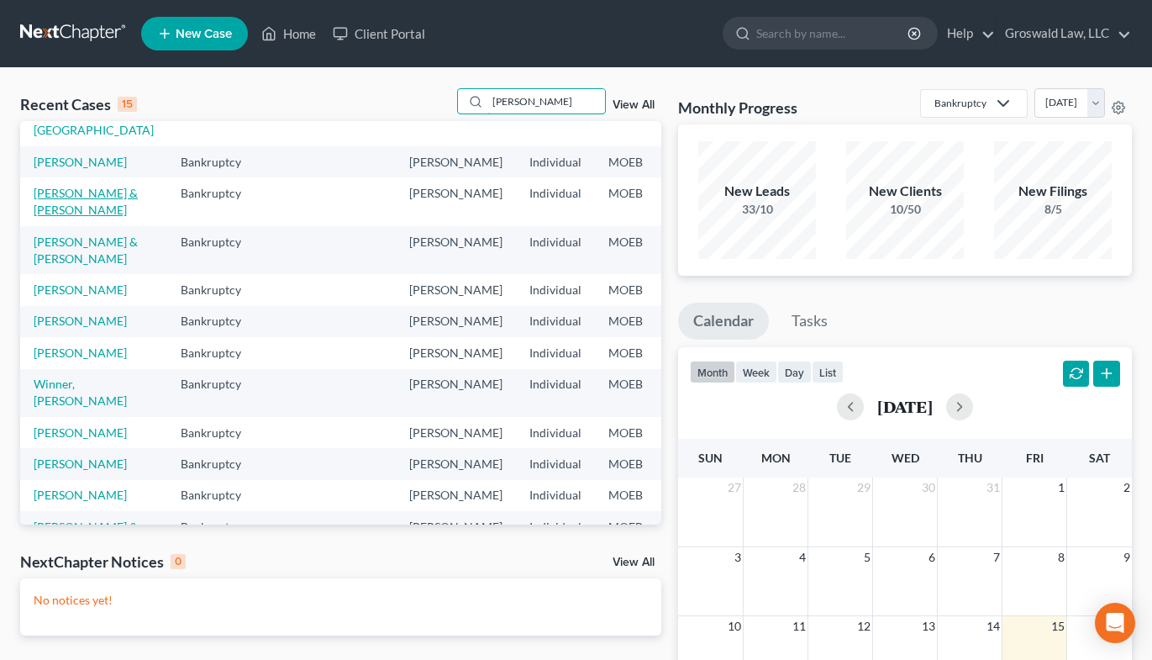
type input "[PERSON_NAME]"
click at [76, 217] on link "[PERSON_NAME] & [PERSON_NAME]" at bounding box center [86, 201] width 104 height 31
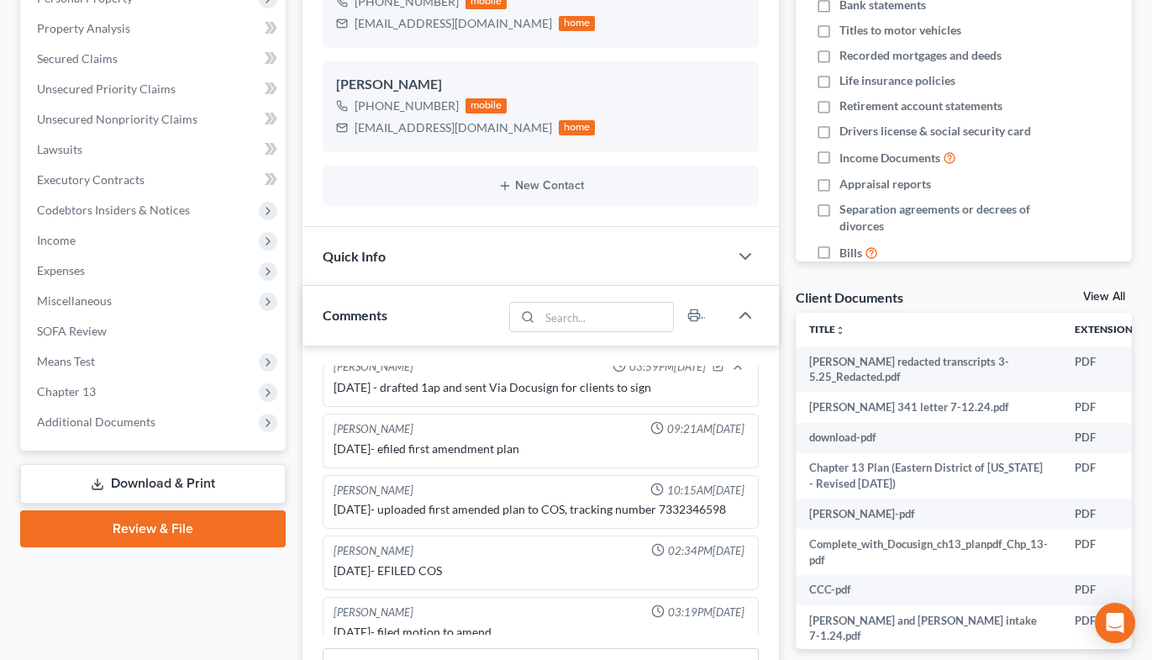
scroll to position [283, 0]
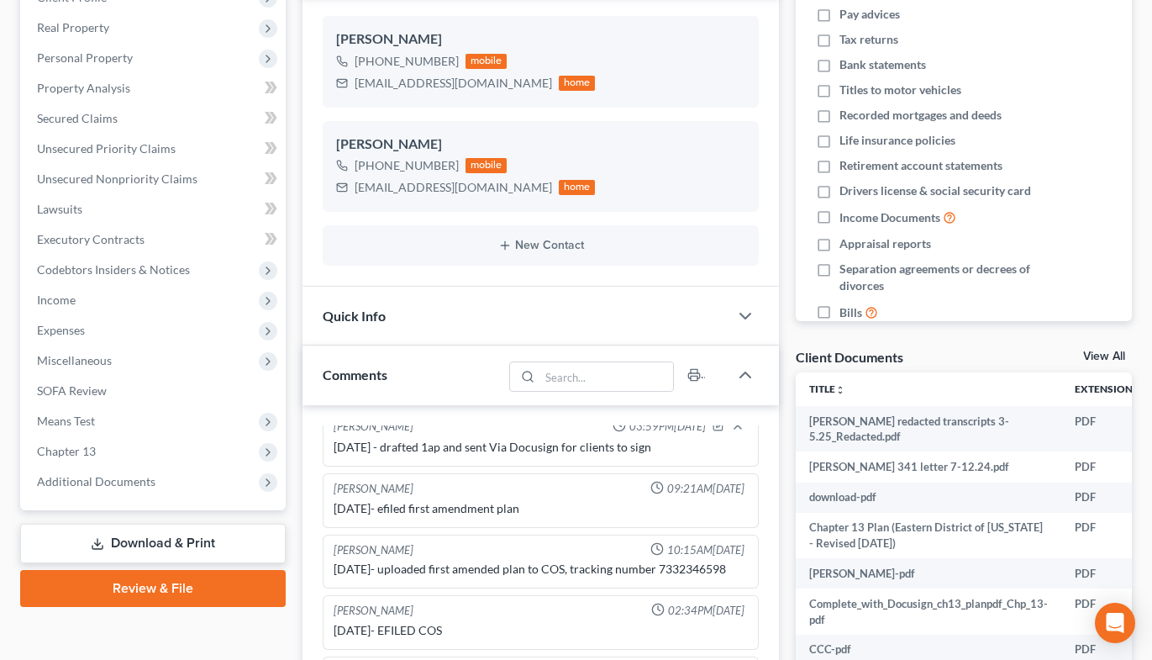
drag, startPoint x: 108, startPoint y: 451, endPoint x: 122, endPoint y: 502, distance: 53.2
click at [108, 451] on span "Chapter 13" at bounding box center [155, 451] width 262 height 30
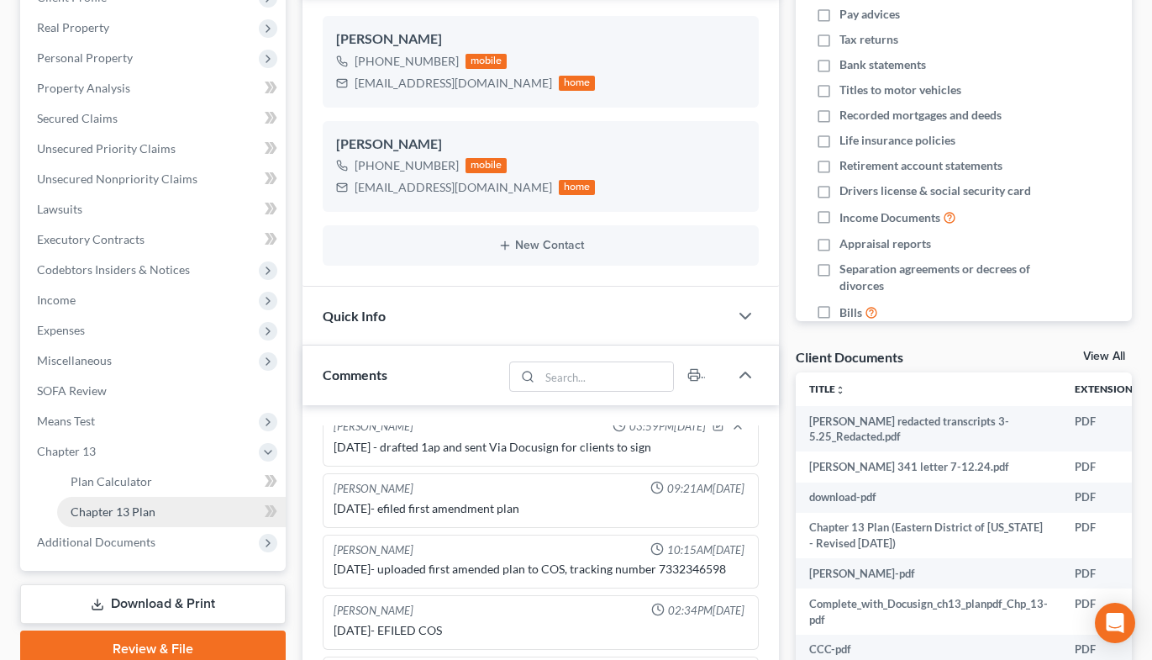
drag, startPoint x: 125, startPoint y: 512, endPoint x: 564, endPoint y: 365, distance: 462.3
click at [125, 513] on span "Chapter 13 Plan" at bounding box center [113, 511] width 85 height 14
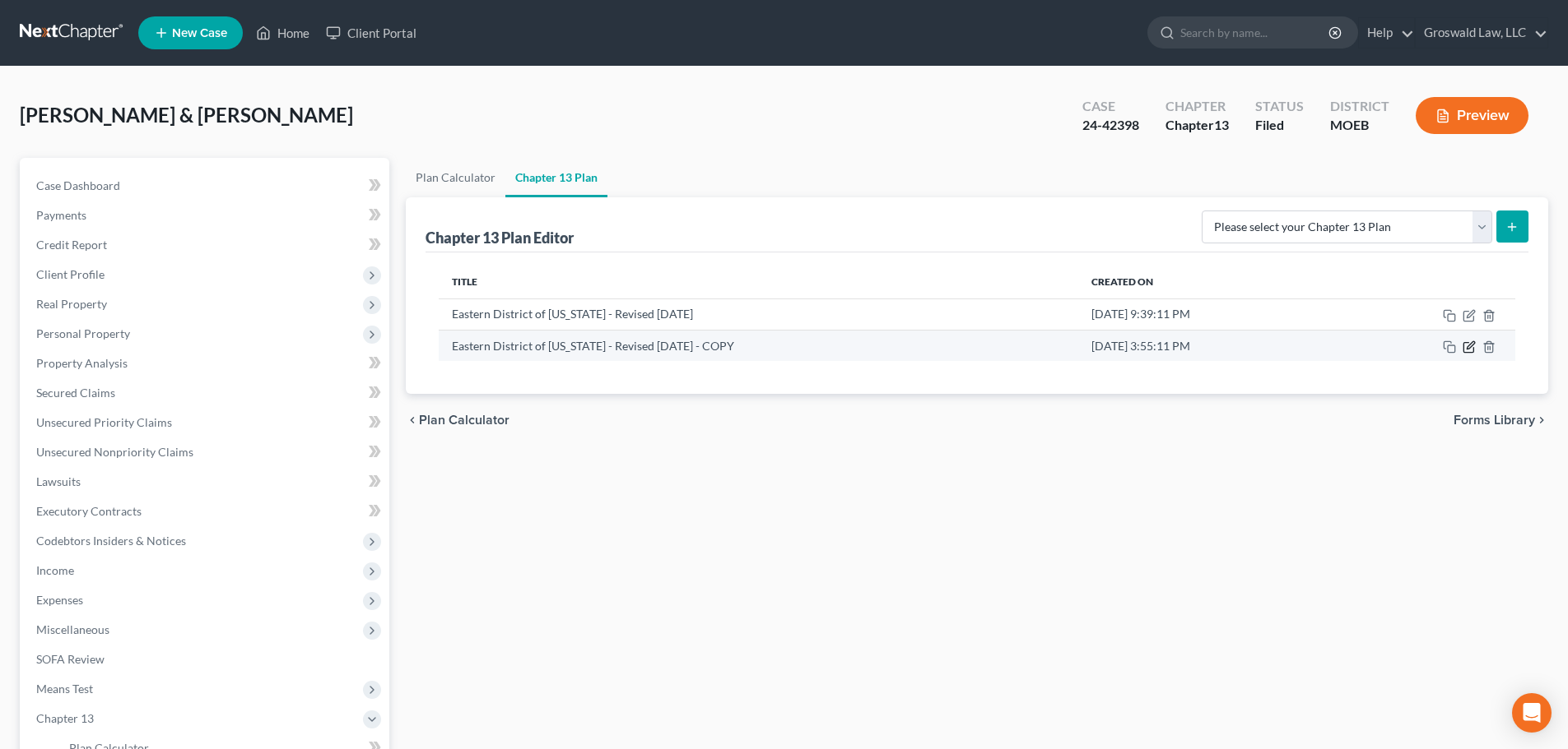
click at [1218, 352] on icon "button" at bounding box center [1468, 348] width 10 height 10
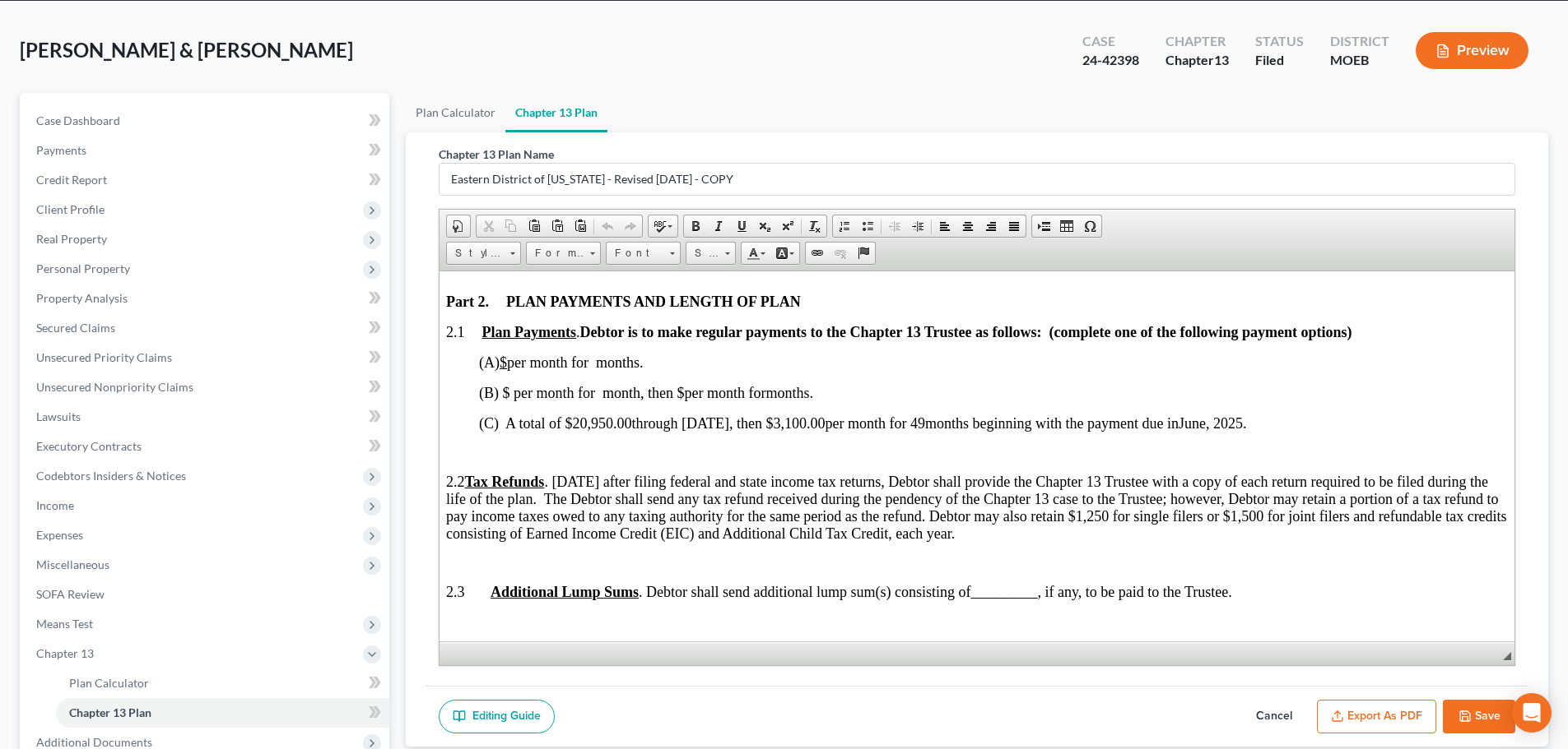
scroll to position [244, 0]
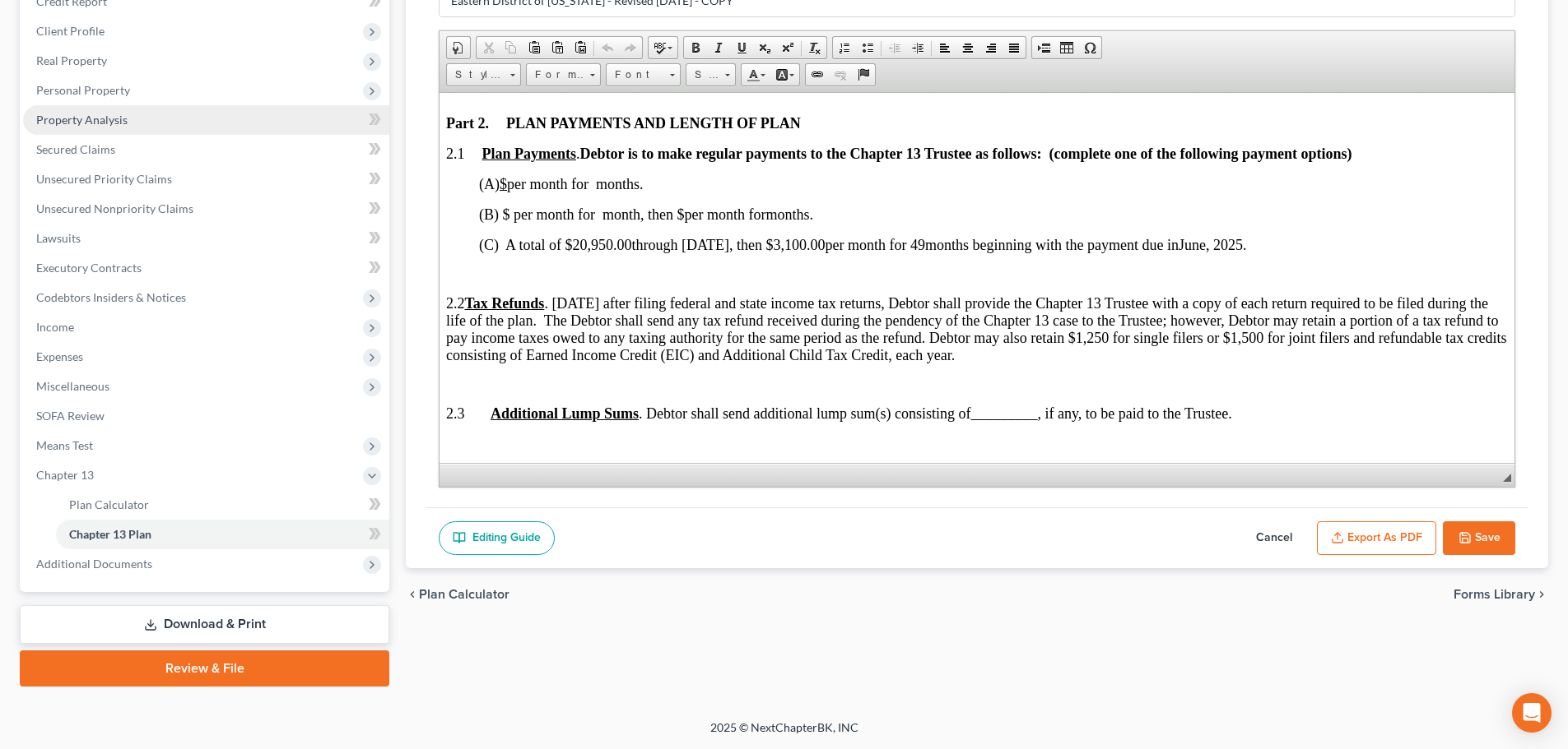
drag, startPoint x: 1260, startPoint y: 537, endPoint x: 285, endPoint y: 131, distance: 1056.2
click at [1218, 537] on button "Cancel" at bounding box center [1274, 538] width 72 height 34
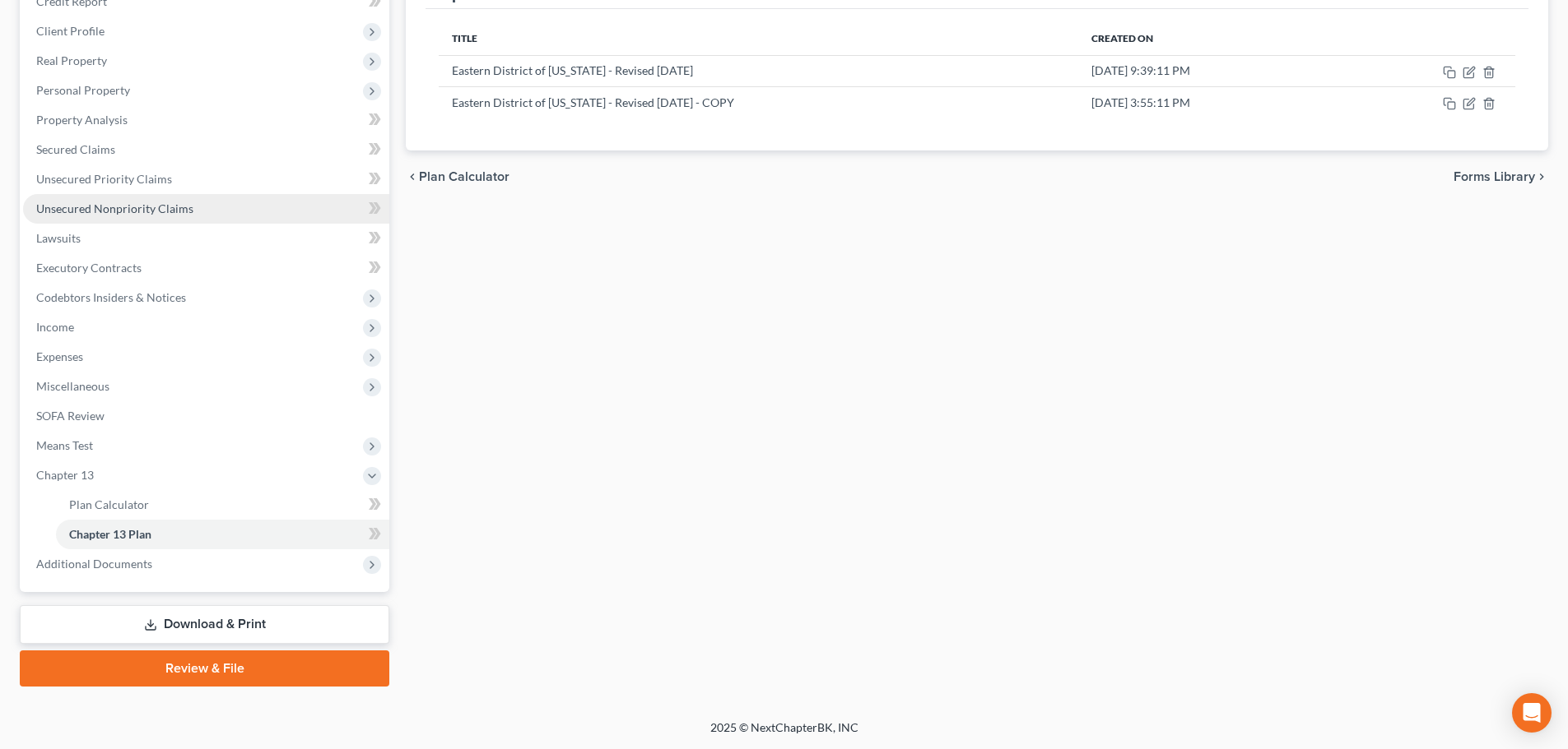
scroll to position [0, 0]
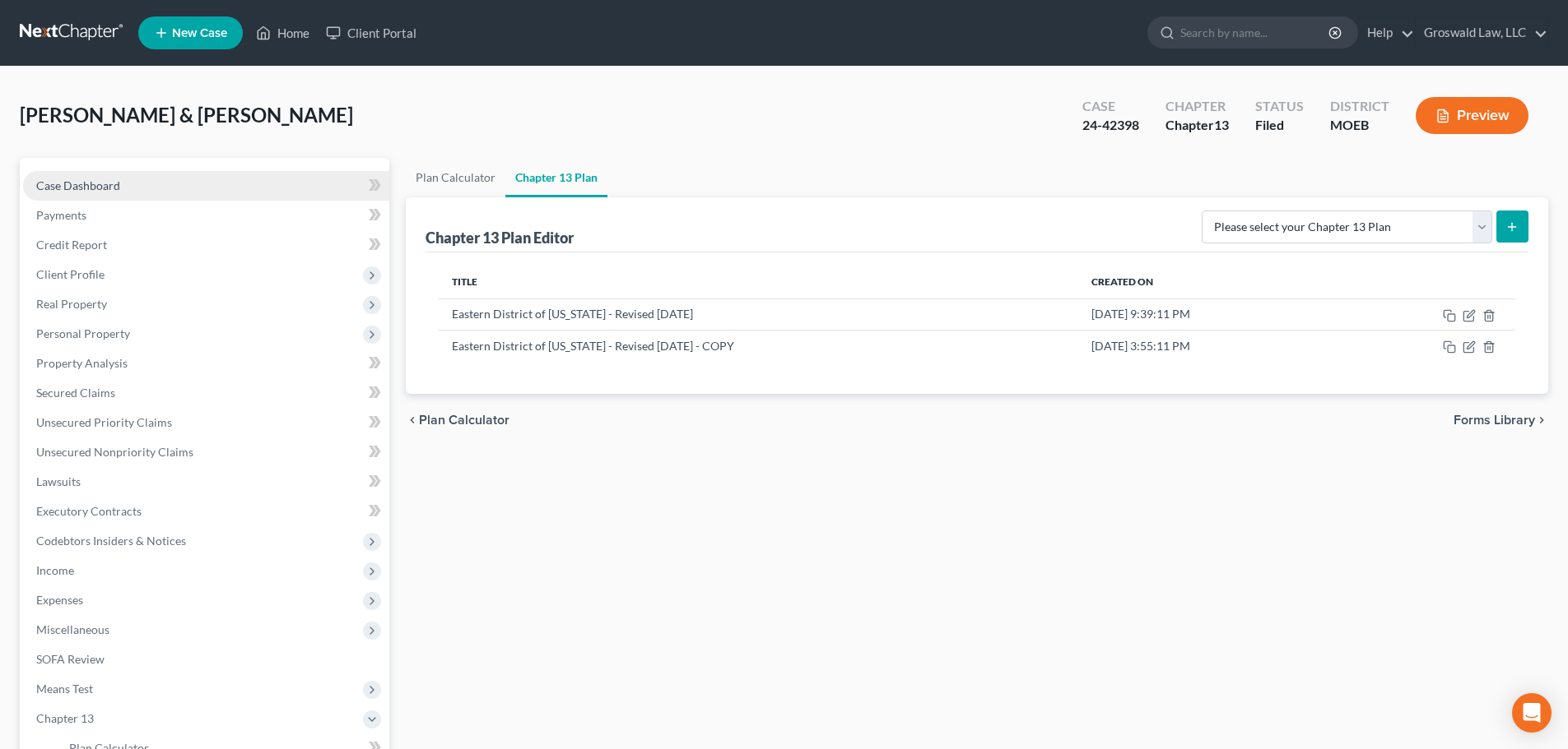
click at [84, 180] on span "Case Dashboard" at bounding box center [78, 185] width 84 height 14
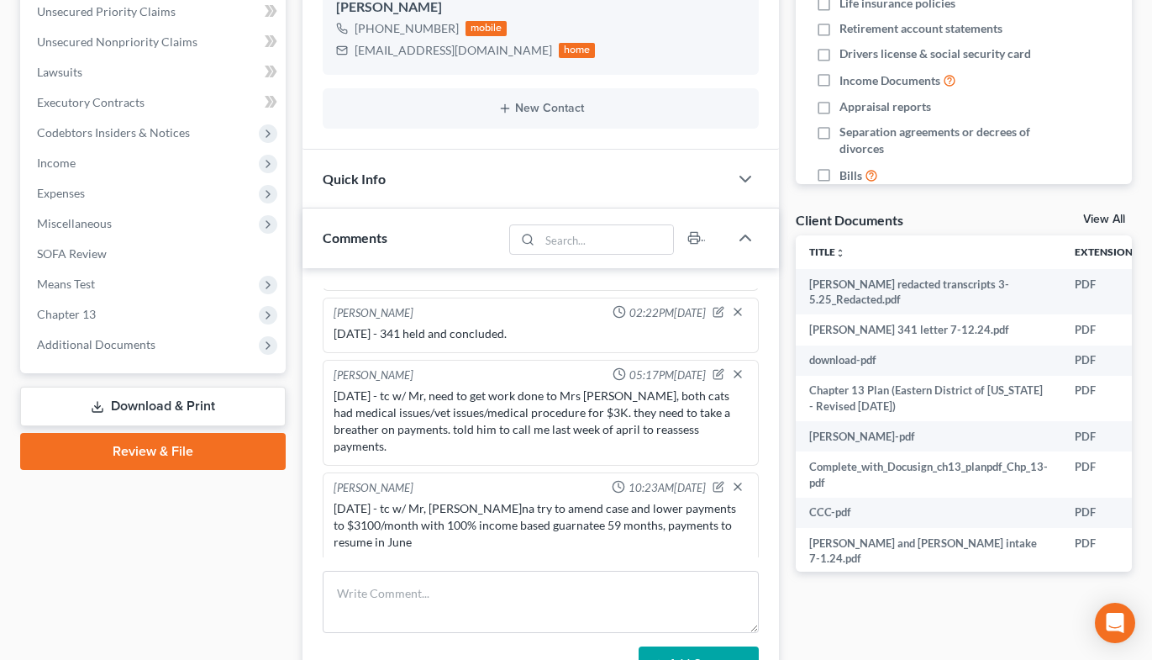
scroll to position [1033, 0]
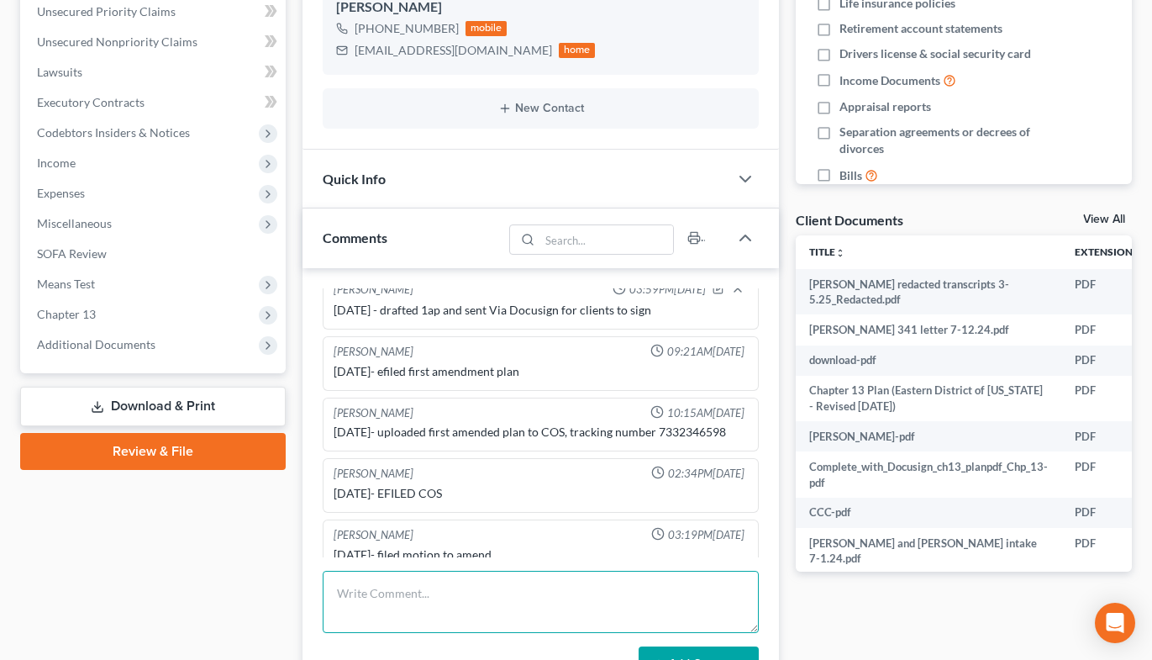
click at [402, 605] on textarea at bounding box center [541, 602] width 437 height 62
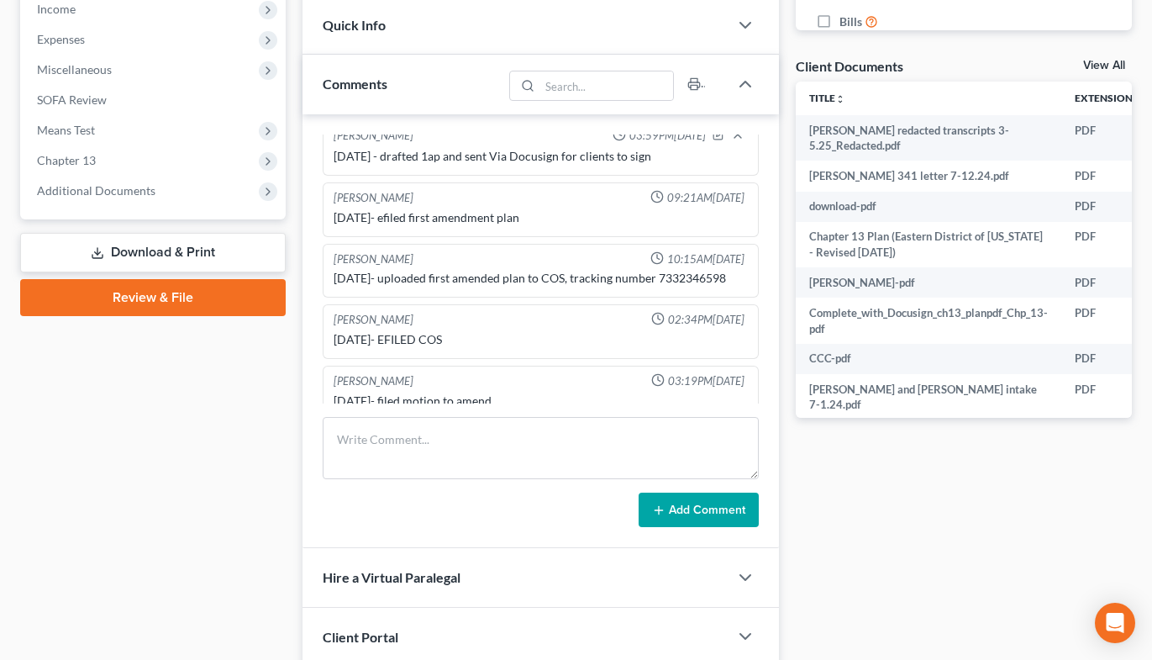
scroll to position [588, 0]
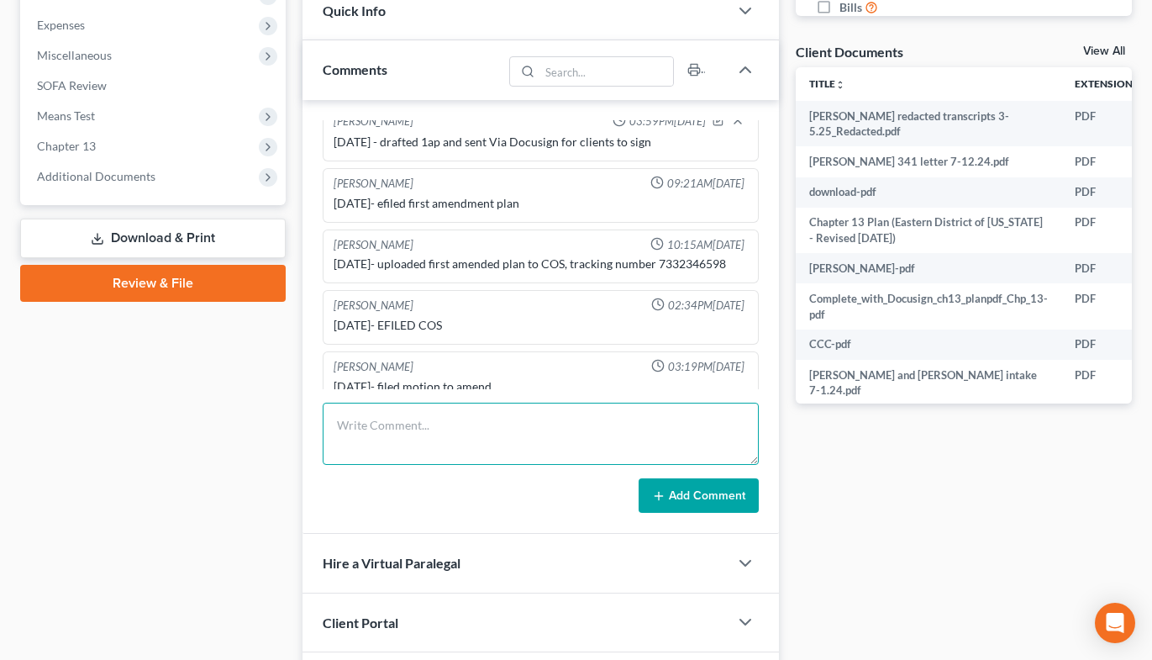
drag, startPoint x: 521, startPoint y: 434, endPoint x: 531, endPoint y: 423, distance: 14.3
click at [521, 434] on textarea at bounding box center [541, 433] width 437 height 62
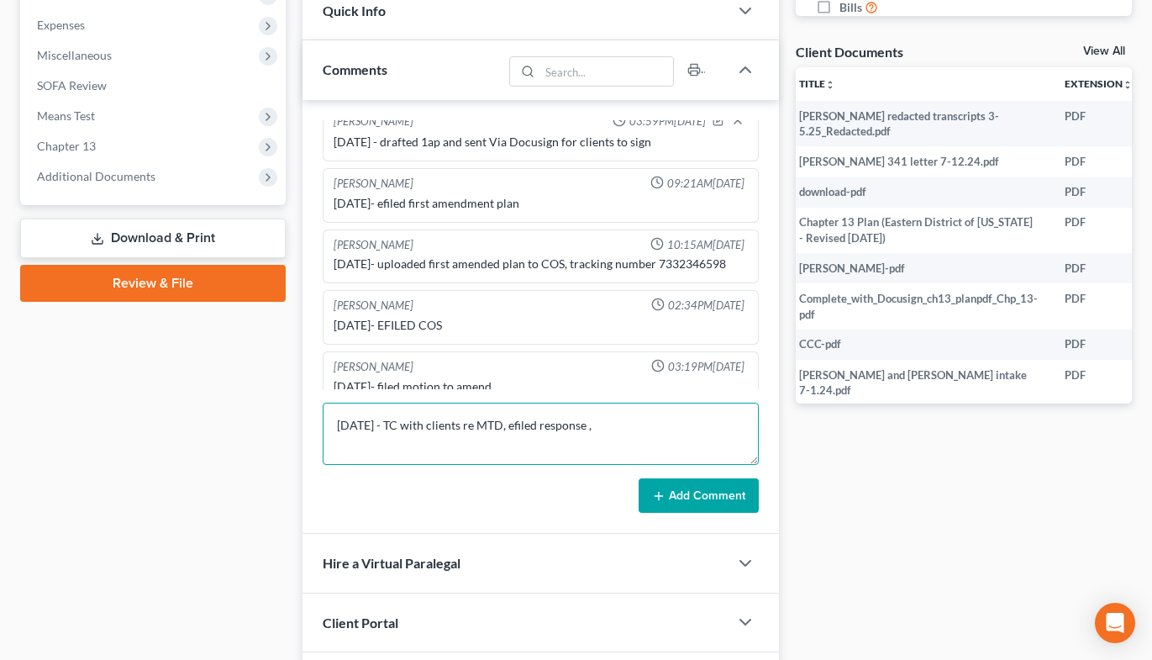
scroll to position [0, 0]
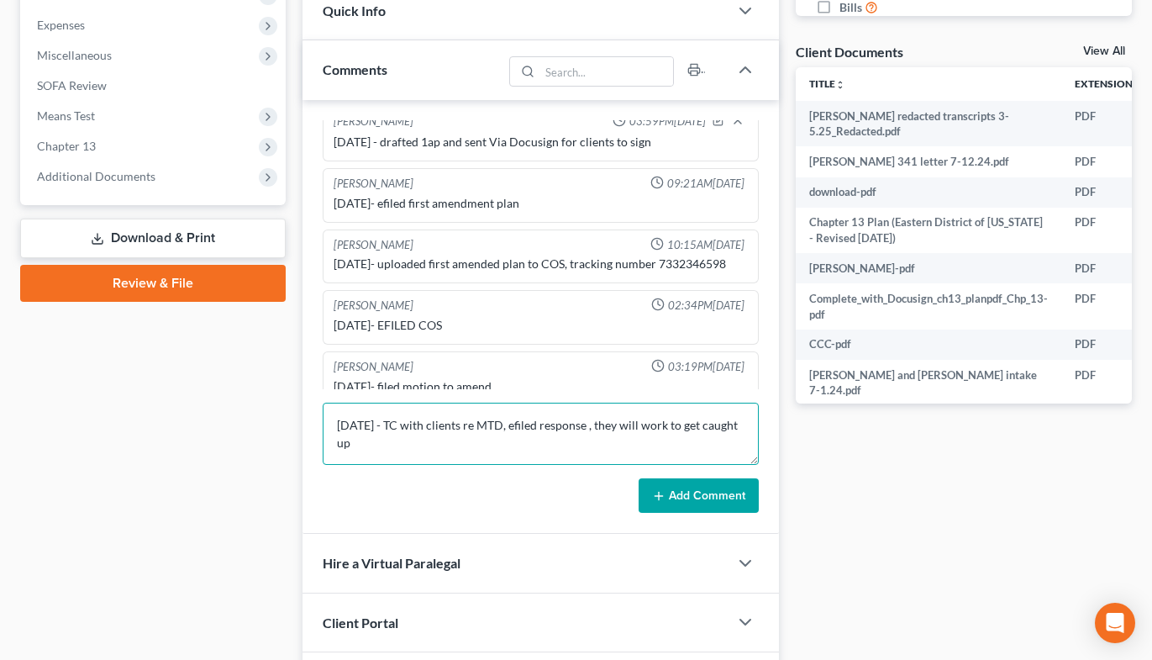
type textarea "[DATE] - TC with clients re MTD, efiled response , they will work to get caught…"
click at [687, 497] on button "Add Comment" at bounding box center [699, 495] width 120 height 35
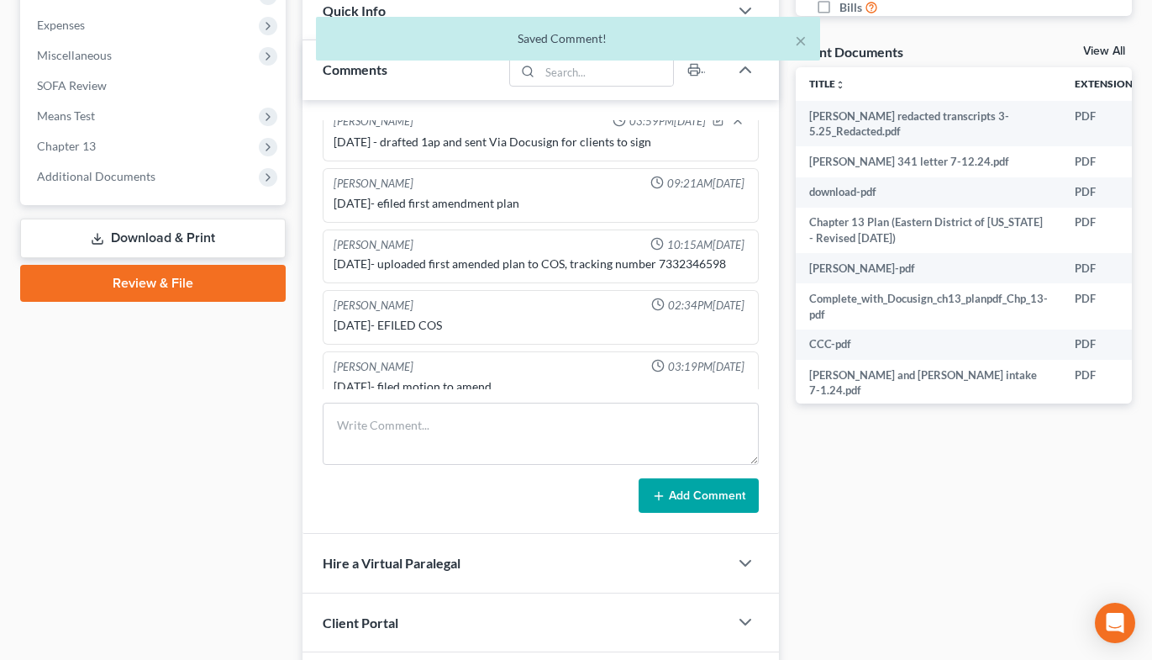
scroll to position [1112, 0]
